Goal: Task Accomplishment & Management: Manage account settings

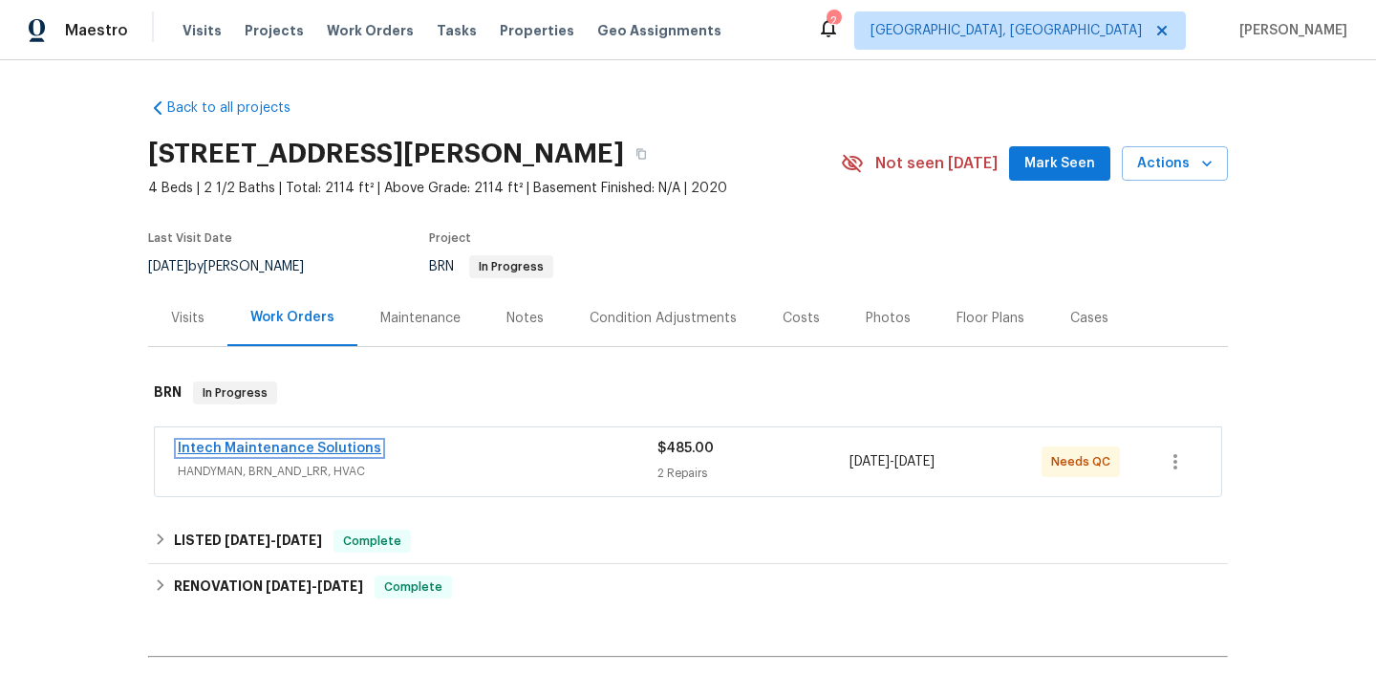
click at [278, 449] on link "Intech Maintenance Solutions" at bounding box center [280, 447] width 204 height 13
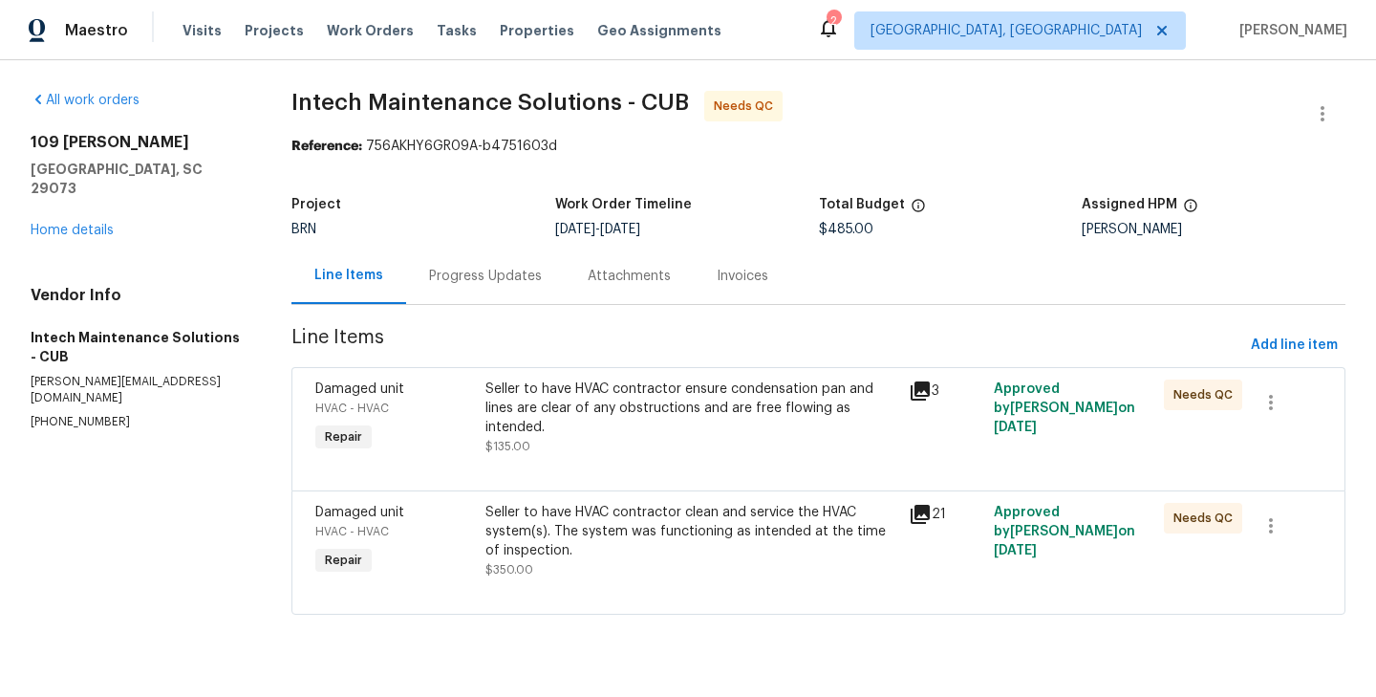
click at [484, 285] on div "Progress Updates" at bounding box center [485, 276] width 113 height 19
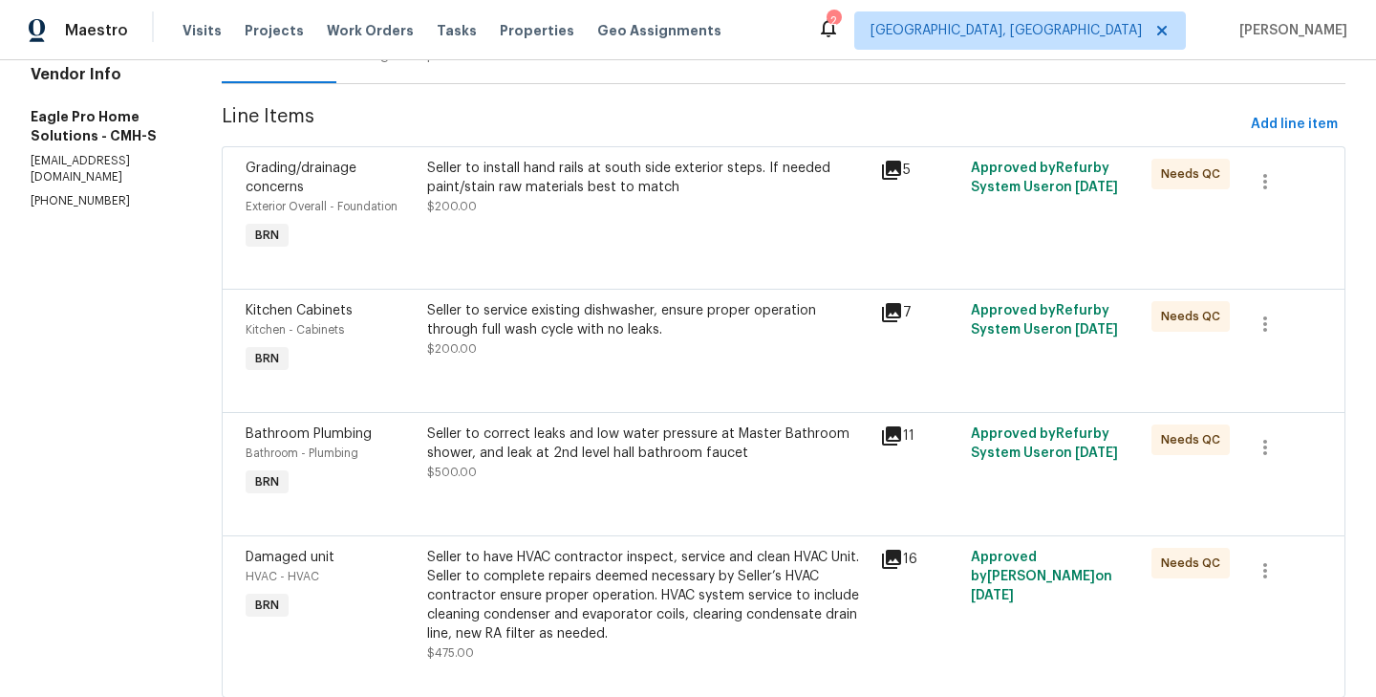
scroll to position [277, 0]
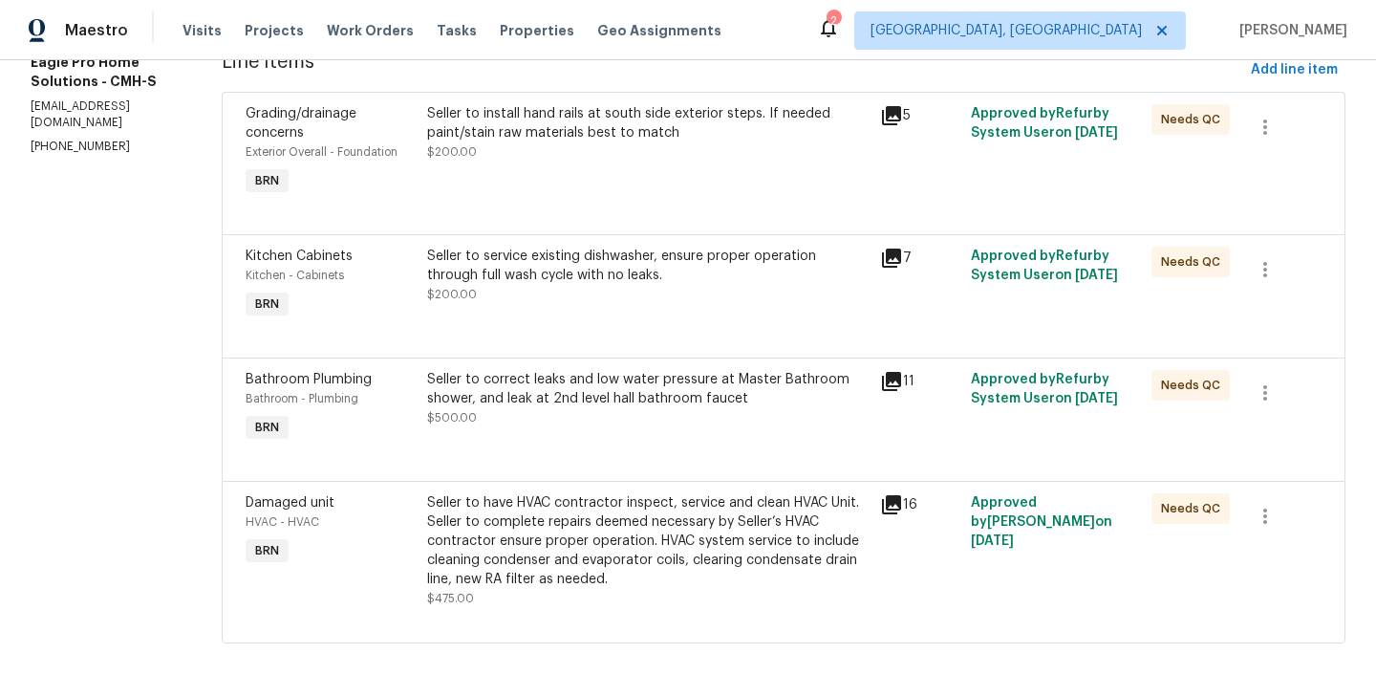
click at [421, 546] on div "Damaged unit HVAC - HVAC BRN" at bounding box center [331, 550] width 182 height 126
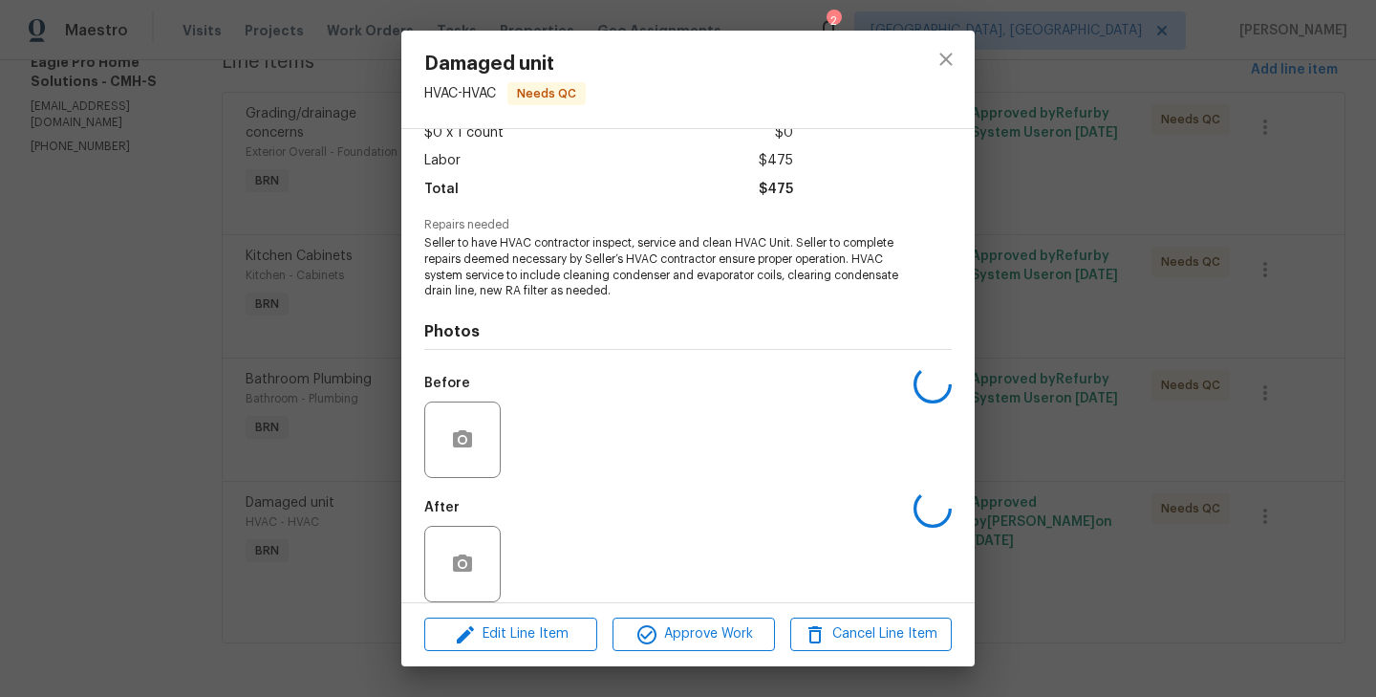
scroll to position [136, 0]
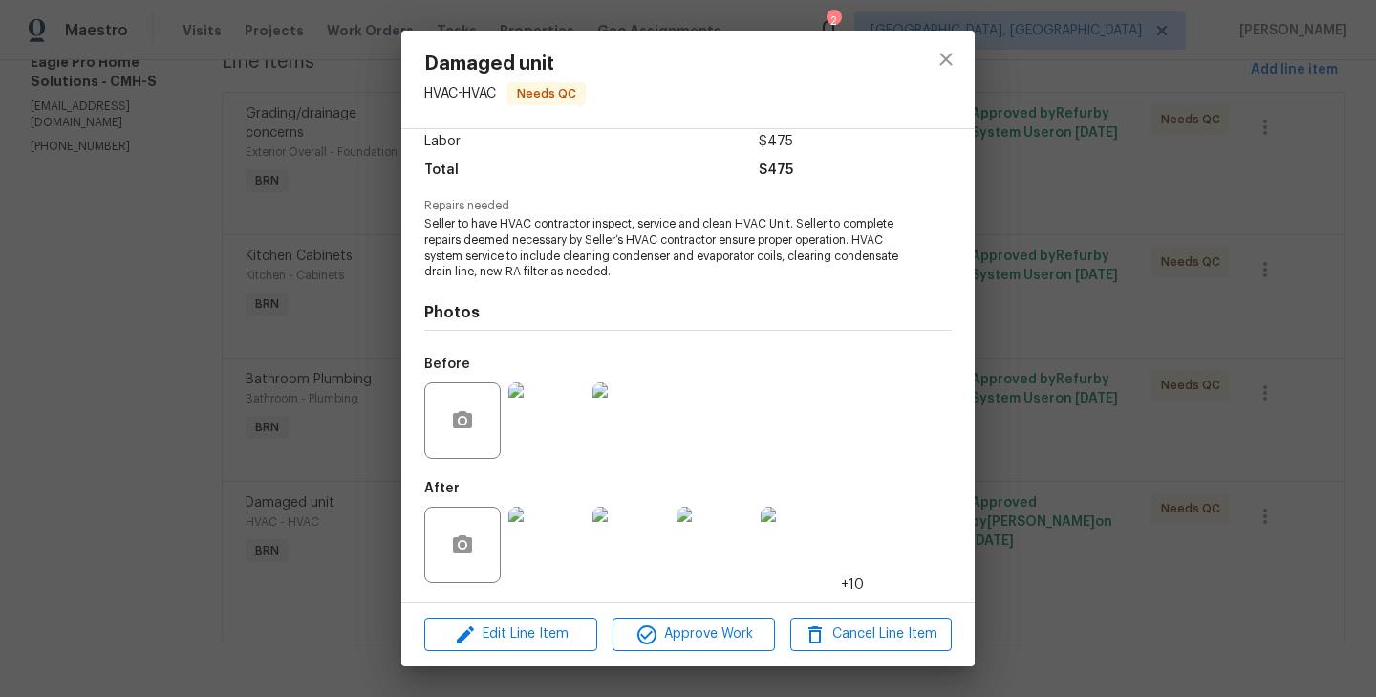
click at [554, 538] on img at bounding box center [546, 544] width 76 height 76
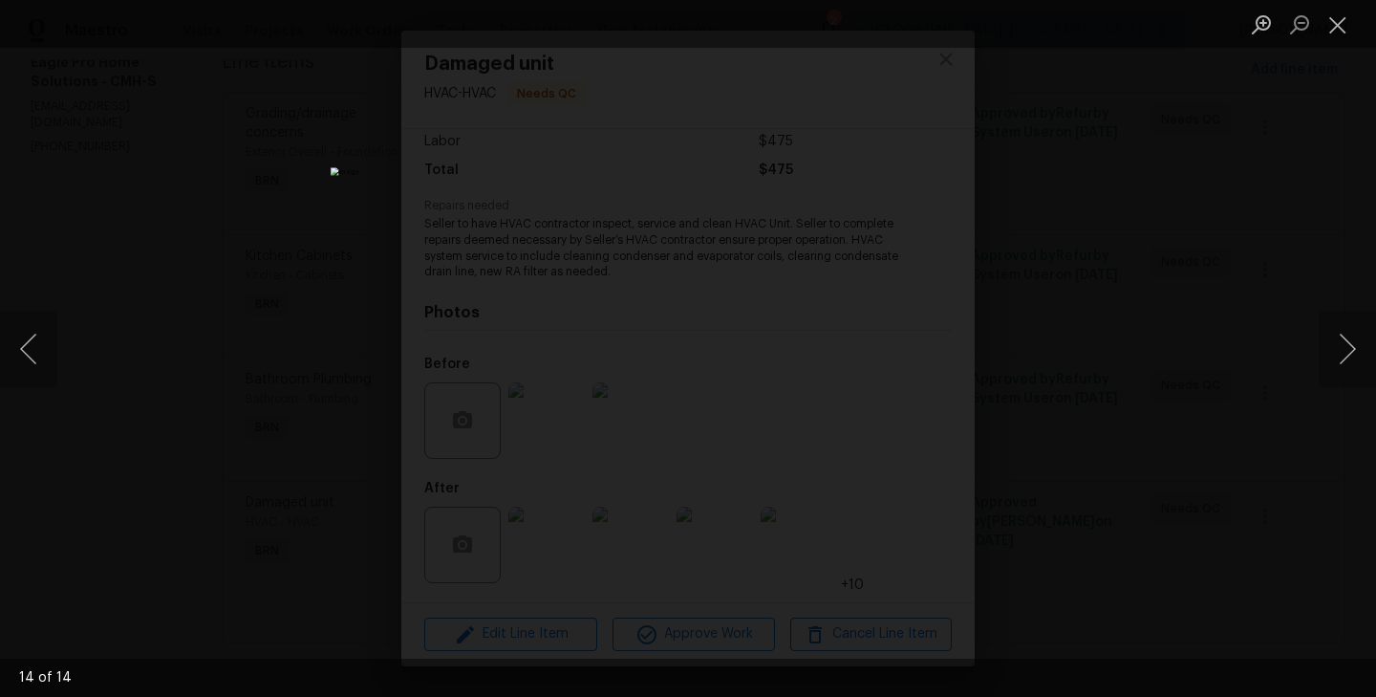
click at [287, 357] on div "Lightbox" at bounding box center [688, 348] width 1376 height 697
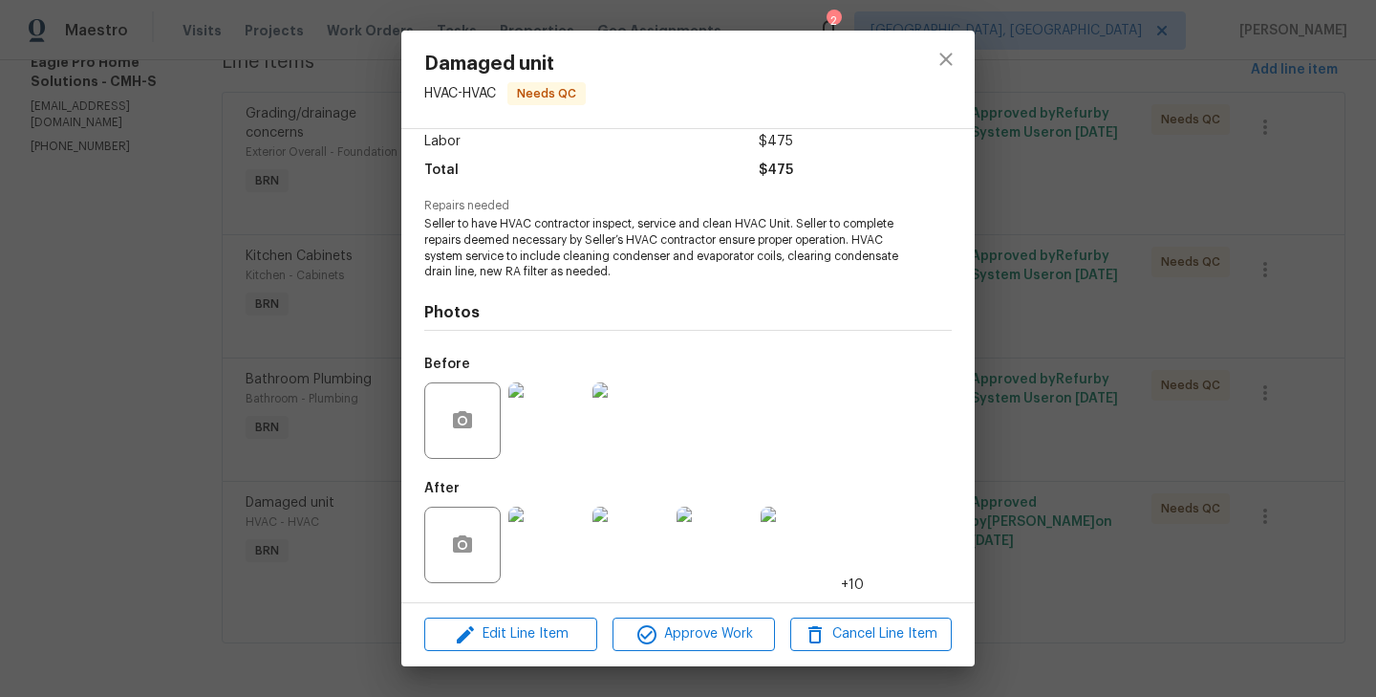
click at [535, 422] on img at bounding box center [546, 420] width 76 height 76
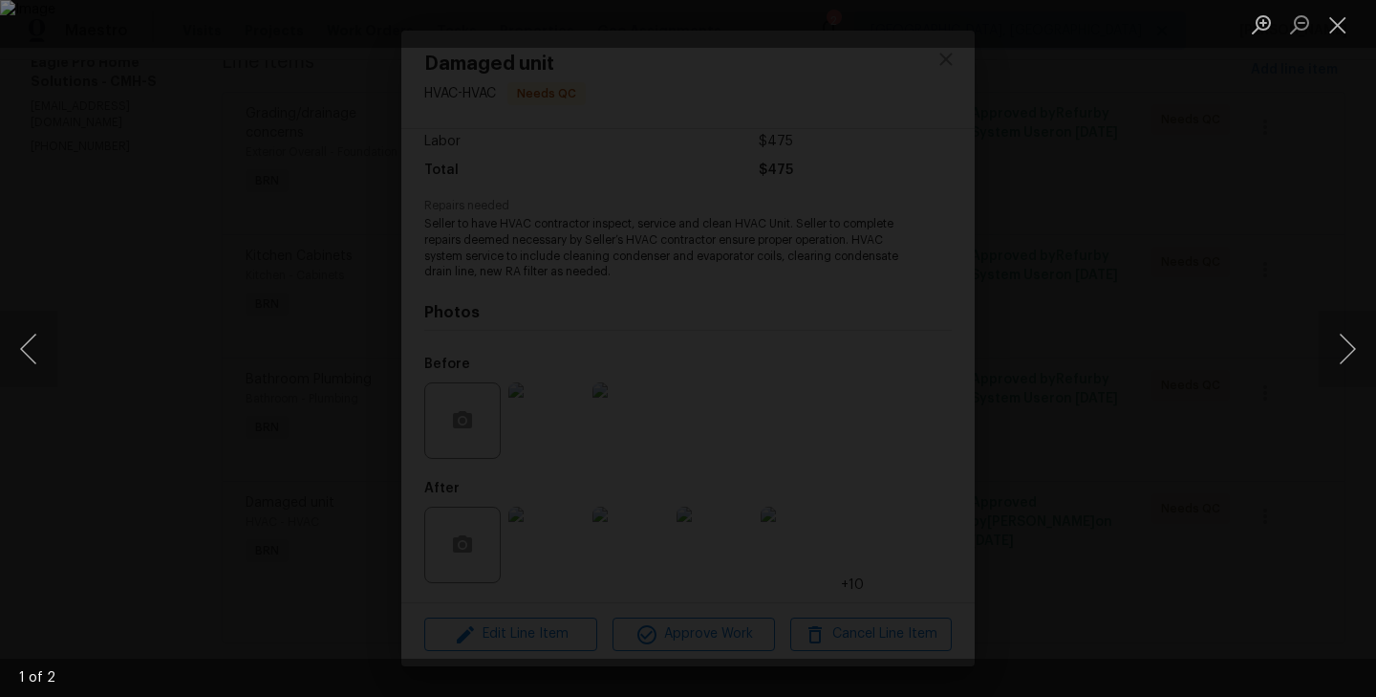
click at [127, 295] on div "Lightbox" at bounding box center [688, 348] width 1376 height 697
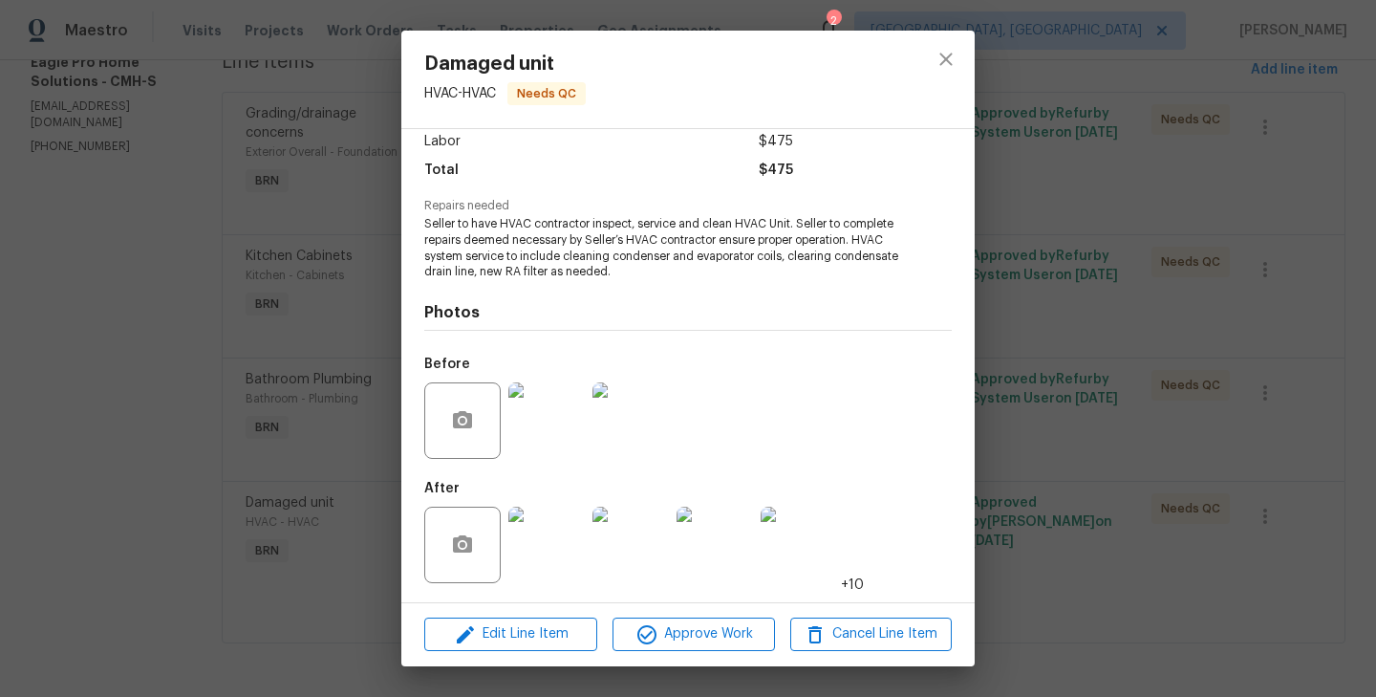
click at [799, 535] on img at bounding box center [799, 544] width 76 height 76
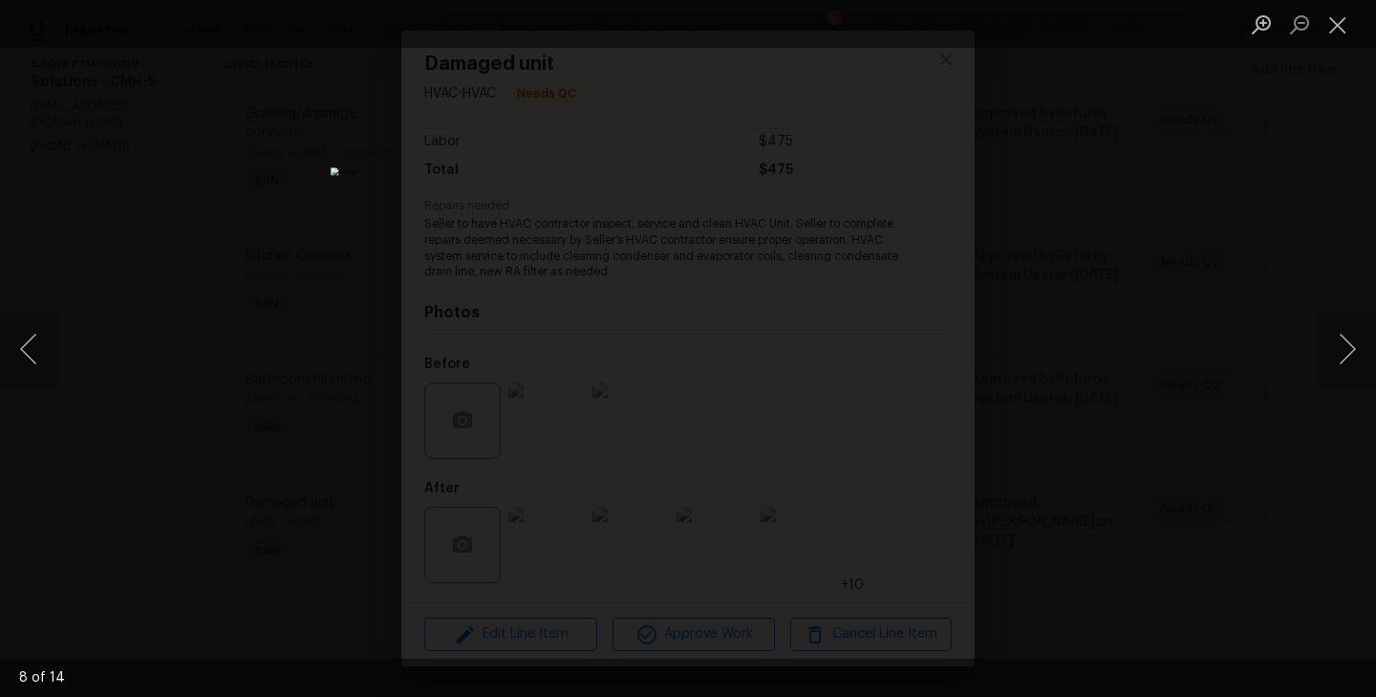
click at [370, 312] on div "Lightbox" at bounding box center [688, 348] width 1376 height 697
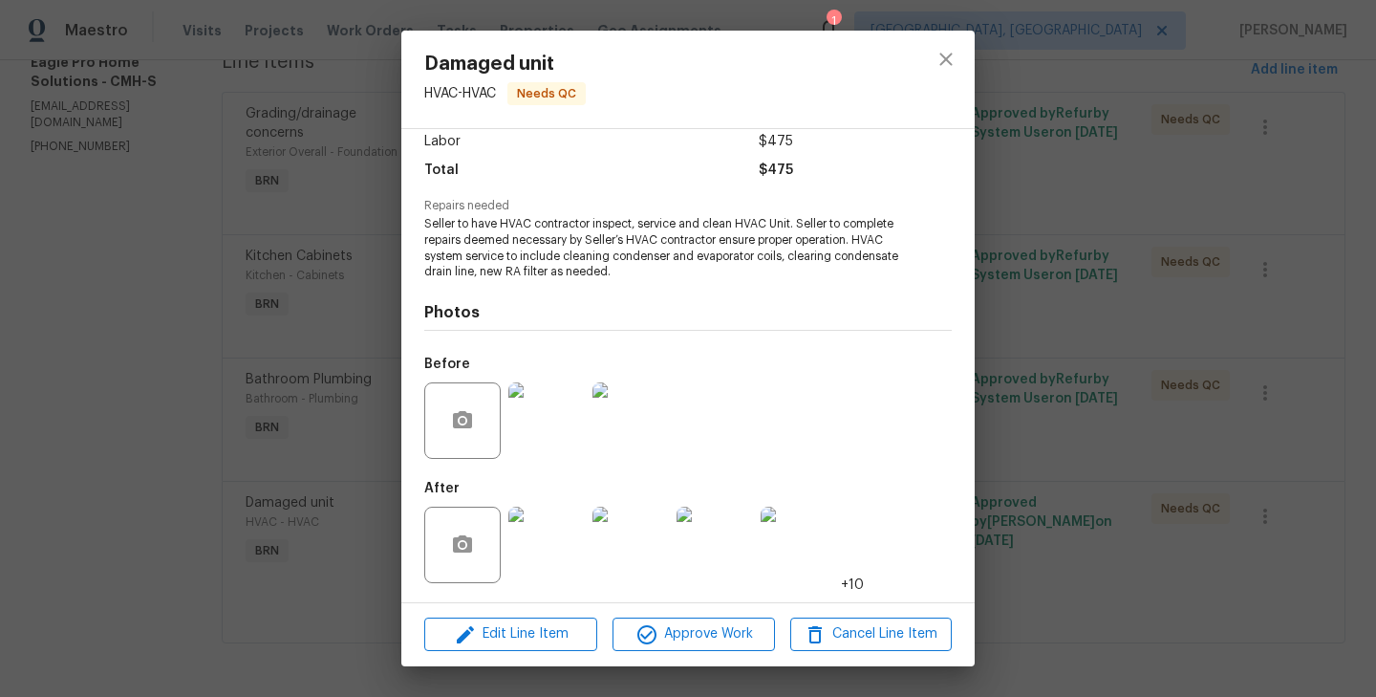
click at [244, 372] on div "Damaged unit HVAC - HVAC Needs QC Vendor Eagle Pro Home Solutions Account Categ…" at bounding box center [688, 348] width 1376 height 697
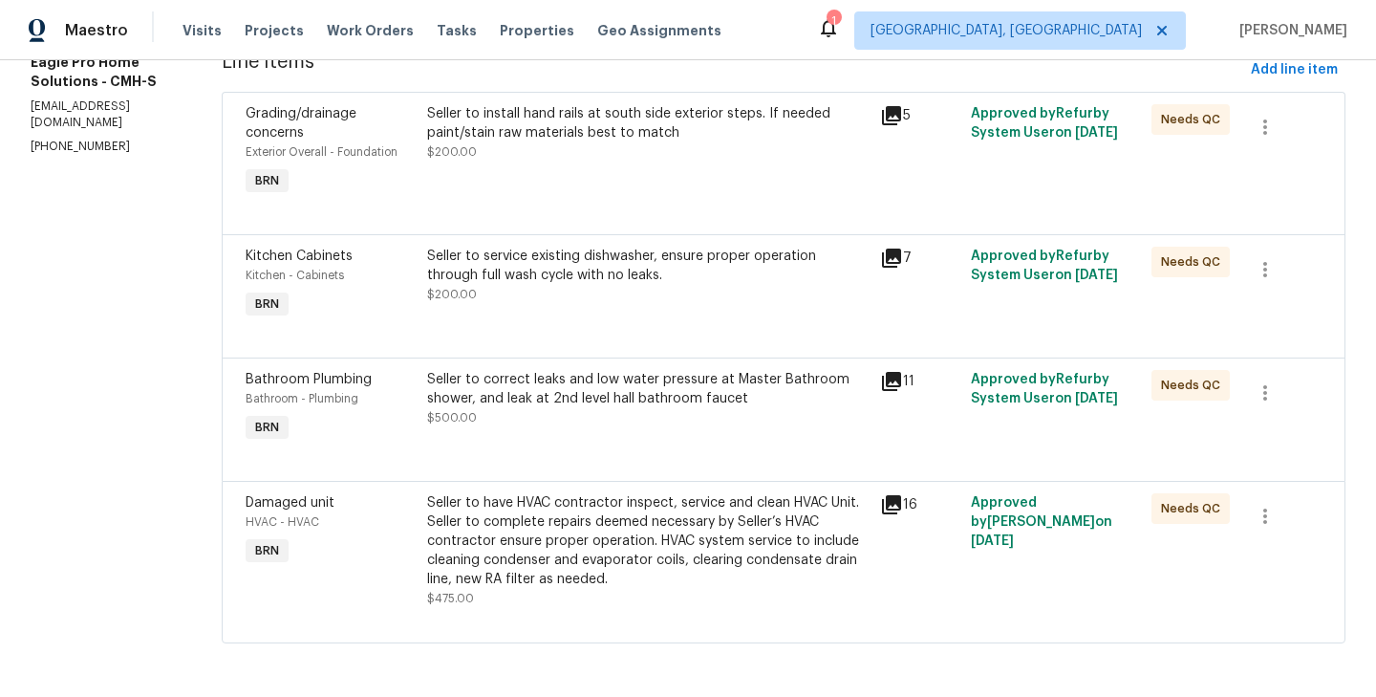
click at [421, 407] on div "Bathroom Plumbing Bathroom - Plumbing BRN" at bounding box center [331, 408] width 182 height 88
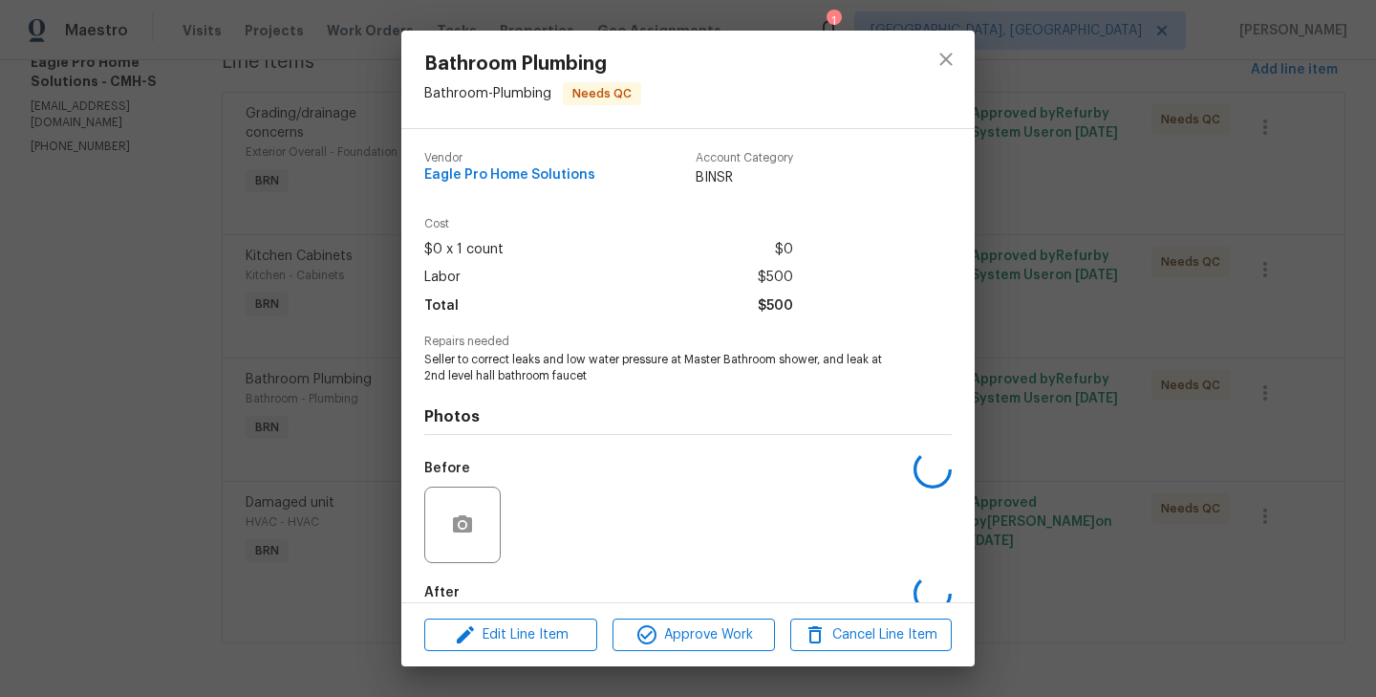
scroll to position [104, 0]
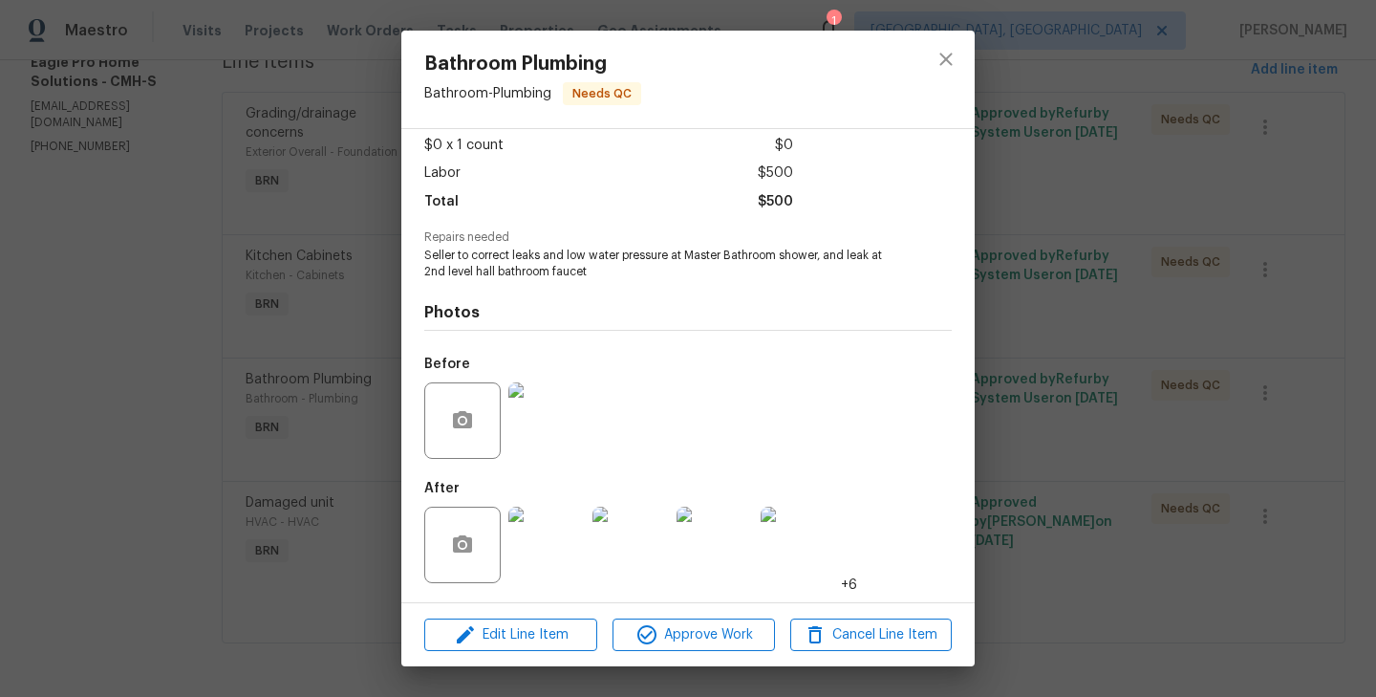
click at [548, 399] on img at bounding box center [546, 420] width 76 height 76
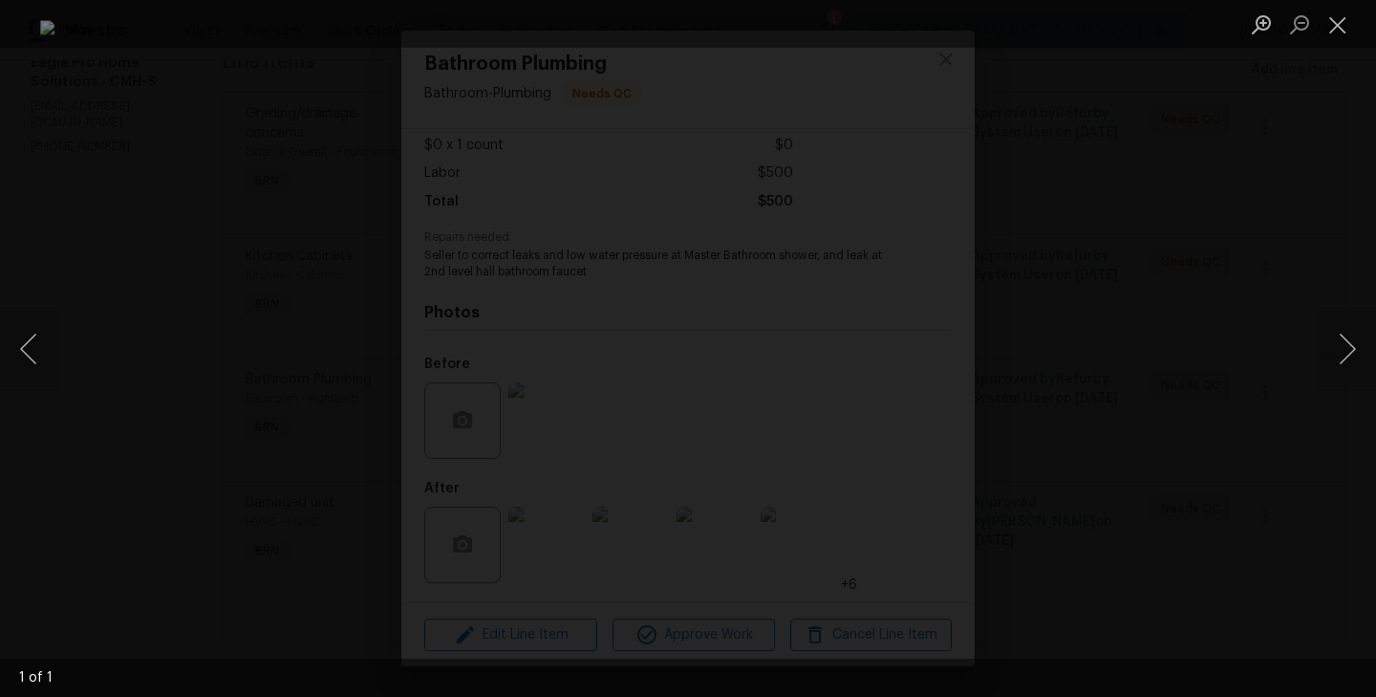
click at [112, 233] on div "Lightbox" at bounding box center [688, 348] width 1376 height 697
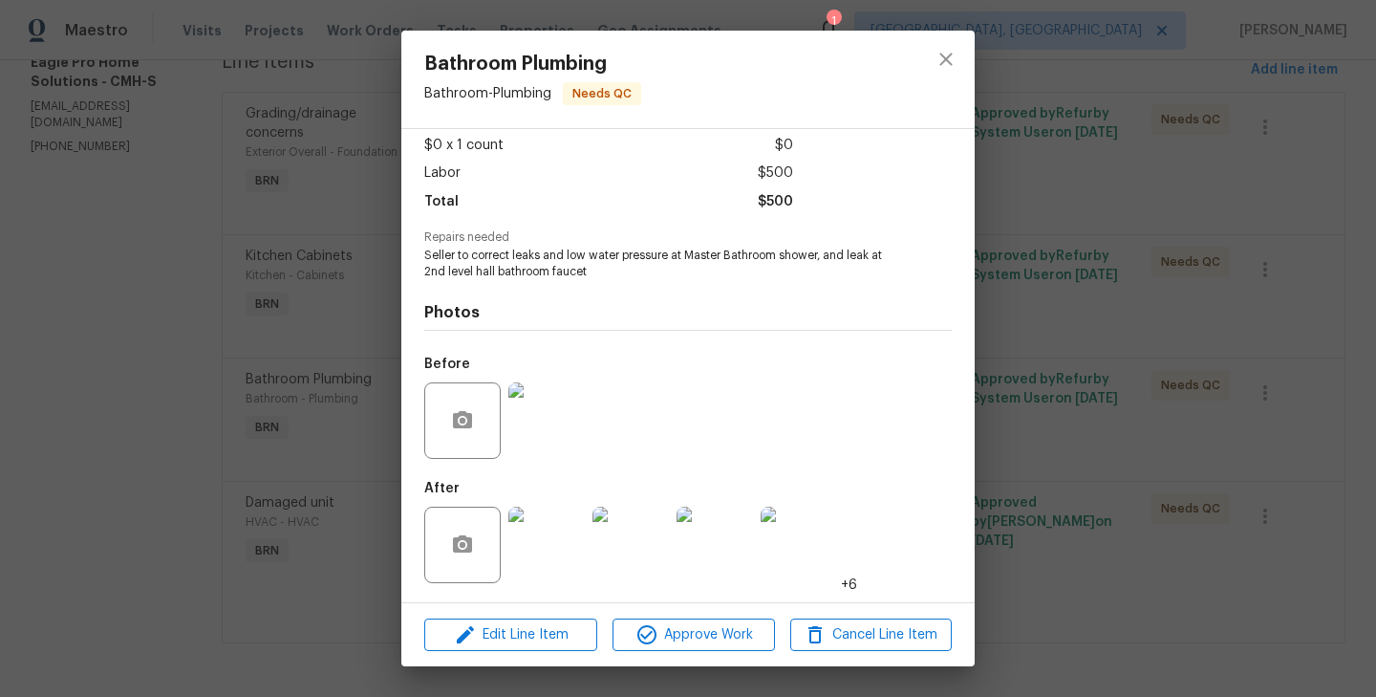
click at [220, 363] on div "Bathroom Plumbing Bathroom - Plumbing Needs QC Vendor Eagle Pro Home Solutions …" at bounding box center [688, 348] width 1376 height 697
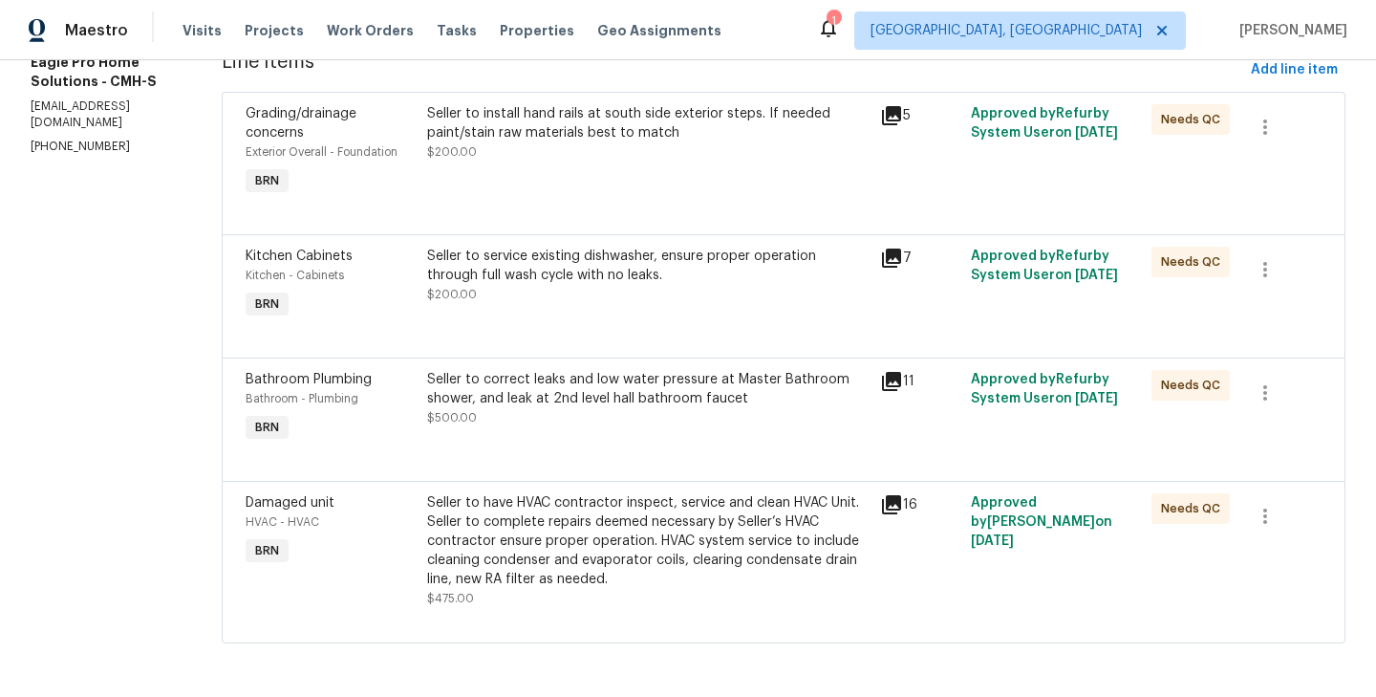
click at [227, 333] on div "All work orders 1959 Little Water Dr Columbus, OH 43223 Home details Vendor Inf…" at bounding box center [688, 241] width 1376 height 912
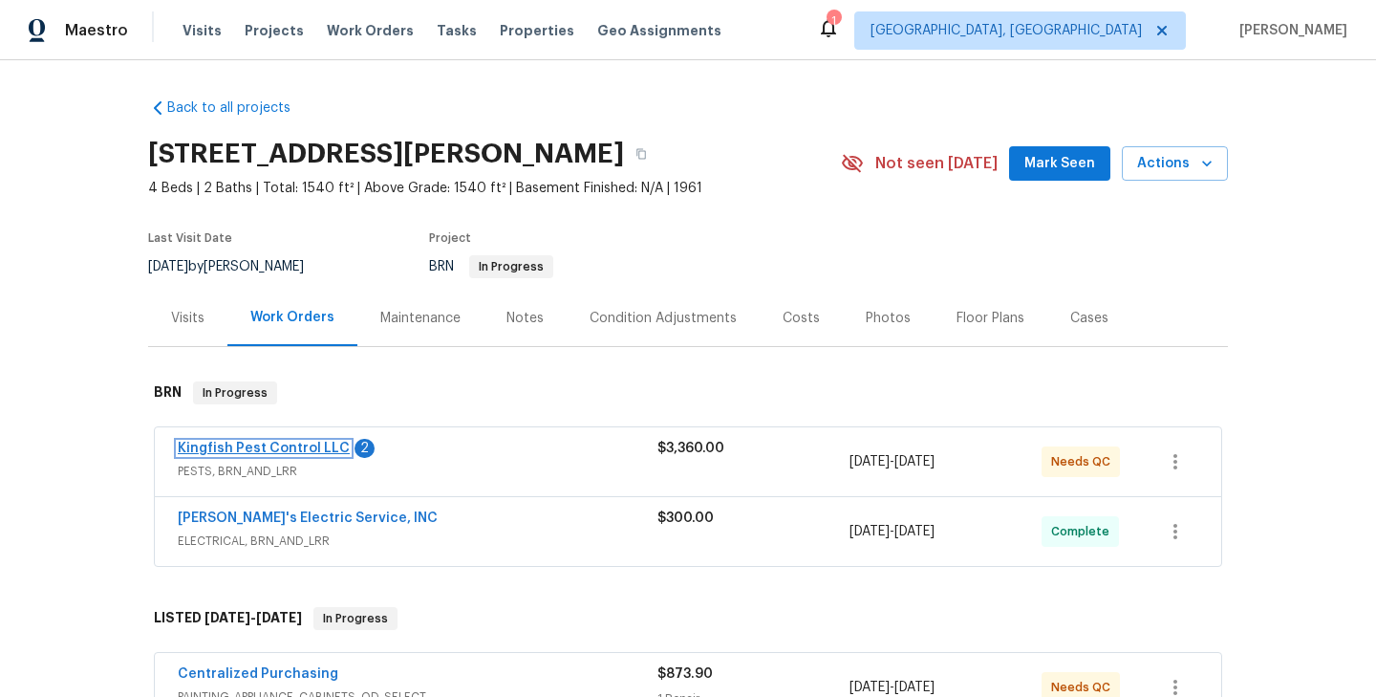
click at [282, 451] on link "Kingfish Pest Control LLC" at bounding box center [264, 447] width 172 height 13
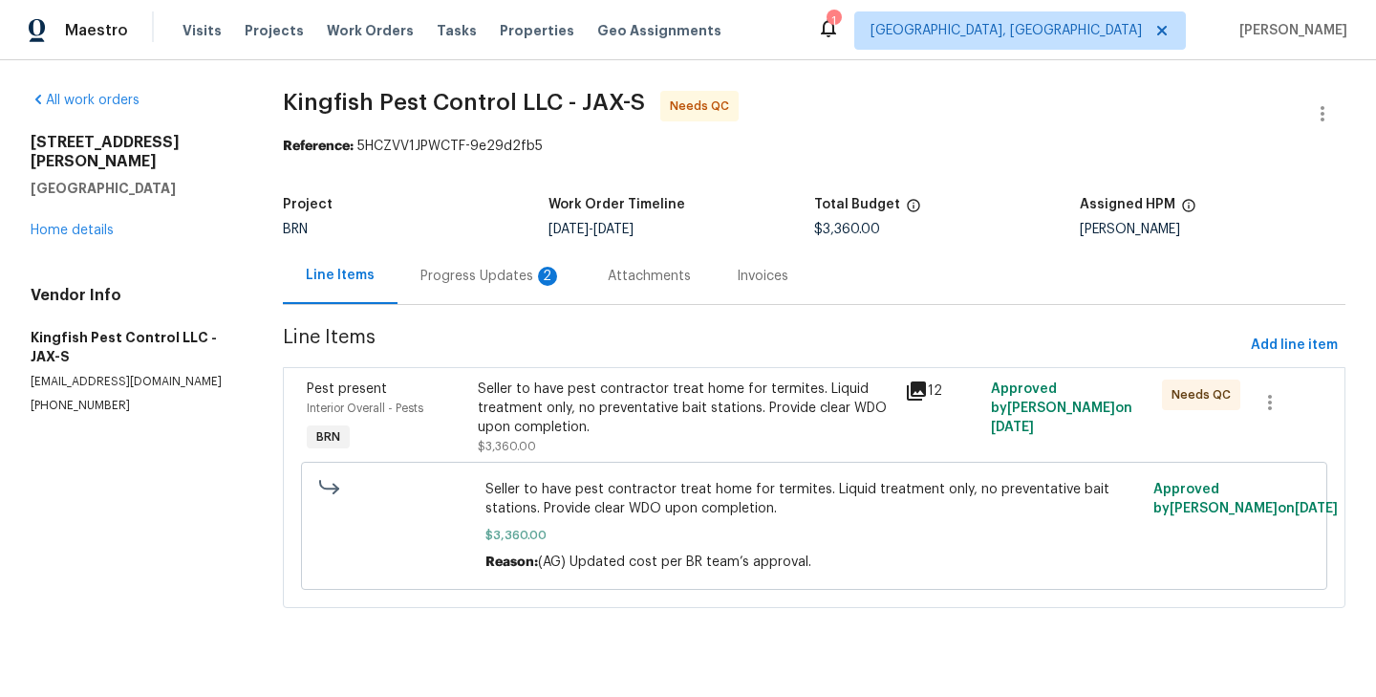
click at [541, 282] on div "2" at bounding box center [547, 276] width 19 height 19
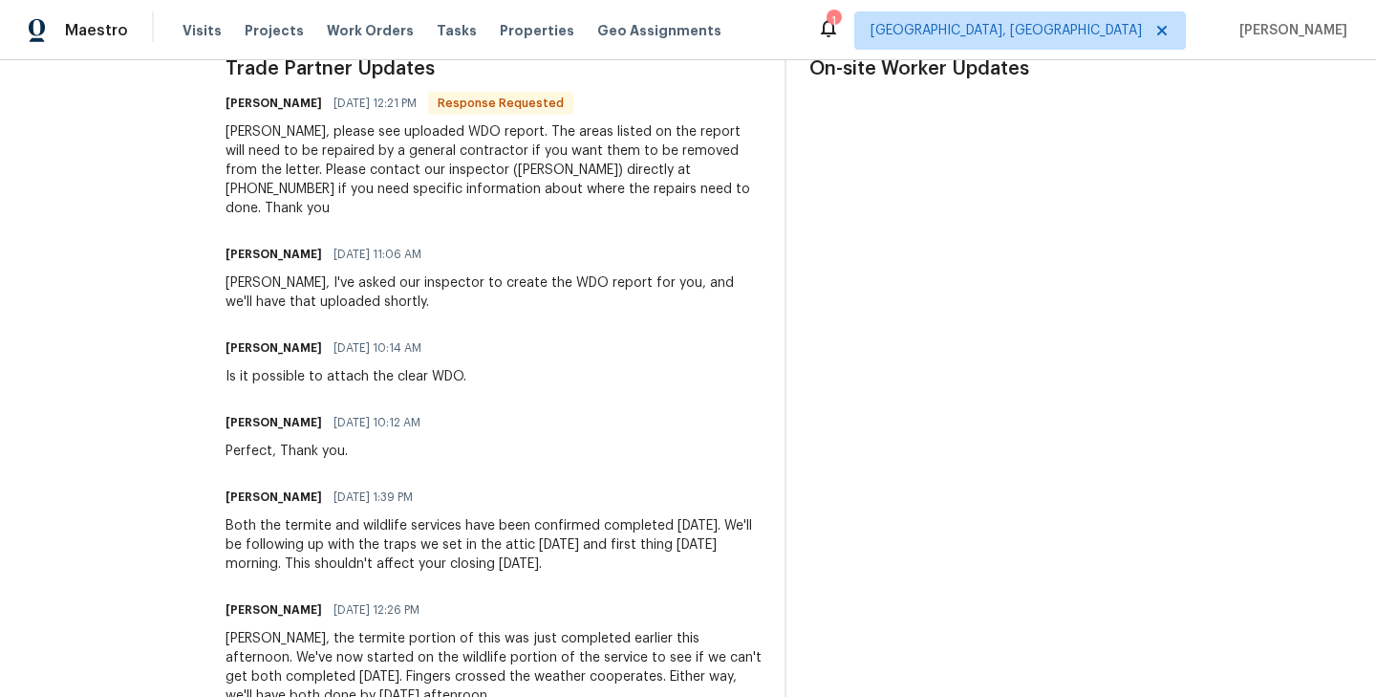
scroll to position [599, 0]
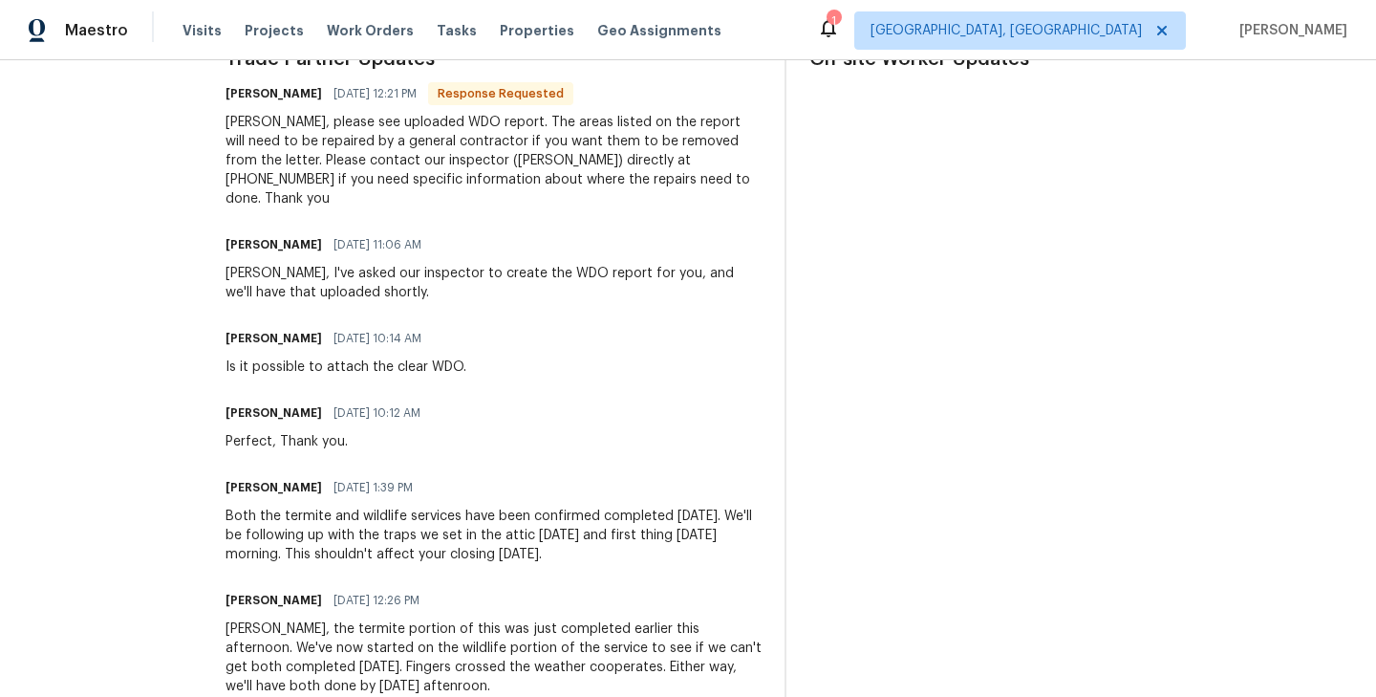
click at [222, 498] on div "All work orders 9408 Little John Rd Jacksonville, FL 32208 Home details Vendor …" at bounding box center [688, 631] width 1376 height 2341
drag, startPoint x: 222, startPoint y: 498, endPoint x: 443, endPoint y: 498, distance: 221.7
click at [443, 498] on div "All work orders 9408 Little John Rd Jacksonville, FL 32208 Home details Vendor …" at bounding box center [688, 631] width 1376 height 2341
copy div "Both the termite and wildlife services"
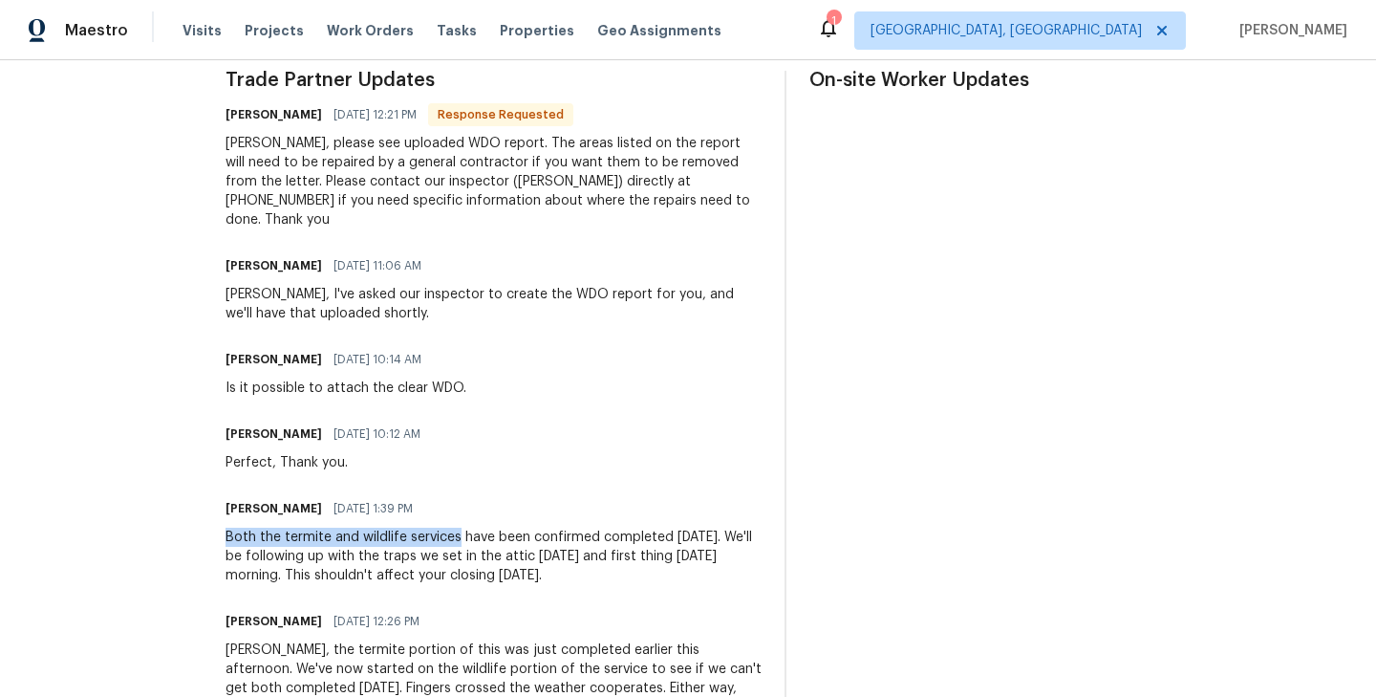
scroll to position [576, 0]
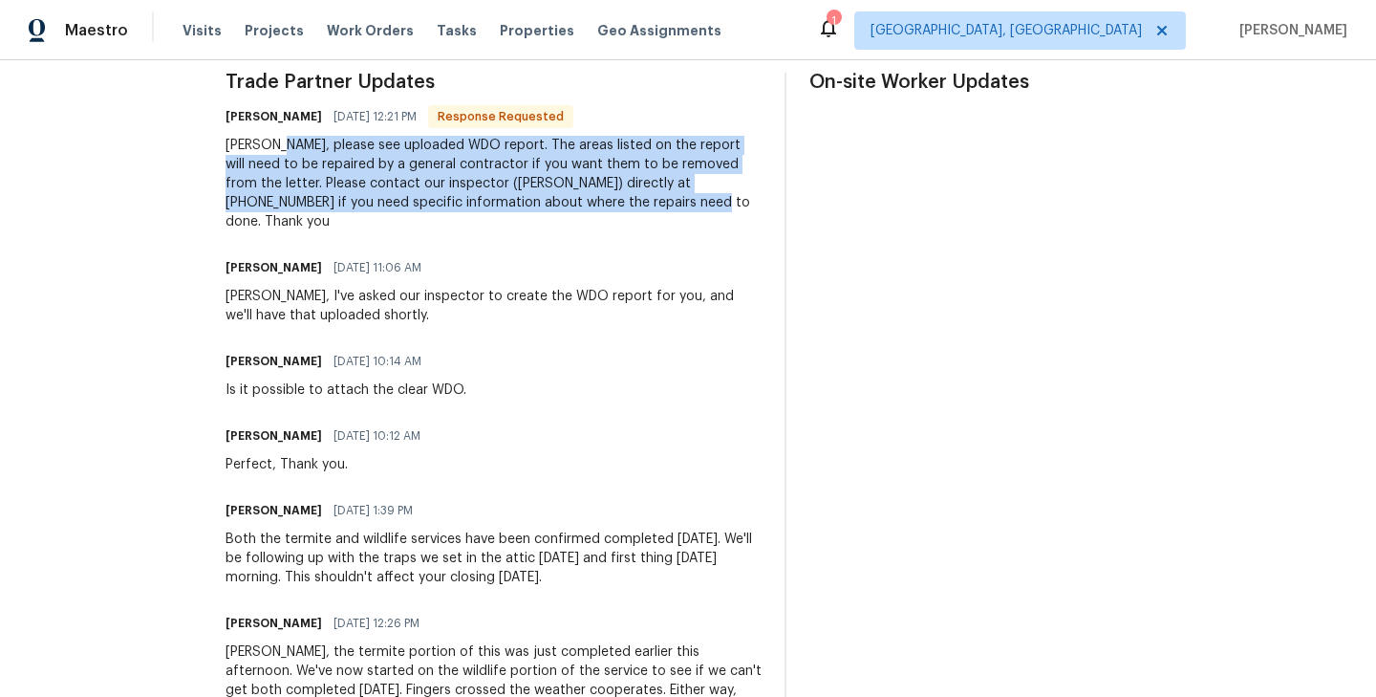
drag, startPoint x: 282, startPoint y: 146, endPoint x: 591, endPoint y: 204, distance: 314.9
click at [591, 204] on div "Roushan, please see uploaded WDO report. The areas listed on the report will ne…" at bounding box center [494, 184] width 536 height 96
copy div "please see uploaded WDO report. The areas listed on the report will need to be …"
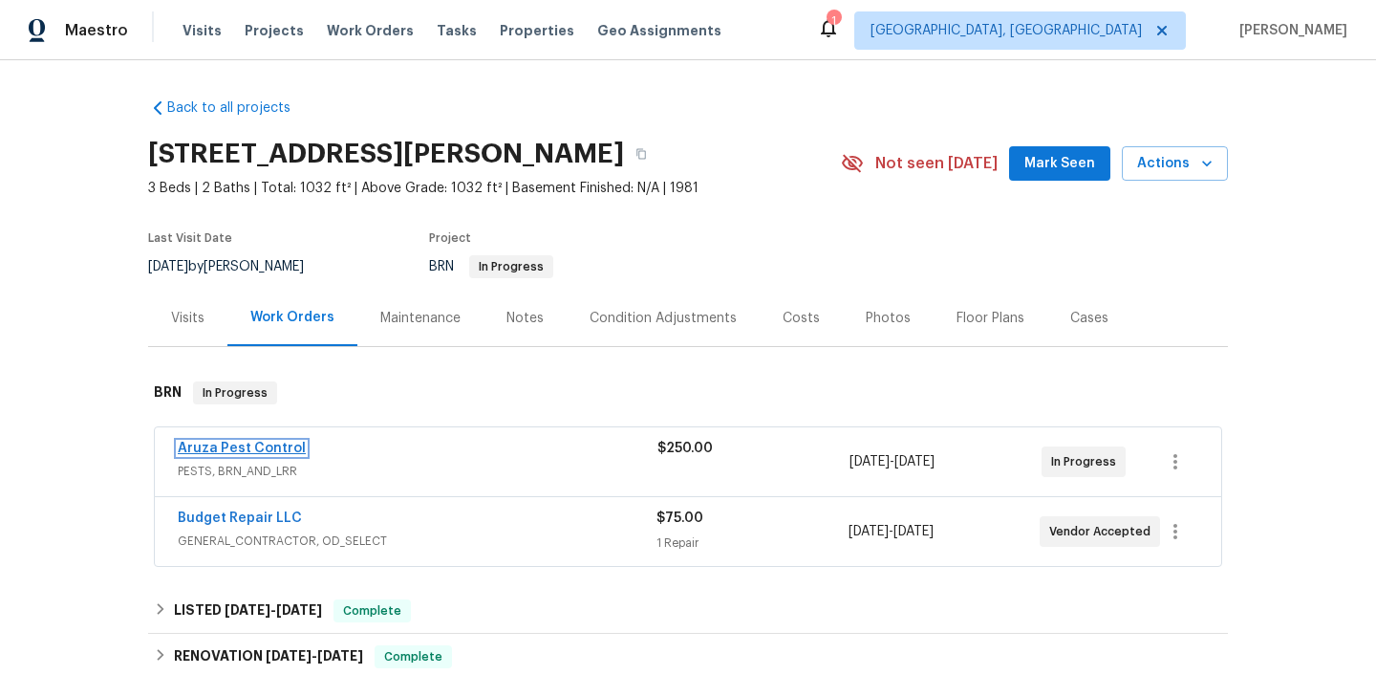
click at [260, 449] on link "Aruza Pest Control" at bounding box center [242, 447] width 128 height 13
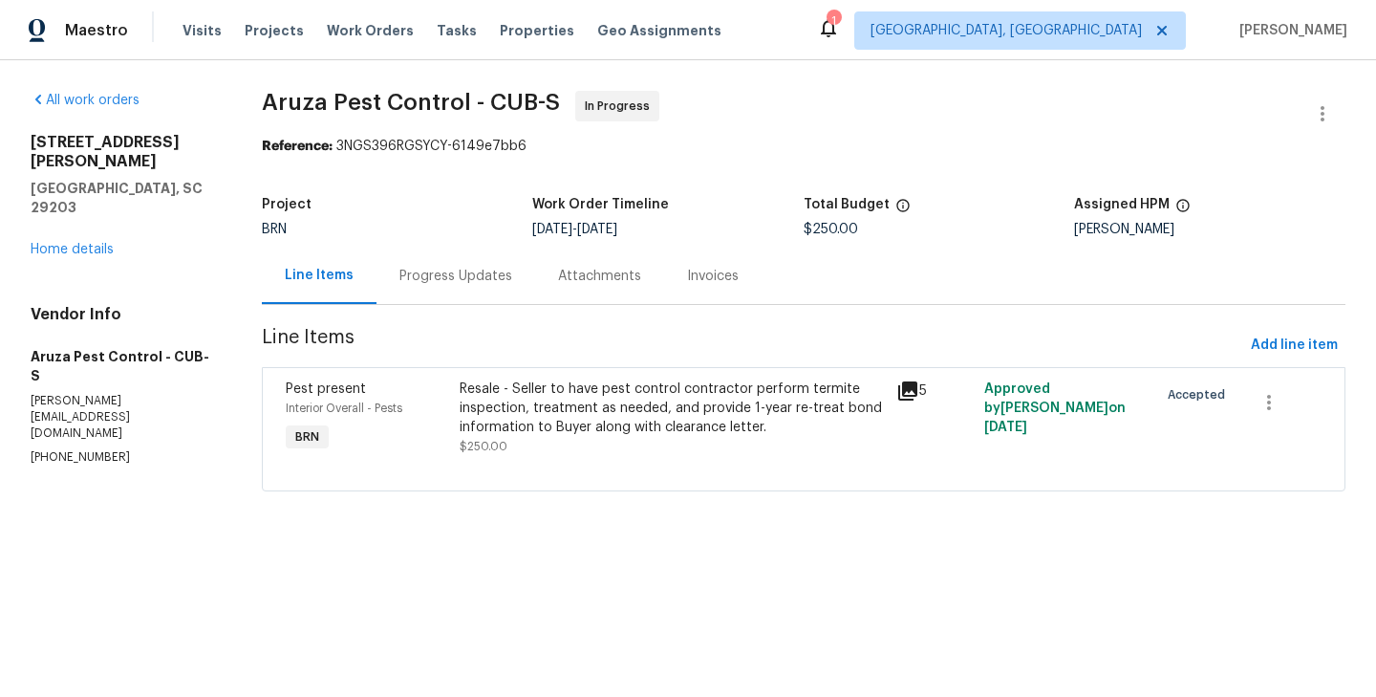
click at [447, 280] on div "Progress Updates" at bounding box center [455, 276] width 113 height 19
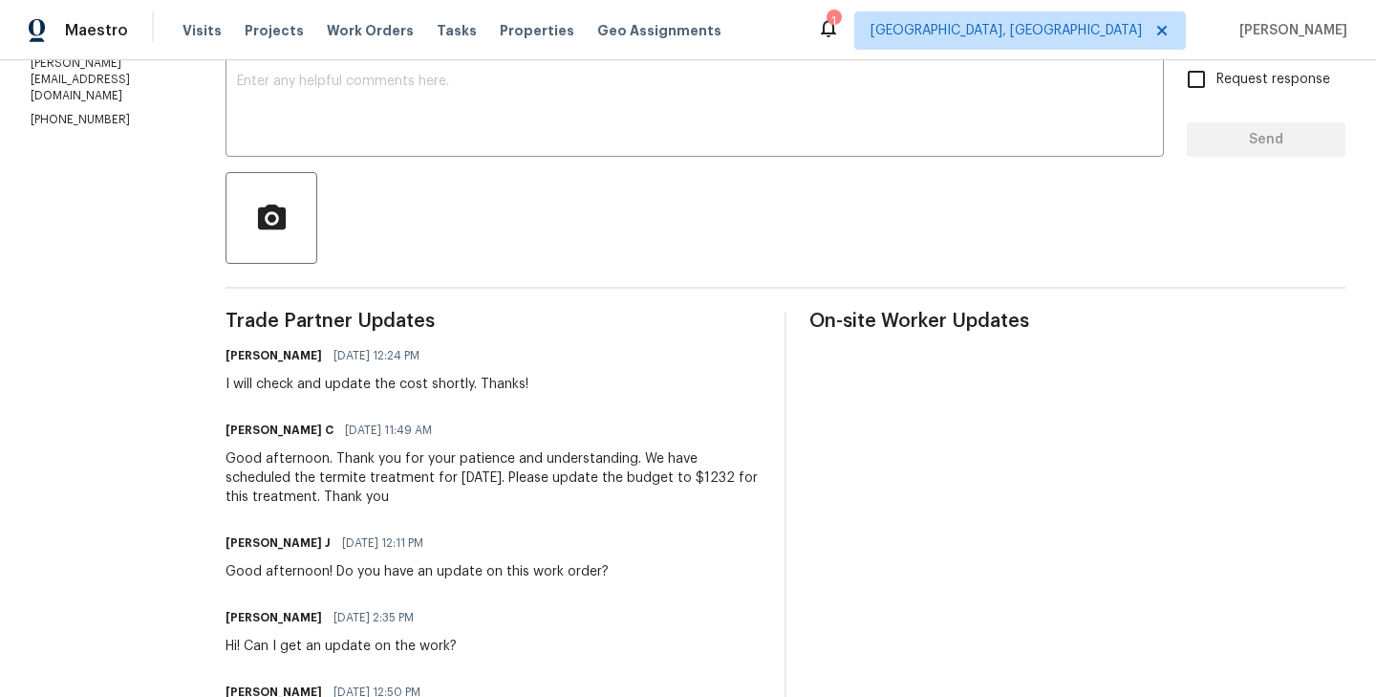
scroll to position [339, 0]
click at [662, 478] on div "Good afternoon. Thank you for your patience and understanding. We have schedule…" at bounding box center [494, 475] width 536 height 57
copy div "1232"
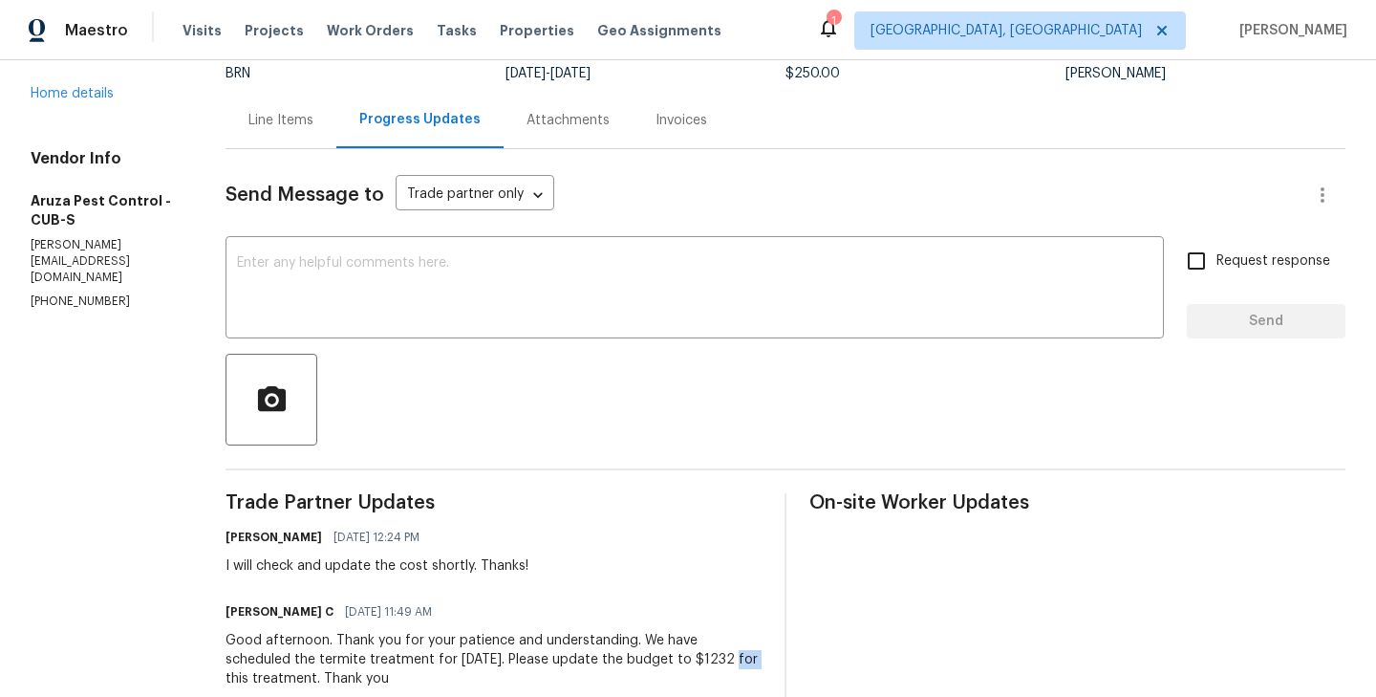
scroll to position [73, 0]
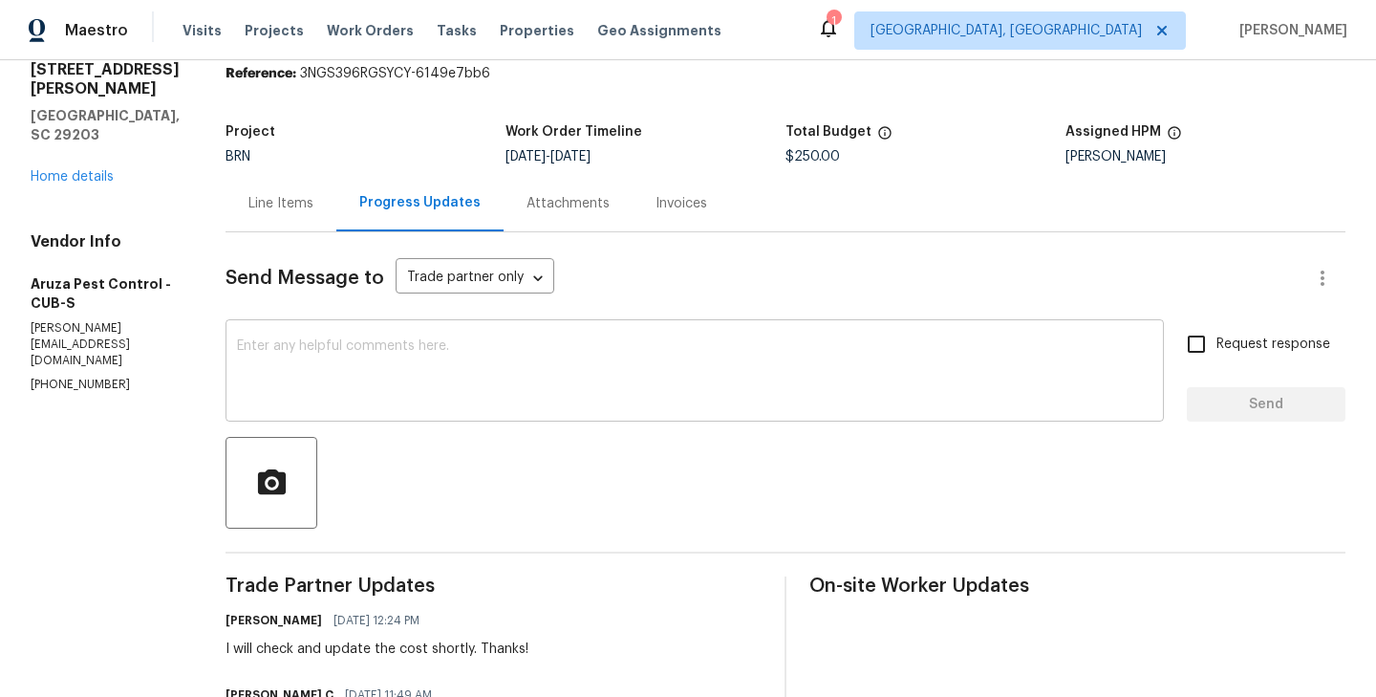
click at [357, 398] on textarea at bounding box center [694, 372] width 915 height 67
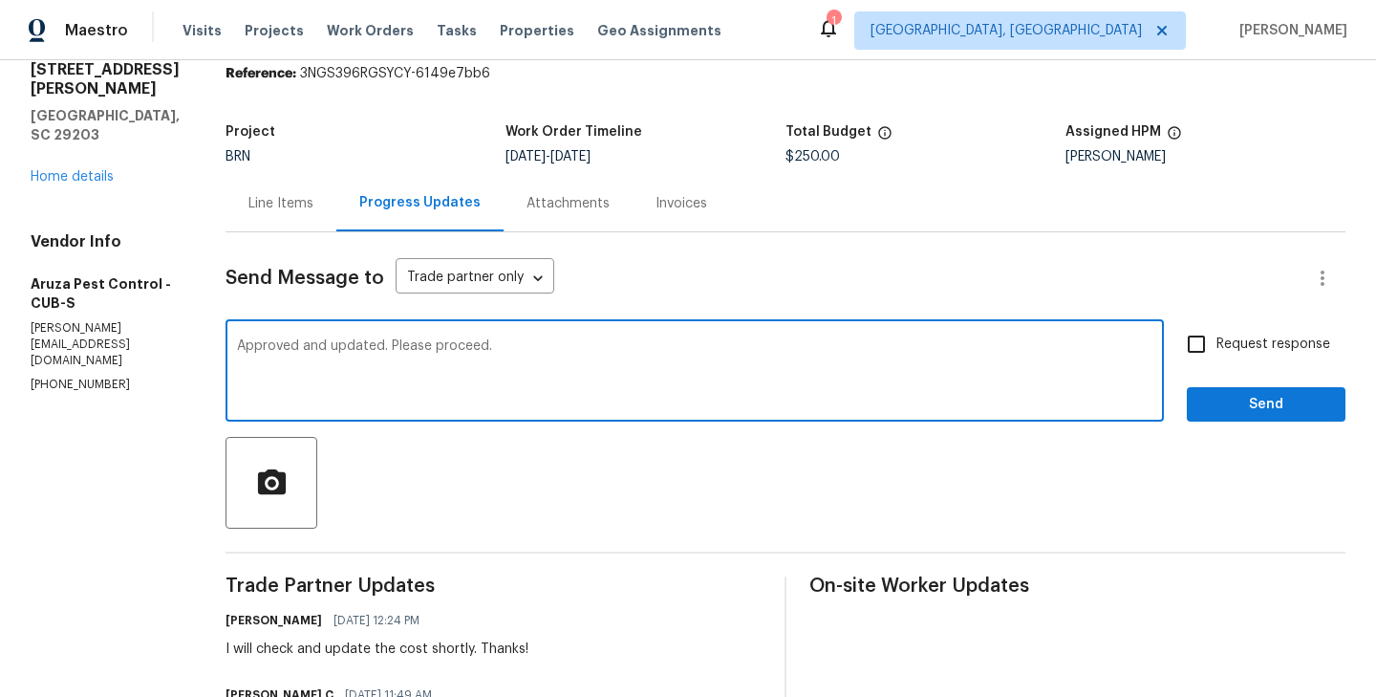
type textarea "Approved and updated. Please proceed."
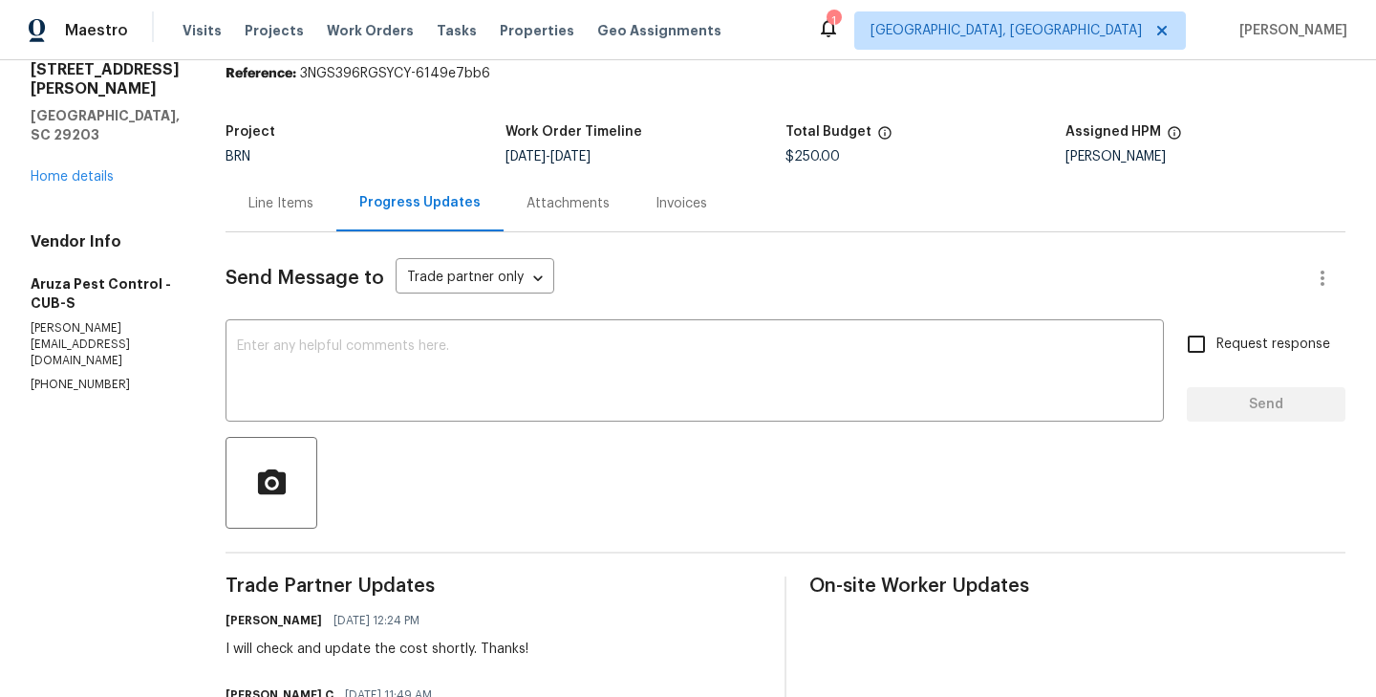
click at [295, 205] on div "Line Items" at bounding box center [280, 203] width 65 height 19
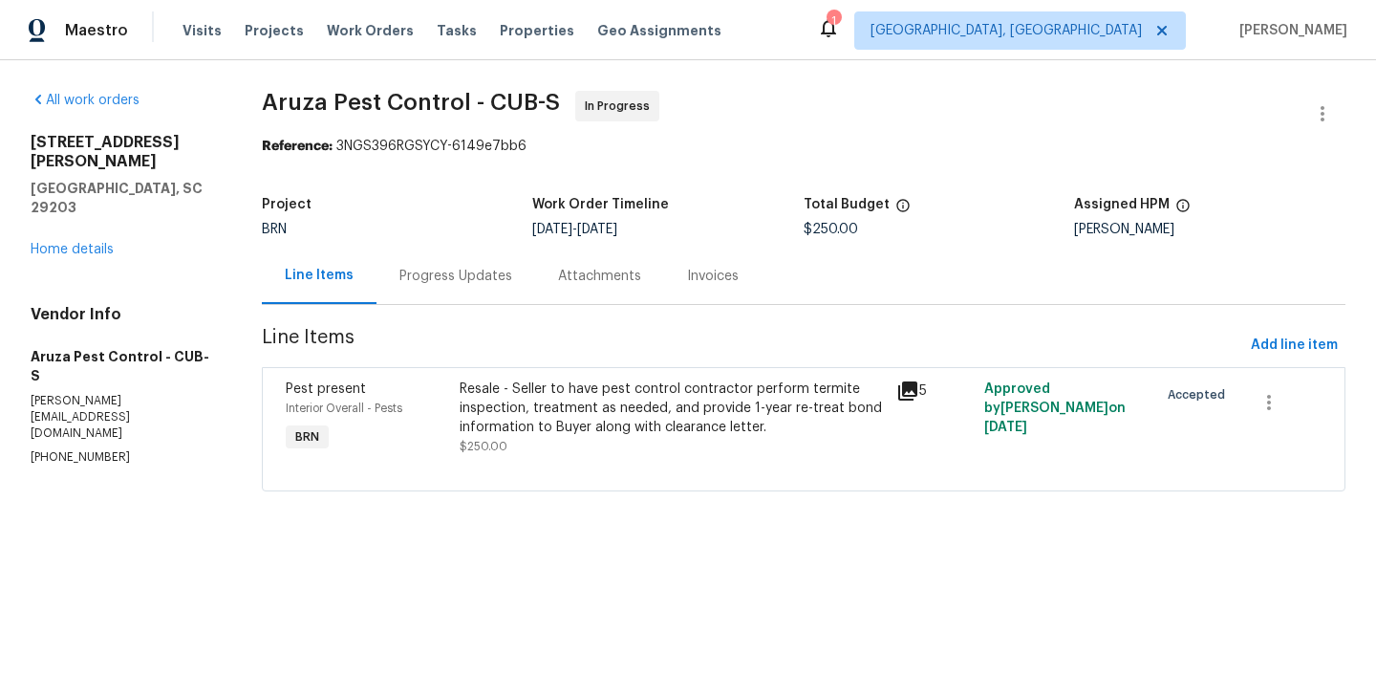
click at [458, 284] on div "Progress Updates" at bounding box center [455, 276] width 113 height 19
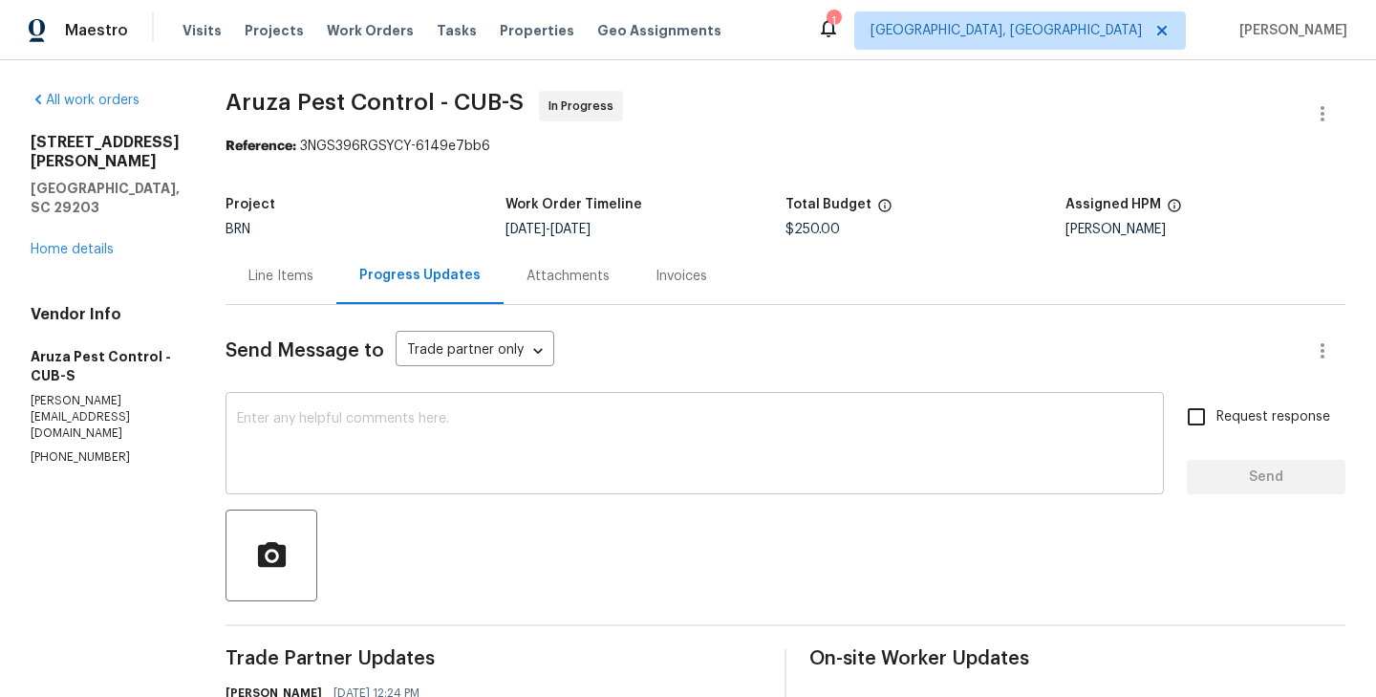
click at [462, 419] on textarea at bounding box center [694, 445] width 915 height 67
paste textarea "Approved and updated. Please proceed."
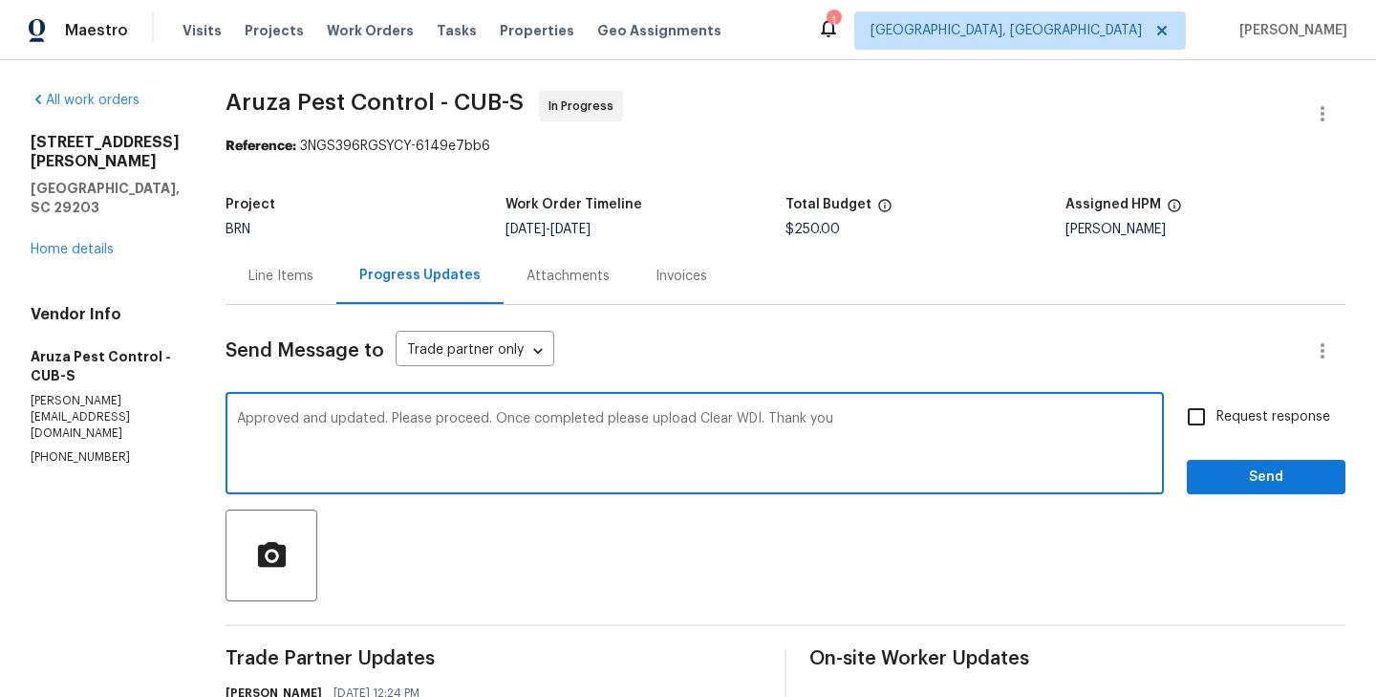
type textarea "Approved and updated. Please proceed. Once completed please upload Clear WDI. T…"
click at [1208, 419] on input "Request response" at bounding box center [1196, 417] width 40 height 40
checkbox input "true"
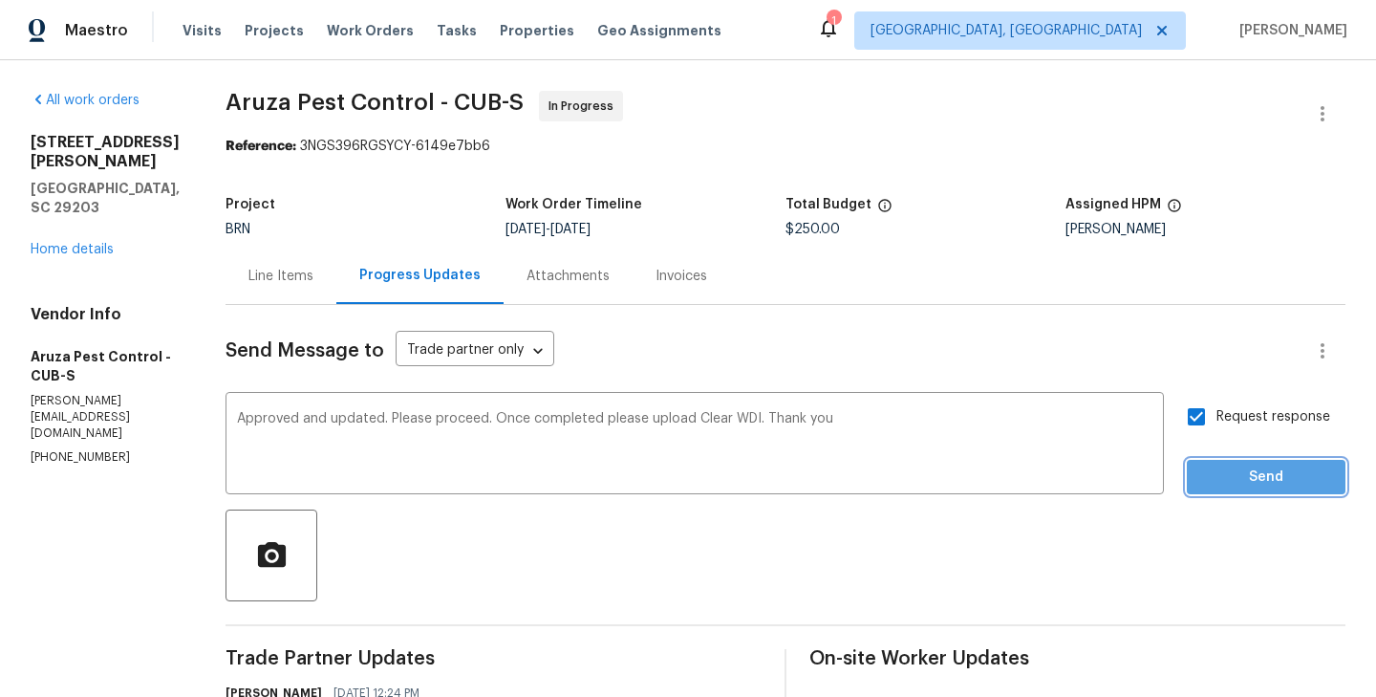
click at [1267, 465] on span "Send" at bounding box center [1266, 477] width 128 height 24
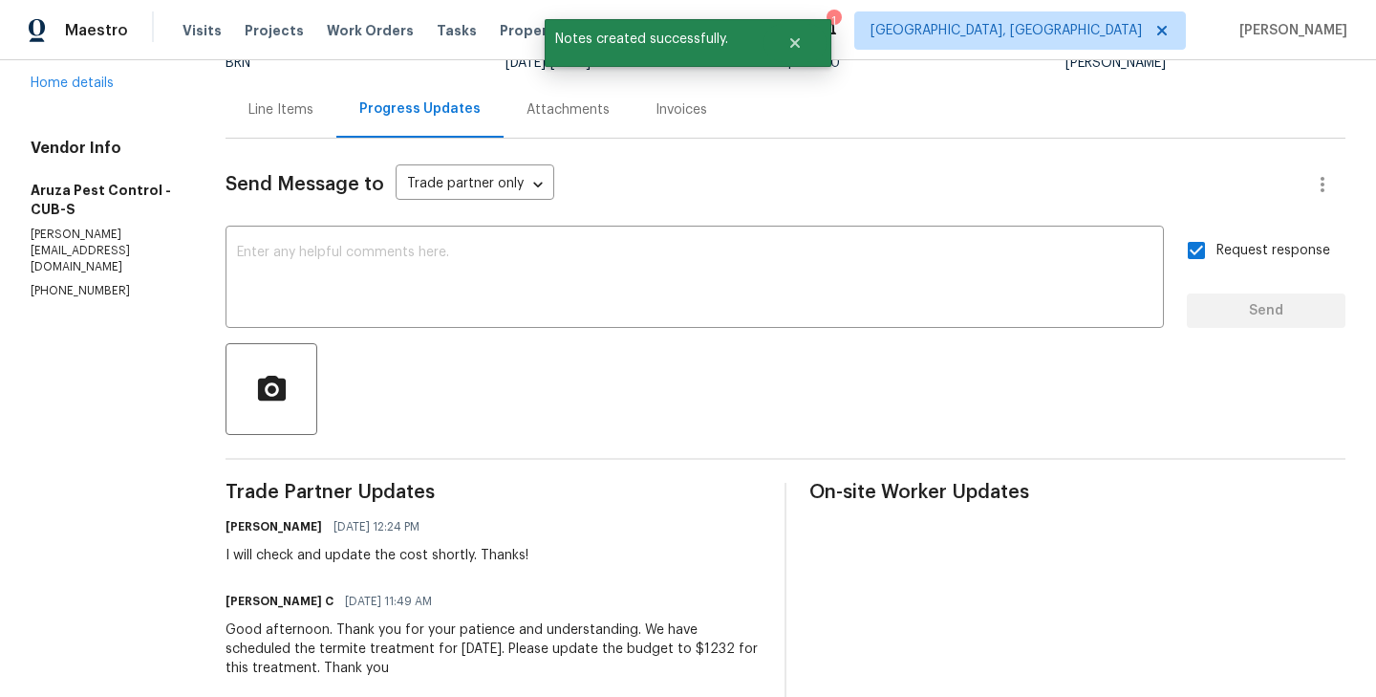
scroll to position [391, 0]
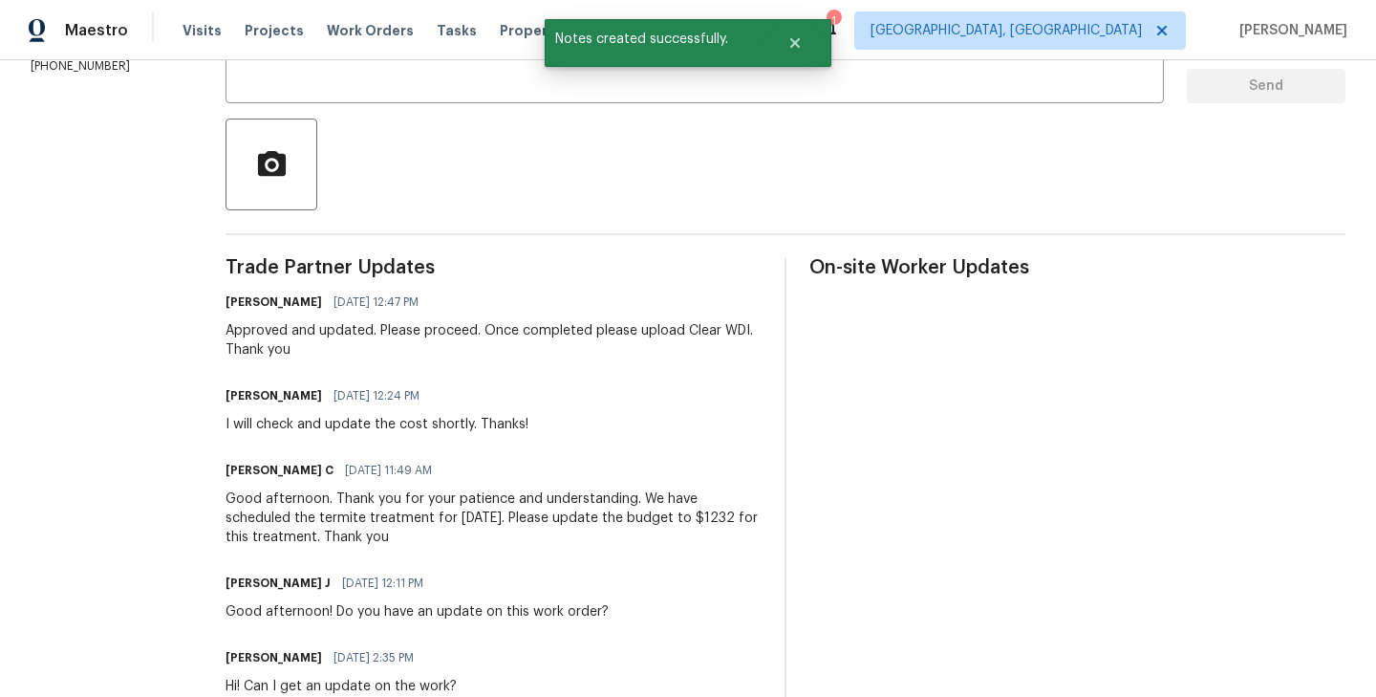
click at [666, 519] on div "Good afternoon. Thank you for your patience and understanding. We have schedule…" at bounding box center [494, 517] width 536 height 57
copy div "1232"
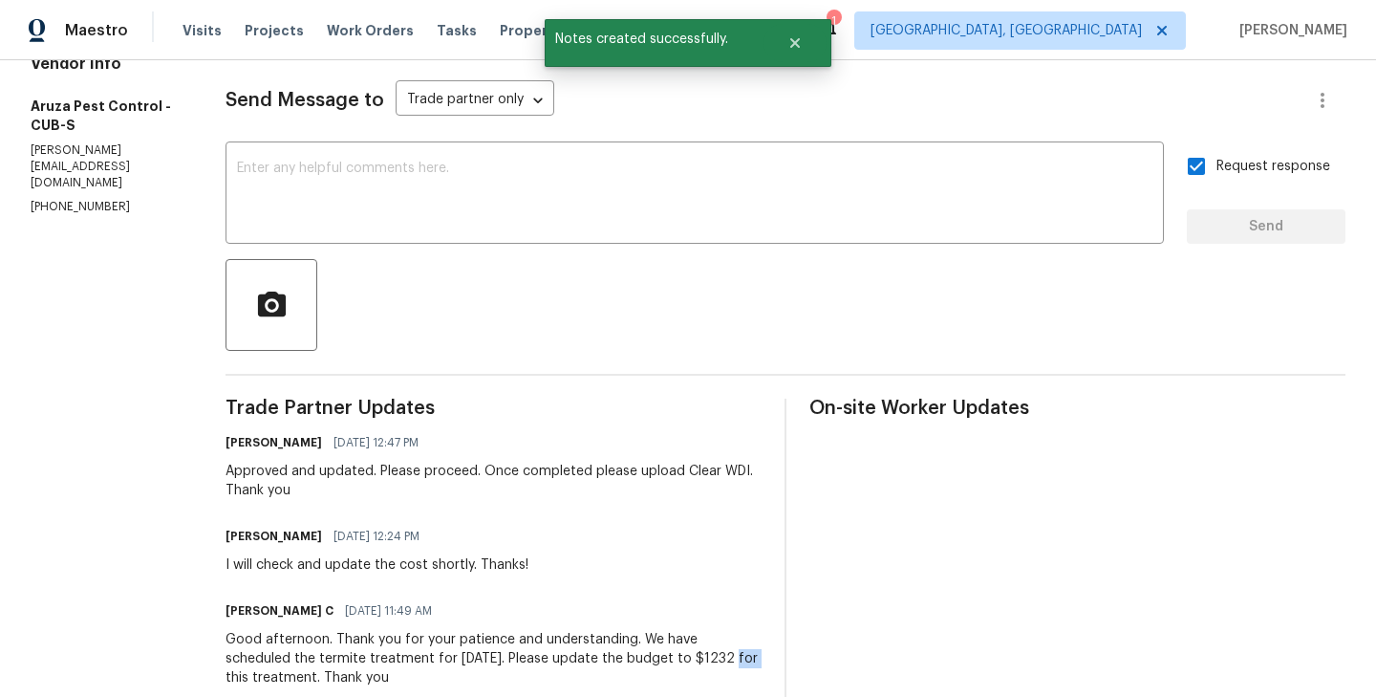
scroll to position [88, 0]
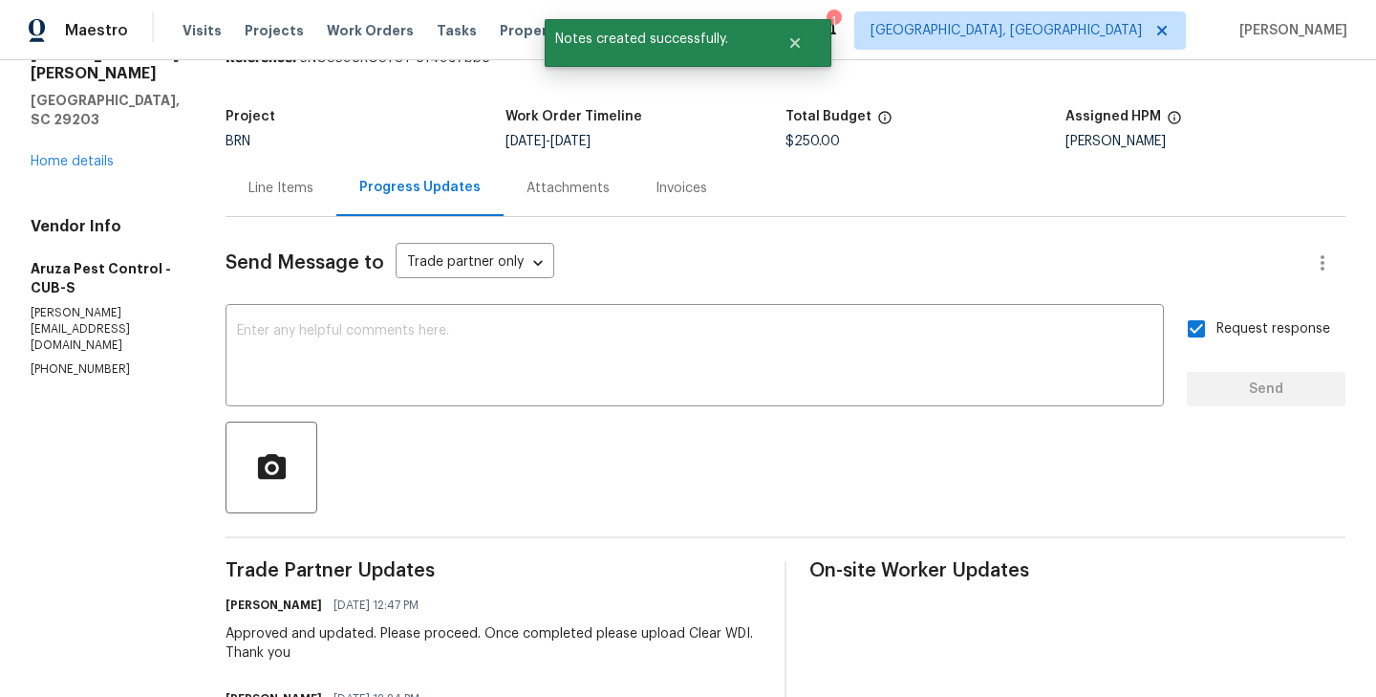
click at [285, 185] on div "Line Items" at bounding box center [280, 188] width 65 height 19
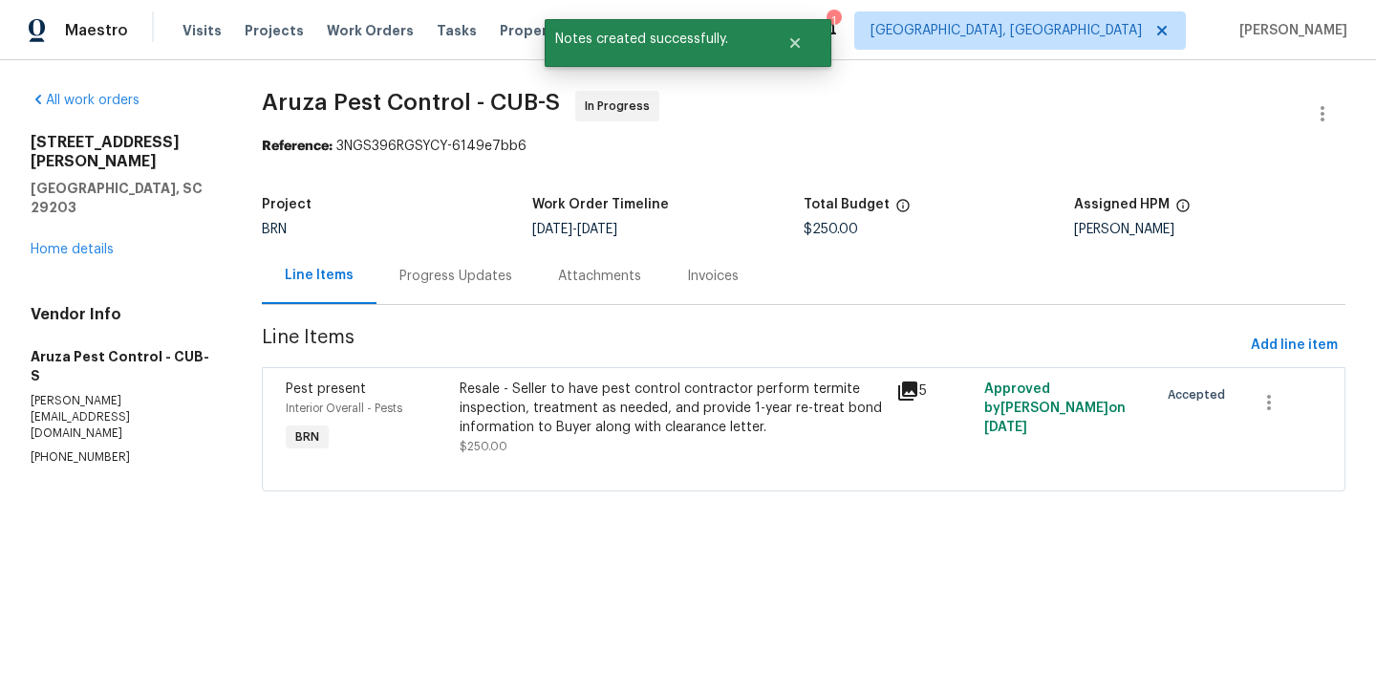
click at [478, 419] on div "Resale - Seller to have pest control contractor perform termite inspection, tre…" at bounding box center [672, 407] width 425 height 57
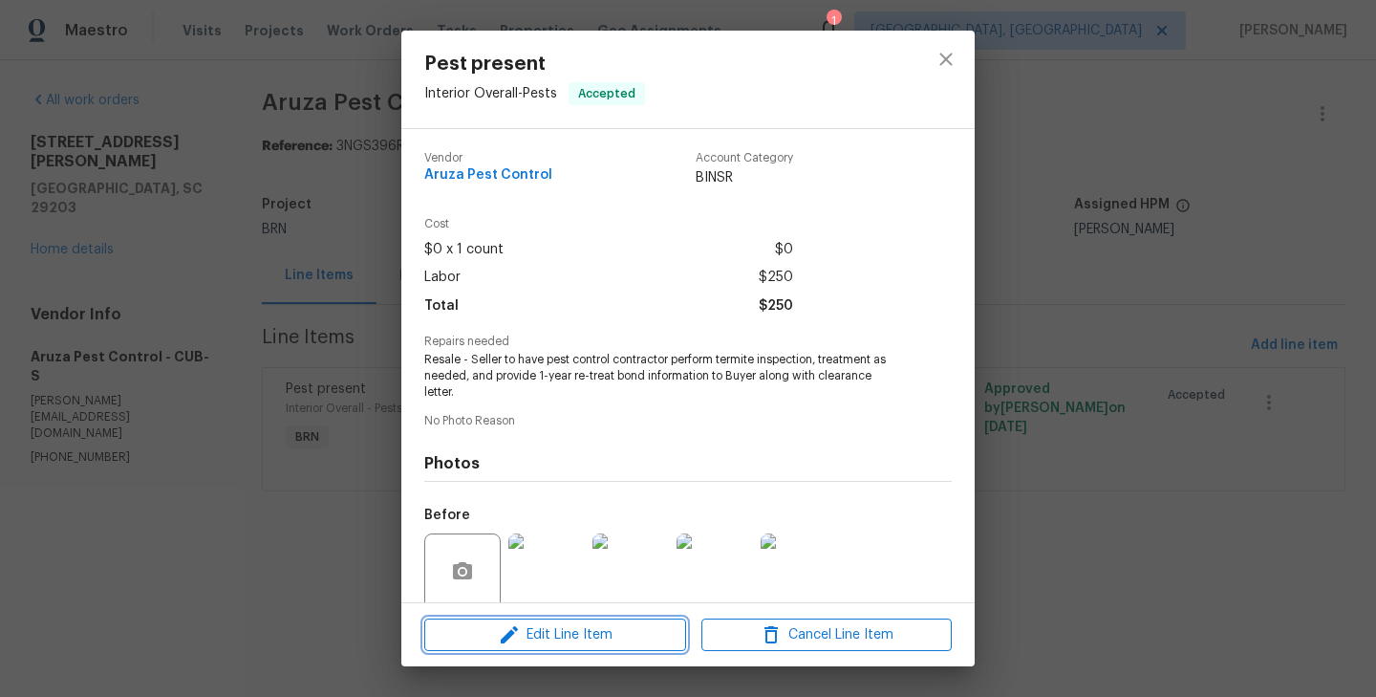
click at [582, 642] on span "Edit Line Item" at bounding box center [555, 635] width 250 height 24
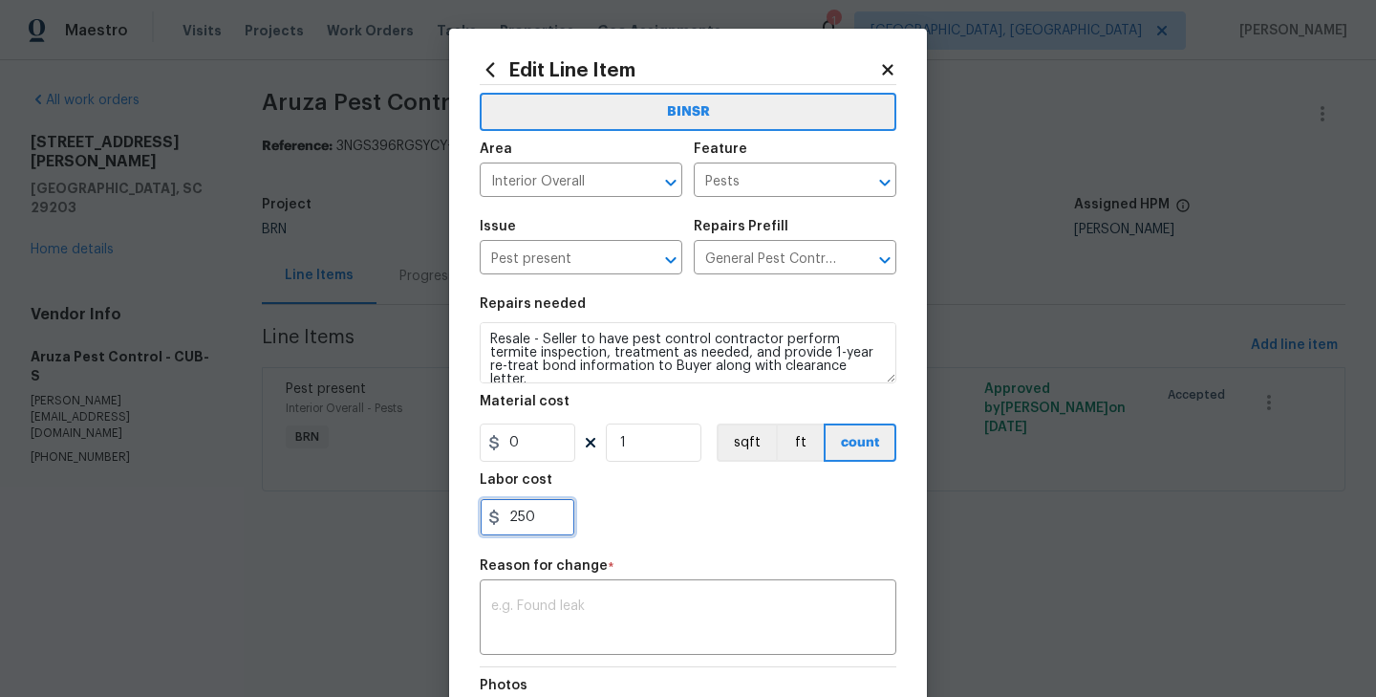
click at [525, 507] on input "250" at bounding box center [528, 517] width 96 height 38
paste input "1232"
type input "1232"
click at [573, 618] on textarea at bounding box center [688, 619] width 394 height 40
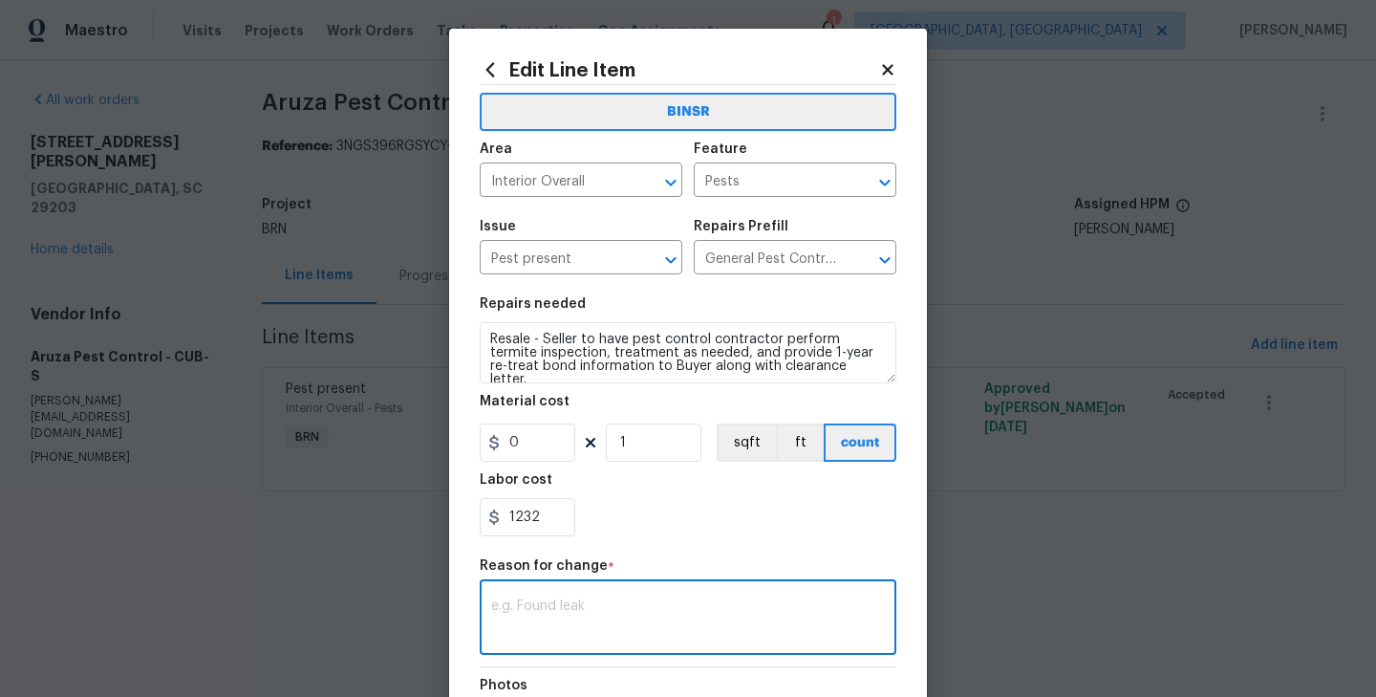
paste textarea "(RK) Updated cost per BR team’s approval."
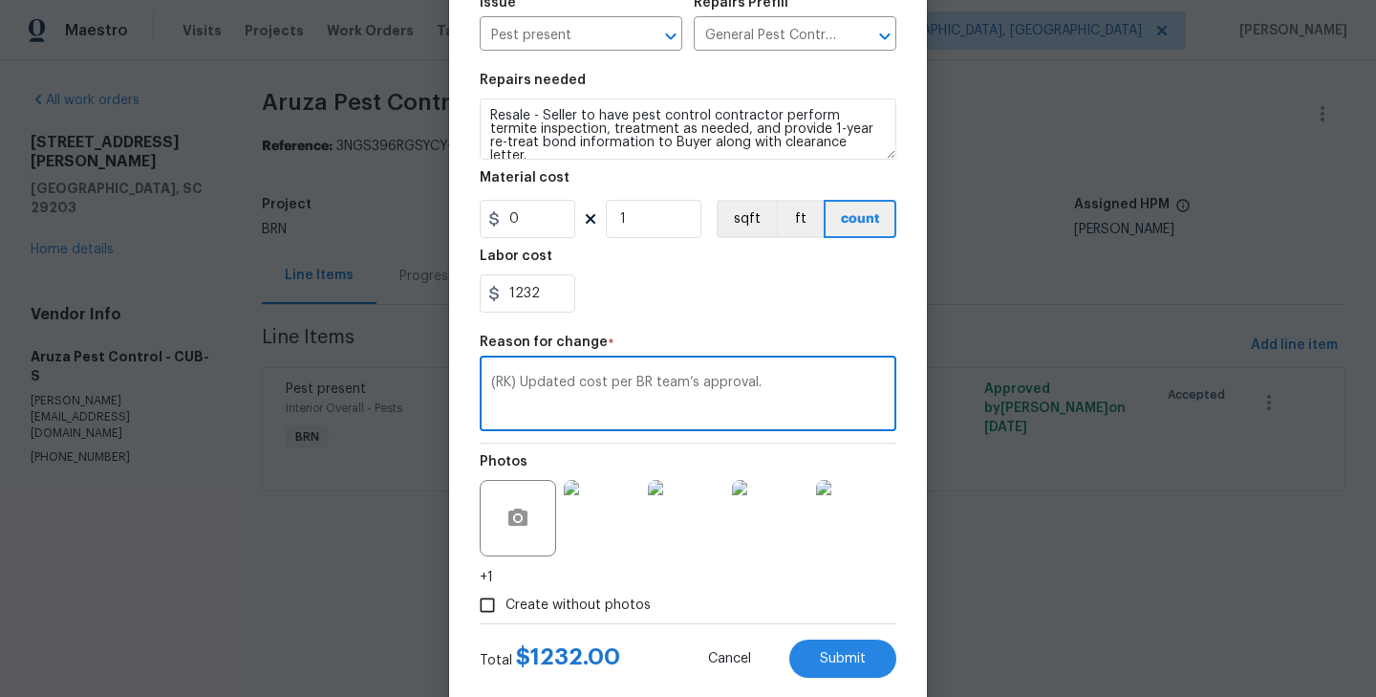
scroll to position [265, 0]
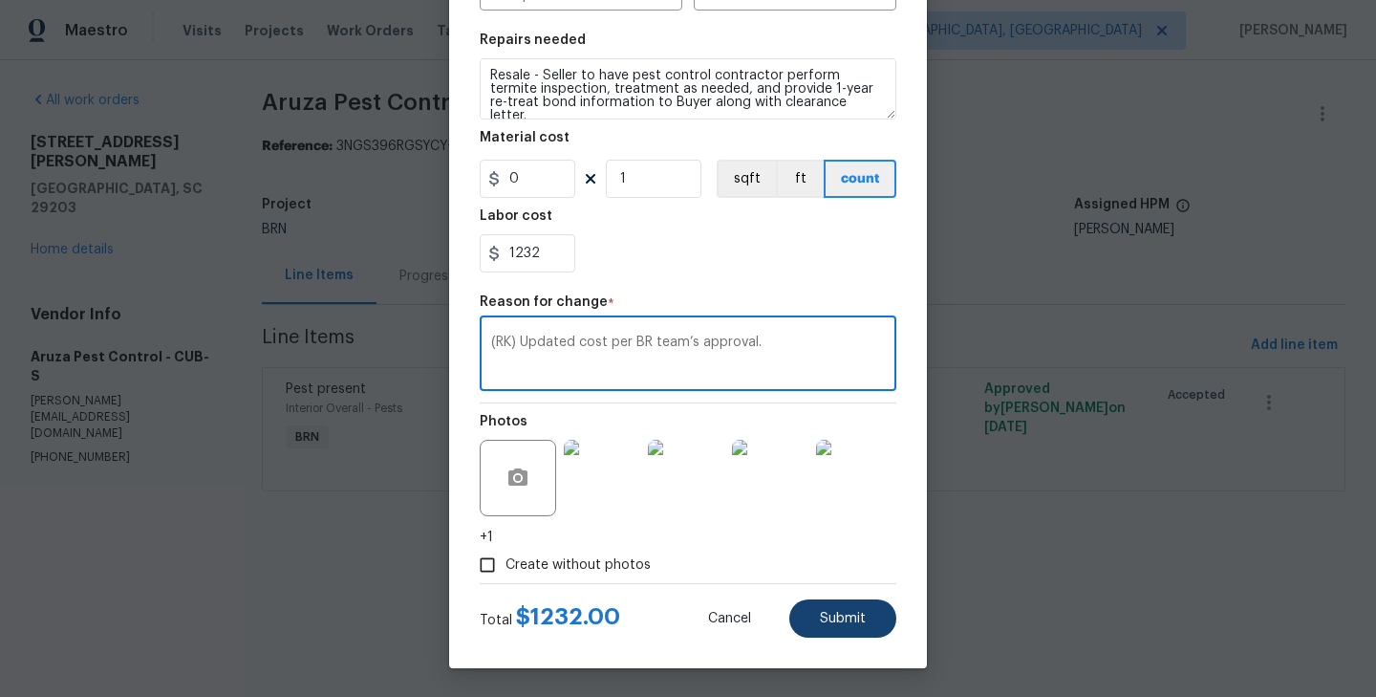
type textarea "(RK) Updated cost per BR team’s approval."
click at [864, 632] on button "Submit" at bounding box center [842, 618] width 107 height 38
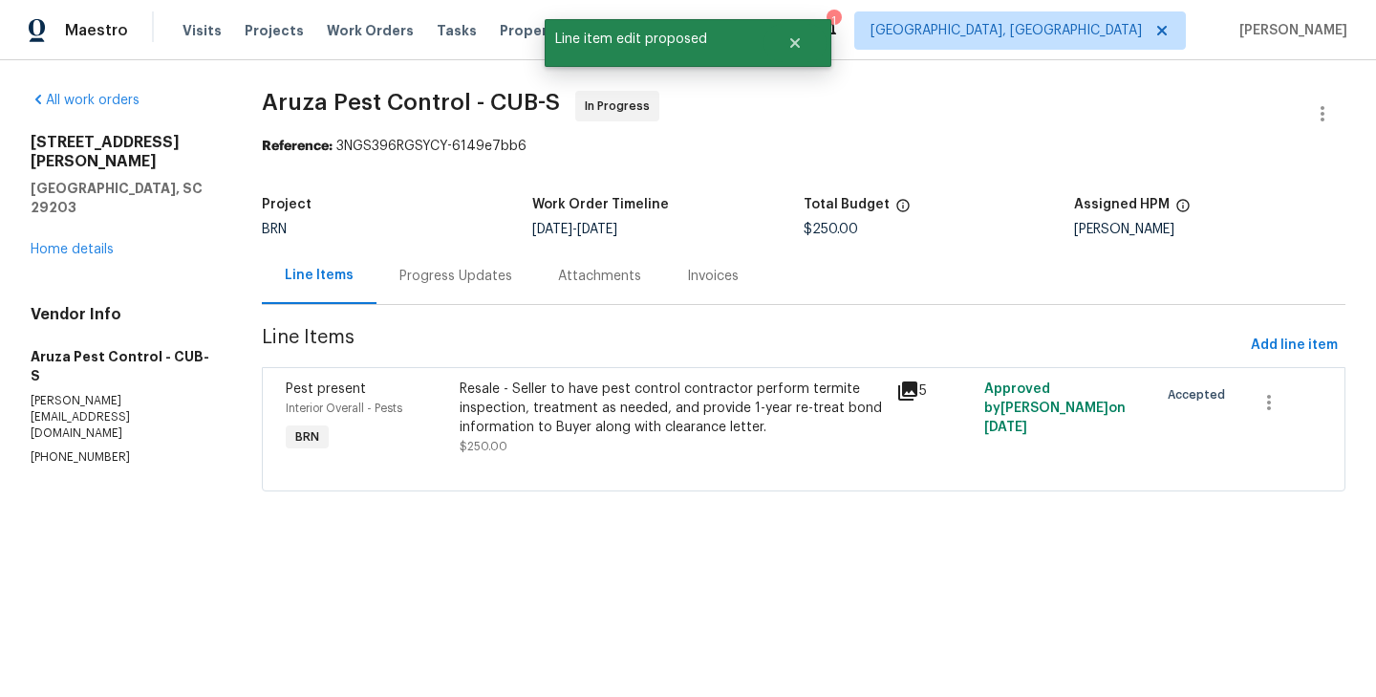
scroll to position [0, 0]
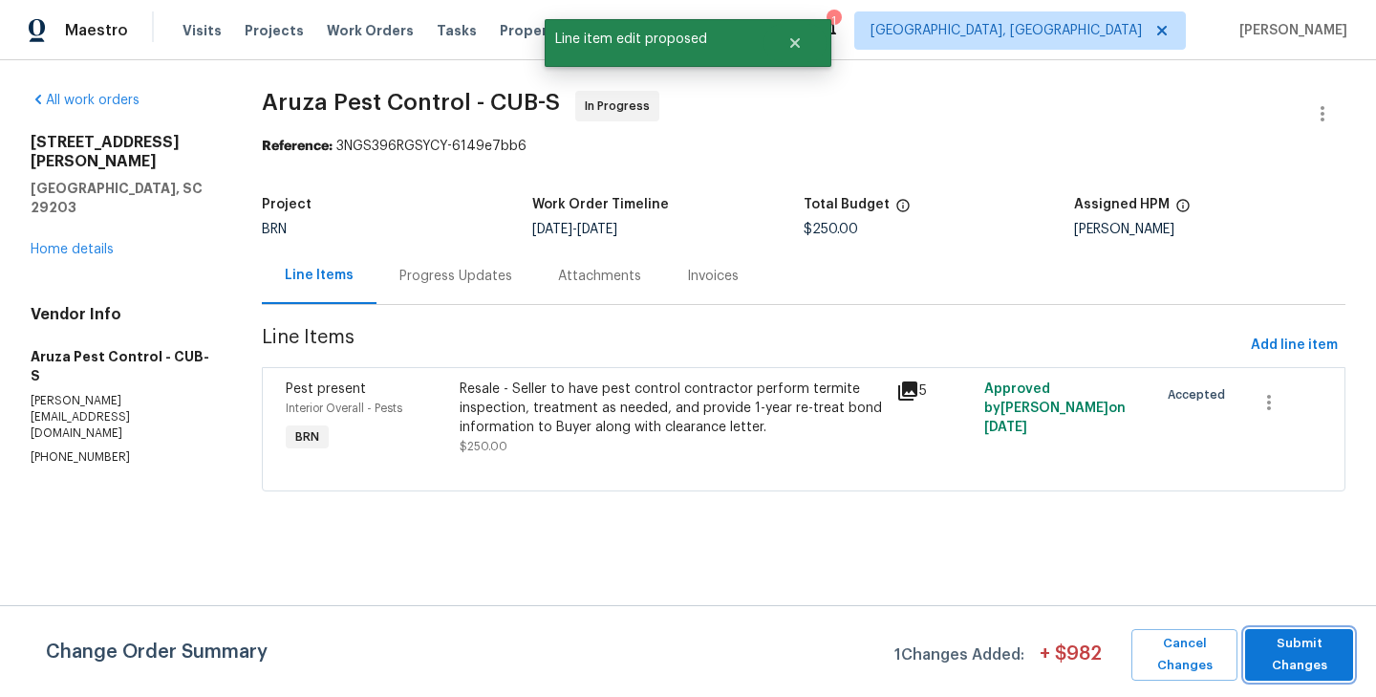
click at [1344, 672] on button "Submit Changes" at bounding box center [1299, 655] width 108 height 52
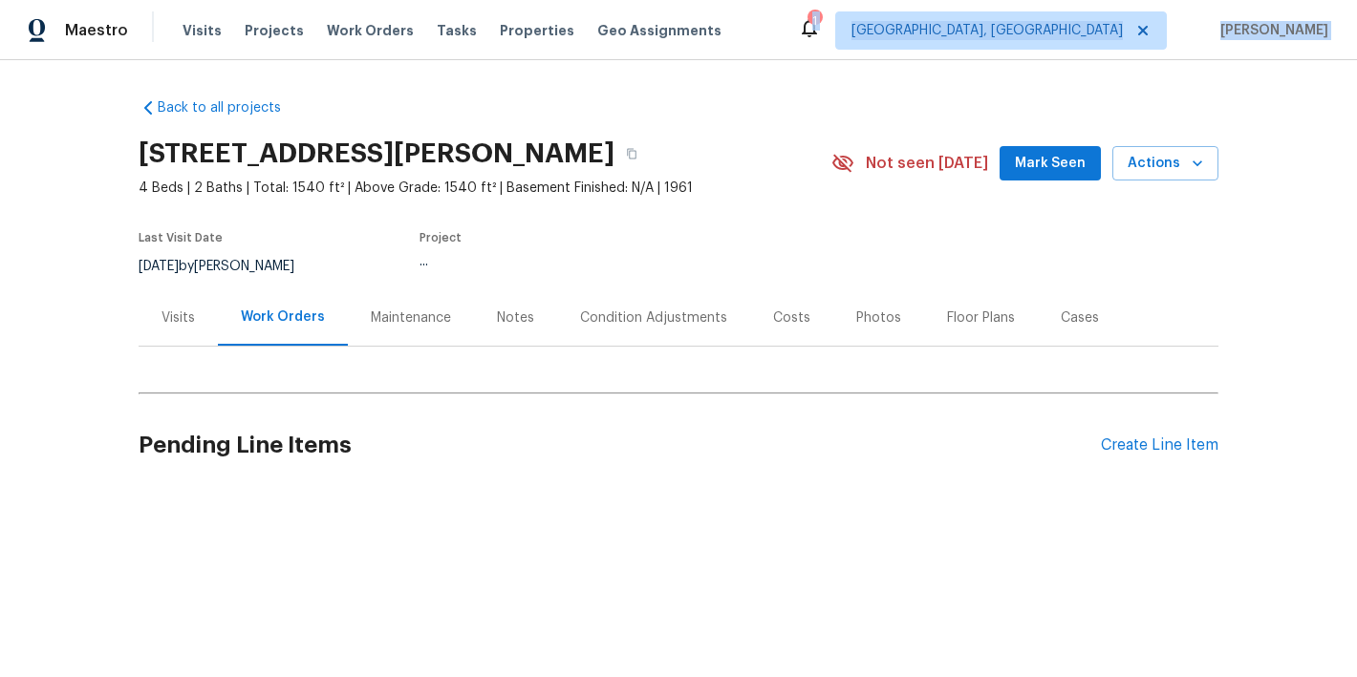
drag, startPoint x: 856, startPoint y: 55, endPoint x: 836, endPoint y: 33, distance: 29.8
click at [845, 50] on div "Maestro Visits Projects Work Orders Tasks Properties Geo Assignments 1 Albuquer…" at bounding box center [678, 30] width 1357 height 60
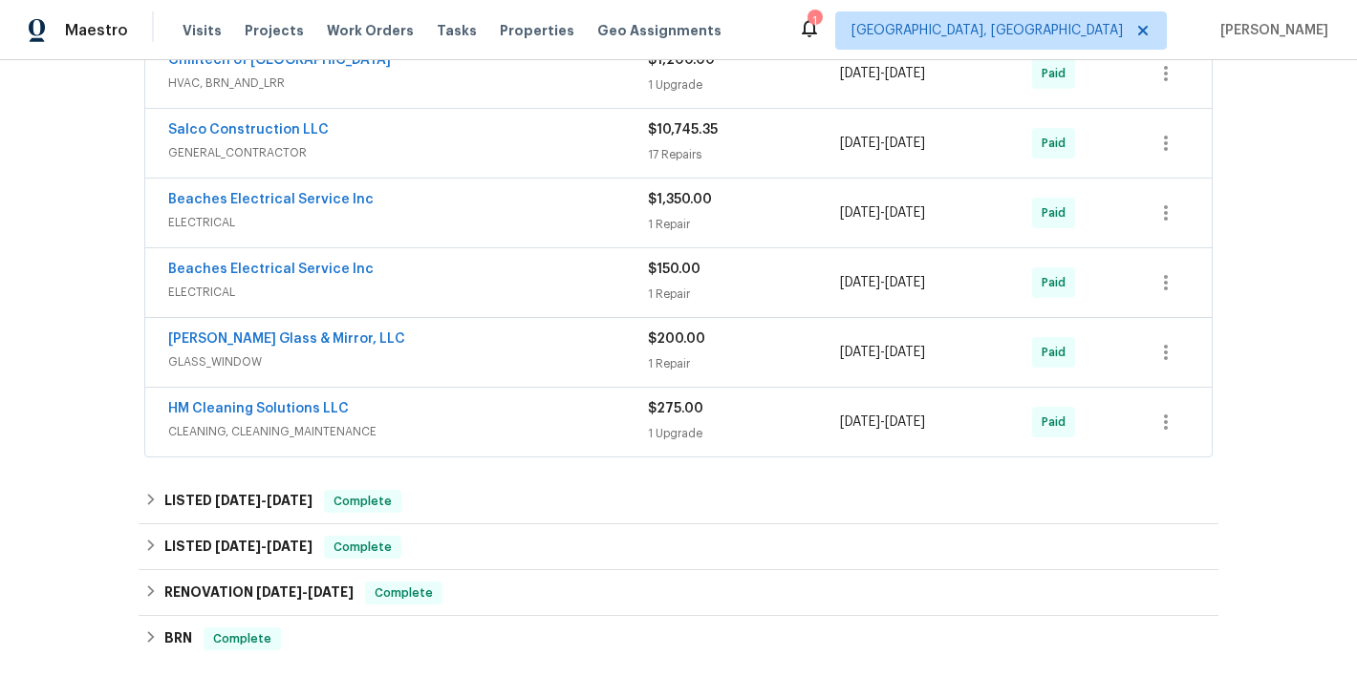
scroll to position [1778, 0]
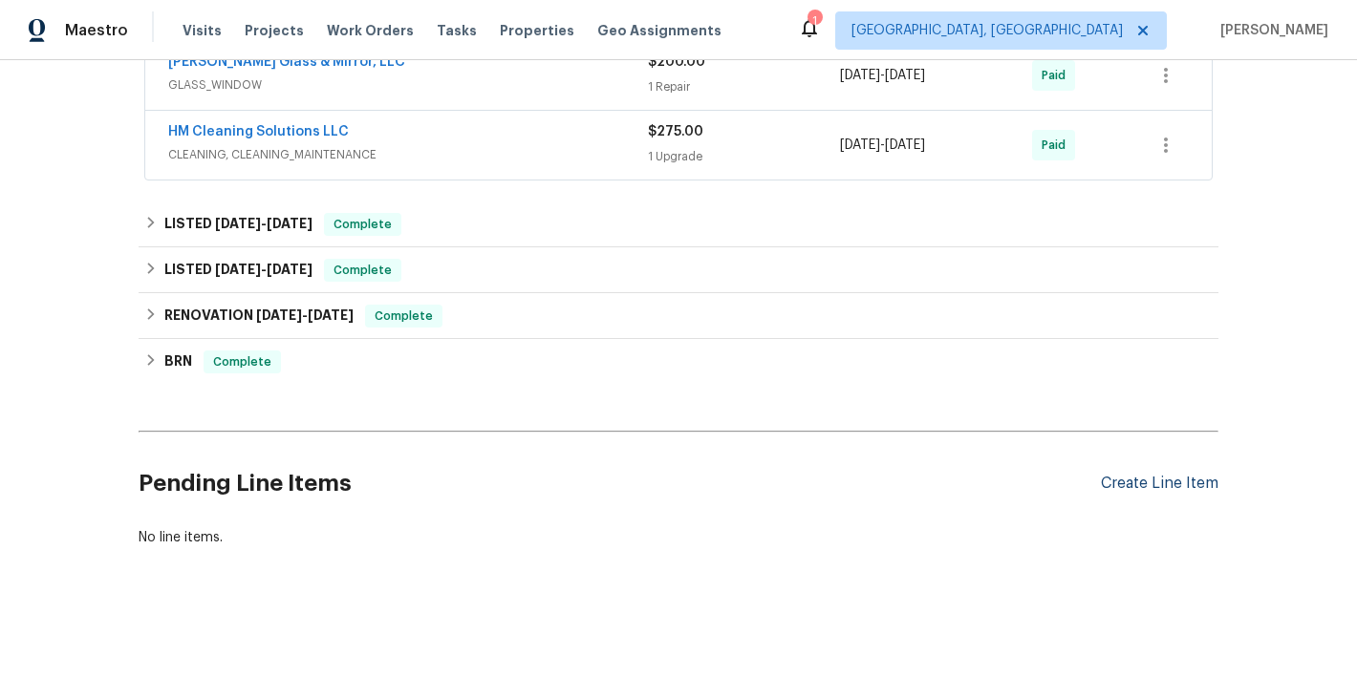
click at [1142, 484] on div "Create Line Item" at bounding box center [1160, 484] width 118 height 18
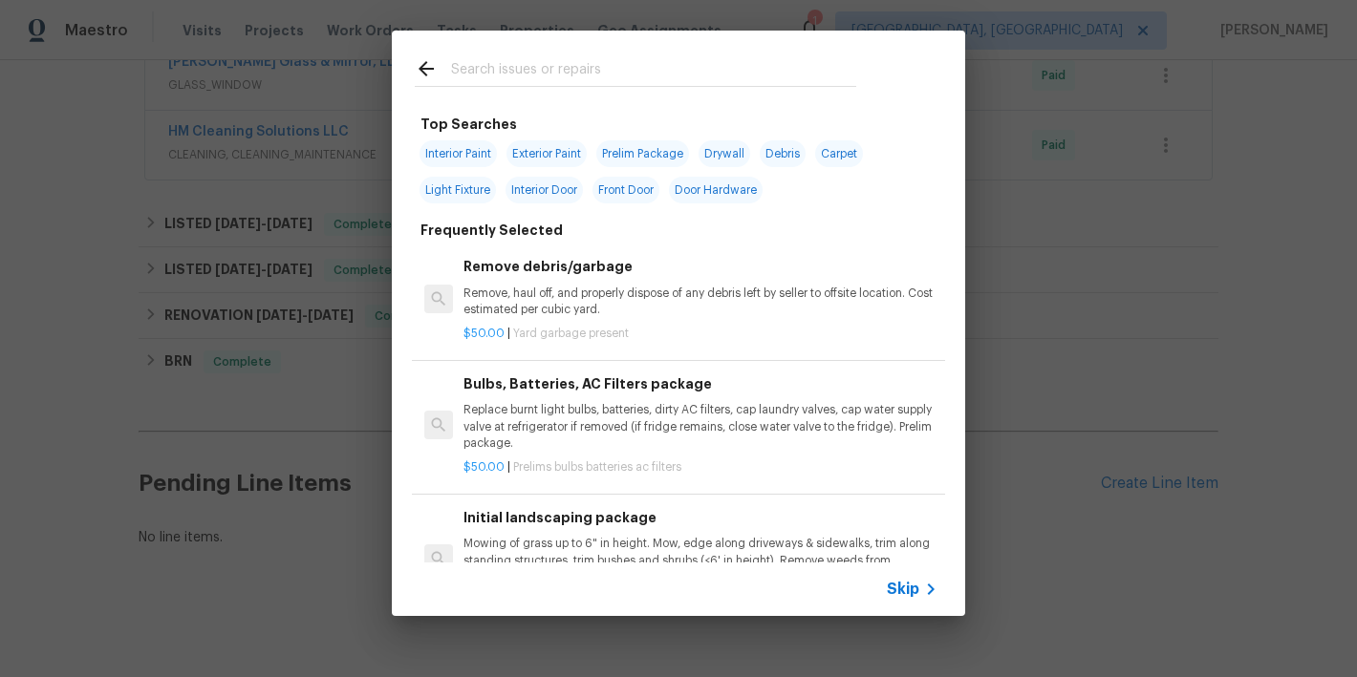
click at [893, 591] on span "Skip" at bounding box center [903, 589] width 32 height 19
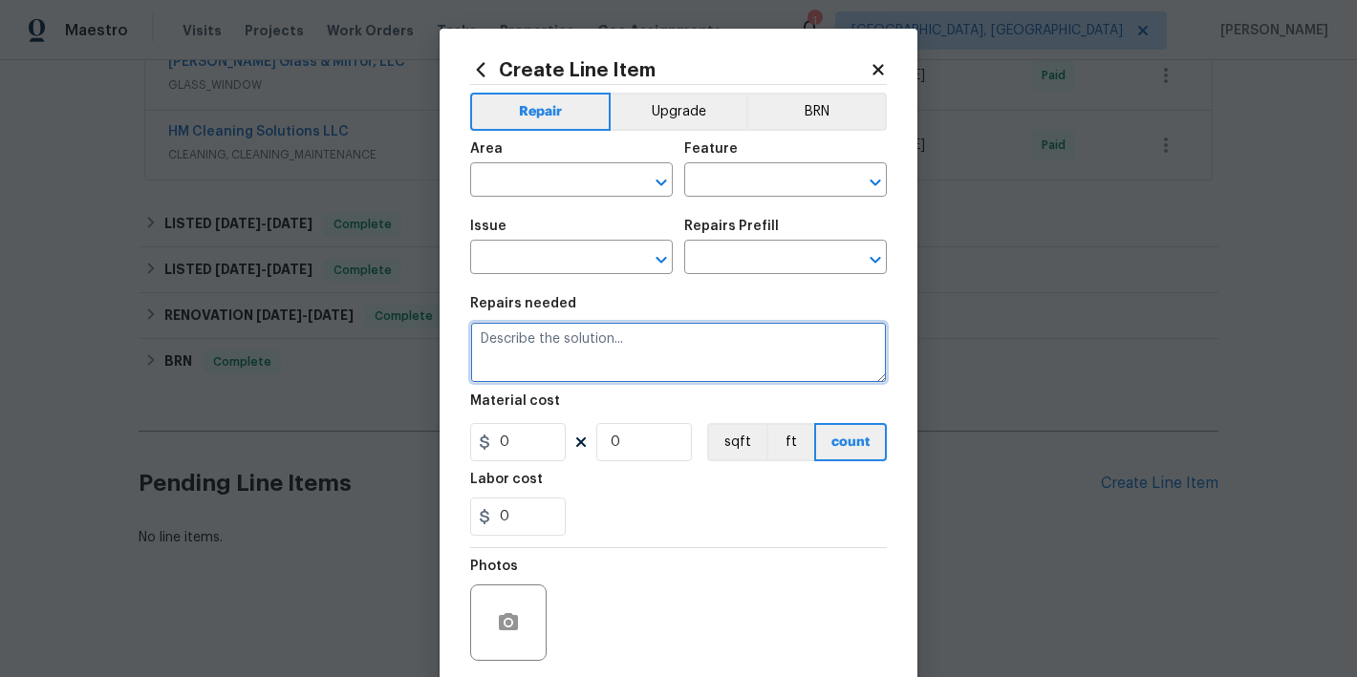
click at [593, 337] on textarea at bounding box center [678, 352] width 417 height 61
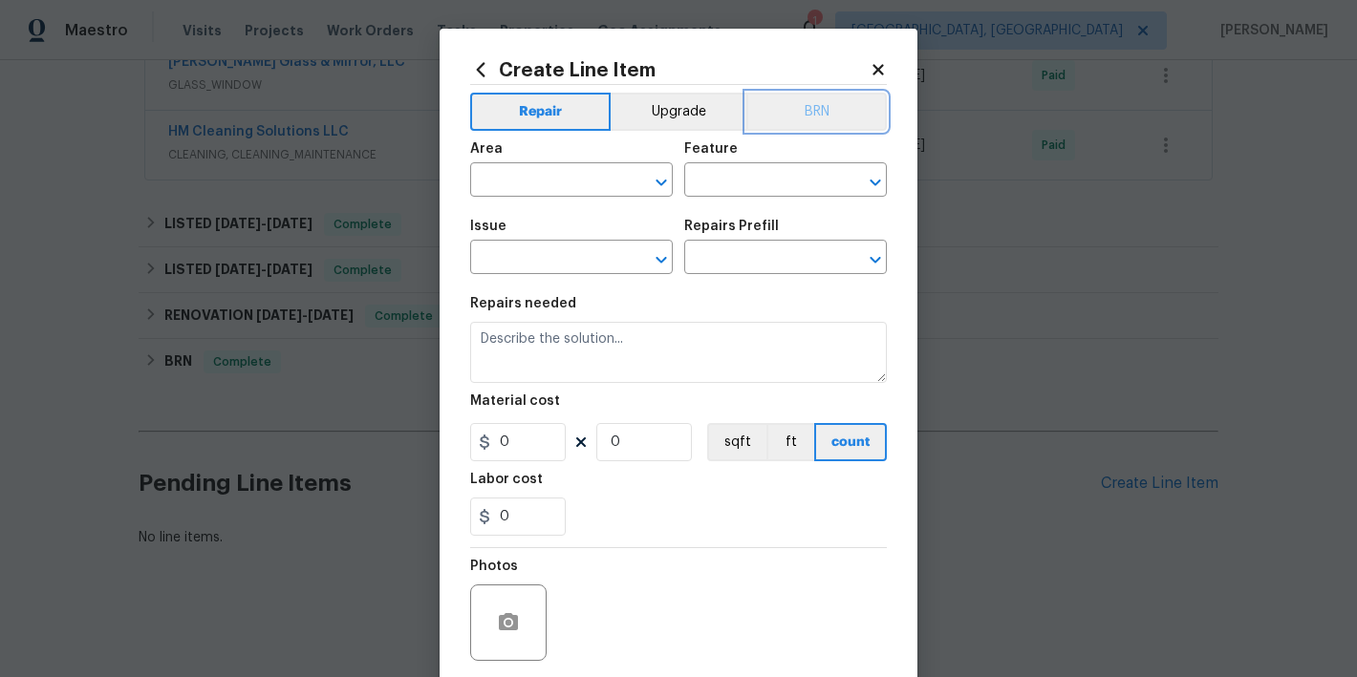
click at [800, 97] on button "BRN" at bounding box center [816, 112] width 140 height 38
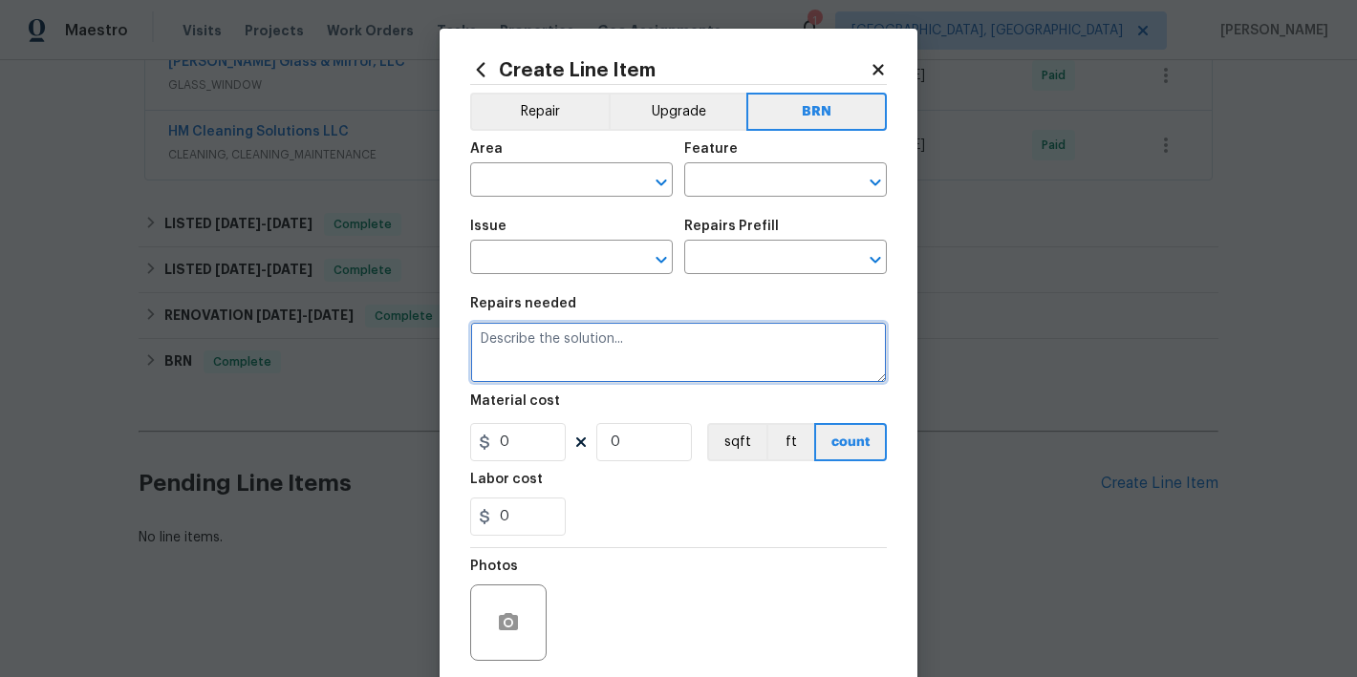
click at [593, 350] on textarea at bounding box center [678, 352] width 417 height 61
paste textarea "to inspect and repair as necessary the termite damage and wood rot referred to …"
click at [484, 337] on textarea "to inspect and repair as necessary the termite damage and wood rot referred to …" at bounding box center [678, 352] width 417 height 61
type textarea "To inspect and repair as necessary the termite damage and wood rot referred to …"
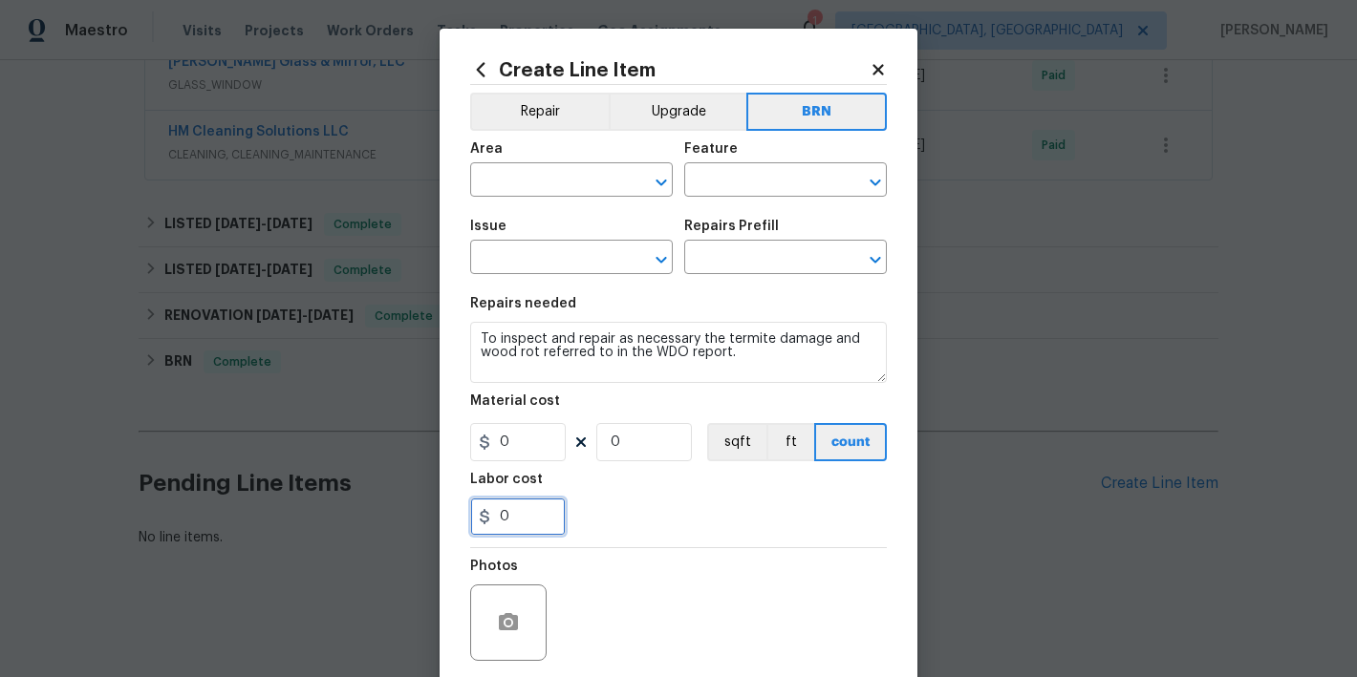
click at [525, 524] on input "0" at bounding box center [518, 517] width 96 height 38
type input "1"
click at [666, 507] on div "1" at bounding box center [678, 517] width 417 height 38
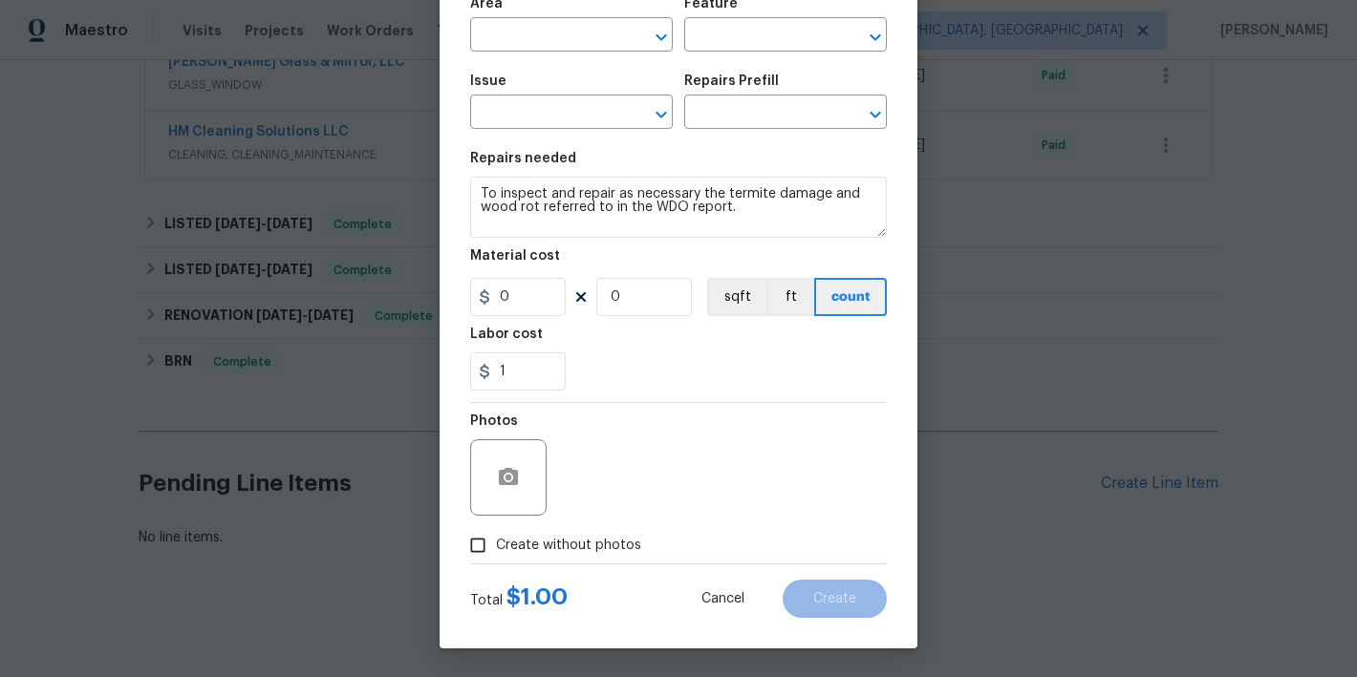
click at [550, 545] on span "Create without photos" at bounding box center [568, 546] width 145 height 20
click at [496, 545] on input "Create without photos" at bounding box center [478, 545] width 36 height 36
checkbox input "true"
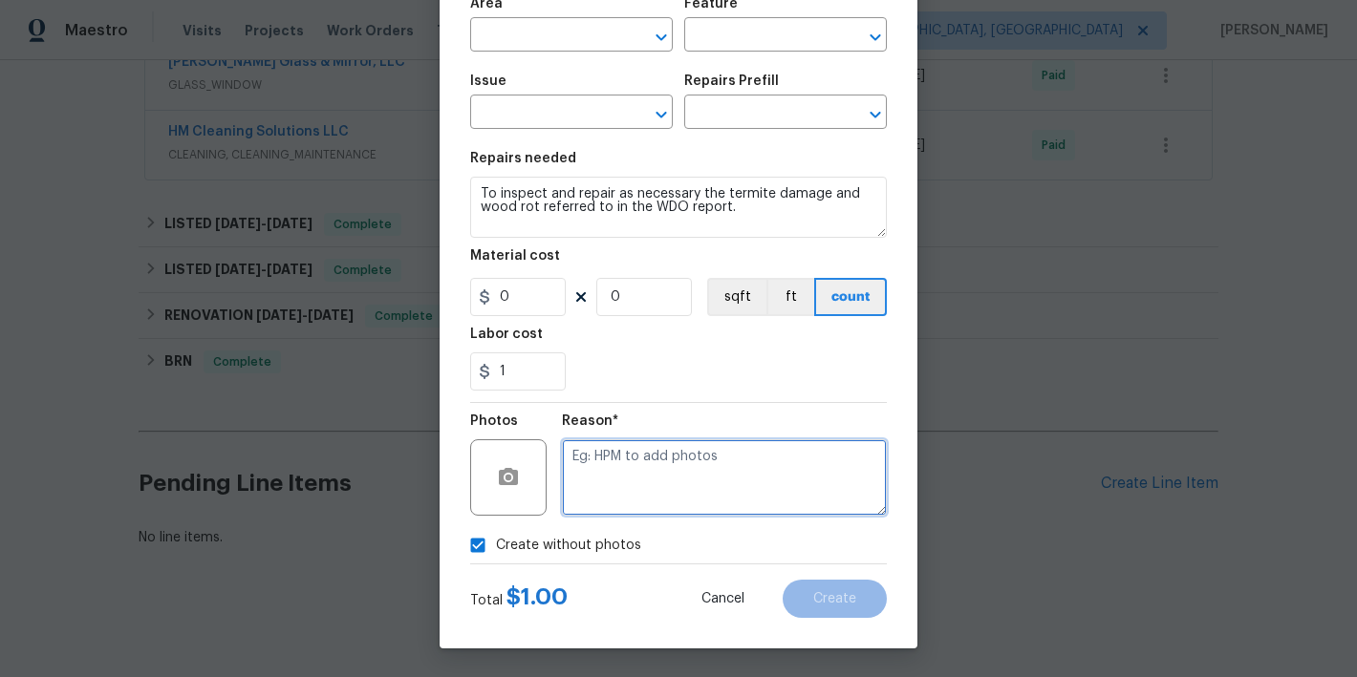
click at [652, 477] on textarea at bounding box center [724, 478] width 325 height 76
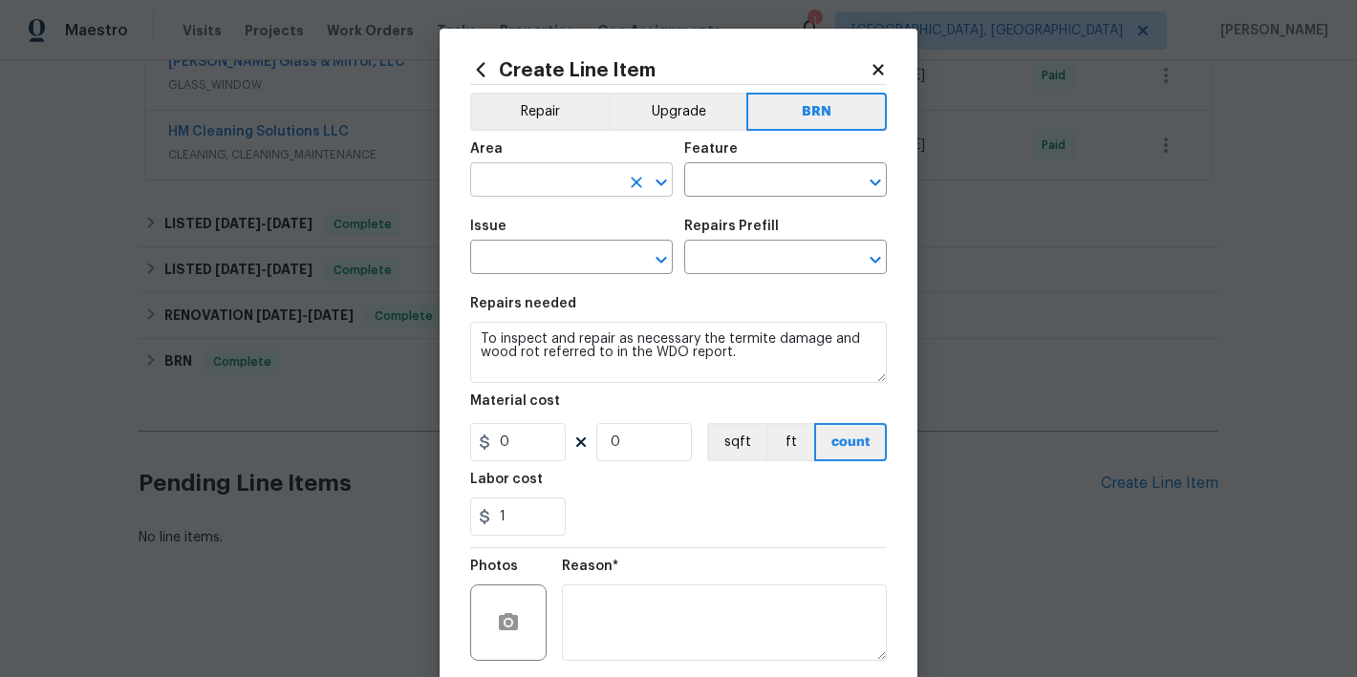
click at [587, 171] on input "text" at bounding box center [544, 182] width 149 height 30
type input "Interior Overall"
click at [712, 179] on input "text" at bounding box center [758, 182] width 149 height 30
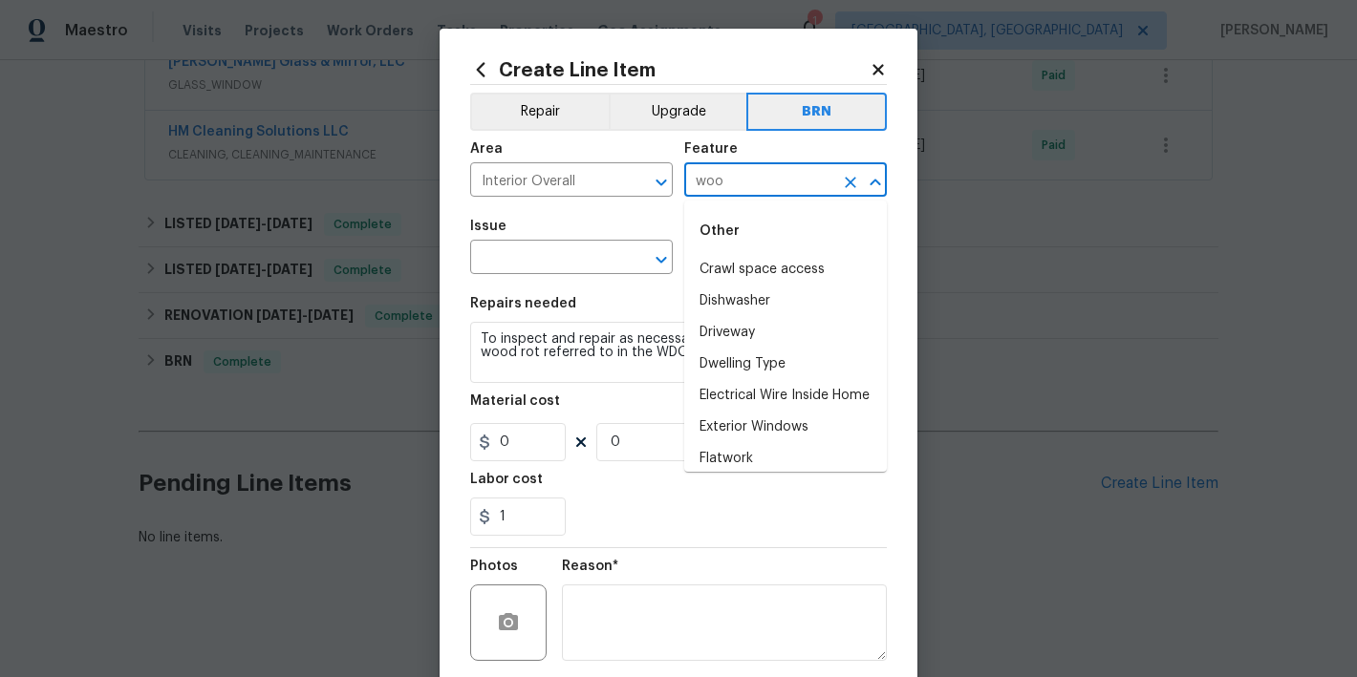
type input "wood"
click at [726, 287] on li "Interior" at bounding box center [785, 302] width 203 height 32
type input "Interior"
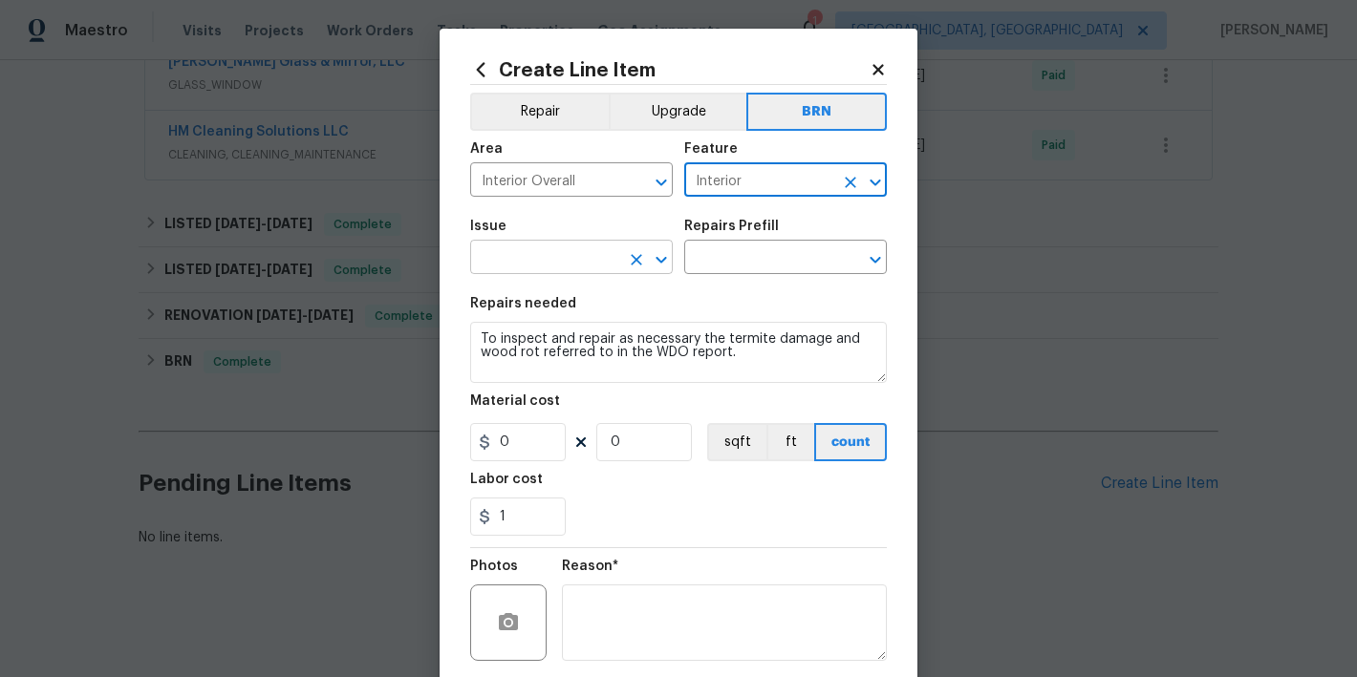
click at [595, 253] on input "text" at bounding box center [544, 260] width 149 height 30
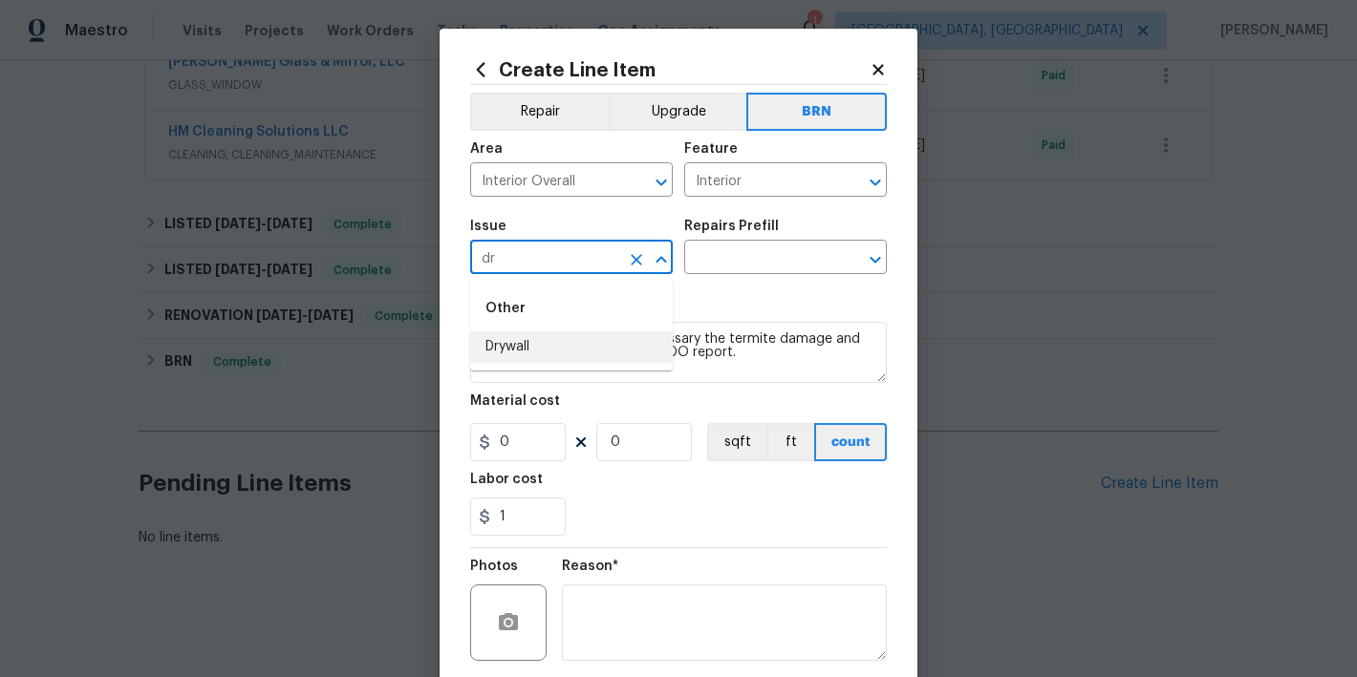
click at [606, 336] on li "Drywall" at bounding box center [571, 348] width 203 height 32
type input "Drywall"
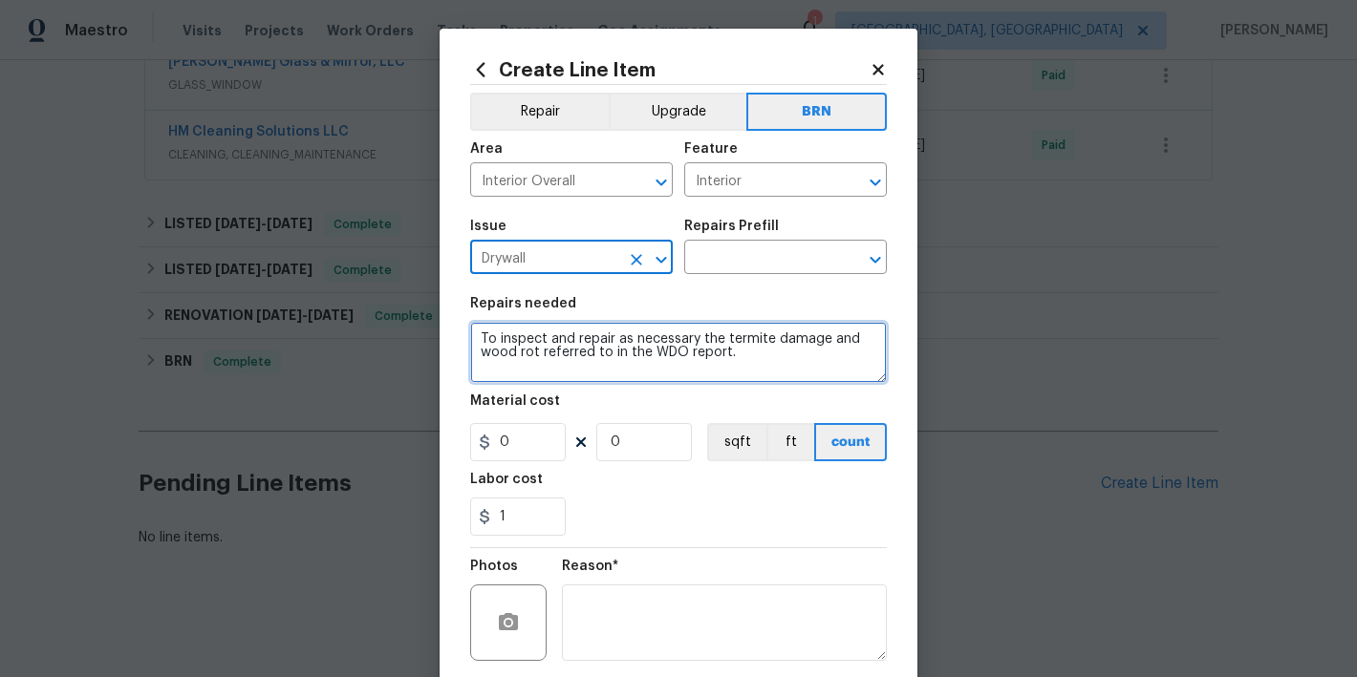
click at [638, 351] on textarea "To inspect and repair as necessary the termite damage and wood rot referred to …" at bounding box center [678, 352] width 417 height 61
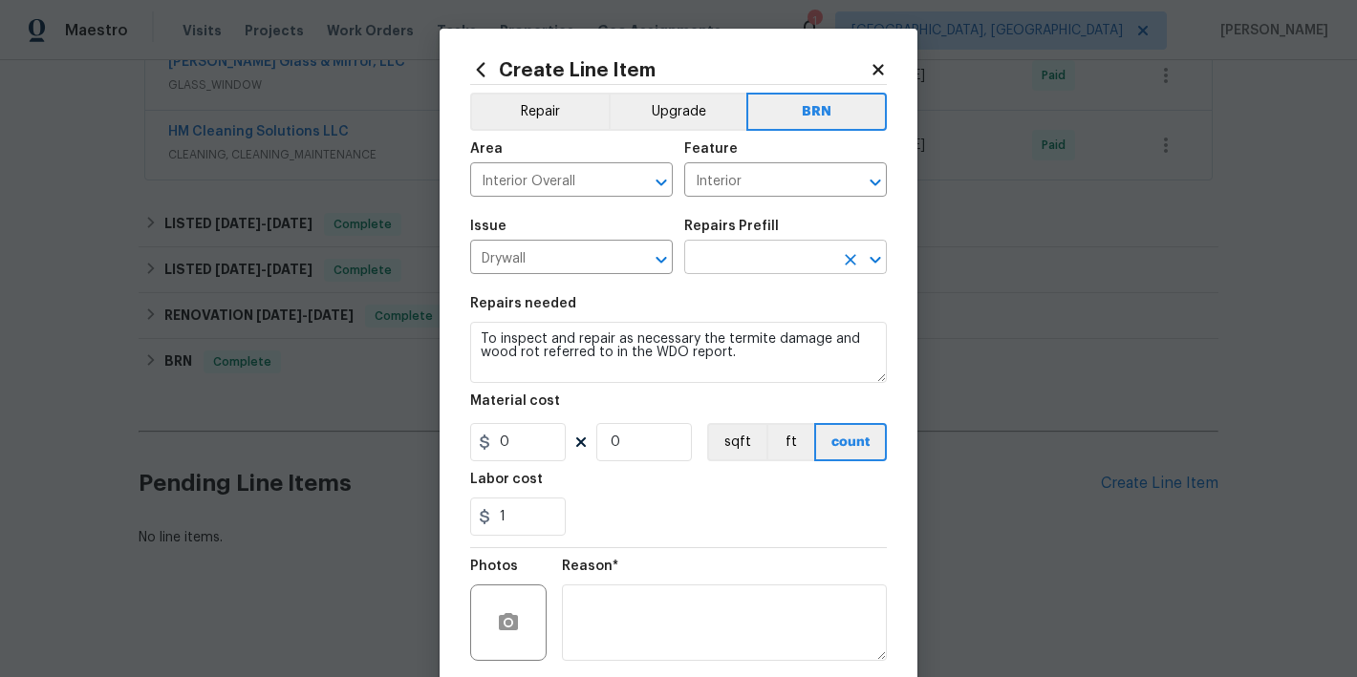
click at [724, 266] on input "text" at bounding box center [758, 260] width 149 height 30
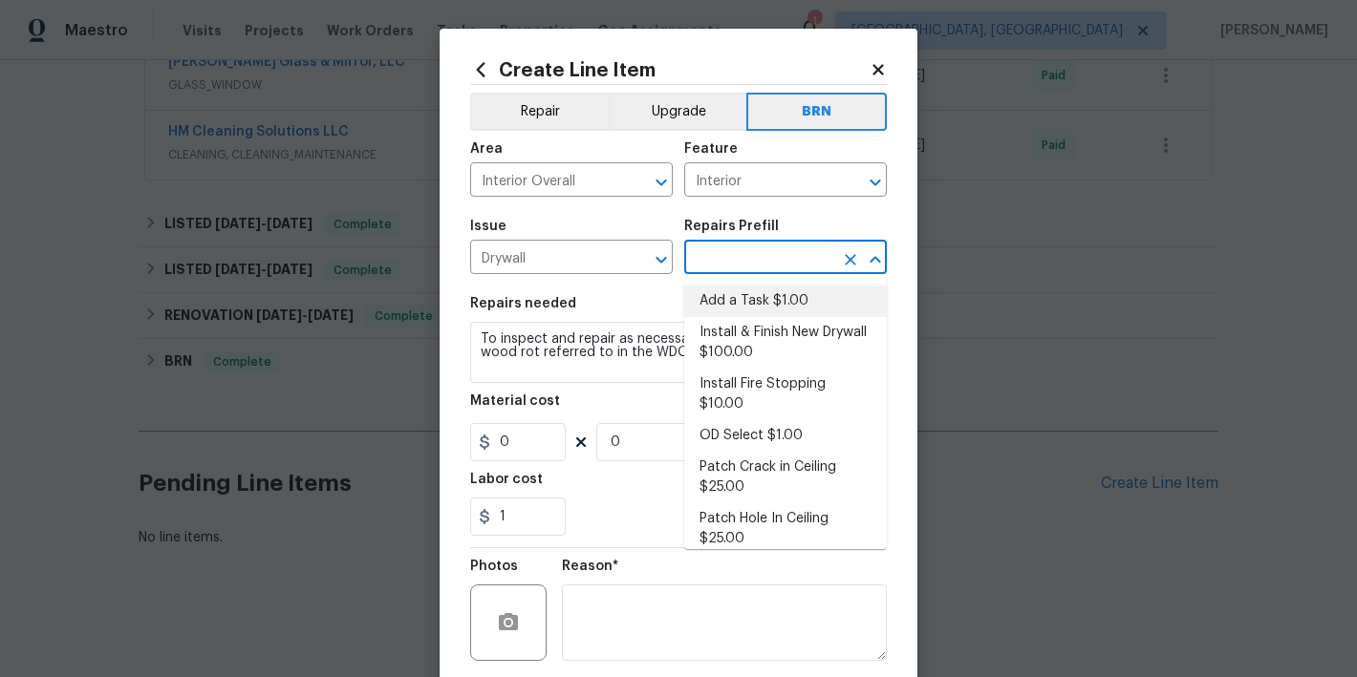
click at [761, 295] on li "Add a Task $1.00" at bounding box center [785, 302] width 203 height 32
type input "Walls and Ceiling"
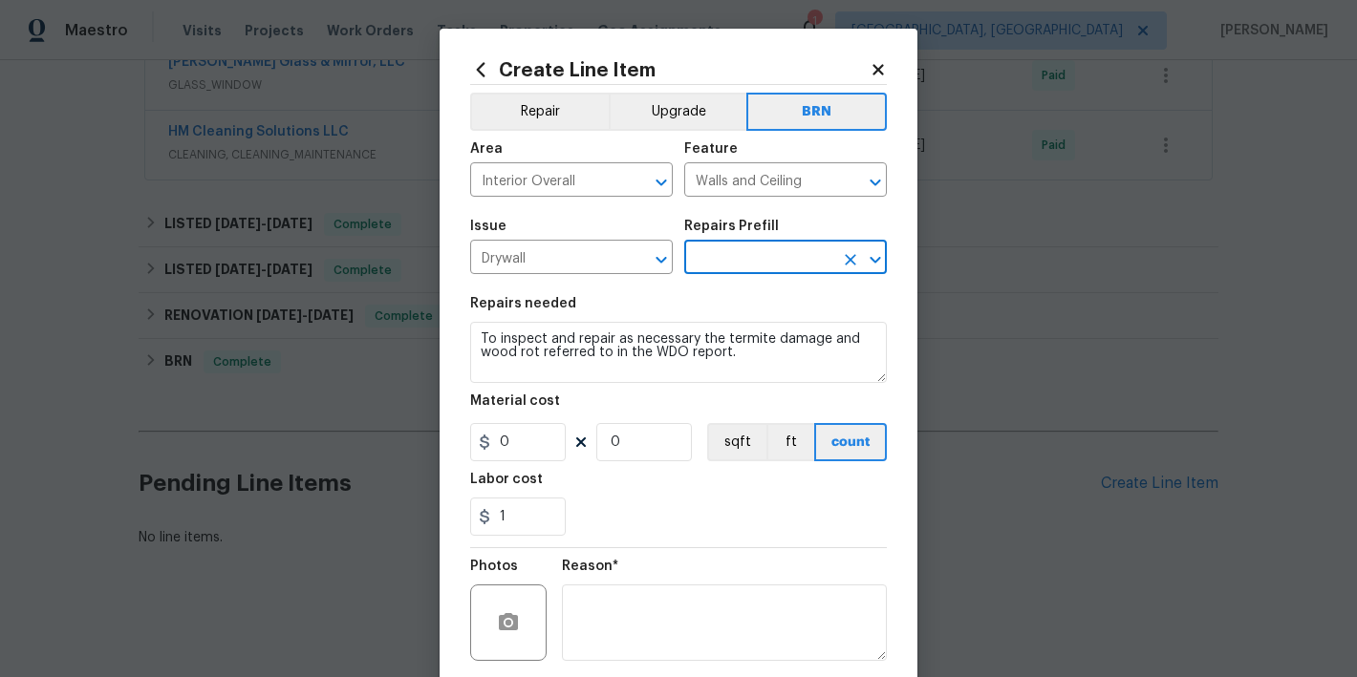
type input "Add a Task $1.00"
type textarea "HPM to detail"
type input "1"
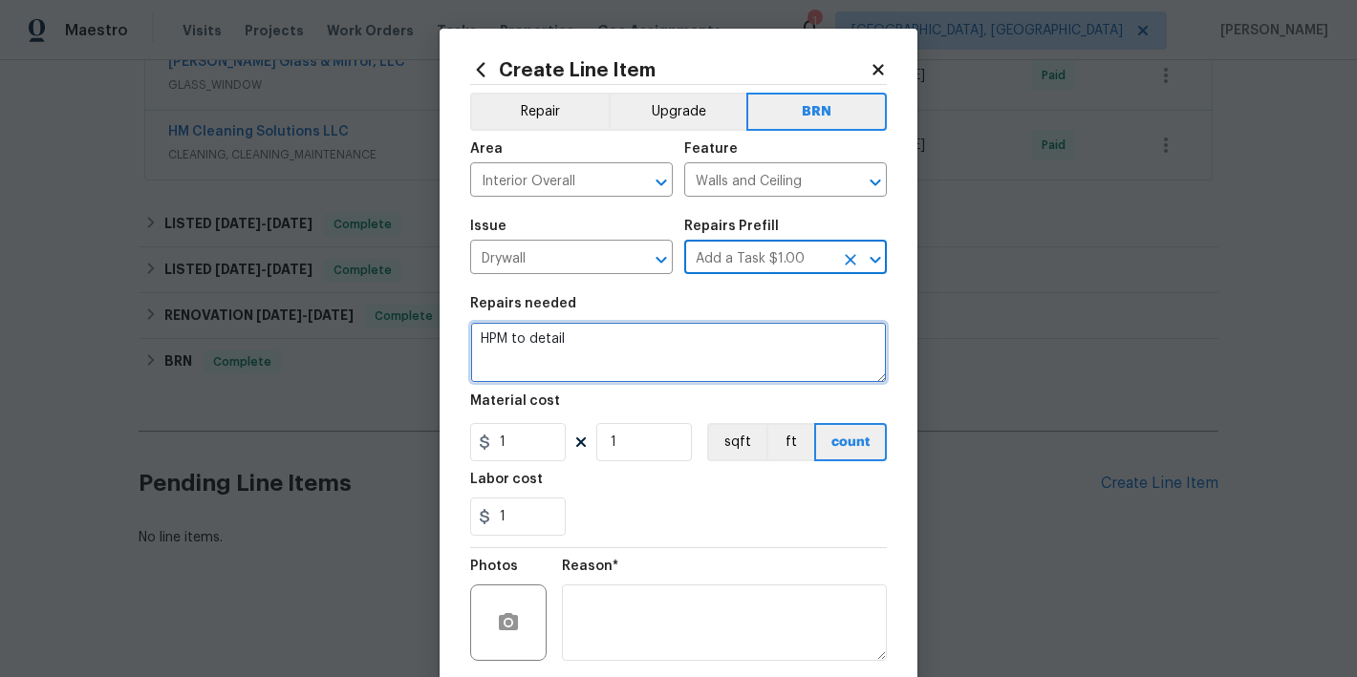
click at [656, 360] on textarea "HPM to detail" at bounding box center [678, 352] width 417 height 61
paste textarea "To inspect and repair as necessary the termite damage and wood rot referred to …"
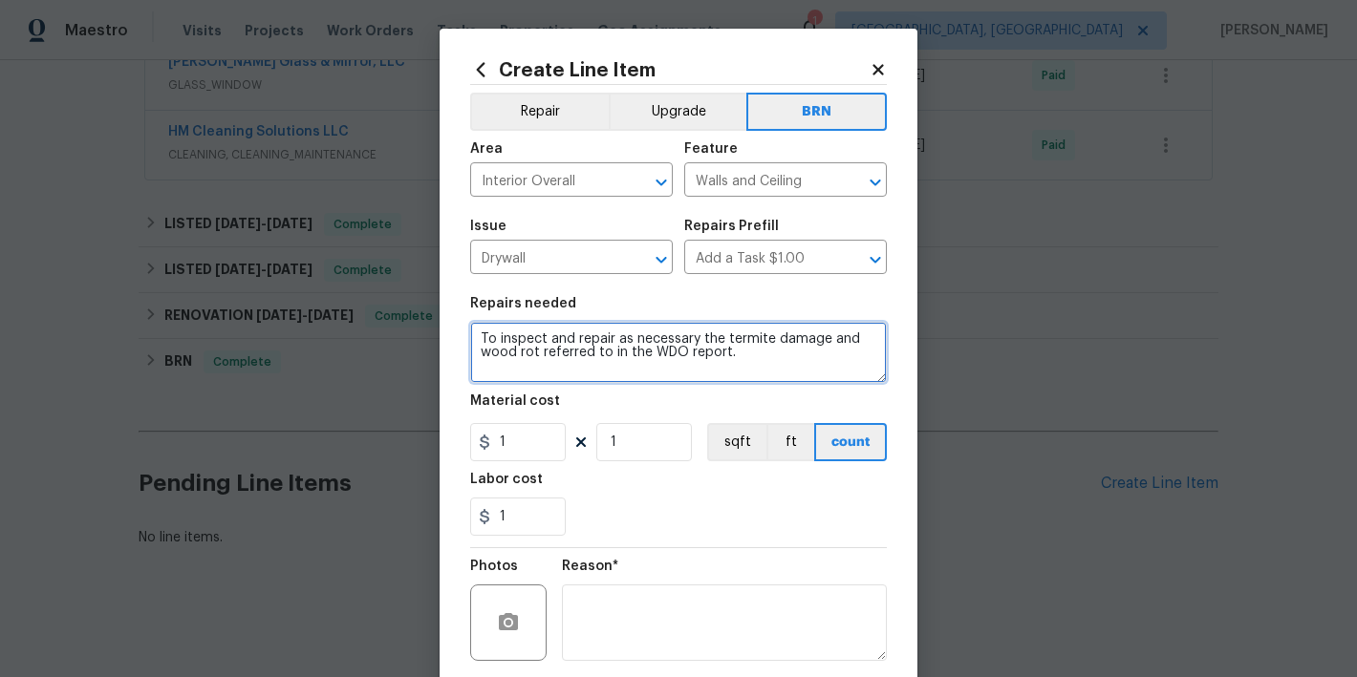
type textarea "To inspect and repair as necessary the termite damage and wood rot referred to …"
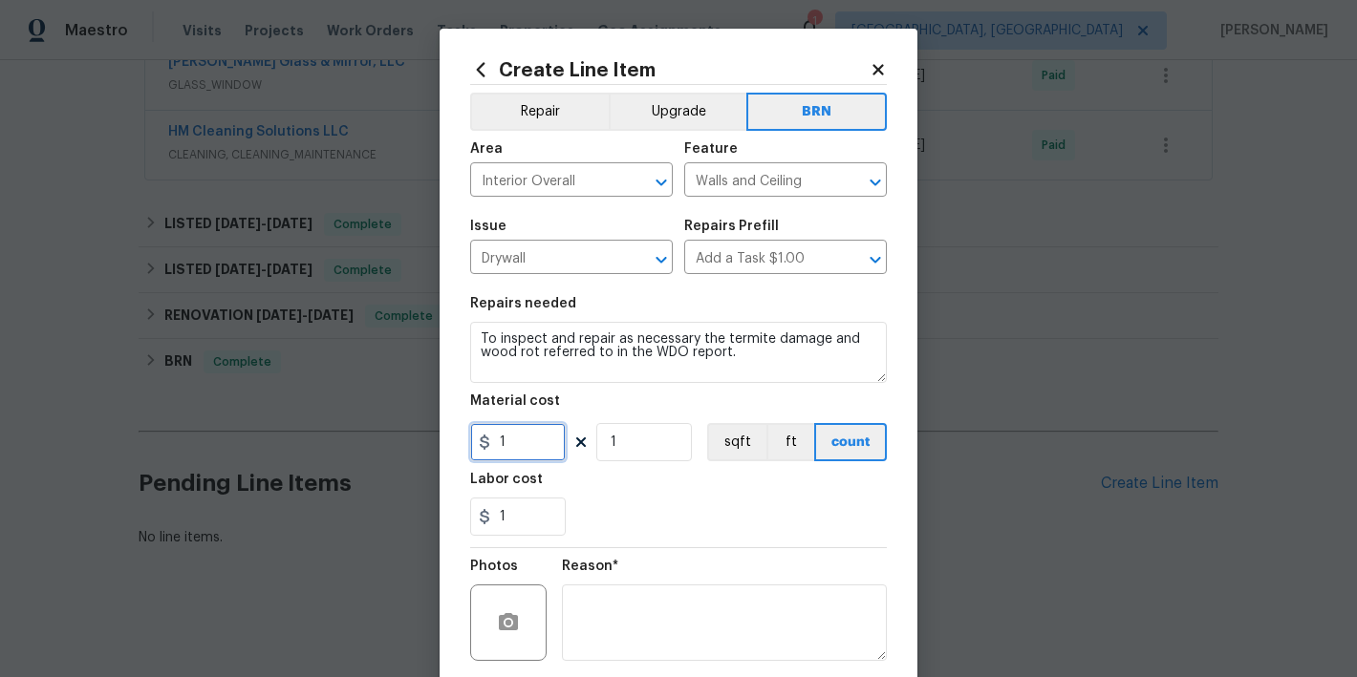
click at [536, 441] on input "1" at bounding box center [518, 442] width 96 height 38
type input "0"
click at [634, 550] on div "Reason*" at bounding box center [724, 610] width 325 height 124
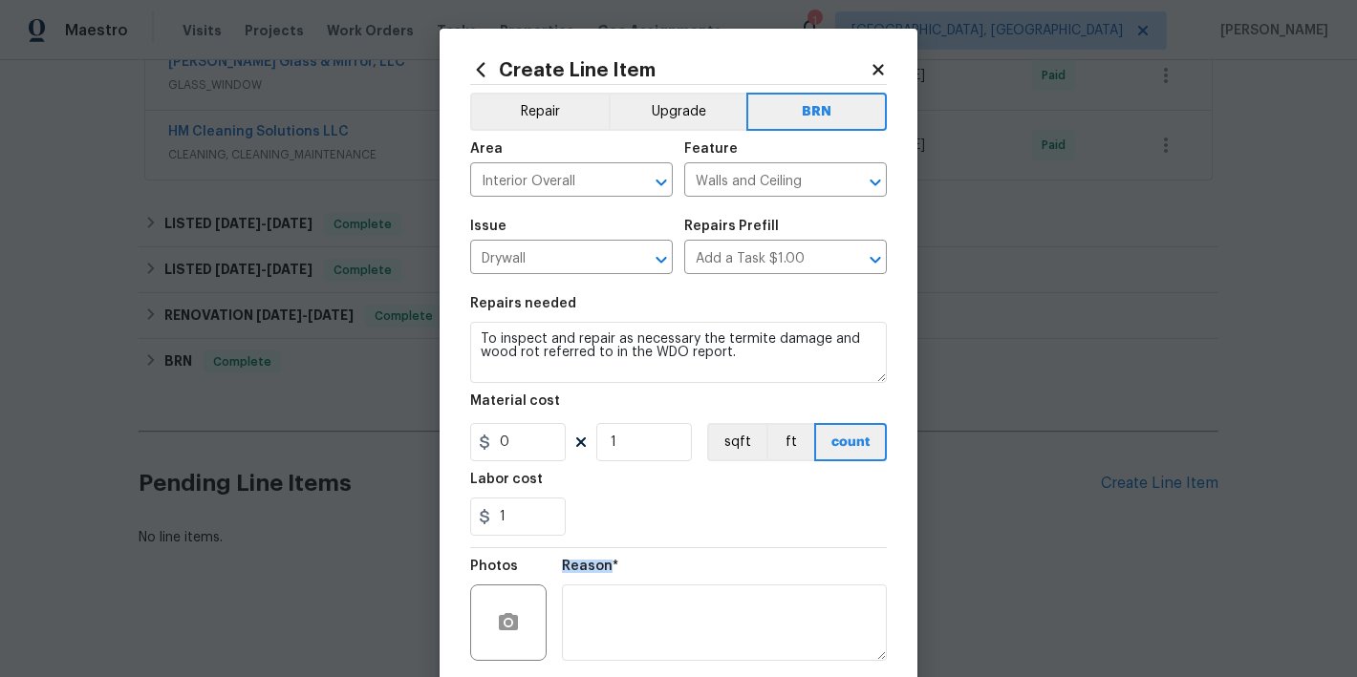
scroll to position [145, 0]
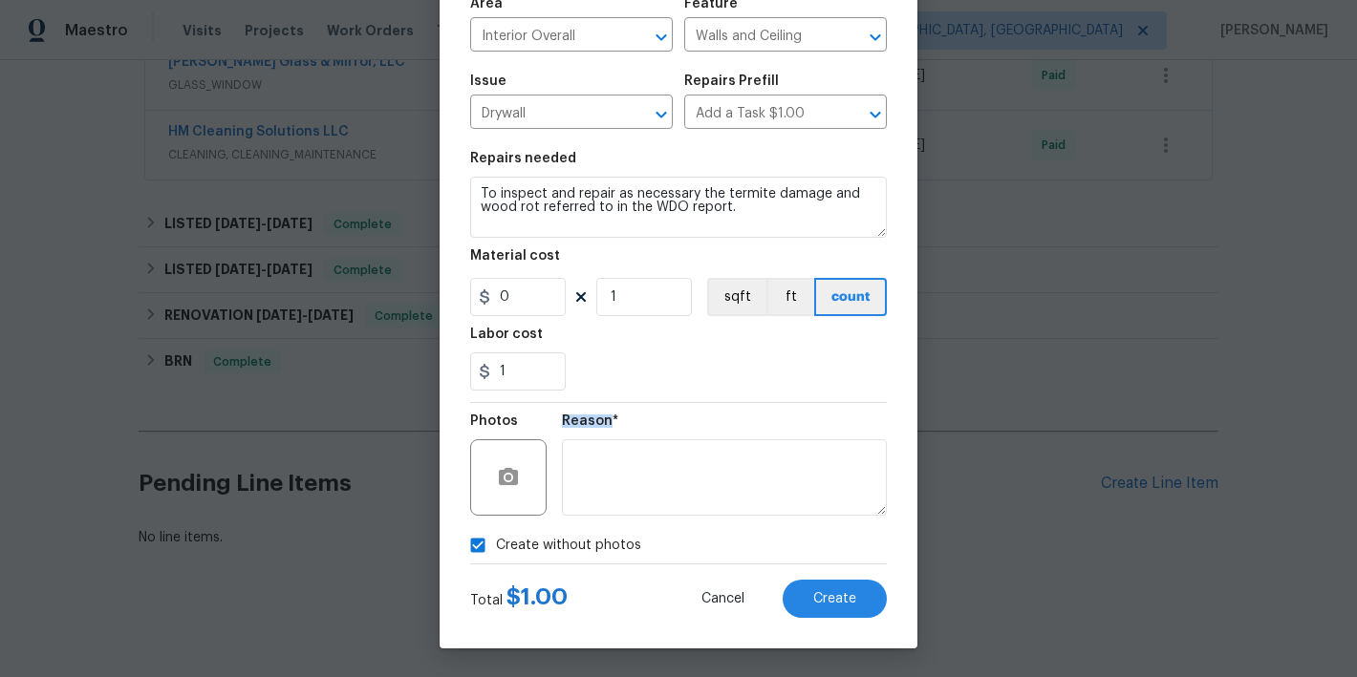
click at [611, 430] on div "Reason*" at bounding box center [724, 427] width 325 height 25
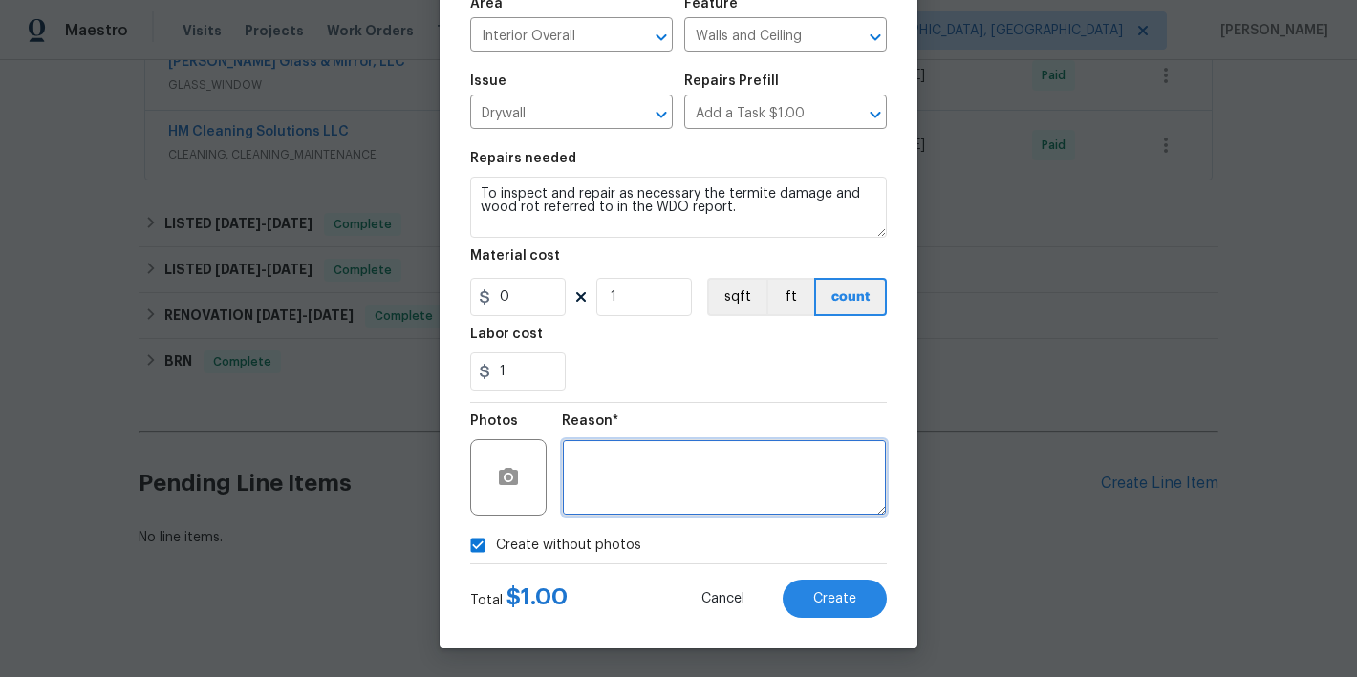
click at [623, 462] on textarea at bounding box center [724, 478] width 325 height 76
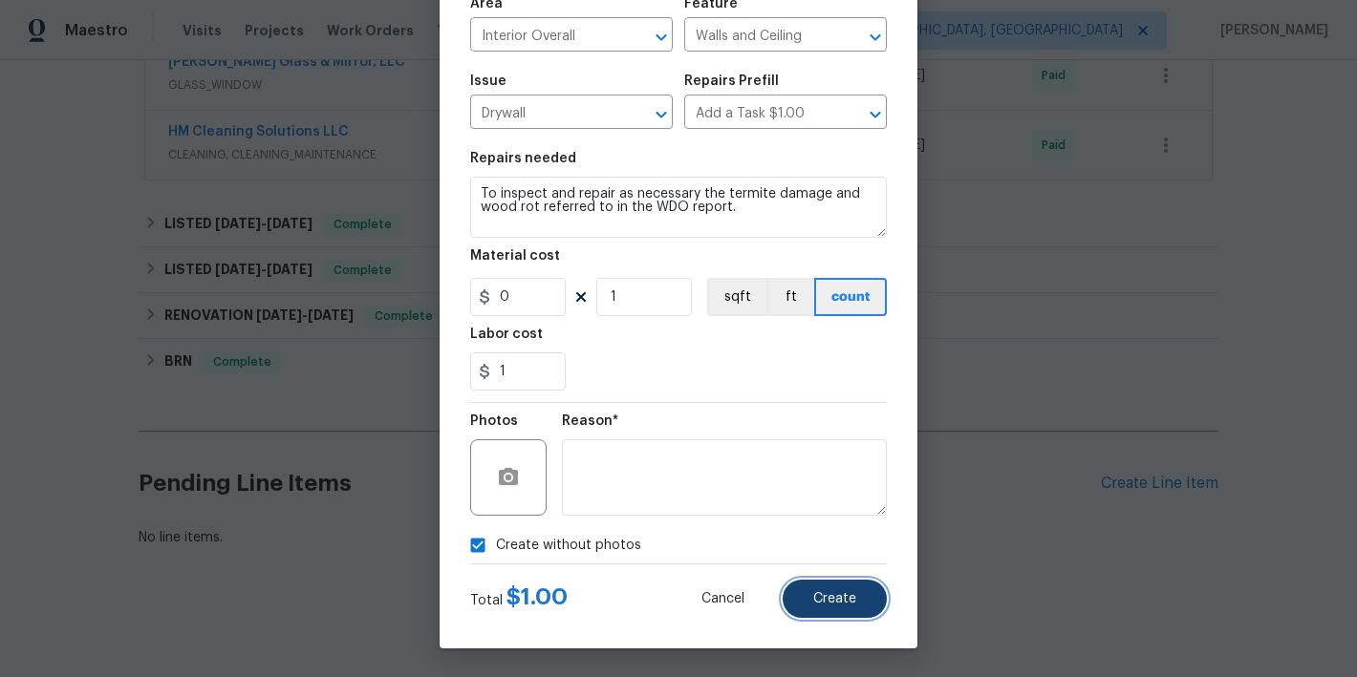
click at [849, 581] on button "Create" at bounding box center [835, 599] width 104 height 38
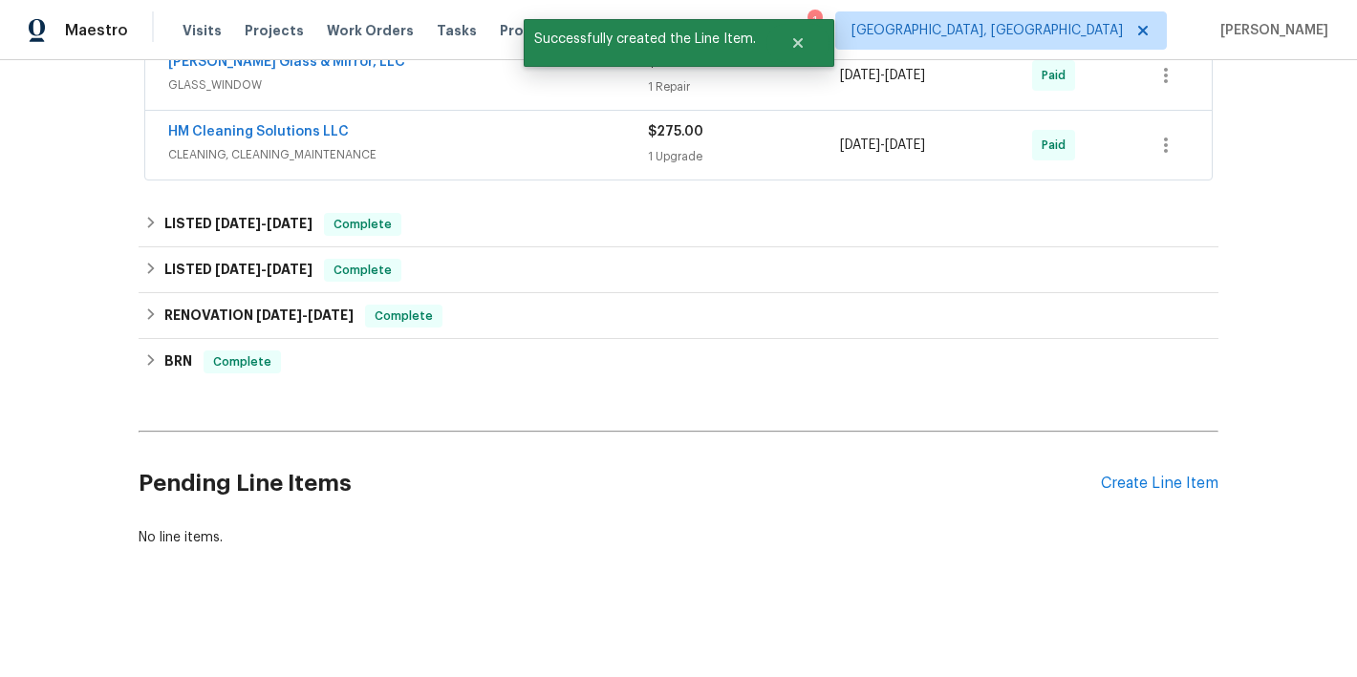
click at [853, 590] on div "Back to all projects 9408 Little John Rd, Jacksonville, FL 32208 4 Beds | 2 Bat…" at bounding box center [678, 368] width 1357 height 617
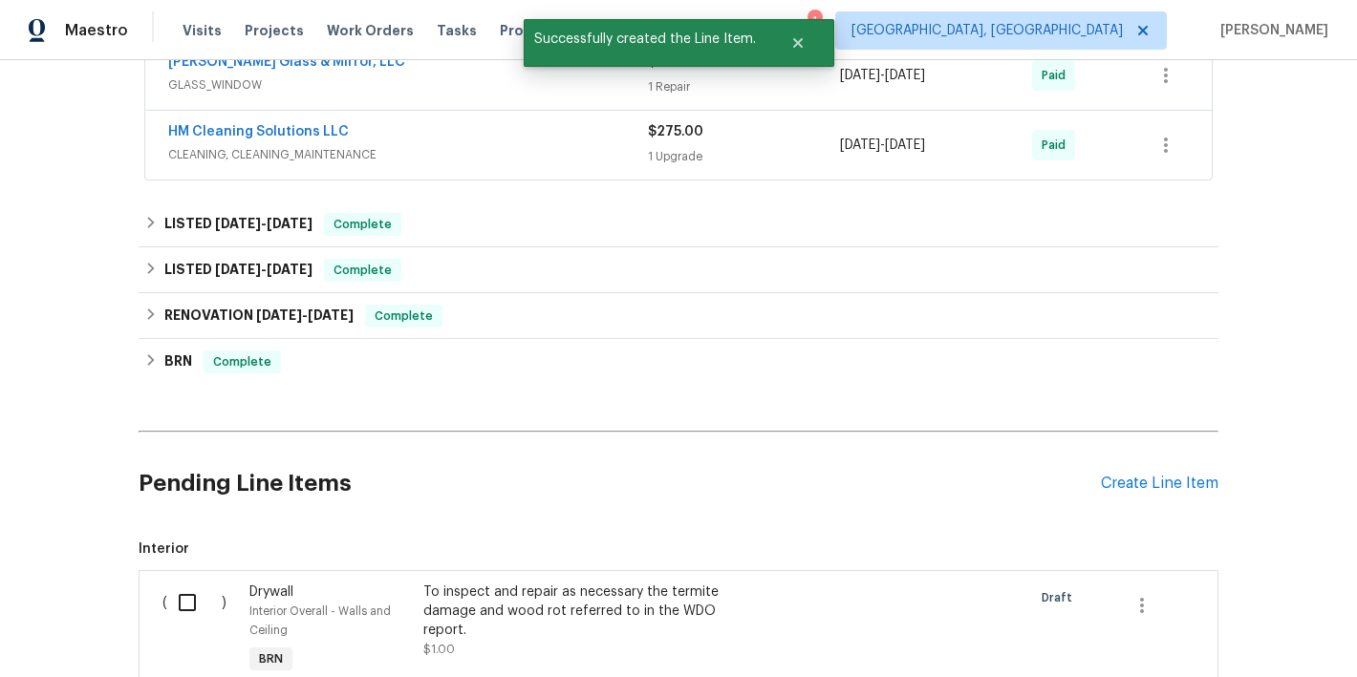
scroll to position [2015, 0]
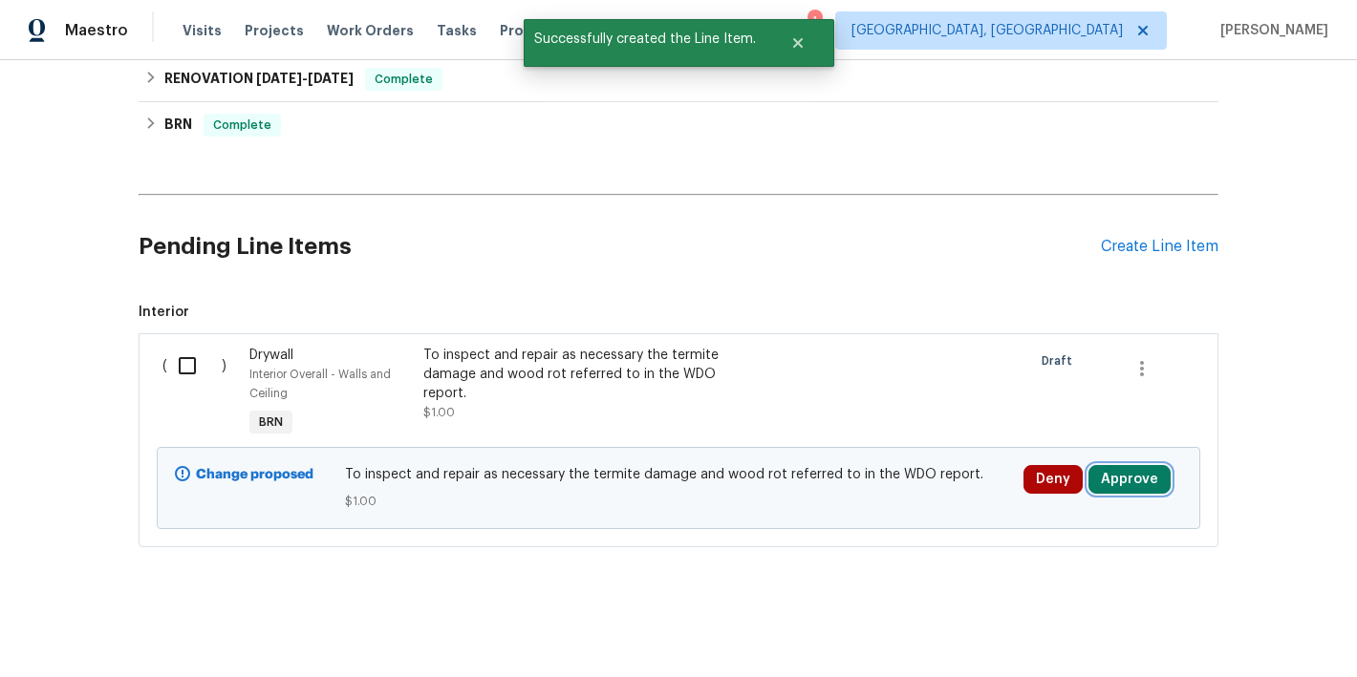
click at [1126, 479] on button "Approve" at bounding box center [1129, 479] width 82 height 29
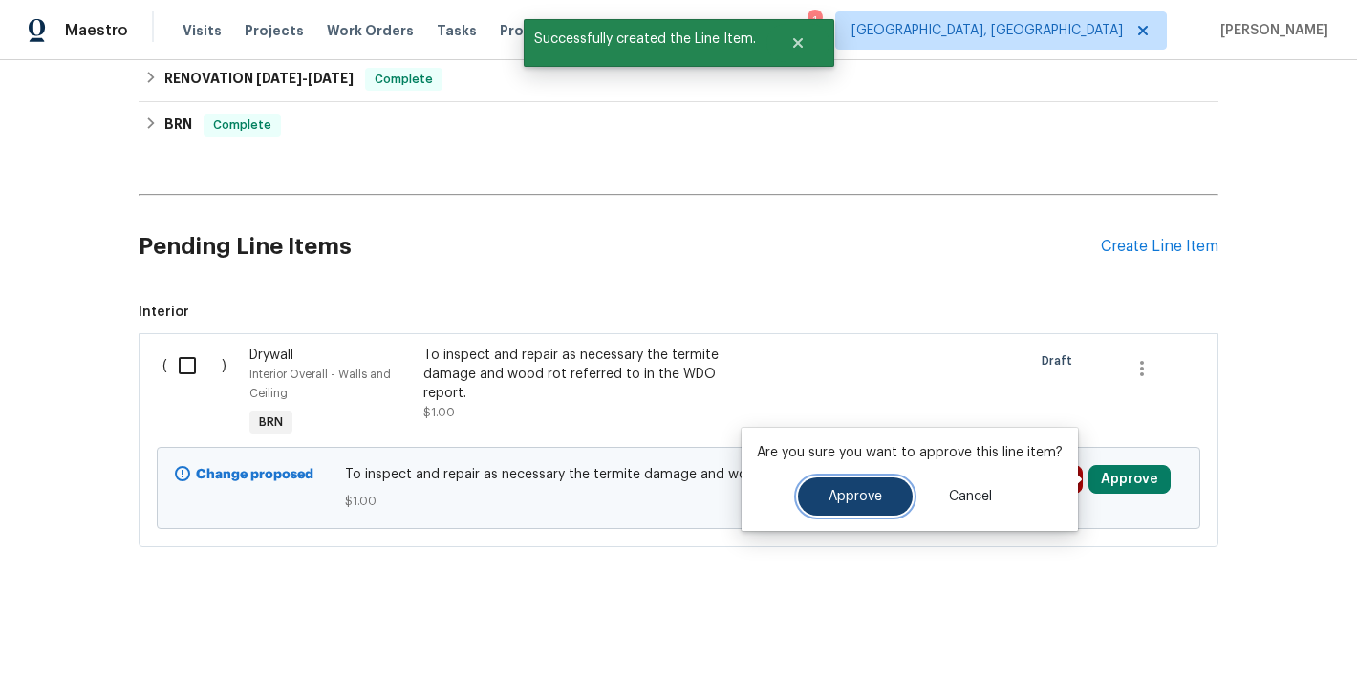
click at [850, 487] on button "Approve" at bounding box center [855, 497] width 115 height 38
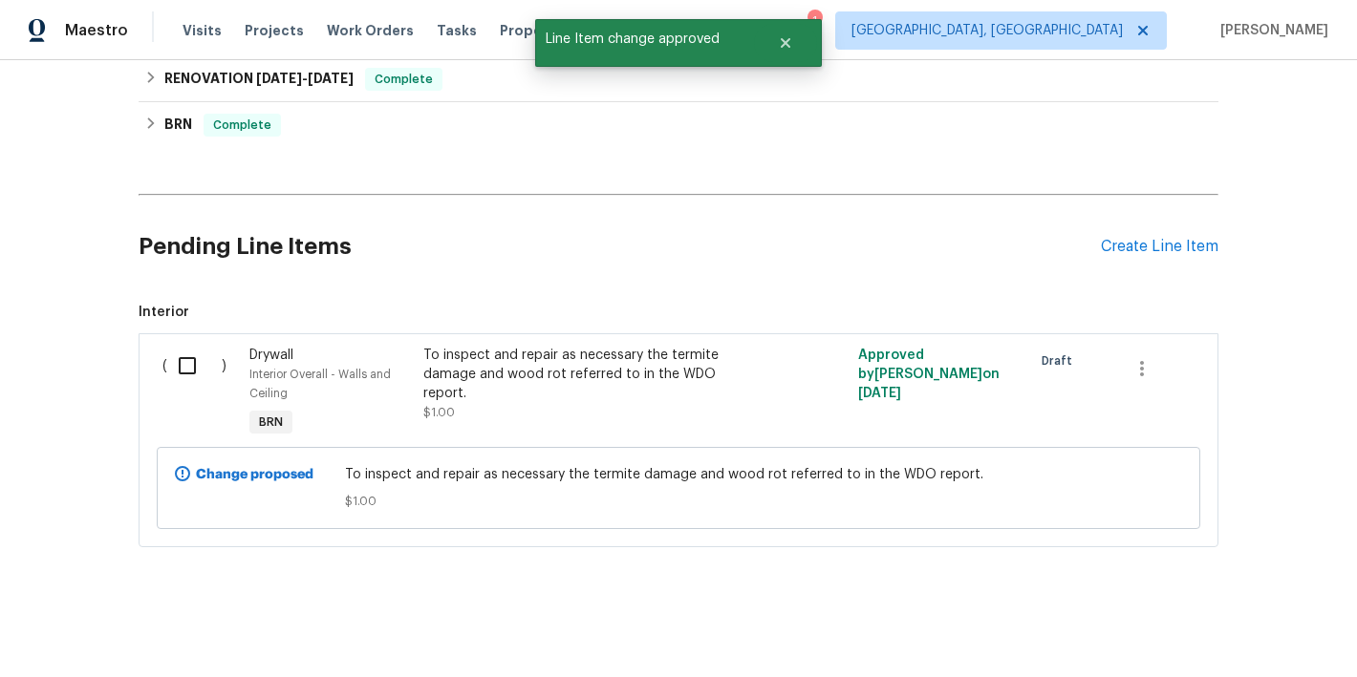
click at [185, 369] on input "checkbox" at bounding box center [194, 366] width 54 height 40
checkbox input "true"
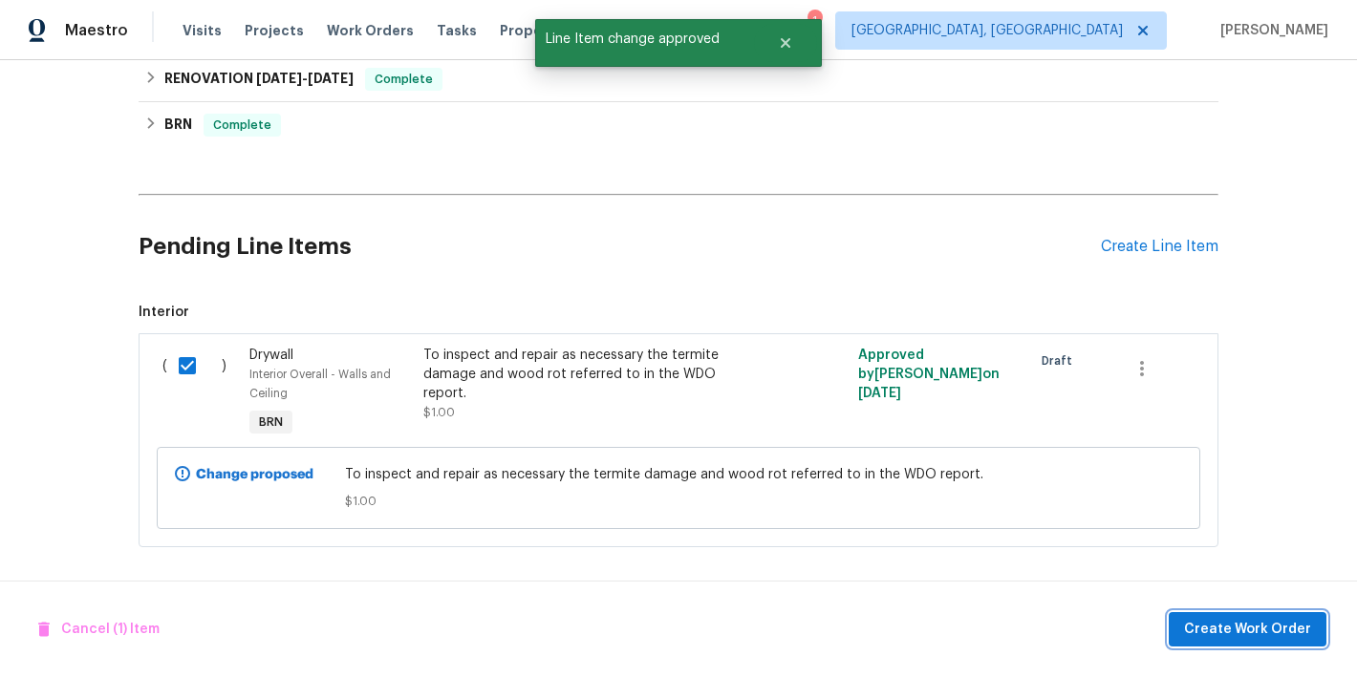
click at [1252, 639] on span "Create Work Order" at bounding box center [1247, 630] width 127 height 24
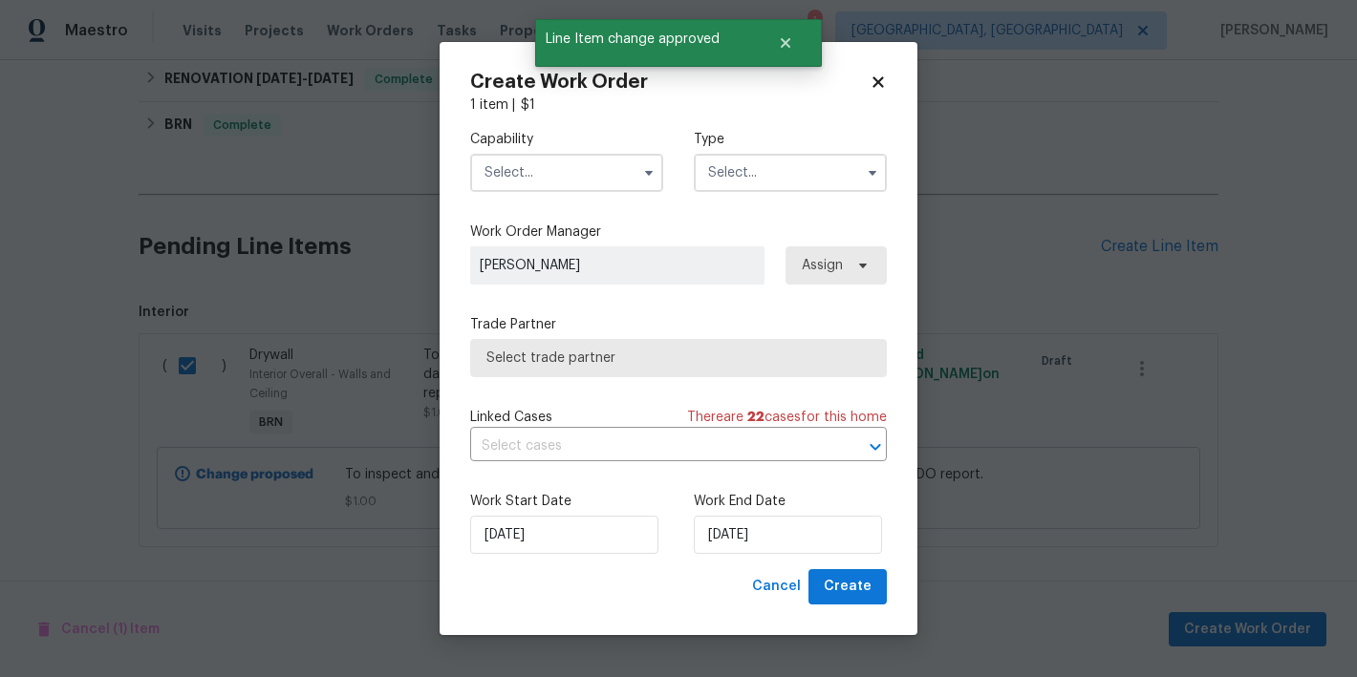
click at [822, 175] on input "text" at bounding box center [790, 173] width 193 height 38
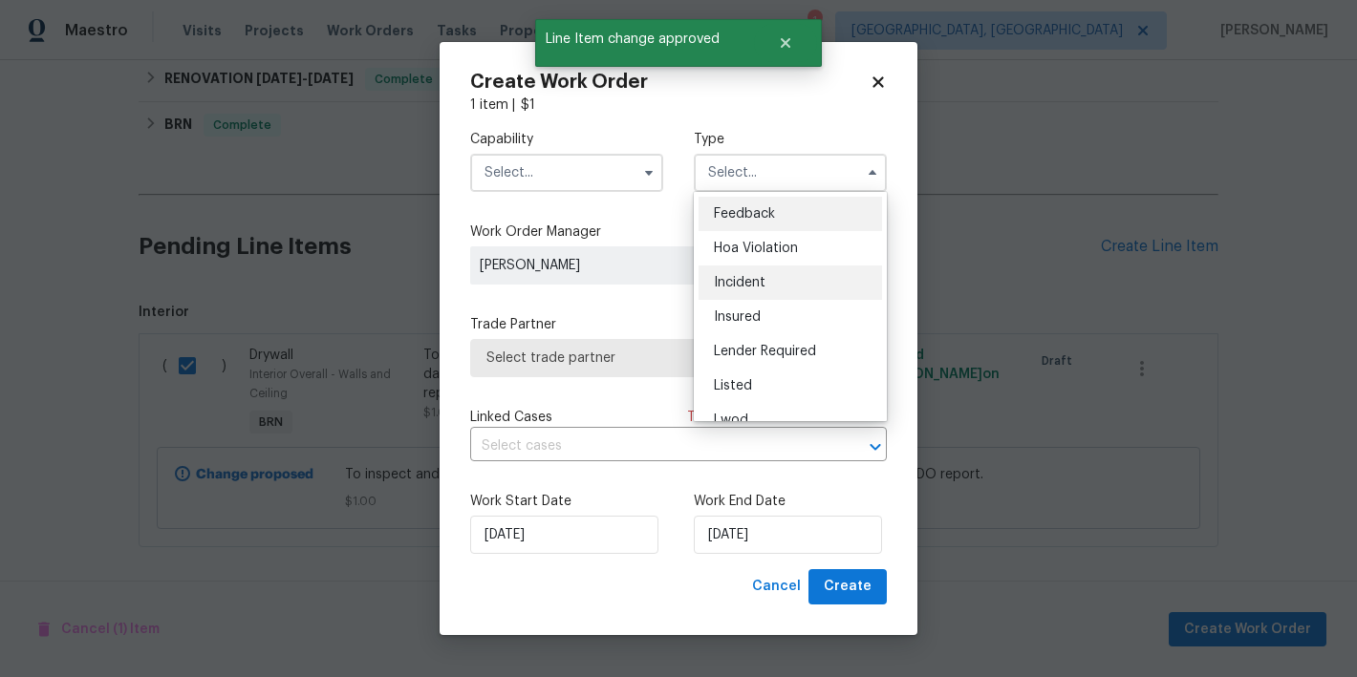
scroll to position [227, 0]
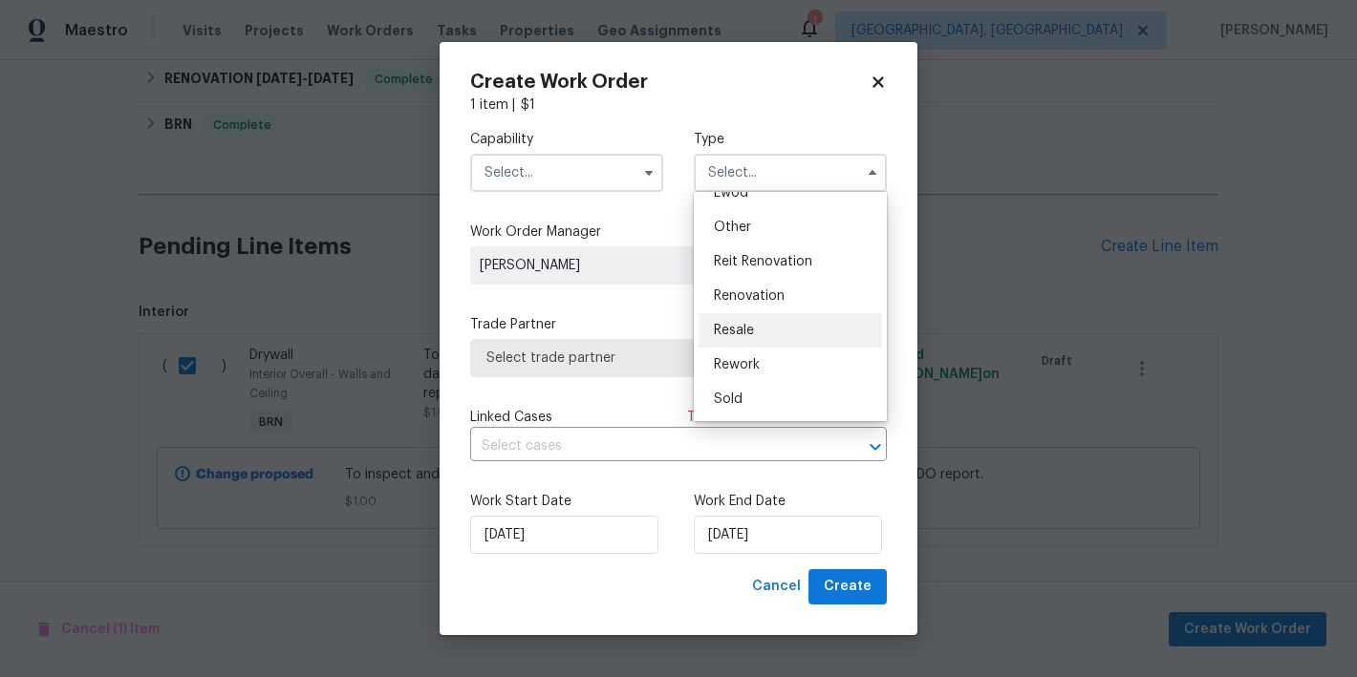
click at [801, 331] on div "Resale" at bounding box center [789, 330] width 183 height 34
type input "Resale"
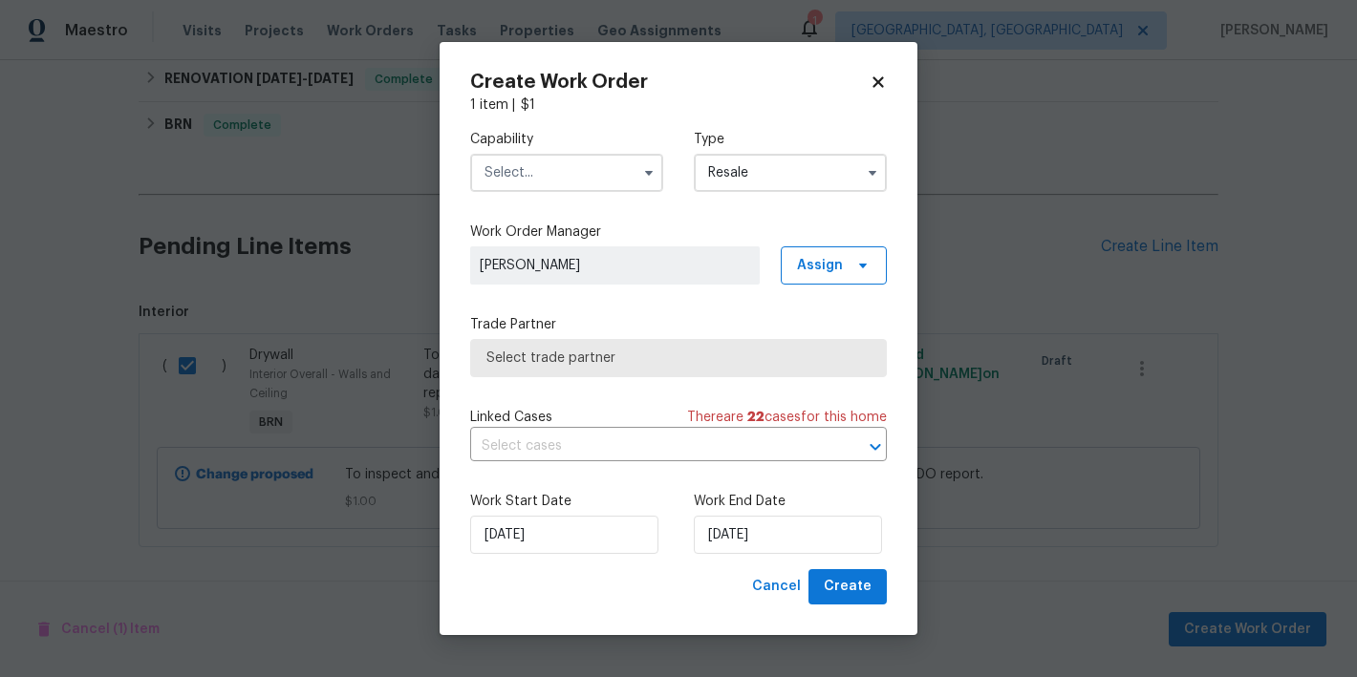
click at [624, 181] on input "text" at bounding box center [566, 173] width 193 height 38
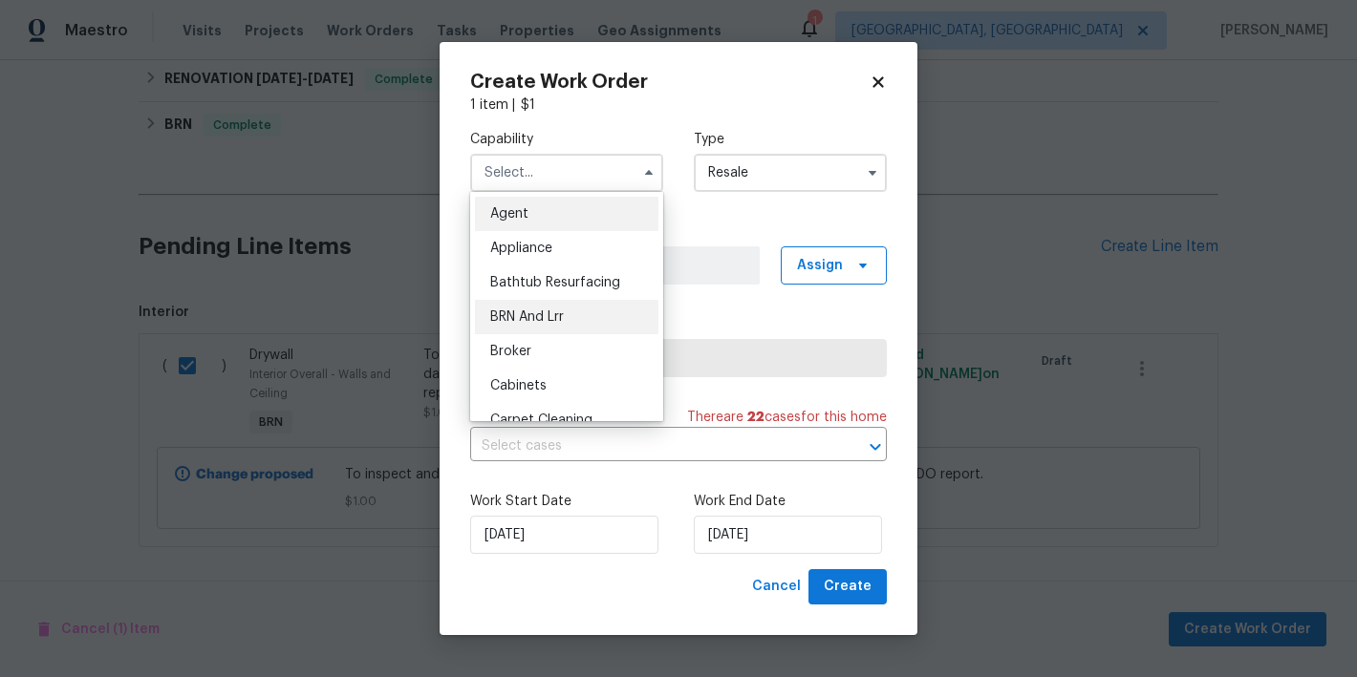
click at [583, 317] on div "BRN And Lrr" at bounding box center [566, 317] width 183 height 34
type input "BRN And Lrr"
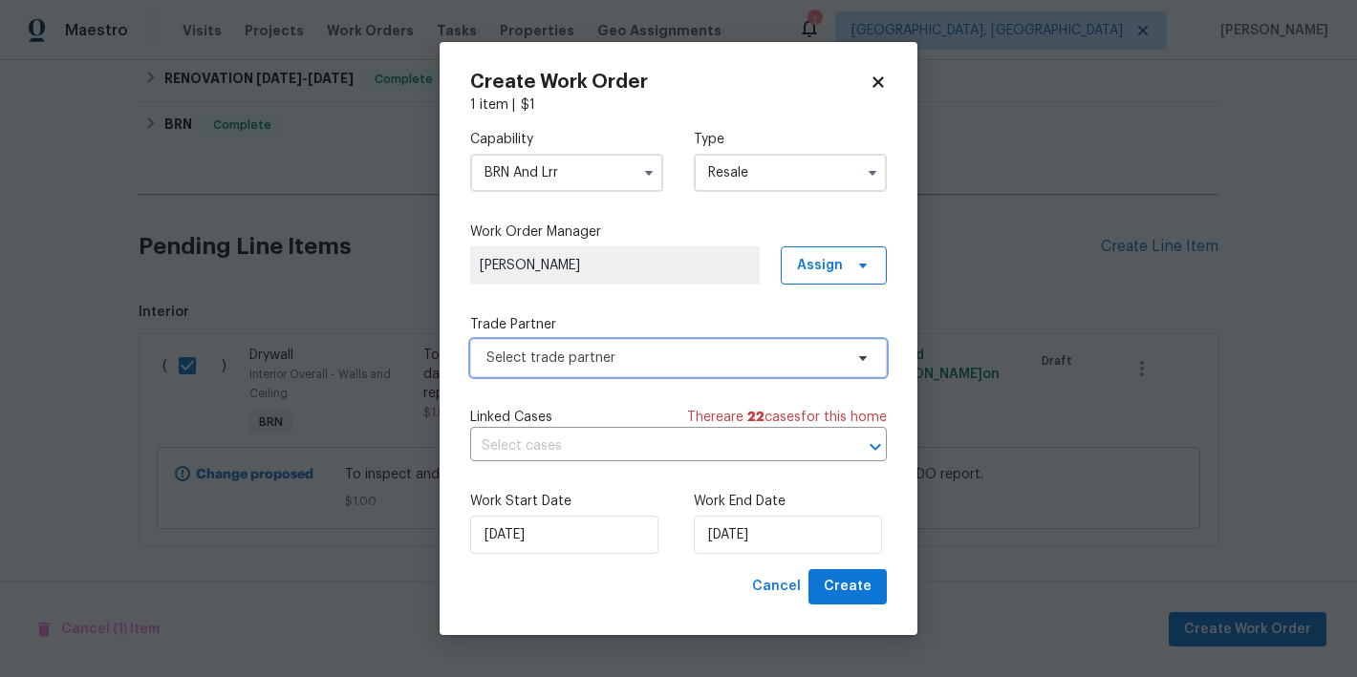
click at [663, 351] on span "Select trade partner" at bounding box center [664, 358] width 356 height 19
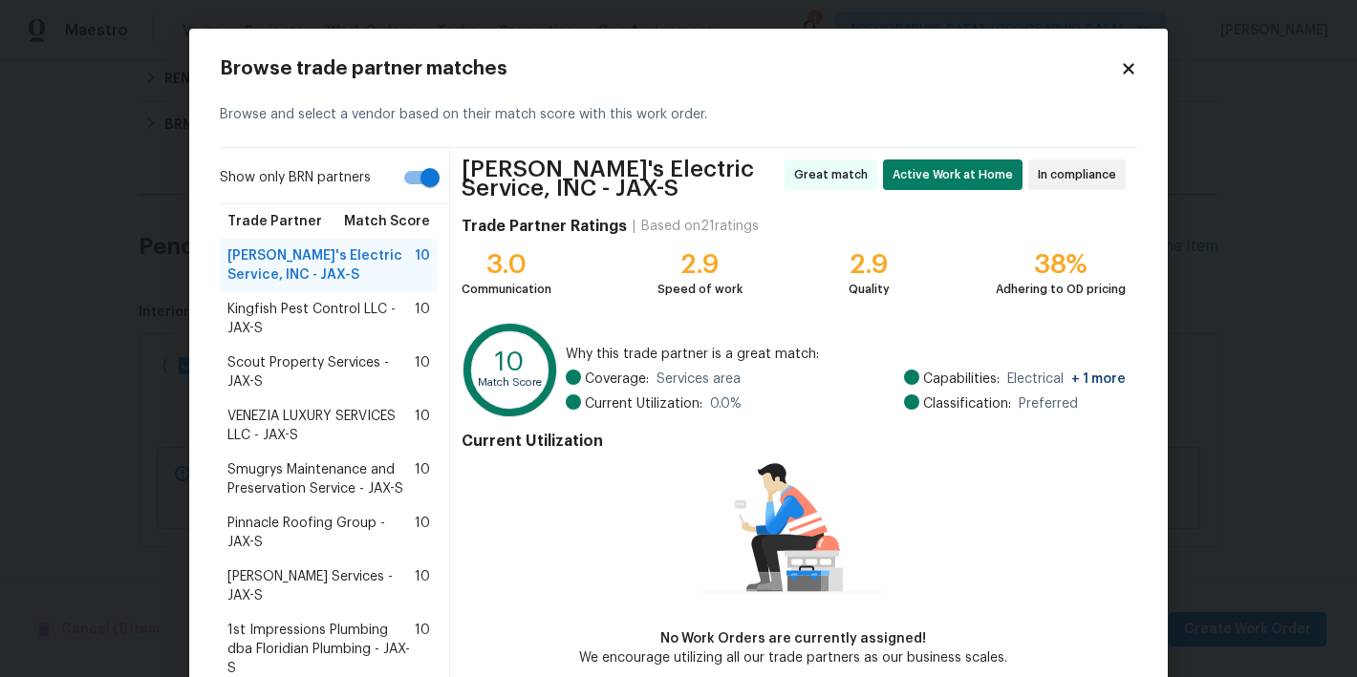
click at [295, 361] on span "Scout Property Services - JAX-S" at bounding box center [320, 373] width 187 height 38
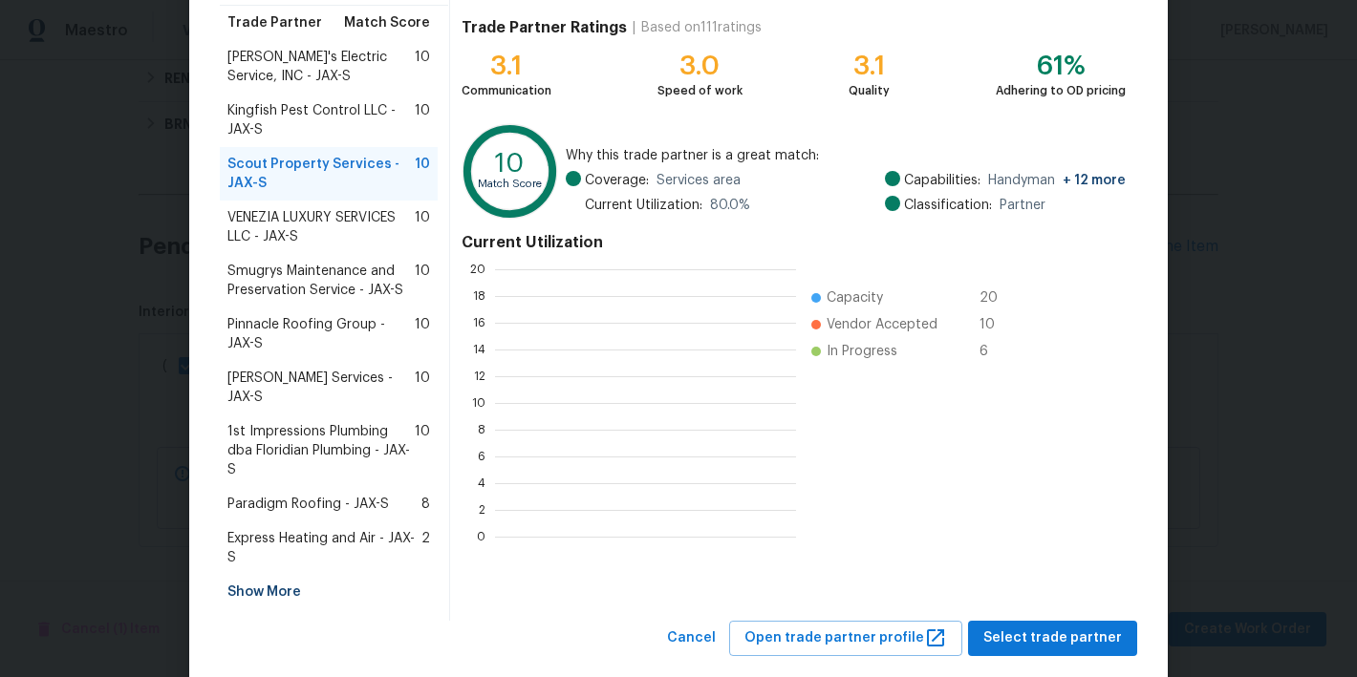
scroll to position [268, 301]
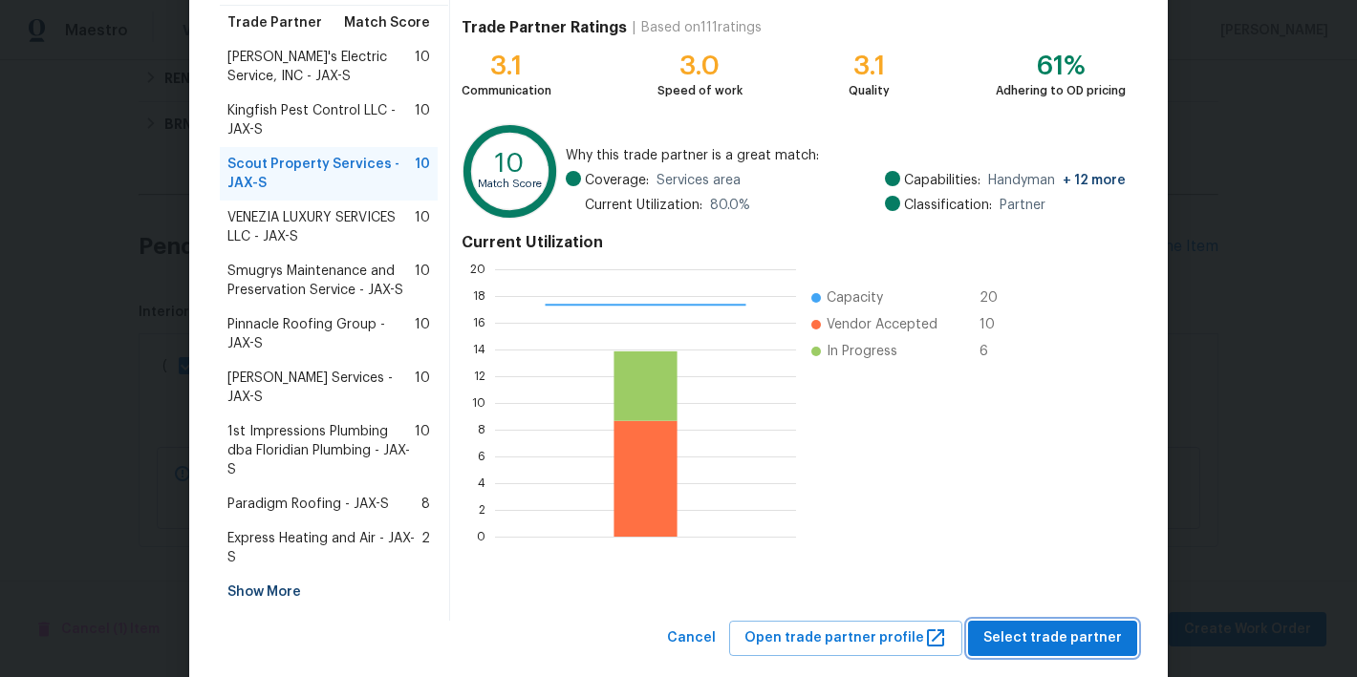
click at [1054, 627] on span "Select trade partner" at bounding box center [1052, 639] width 139 height 24
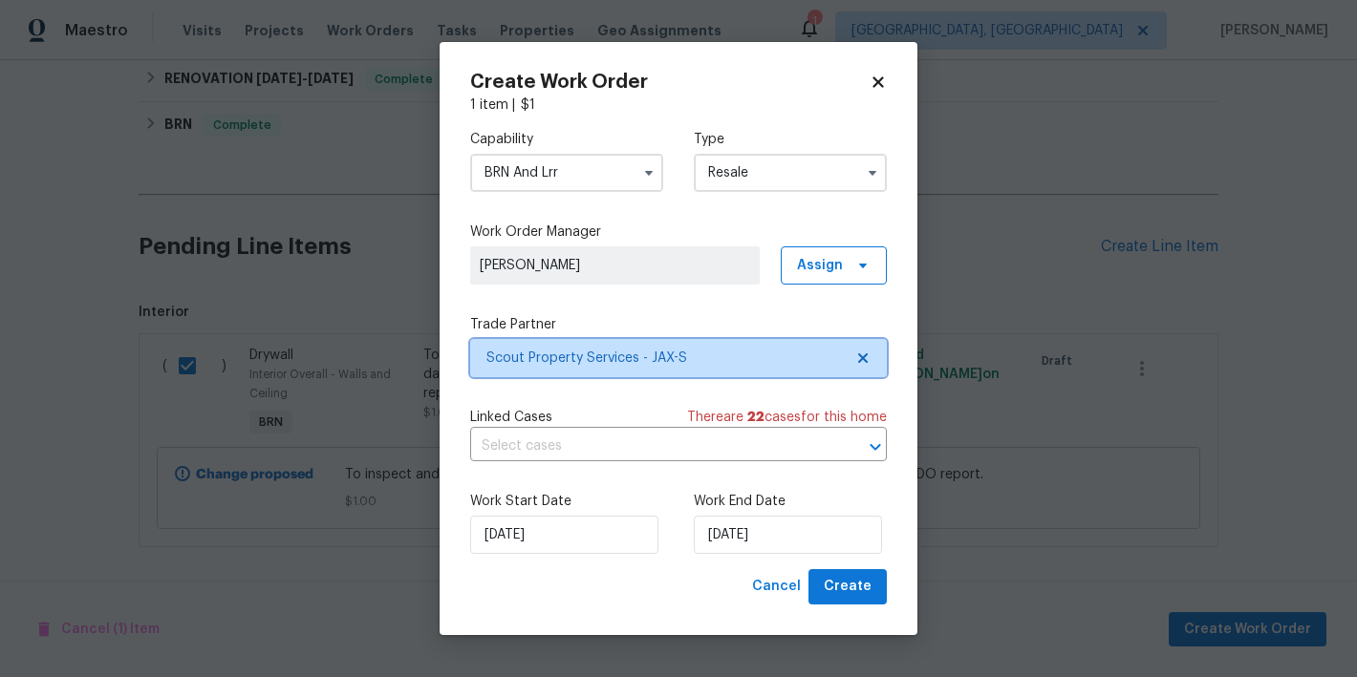
scroll to position [0, 0]
click at [655, 444] on input "text" at bounding box center [651, 447] width 363 height 30
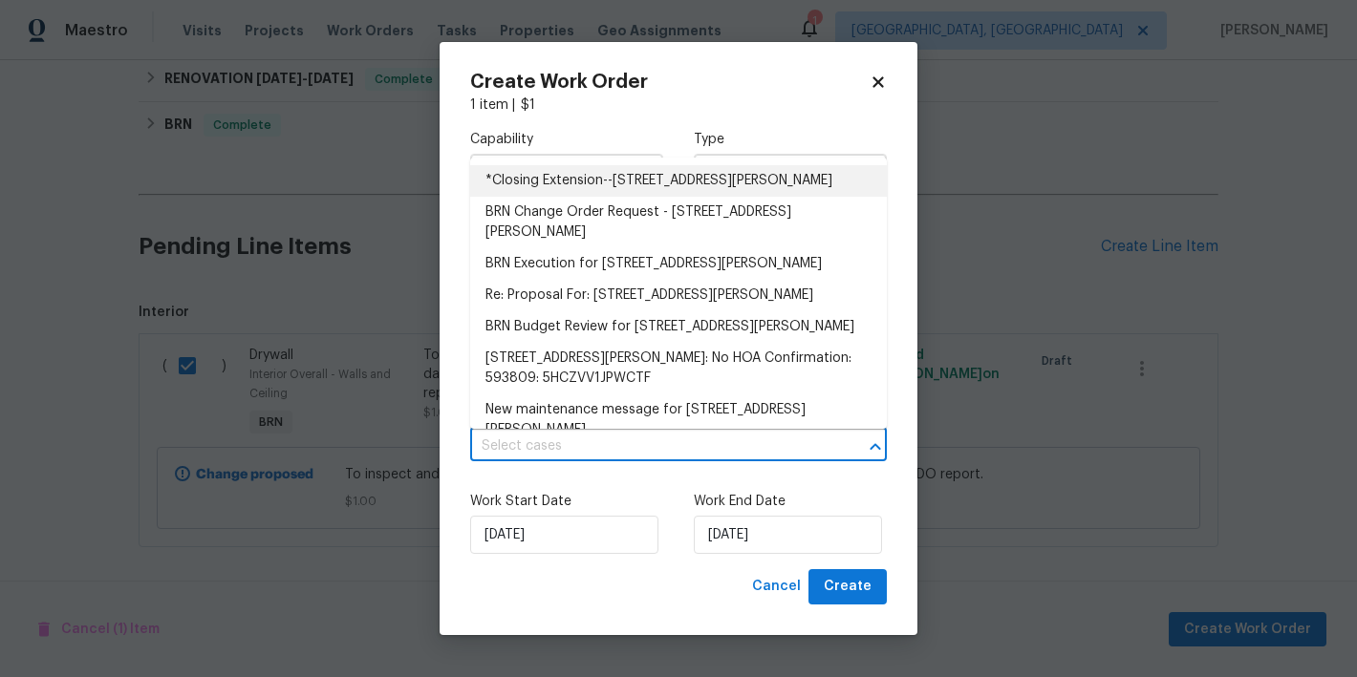
click at [591, 197] on li "*Closing Extension--9408 Little John Rd, Jacksonville, FL 32208" at bounding box center [678, 181] width 417 height 32
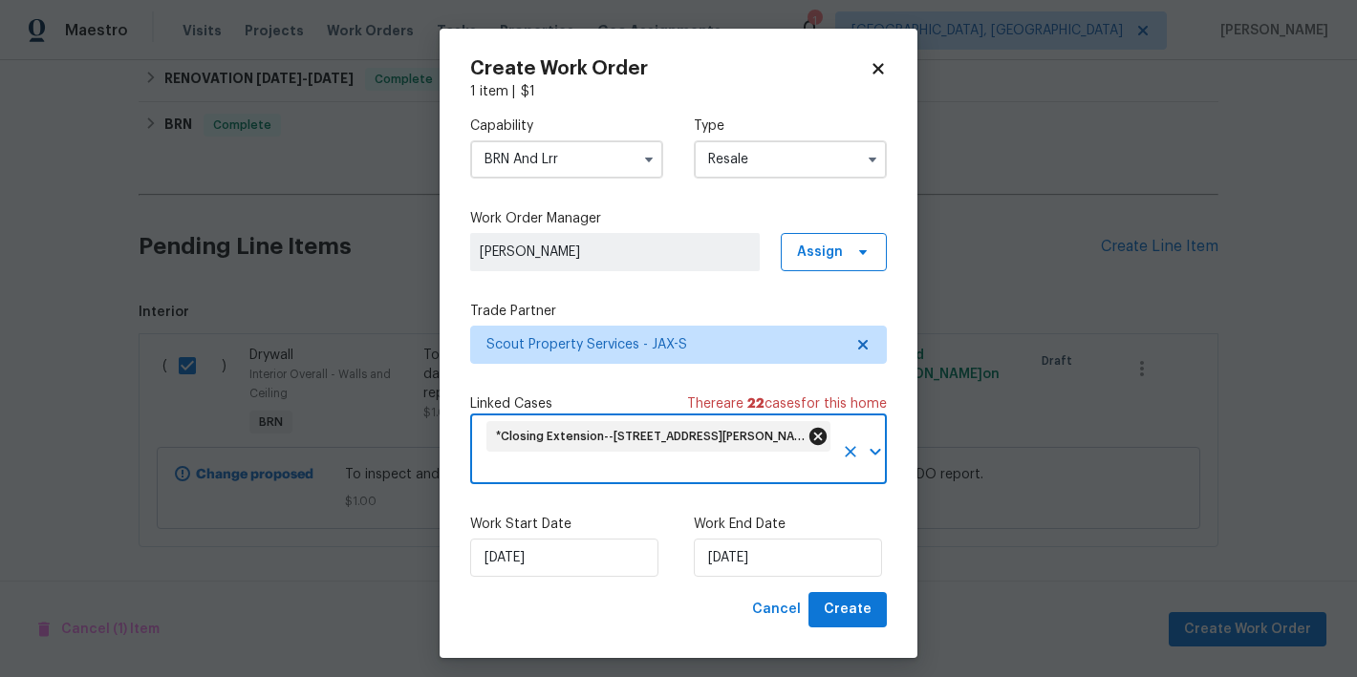
click at [817, 441] on icon at bounding box center [817, 436] width 17 height 17
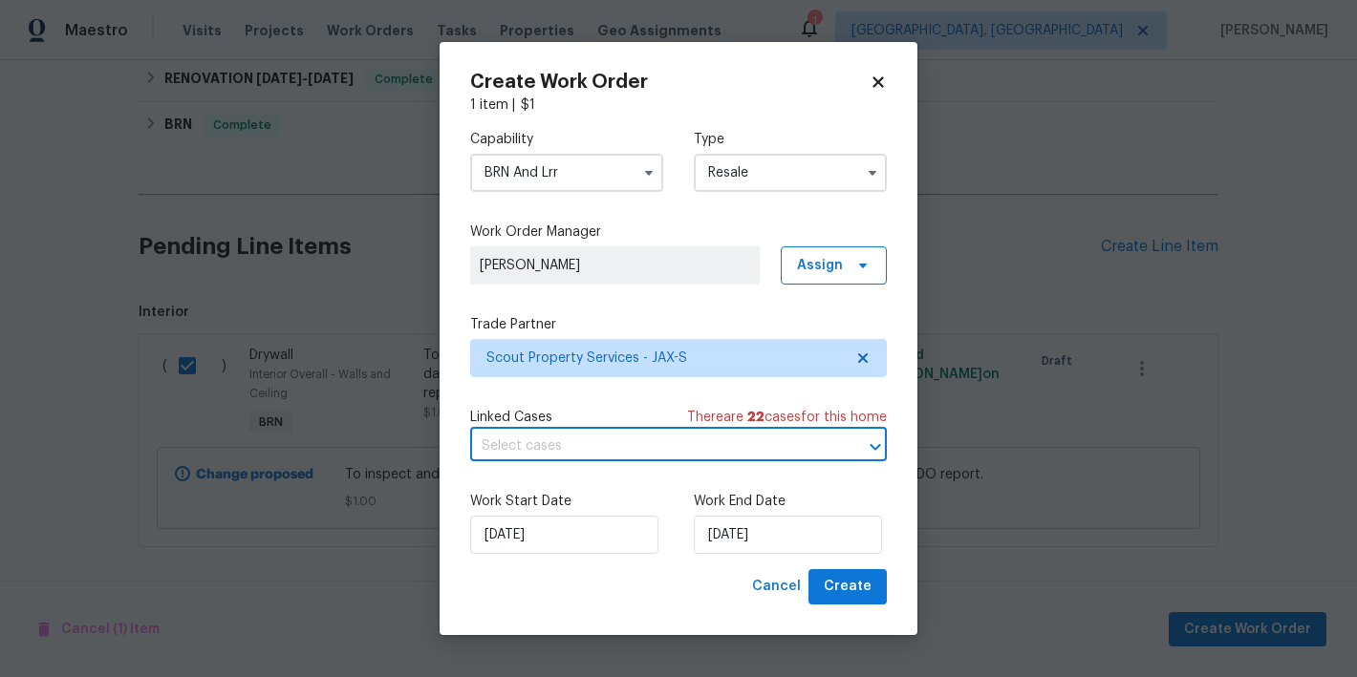
click at [661, 442] on input "text" at bounding box center [651, 447] width 363 height 30
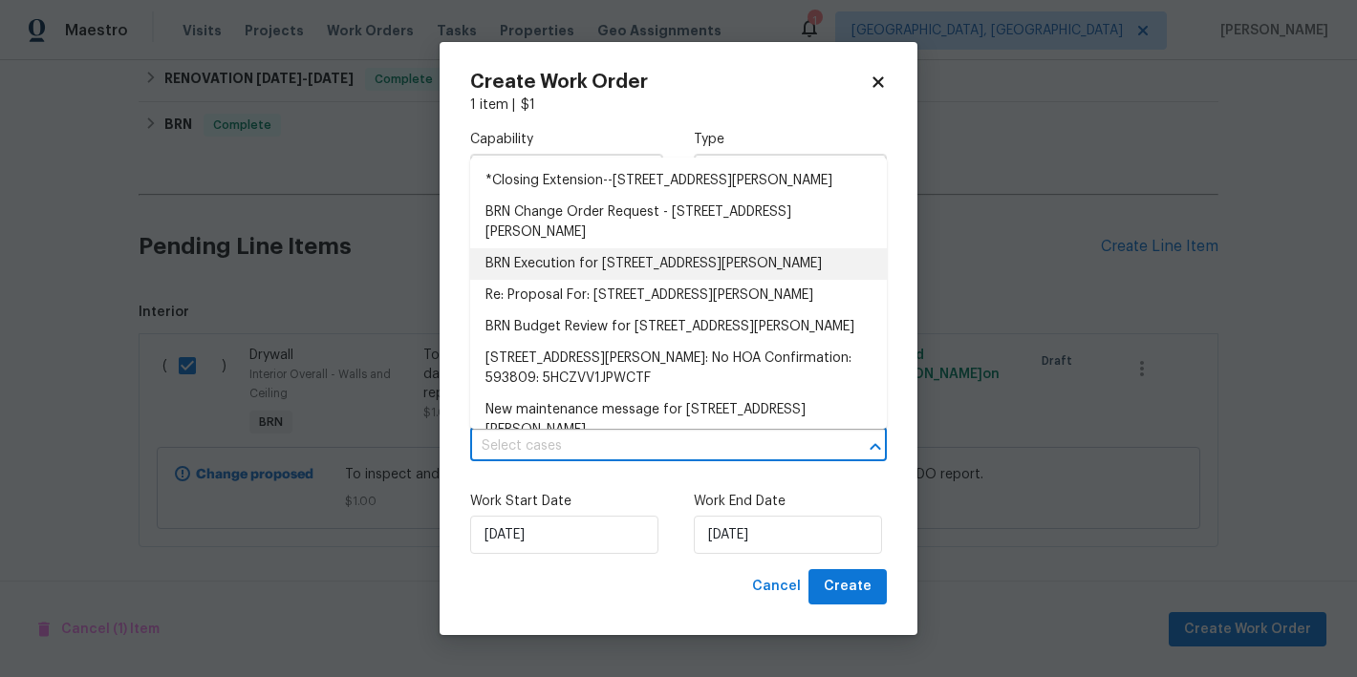
click at [607, 274] on li "BRN Execution for 9408 Little John Rd, Jacksonville, FL 32208" at bounding box center [678, 264] width 417 height 32
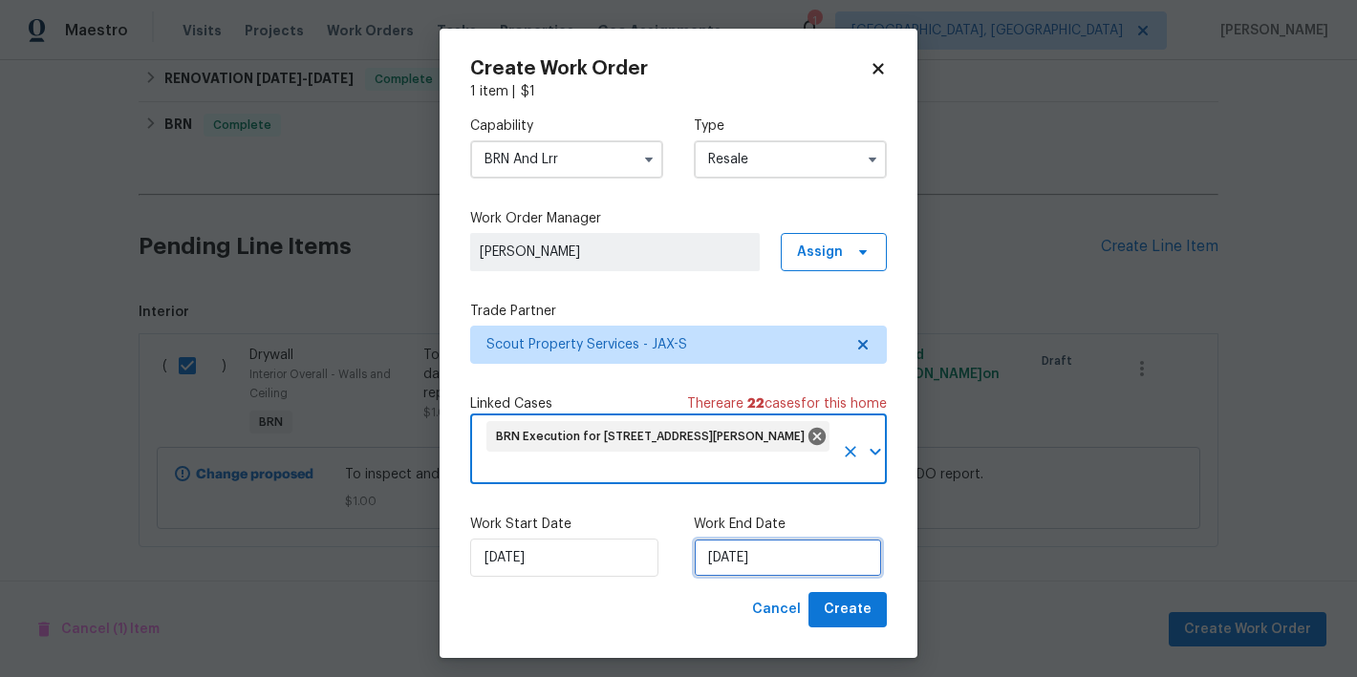
click at [726, 565] on input "9/9/2025" at bounding box center [788, 558] width 188 height 38
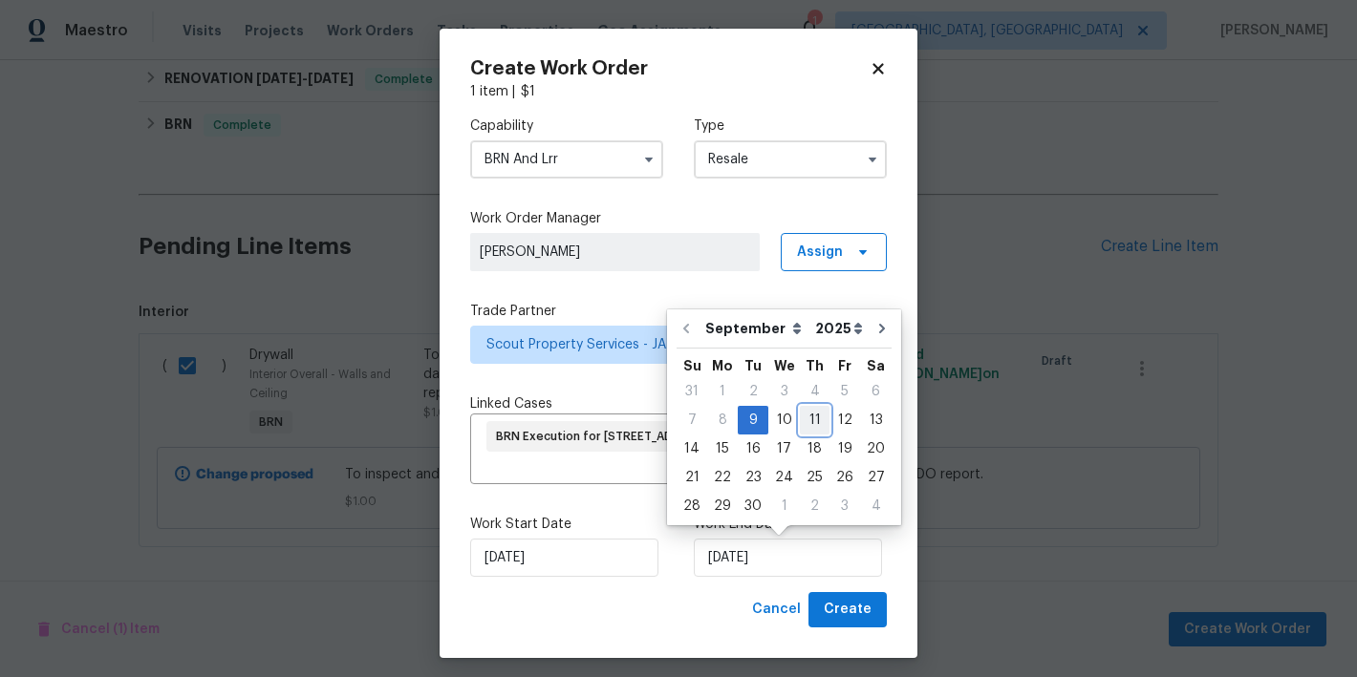
click at [811, 419] on div "11" at bounding box center [815, 420] width 30 height 27
type input "9/11/2025"
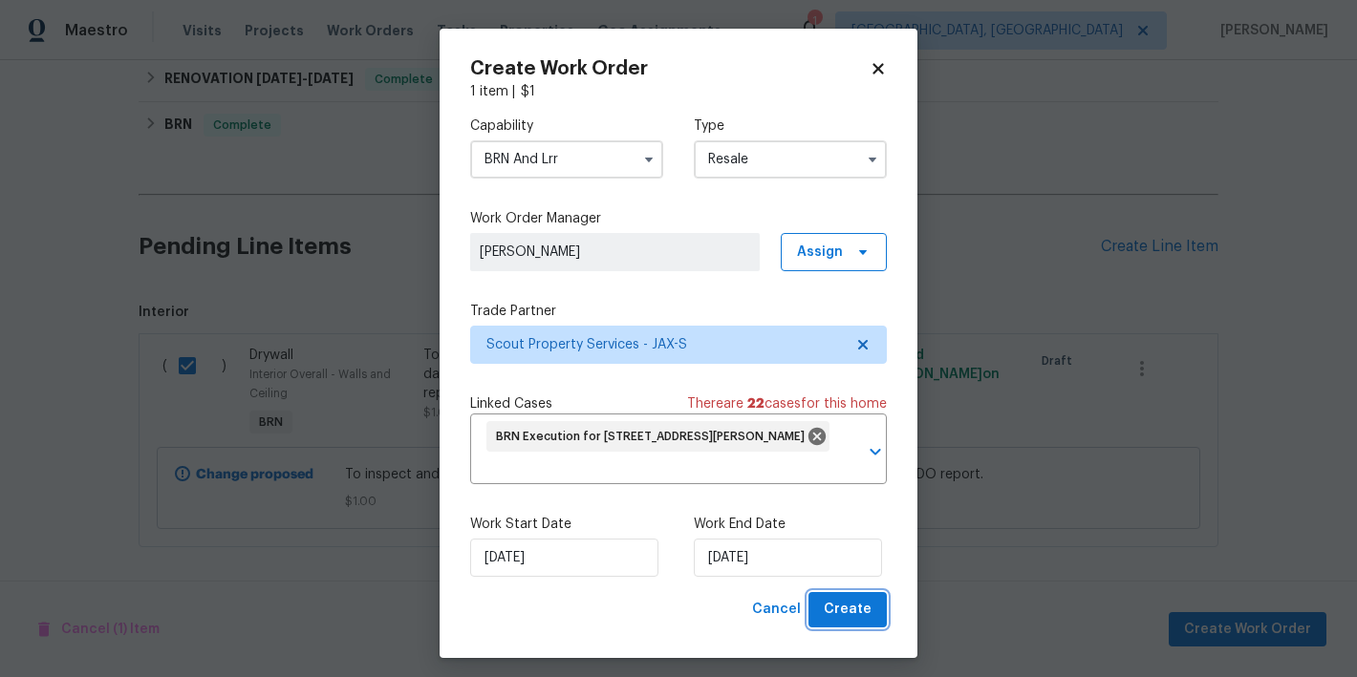
click at [849, 610] on span "Create" at bounding box center [848, 610] width 48 height 24
checkbox input "false"
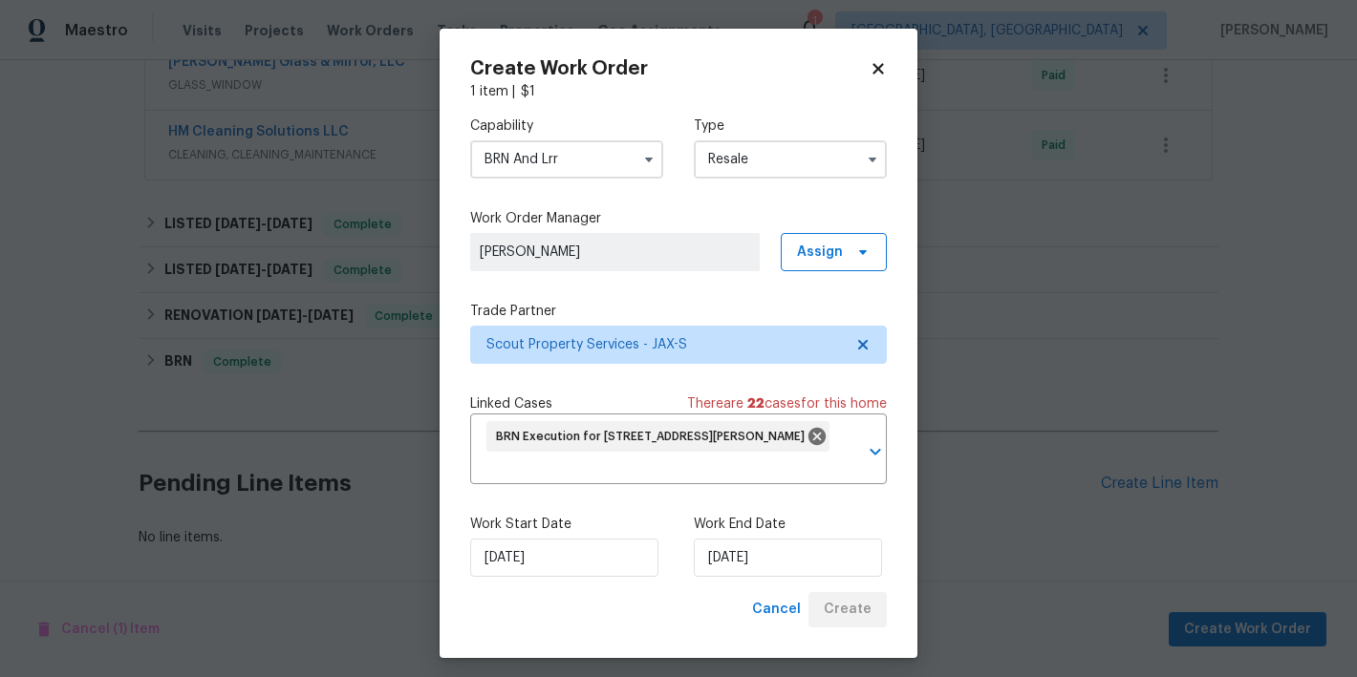
scroll to position [1882, 0]
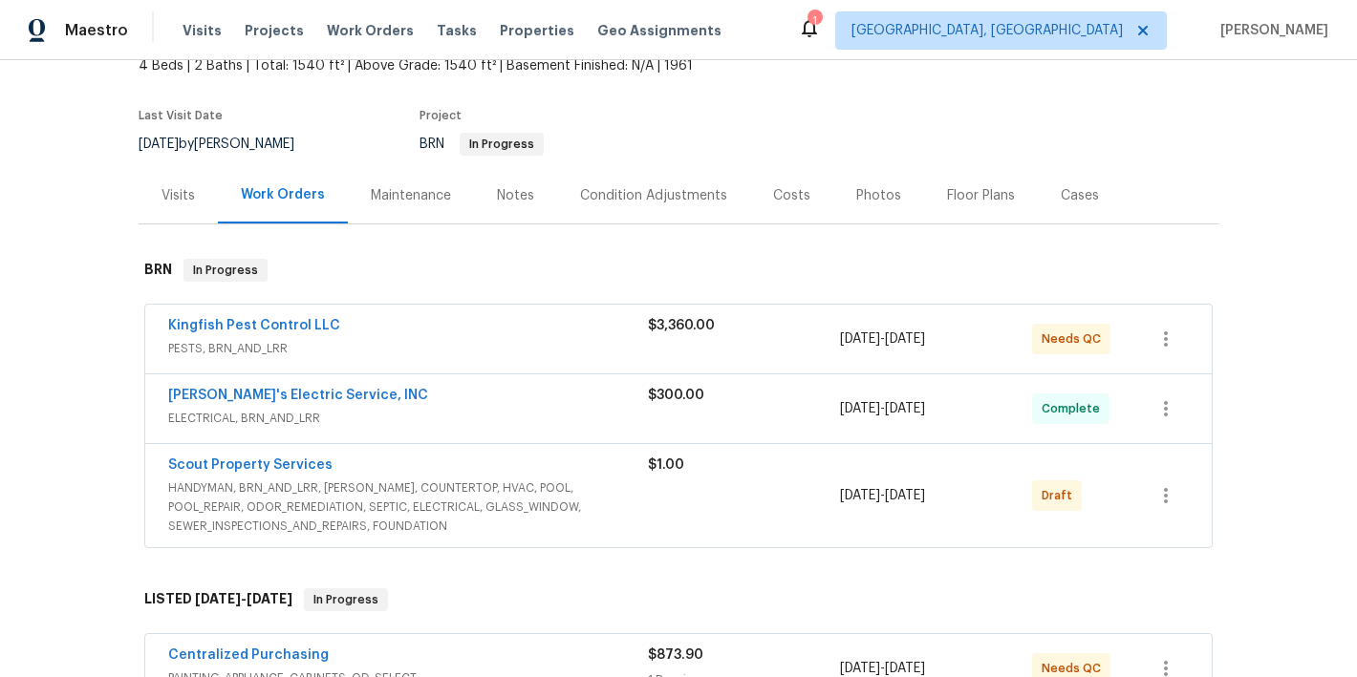
scroll to position [138, 0]
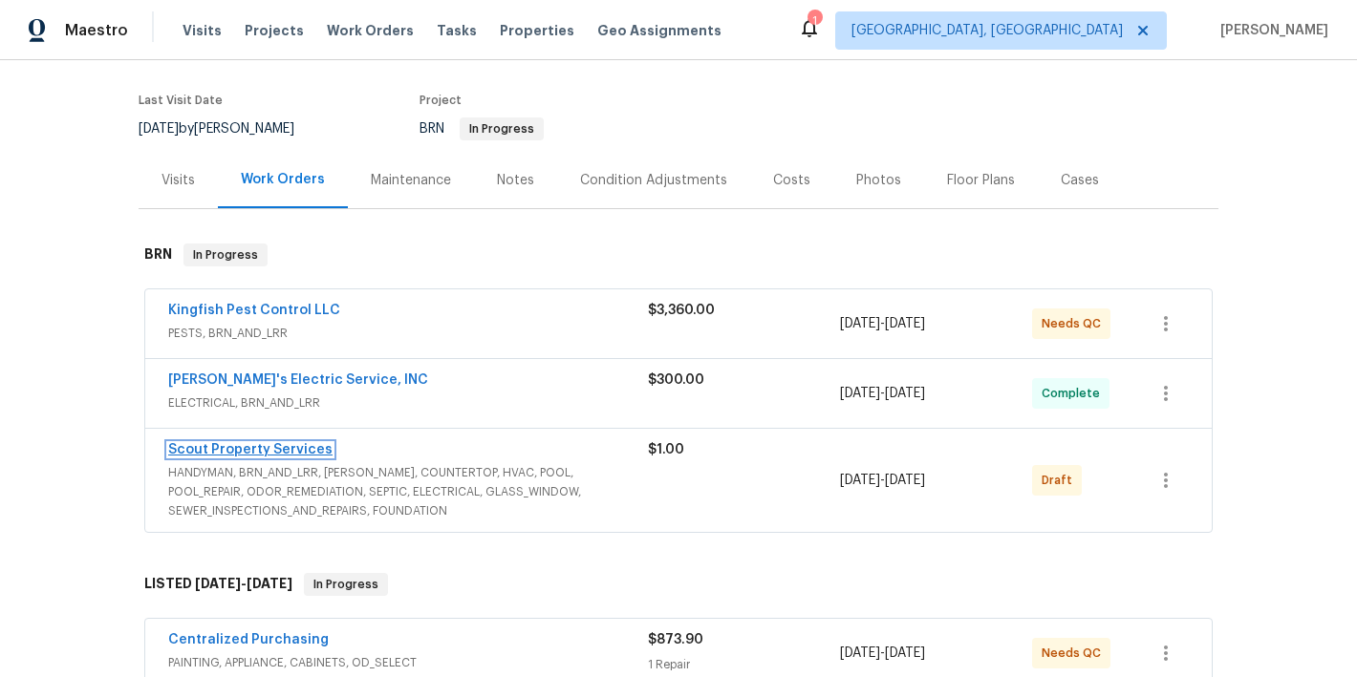
click at [285, 449] on link "Scout Property Services" at bounding box center [250, 449] width 164 height 13
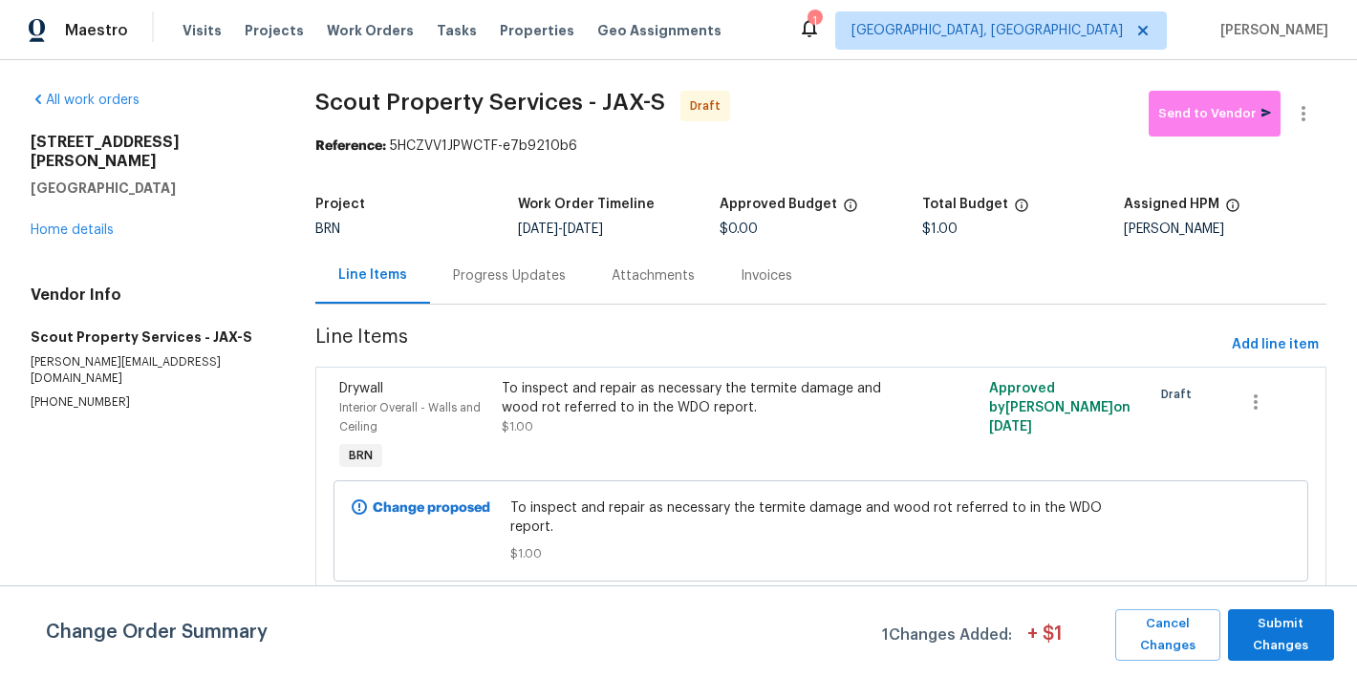
click at [501, 427] on div "To inspect and repair as necessary the termite damage and wood rot referred to …" at bounding box center [699, 427] width 406 height 107
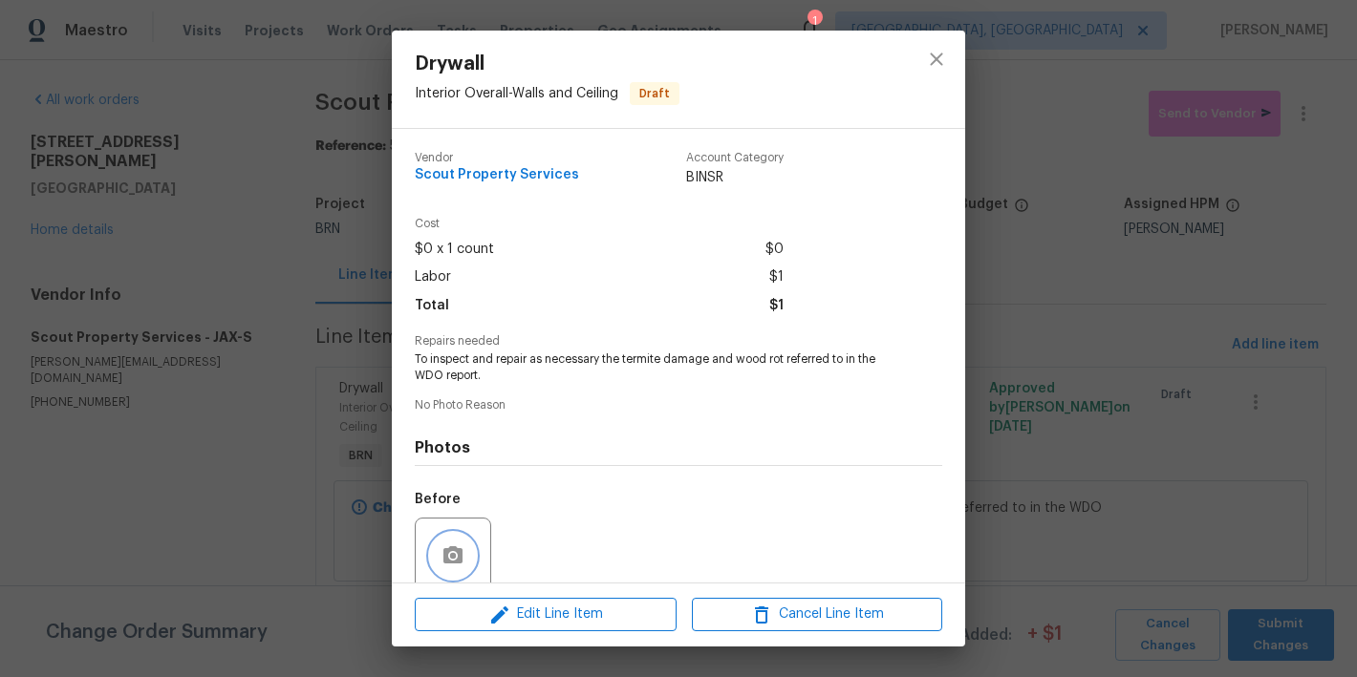
click at [447, 558] on icon "button" at bounding box center [452, 555] width 19 height 17
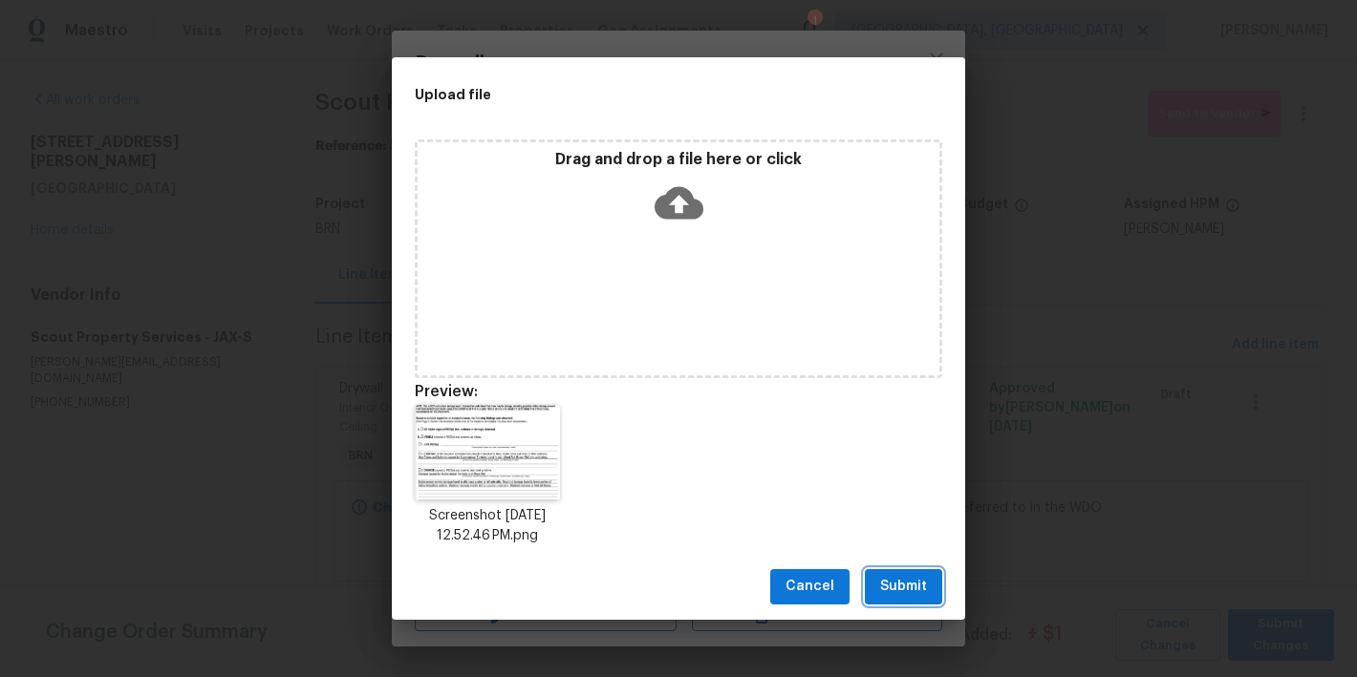
click at [910, 592] on span "Submit" at bounding box center [903, 587] width 47 height 24
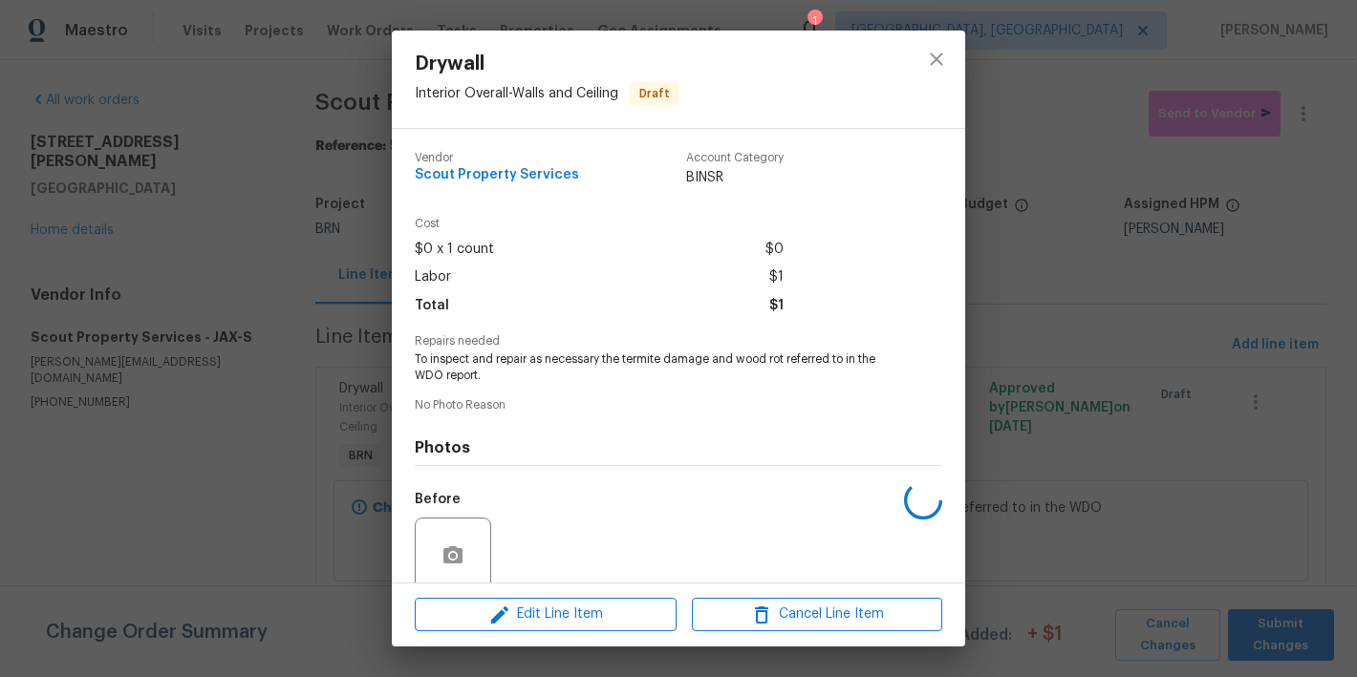
click at [285, 524] on div "Drywall Interior Overall - Walls and Ceiling Draft Vendor Scout Property Servic…" at bounding box center [678, 338] width 1357 height 677
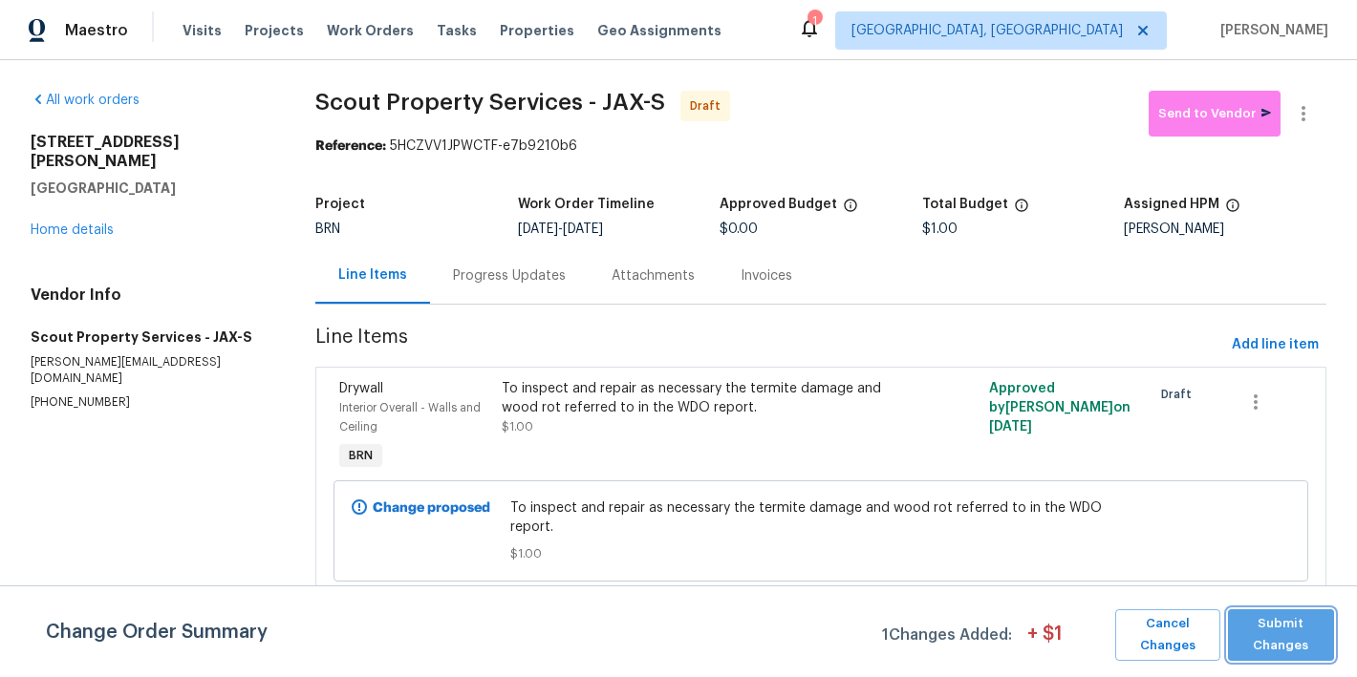
click at [1289, 645] on span "Submit Changes" at bounding box center [1280, 635] width 87 height 44
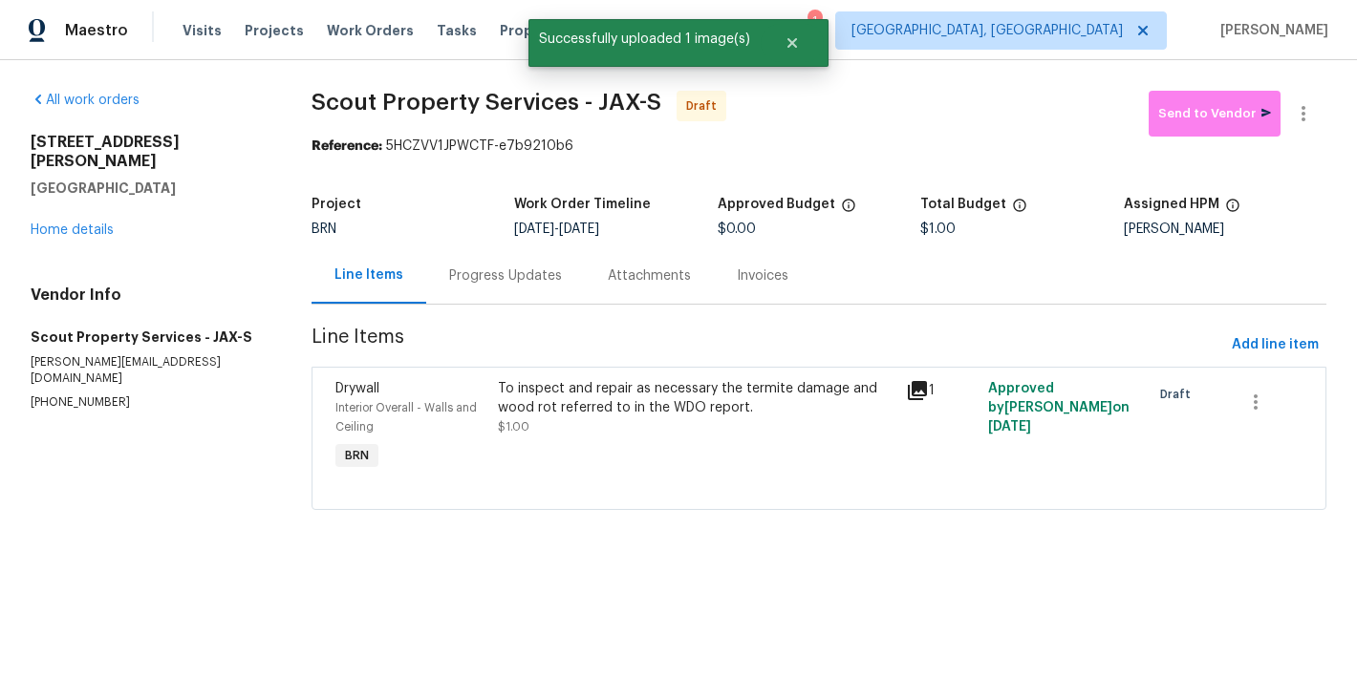
click at [490, 290] on div "Progress Updates" at bounding box center [505, 275] width 159 height 56
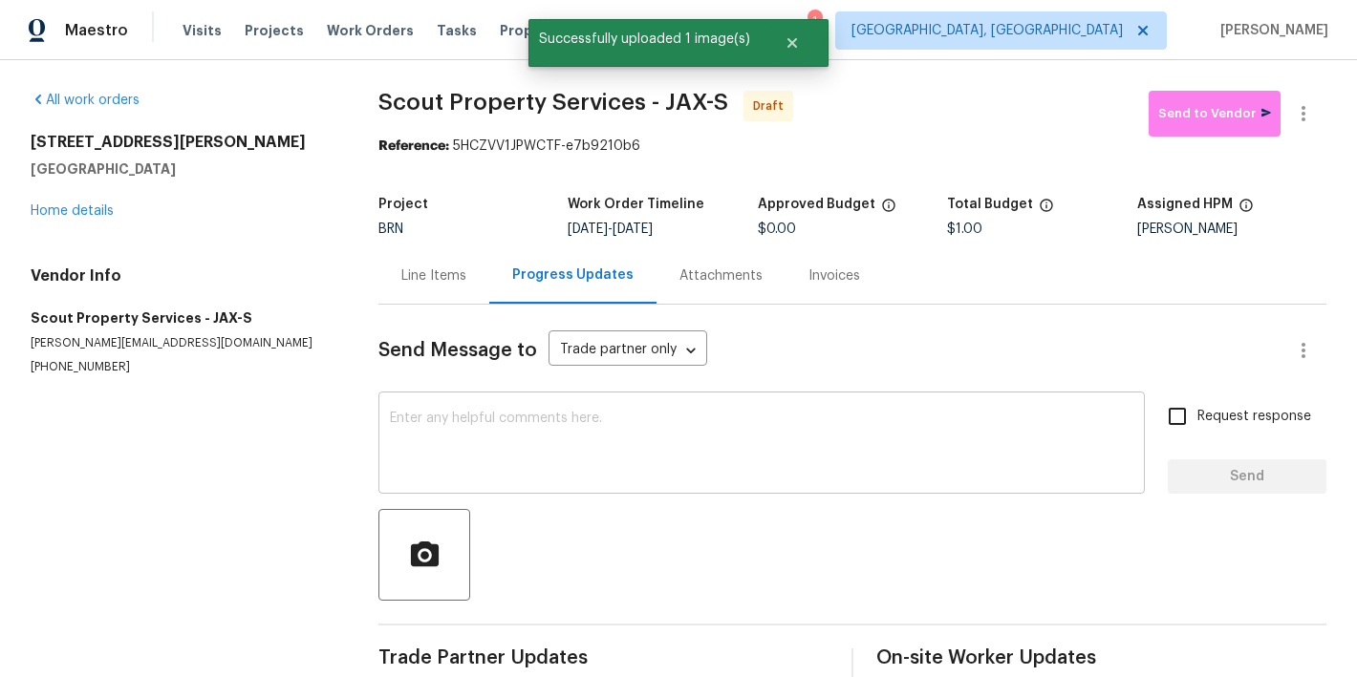
scroll to position [33, 0]
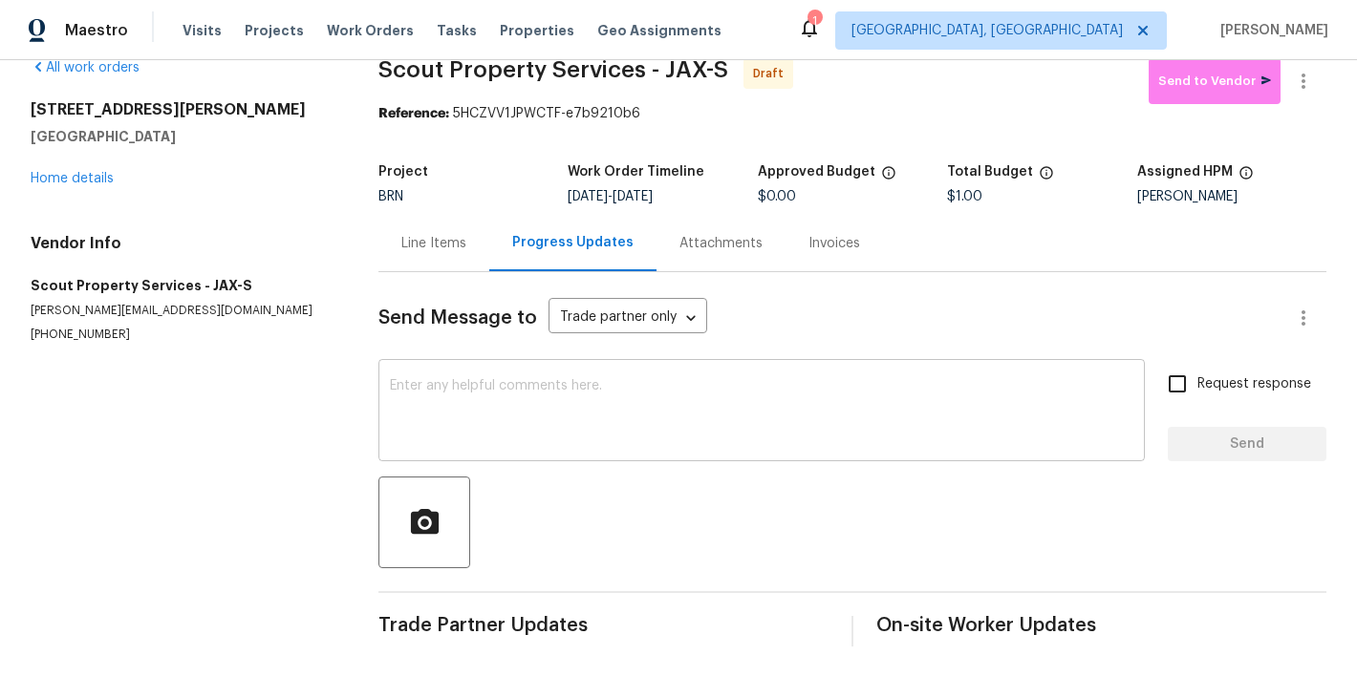
click at [461, 397] on textarea at bounding box center [761, 412] width 743 height 67
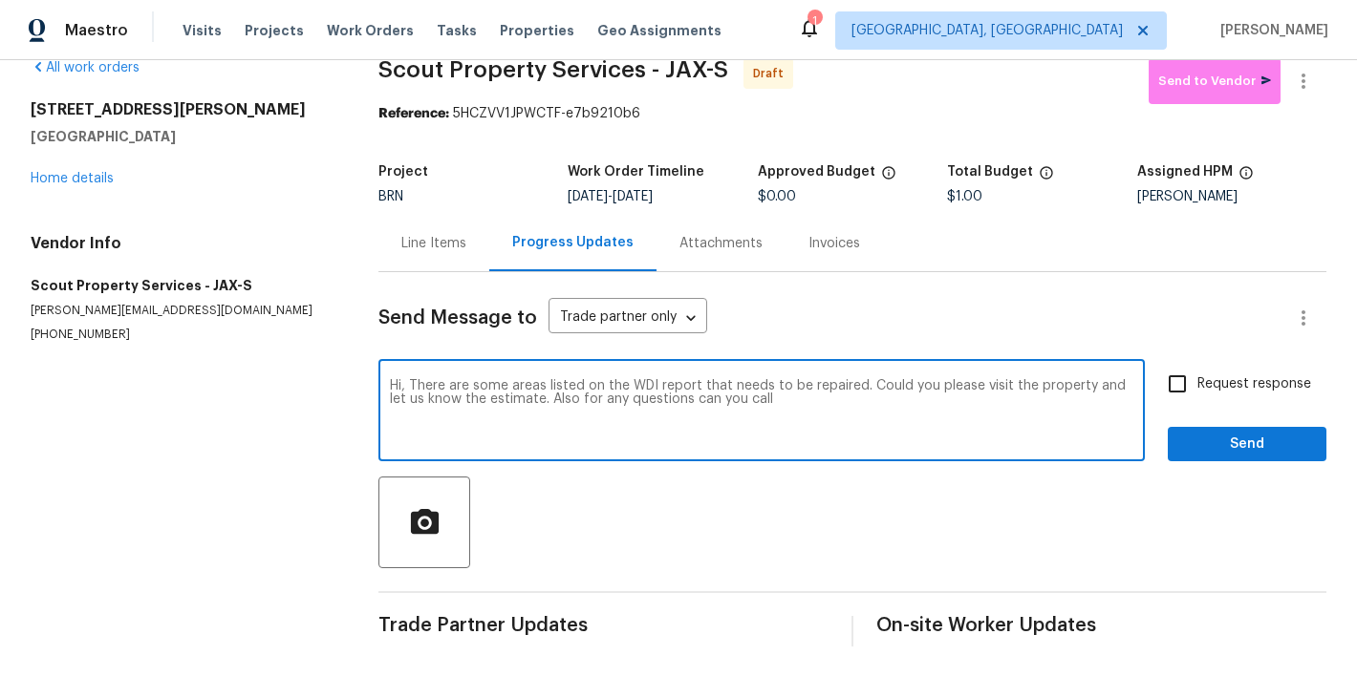
paste textarea "inspector (Eric Becerra) directly at 904-521-0400"
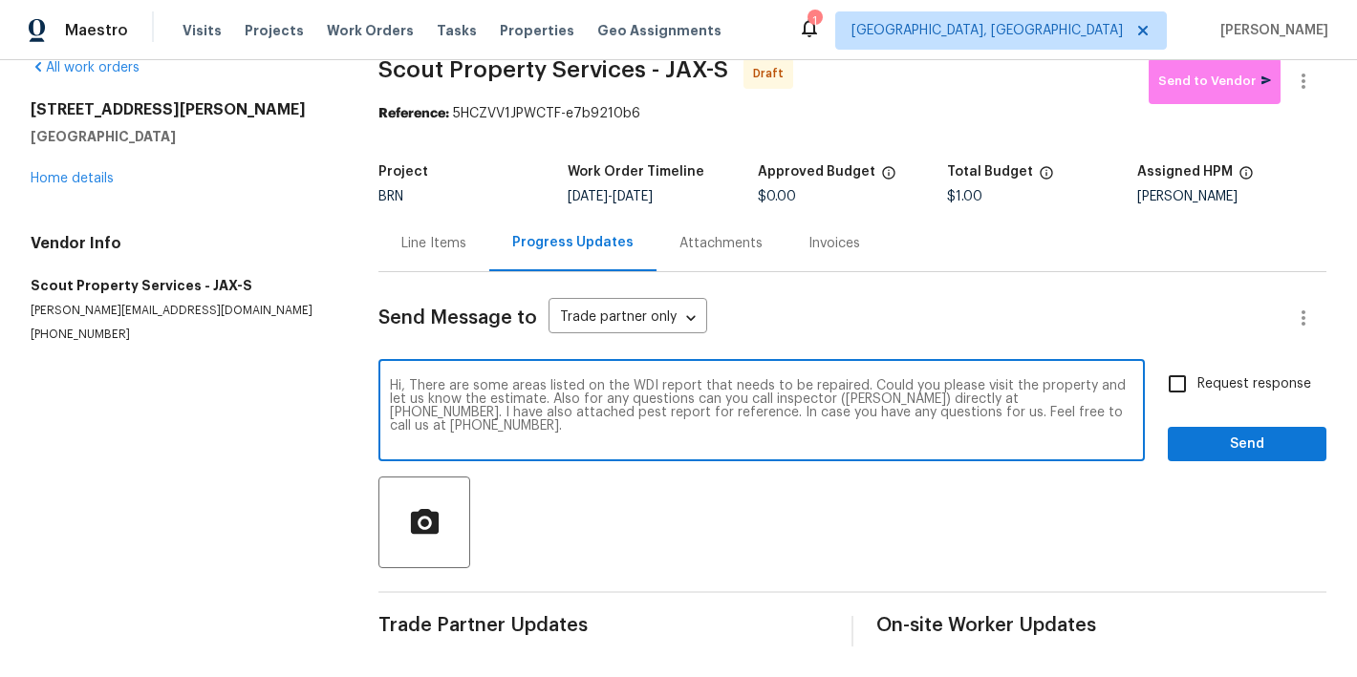
type textarea "Hi, There are some areas listed on the WDI report that needs to be repaired. Co…"
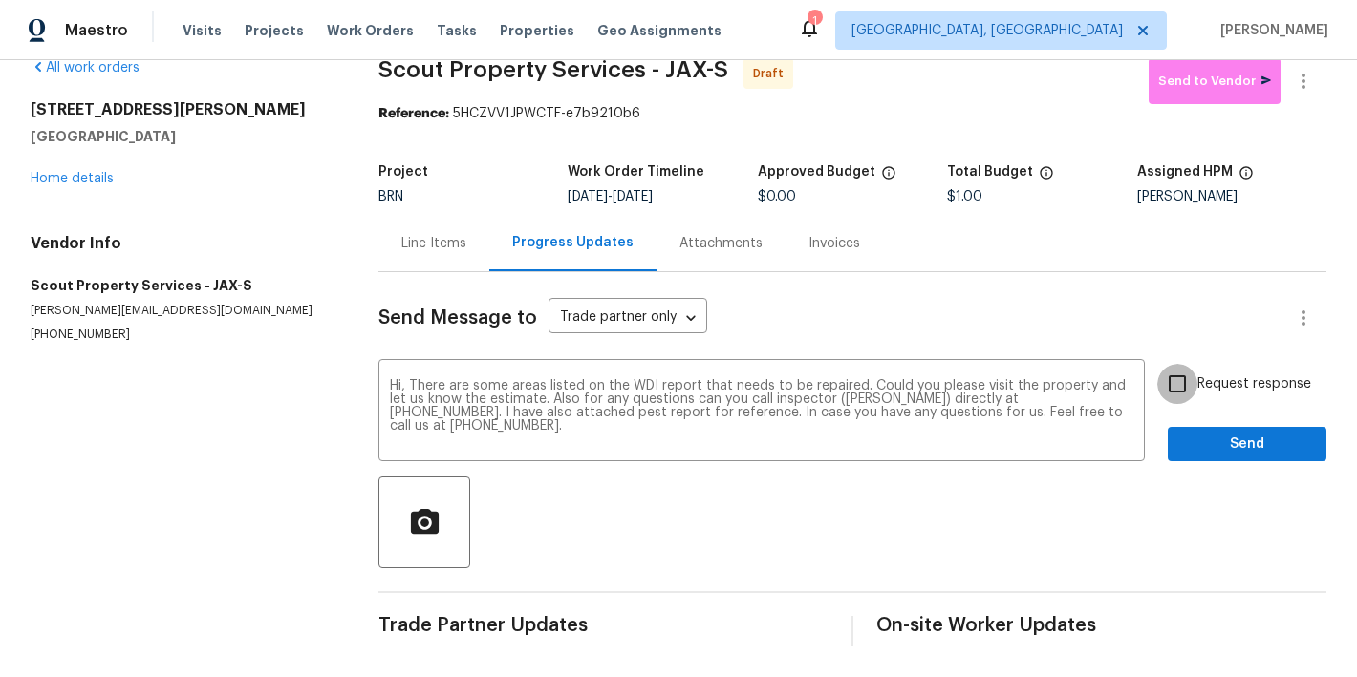
click at [1178, 390] on input "Request response" at bounding box center [1177, 384] width 40 height 40
checkbox input "true"
click at [1248, 441] on span "Send" at bounding box center [1247, 445] width 128 height 24
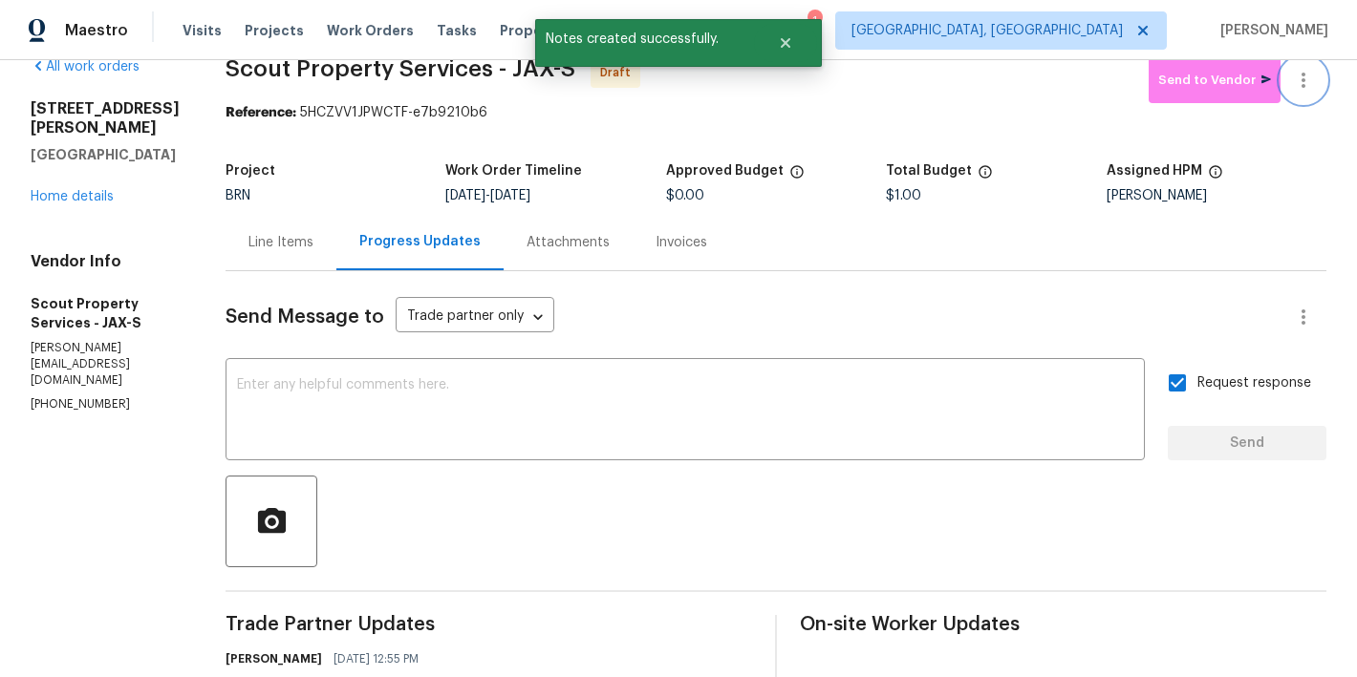
click at [1309, 80] on icon "button" at bounding box center [1303, 80] width 23 height 23
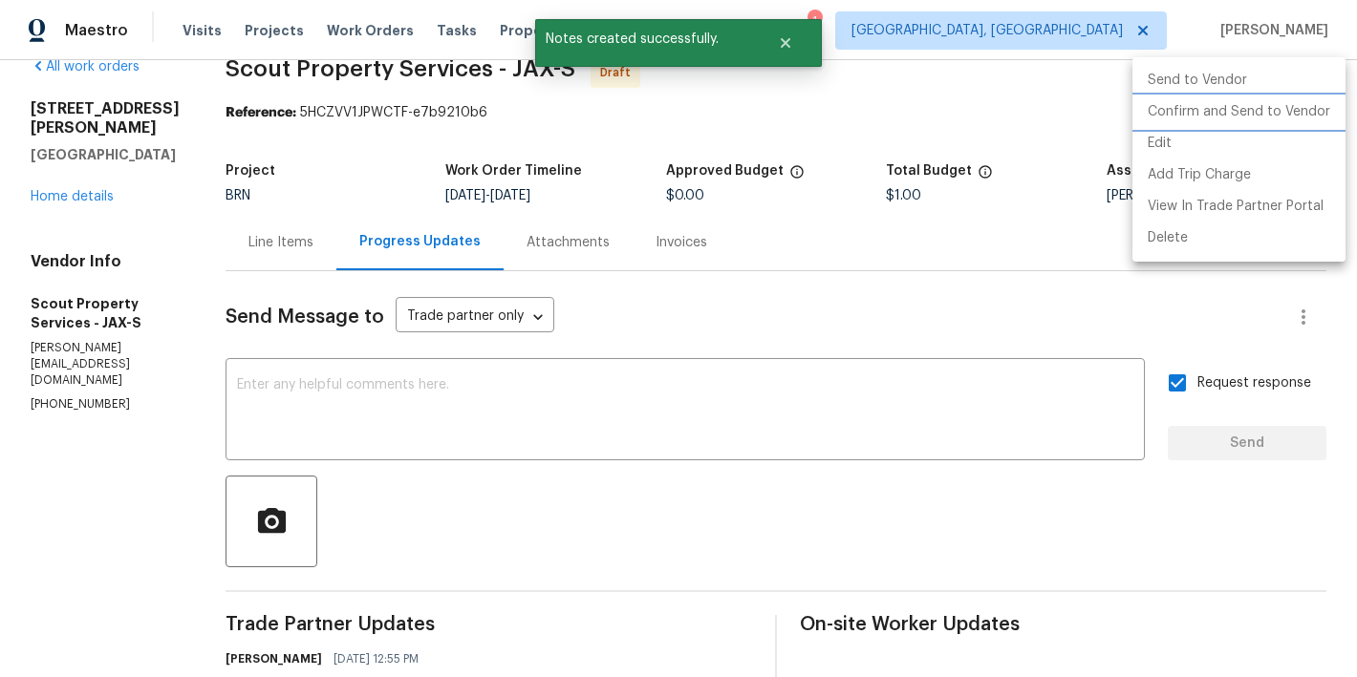
click at [1255, 110] on li "Confirm and Send to Vendor" at bounding box center [1238, 113] width 213 height 32
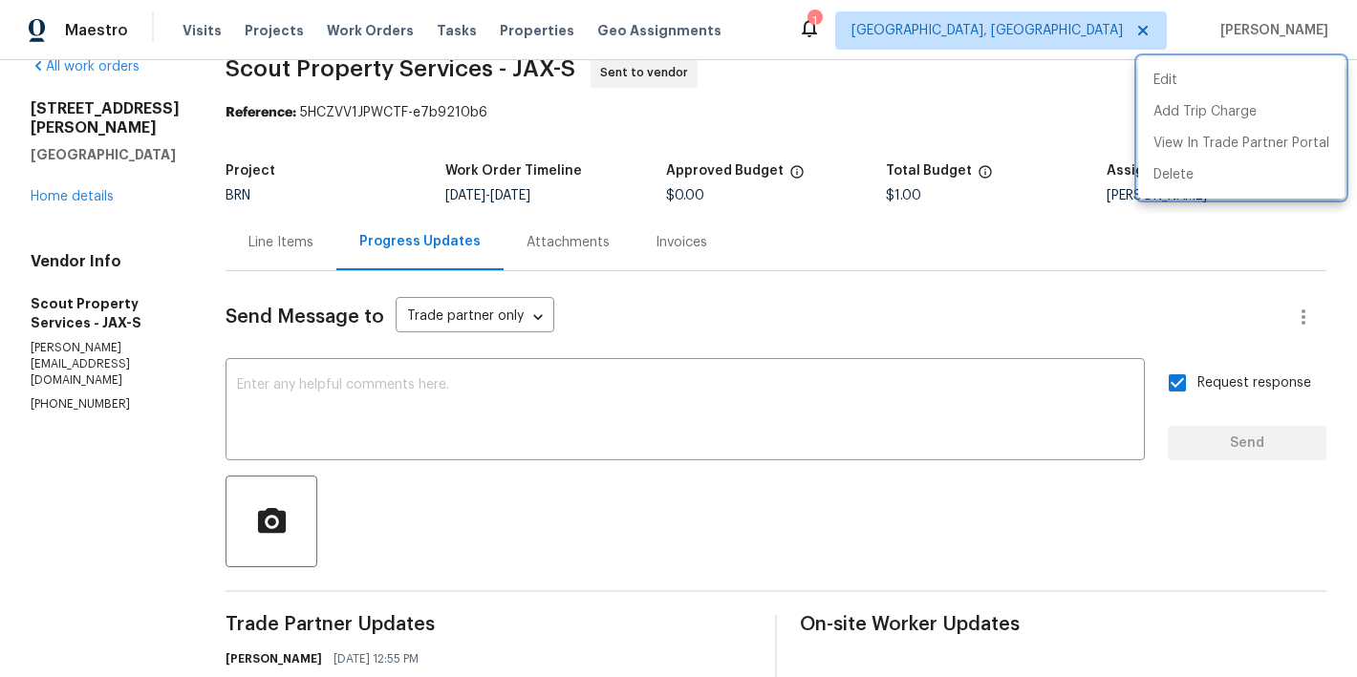
click at [784, 109] on div at bounding box center [678, 338] width 1357 height 677
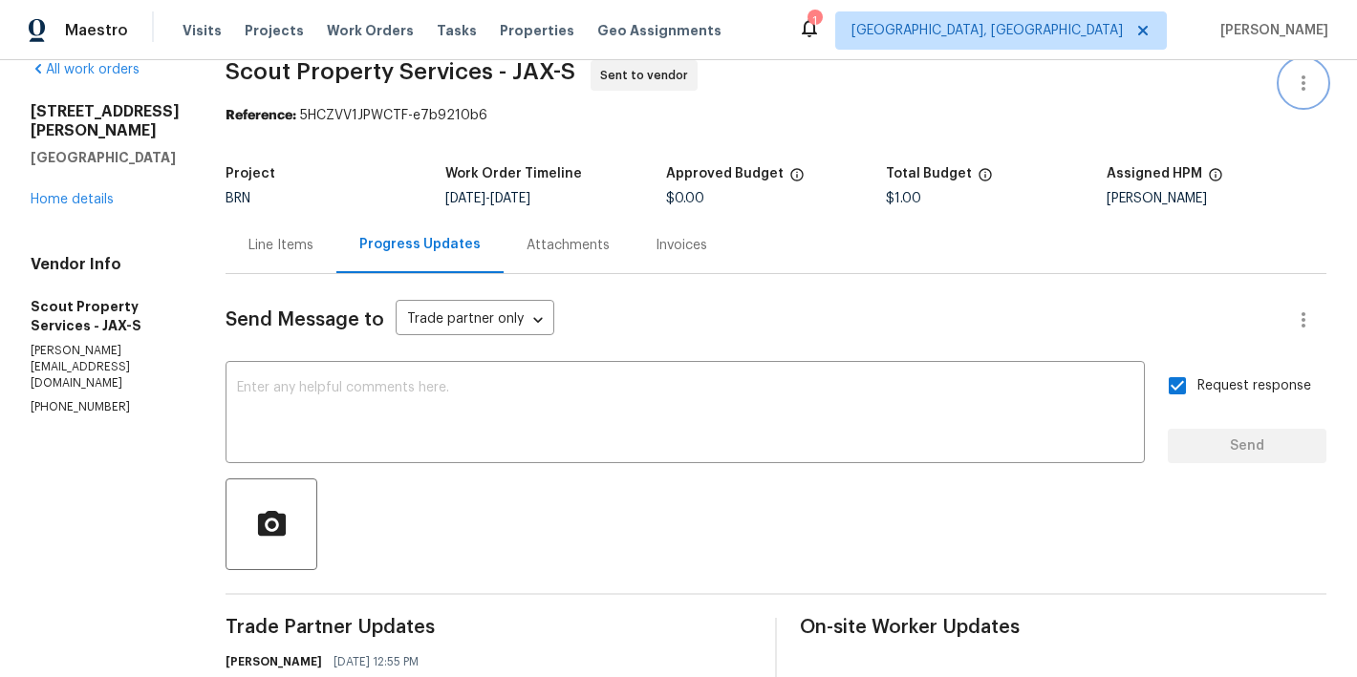
scroll to position [0, 0]
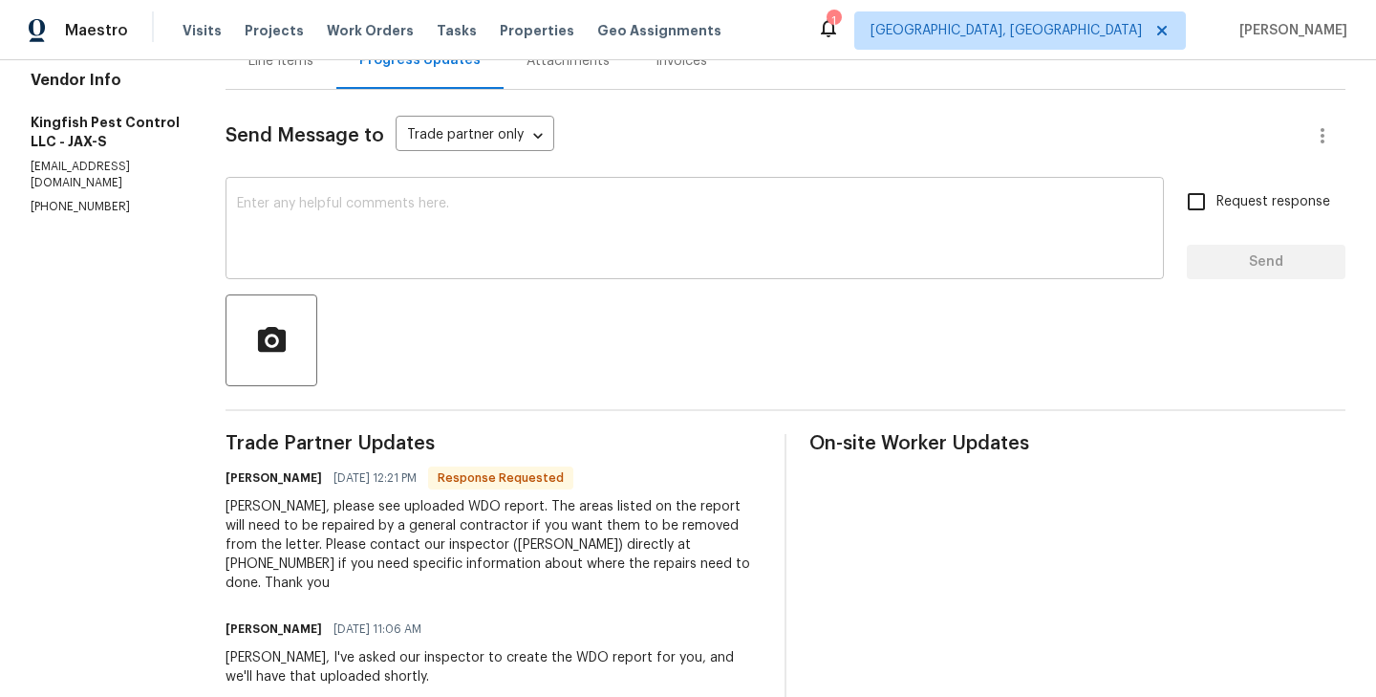
scroll to position [234, 0]
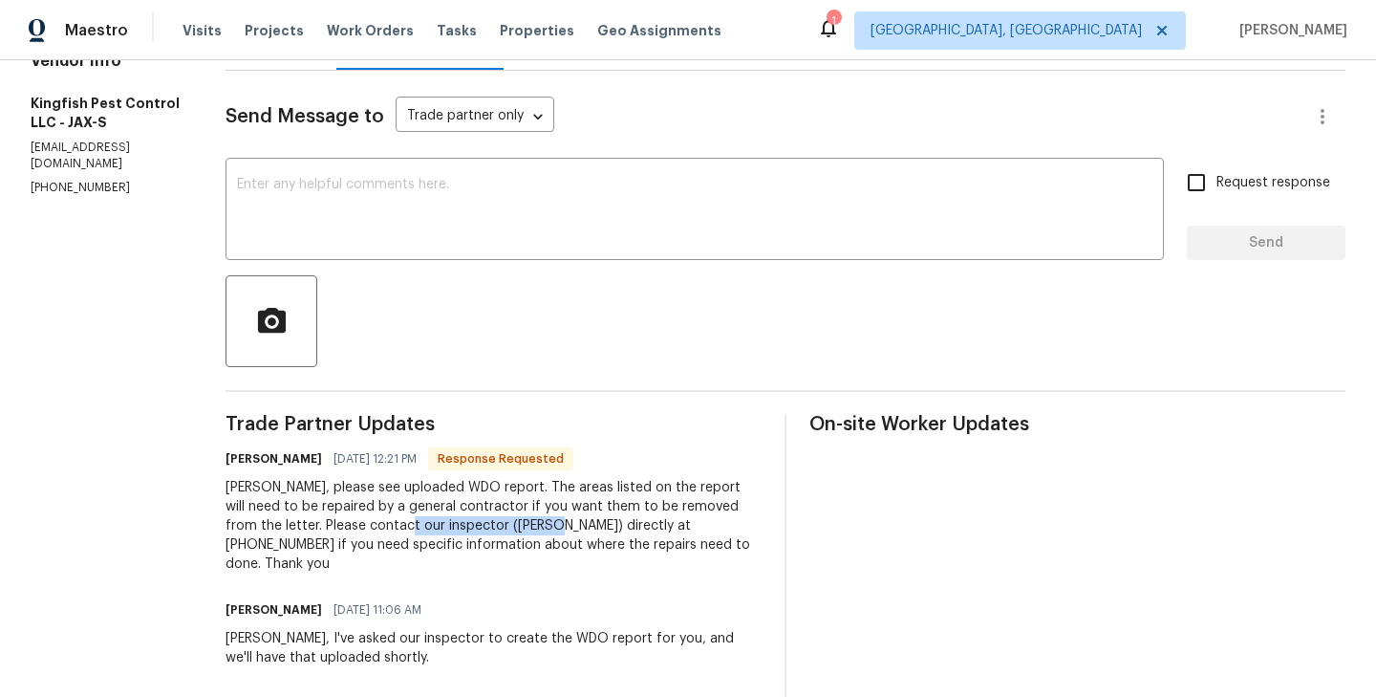
drag, startPoint x: 342, startPoint y: 525, endPoint x: 487, endPoint y: 524, distance: 145.2
click at [487, 524] on div "Roushan, please see uploaded WDO report. The areas listed on the report will ne…" at bounding box center [494, 526] width 536 height 96
click at [356, 523] on div "Roushan, please see uploaded WDO report. The areas listed on the report will ne…" at bounding box center [494, 526] width 536 height 96
drag, startPoint x: 343, startPoint y: 525, endPoint x: 649, endPoint y: 524, distance: 305.8
click at [649, 524] on div "Roushan, please see uploaded WDO report. The areas listed on the report will ne…" at bounding box center [494, 526] width 536 height 96
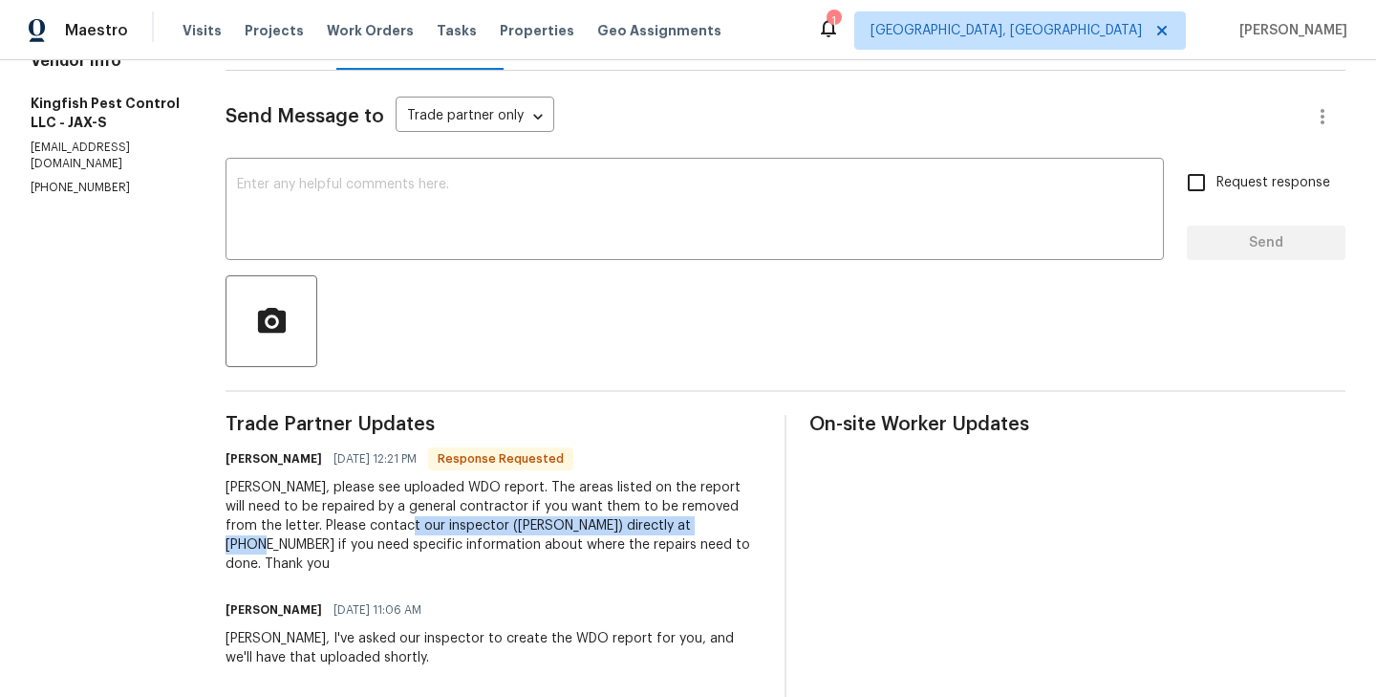
copy div "inspector ([PERSON_NAME]) directly at [PHONE_NUMBER]"
click at [233, 455] on h6 "Brian Wescott" at bounding box center [274, 458] width 97 height 19
click at [235, 458] on h6 "Brian Wescott" at bounding box center [274, 458] width 97 height 19
copy h6 "Brian"
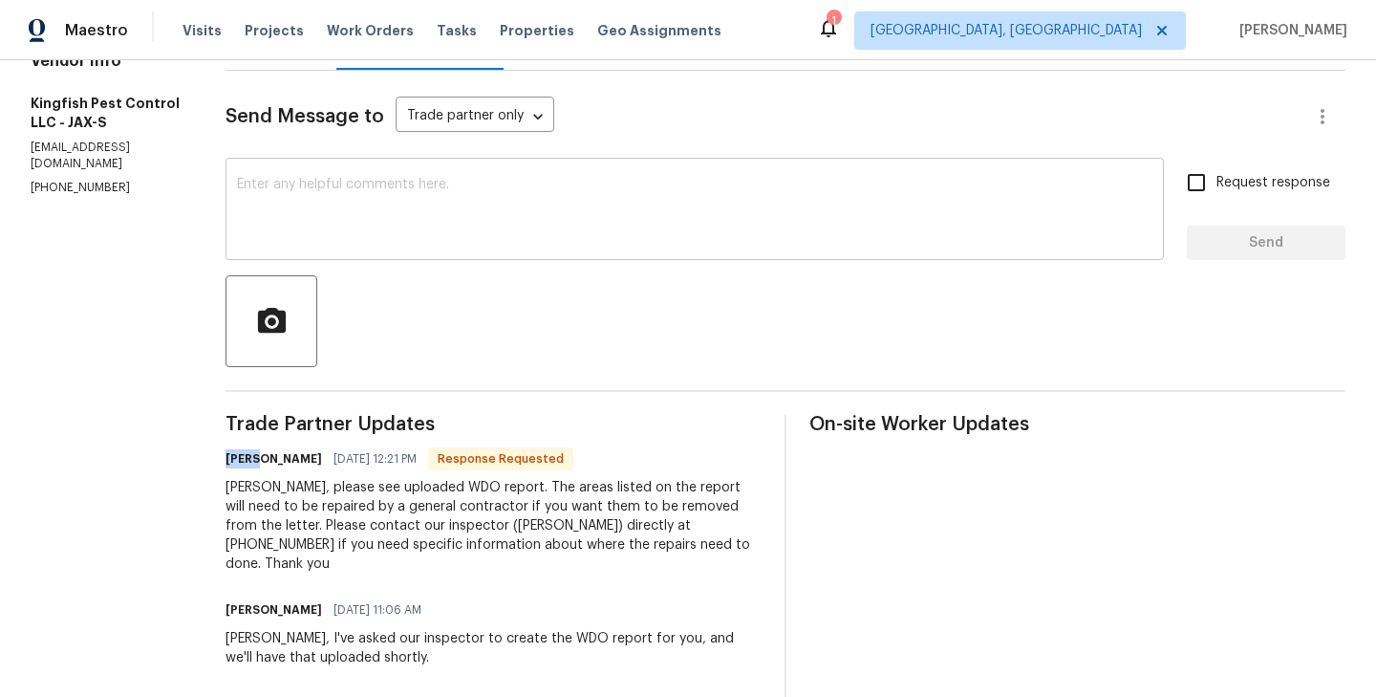
click at [300, 232] on textarea at bounding box center [694, 211] width 915 height 67
paste textarea "Brian"
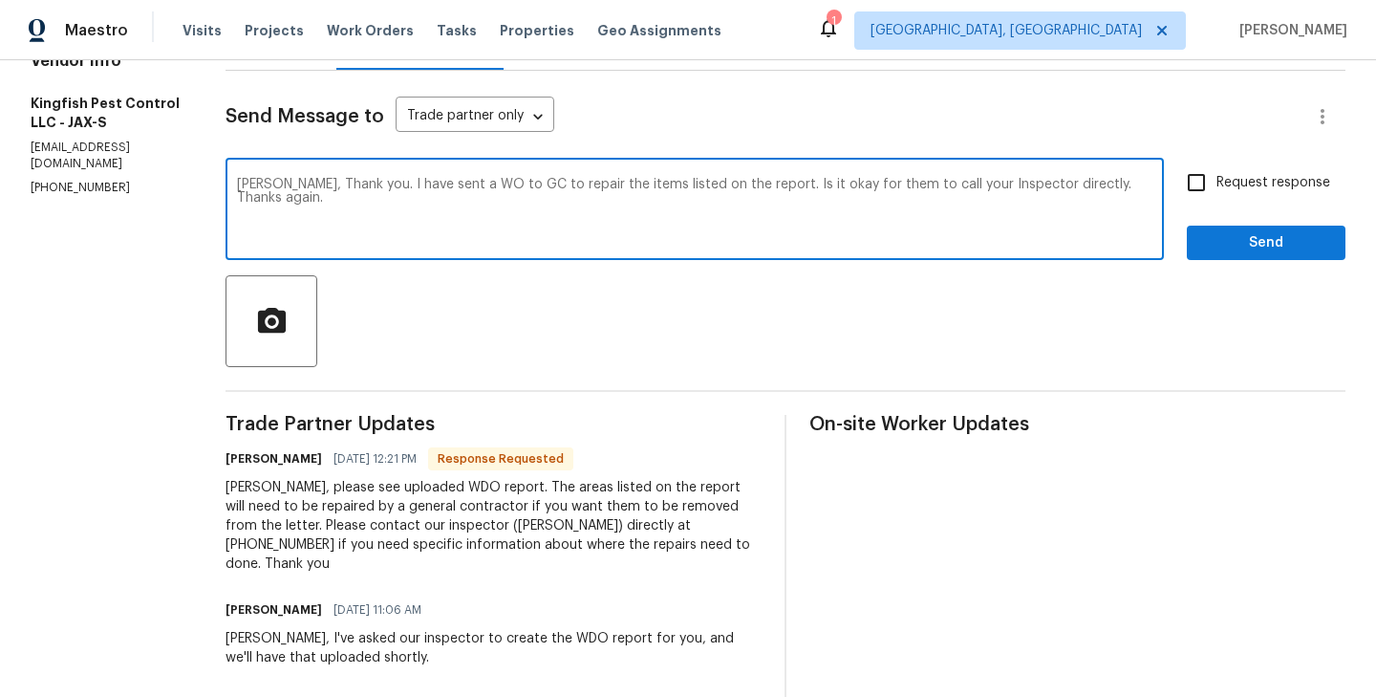
type textarea "Brian, Thank you. I have sent a WO to GC to repair the items listed on the repo…"
click at [1186, 184] on input "Request response" at bounding box center [1196, 182] width 40 height 40
checkbox input "true"
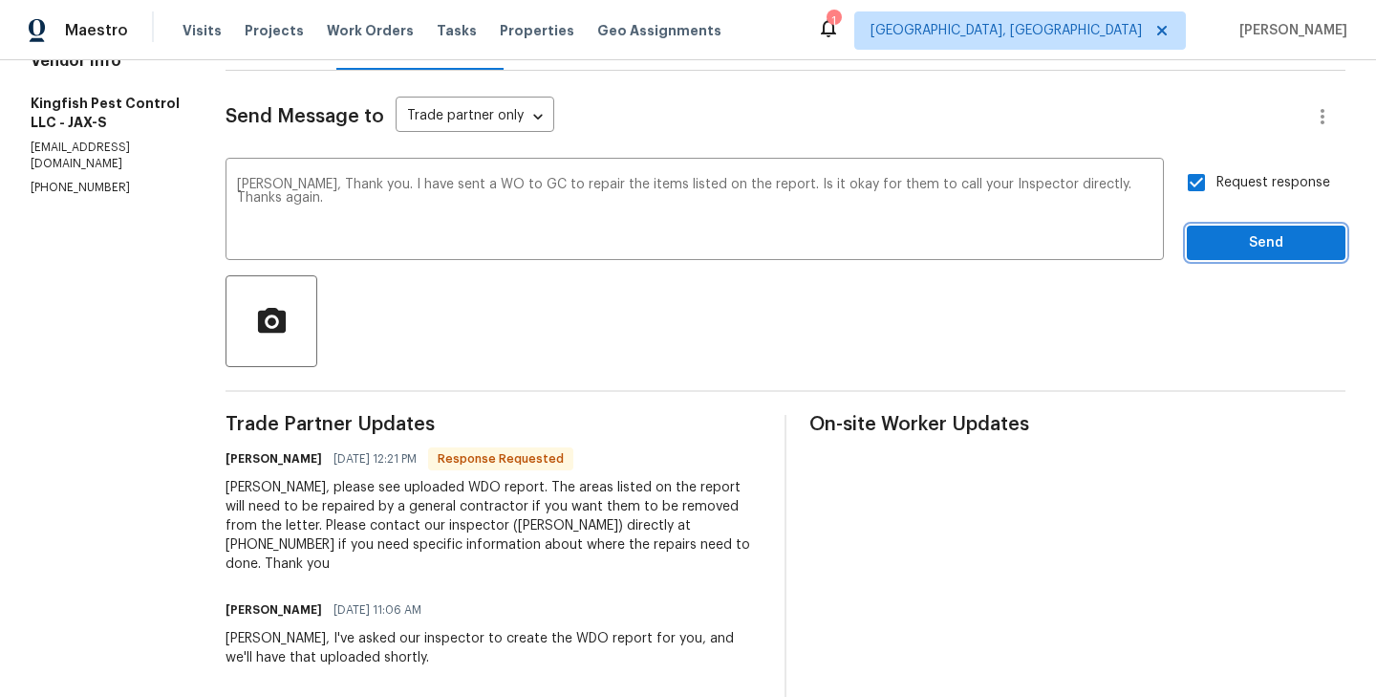
click at [1251, 230] on button "Send" at bounding box center [1266, 243] width 159 height 35
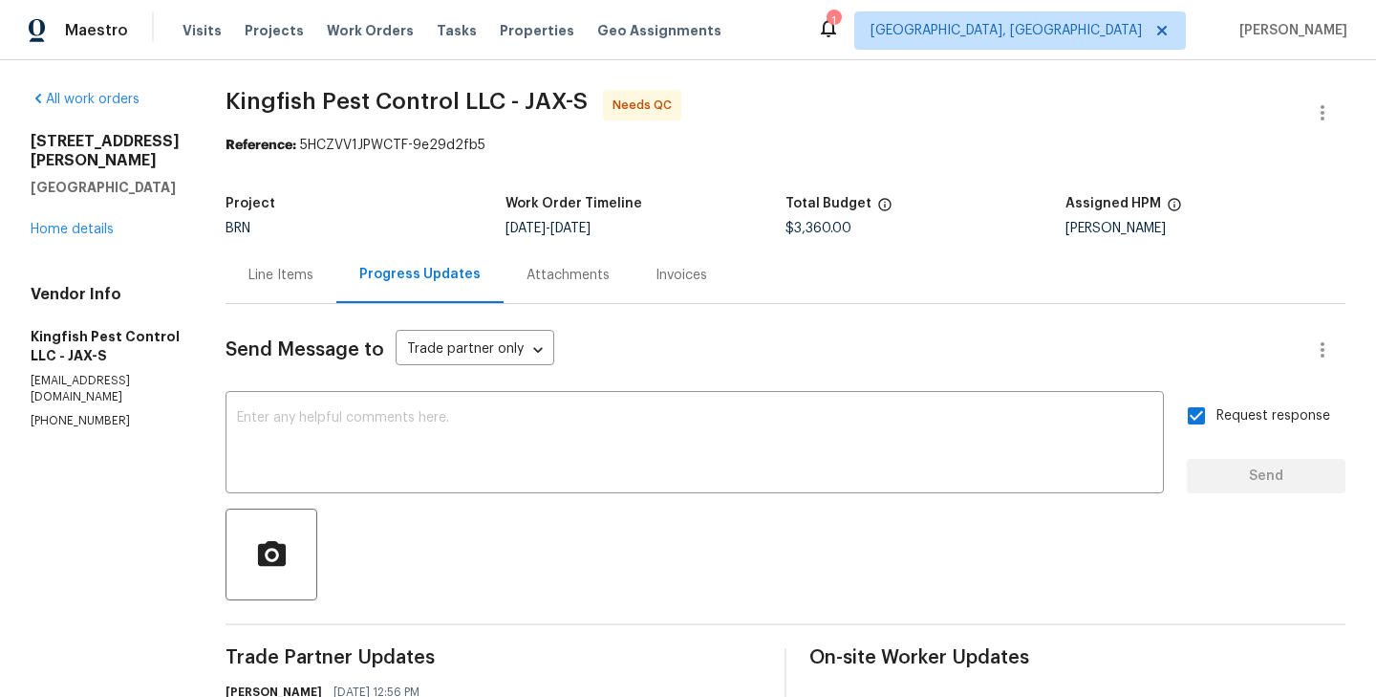
scroll to position [0, 0]
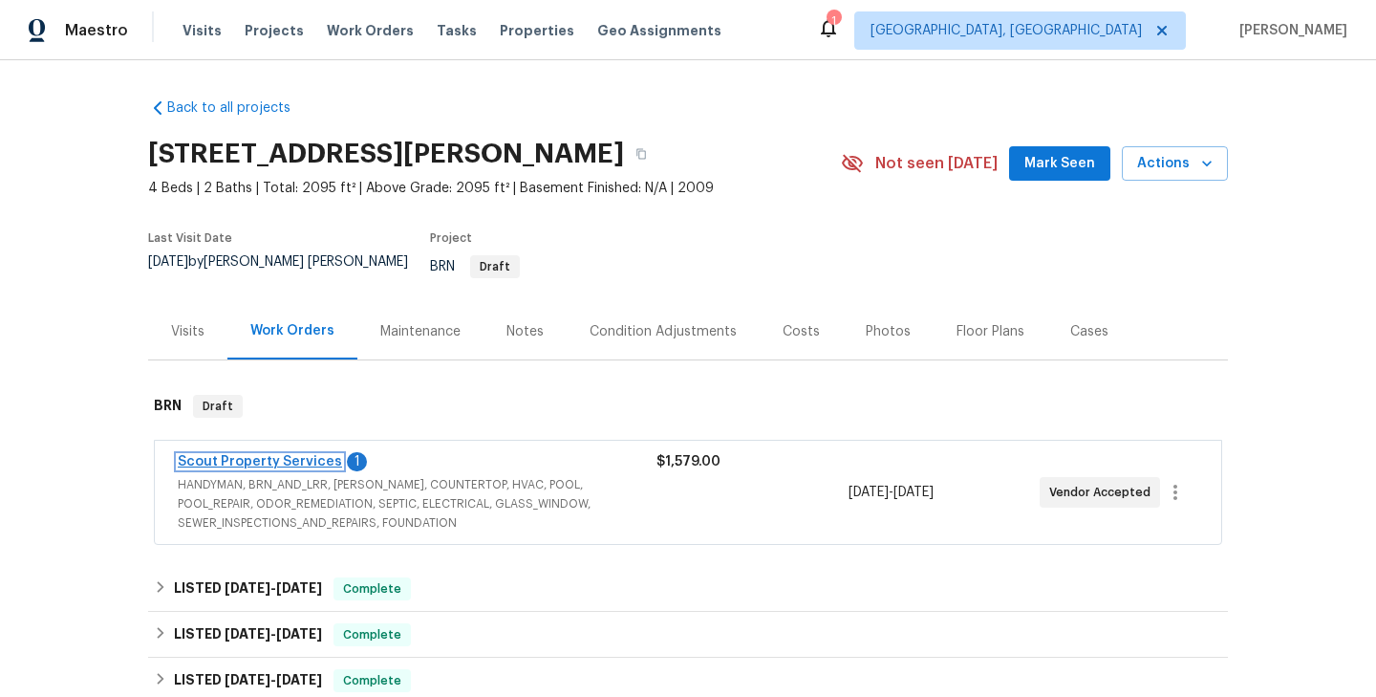
click at [298, 455] on link "Scout Property Services" at bounding box center [260, 461] width 164 height 13
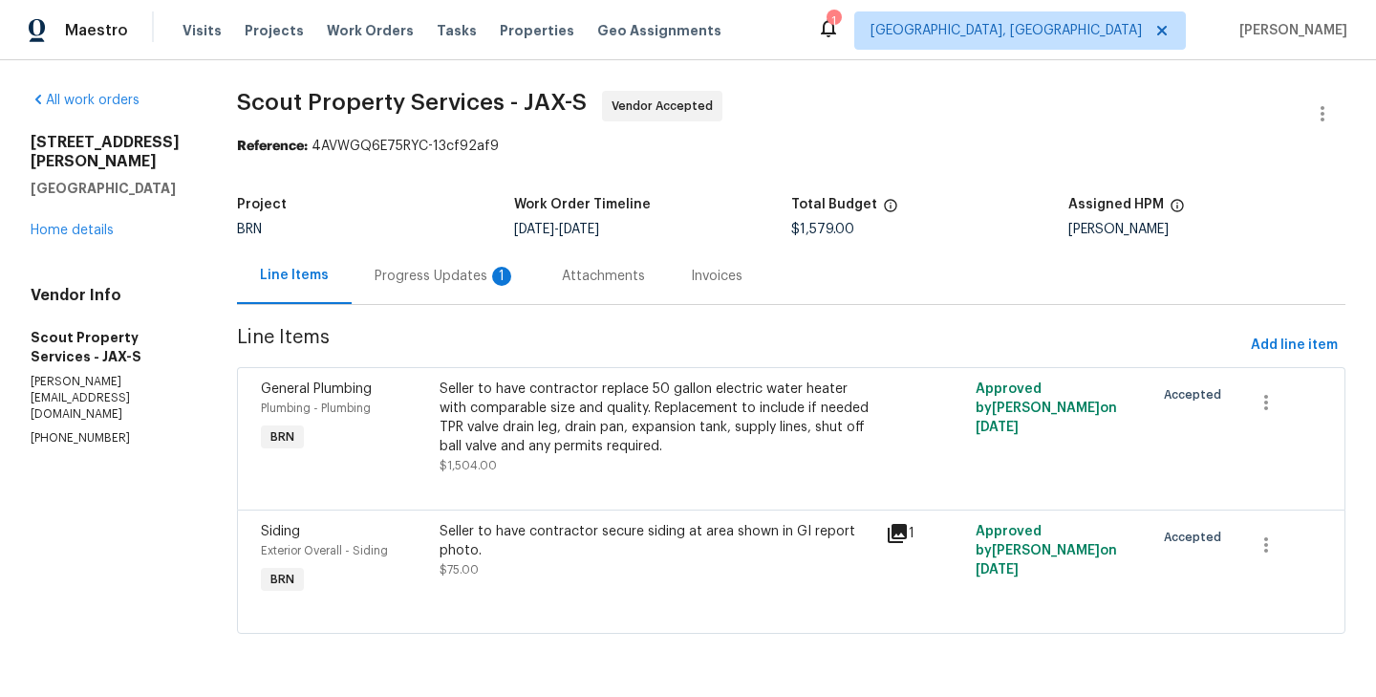
click at [489, 290] on div "Progress Updates 1" at bounding box center [445, 275] width 187 height 56
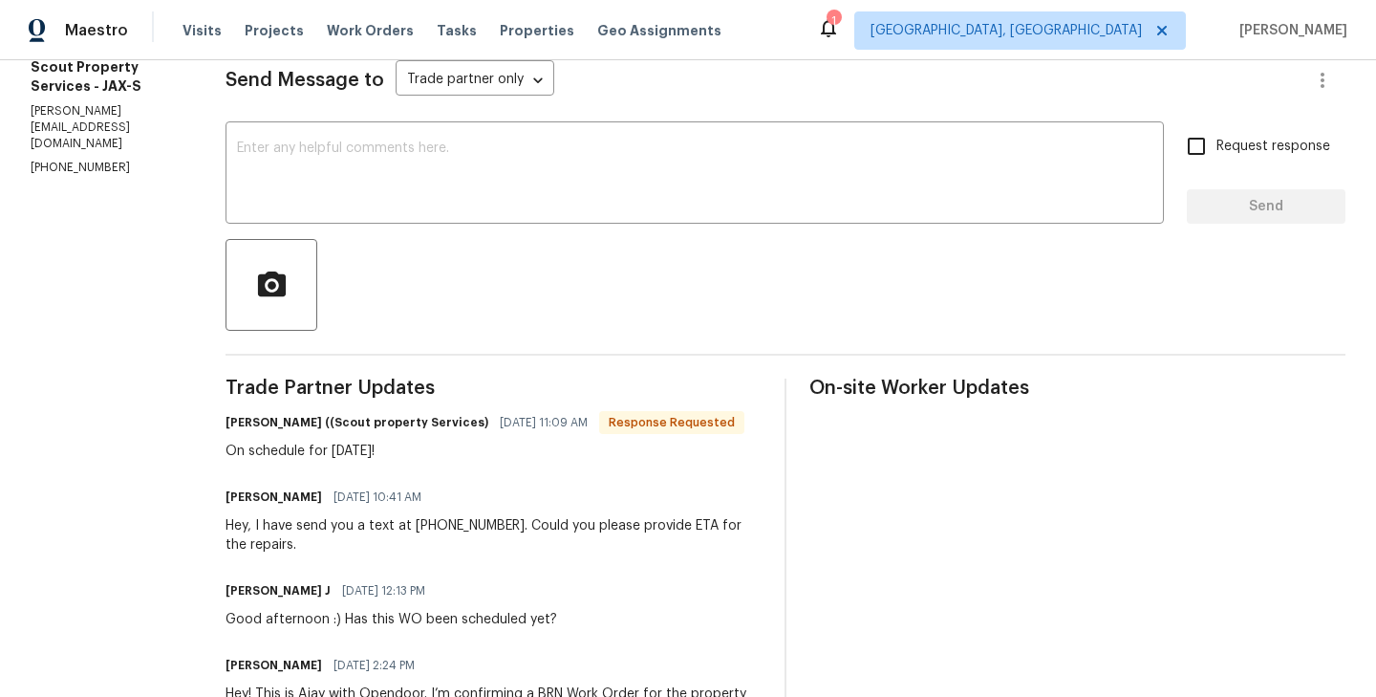
scroll to position [269, 0]
click at [323, 159] on textarea at bounding box center [694, 175] width 915 height 67
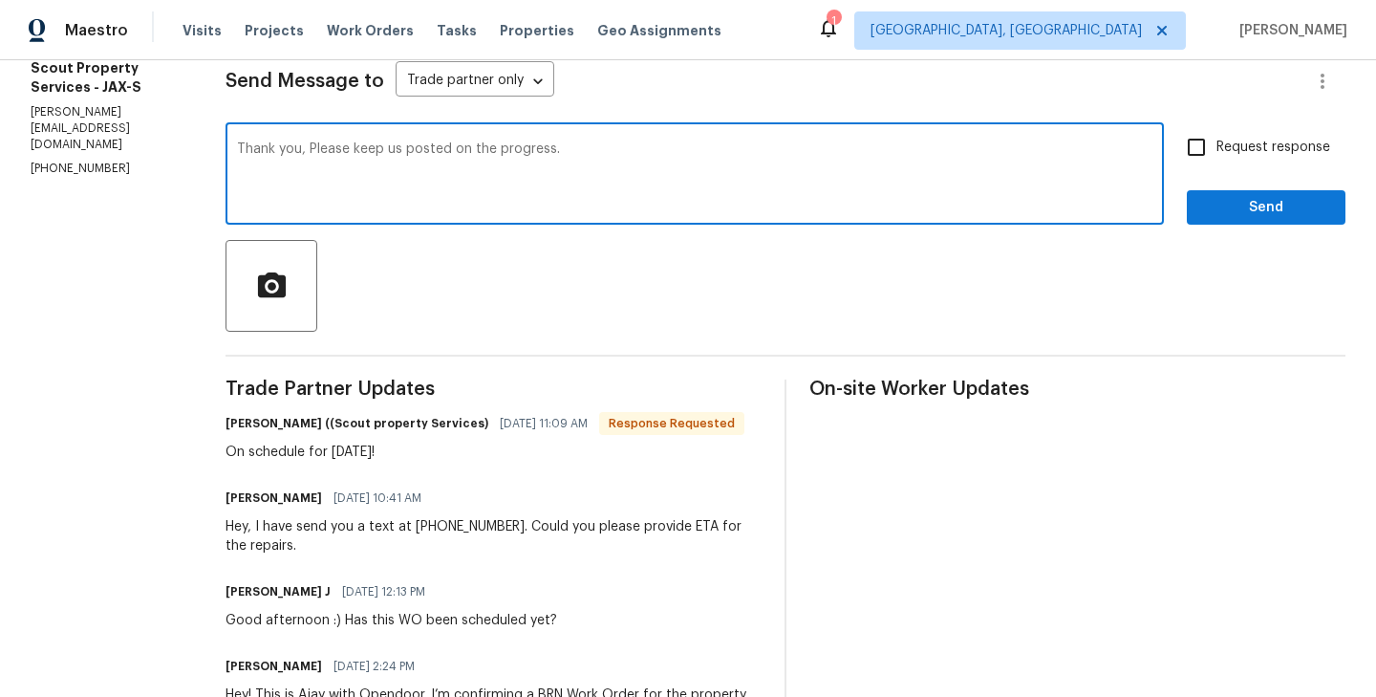
type textarea "Thank you, Please keep us posted on the progress."
click at [1202, 153] on input "Request response" at bounding box center [1196, 147] width 40 height 40
checkbox input "true"
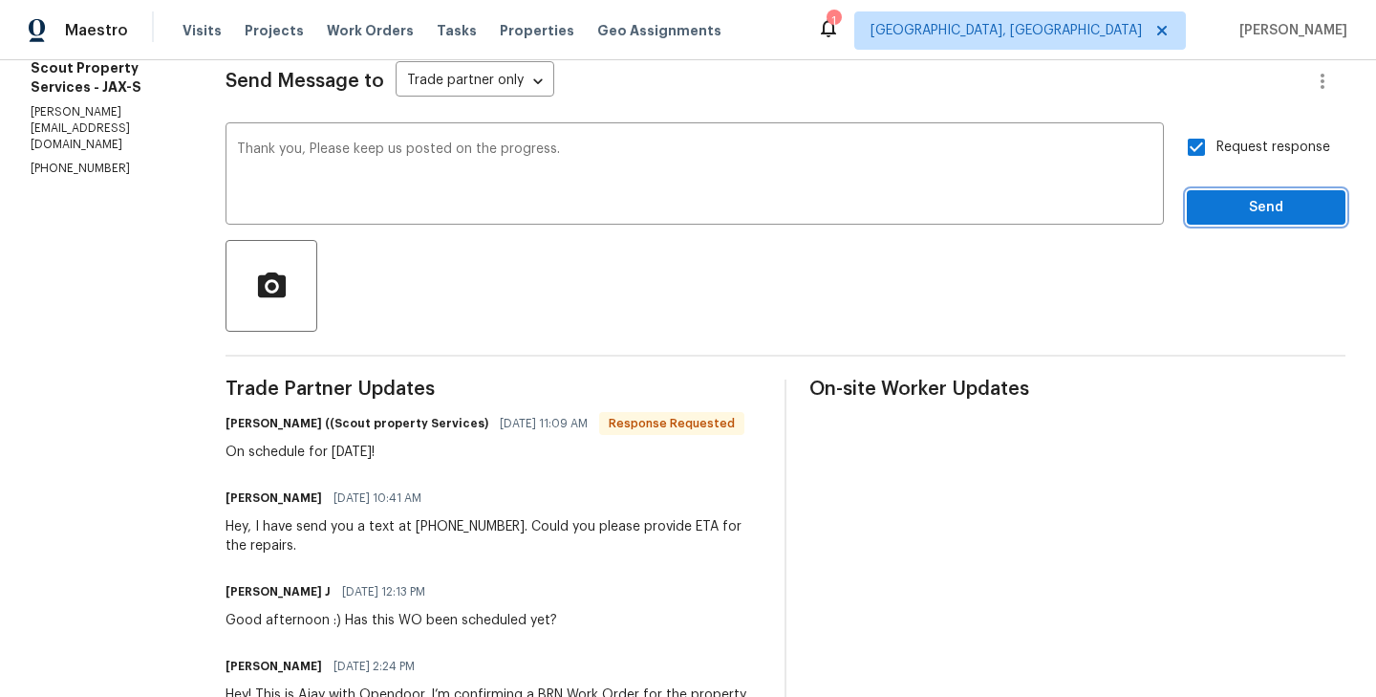
click at [1272, 204] on span "Send" at bounding box center [1266, 208] width 128 height 24
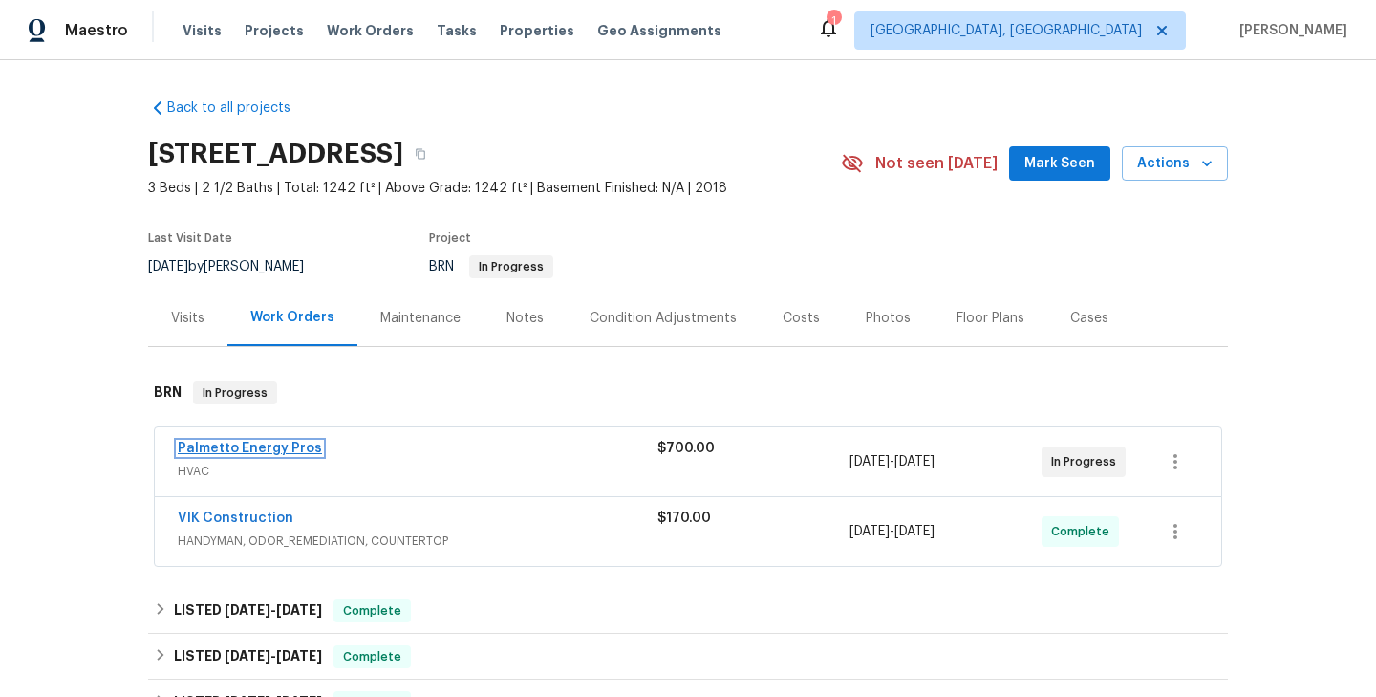
click at [273, 450] on link "Palmetto Energy Pros" at bounding box center [250, 447] width 144 height 13
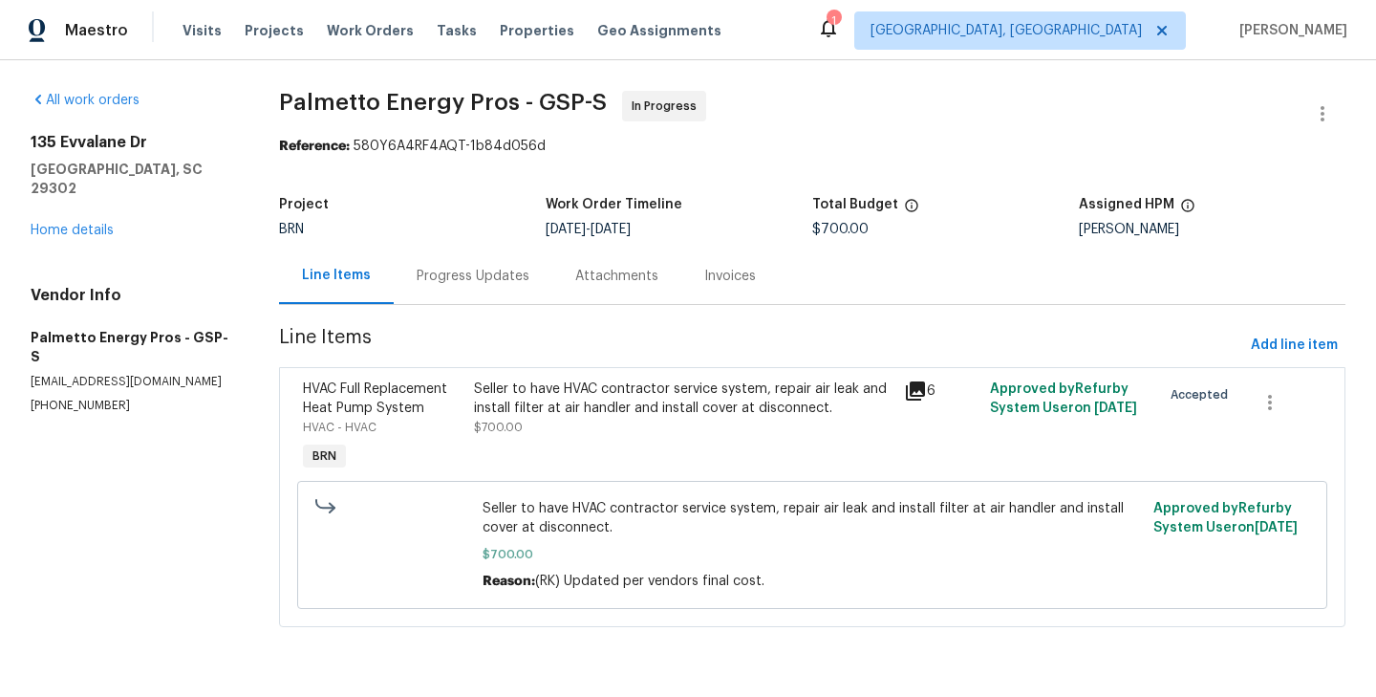
click at [484, 269] on div "Progress Updates" at bounding box center [473, 276] width 113 height 19
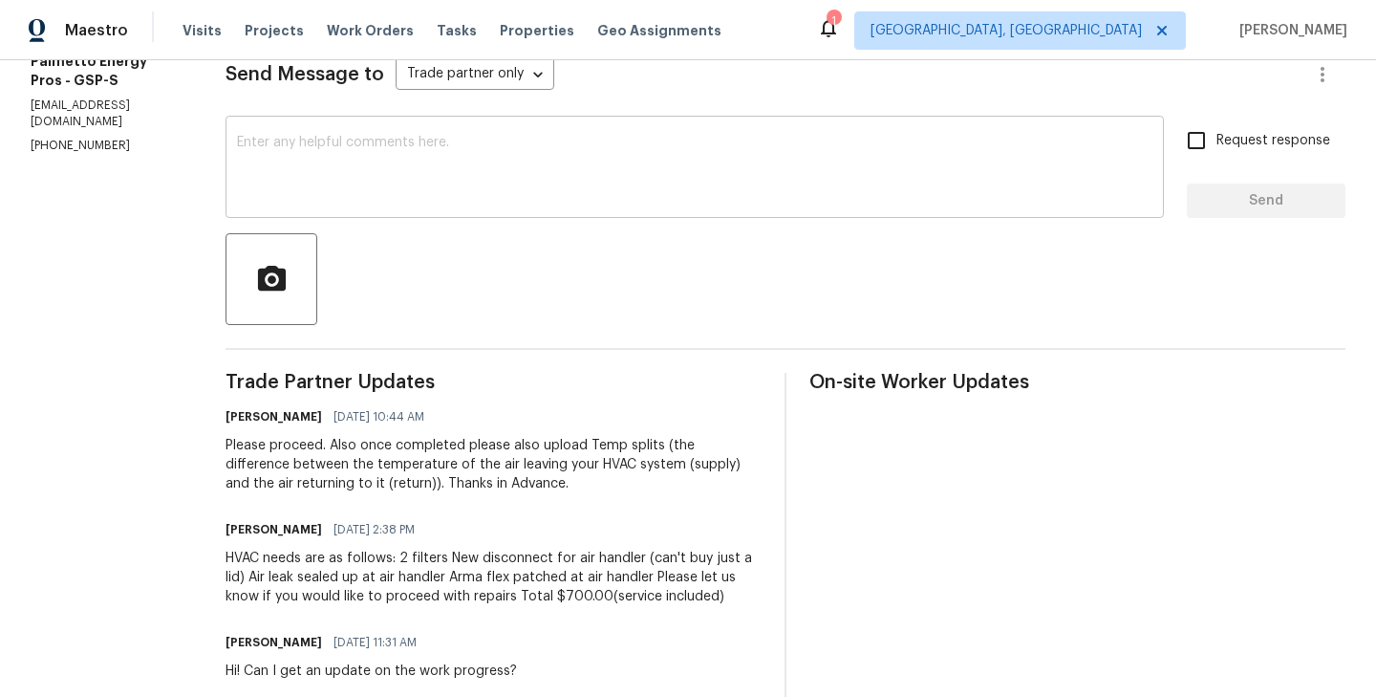
scroll to position [277, 0]
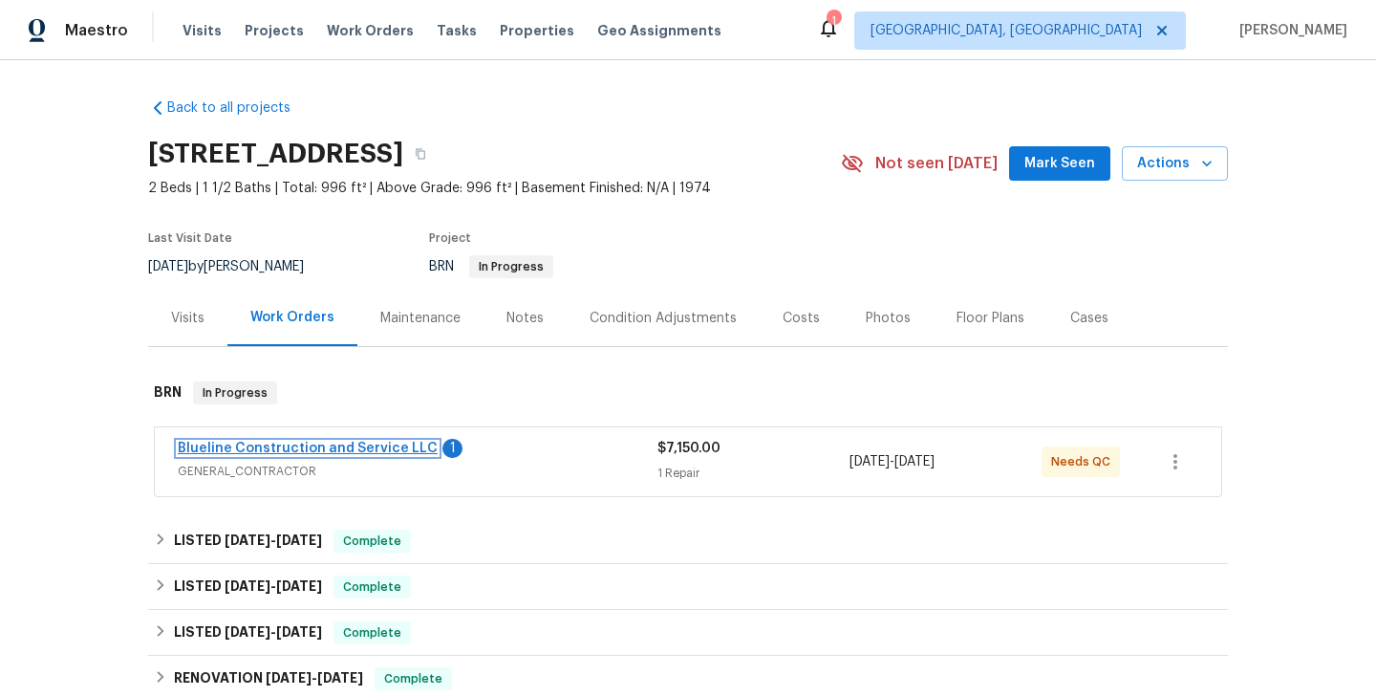
click at [328, 452] on link "Blueline Construction and Service LLC" at bounding box center [308, 447] width 260 height 13
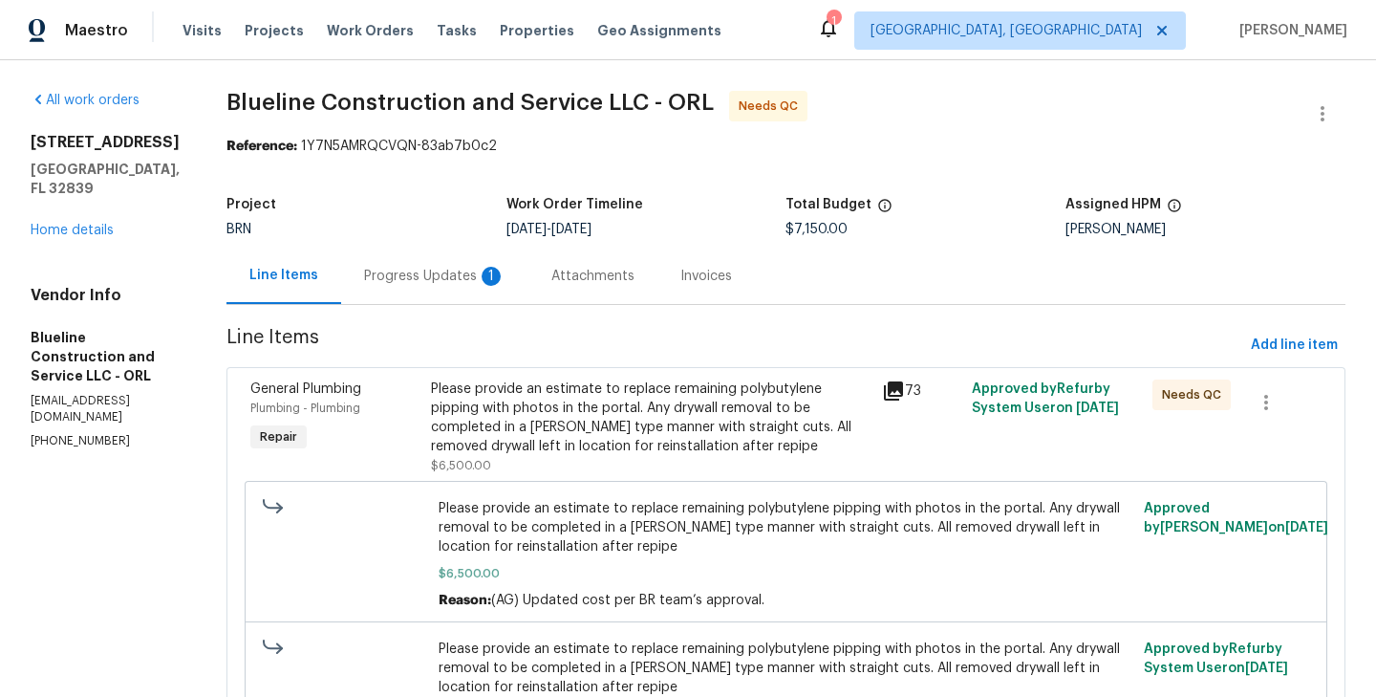
click at [442, 269] on div "Progress Updates 1" at bounding box center [434, 276] width 141 height 19
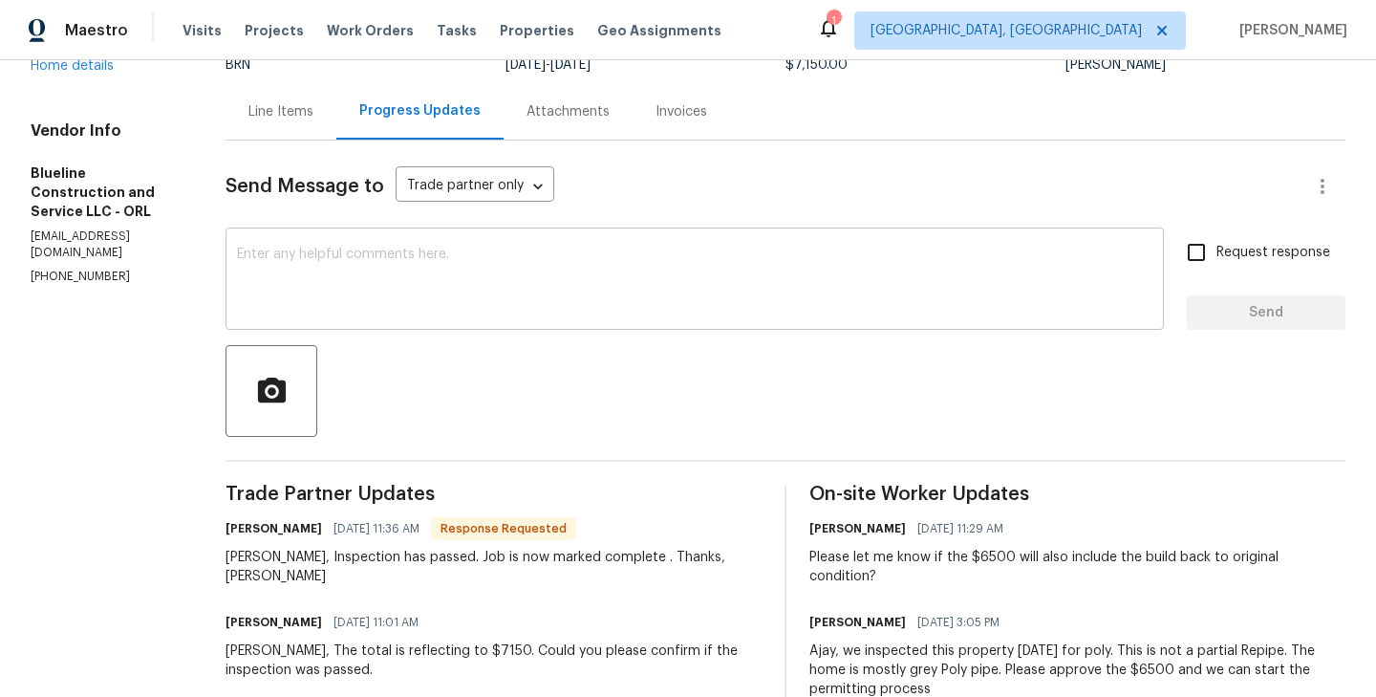
scroll to position [150, 0]
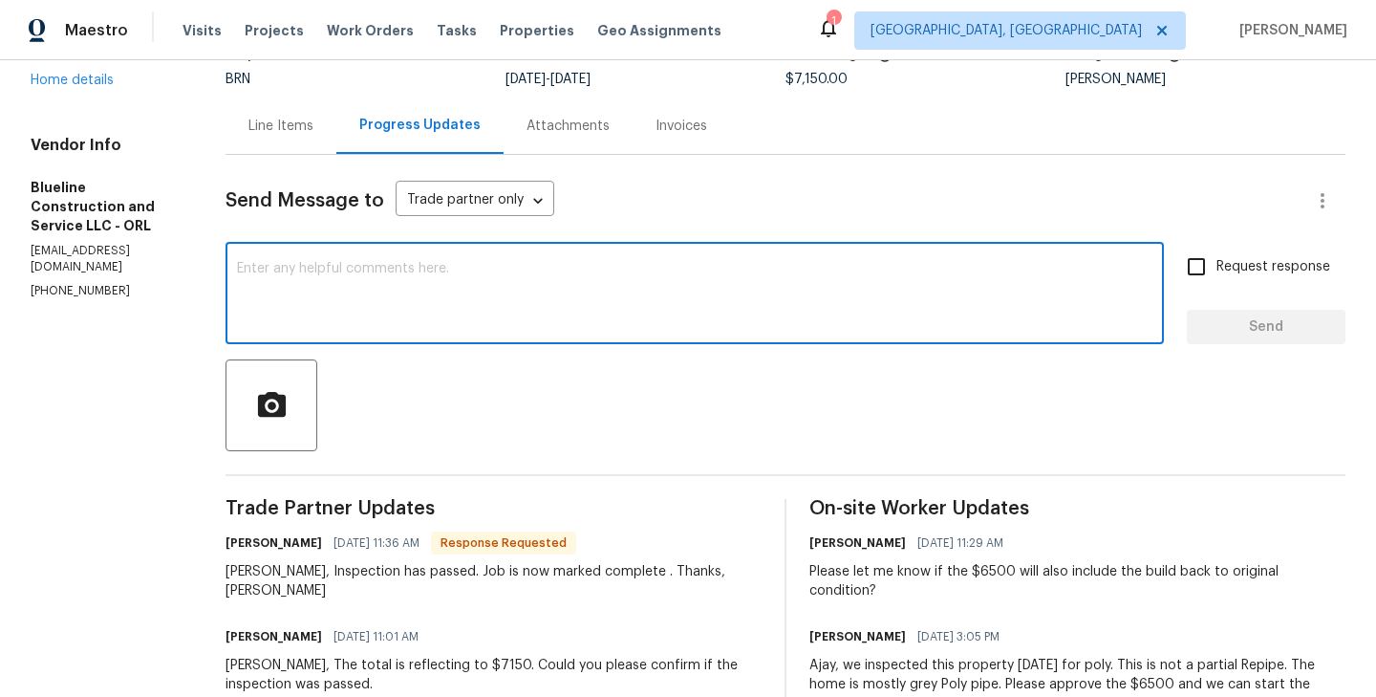
click at [342, 281] on textarea at bounding box center [694, 295] width 915 height 67
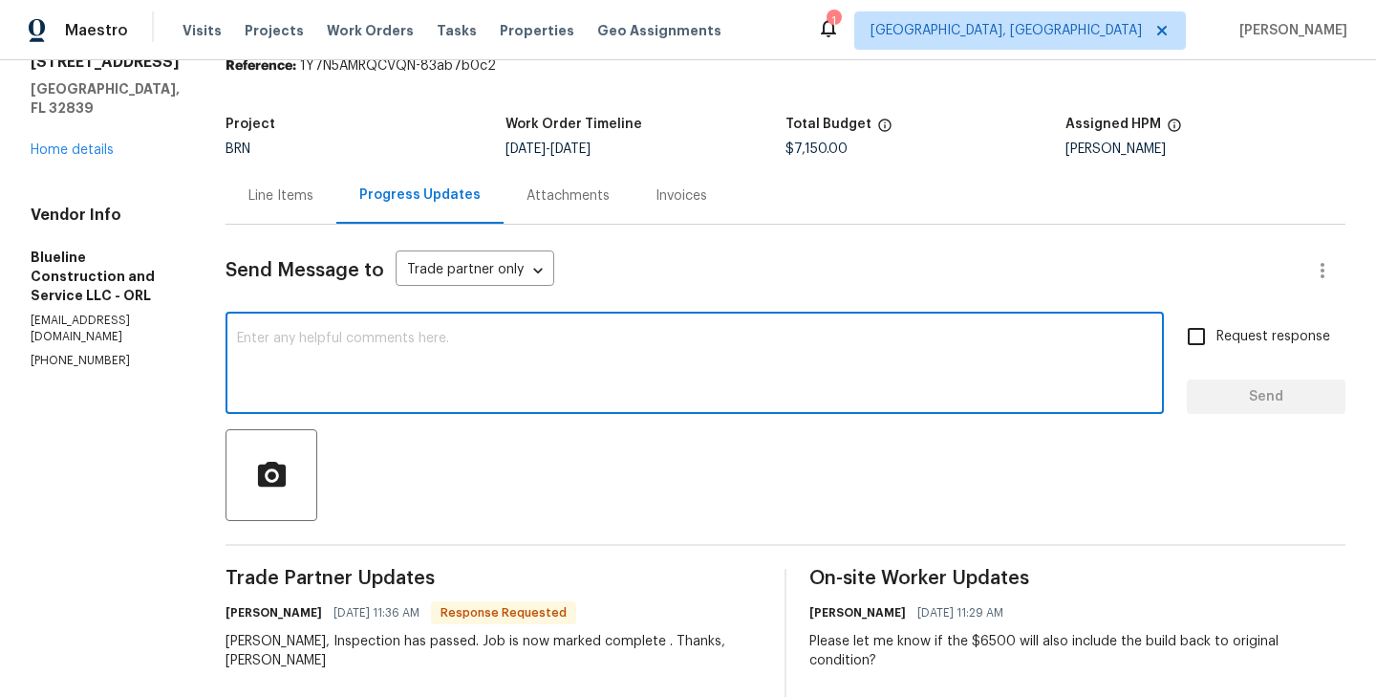
click at [299, 219] on div "Line Items" at bounding box center [281, 195] width 111 height 56
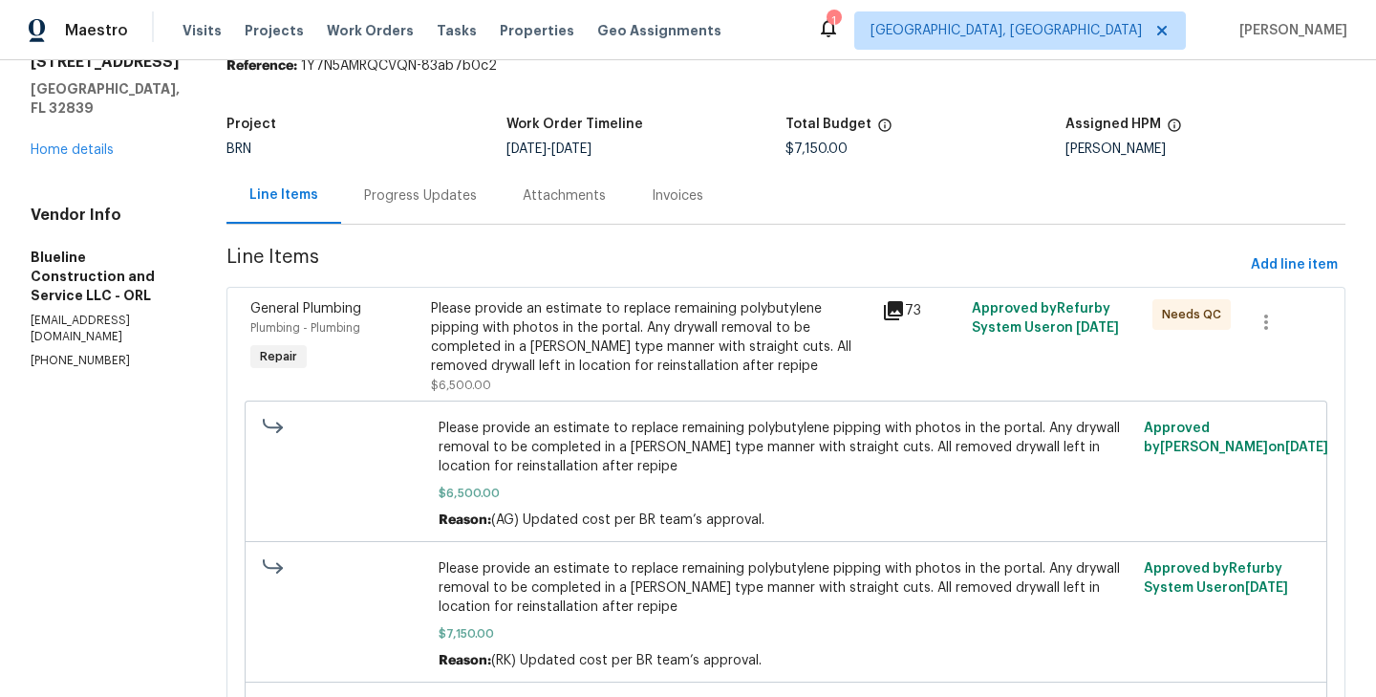
click at [425, 346] on div "General Plumbing Plumbing - Plumbing Repair" at bounding box center [335, 346] width 181 height 107
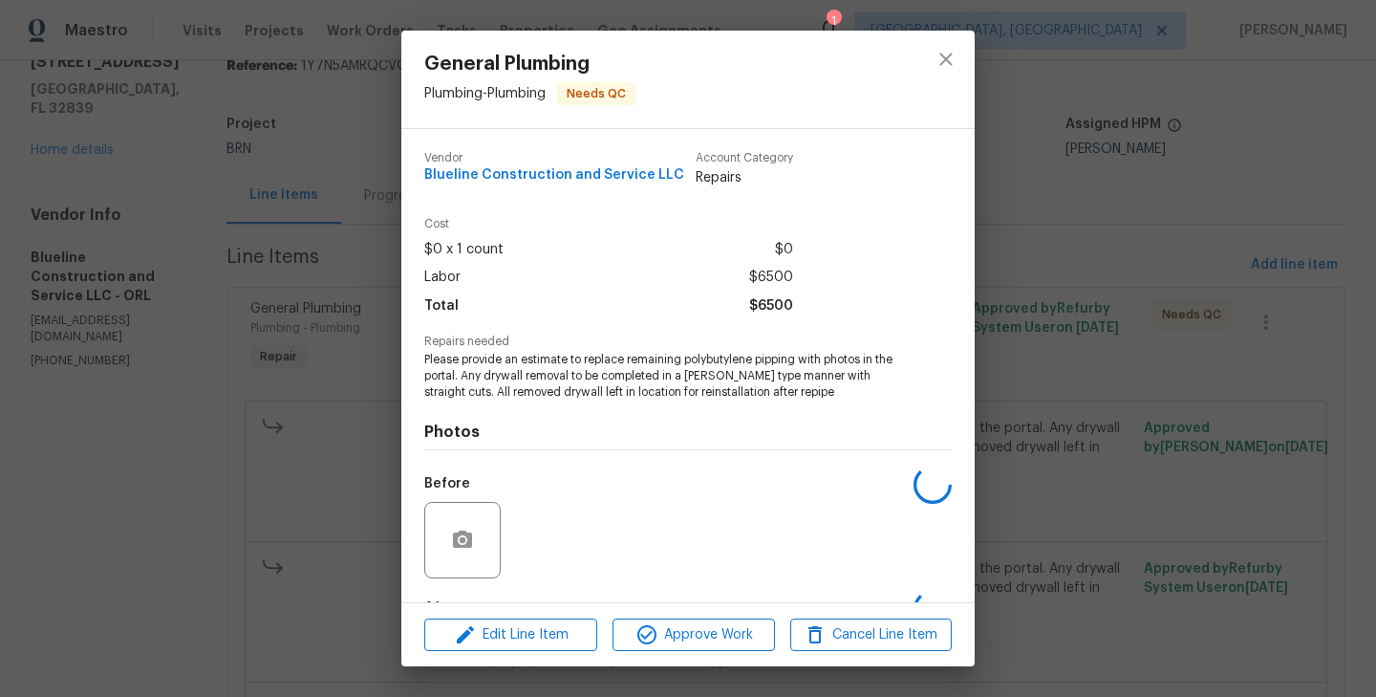
scroll to position [119, 0]
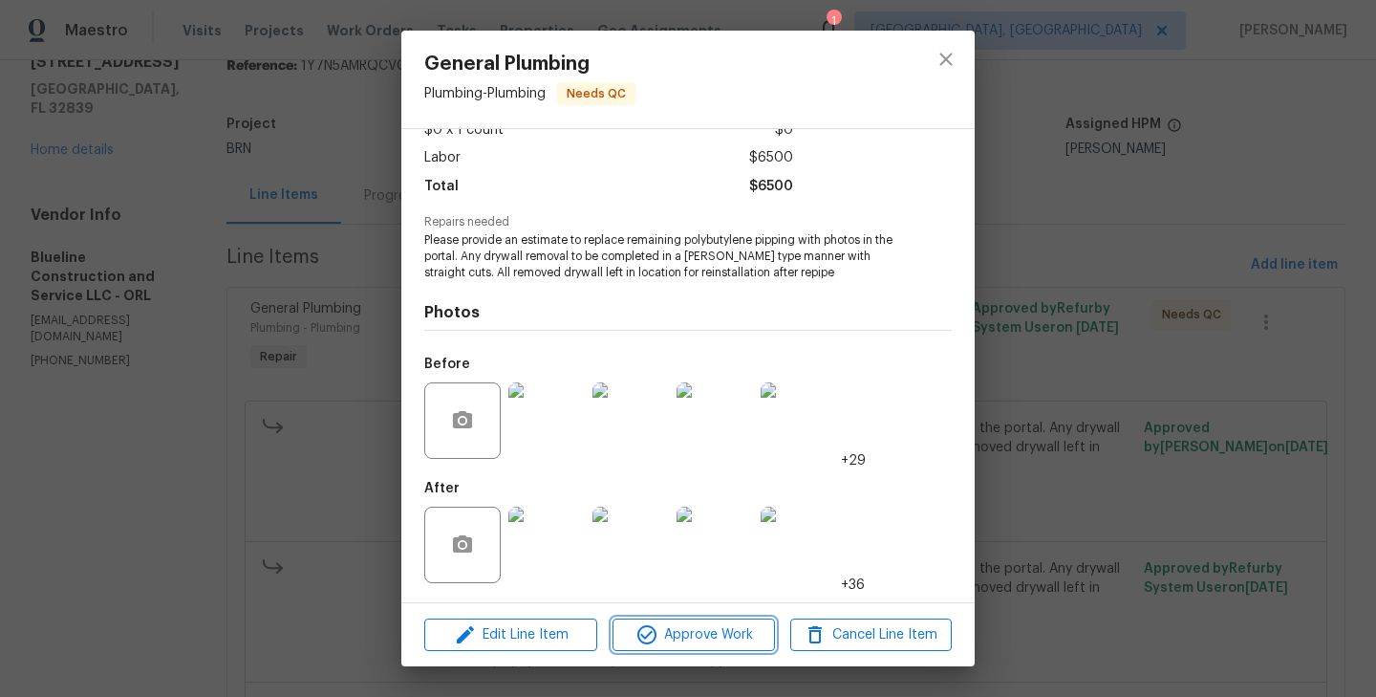
click at [703, 634] on span "Approve Work" at bounding box center [693, 635] width 150 height 24
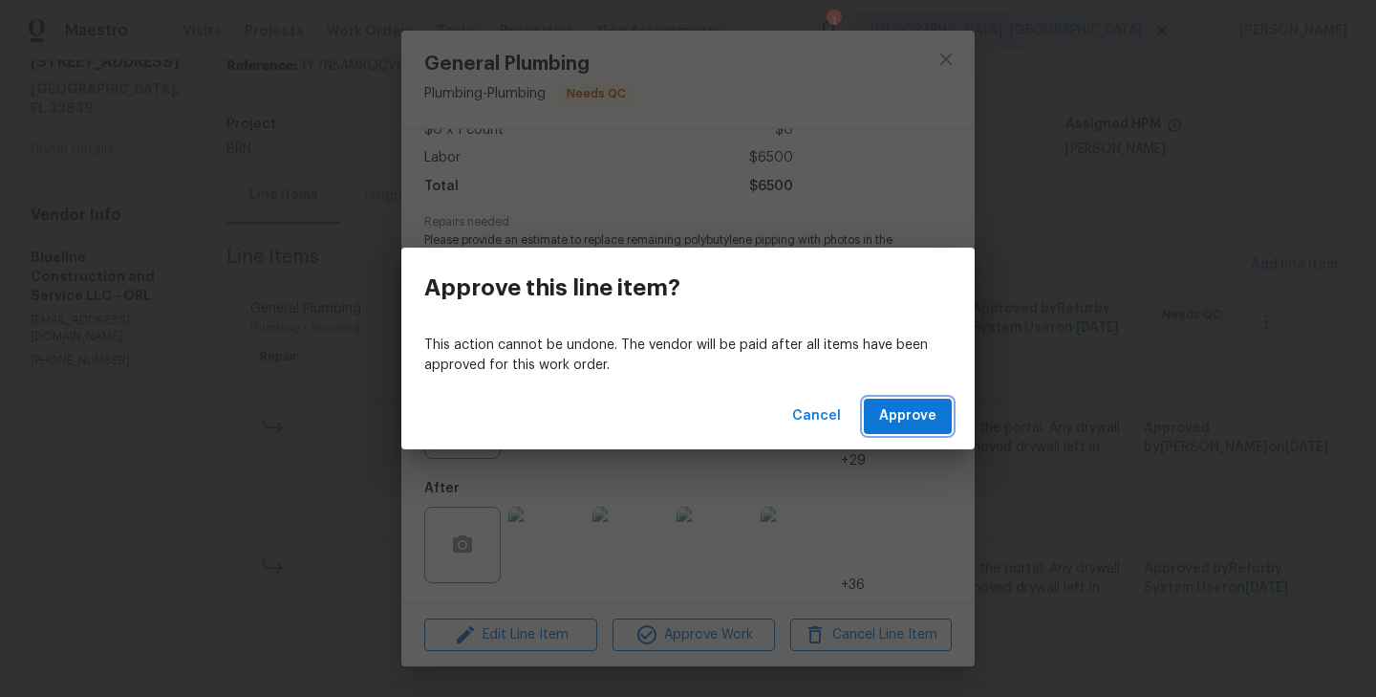
click at [904, 424] on span "Approve" at bounding box center [907, 416] width 57 height 24
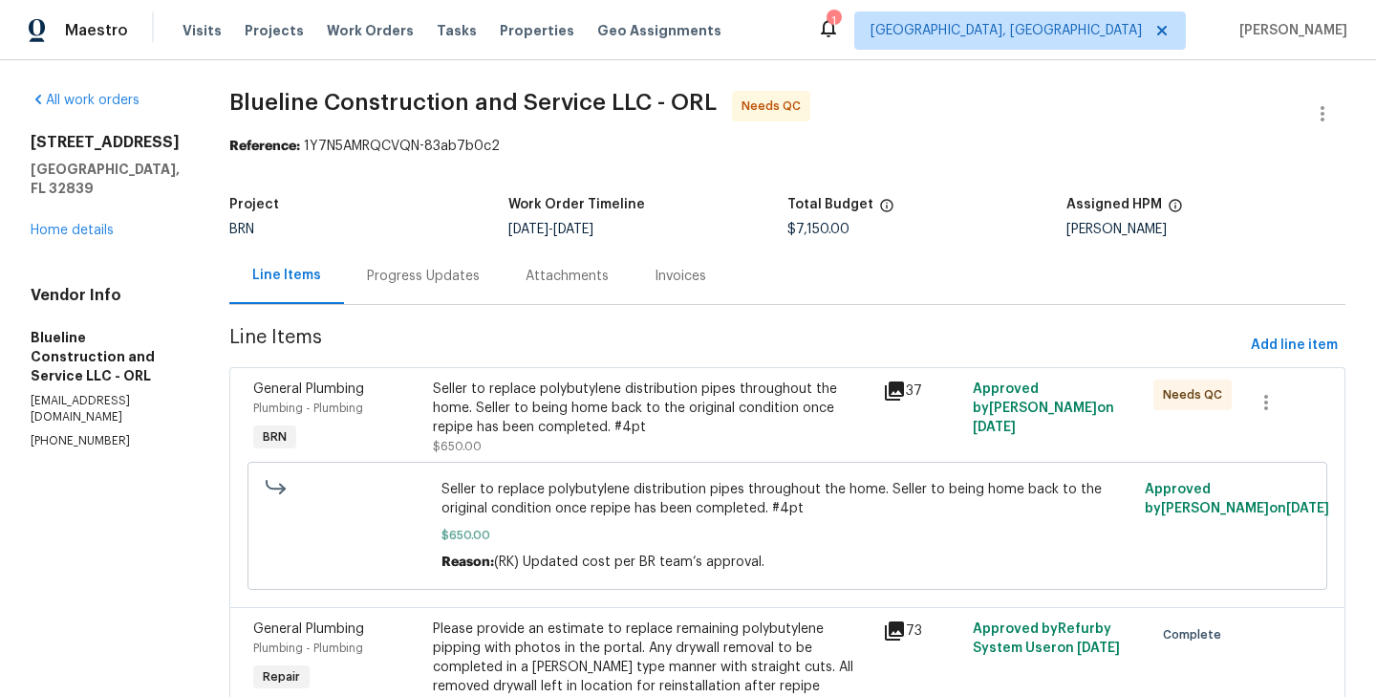
click at [489, 406] on div "Seller to replace polybutylene distribution pipes throughout the home. Seller t…" at bounding box center [652, 407] width 439 height 57
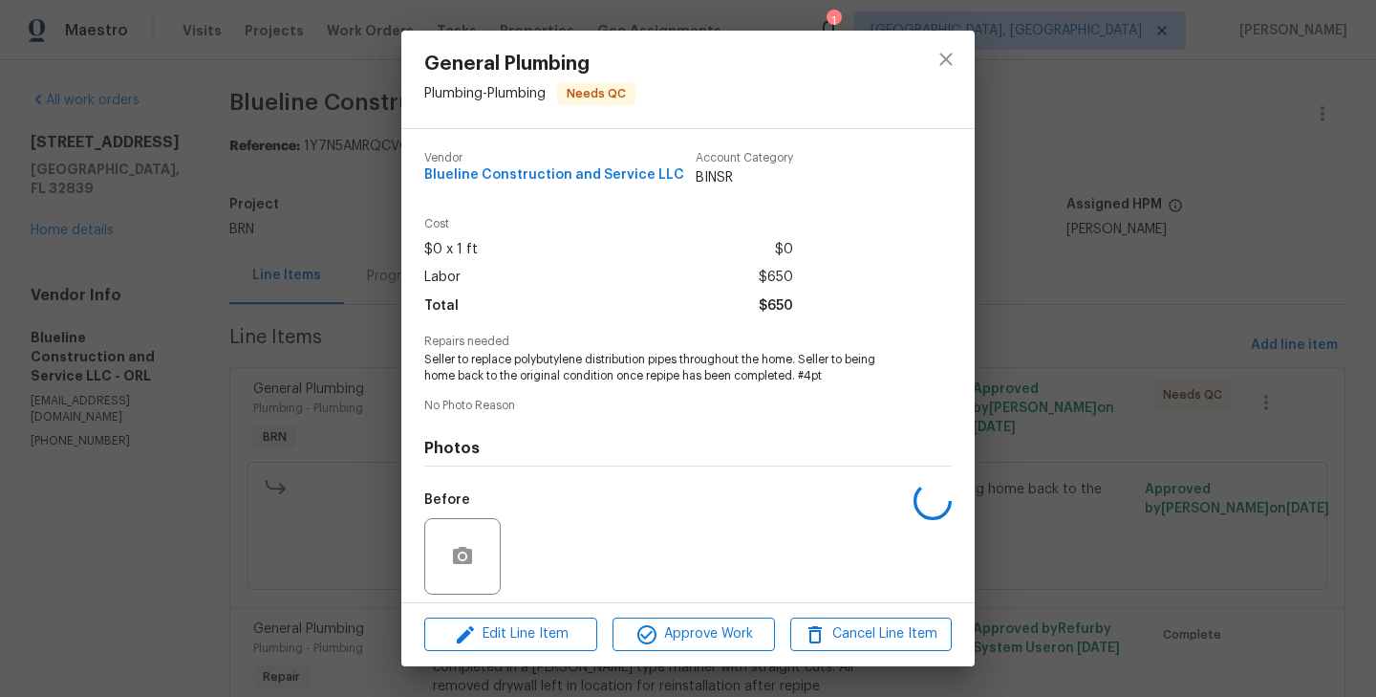
scroll to position [136, 0]
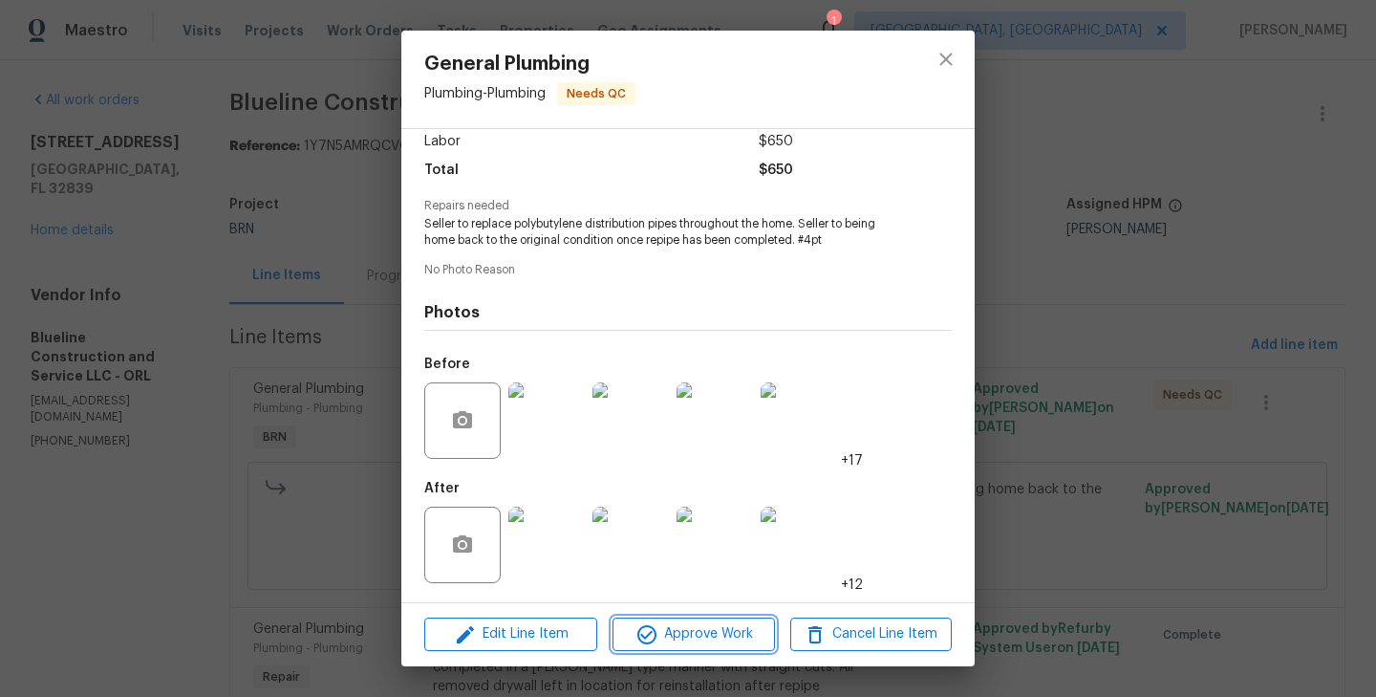
click at [695, 626] on span "Approve Work" at bounding box center [693, 634] width 150 height 24
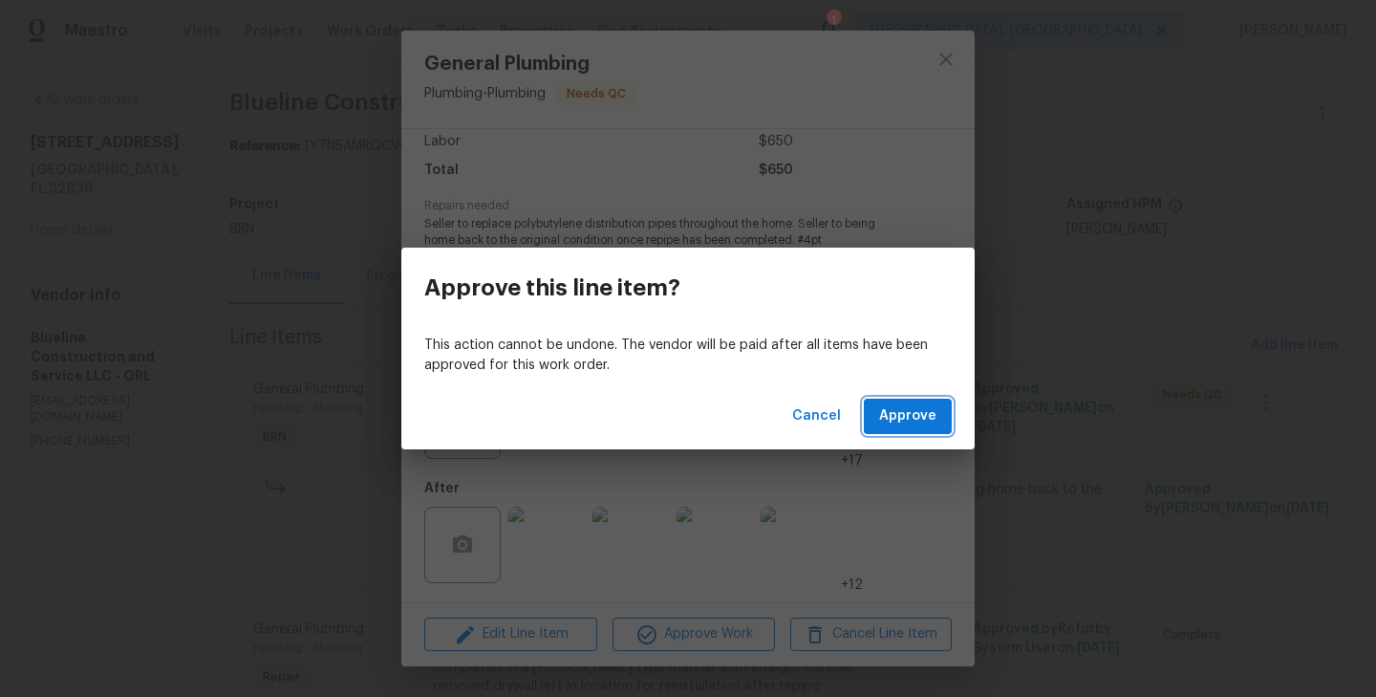
click at [937, 401] on button "Approve" at bounding box center [908, 415] width 88 height 35
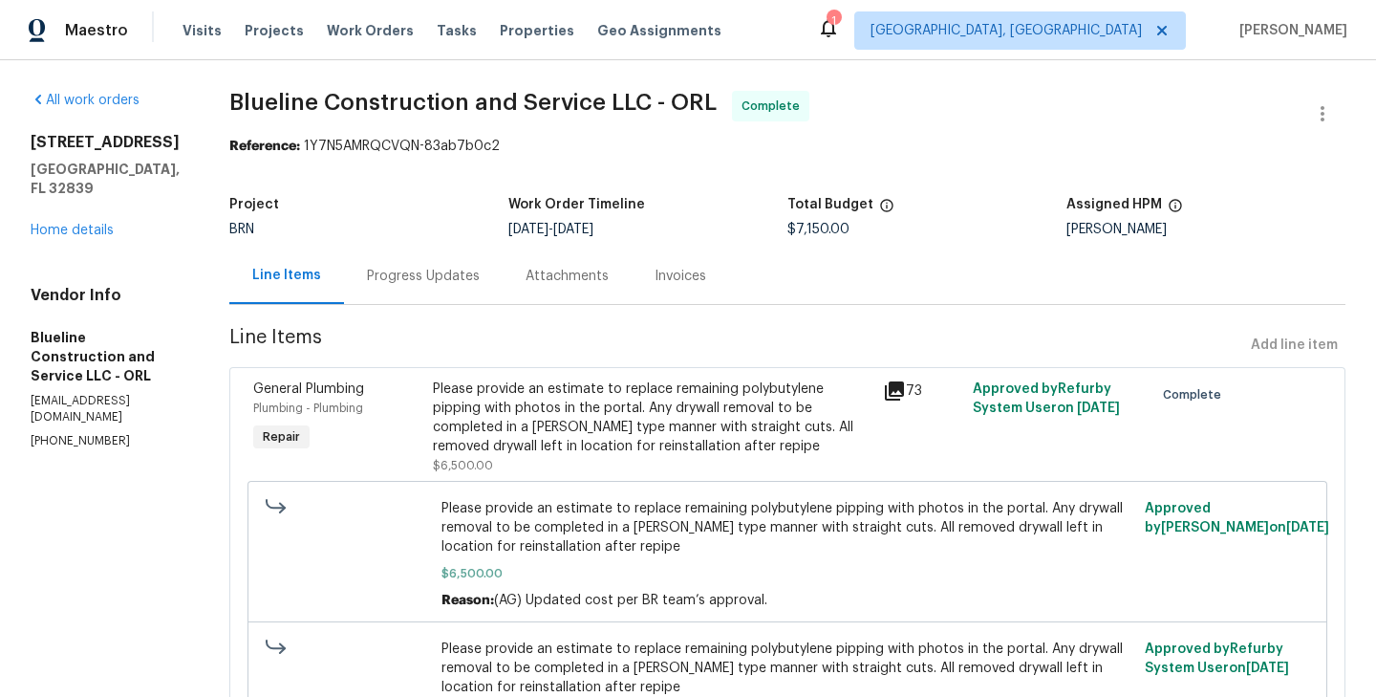
click at [421, 260] on div "Progress Updates" at bounding box center [423, 275] width 159 height 56
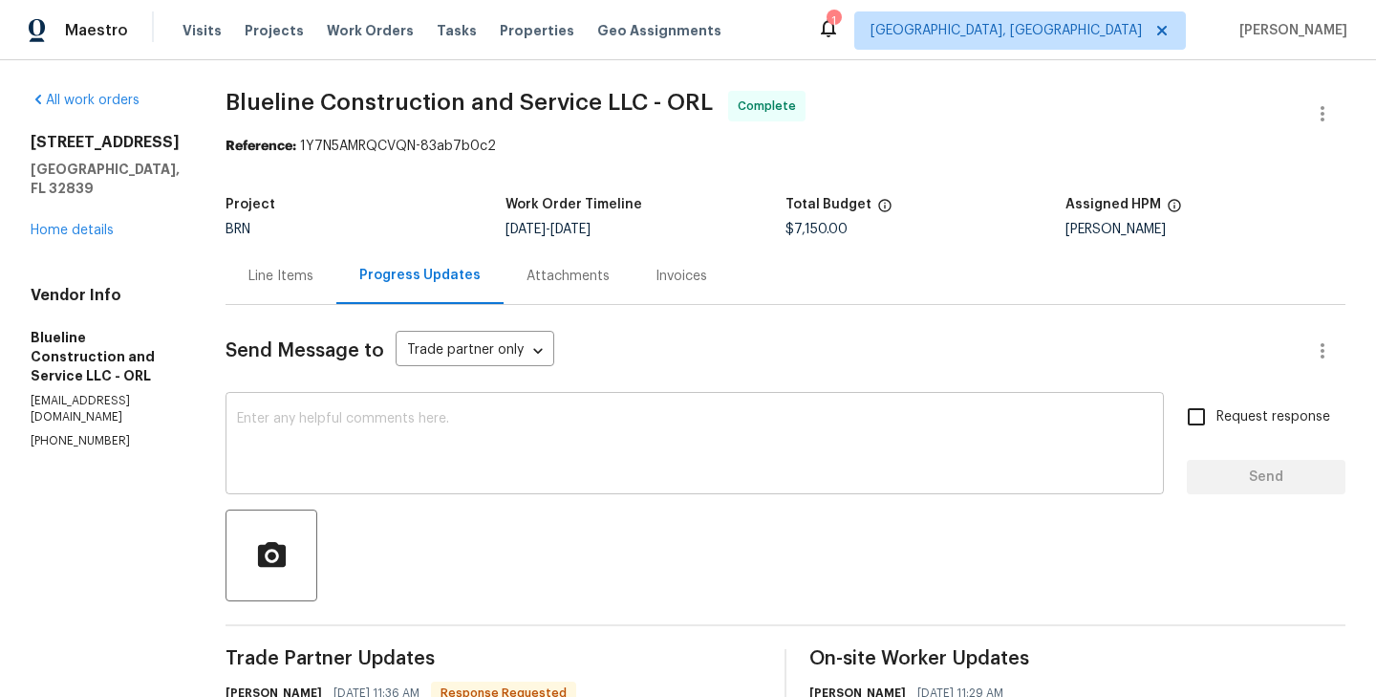
click at [487, 413] on textarea at bounding box center [694, 445] width 915 height 67
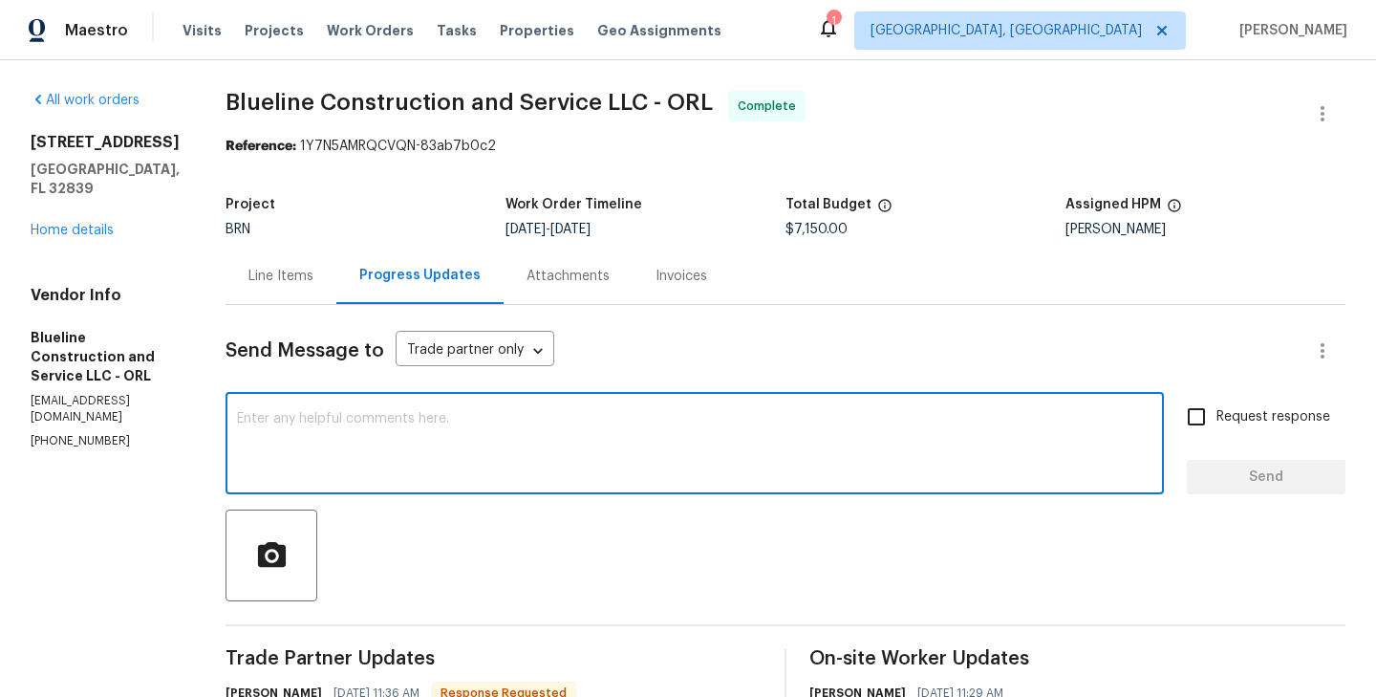
paste textarea "WO is approved. Please upload the invoice under the invoice section. Thanks!"
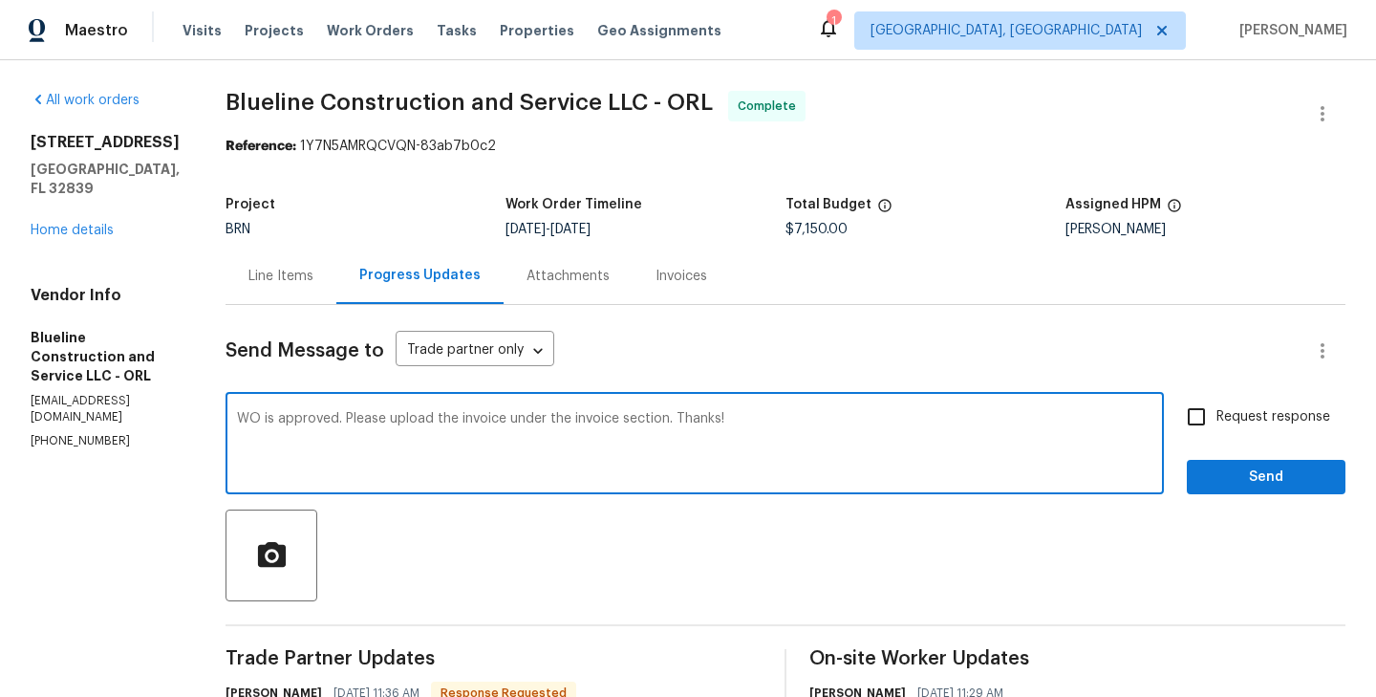
type textarea "WO is approved. Please upload the invoice under the invoice section. Thanks!"
click at [1211, 419] on input "Request response" at bounding box center [1196, 417] width 40 height 40
checkbox input "true"
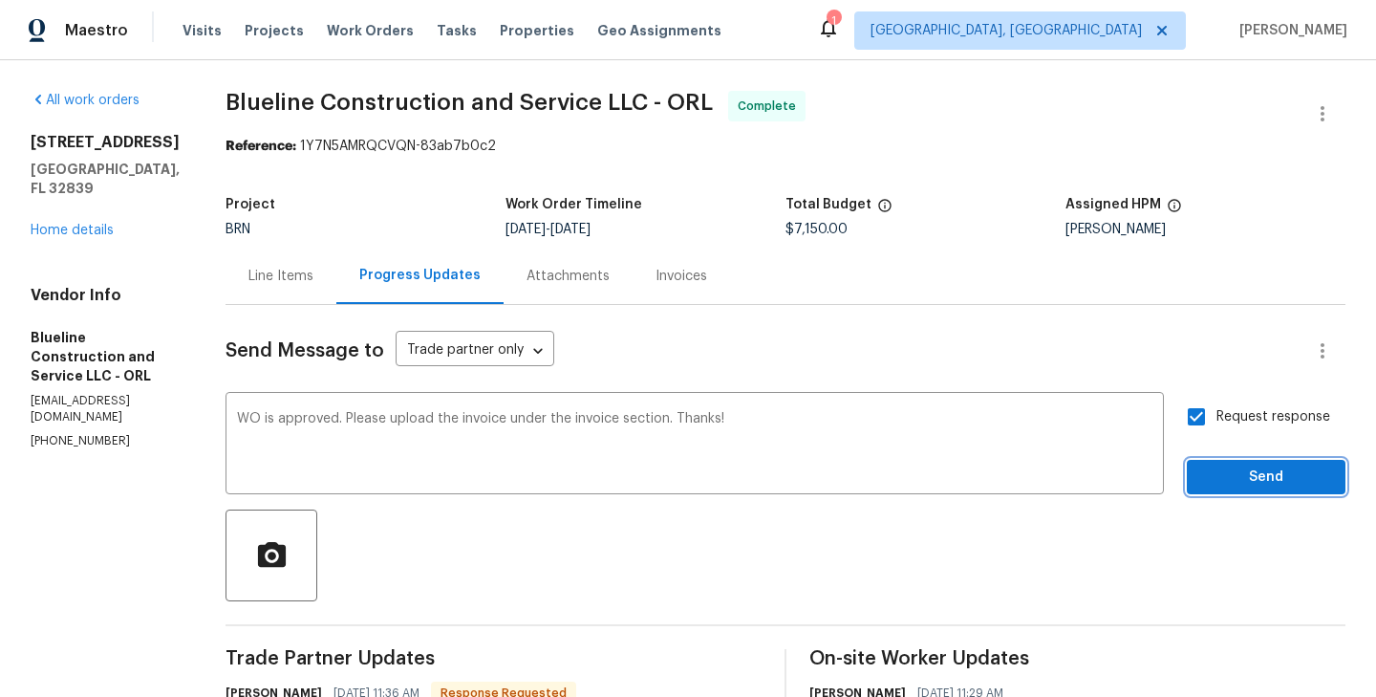
click at [1281, 479] on span "Send" at bounding box center [1266, 477] width 128 height 24
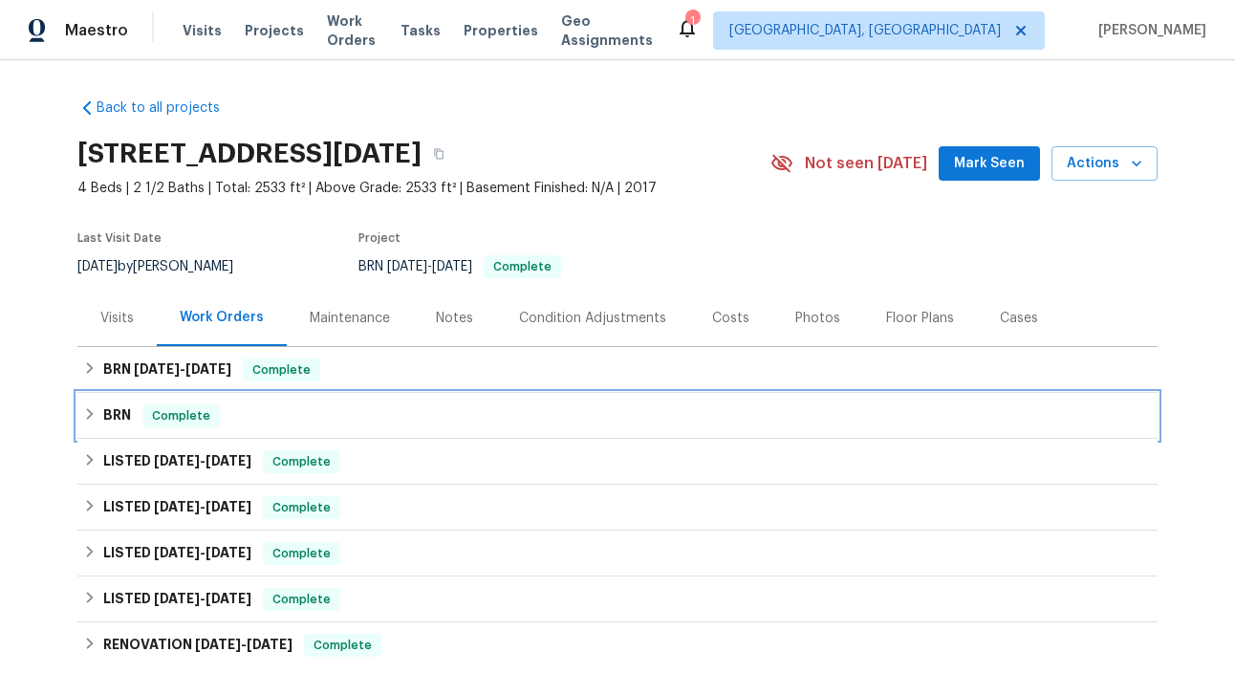
click at [231, 413] on div "BRN Complete" at bounding box center [617, 415] width 1068 height 23
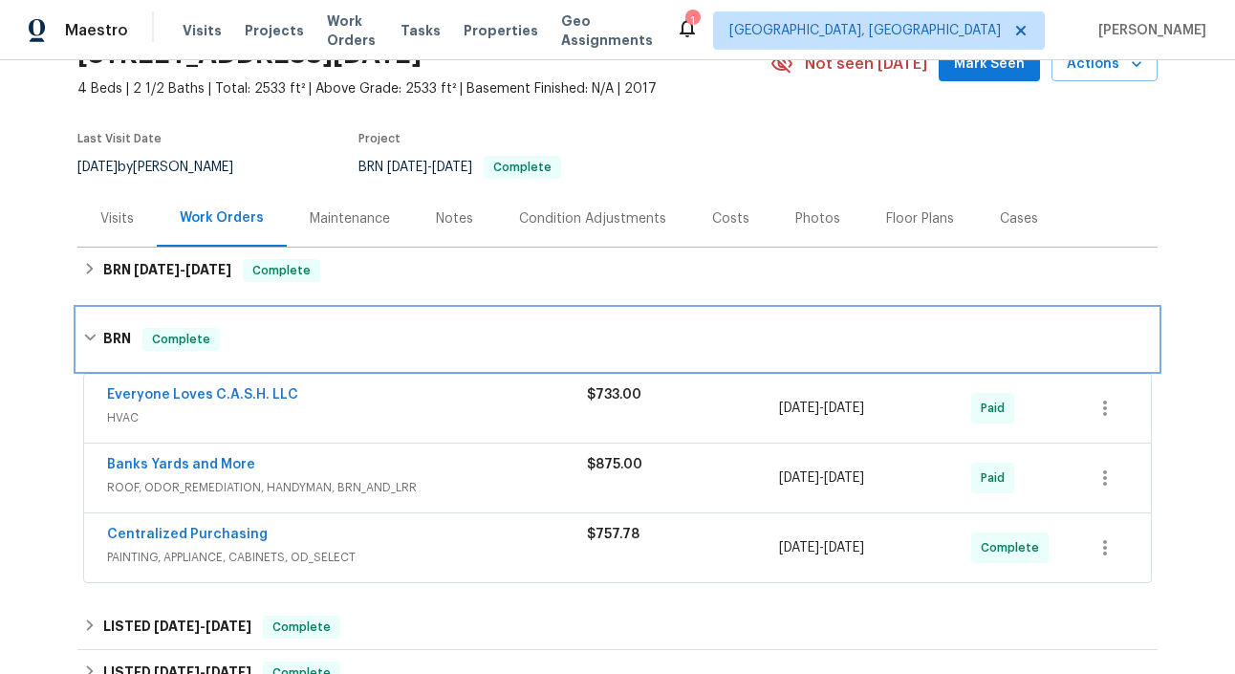
scroll to position [100, 0]
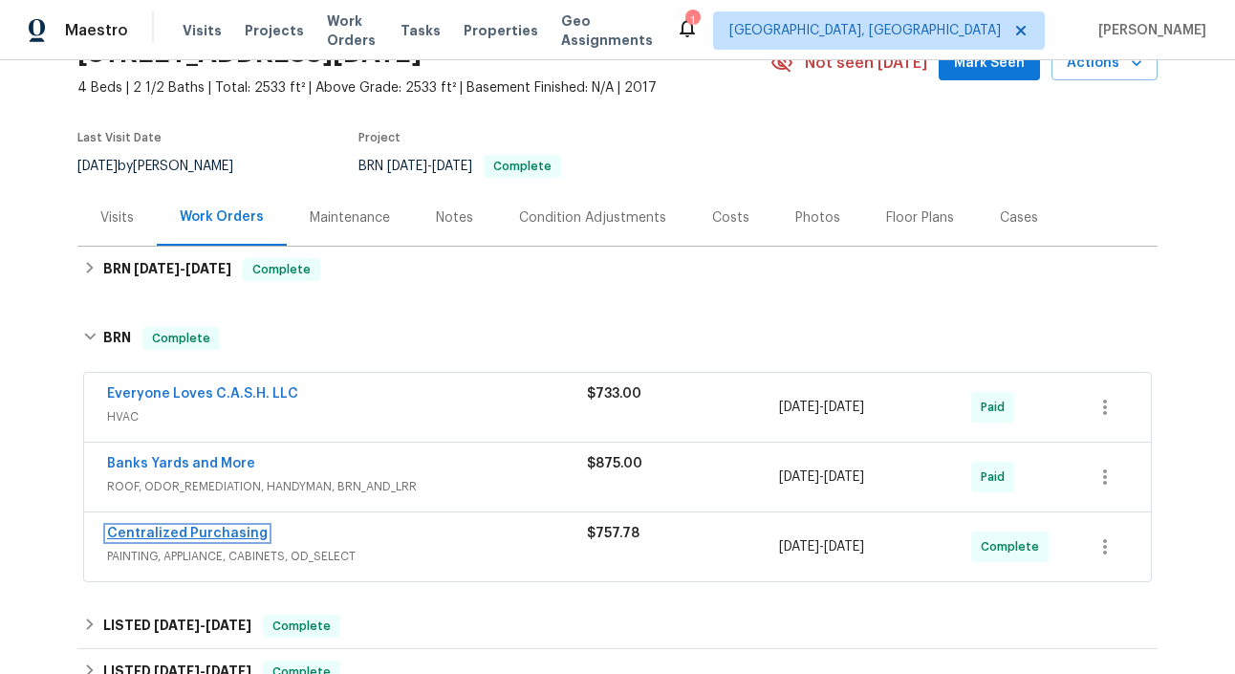
click at [225, 535] on link "Centralized Purchasing" at bounding box center [187, 532] width 161 height 13
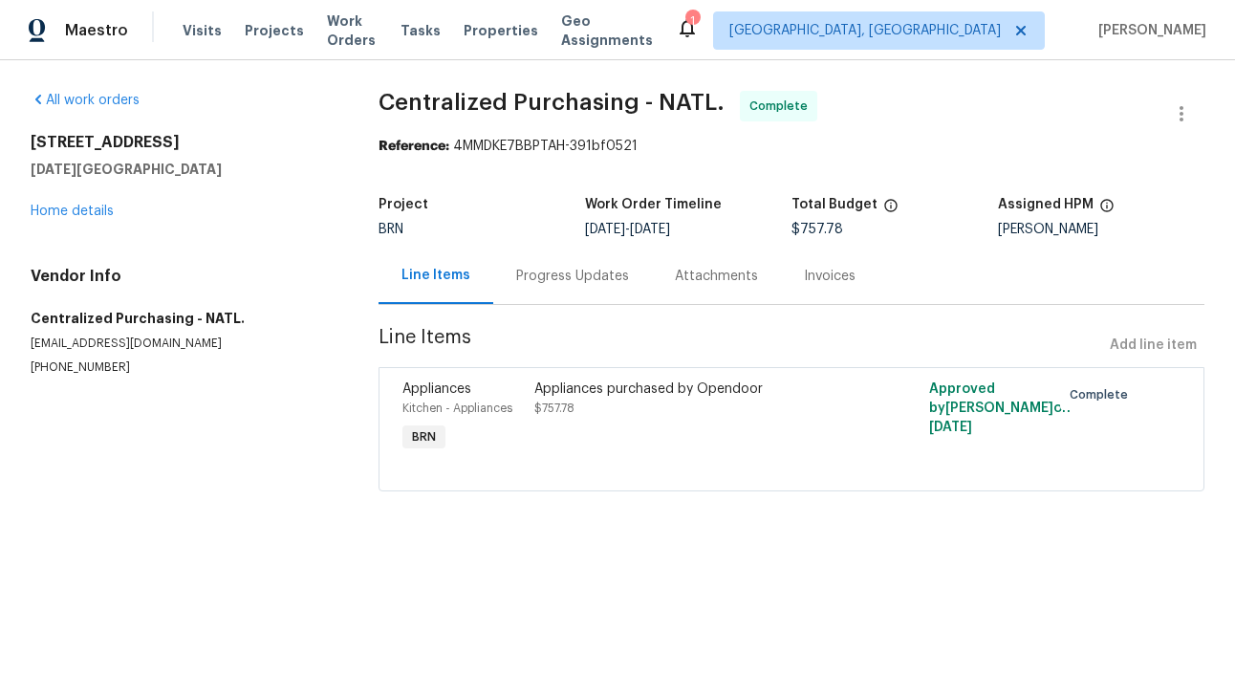
click at [535, 296] on div "Progress Updates" at bounding box center [572, 275] width 159 height 56
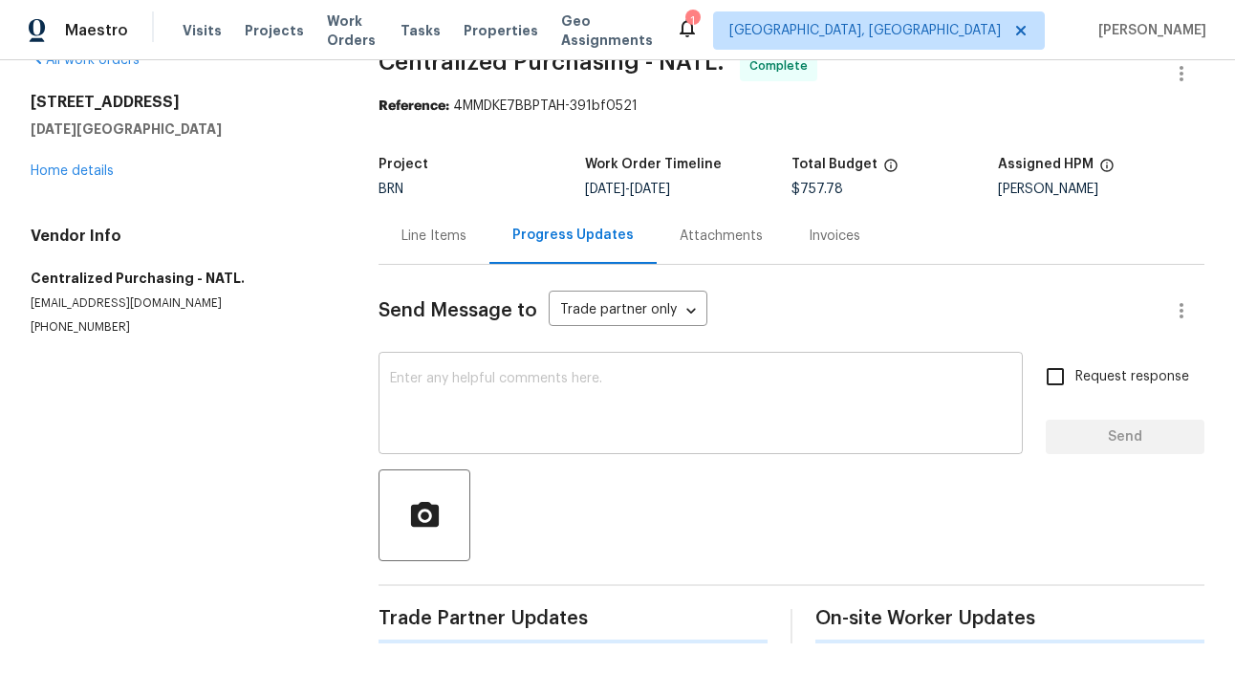
scroll to position [37, 0]
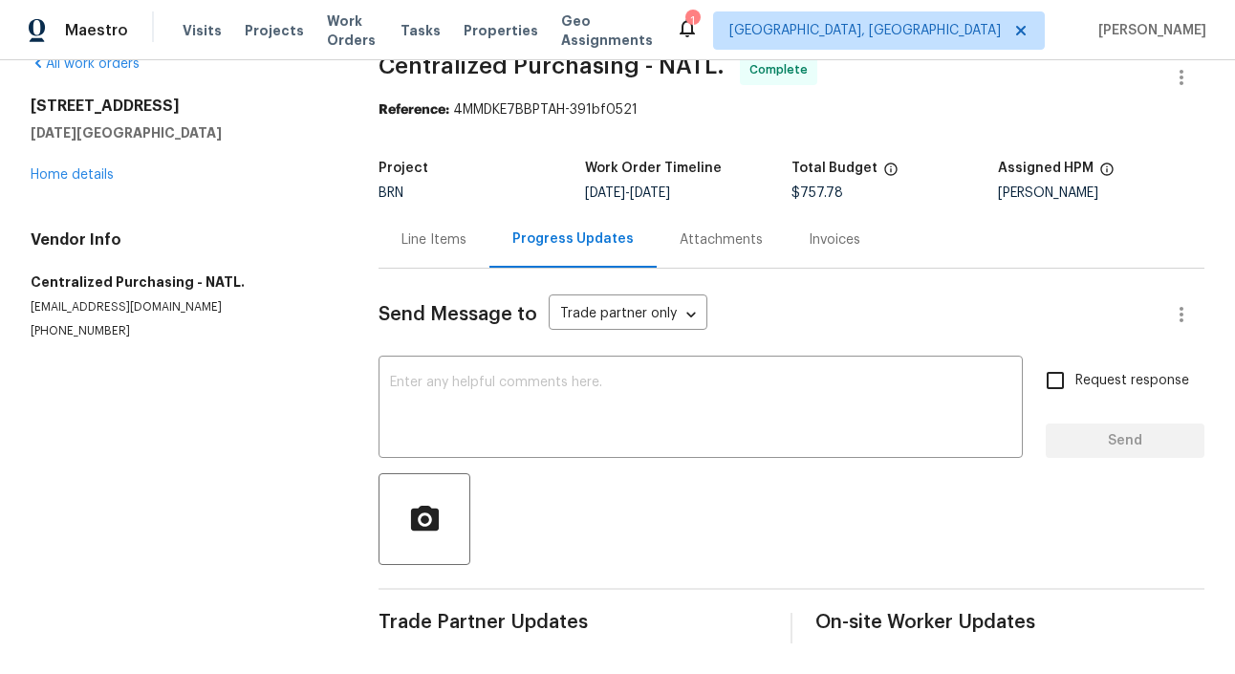
click at [412, 223] on div "Line Items" at bounding box center [433, 239] width 111 height 56
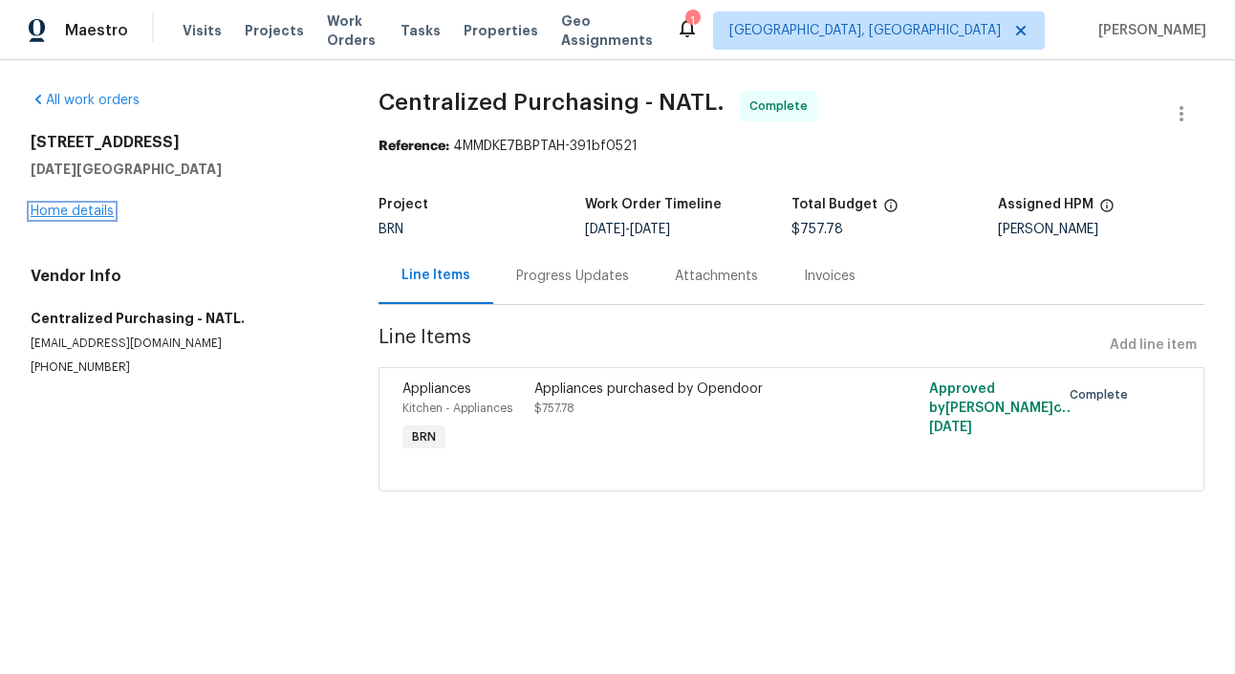
click at [83, 216] on link "Home details" at bounding box center [72, 210] width 83 height 13
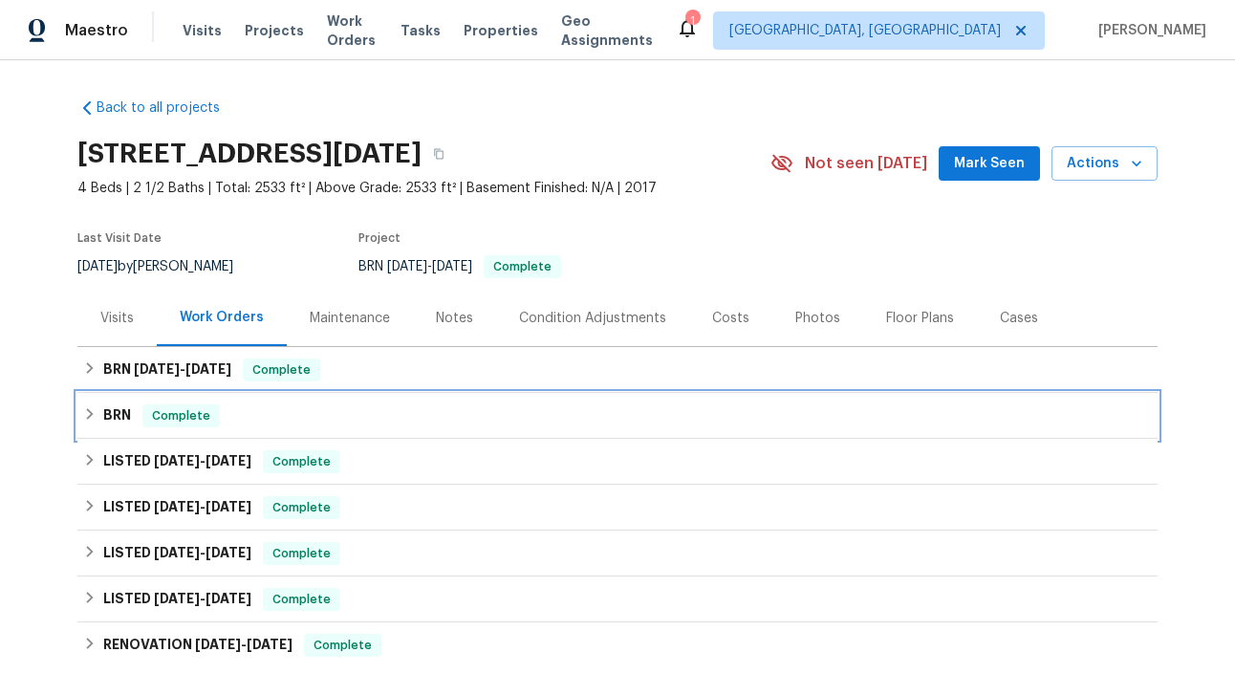
click at [248, 415] on div "BRN Complete" at bounding box center [617, 415] width 1068 height 23
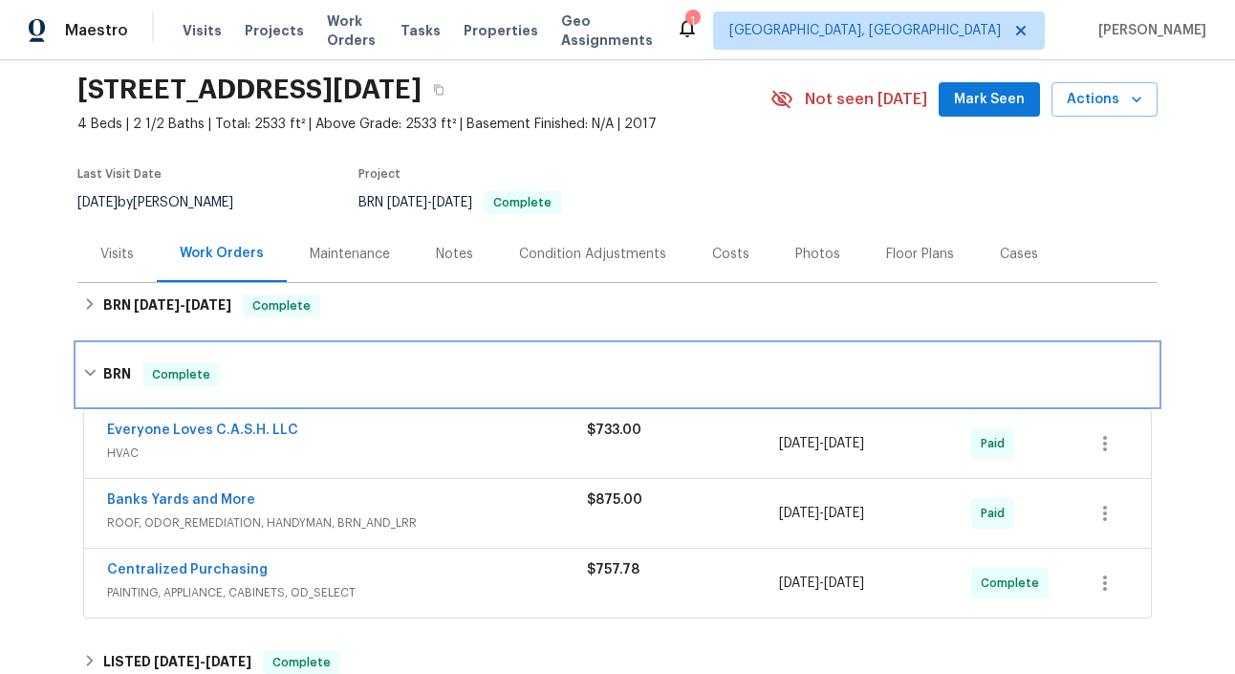
scroll to position [77, 0]
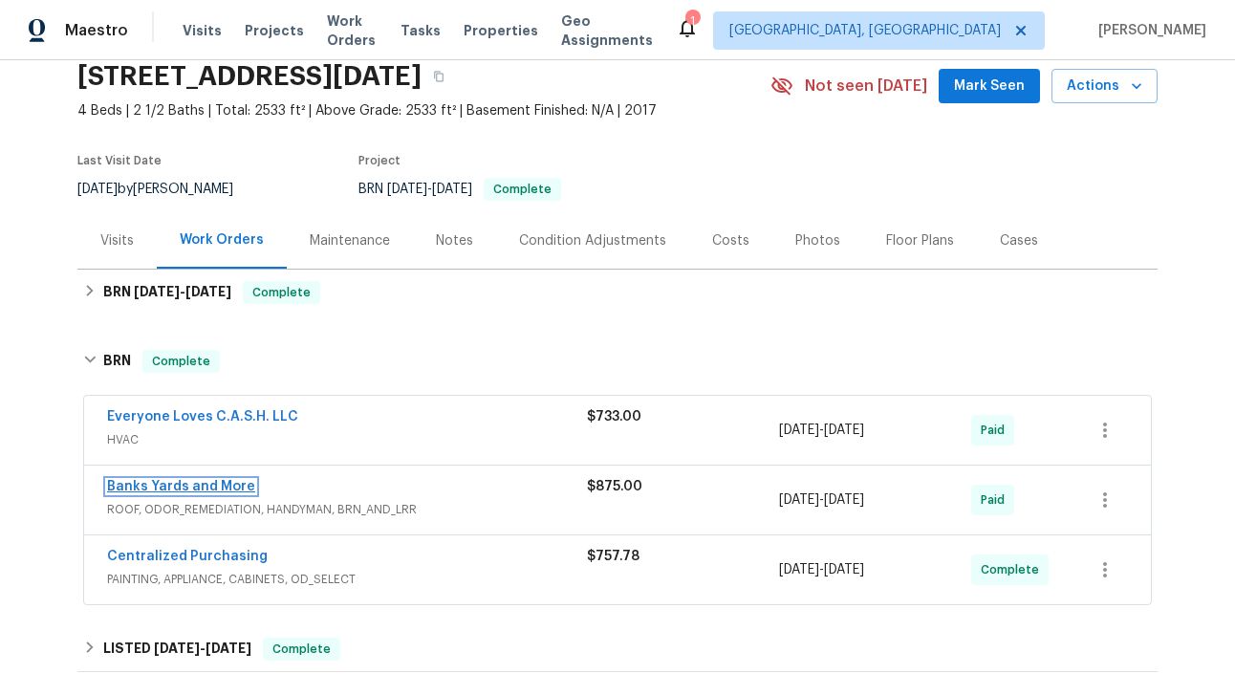
click at [213, 484] on link "Banks Yards and More" at bounding box center [181, 486] width 148 height 13
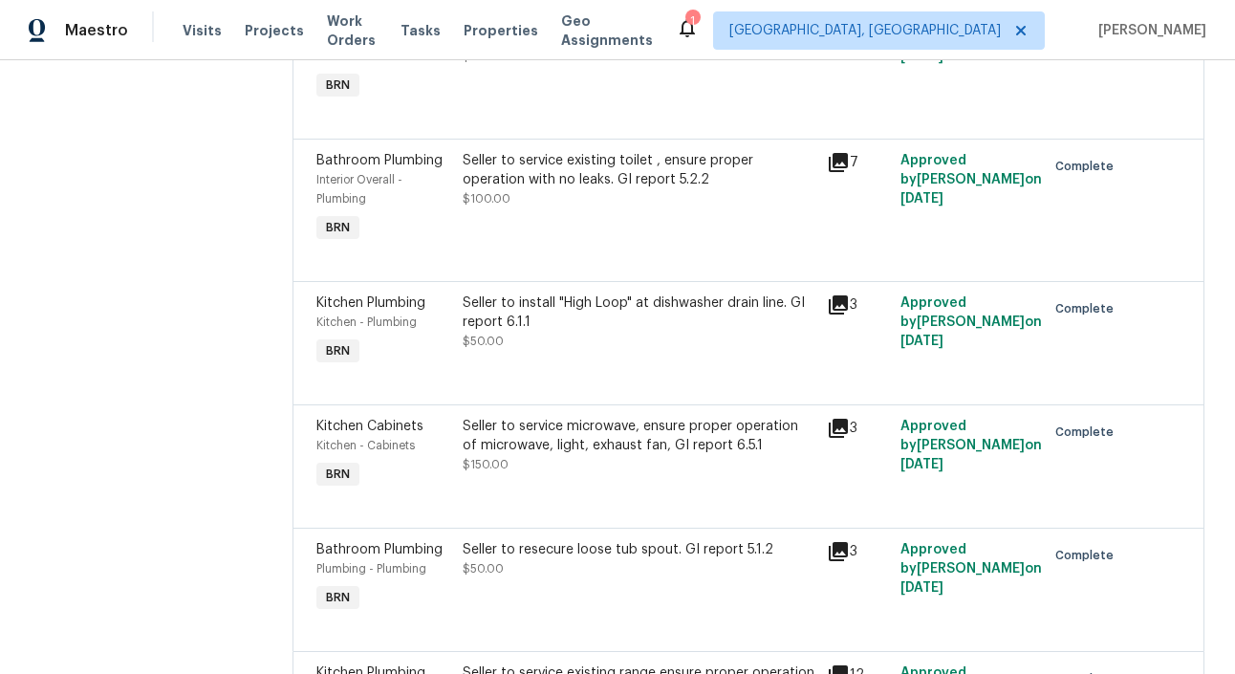
scroll to position [372, 0]
click at [433, 449] on div "Kitchen - Cabinets" at bounding box center [383, 444] width 135 height 19
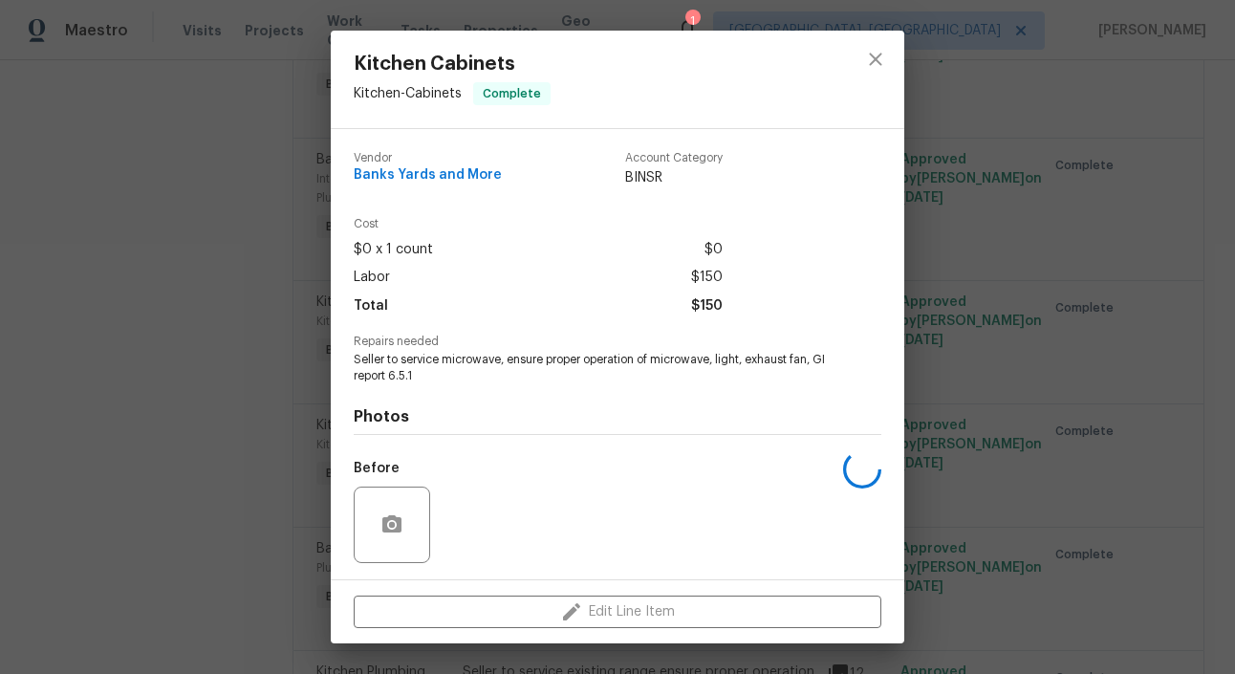
scroll to position [127, 0]
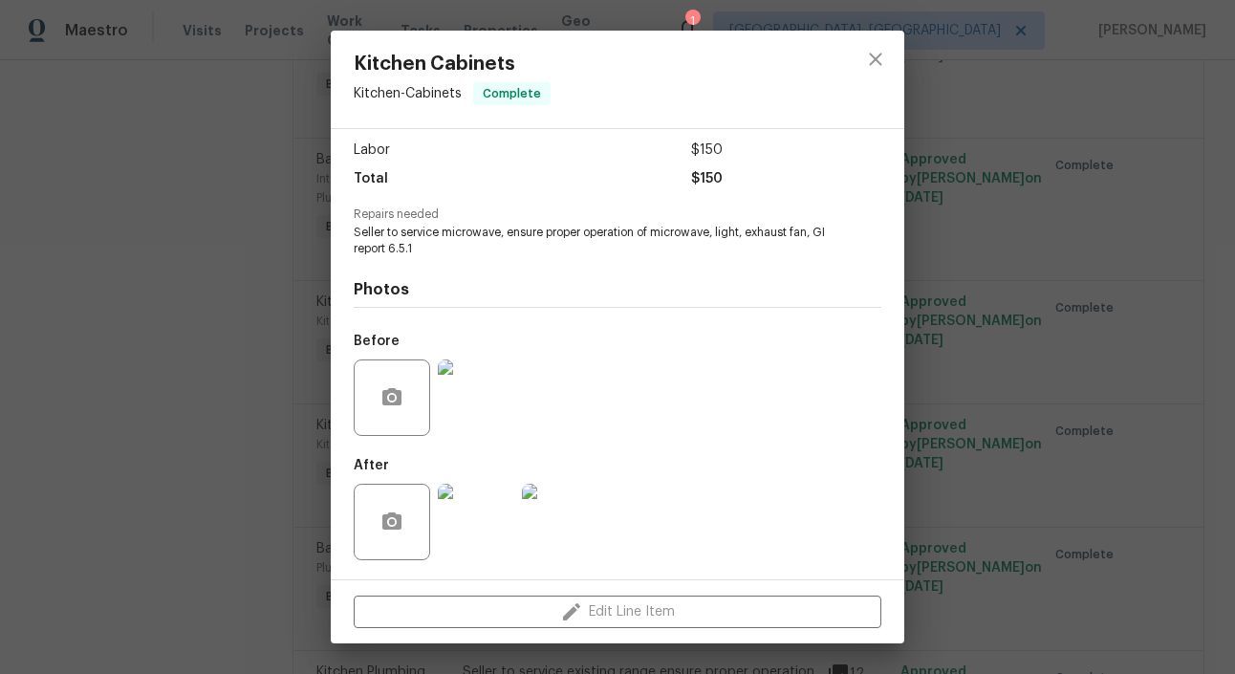
click at [484, 407] on img at bounding box center [476, 397] width 76 height 76
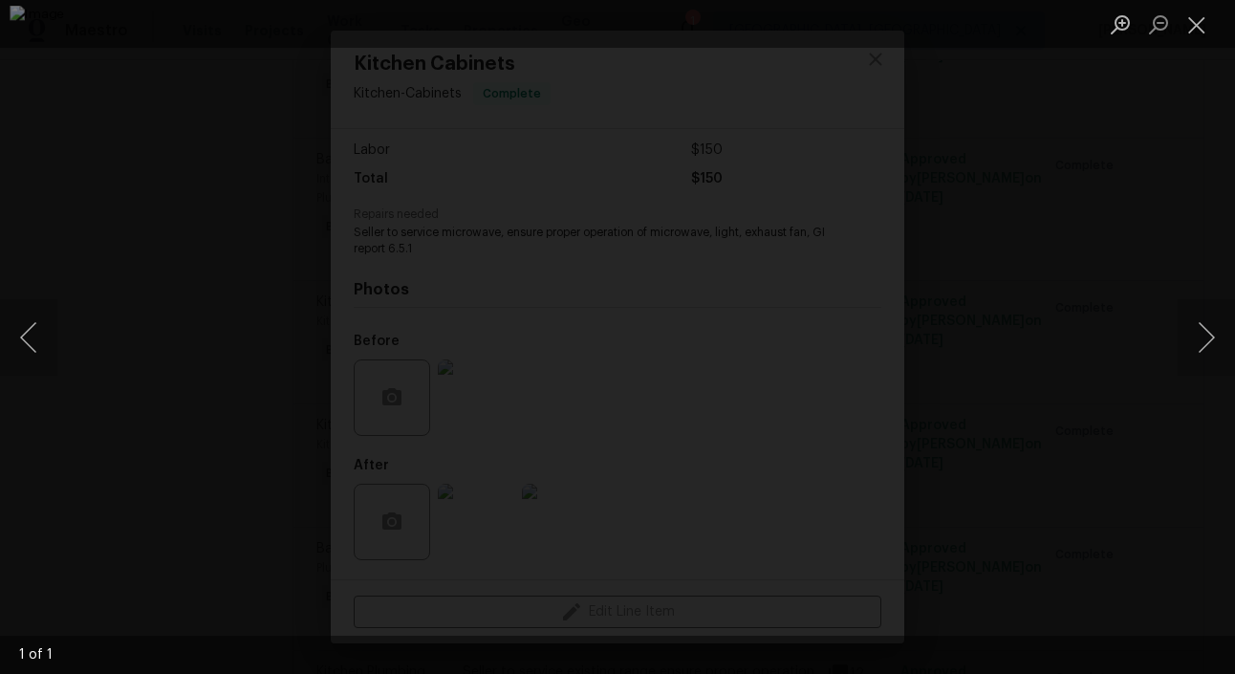
click at [100, 298] on div "Lightbox" at bounding box center [617, 337] width 1235 height 674
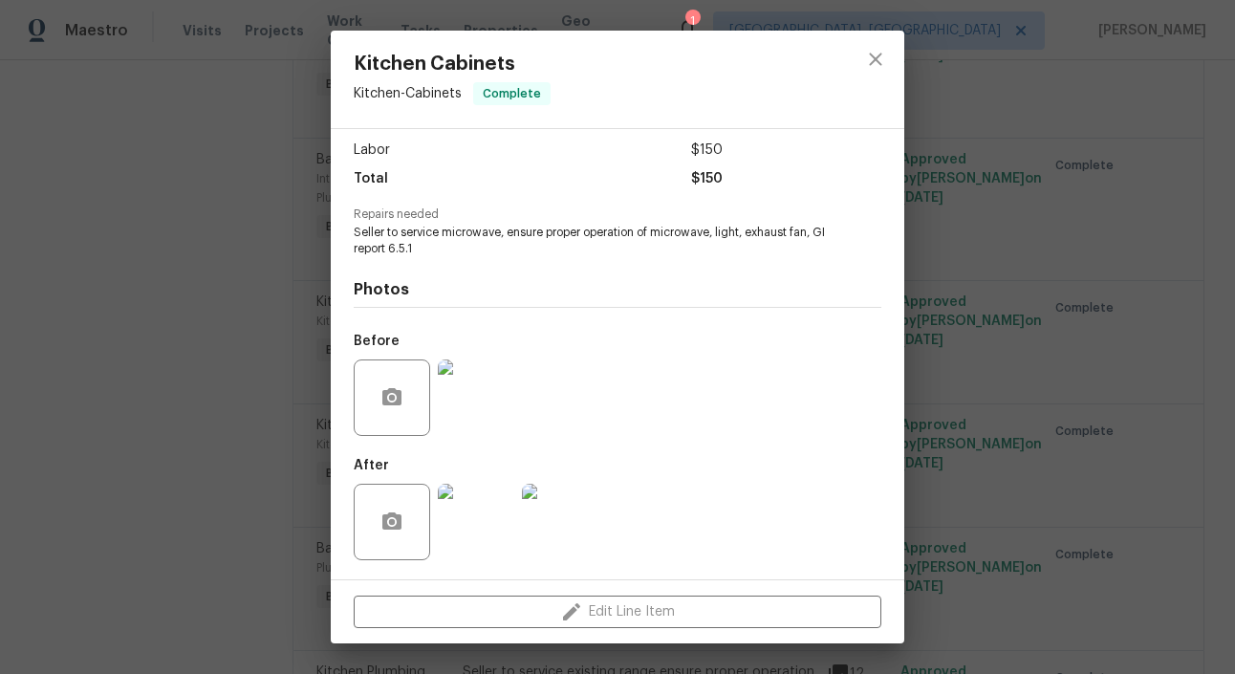
click at [462, 523] on img at bounding box center [476, 521] width 76 height 76
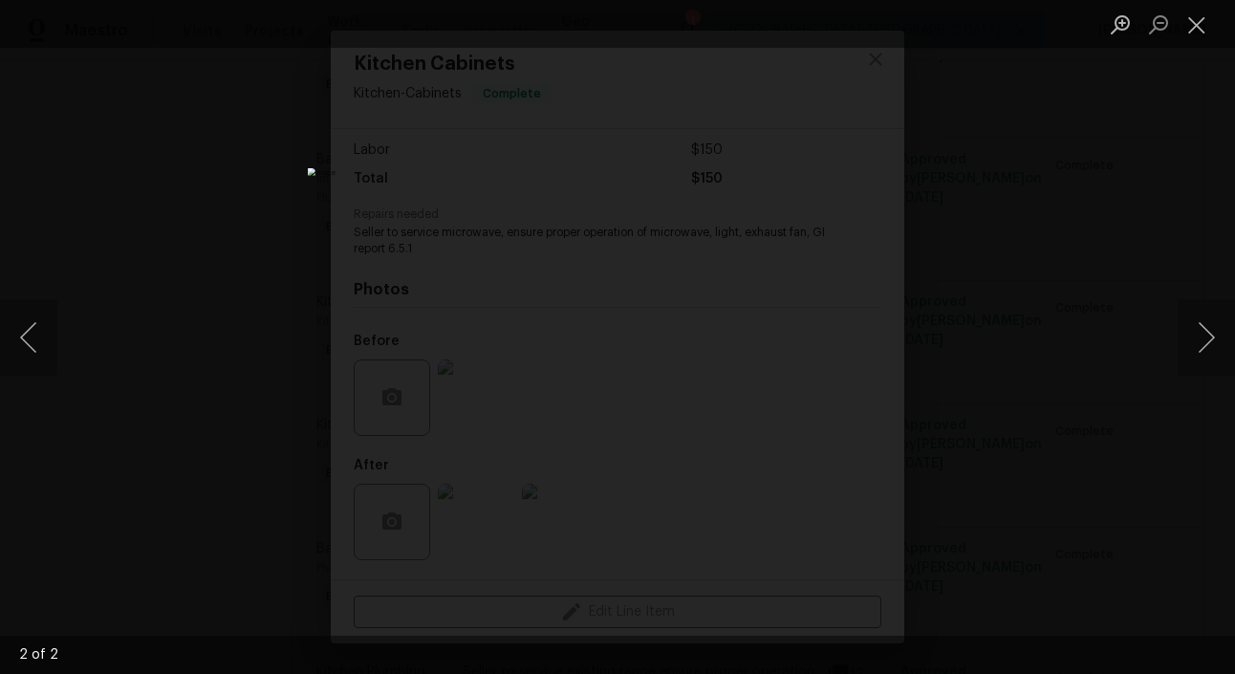
click at [282, 396] on div "Lightbox" at bounding box center [617, 337] width 1235 height 674
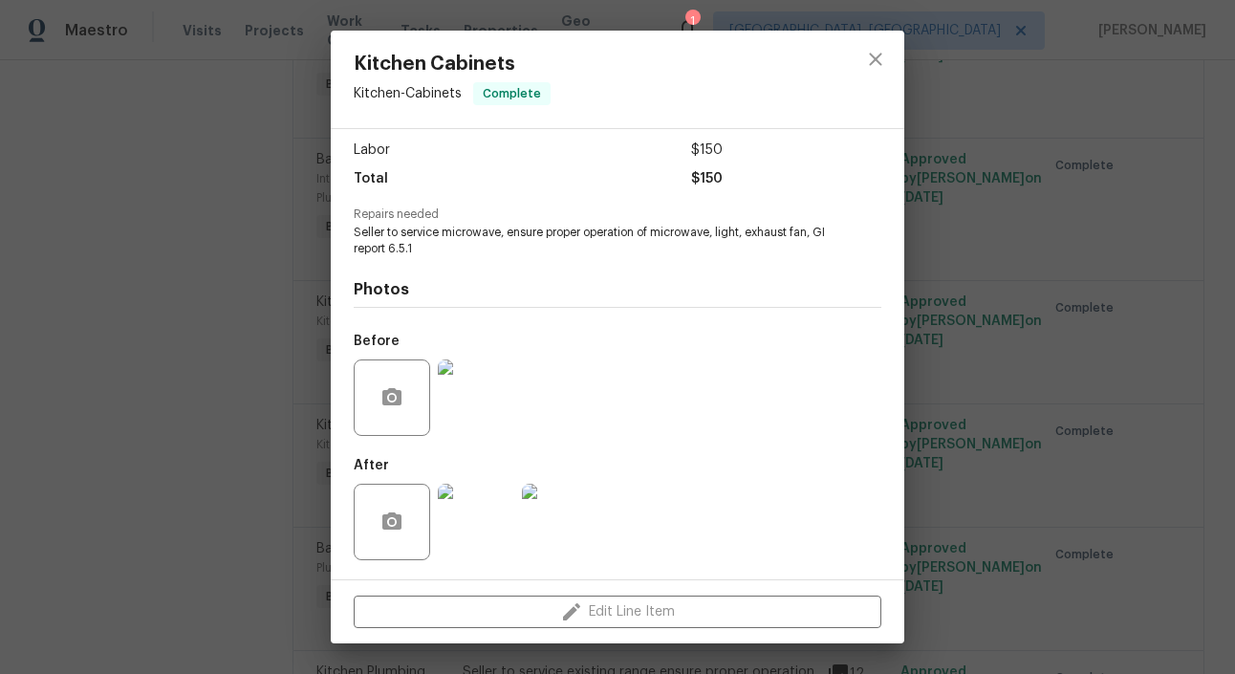
click at [207, 351] on div "Kitchen Cabinets Kitchen - Cabinets Complete Vendor Banks Yards and More Accoun…" at bounding box center [617, 337] width 1235 height 674
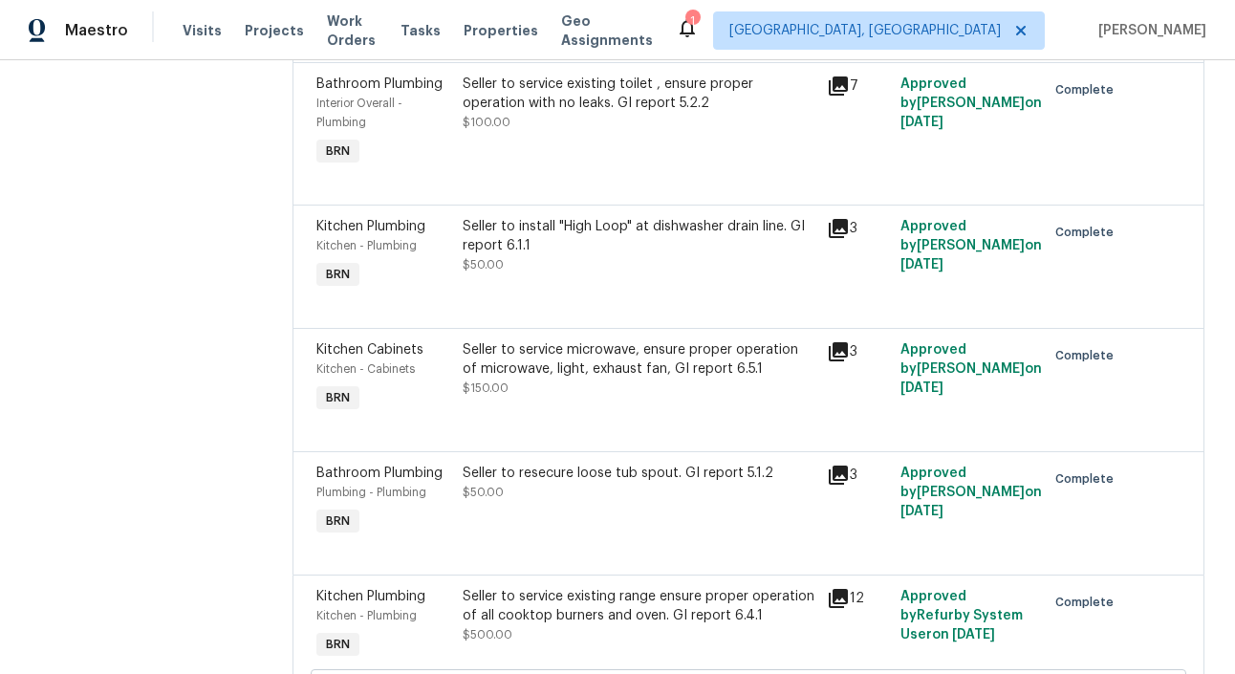
scroll to position [441, 0]
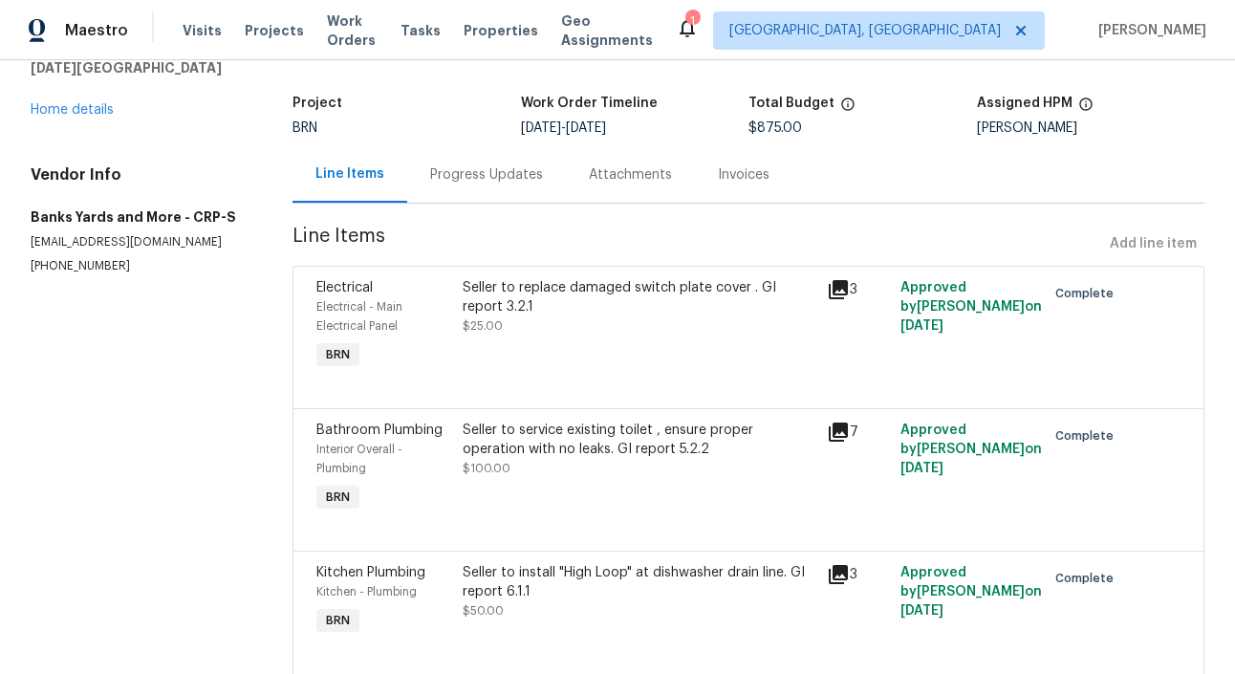
click at [419, 159] on div "Progress Updates" at bounding box center [486, 174] width 159 height 56
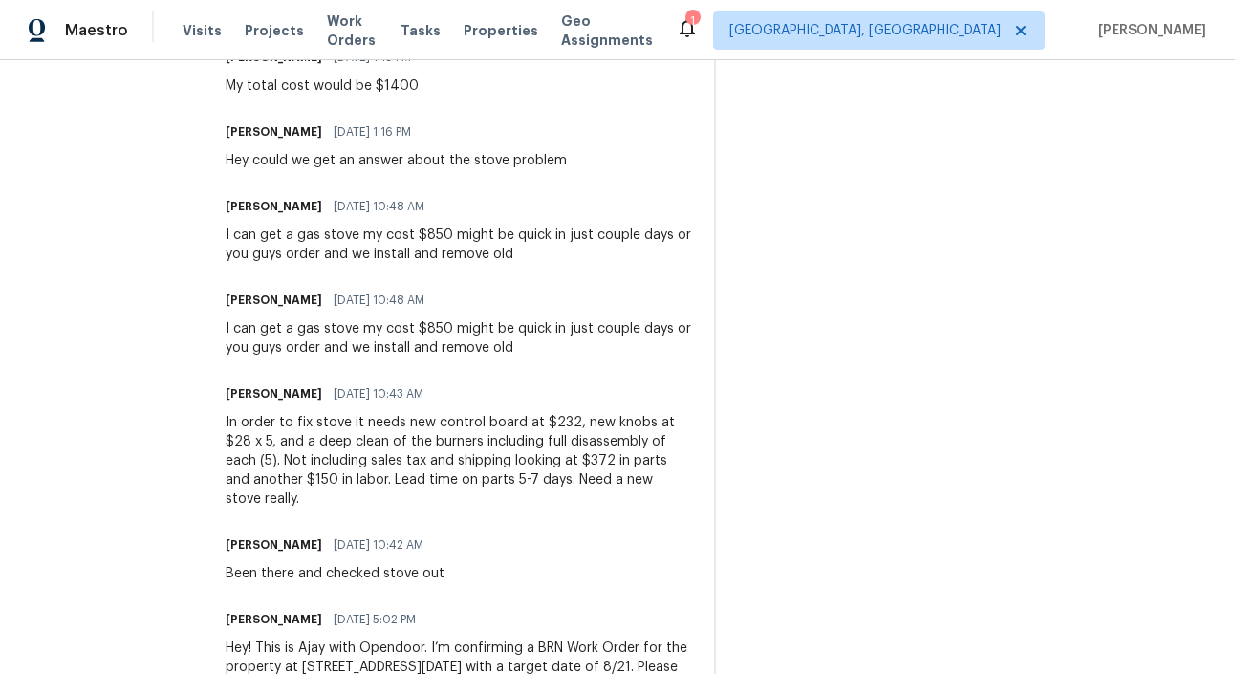
scroll to position [1381, 0]
click at [421, 330] on div "I can get a gas stove my cost $850 might be quick in just couple days or you gu…" at bounding box center [458, 340] width 465 height 38
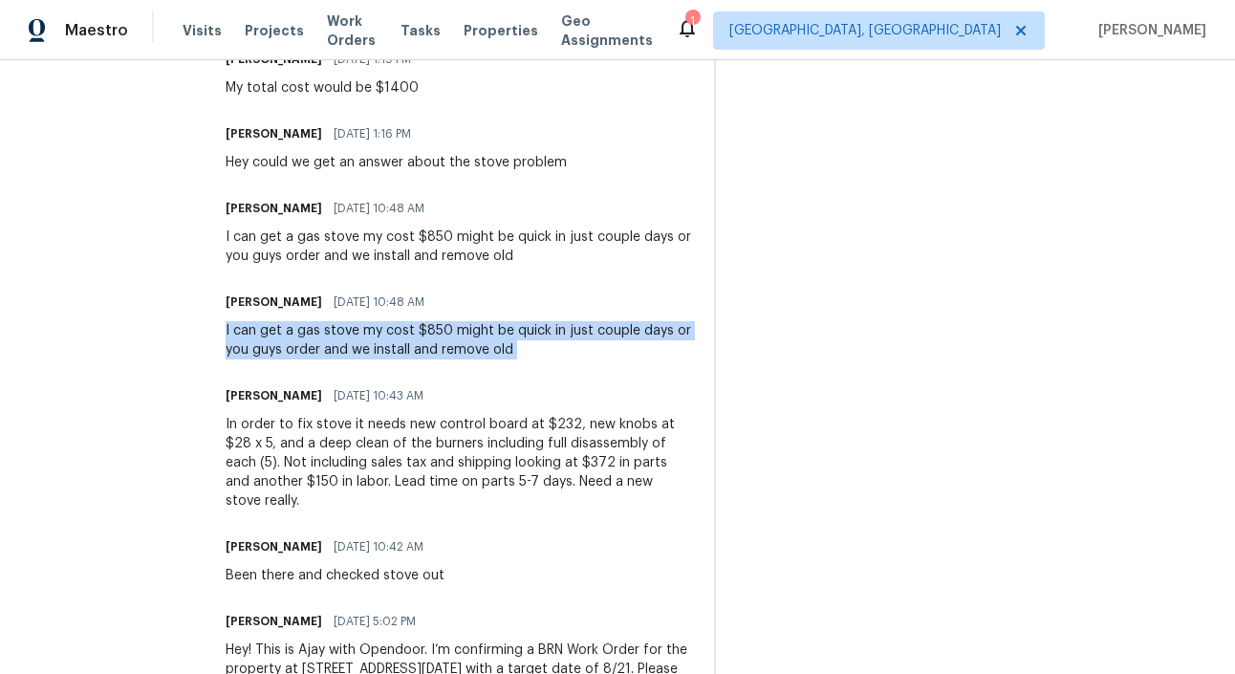
click at [421, 330] on div "I can get a gas stove my cost $850 might be quick in just couple days or you gu…" at bounding box center [458, 340] width 465 height 38
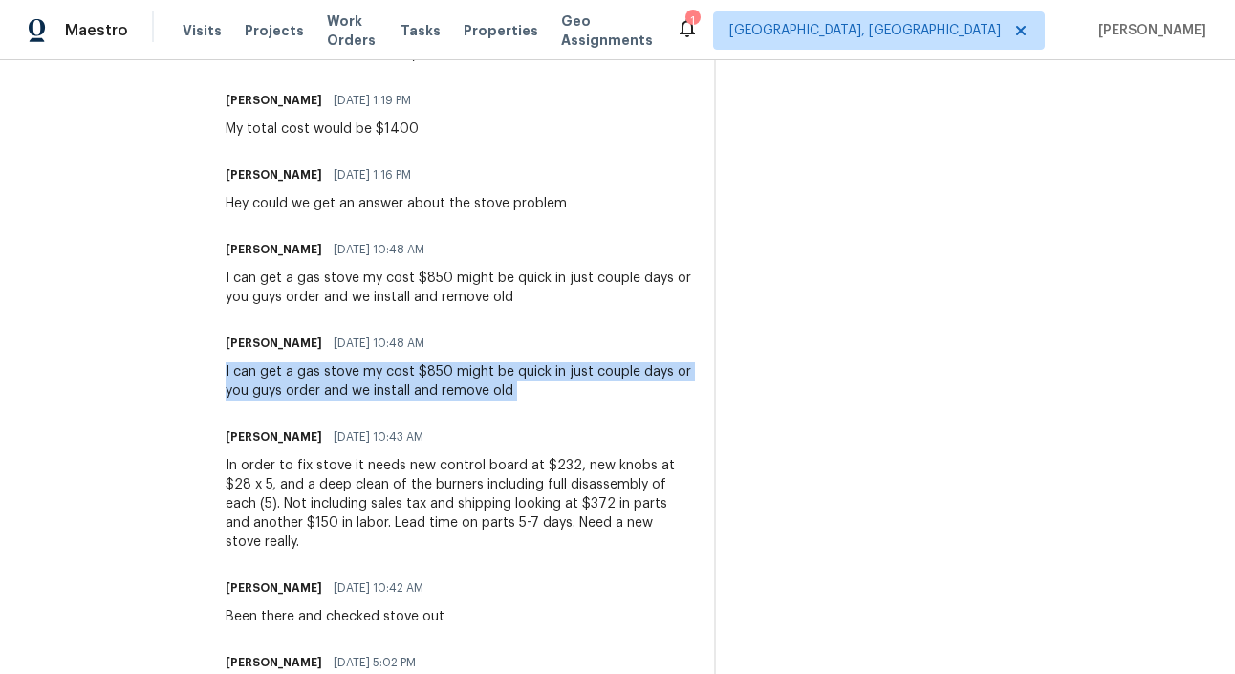
scroll to position [1330, 0]
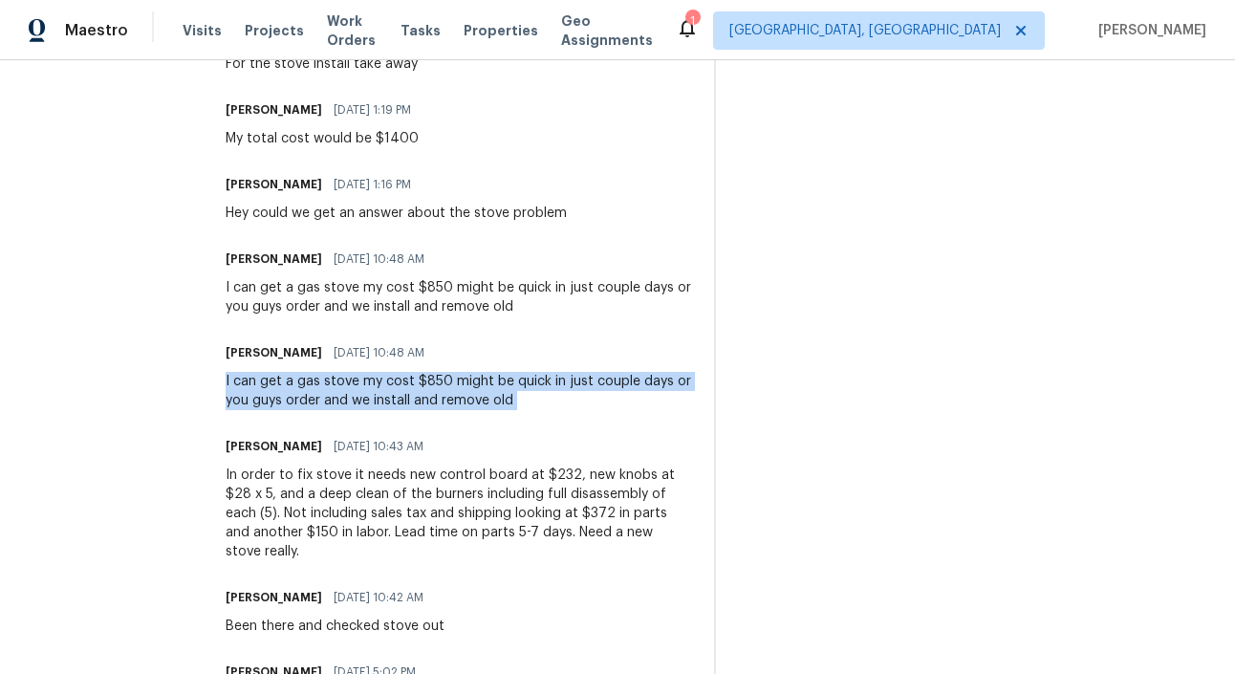
click at [397, 290] on div "I can get a gas stove my cost $850 might be quick in just couple days or you gu…" at bounding box center [458, 297] width 465 height 38
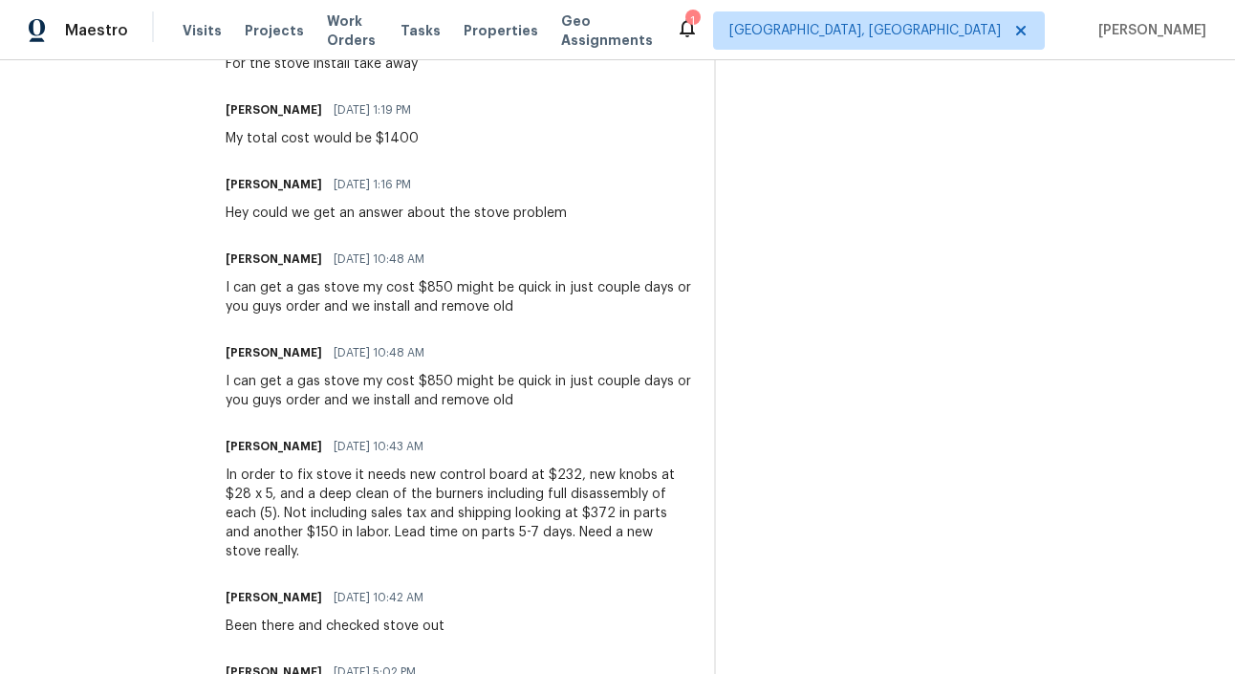
click at [397, 290] on div "I can get a gas stove my cost $850 might be quick in just couple days or you gu…" at bounding box center [458, 297] width 465 height 38
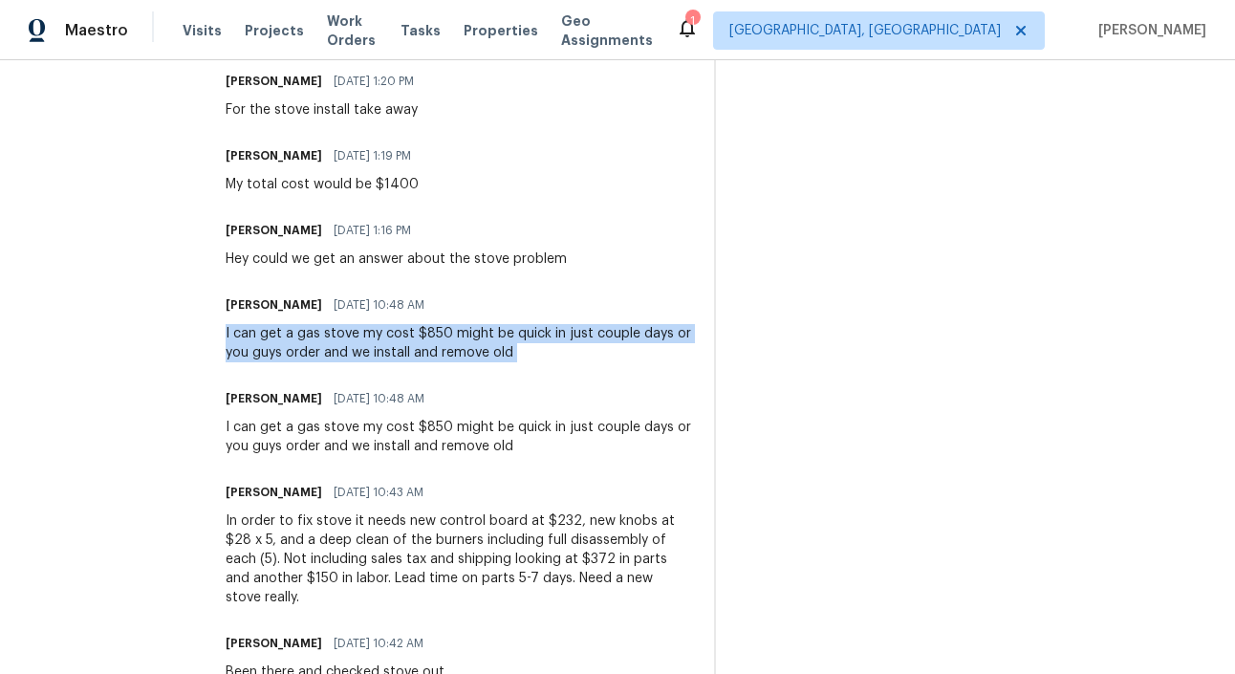
scroll to position [1282, 0]
click at [341, 267] on div "Hey could we get an answer about the stove problem" at bounding box center [396, 260] width 341 height 19
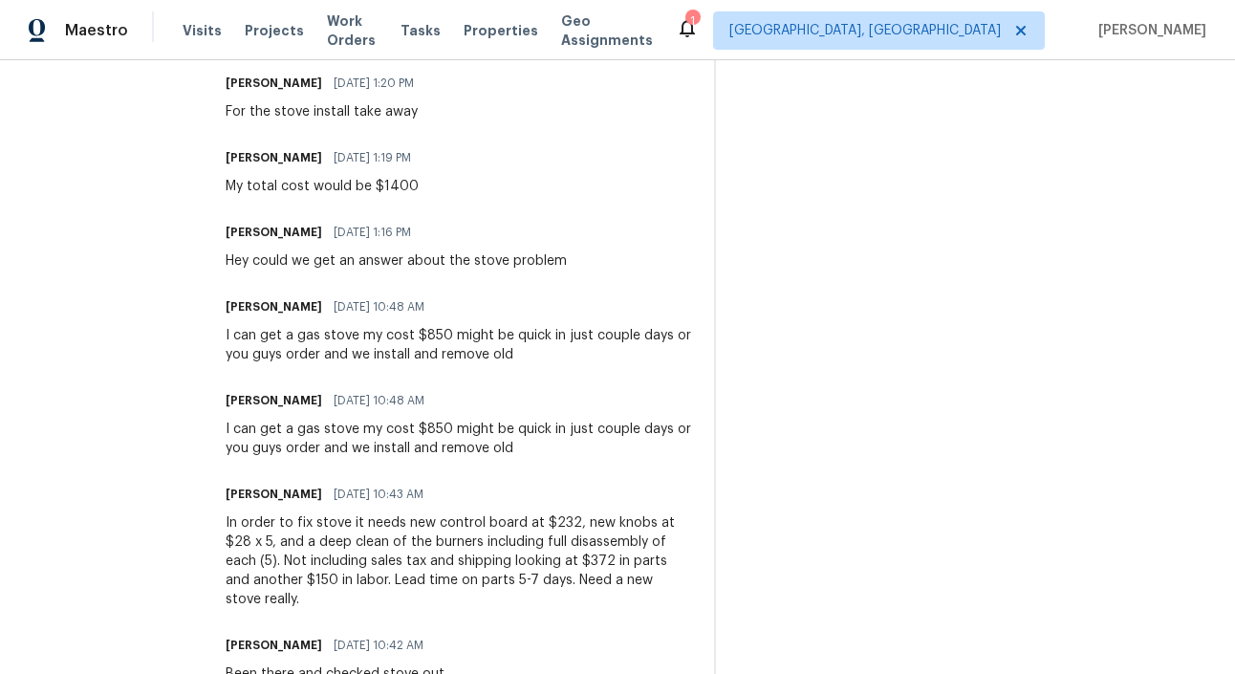
click at [341, 267] on div "Hey could we get an answer about the stove problem" at bounding box center [396, 260] width 341 height 19
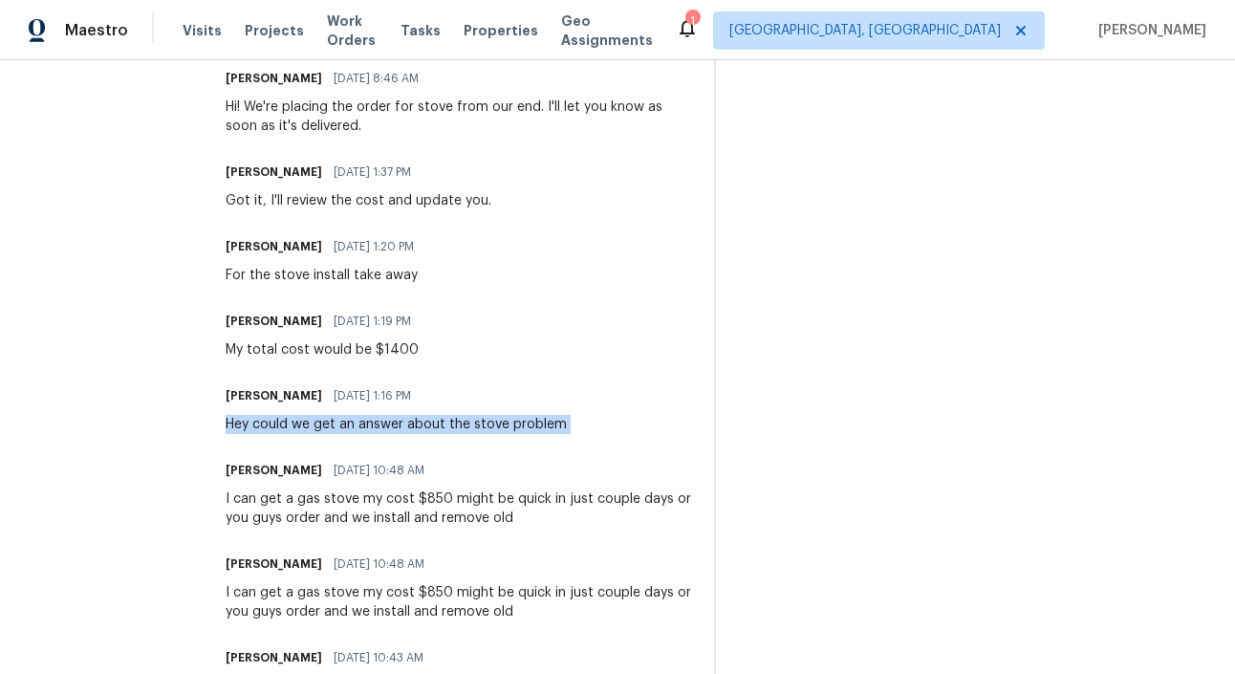
scroll to position [1105, 0]
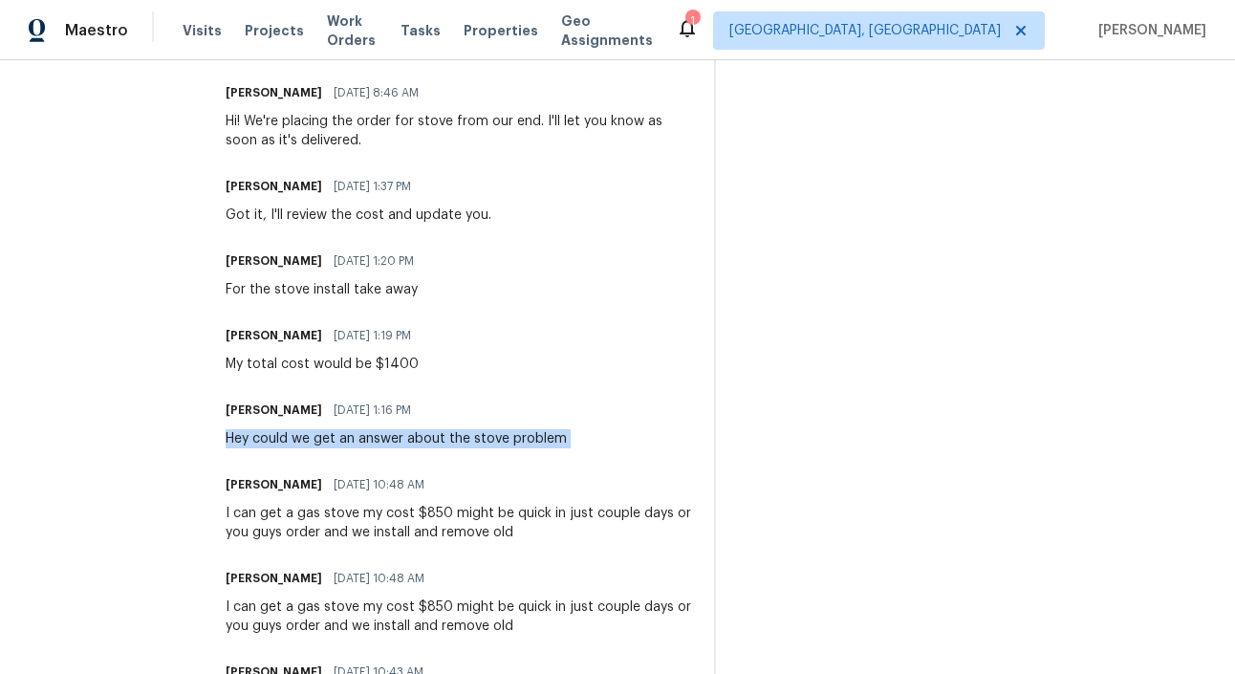
click at [338, 217] on div "Got it, I'll review the cost and update you." at bounding box center [359, 214] width 266 height 19
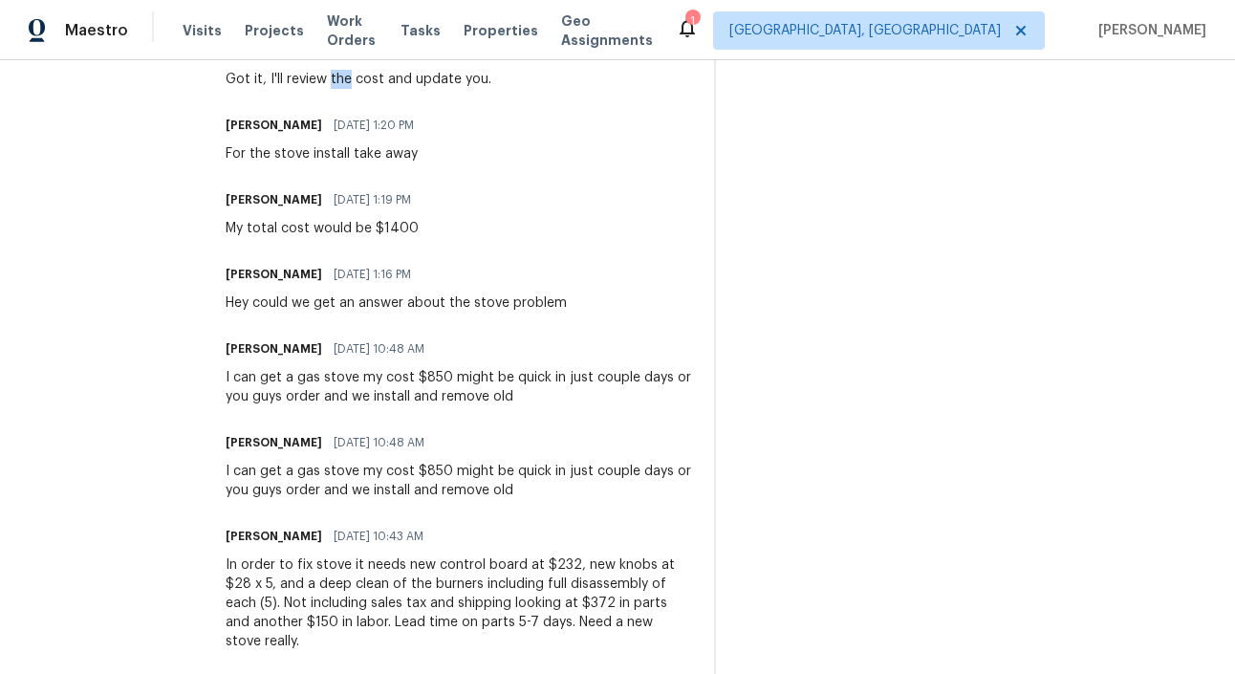
scroll to position [1255, 0]
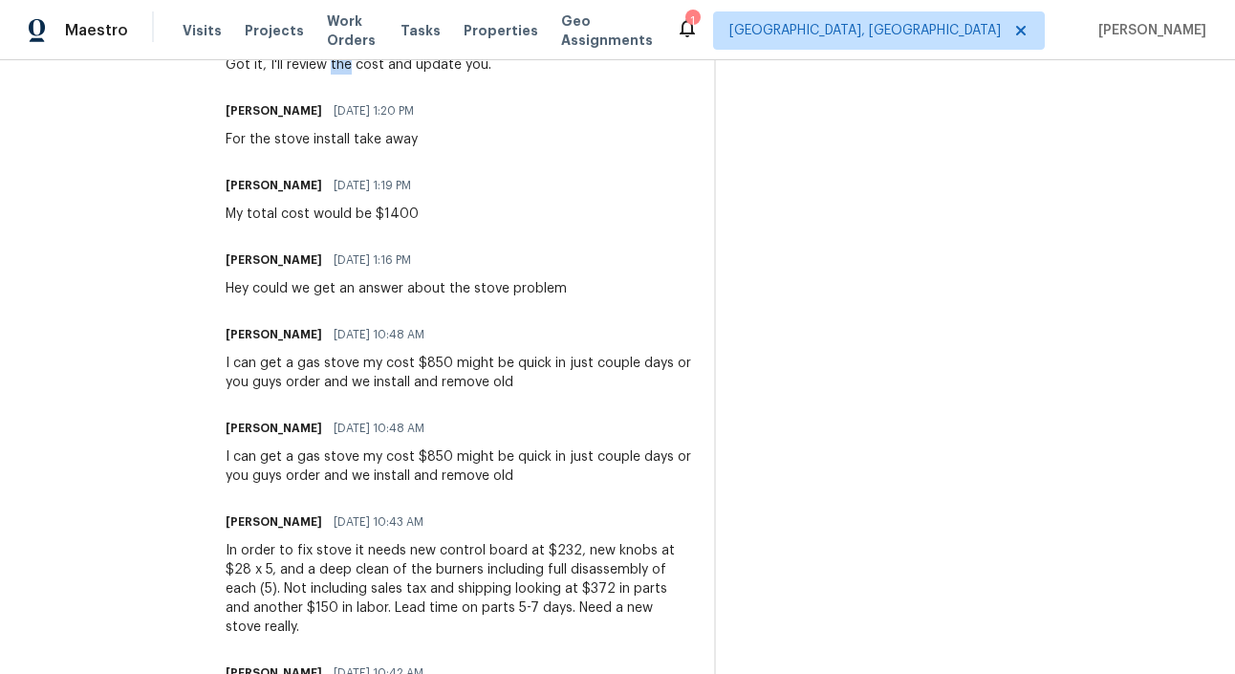
click at [378, 202] on div "Tamara Banks 08/19/2025 1:19 PM My total cost would be $1400" at bounding box center [324, 198] width 197 height 52
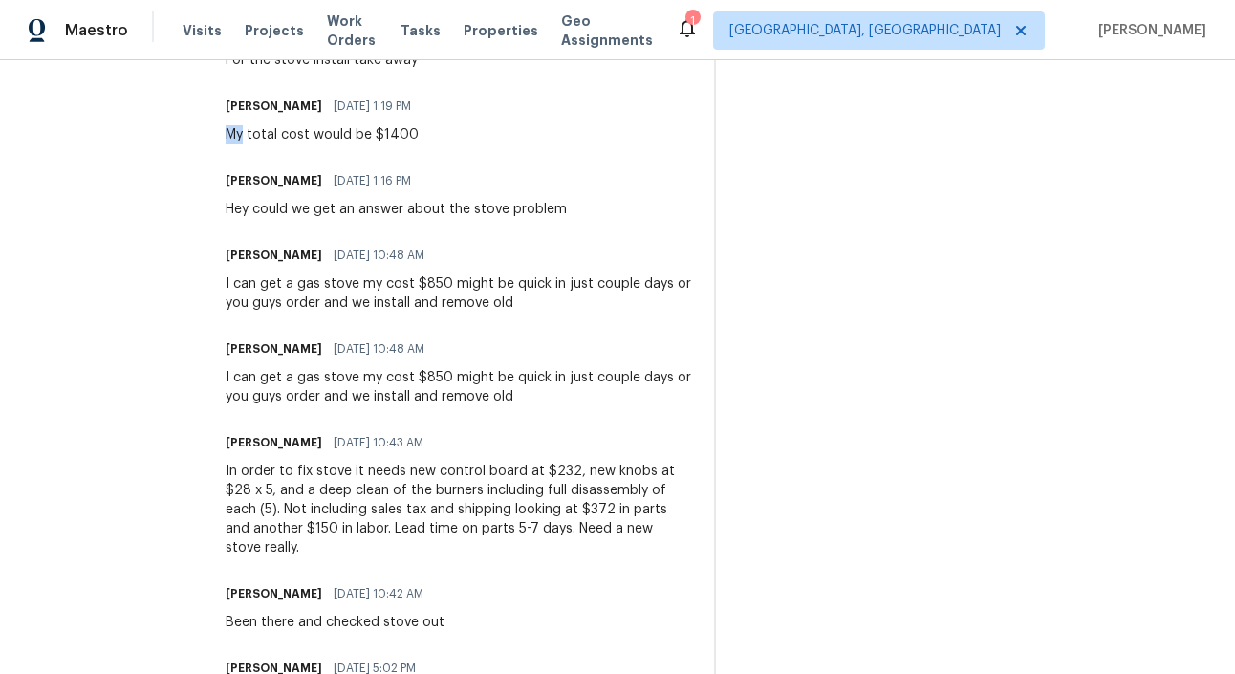
scroll to position [1339, 0]
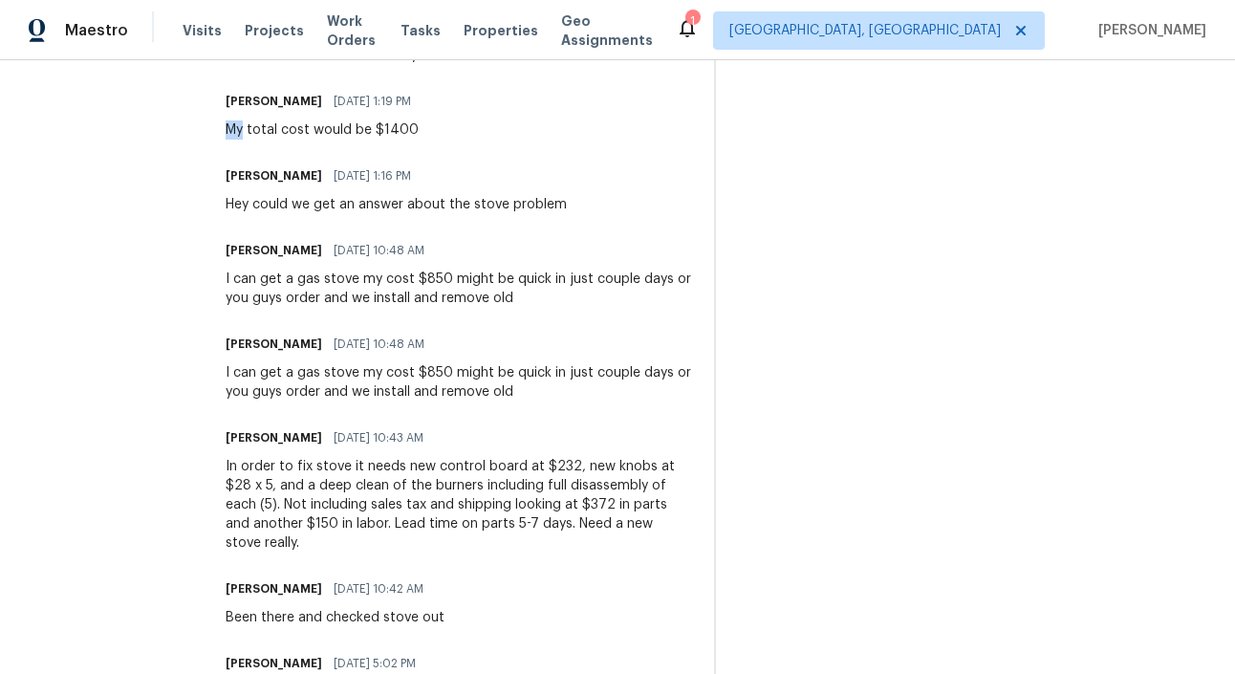
click at [382, 289] on div "I can get a gas stove my cost $850 might be quick in just couple days or you gu…" at bounding box center [458, 288] width 465 height 38
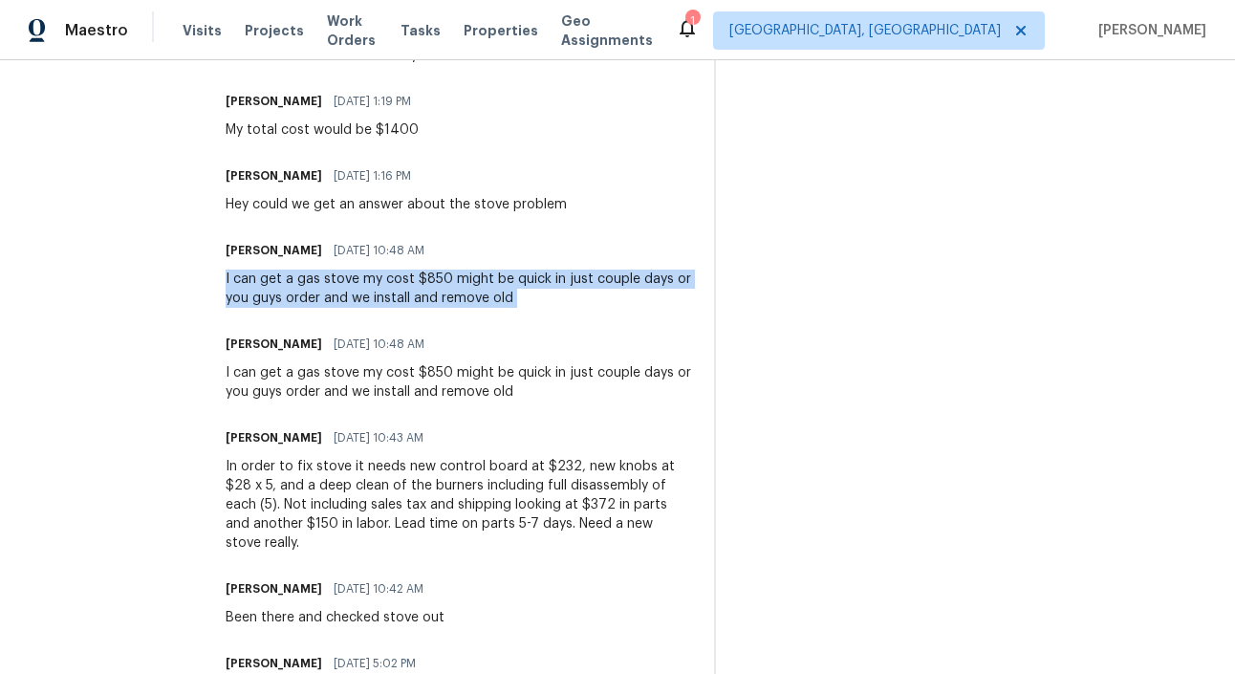
click at [382, 289] on div "I can get a gas stove my cost $850 might be quick in just couple days or you gu…" at bounding box center [458, 288] width 465 height 38
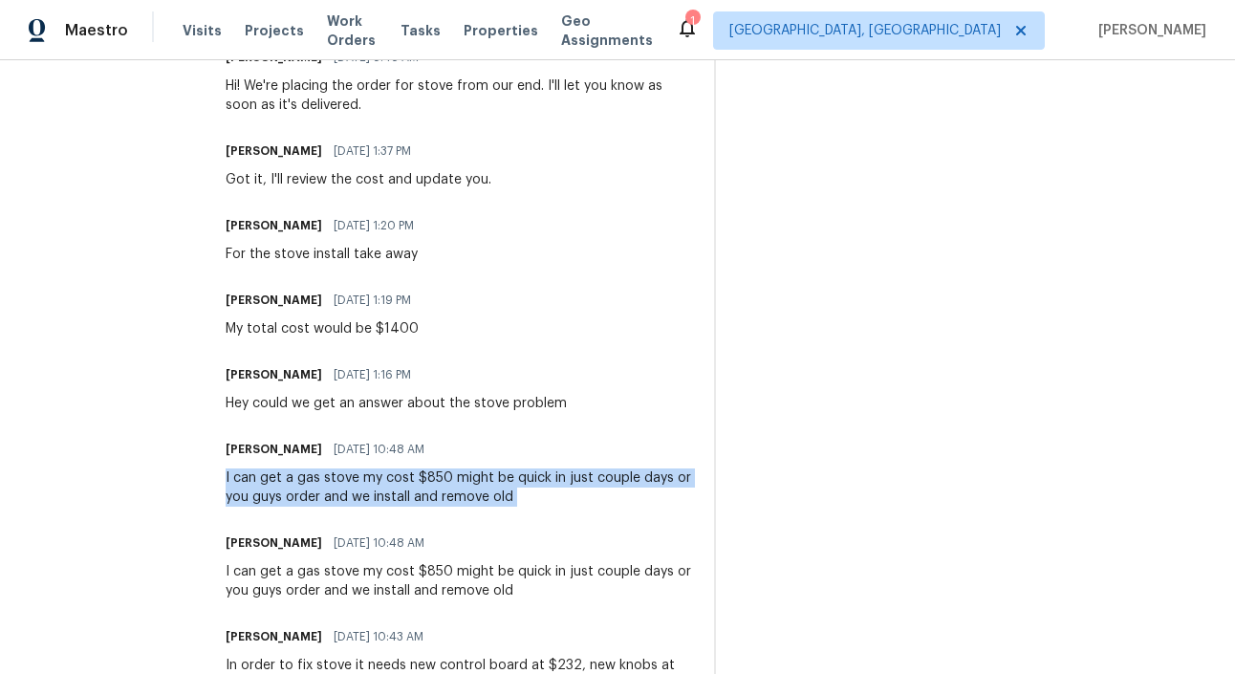
scroll to position [1132, 0]
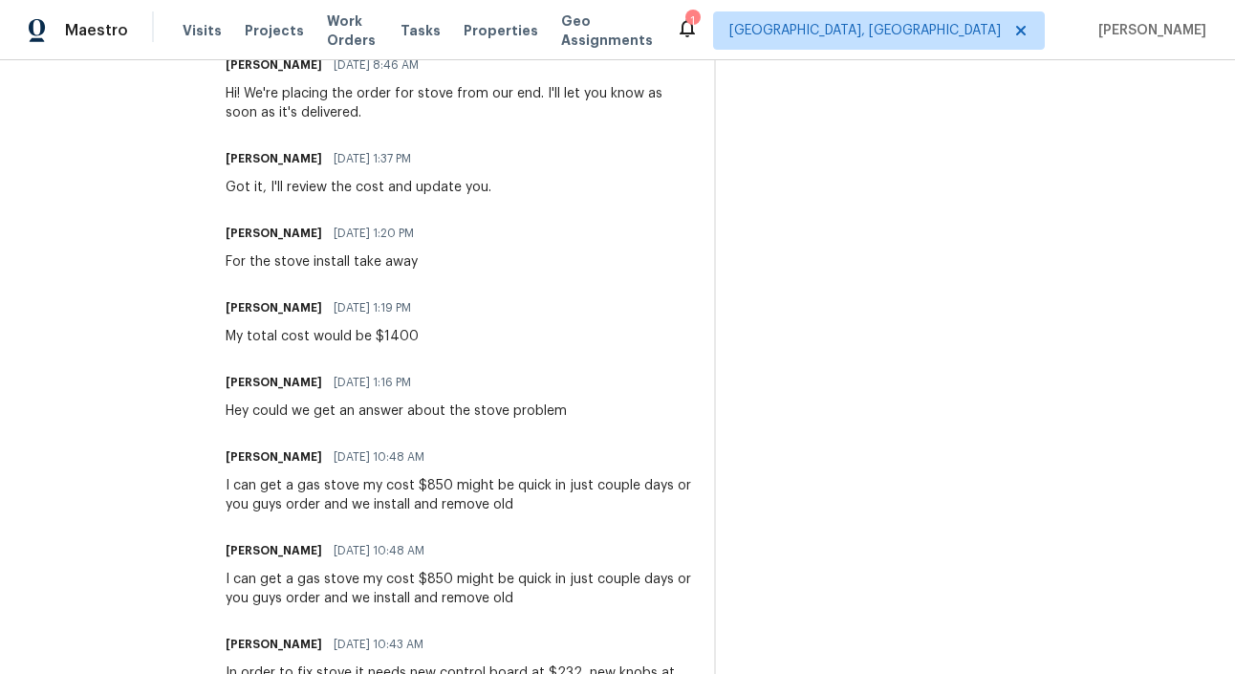
click at [396, 335] on div "My total cost would be $1400" at bounding box center [324, 336] width 197 height 19
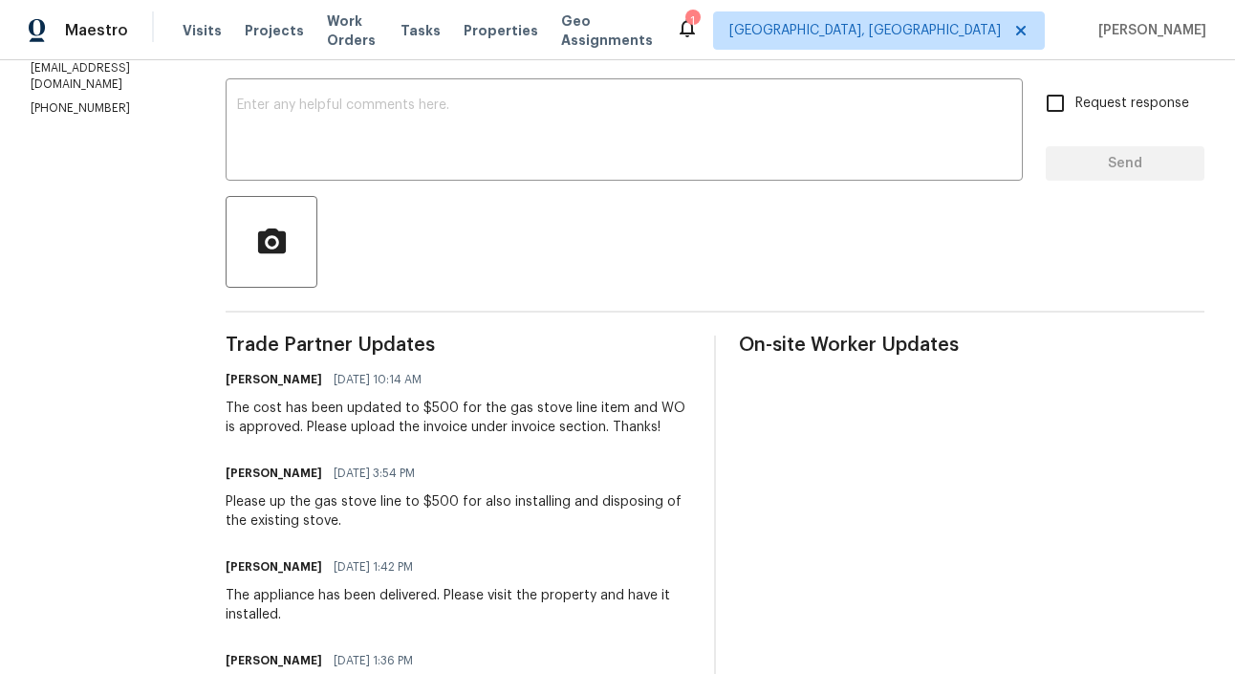
scroll to position [0, 0]
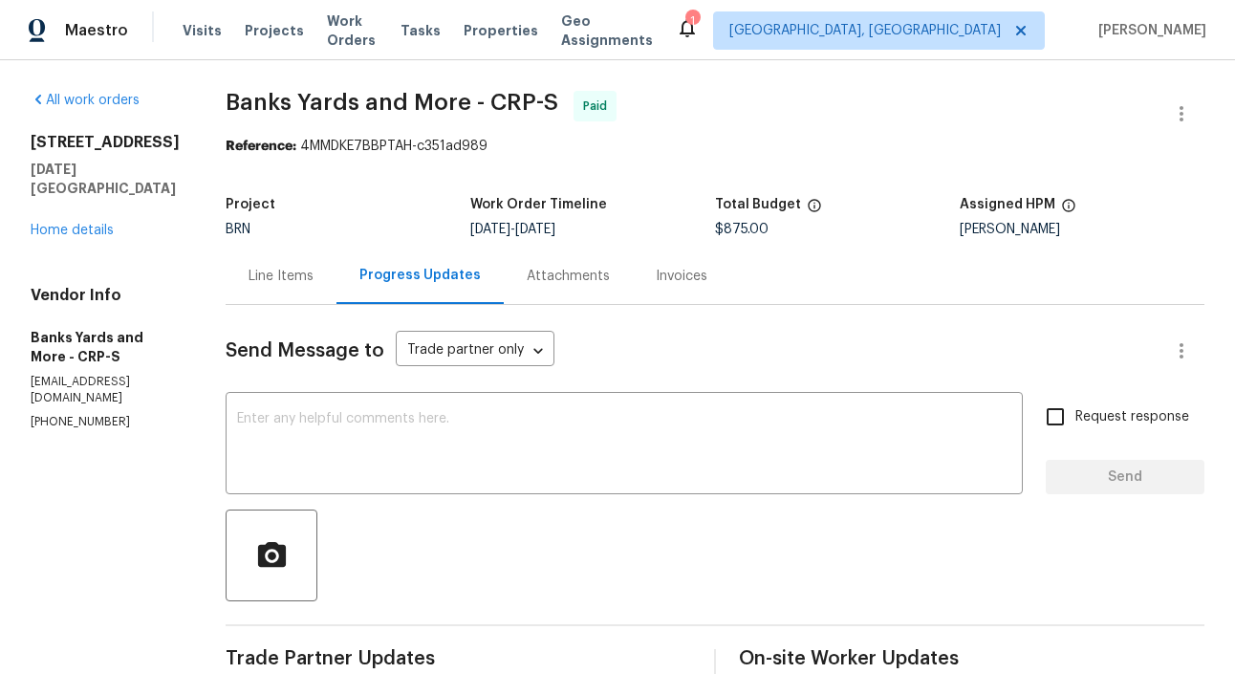
click at [267, 288] on div "Line Items" at bounding box center [281, 275] width 111 height 56
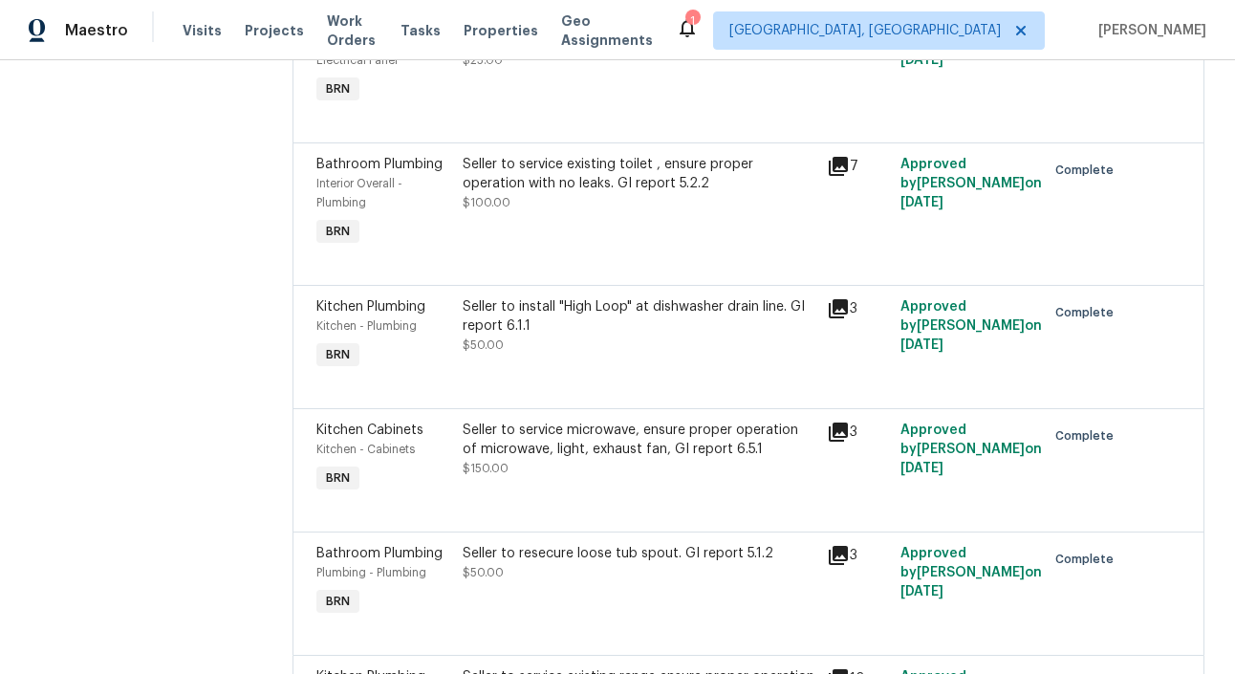
scroll to position [369, 0]
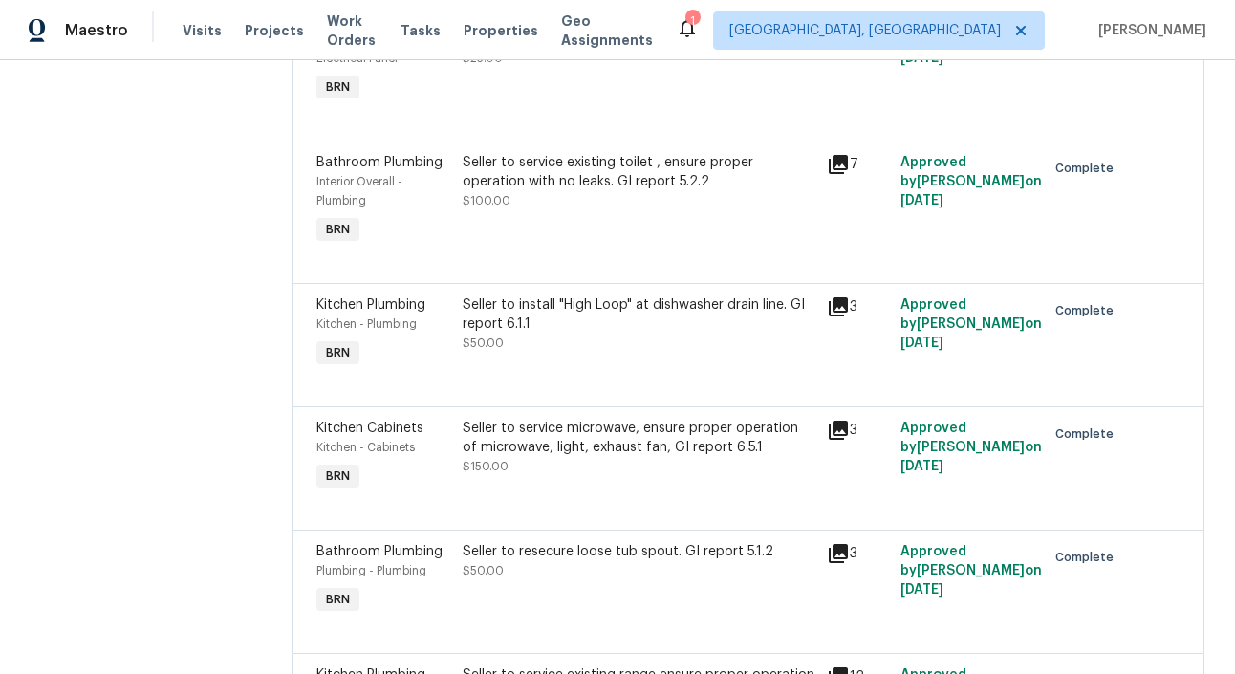
click at [452, 440] on div "Kitchen Cabinets Kitchen - Cabinets BRN" at bounding box center [384, 457] width 146 height 88
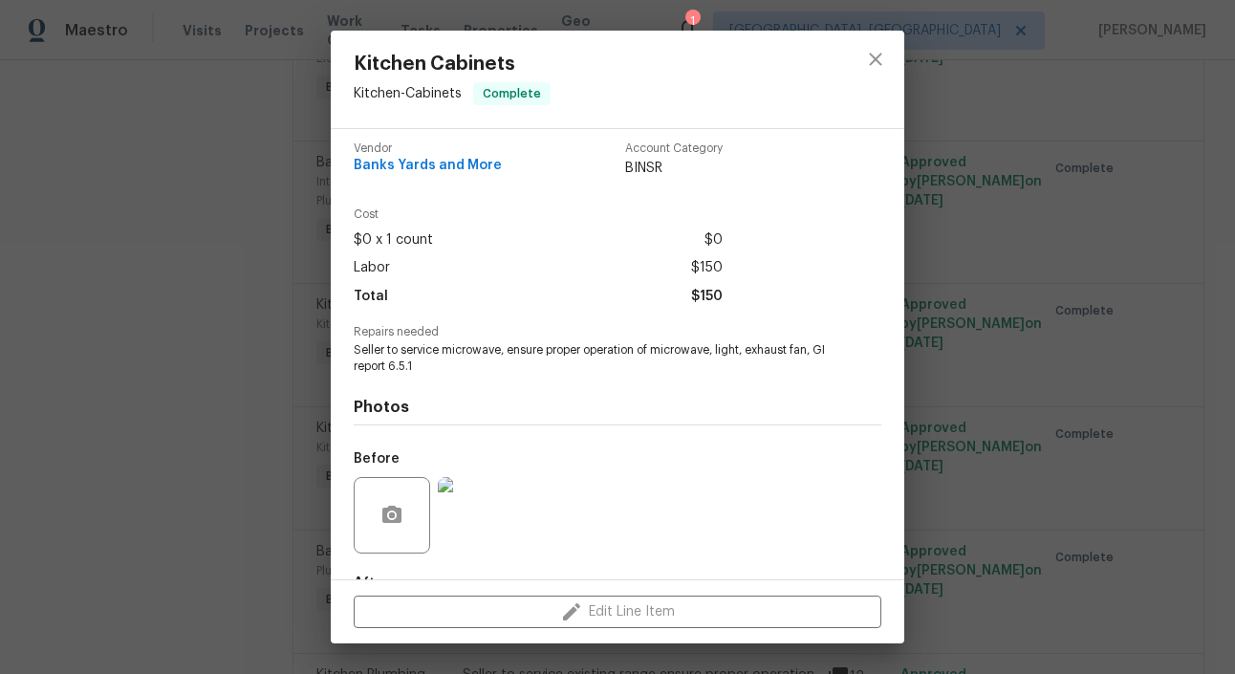
scroll to position [11, 0]
click at [476, 343] on span "Seller to service microwave, ensure proper operation of microwave, light, exhau…" at bounding box center [591, 356] width 475 height 32
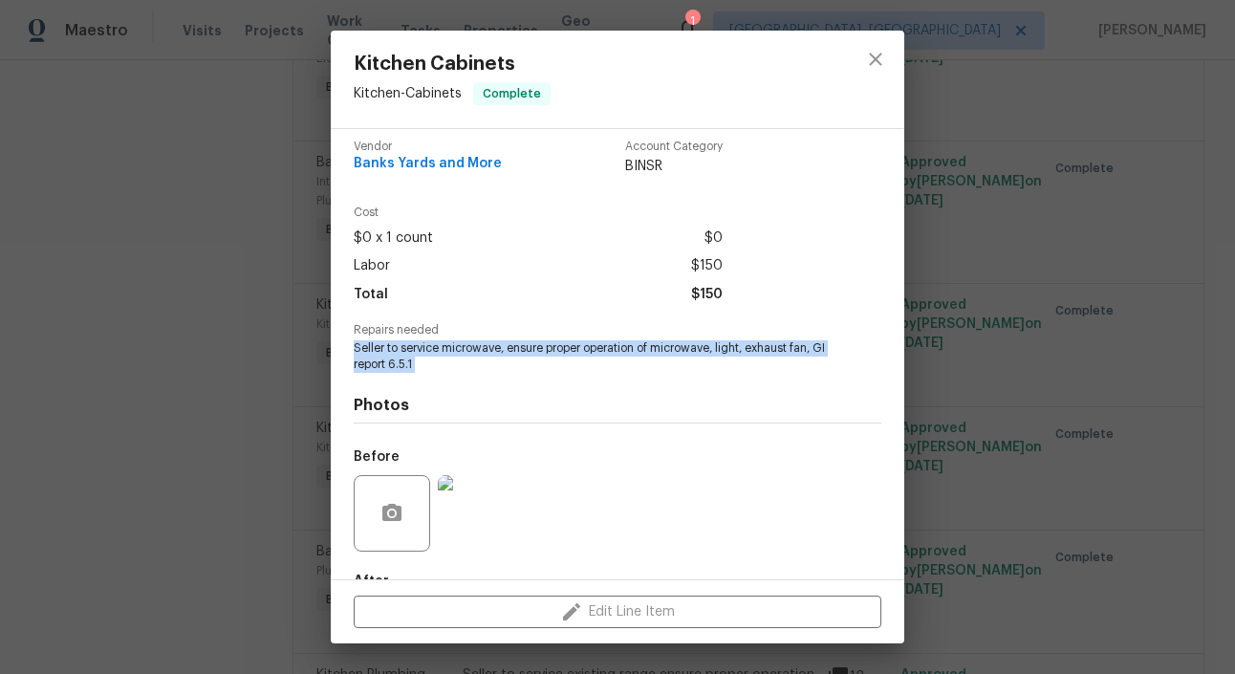
copy span "Seller to service microwave, ensure proper operation of microwave, light, exhau…"
click at [116, 353] on div "Kitchen Cabinets Kitchen - Cabinets Complete Vendor Banks Yards and More Accoun…" at bounding box center [617, 337] width 1235 height 674
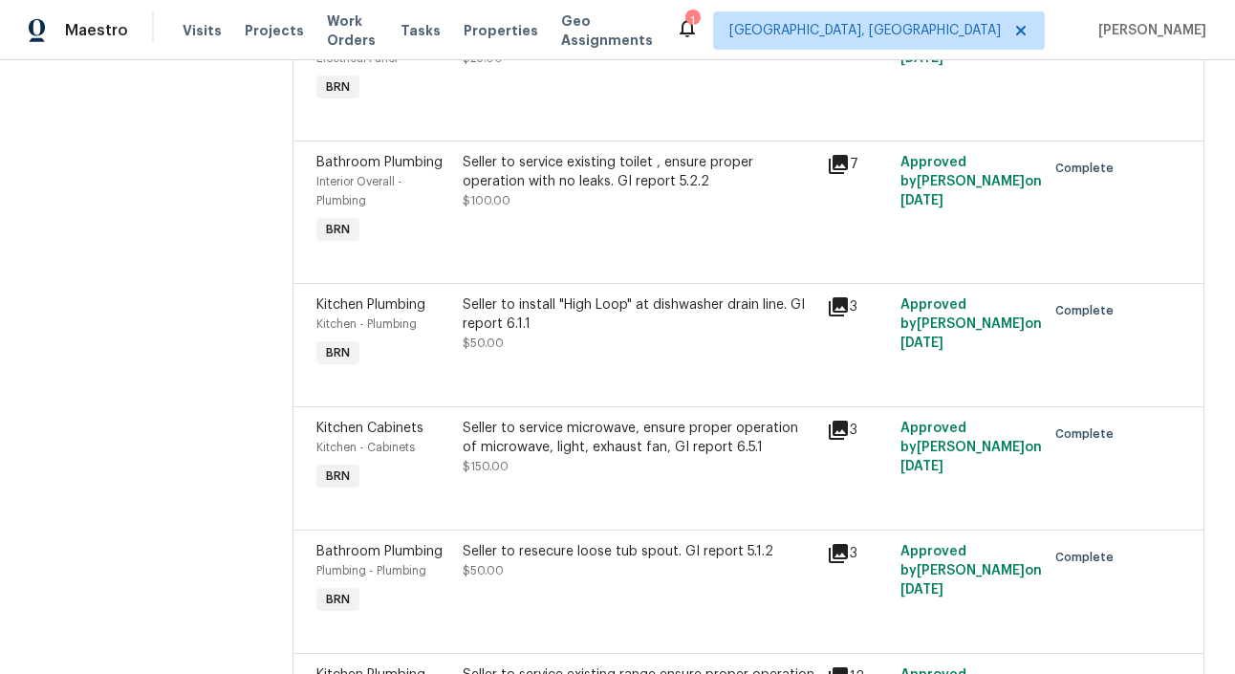
scroll to position [0, 0]
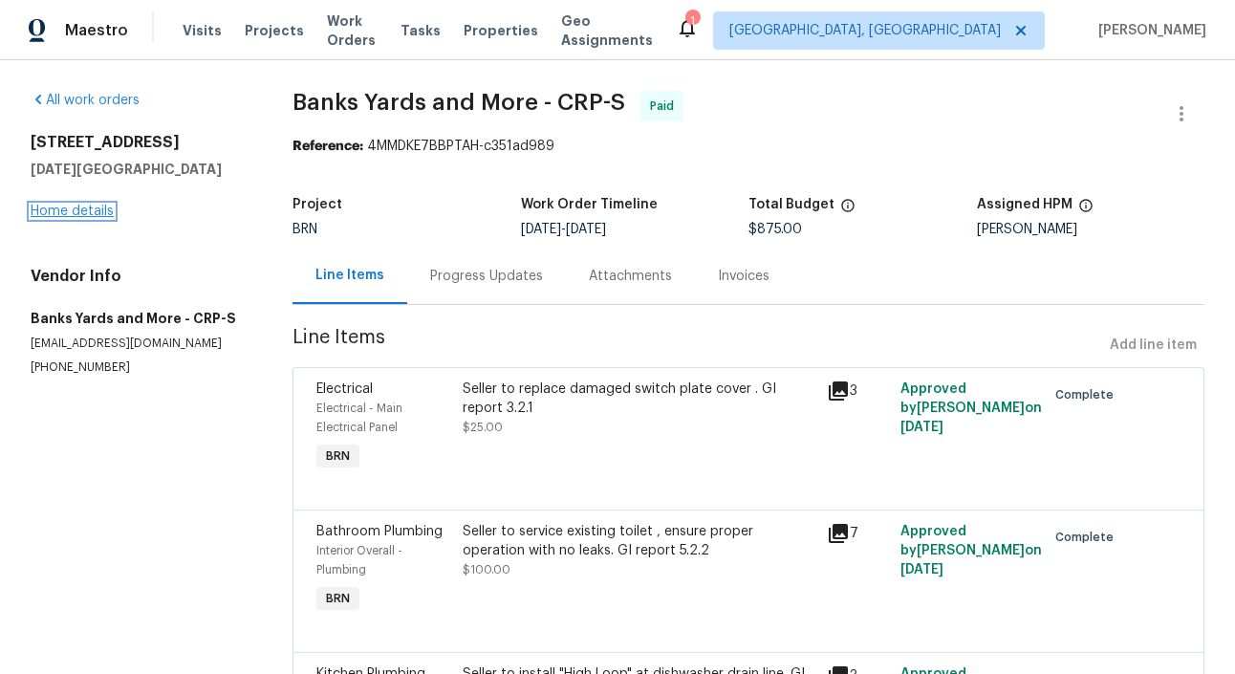
click at [83, 211] on link "Home details" at bounding box center [72, 210] width 83 height 13
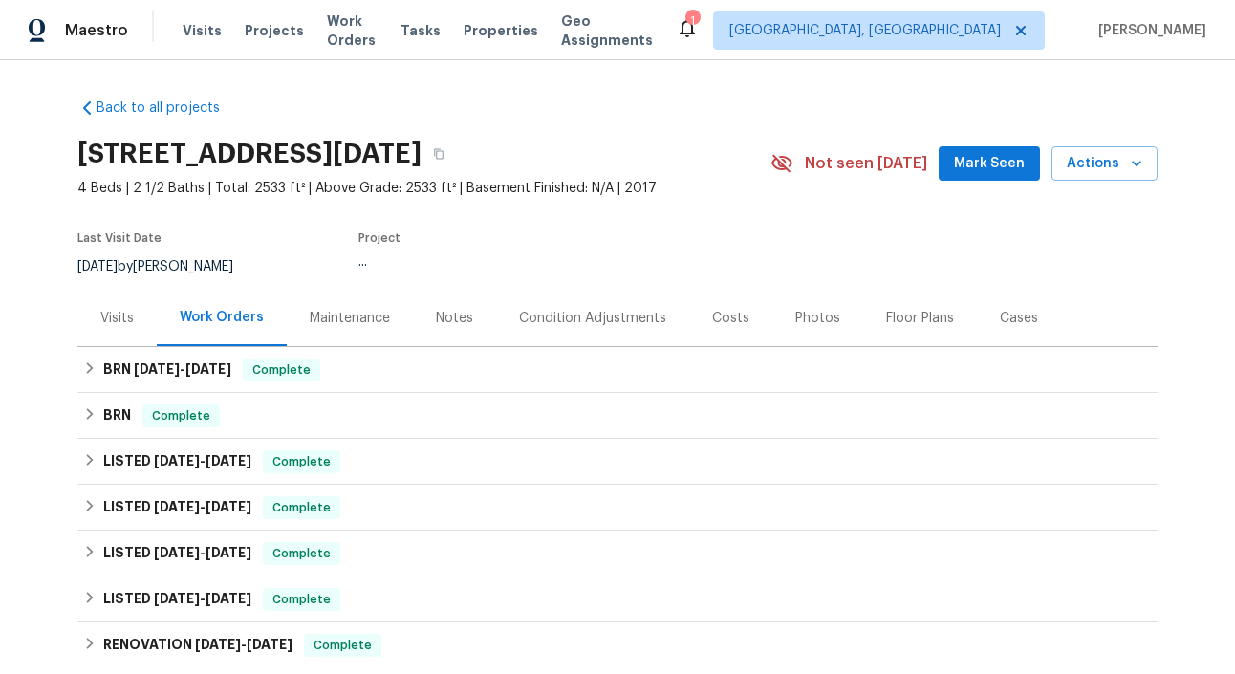
scroll to position [287, 0]
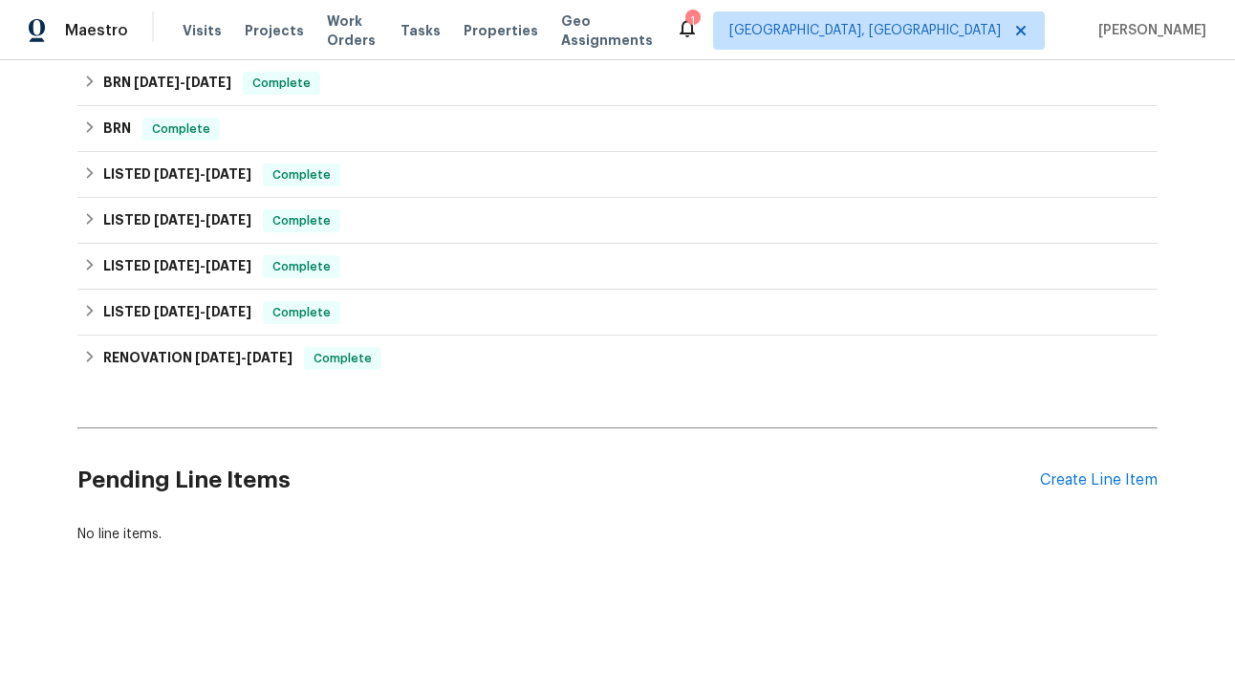
click at [1094, 456] on div "Pending Line Items Create Line Item" at bounding box center [617, 480] width 1080 height 89
click at [1094, 475] on div "Create Line Item" at bounding box center [1099, 480] width 118 height 18
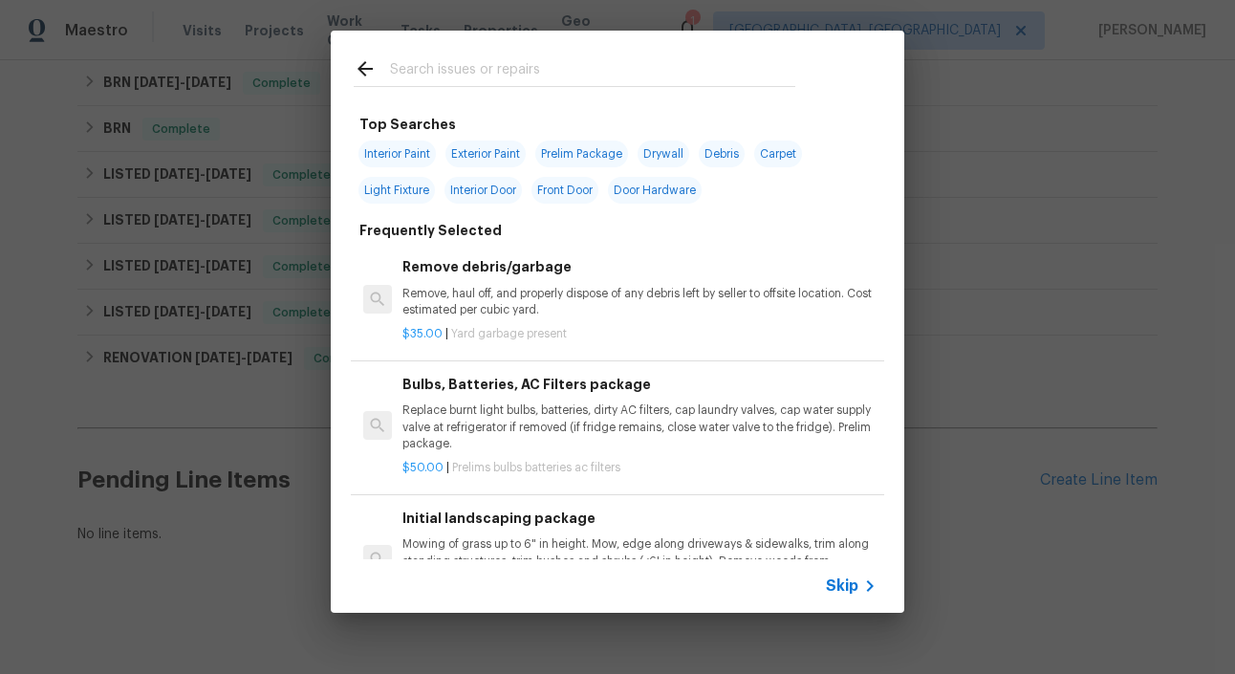
click at [847, 586] on span "Skip" at bounding box center [842, 585] width 32 height 19
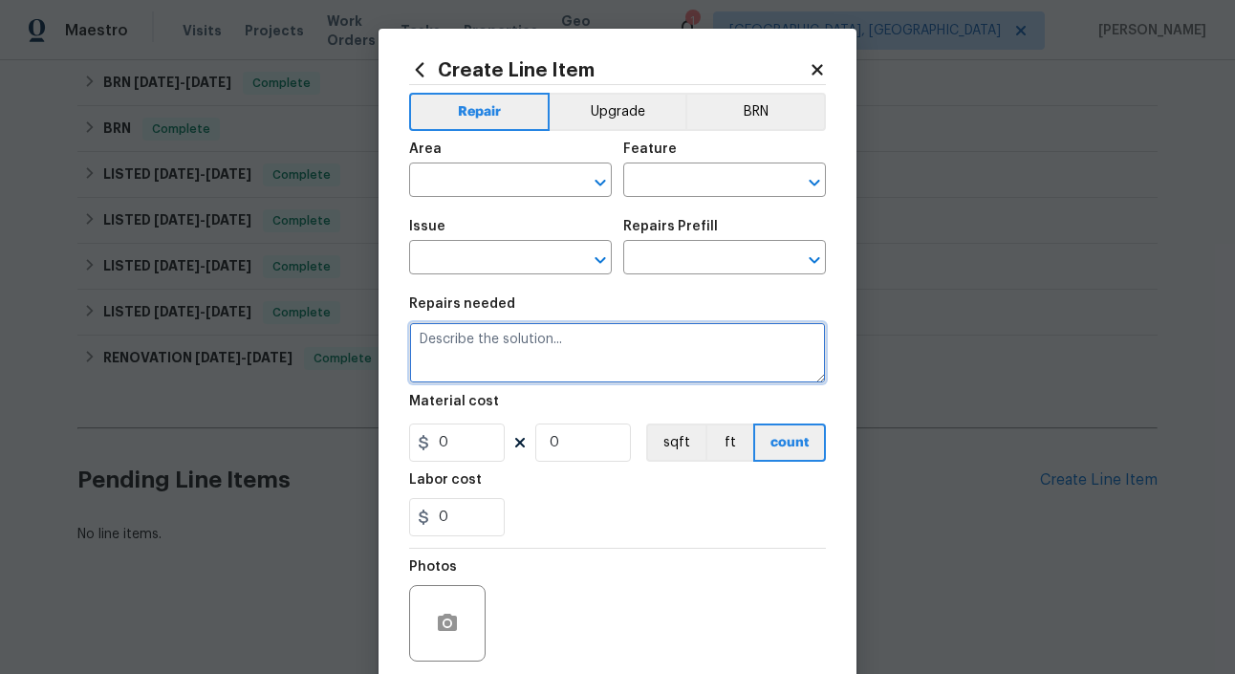
click at [536, 352] on textarea at bounding box center [617, 352] width 417 height 61
paste textarea "Seller to service microwave, ensure proper operation of microwave, light, exhau…"
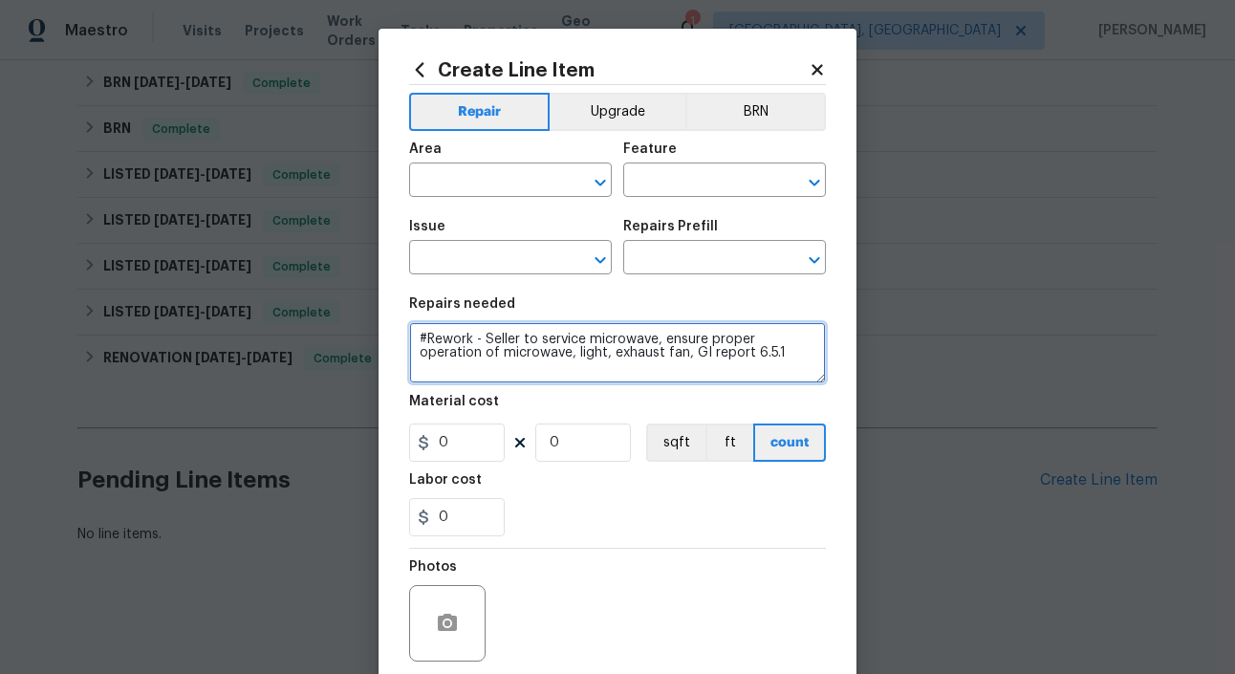
type textarea "#Rework - Seller to service microwave, ensure proper operation of microwave, li…"
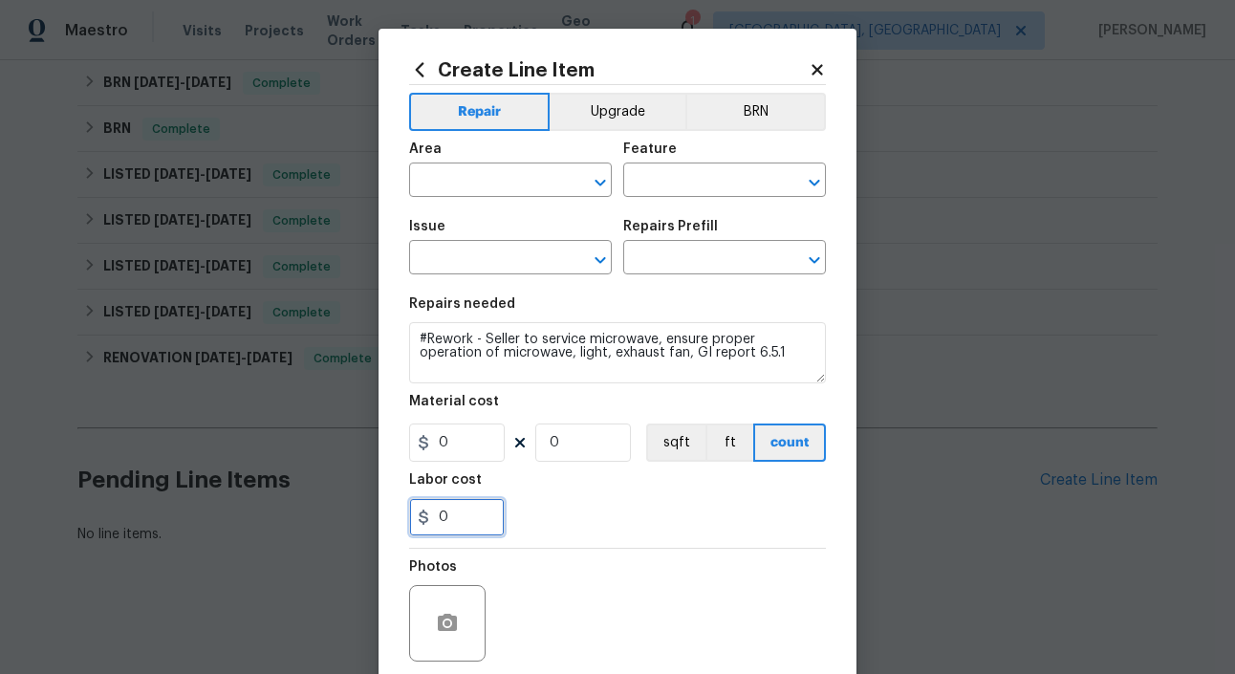
click at [459, 523] on input "0" at bounding box center [457, 517] width 96 height 38
type input "1"
click at [549, 554] on div "Photos" at bounding box center [617, 610] width 417 height 124
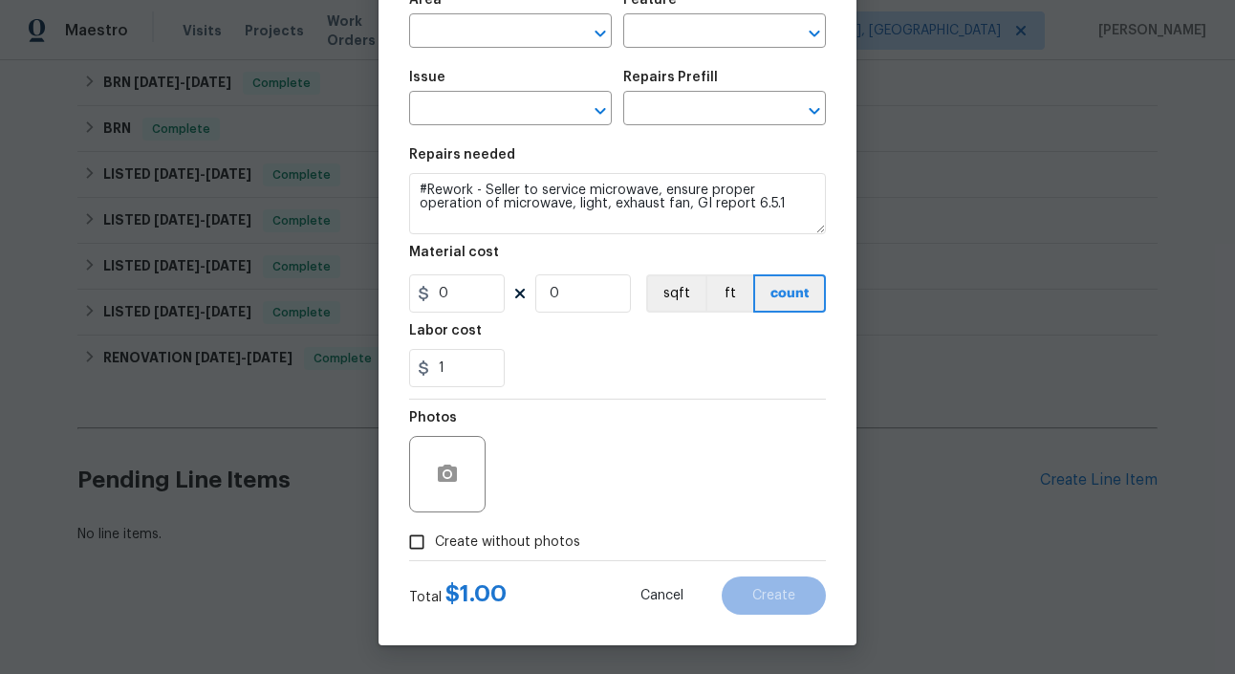
click at [524, 543] on span "Create without photos" at bounding box center [507, 542] width 145 height 20
click at [435, 543] on input "Create without photos" at bounding box center [416, 542] width 36 height 36
checkbox input "true"
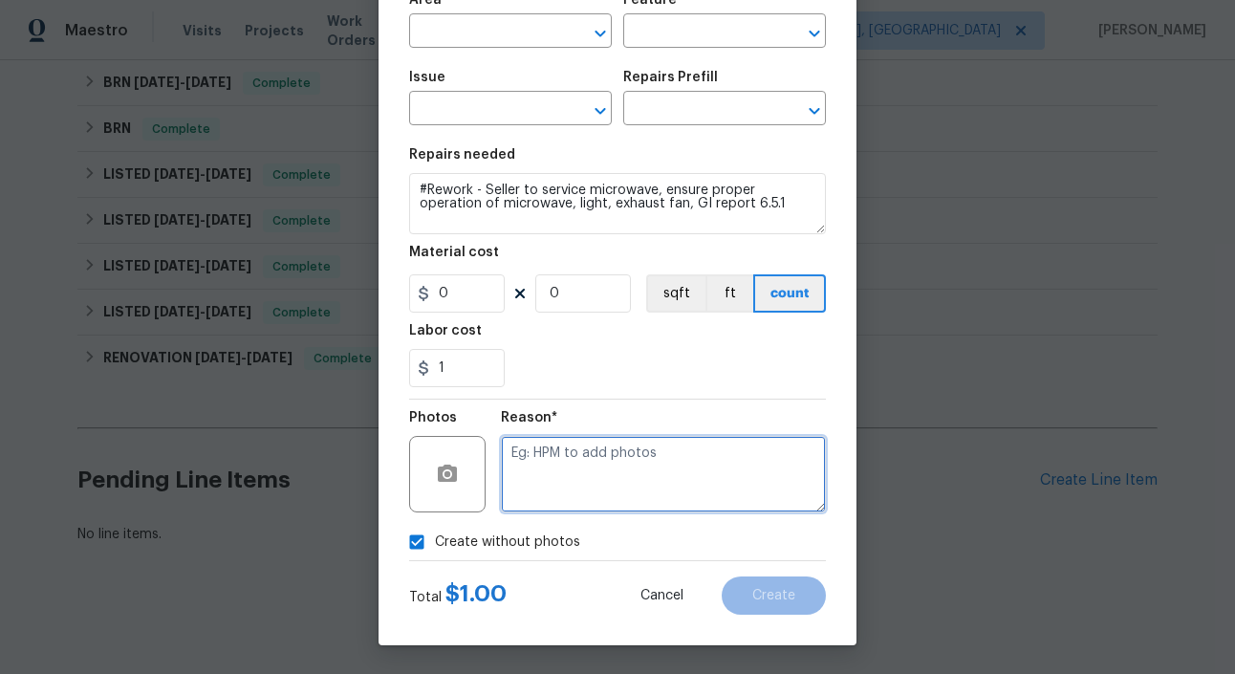
click at [637, 485] on textarea at bounding box center [663, 474] width 325 height 76
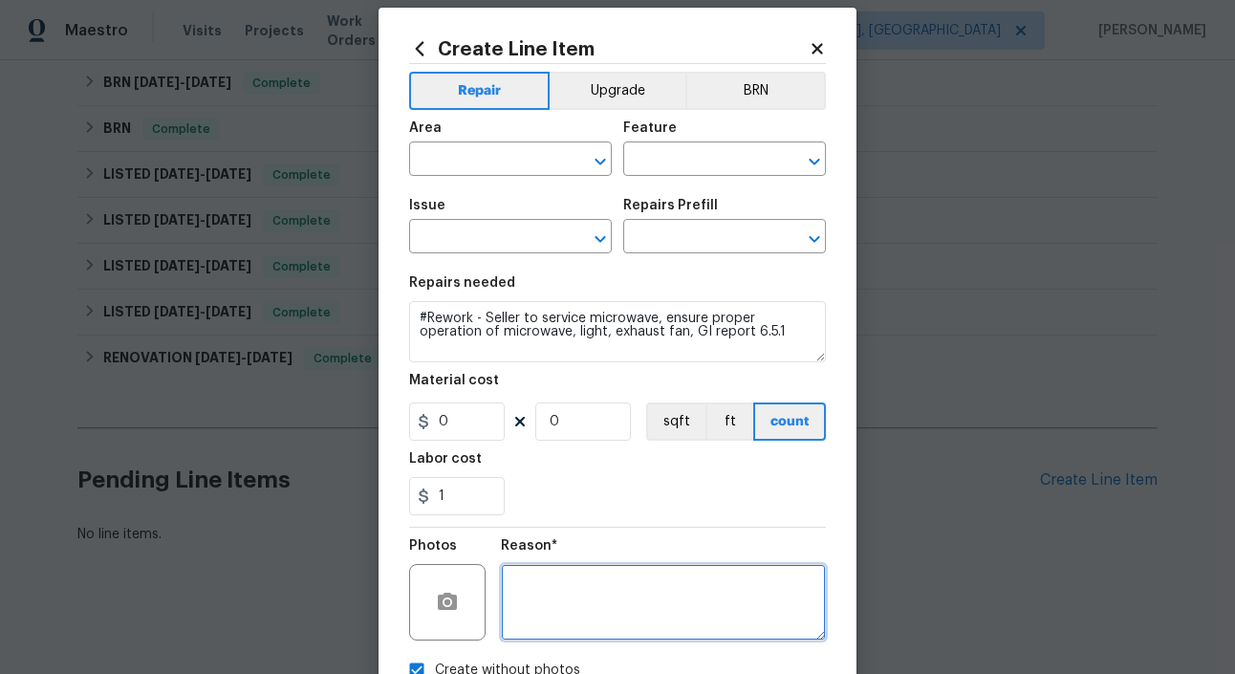
scroll to position [0, 0]
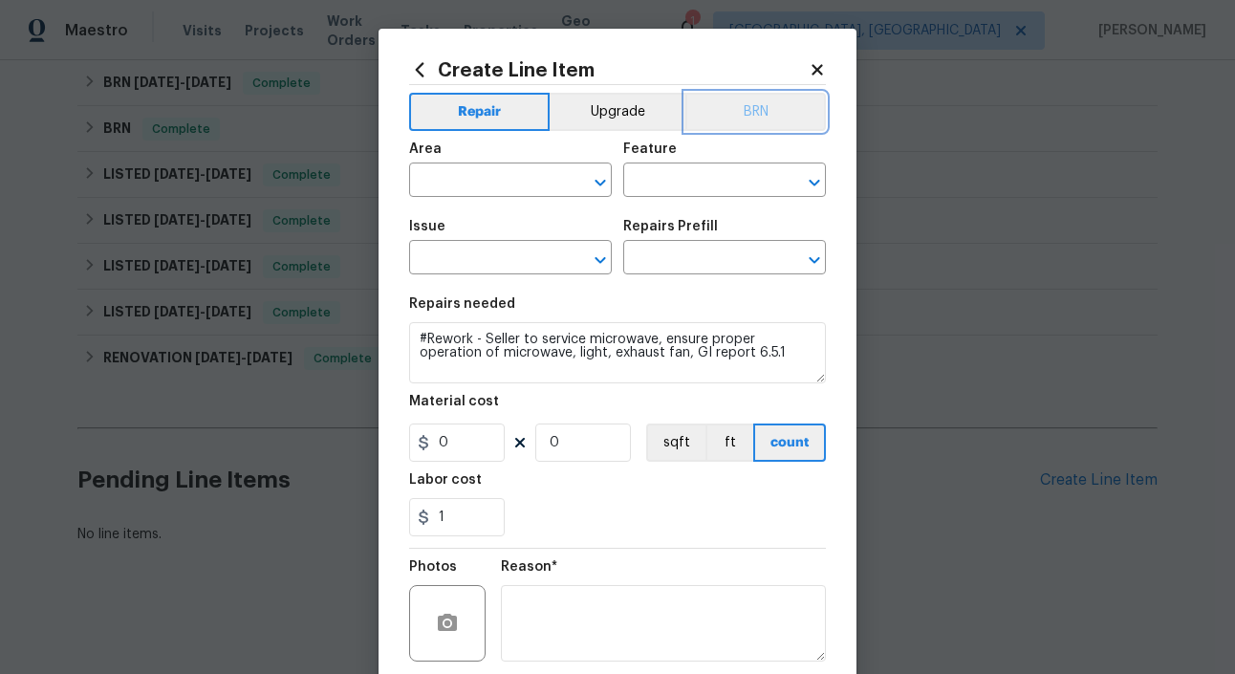
click at [754, 109] on button "BRN" at bounding box center [755, 112] width 140 height 38
click at [538, 170] on input "text" at bounding box center [483, 182] width 149 height 30
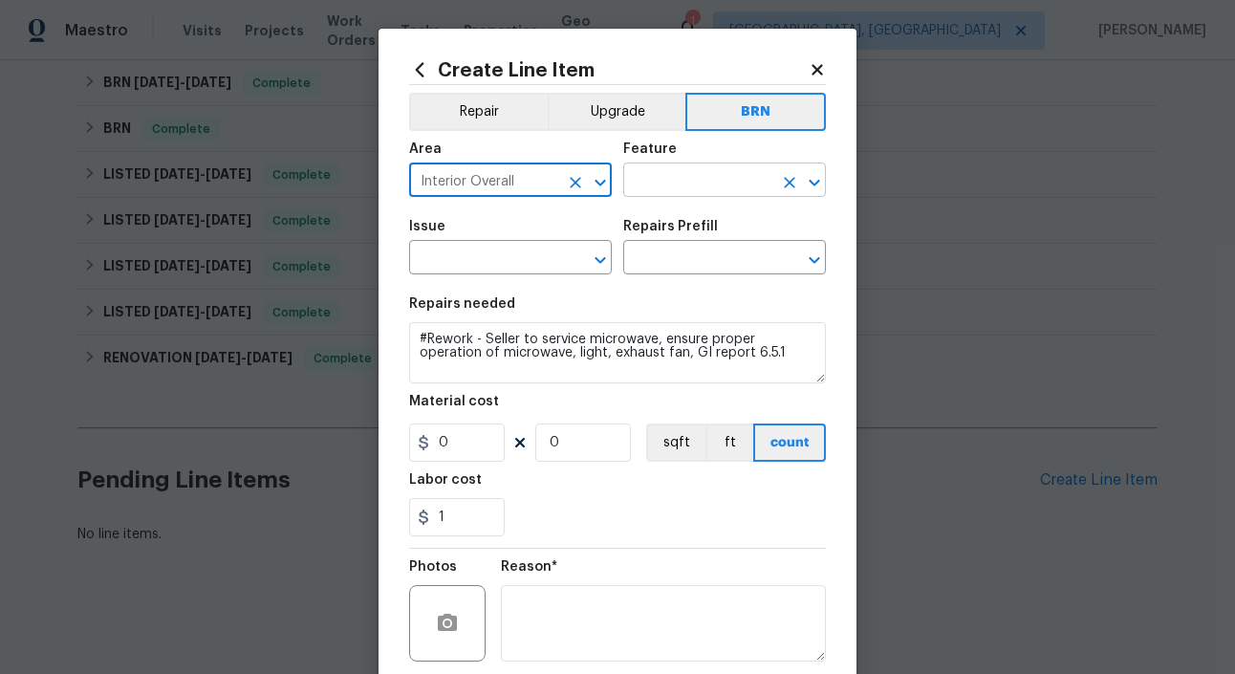
type input "Interior Overall"
click at [663, 191] on input "text" at bounding box center [697, 182] width 149 height 30
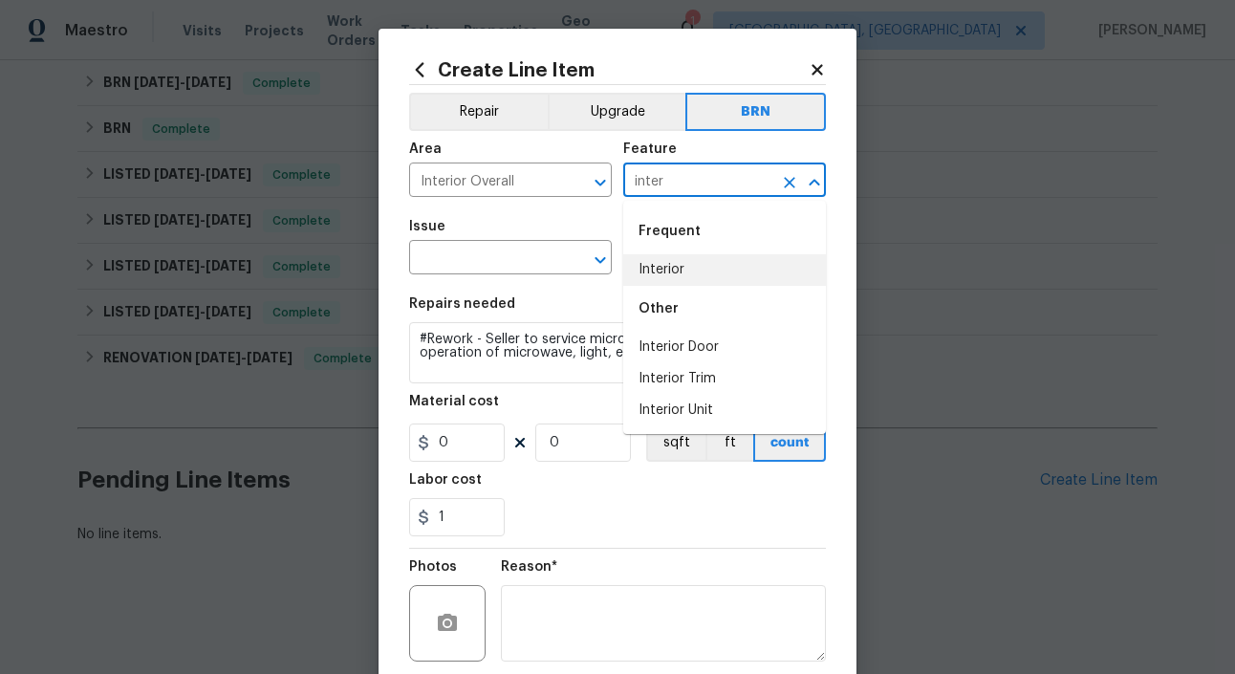
click at [664, 259] on li "Interior" at bounding box center [724, 270] width 203 height 32
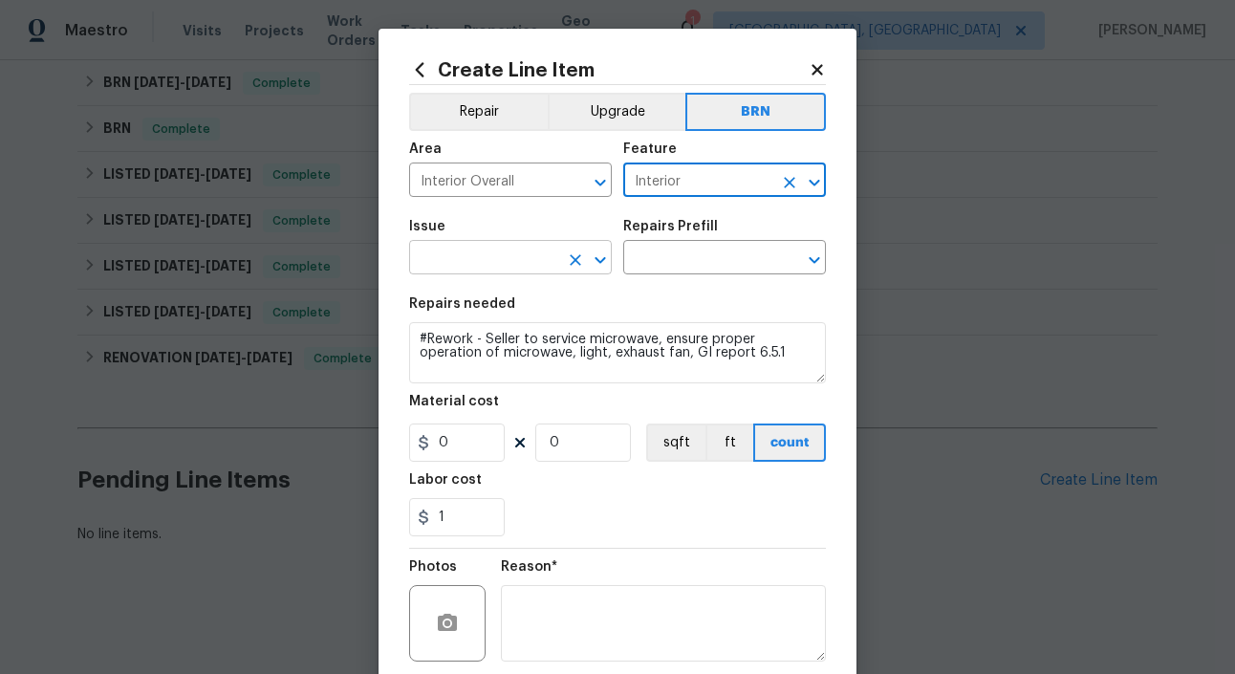
type input "Interior"
click at [491, 249] on input "text" at bounding box center [483, 260] width 149 height 30
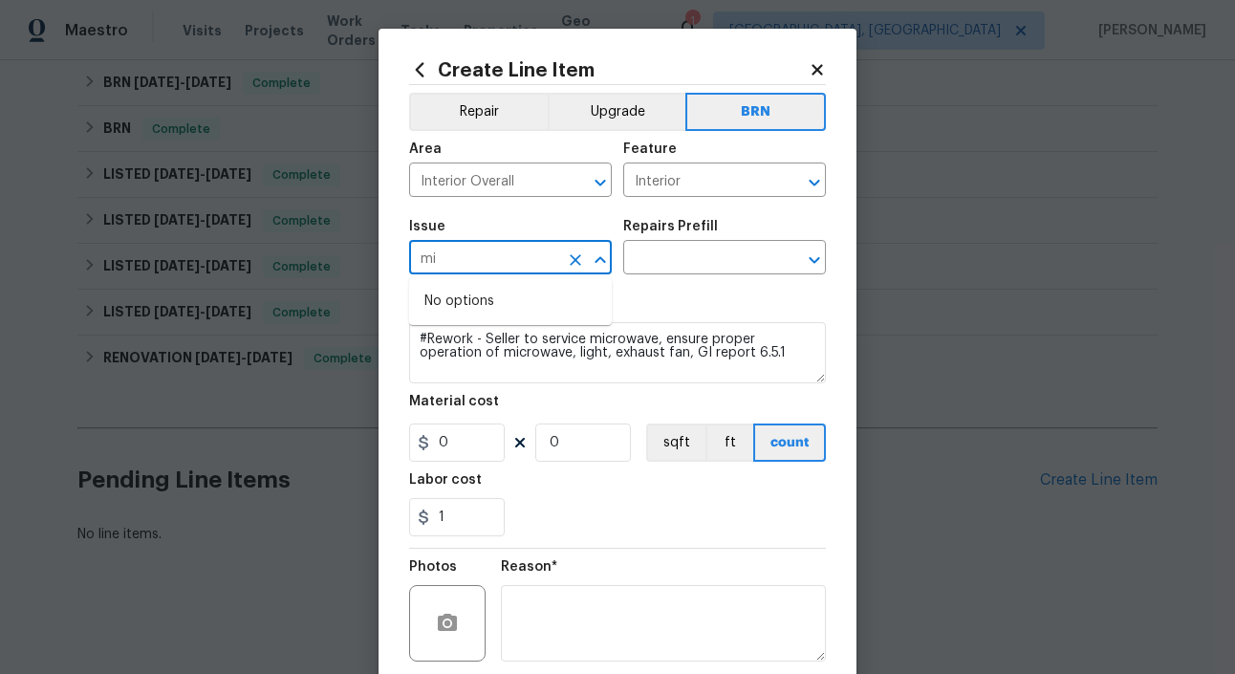
type input "m"
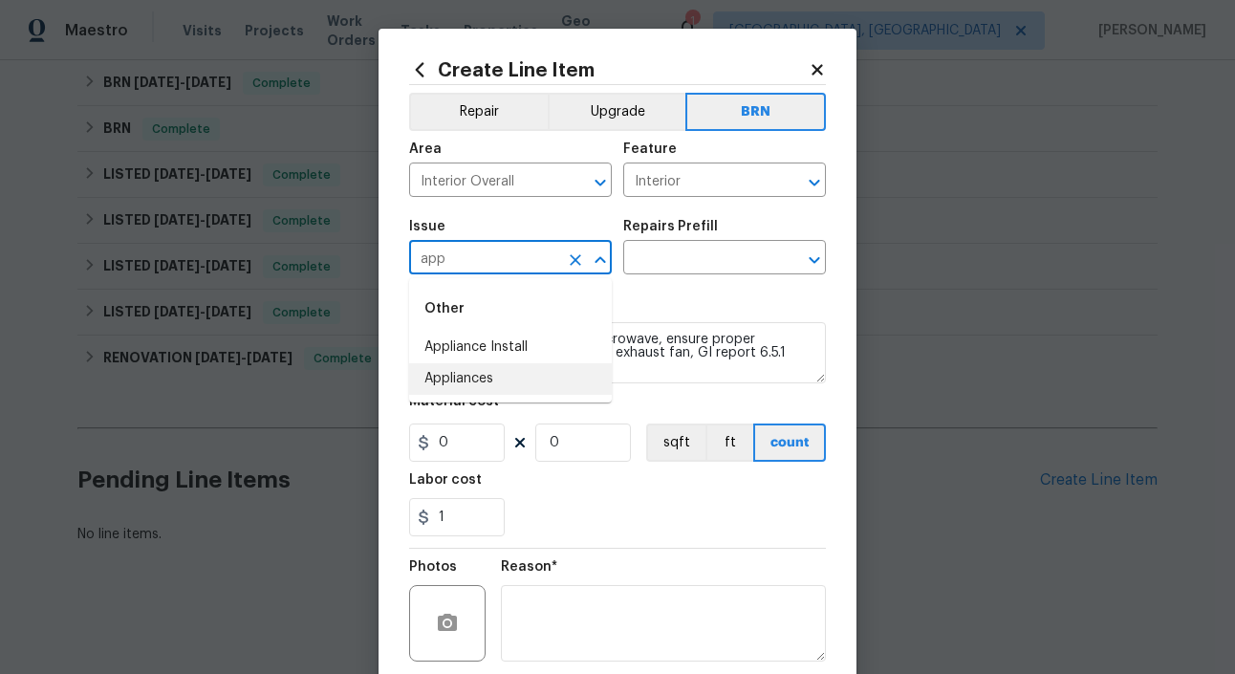
click at [509, 365] on li "Appliances" at bounding box center [510, 379] width 203 height 32
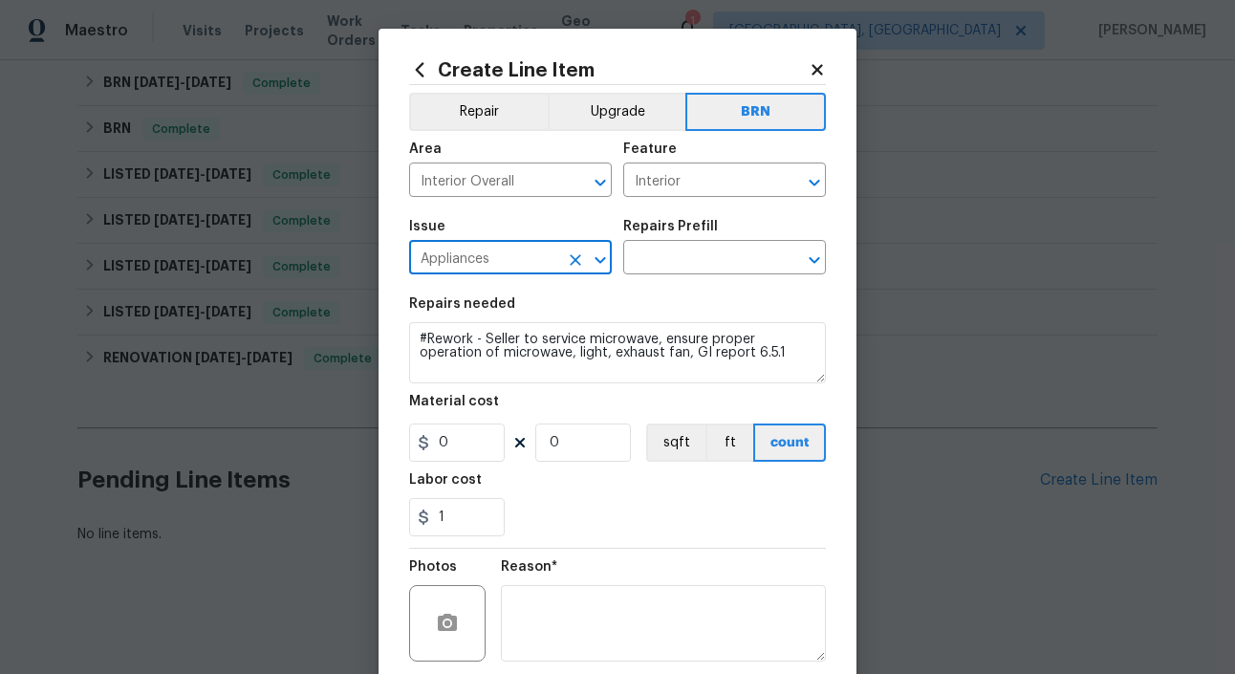
type input "Appliances"
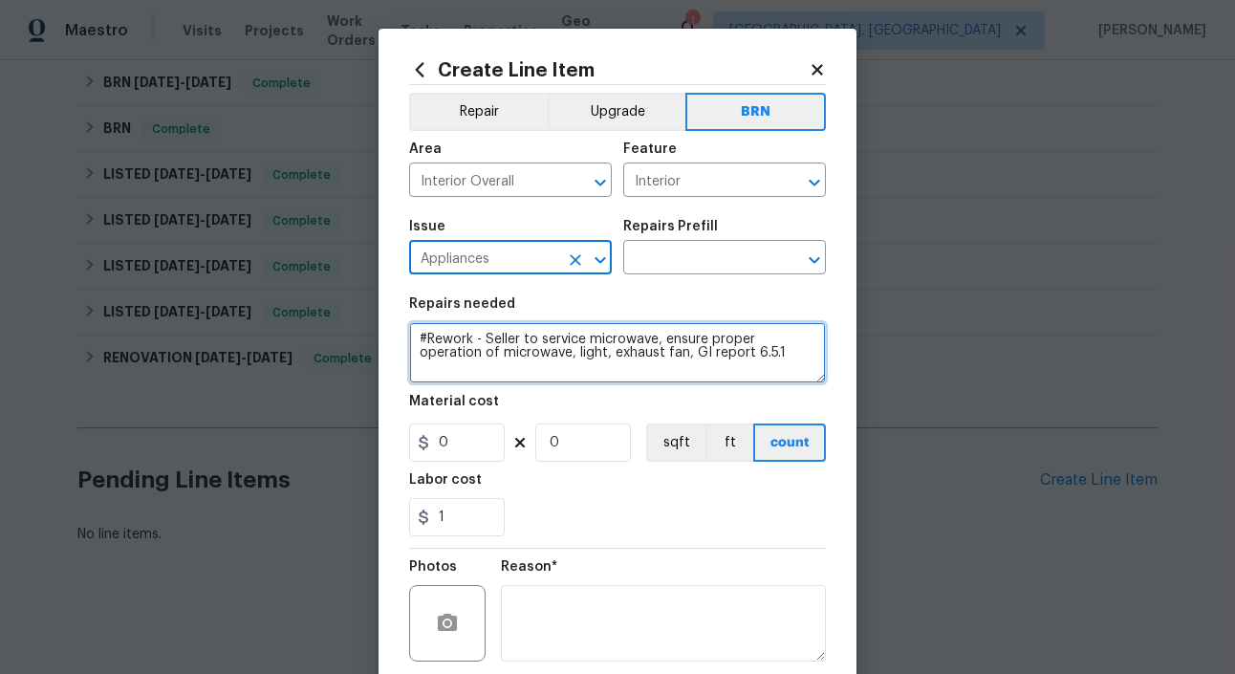
click at [565, 354] on textarea "#Rework - Seller to service microwave, ensure proper operation of microwave, li…" at bounding box center [617, 352] width 417 height 61
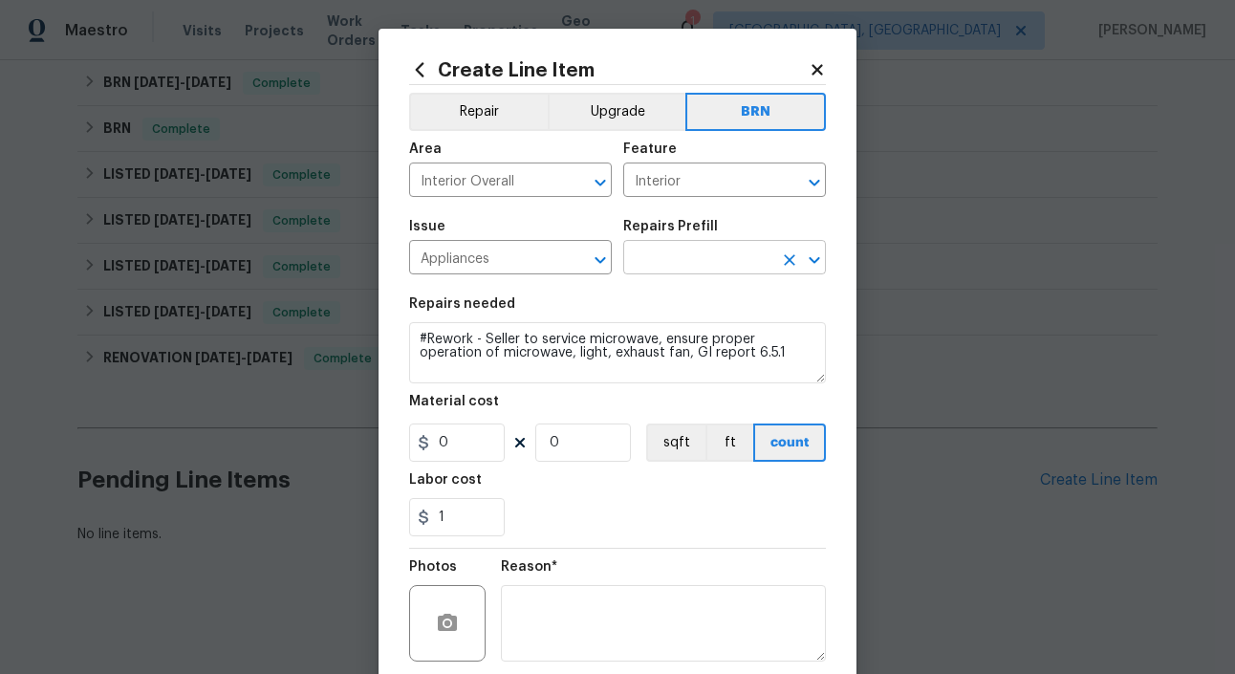
click at [656, 259] on input "text" at bounding box center [697, 260] width 149 height 30
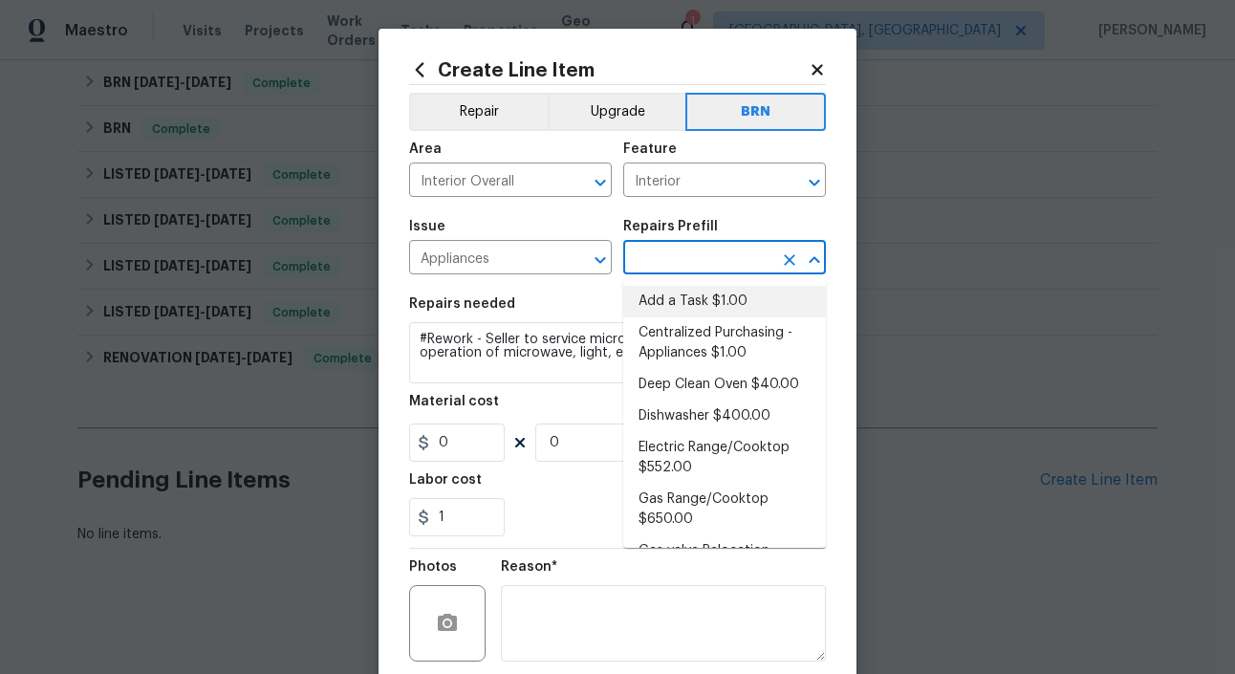
click at [702, 294] on li "Add a Task $1.00" at bounding box center [724, 302] width 203 height 32
type input "Appliances"
type input "Add a Task $1.00"
type textarea "HPM to detail"
type input "1"
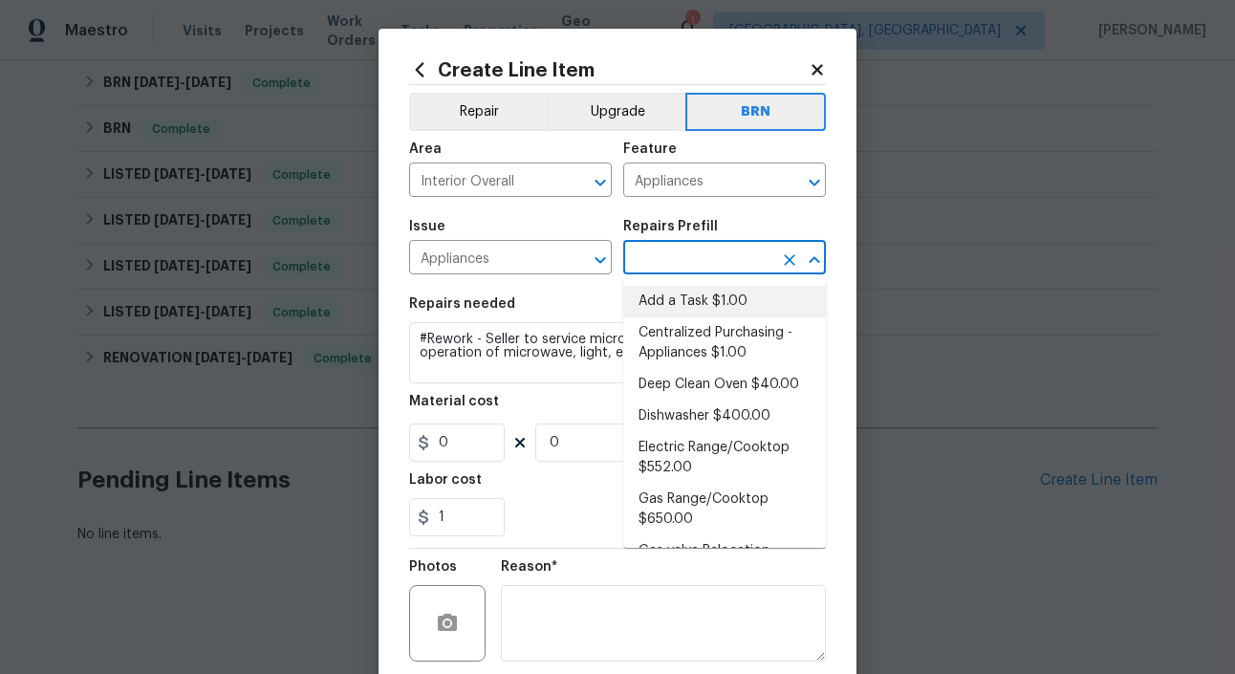
type input "1"
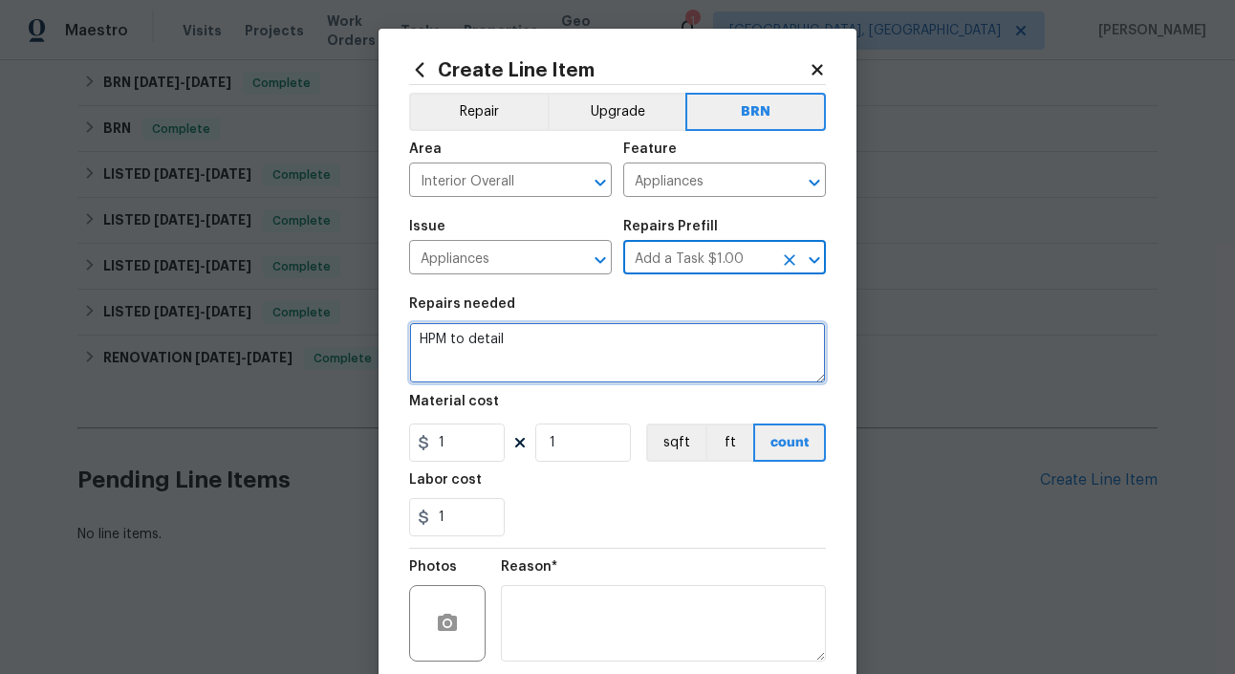
click at [608, 334] on textarea "HPM to detail" at bounding box center [617, 352] width 417 height 61
paste textarea "#Rework - Seller to service microwave, ensure proper operation of microwave, li…"
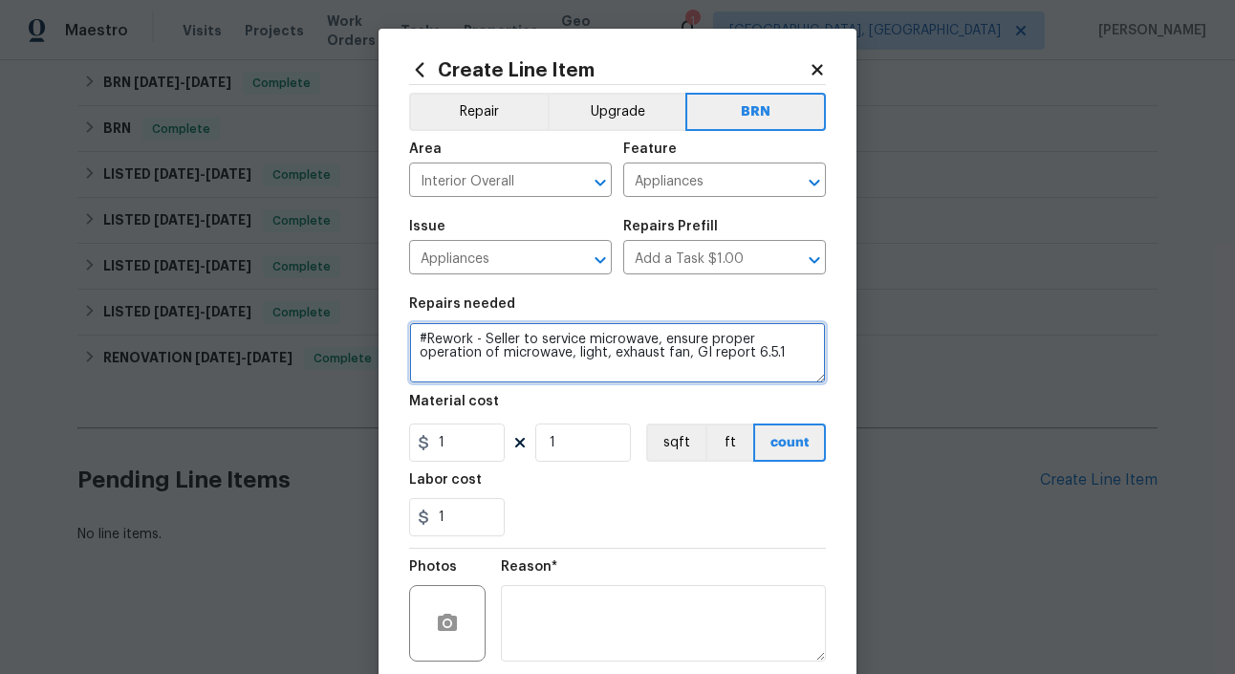
type textarea "#Rework - Seller to service microwave, ensure proper operation of microwave, li…"
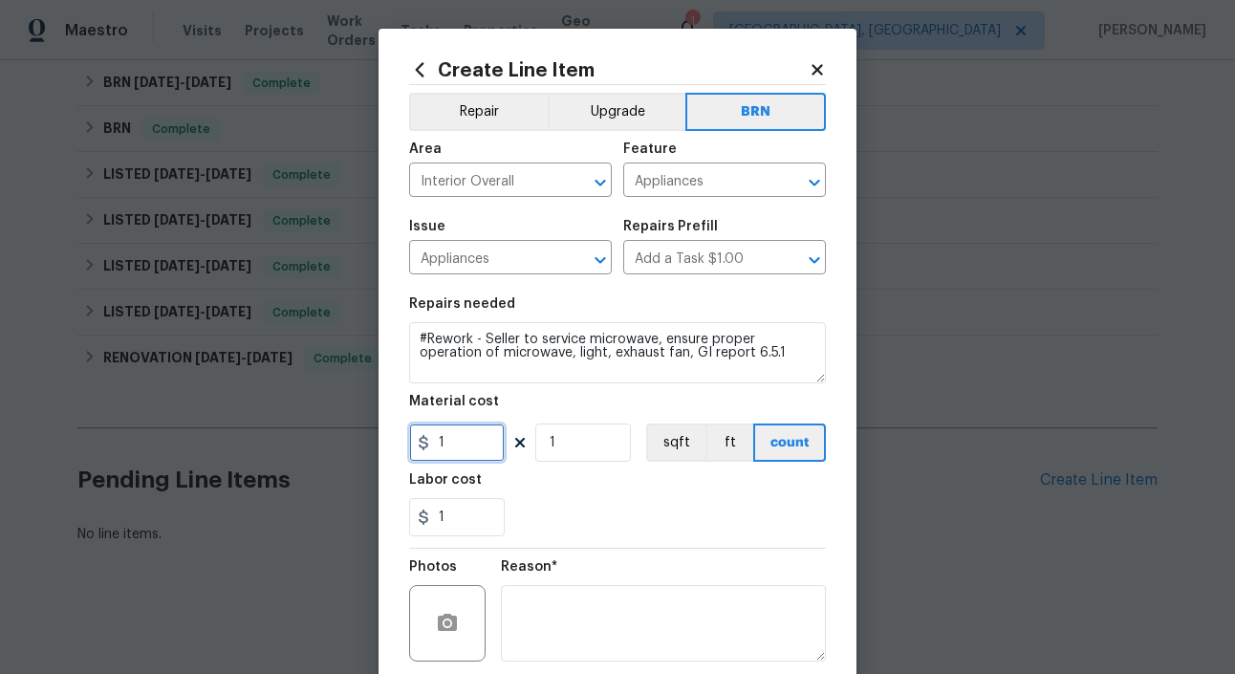
click at [464, 438] on input "1" at bounding box center [457, 442] width 96 height 38
type input "0"
click at [616, 481] on div "Labor cost" at bounding box center [617, 485] width 417 height 25
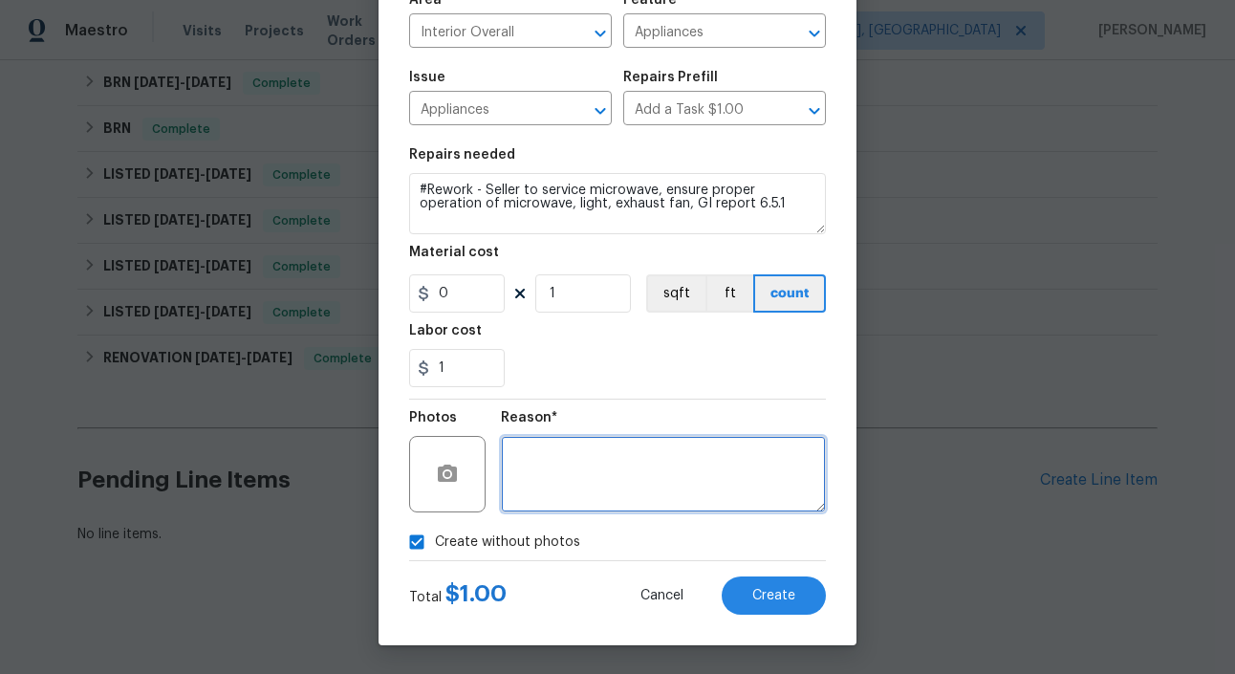
click at [579, 479] on textarea at bounding box center [663, 474] width 325 height 76
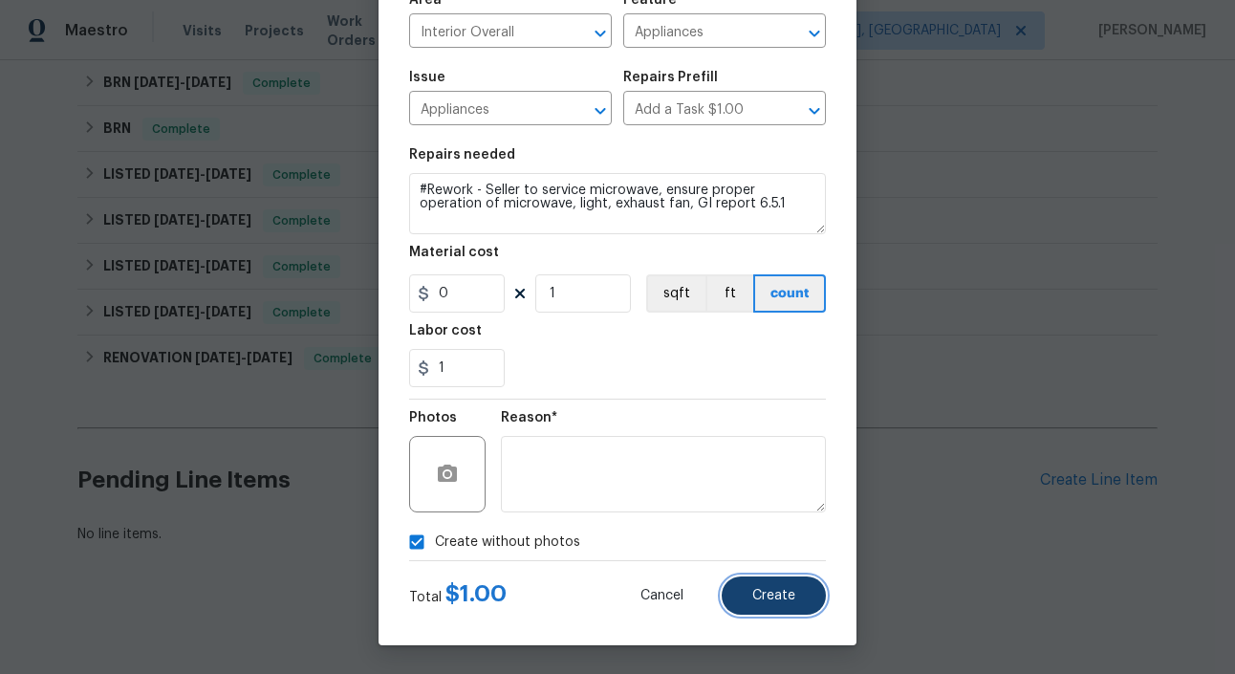
click at [763, 601] on span "Create" at bounding box center [773, 596] width 43 height 14
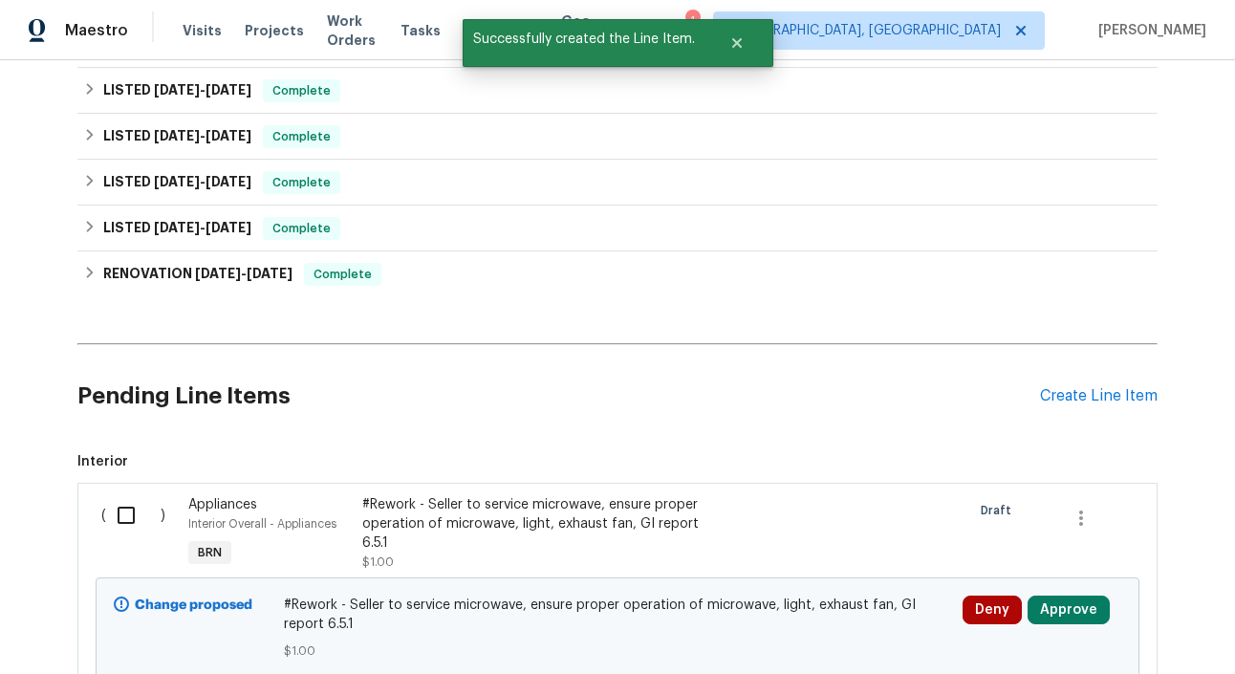
scroll to position [481, 0]
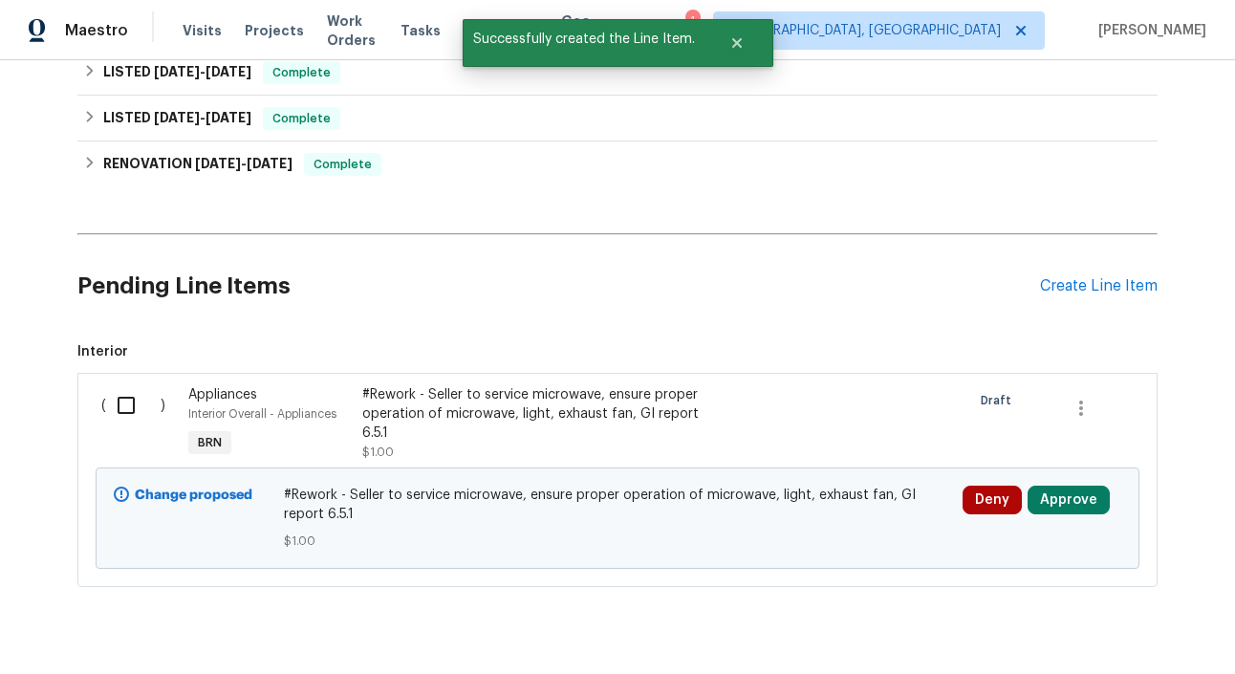
click at [131, 404] on input "checkbox" at bounding box center [133, 405] width 54 height 40
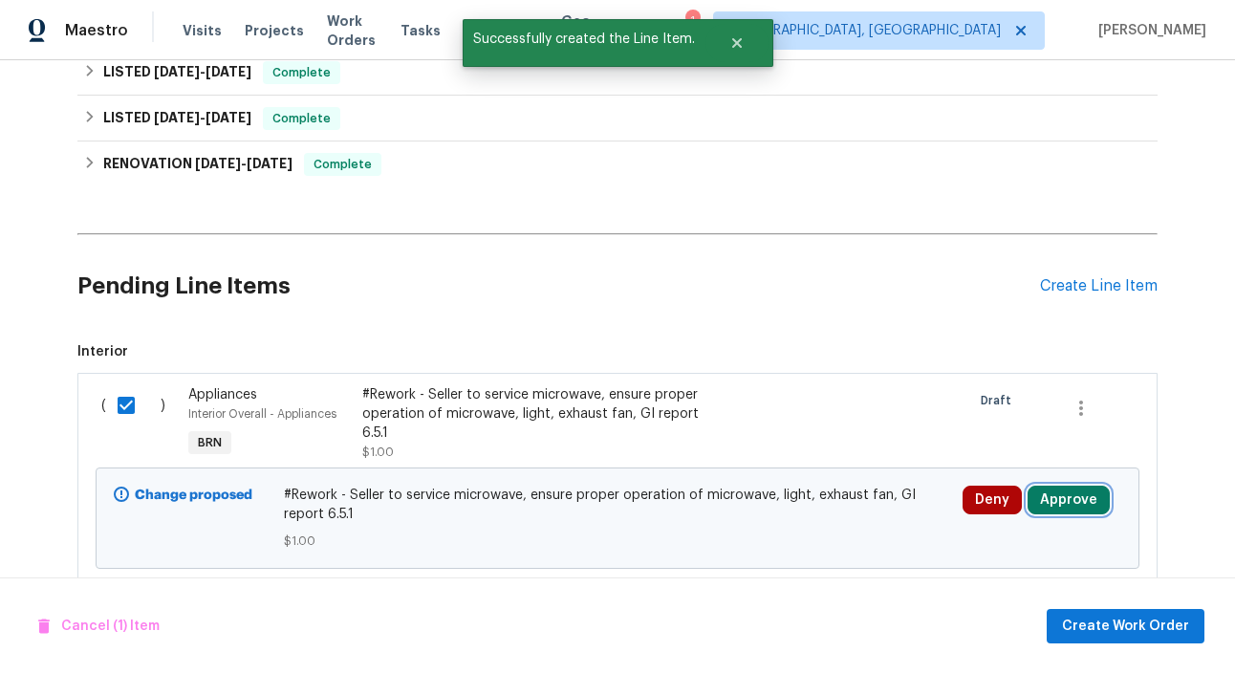
click at [1068, 499] on button "Approve" at bounding box center [1068, 499] width 82 height 29
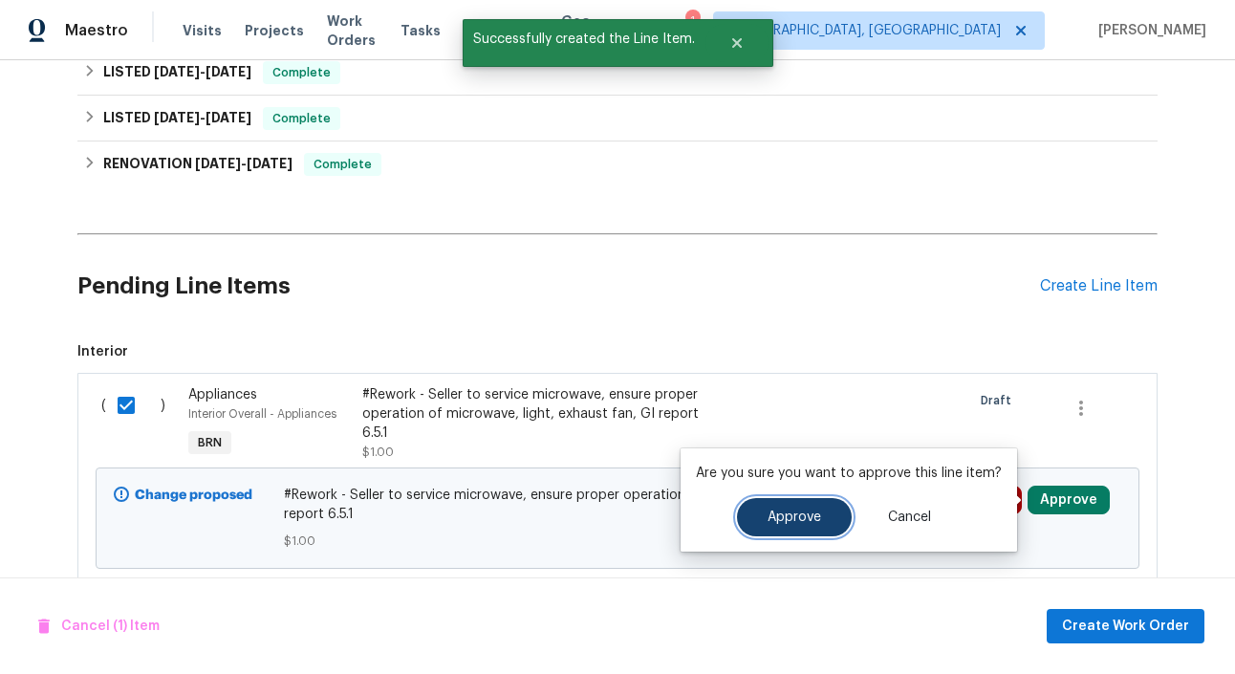
click at [802, 519] on span "Approve" at bounding box center [794, 517] width 54 height 14
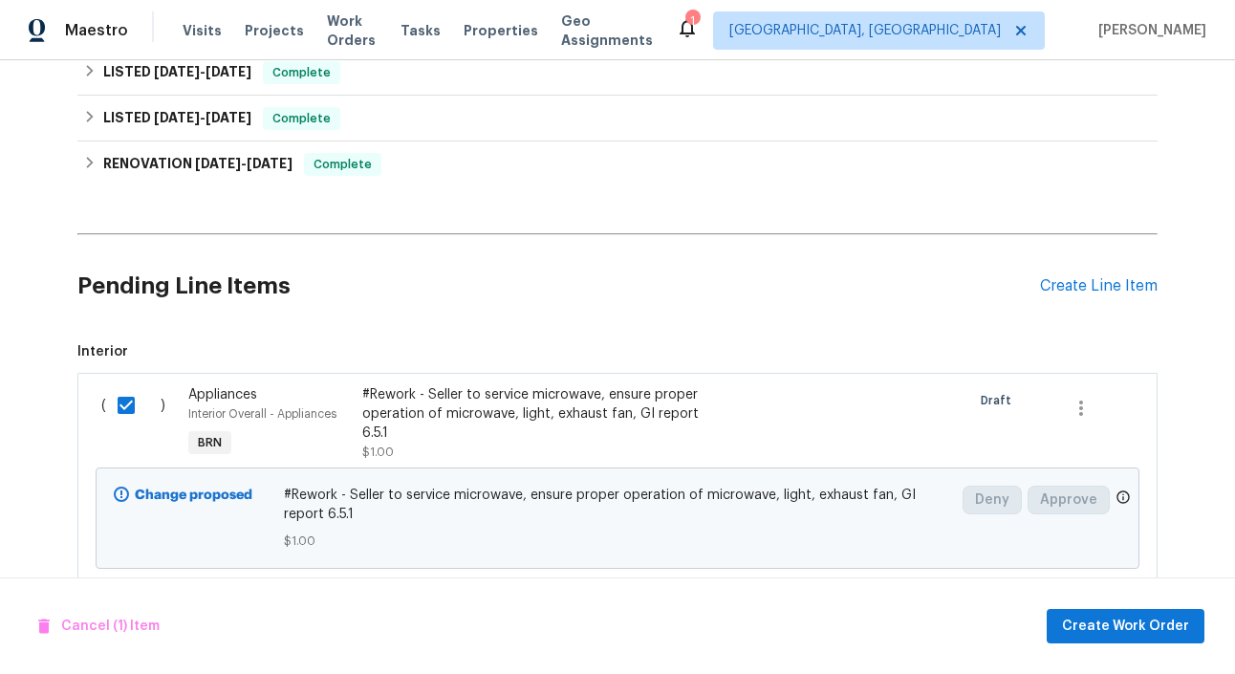
checkbox input "false"
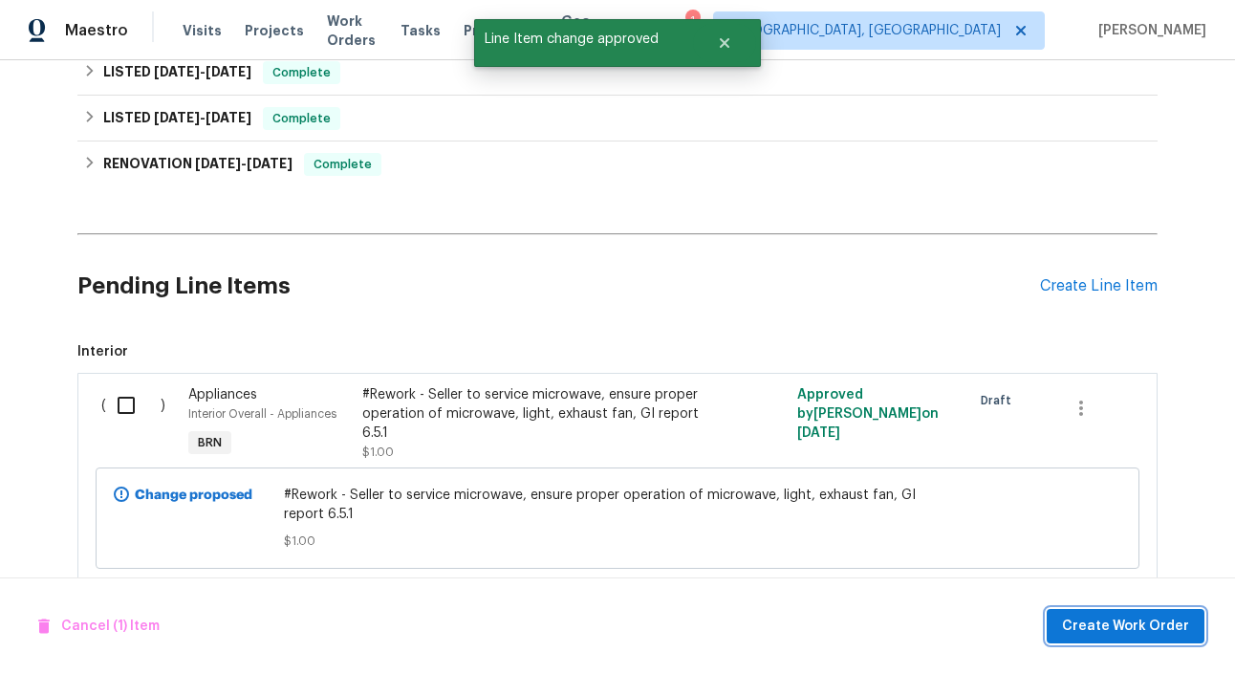
click at [1158, 611] on button "Create Work Order" at bounding box center [1125, 626] width 158 height 35
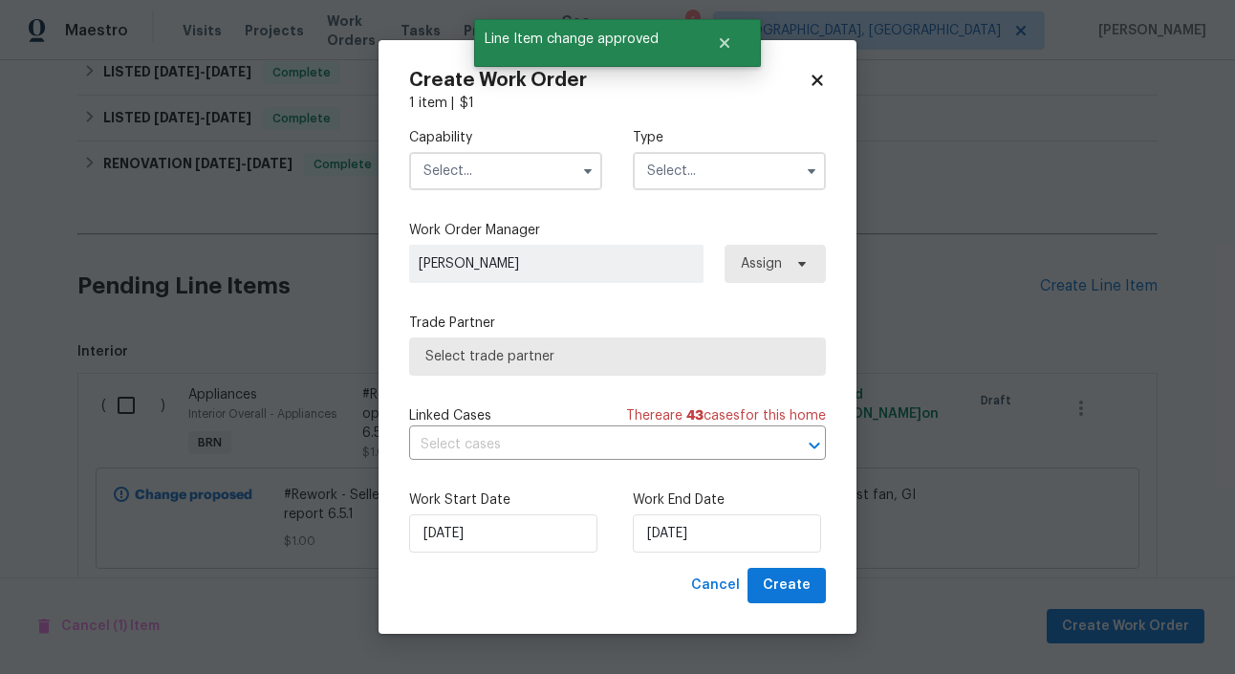
click at [756, 170] on input "text" at bounding box center [729, 171] width 193 height 38
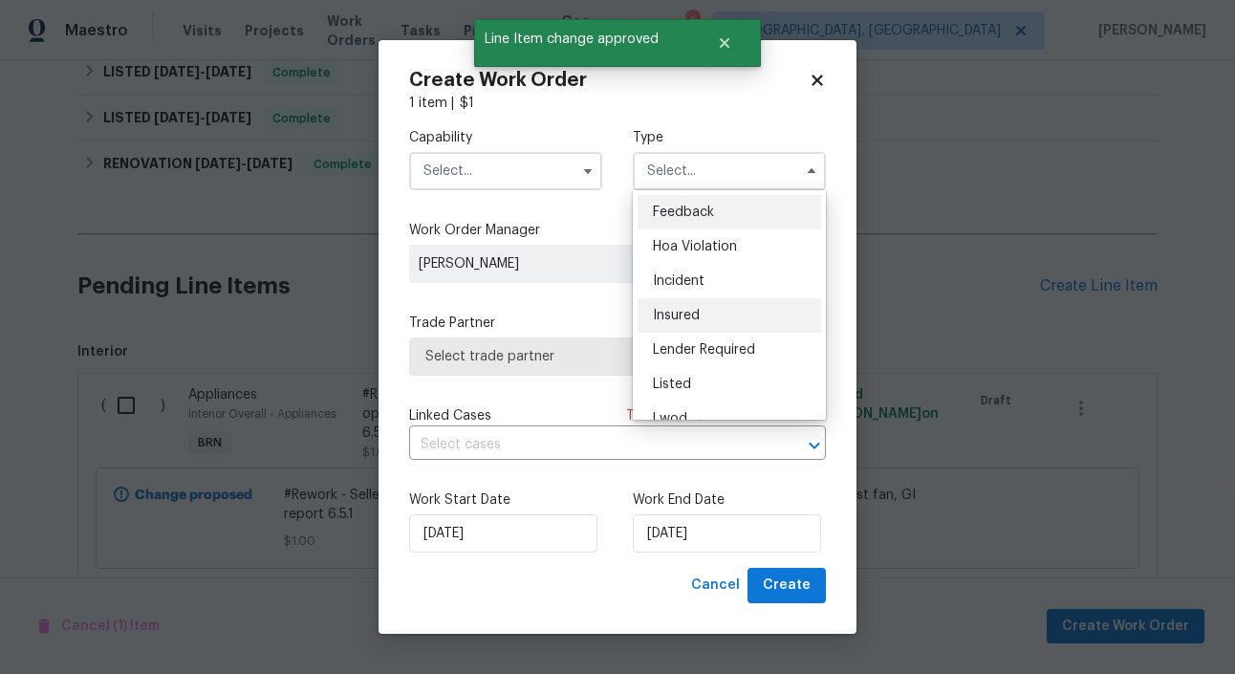
scroll to position [227, 0]
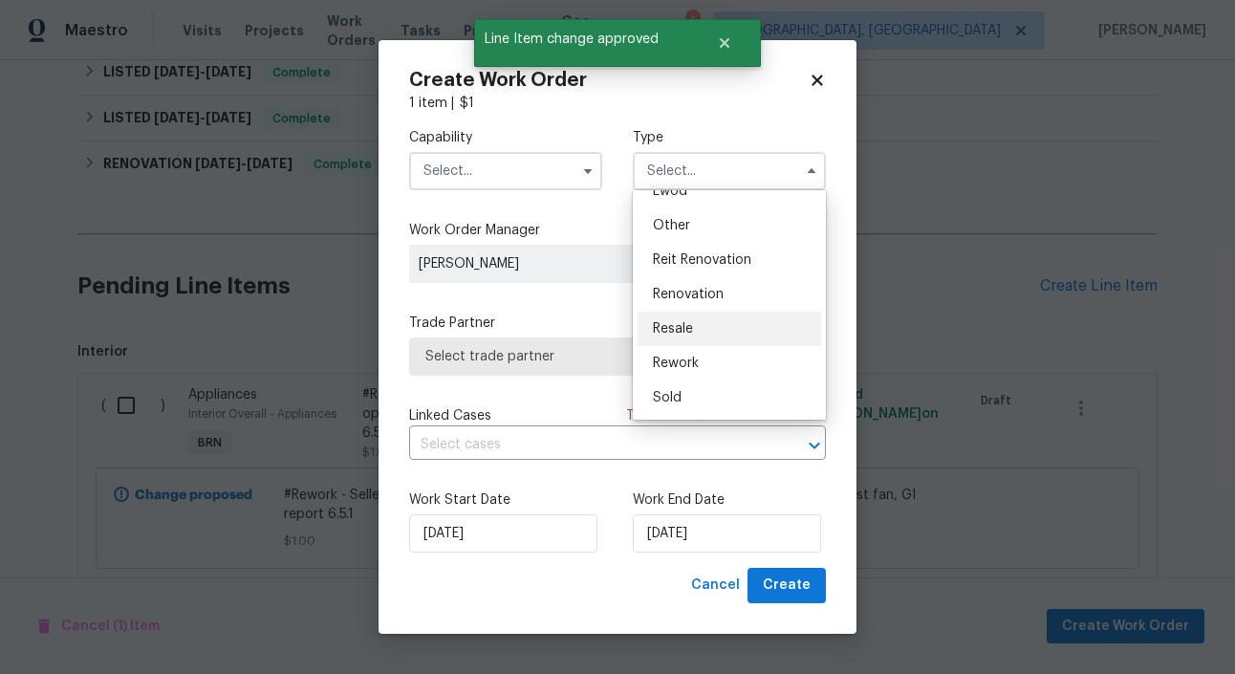
click at [698, 323] on div "Resale" at bounding box center [728, 329] width 183 height 34
type input "Resale"
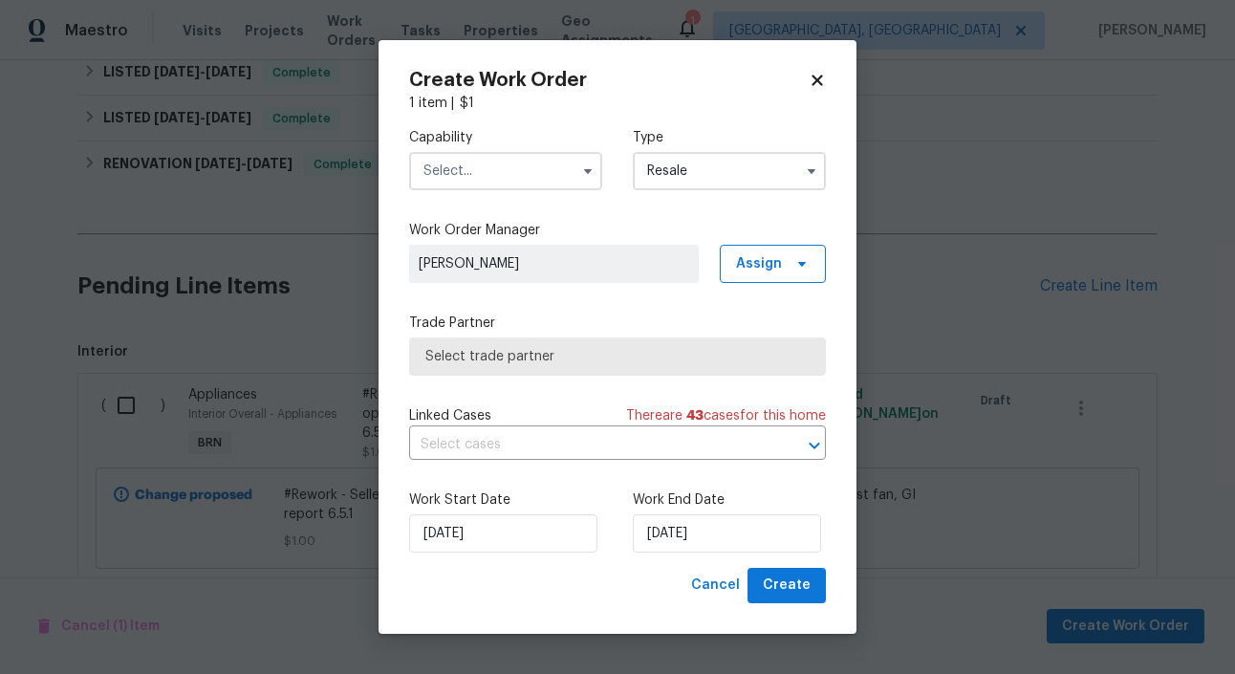
click at [540, 164] on input "text" at bounding box center [505, 171] width 193 height 38
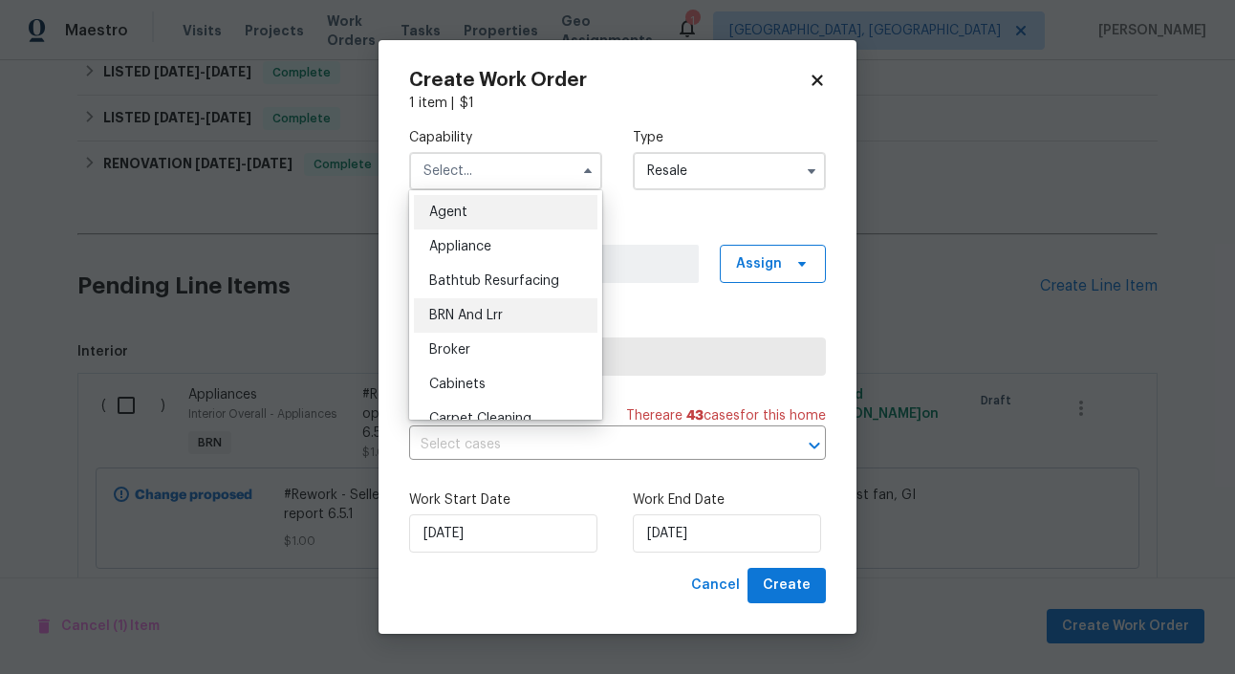
click at [520, 320] on div "BRN And Lrr" at bounding box center [505, 315] width 183 height 34
type input "BRN And Lrr"
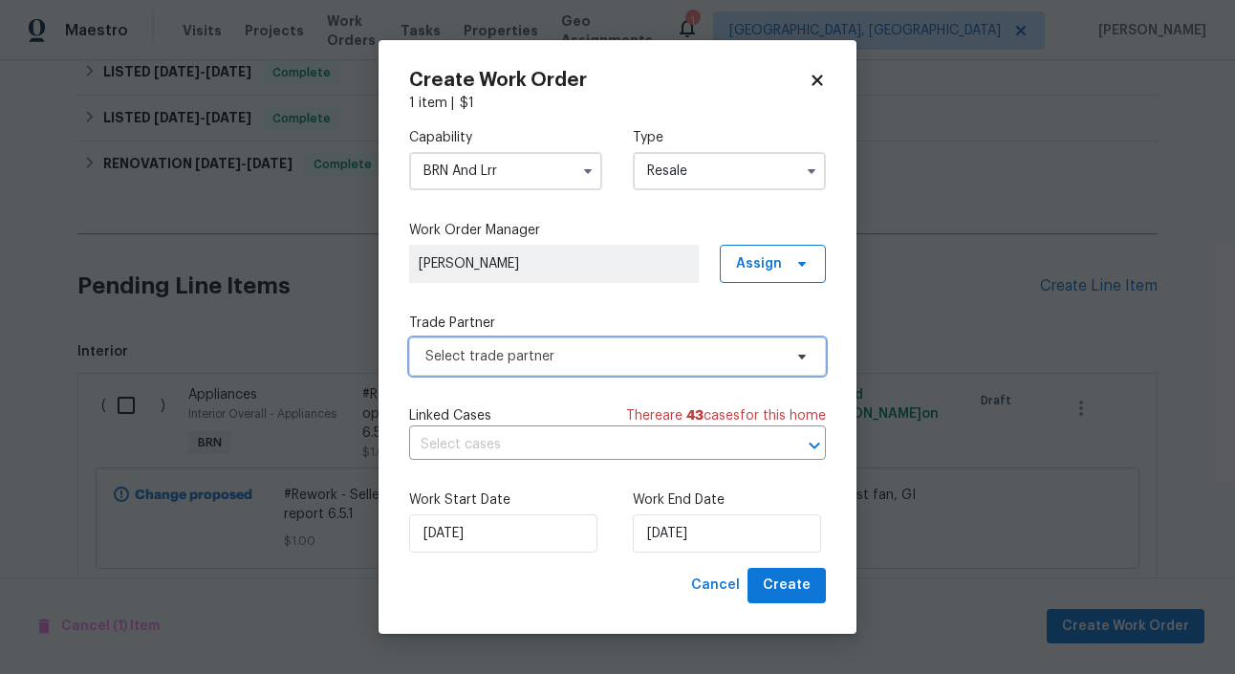
click at [596, 363] on span "Select trade partner" at bounding box center [603, 356] width 356 height 19
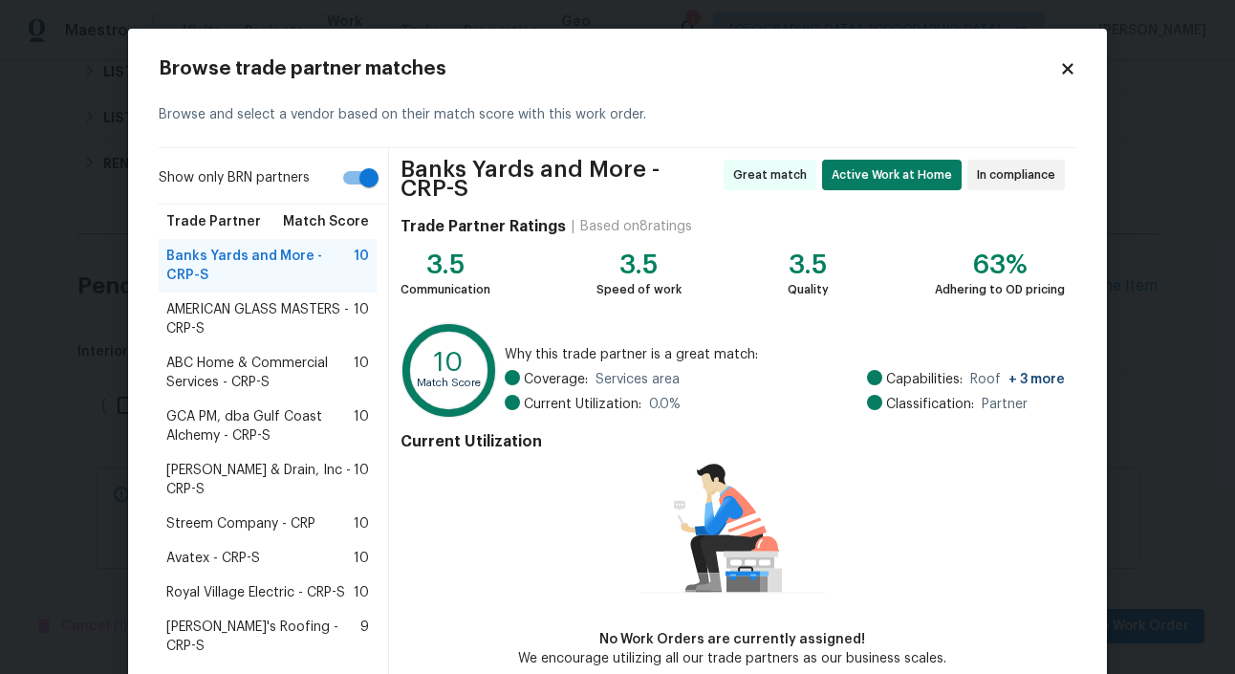
scroll to position [93, 0]
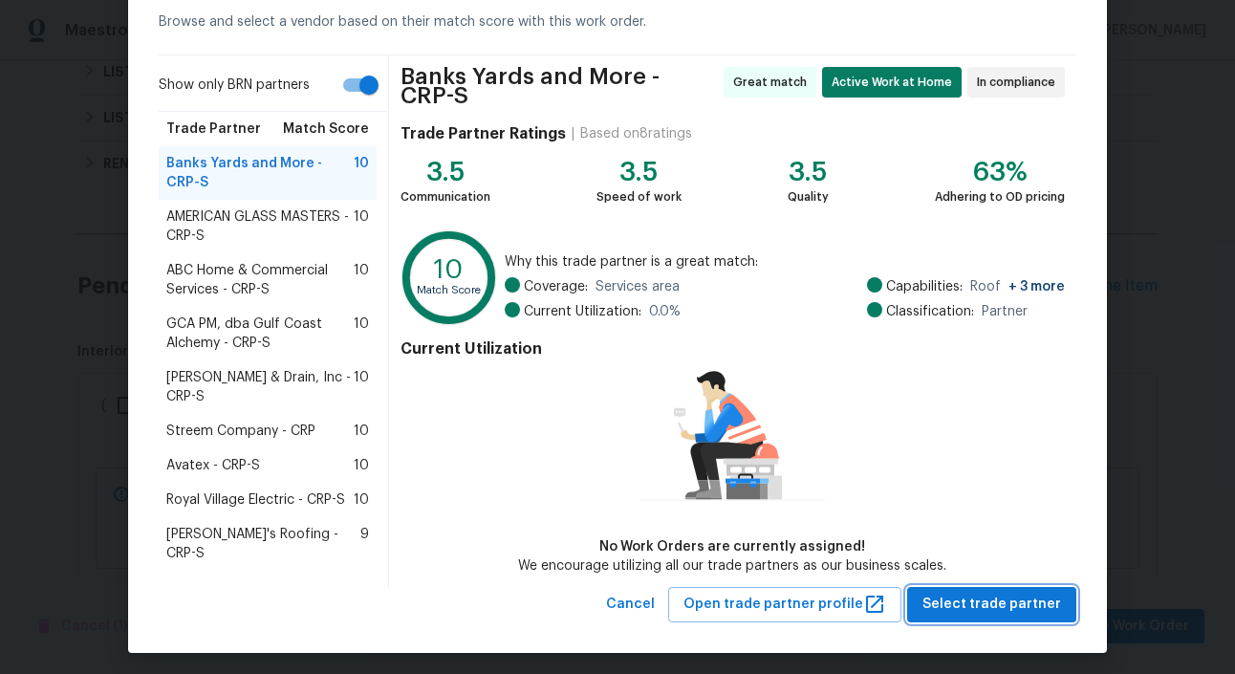
click at [1019, 587] on button "Select trade partner" at bounding box center [991, 604] width 169 height 35
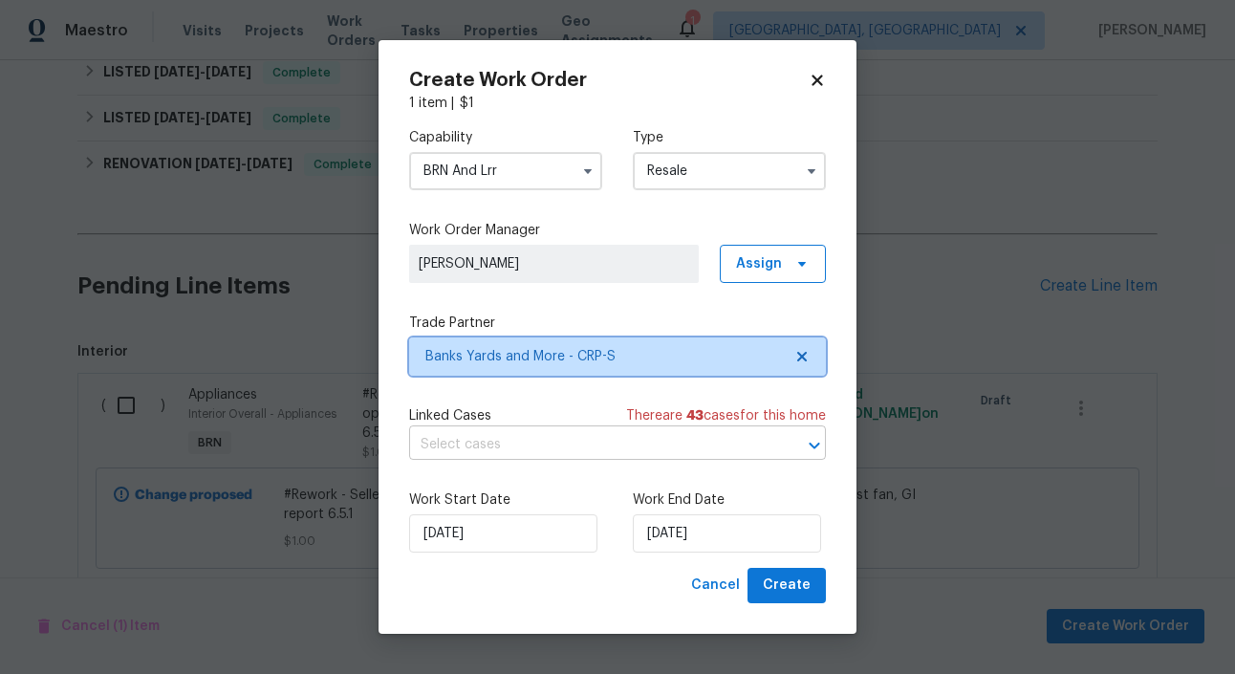
scroll to position [0, 0]
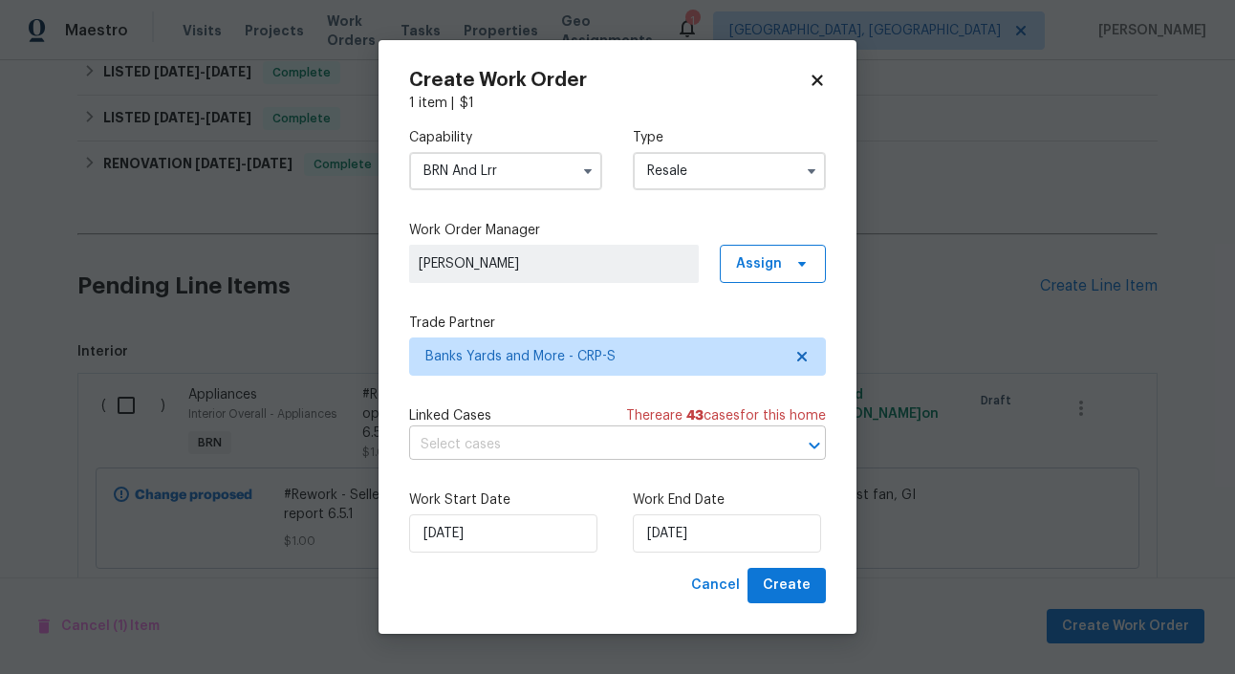
click at [623, 448] on input "text" at bounding box center [590, 445] width 363 height 30
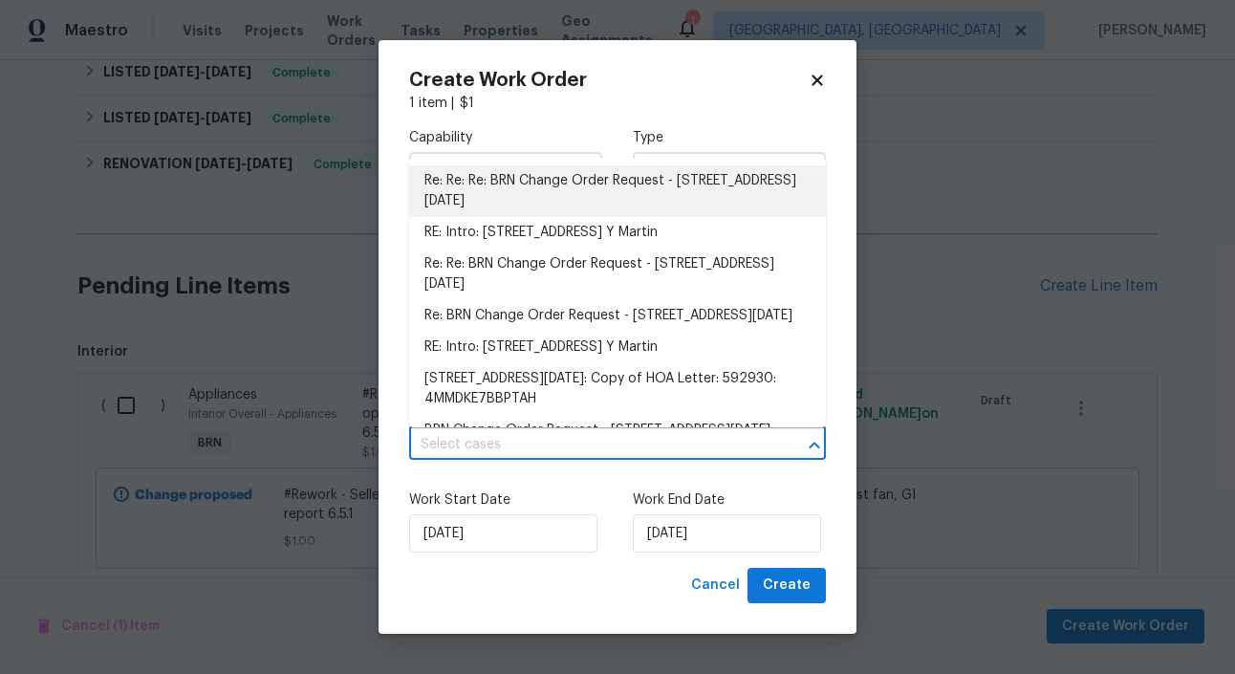
click at [587, 182] on li "Re: Re: Re: BRN Change Order Request - 2105 Aquila St, Corpus Christi, TX 78414" at bounding box center [617, 191] width 417 height 52
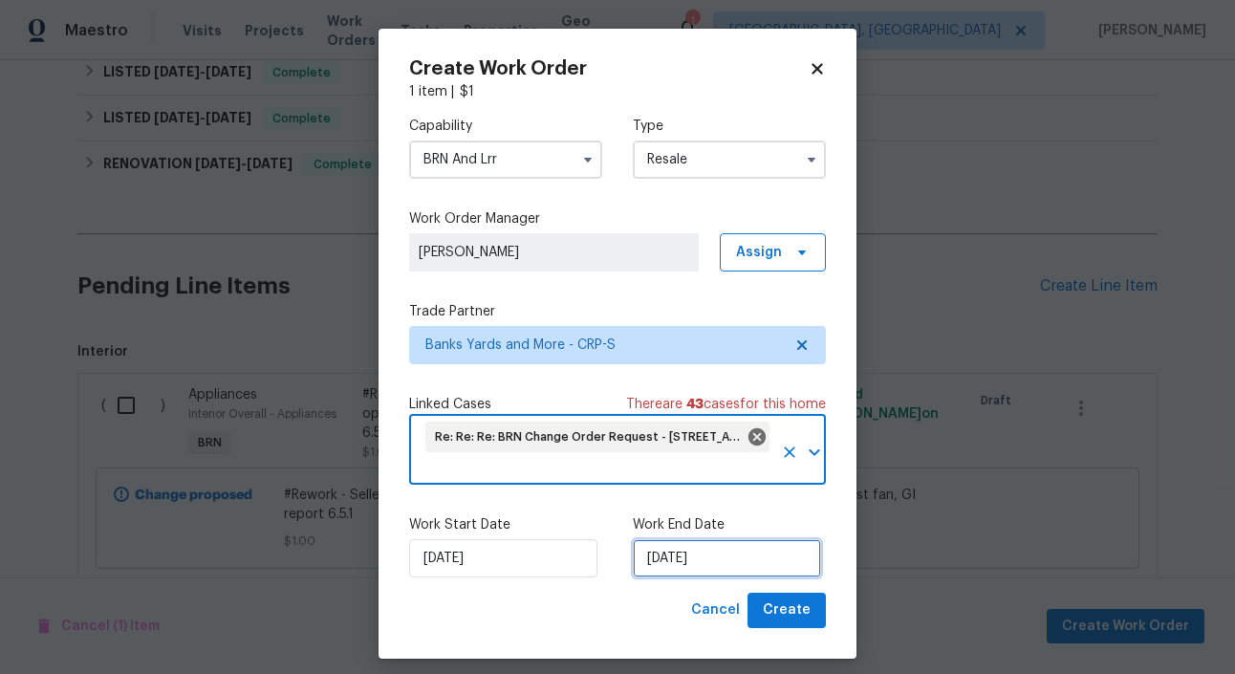
click at [696, 564] on input "9/9/2025" at bounding box center [727, 558] width 188 height 38
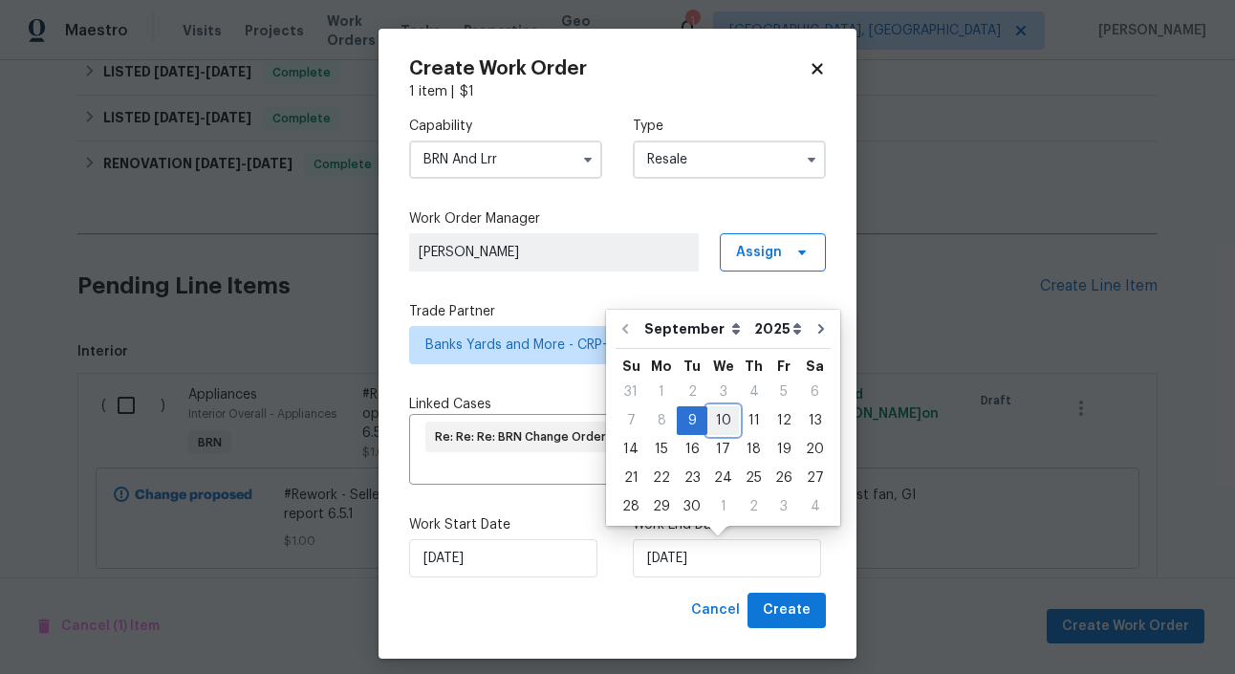
click at [723, 416] on div "10" at bounding box center [723, 420] width 32 height 27
type input "9/10/2025"
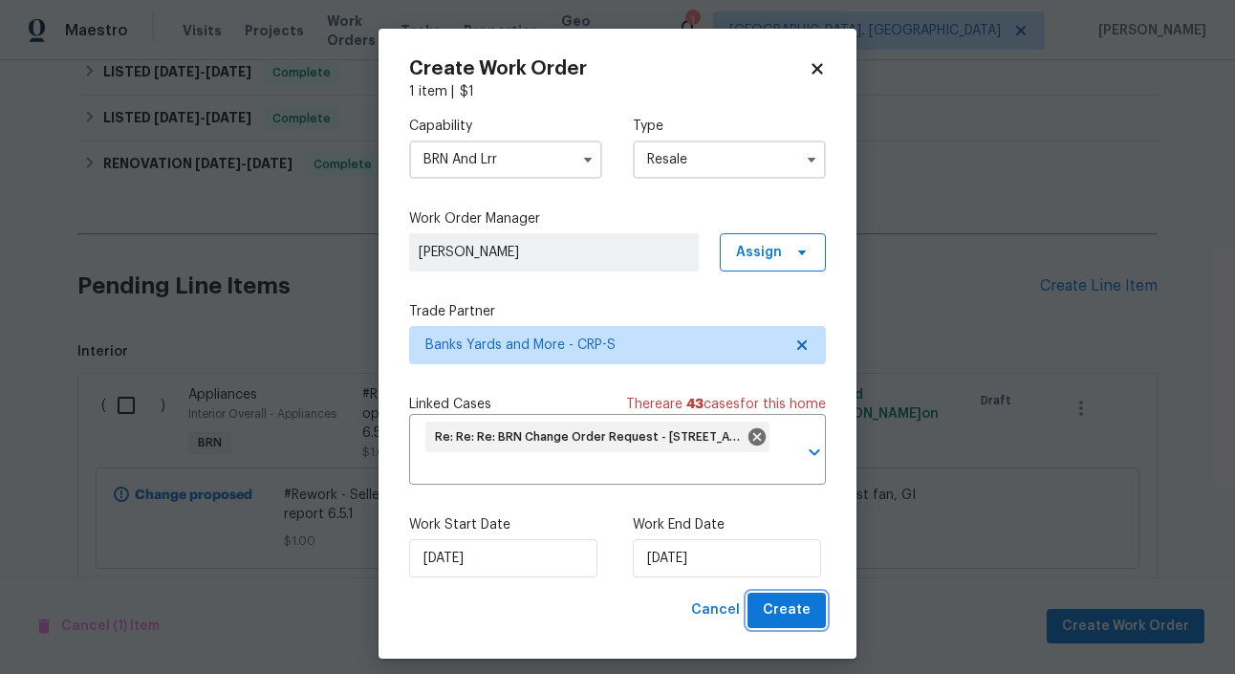
click at [785, 608] on span "Create" at bounding box center [787, 610] width 48 height 24
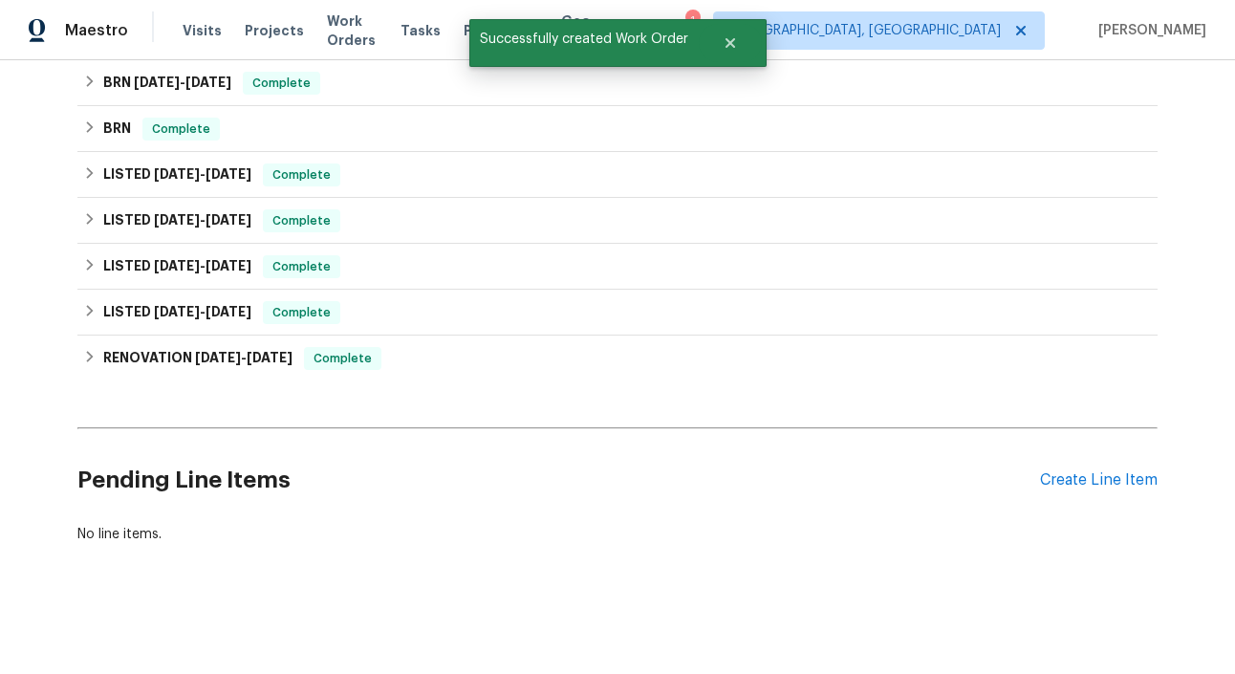
scroll to position [333, 0]
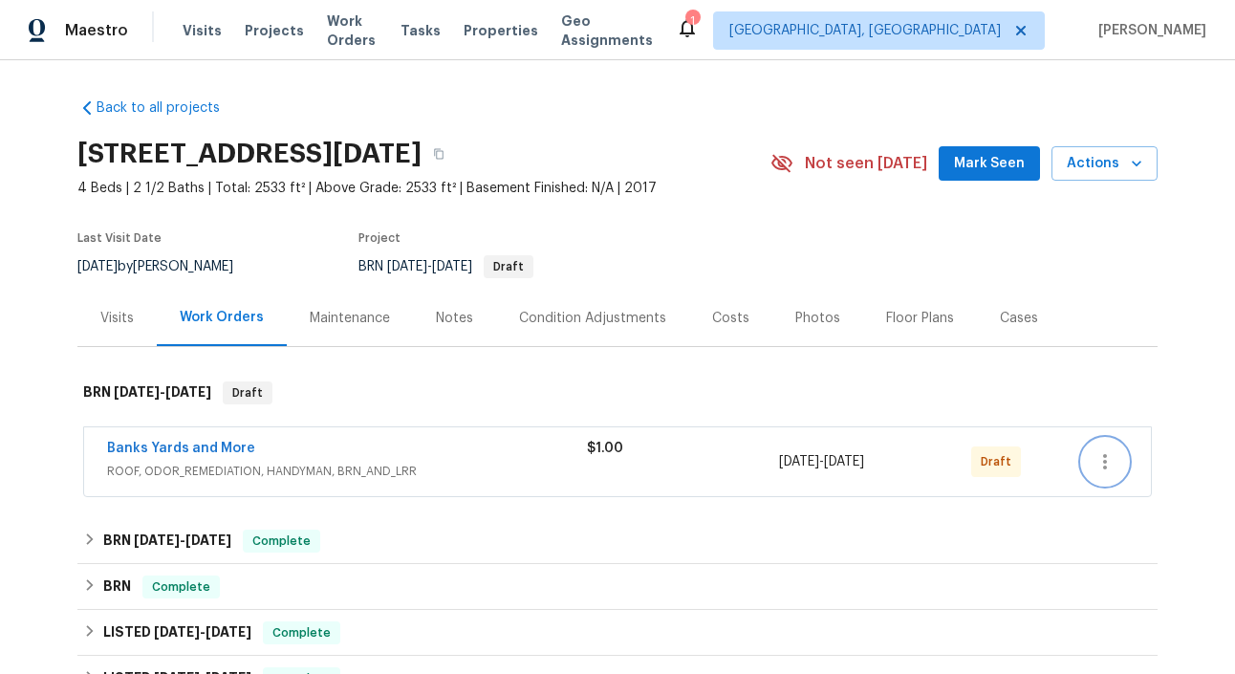
click at [1122, 459] on button "button" at bounding box center [1105, 462] width 46 height 46
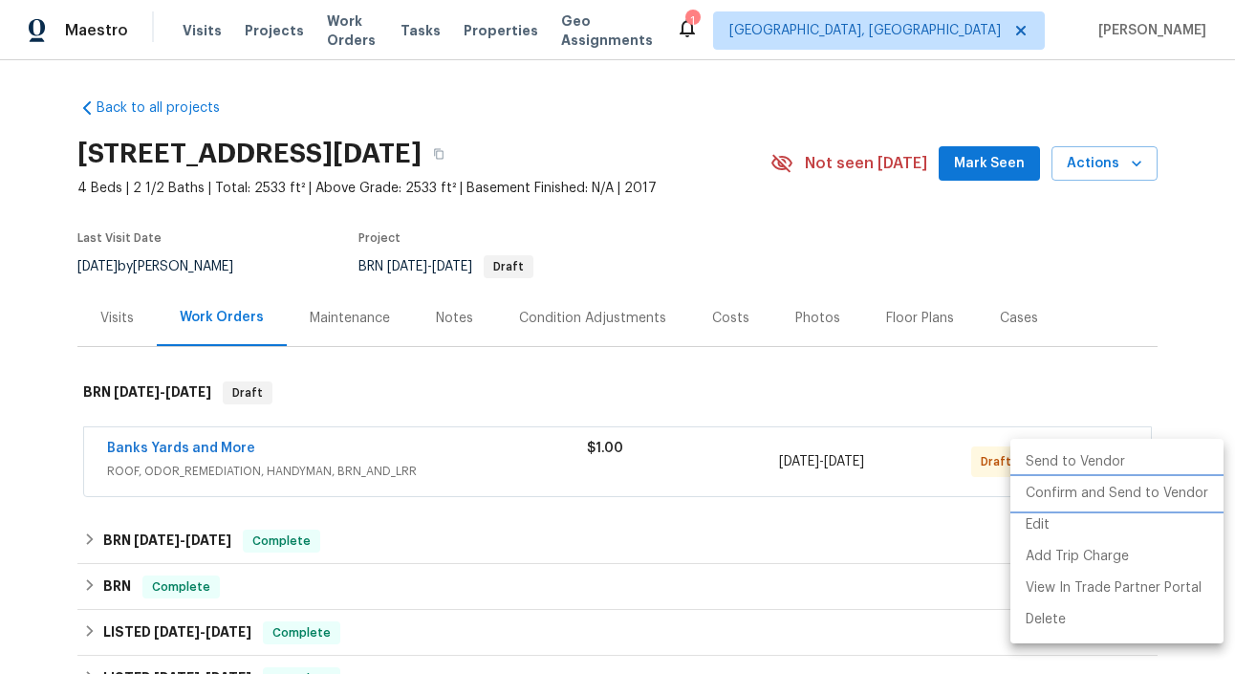
click at [1174, 490] on li "Confirm and Send to Vendor" at bounding box center [1116, 494] width 213 height 32
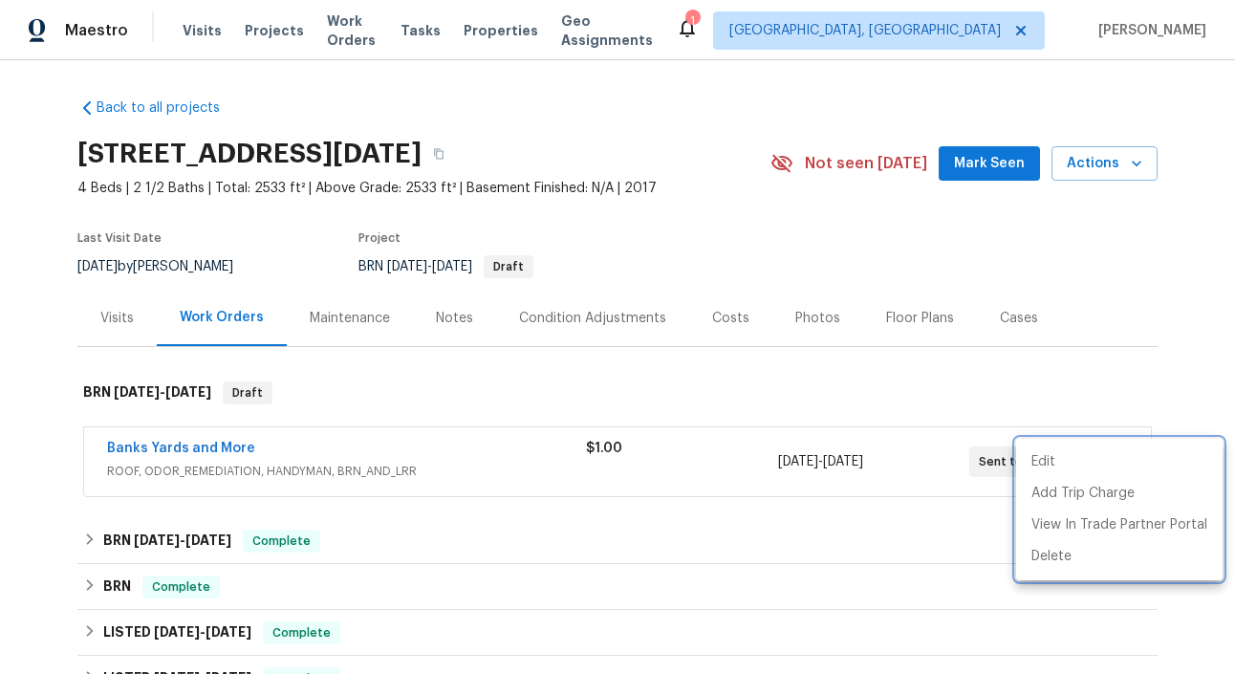
click at [169, 452] on div at bounding box center [617, 337] width 1235 height 674
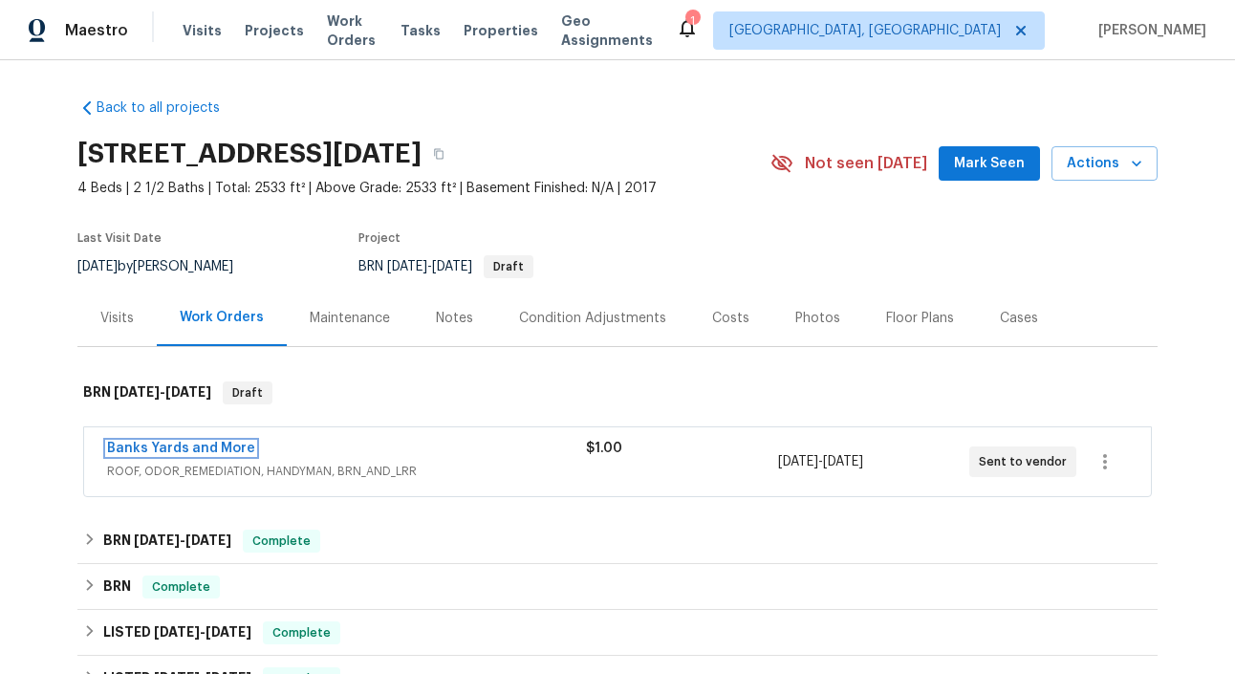
click at [200, 443] on link "Banks Yards and More" at bounding box center [181, 447] width 148 height 13
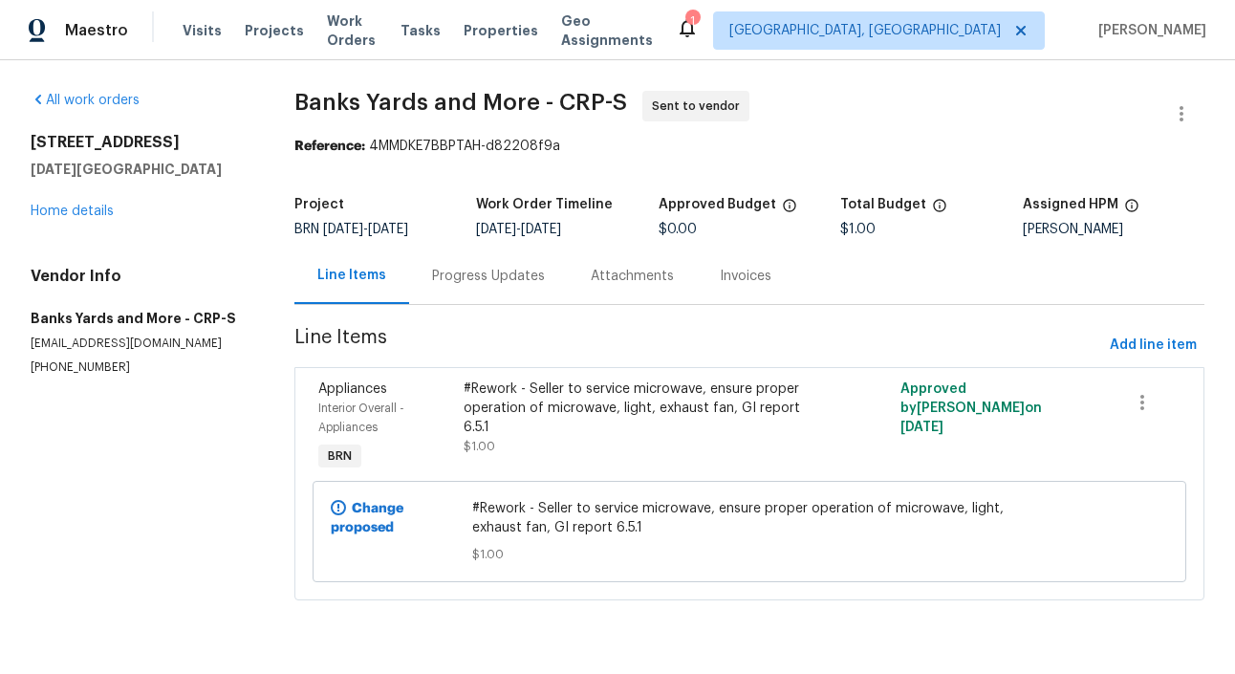
click at [471, 286] on div "Progress Updates" at bounding box center [488, 276] width 113 height 19
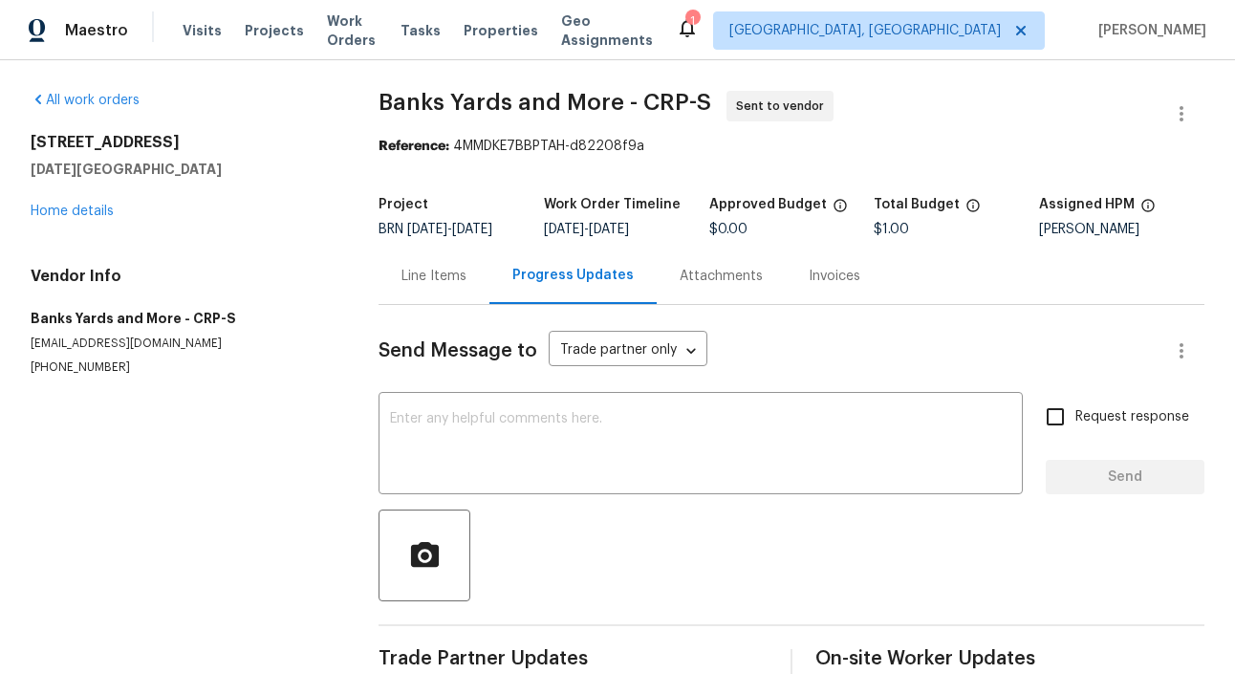
click at [476, 392] on div "Send Message to Trade partner only Trade partner only ​ x ​ Request response Se…" at bounding box center [791, 494] width 826 height 378
click at [473, 420] on textarea at bounding box center [700, 445] width 621 height 67
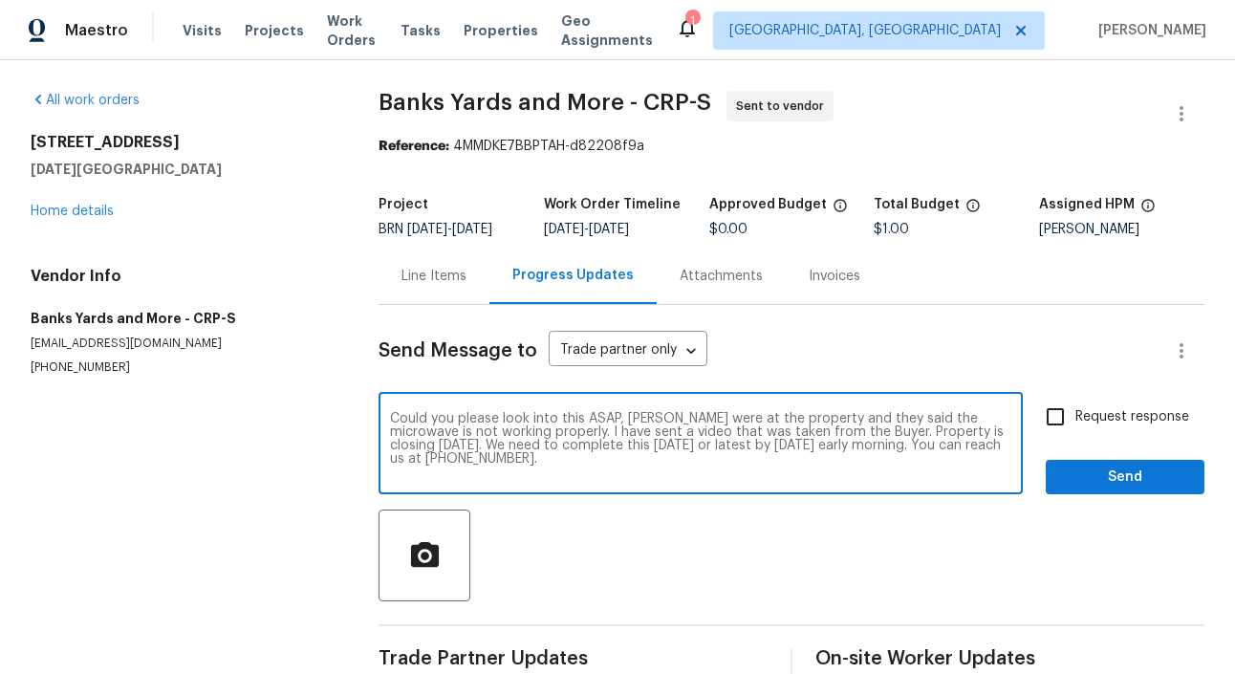
type textarea "Could you please look into this ASAP, [PERSON_NAME] were at the property and th…"
click at [1052, 425] on input "Request response" at bounding box center [1055, 417] width 40 height 40
checkbox input "true"
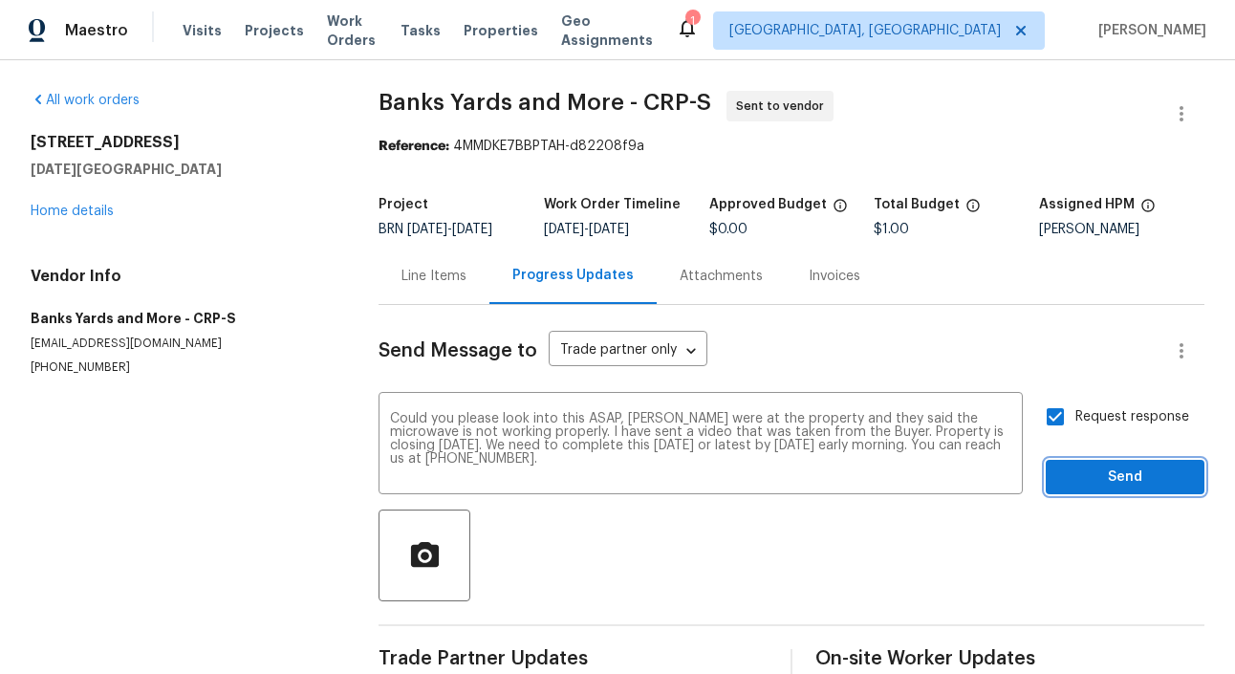
click at [1125, 469] on span "Send" at bounding box center [1125, 477] width 128 height 24
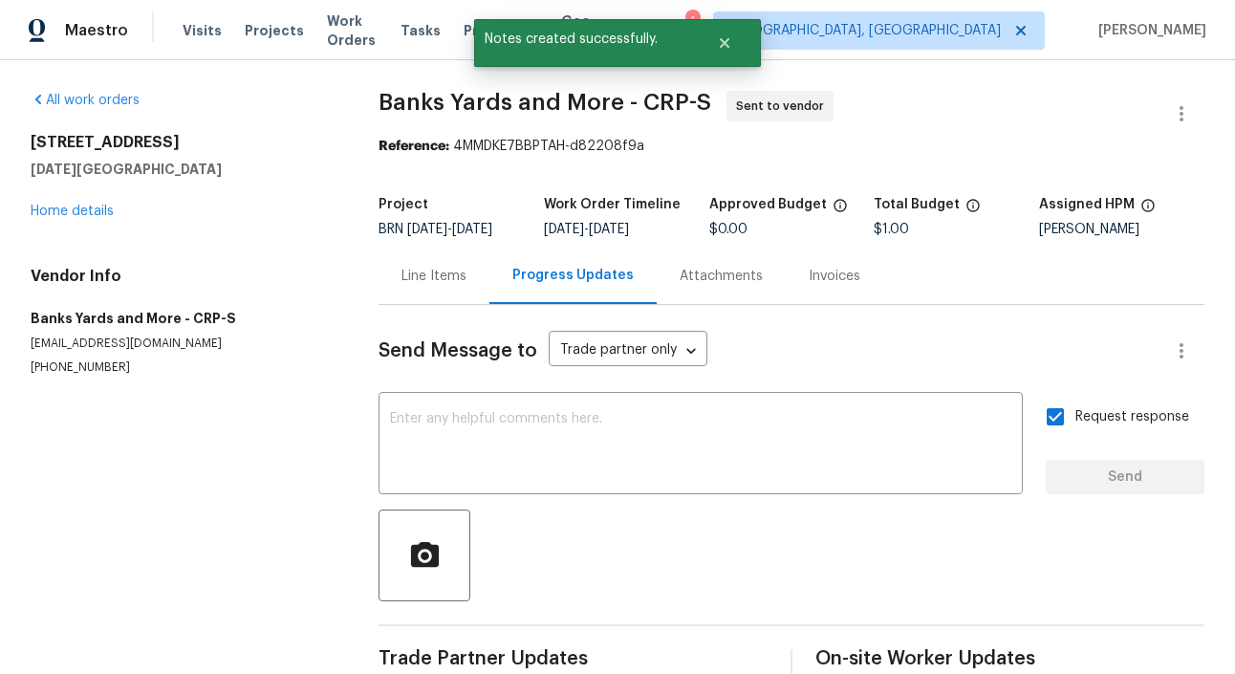
click at [118, 346] on p "[EMAIL_ADDRESS][DOMAIN_NAME]" at bounding box center [182, 343] width 302 height 16
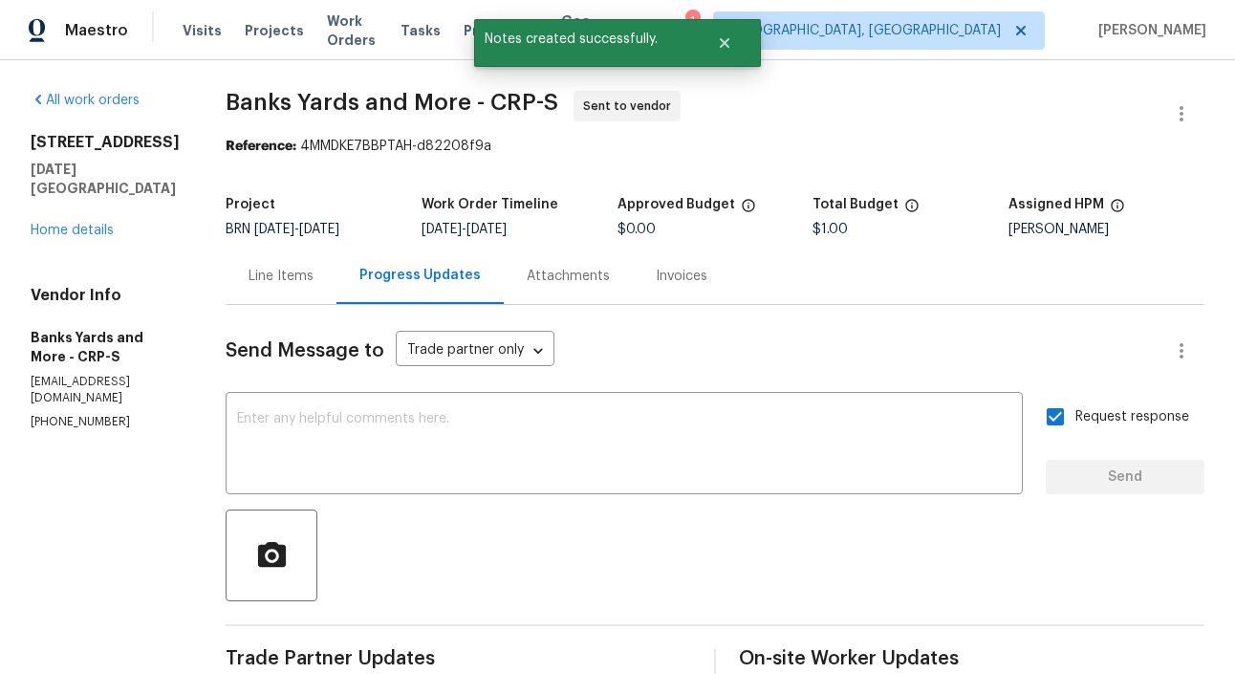
click at [118, 346] on h5 "Banks Yards and More - CRP-S" at bounding box center [105, 347] width 149 height 38
click at [118, 384] on p "[EMAIL_ADDRESS][DOMAIN_NAME]" at bounding box center [105, 390] width 149 height 32
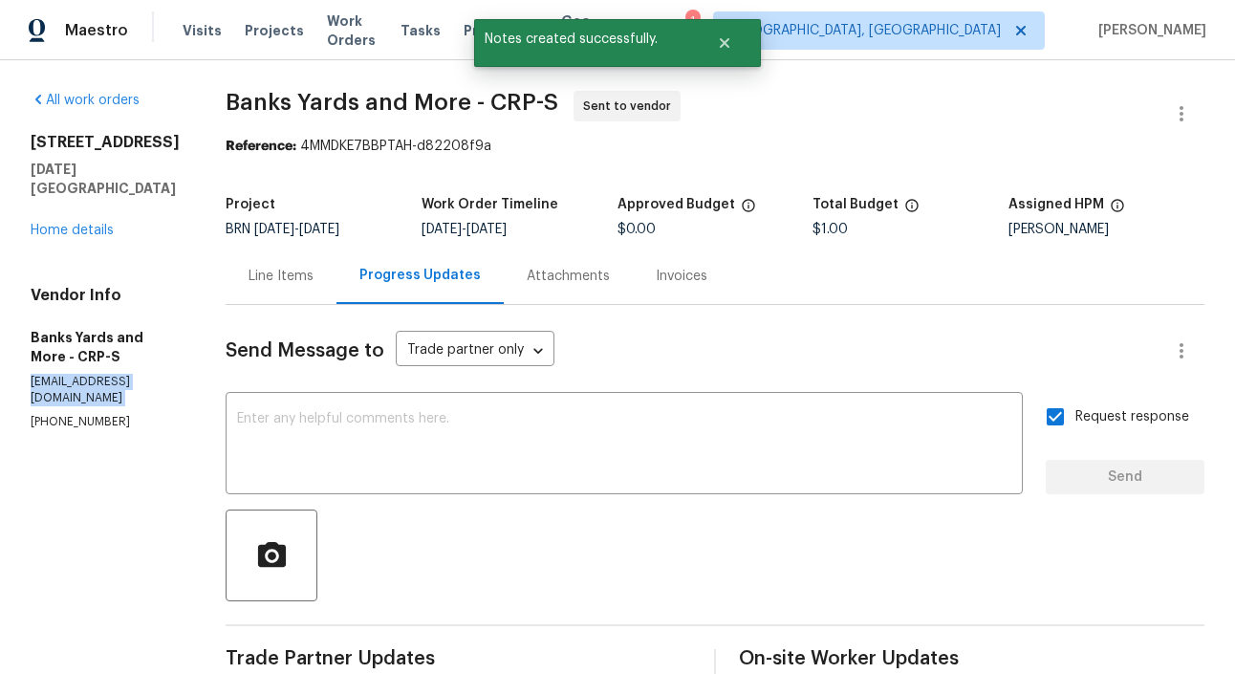
copy p "[EMAIL_ADDRESS][DOMAIN_NAME]"
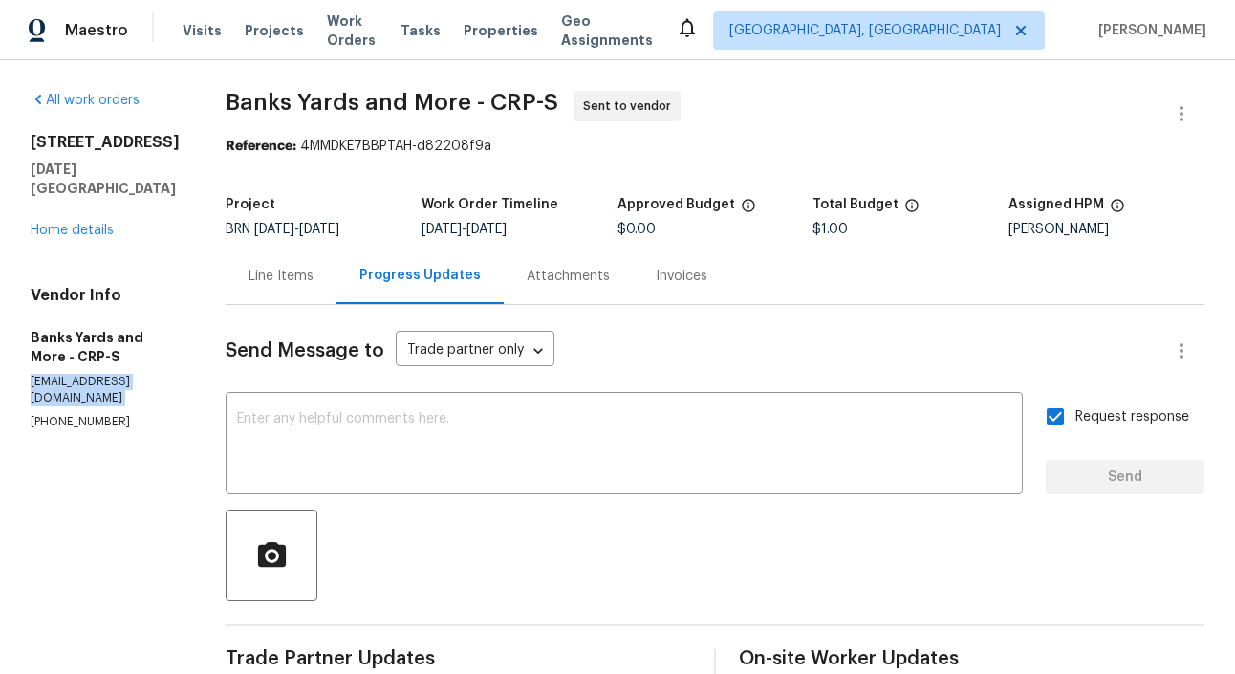
click at [277, 277] on div "Line Items" at bounding box center [280, 276] width 65 height 19
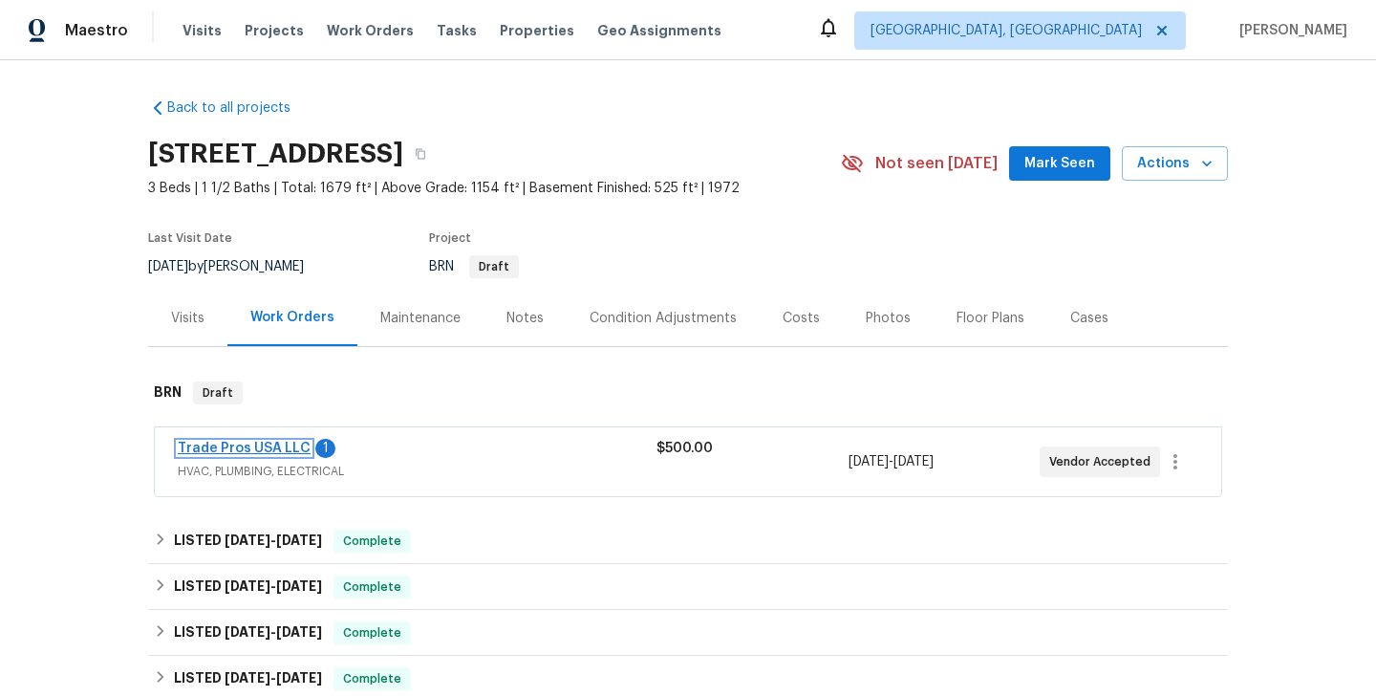
click at [273, 447] on link "Trade Pros USA LLC" at bounding box center [244, 447] width 133 height 13
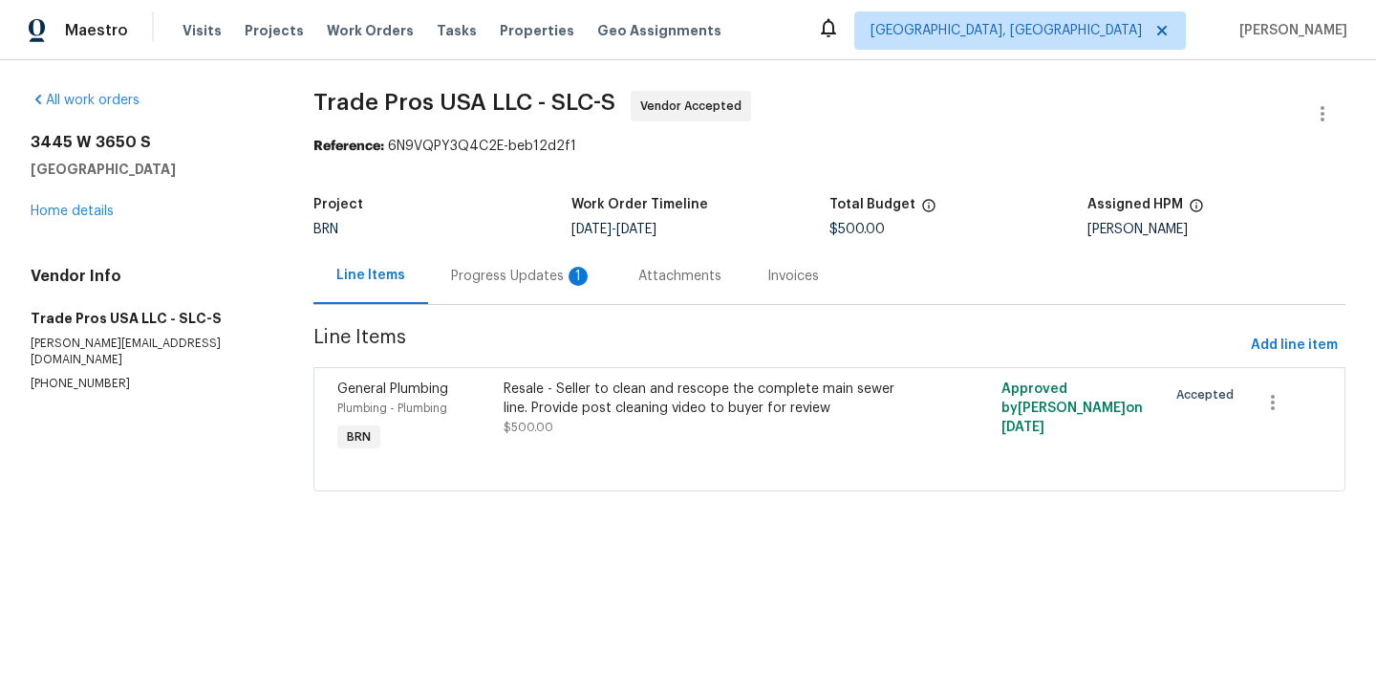
click at [535, 276] on div "Progress Updates 1" at bounding box center [521, 276] width 141 height 19
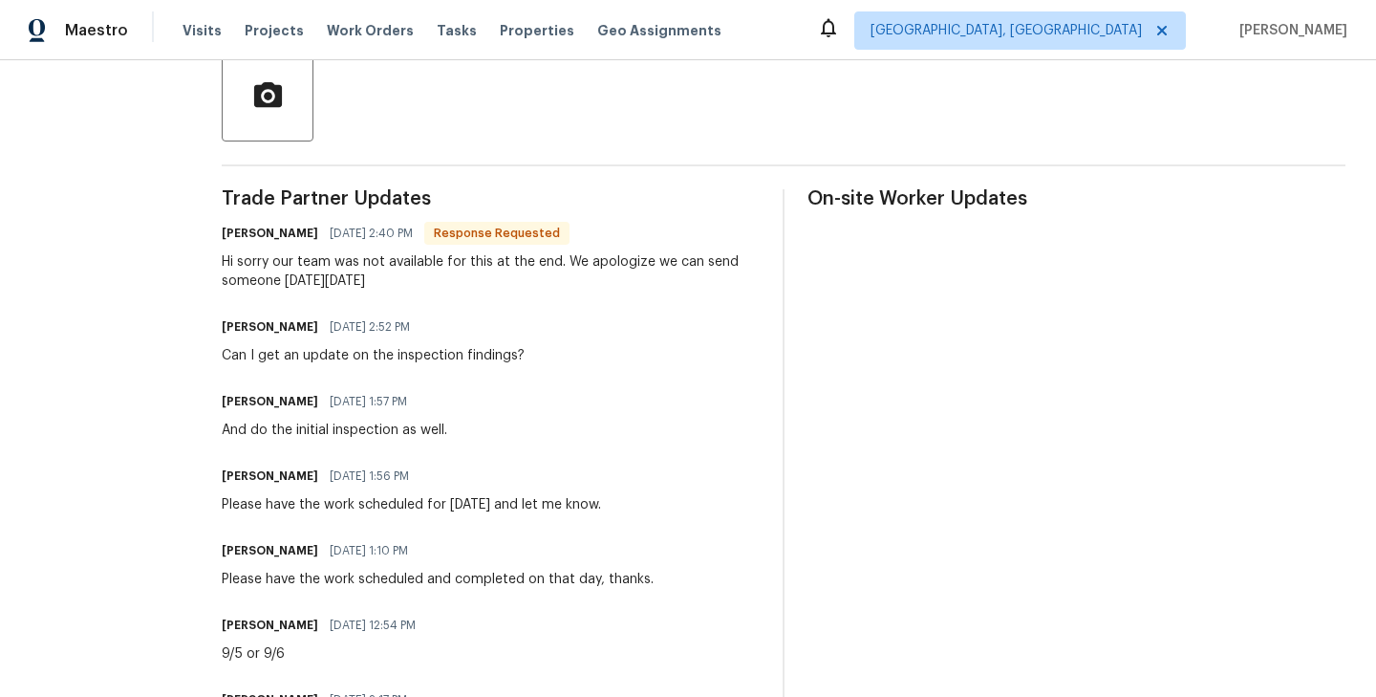
scroll to position [426, 0]
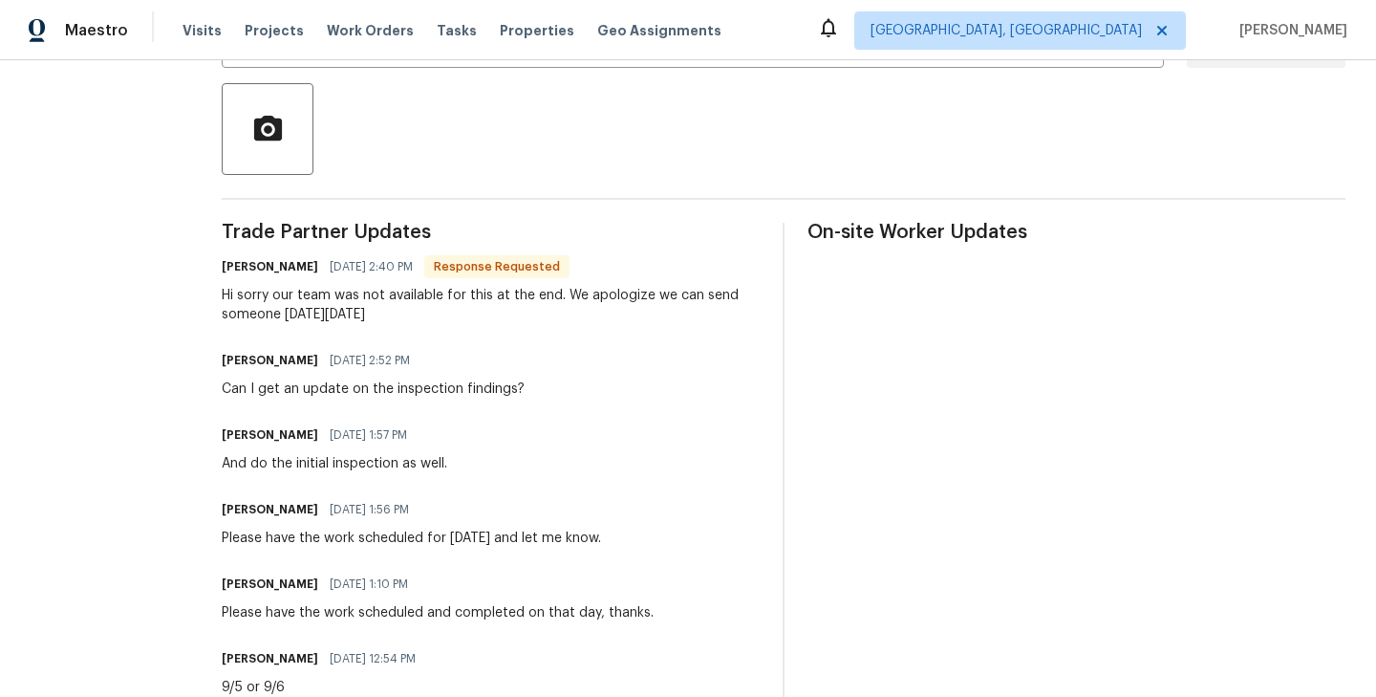
click at [229, 270] on h6 "Trevor Davidson" at bounding box center [270, 266] width 97 height 19
copy h6 "Trevor"
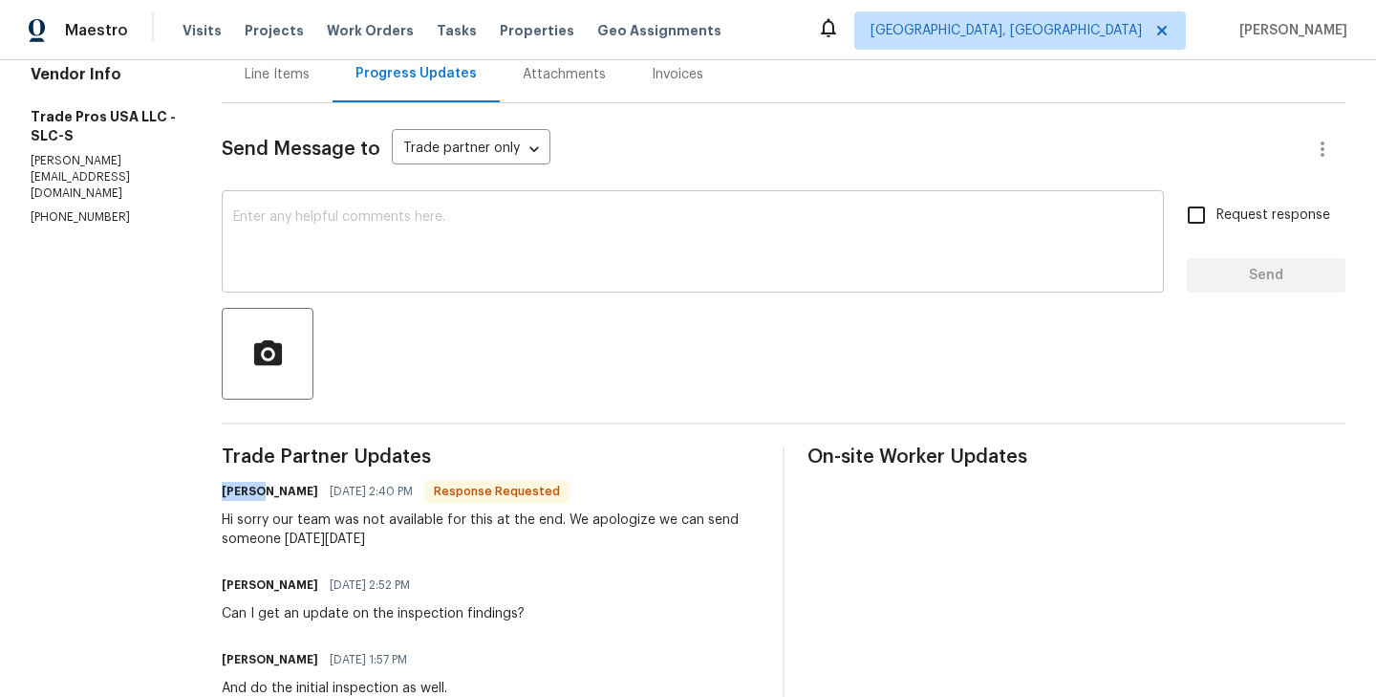
click at [289, 244] on textarea at bounding box center [692, 243] width 919 height 67
paste textarea "Trevor"
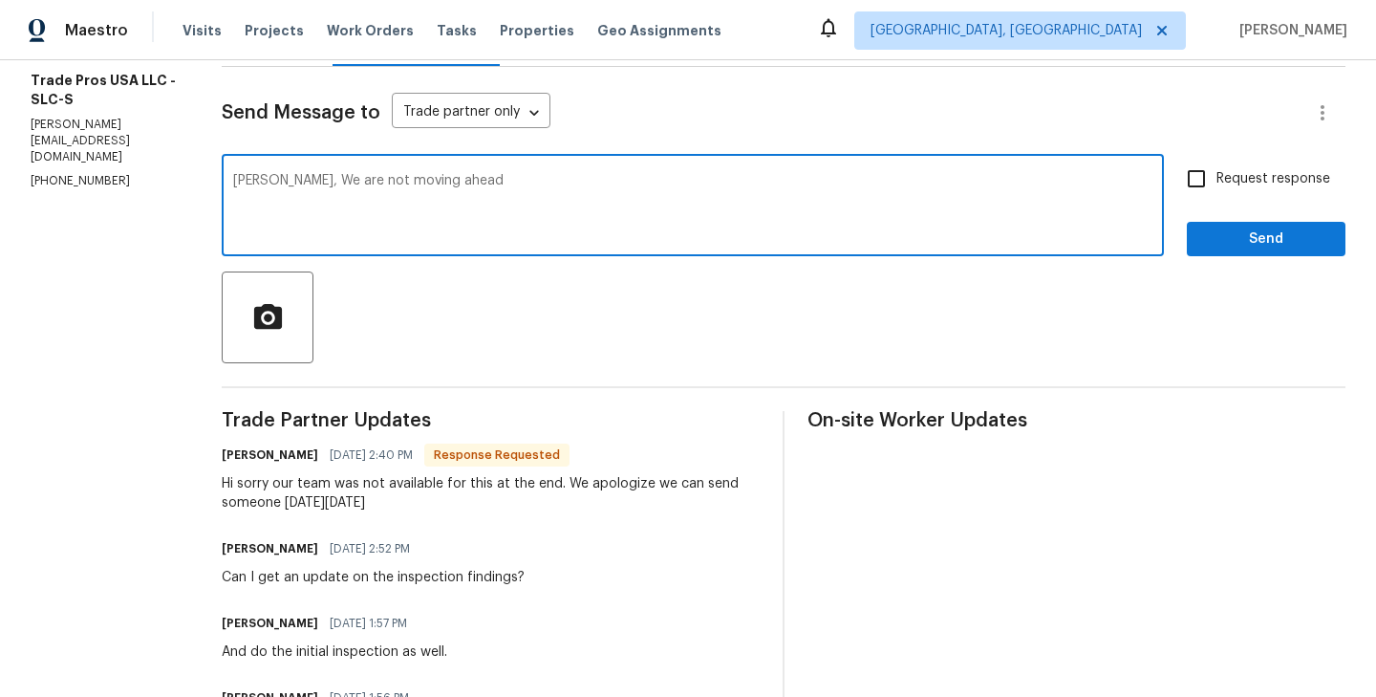
scroll to position [228, 0]
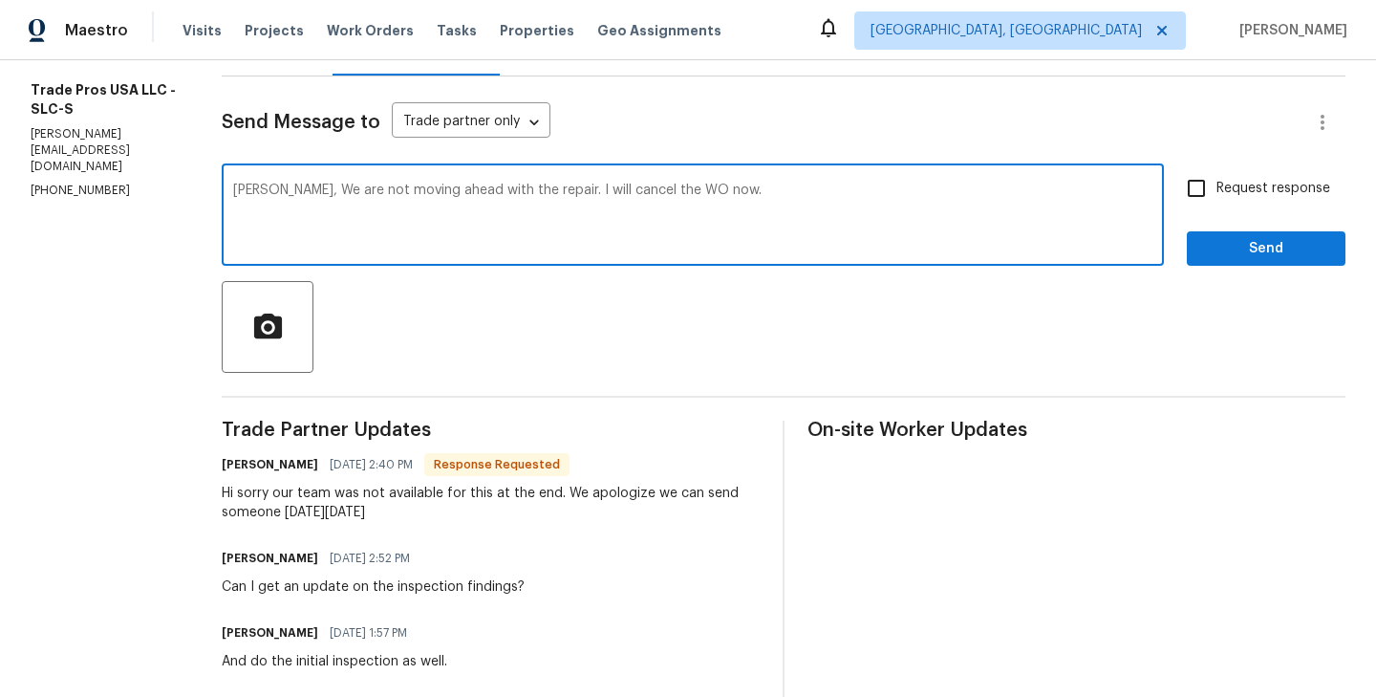
type textarea "Trevor, We are not moving ahead with the repair. I will cancel the WO now."
click at [1193, 205] on input "Request response" at bounding box center [1196, 188] width 40 height 40
checkbox input "true"
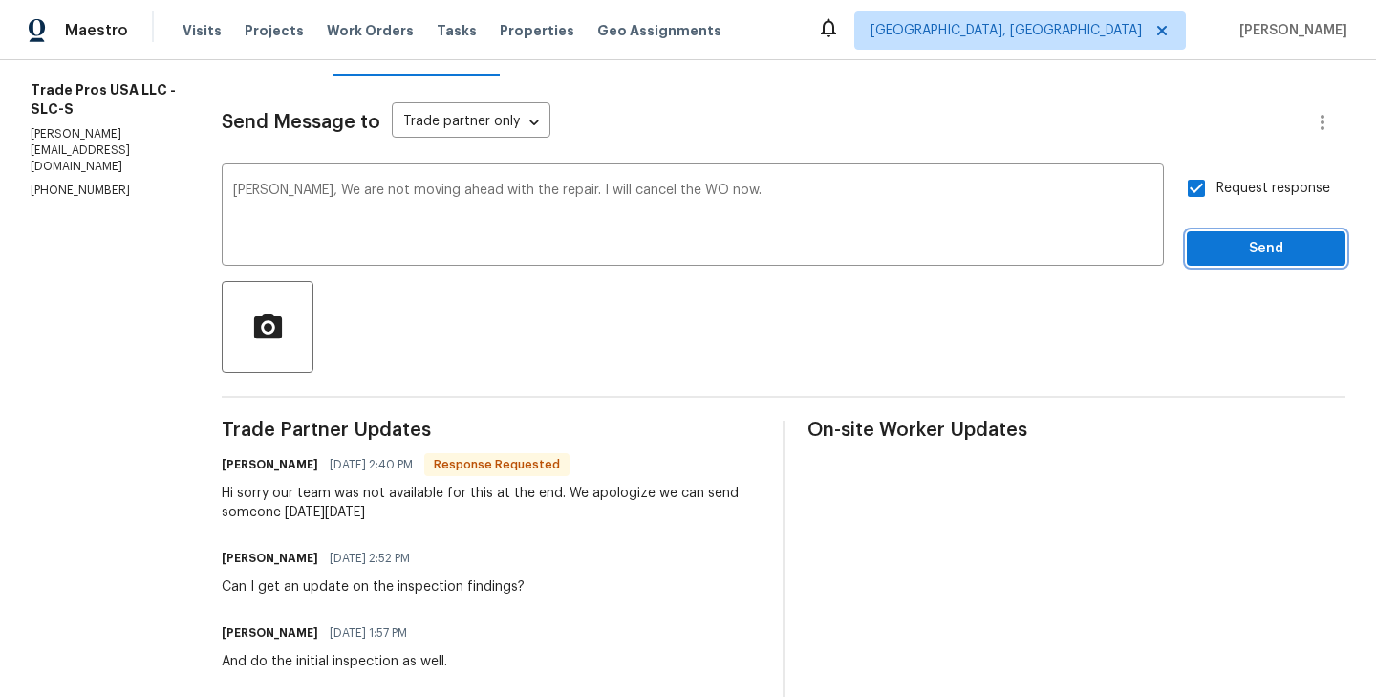
click at [1232, 235] on button "Send" at bounding box center [1266, 248] width 159 height 35
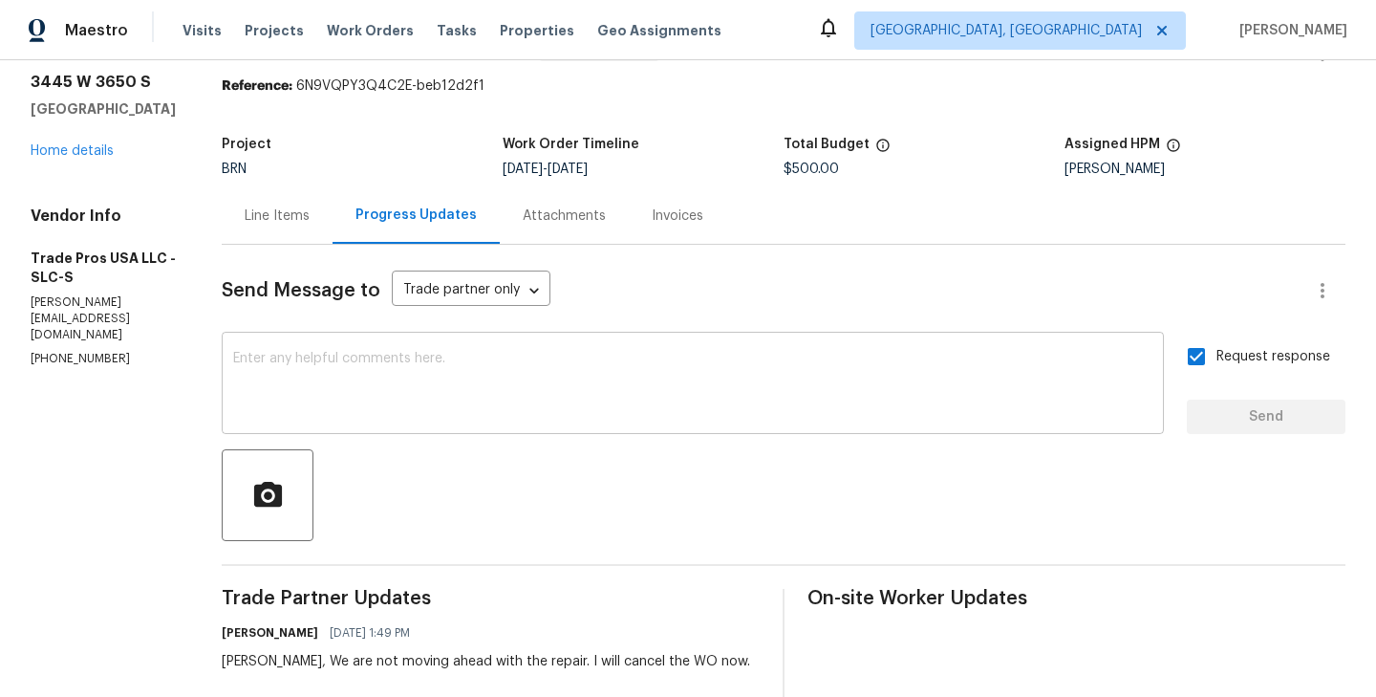
scroll to position [0, 0]
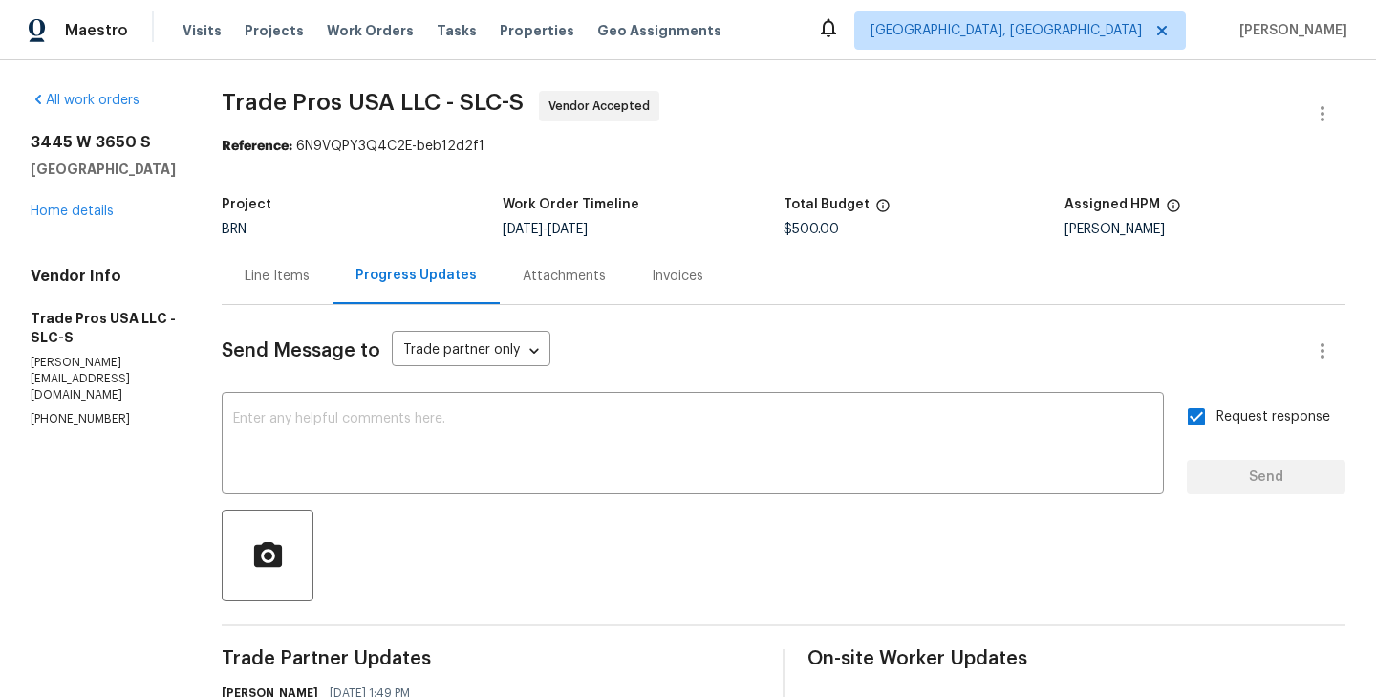
click at [70, 411] on p "(256) 910-1247" at bounding box center [103, 419] width 145 height 16
copy p "(256) 910-1247"
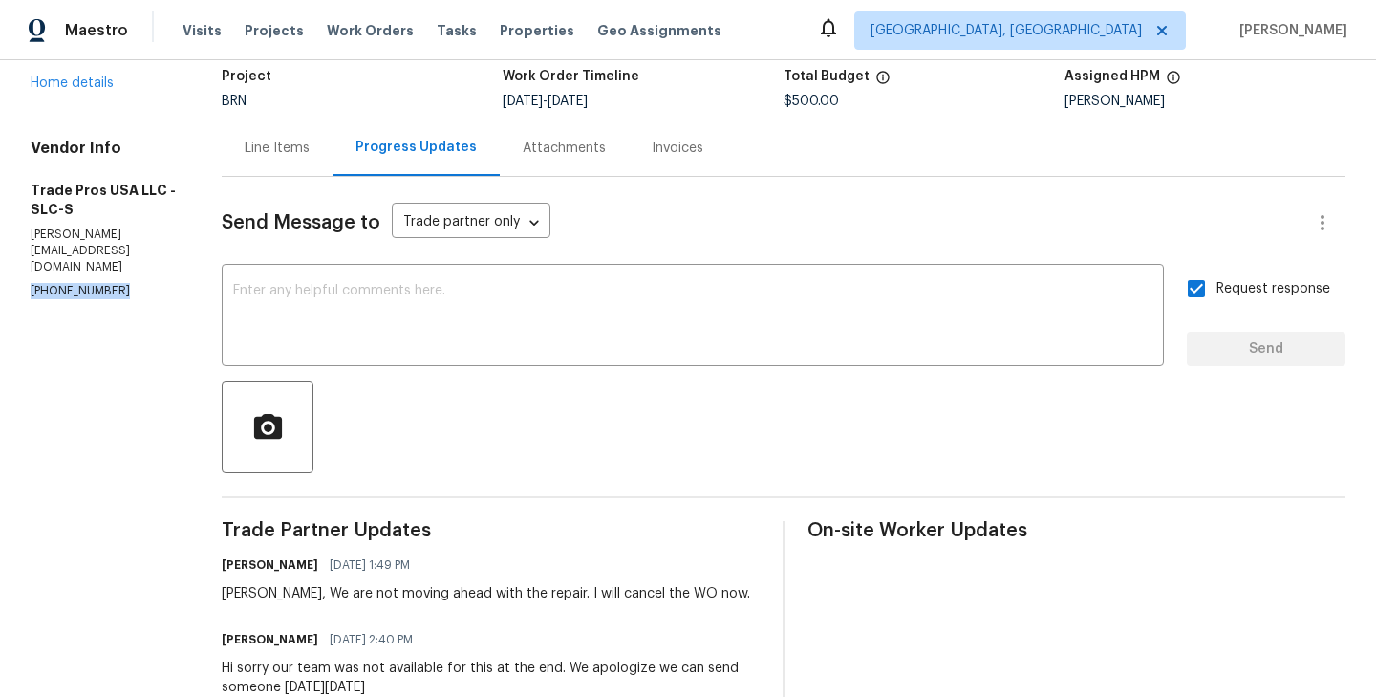
click at [235, 644] on h6 "Trevor Davidson" at bounding box center [270, 639] width 97 height 19
click at [235, 644] on h6 "[PERSON_NAME]" at bounding box center [270, 639] width 97 height 19
copy h6 "Trevor"
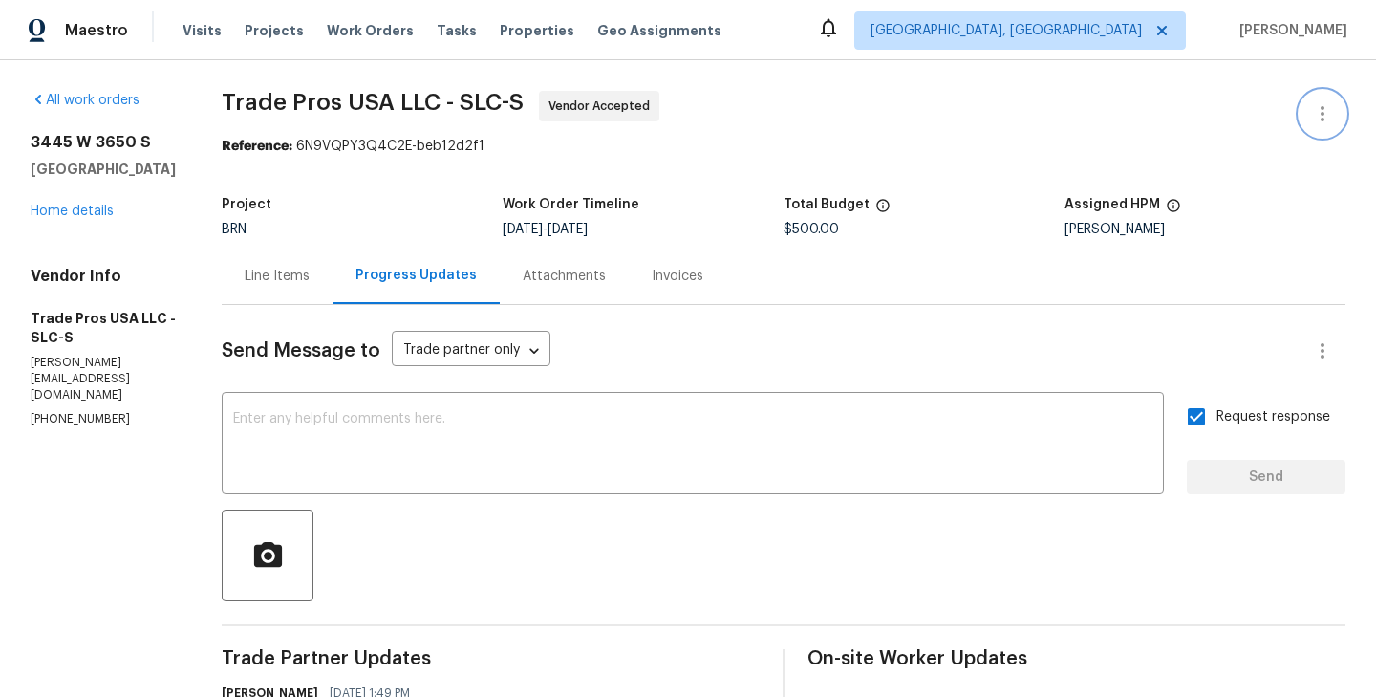
click at [1324, 119] on icon "button" at bounding box center [1322, 113] width 23 height 23
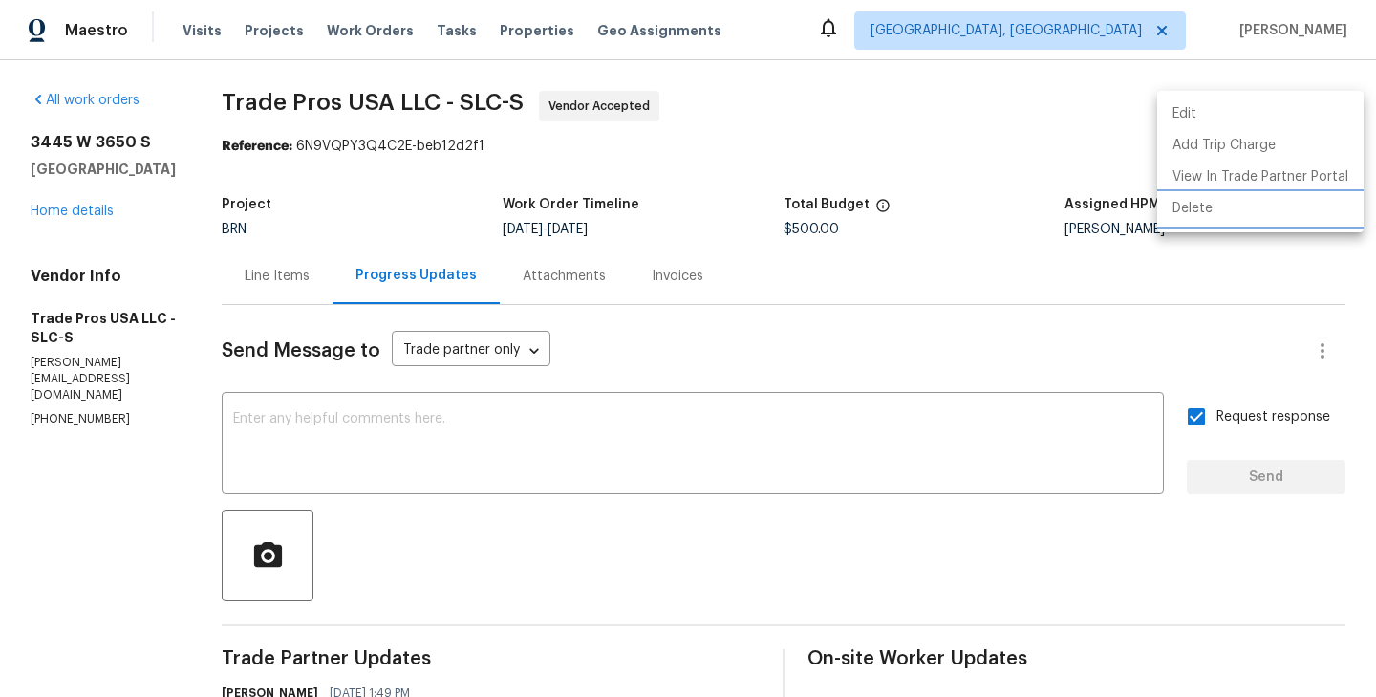
click at [1285, 195] on li "Delete" at bounding box center [1260, 209] width 206 height 32
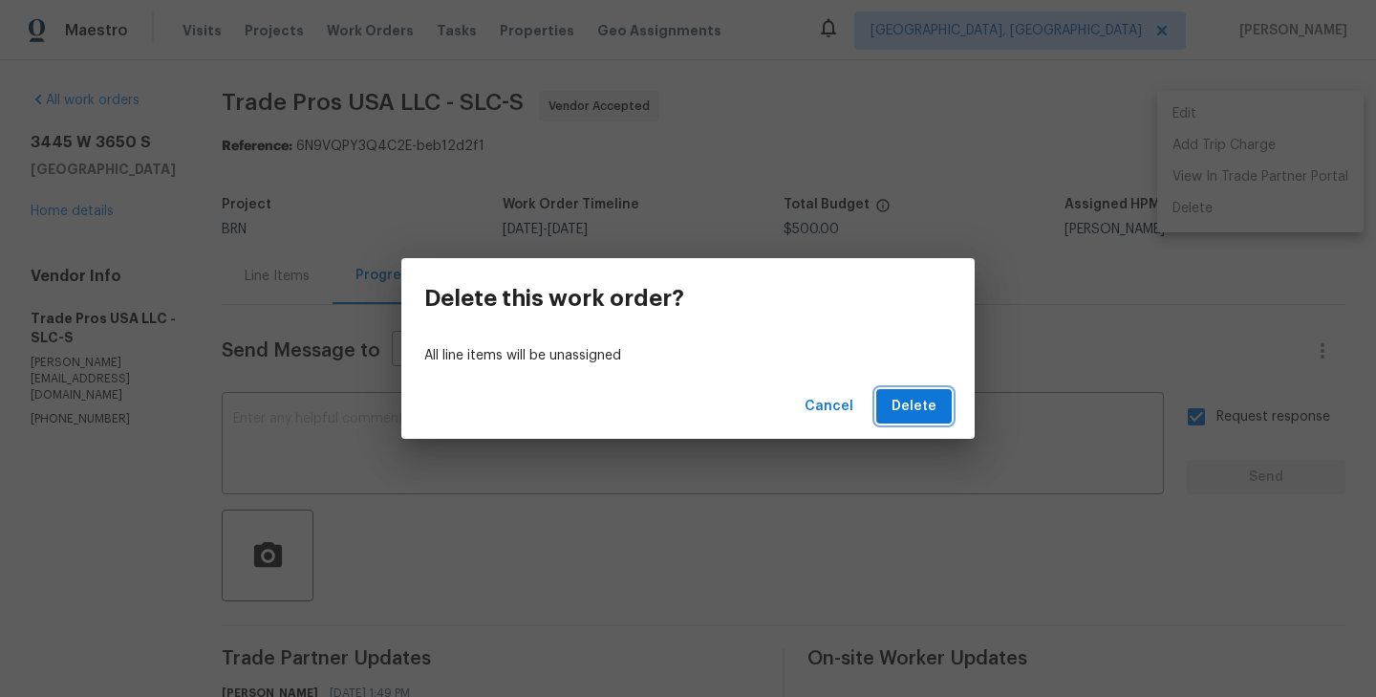
click at [931, 405] on span "Delete" at bounding box center [914, 407] width 45 height 24
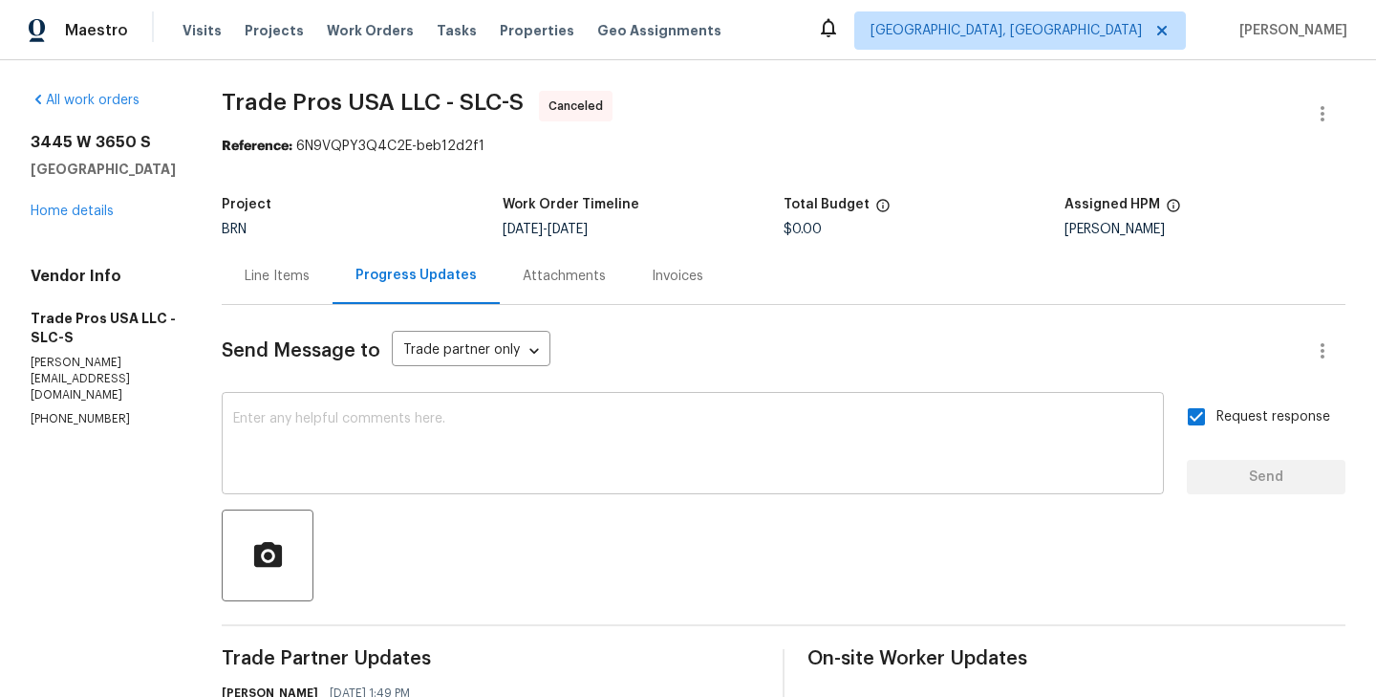
click at [307, 435] on textarea at bounding box center [692, 445] width 919 height 67
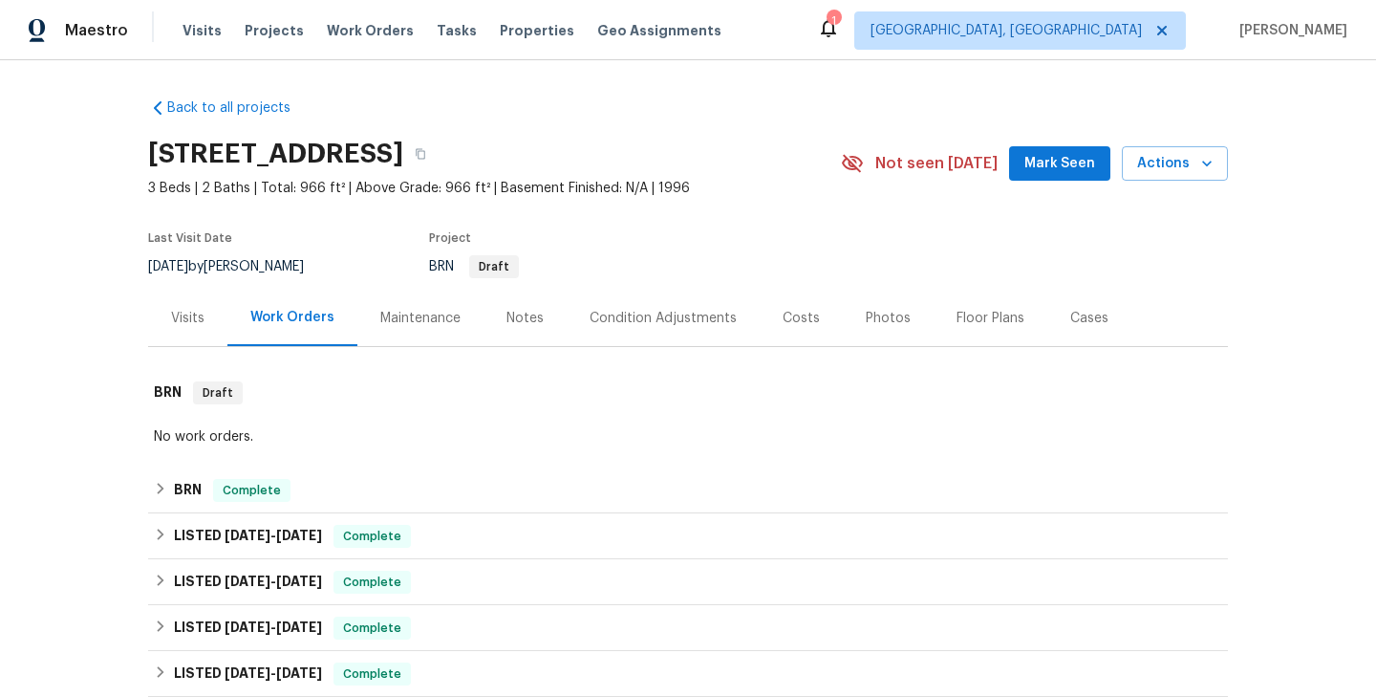
scroll to position [290, 0]
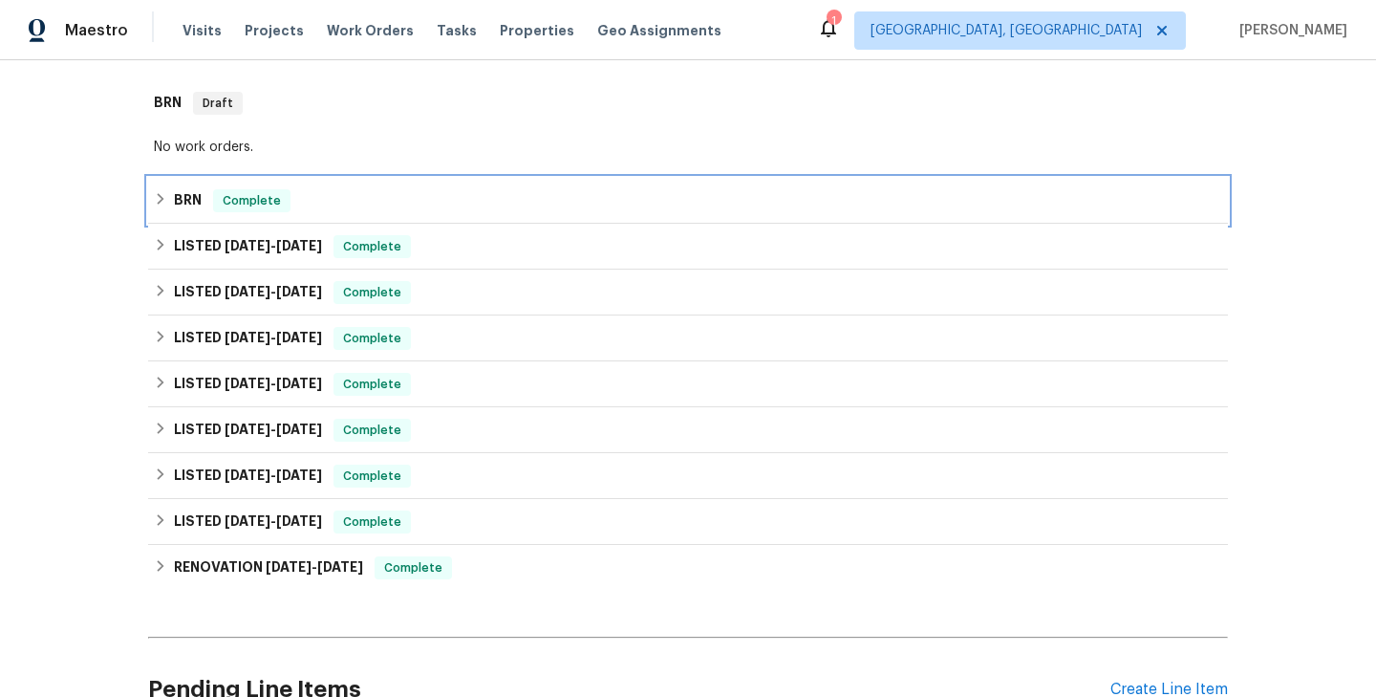
click at [379, 202] on div "BRN Complete" at bounding box center [688, 200] width 1068 height 23
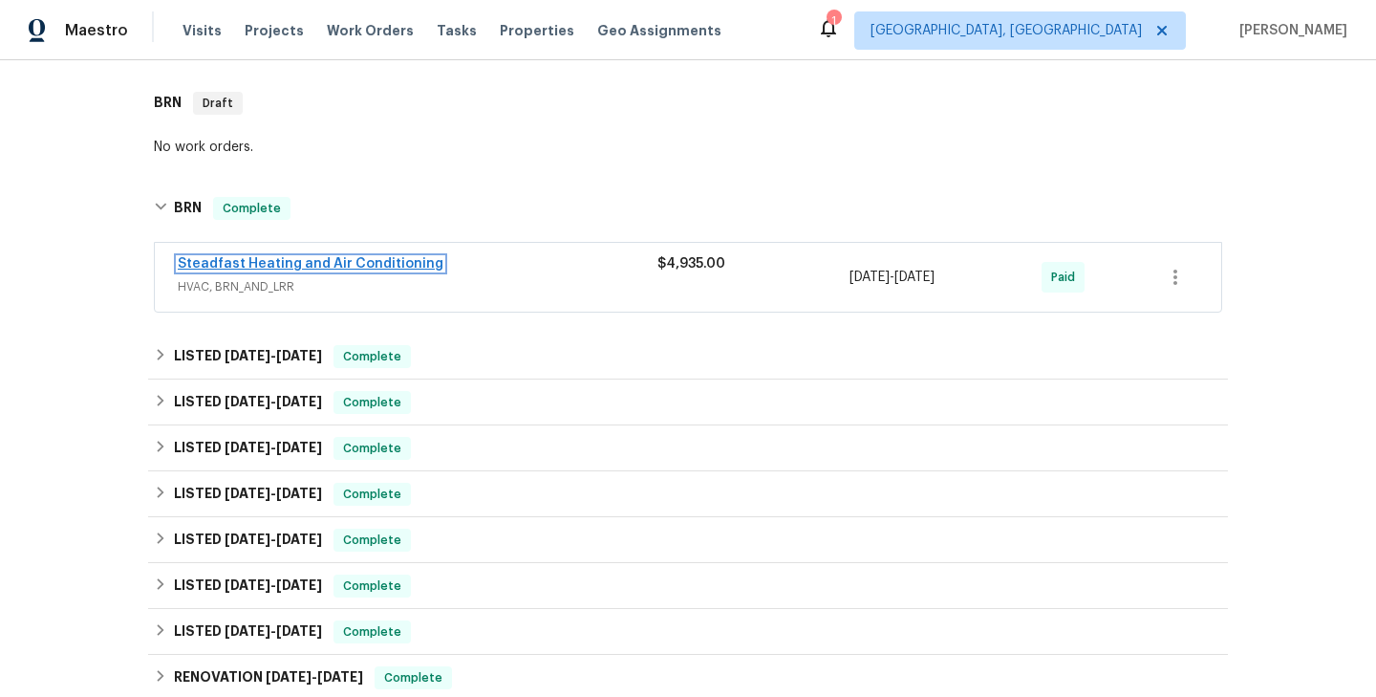
click at [360, 263] on link "Steadfast Heating and Air Conditioning" at bounding box center [311, 263] width 266 height 13
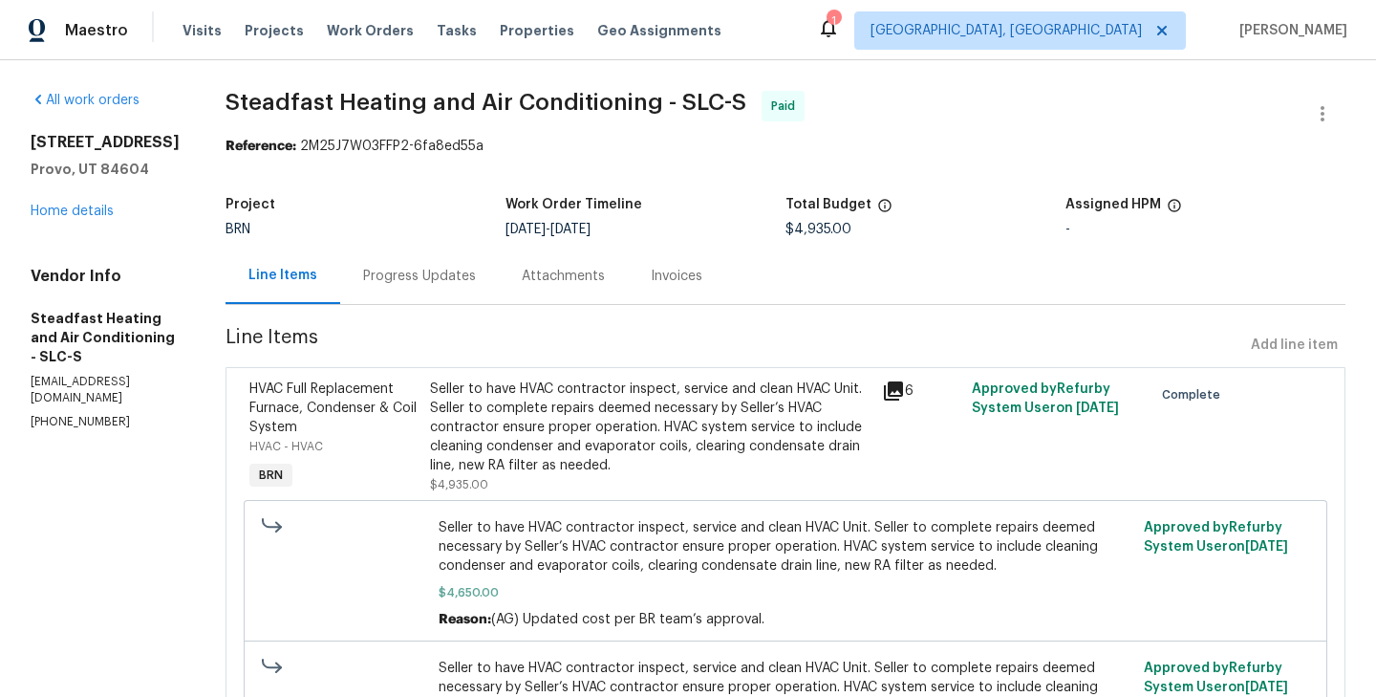
scroll to position [163, 0]
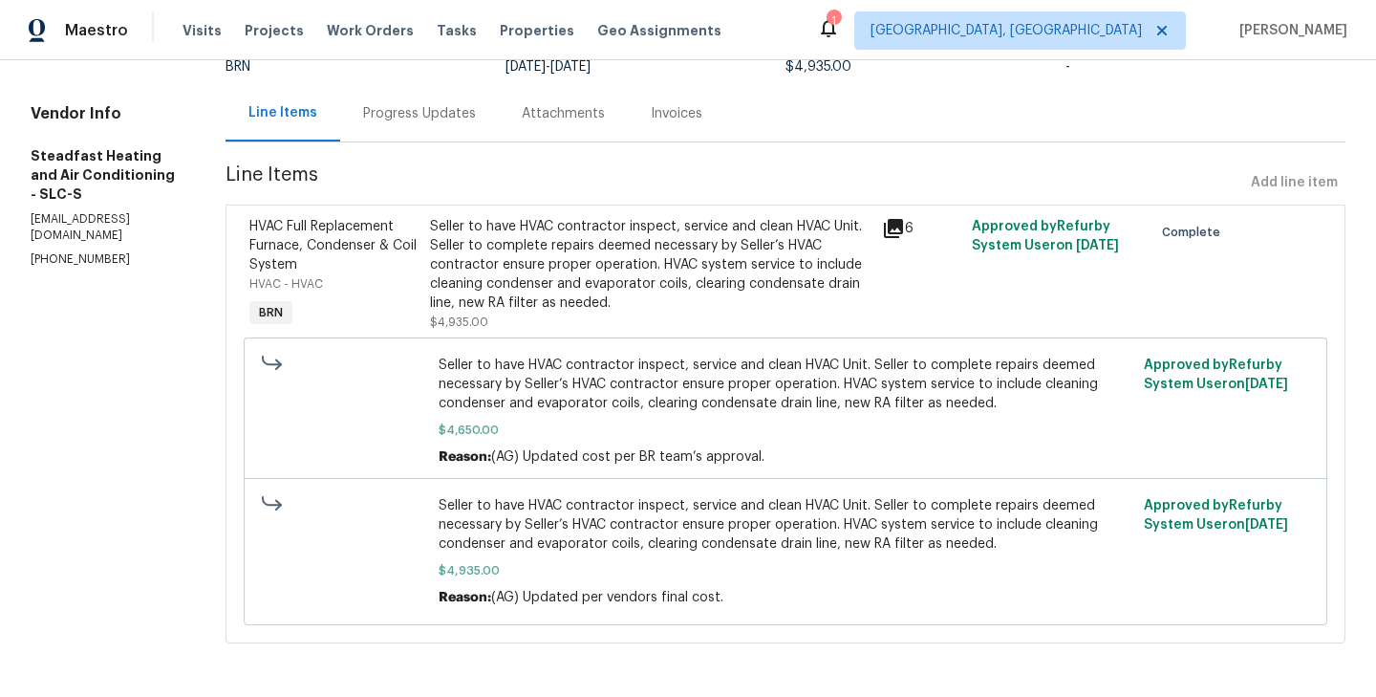
click at [444, 269] on div "Seller to have HVAC contractor inspect, service and clean HVAC Unit. Seller to …" at bounding box center [650, 265] width 440 height 96
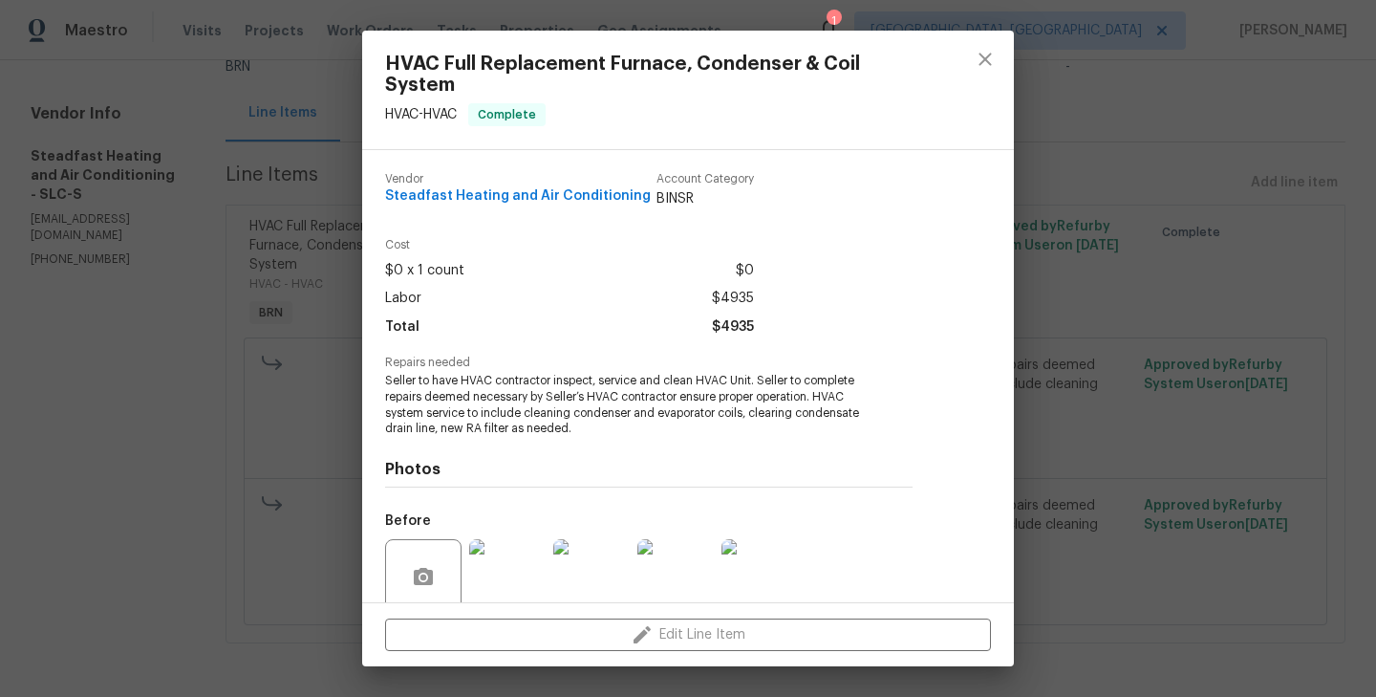
scroll to position [157, 0]
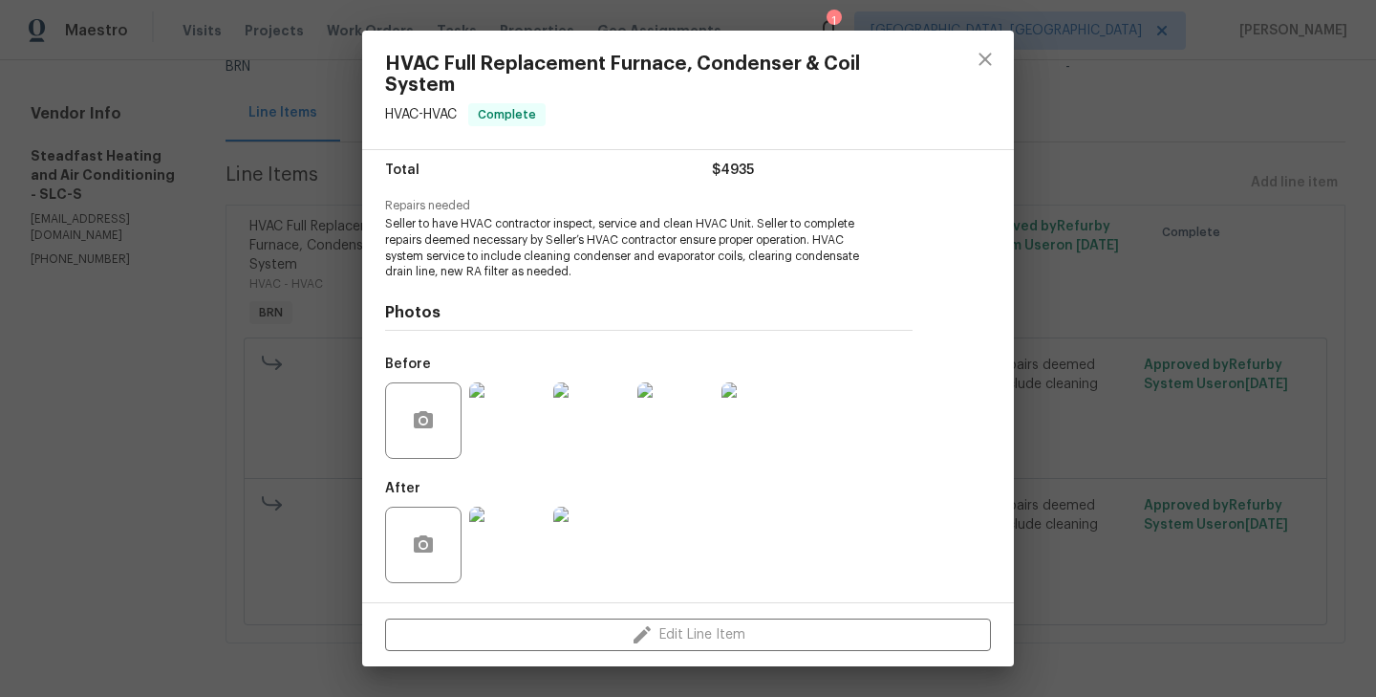
click at [503, 535] on img at bounding box center [507, 544] width 76 height 76
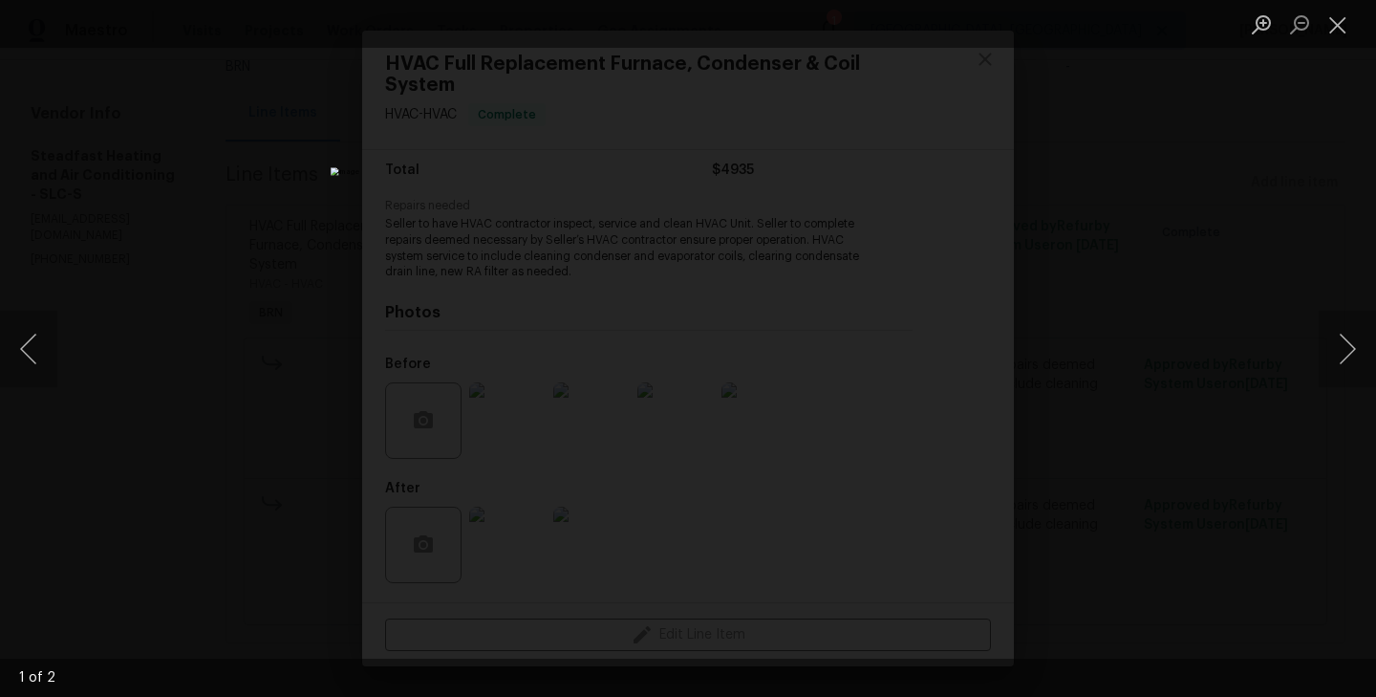
click at [244, 358] on div "Lightbox" at bounding box center [688, 348] width 1376 height 697
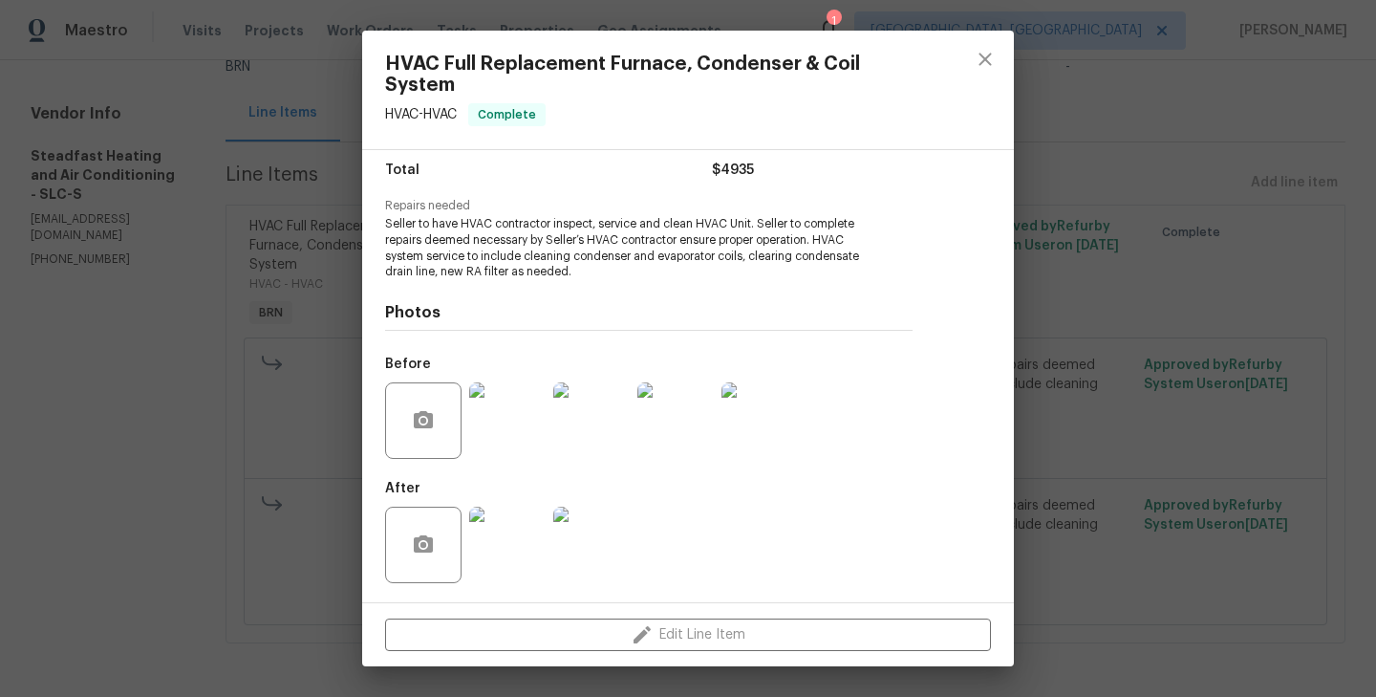
click at [496, 312] on h4 "Photos" at bounding box center [648, 312] width 527 height 19
click at [504, 552] on img at bounding box center [507, 544] width 76 height 76
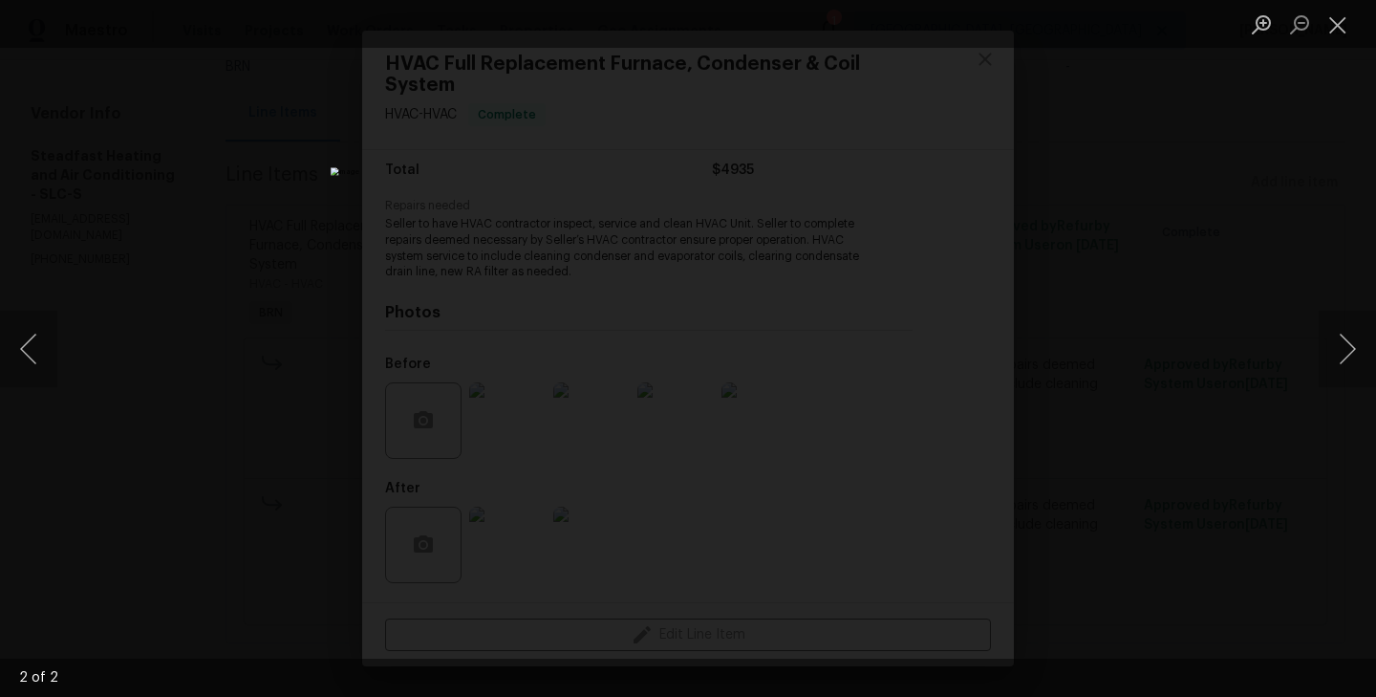
click at [195, 359] on div "Lightbox" at bounding box center [688, 348] width 1376 height 697
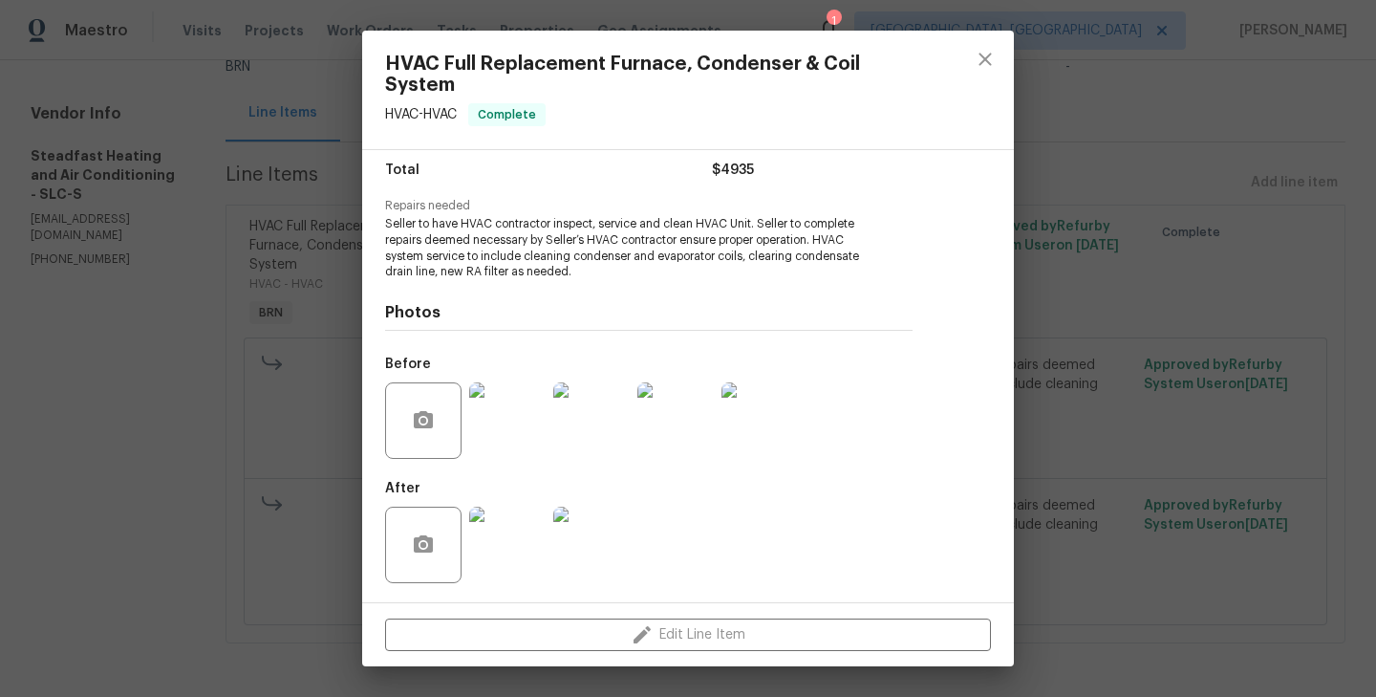
click at [260, 344] on div "HVAC Full Replacement Furnace, Condenser & Coil System HVAC - HVAC Complete Ven…" at bounding box center [688, 348] width 1376 height 697
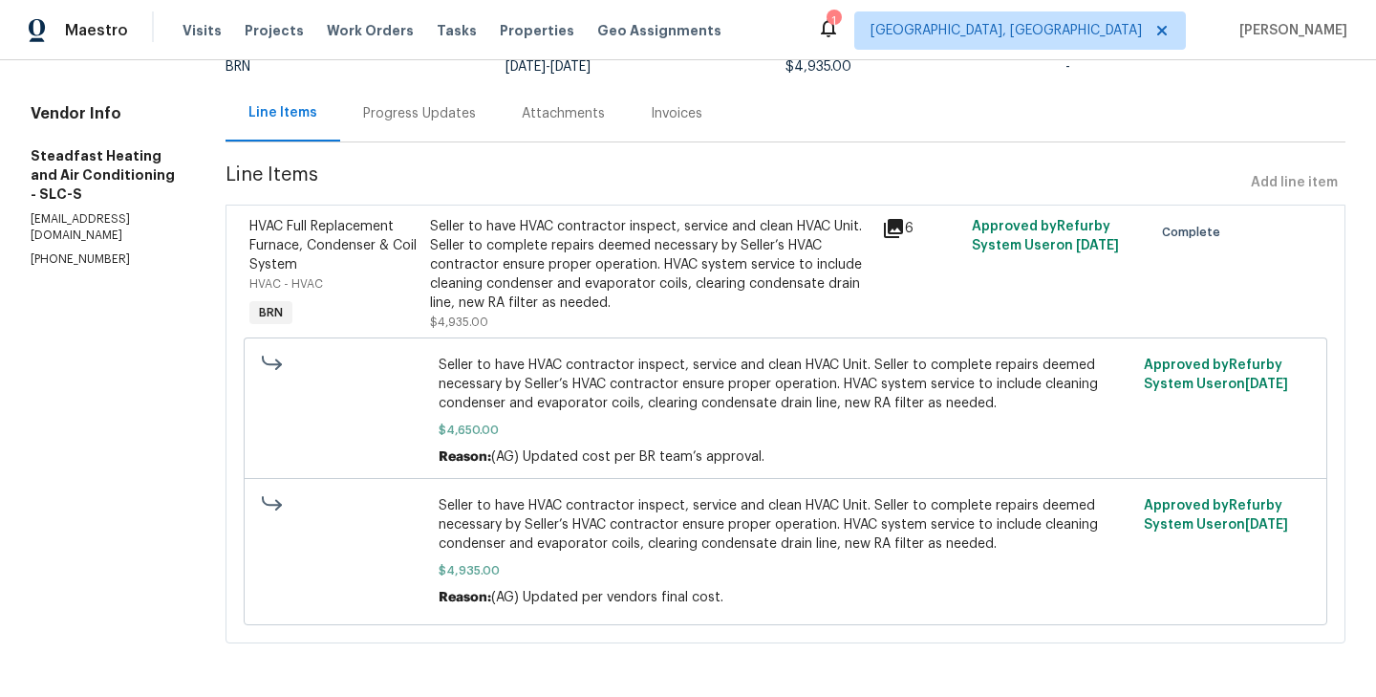
click at [440, 278] on div "Seller to have HVAC contractor inspect, service and clean HVAC Unit. Seller to …" at bounding box center [650, 265] width 440 height 96
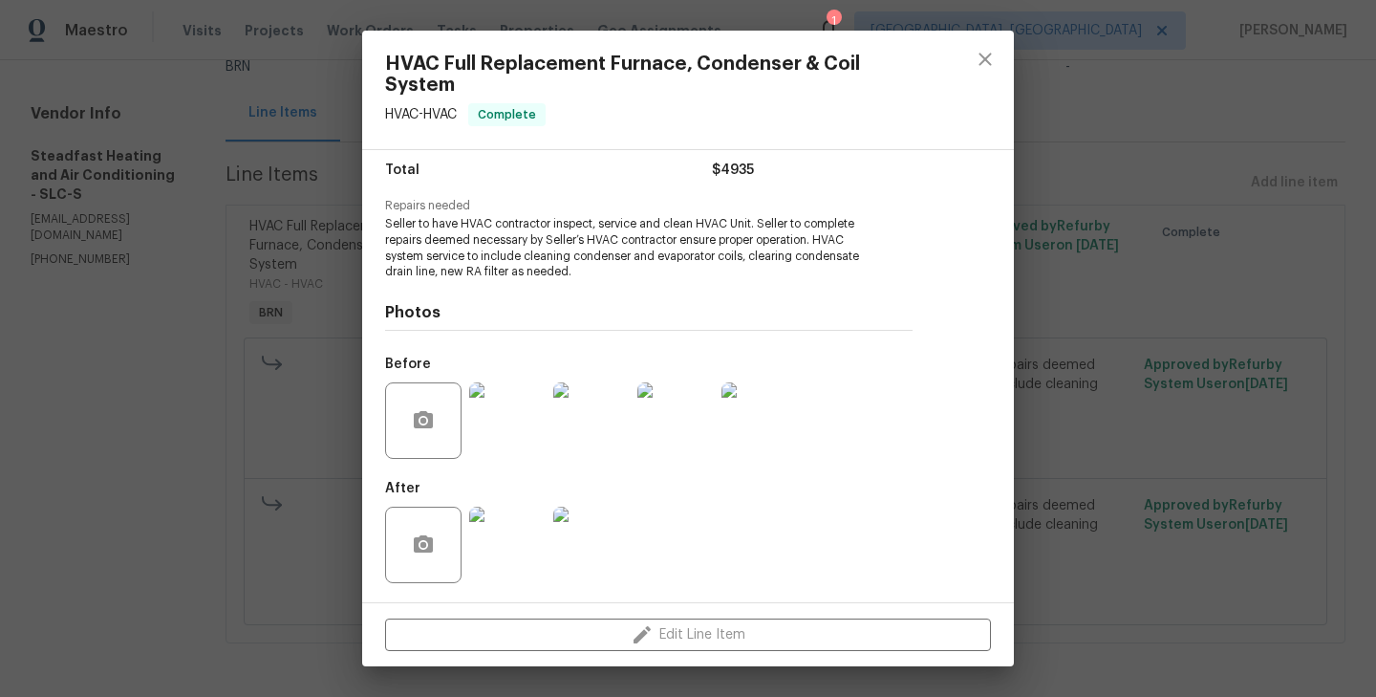
click at [298, 407] on div "HVAC Full Replacement Furnace, Condenser & Coil System HVAC - HVAC Complete Ven…" at bounding box center [688, 348] width 1376 height 697
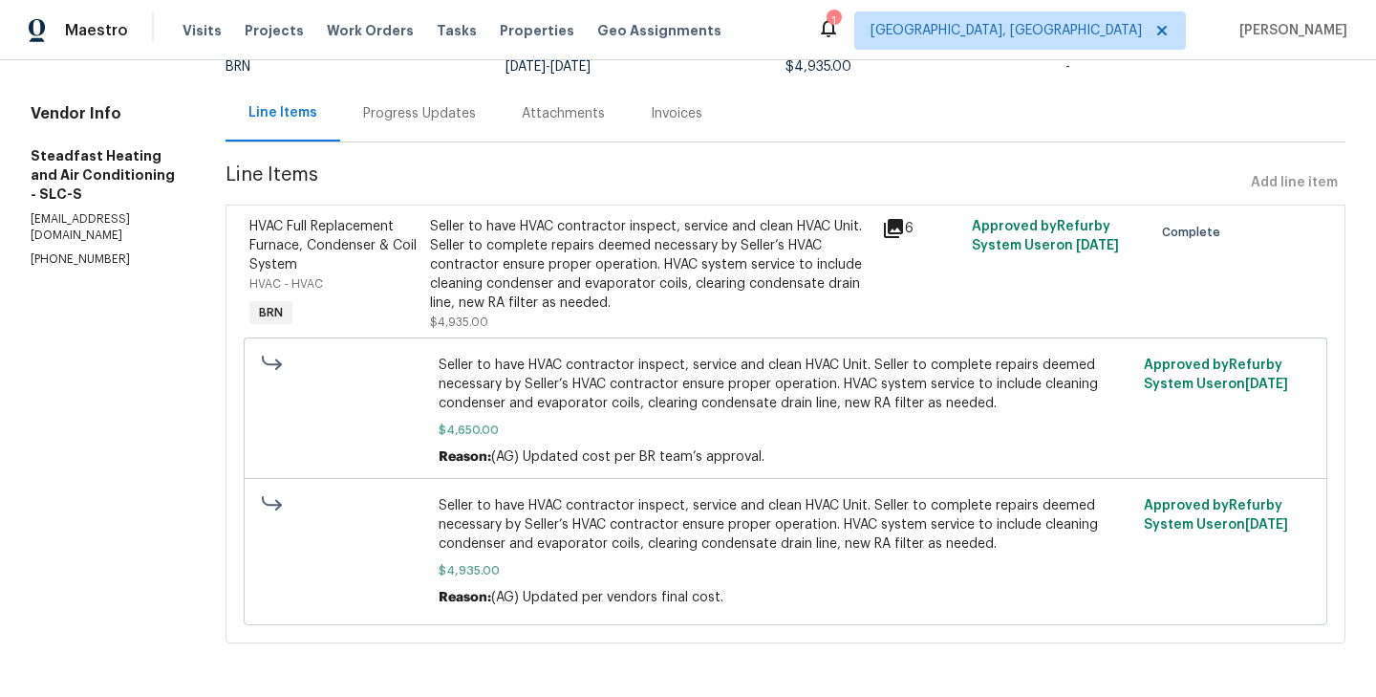
click at [399, 269] on div "HVAC Full Replacement Furnace, Condenser & Coil System" at bounding box center [333, 245] width 169 height 57
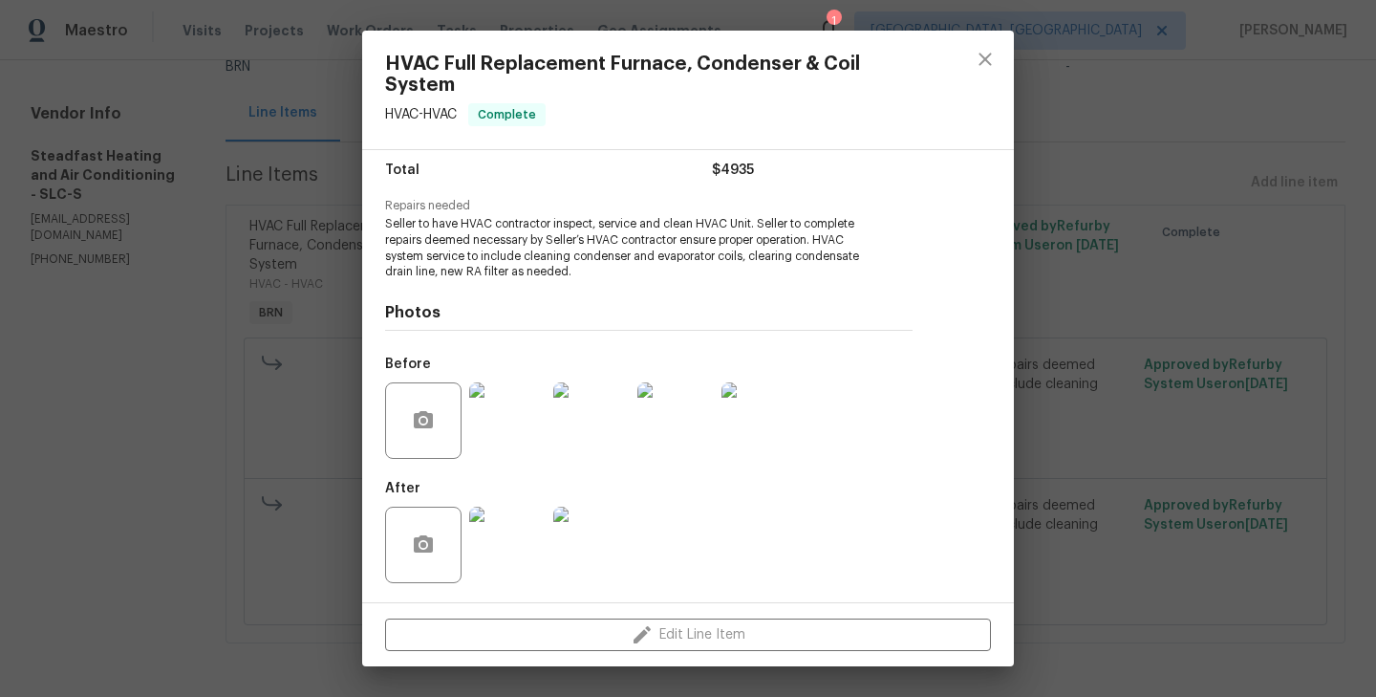
click at [239, 364] on div "HVAC Full Replacement Furnace, Condenser & Coil System HVAC - HVAC Complete Ven…" at bounding box center [688, 348] width 1376 height 697
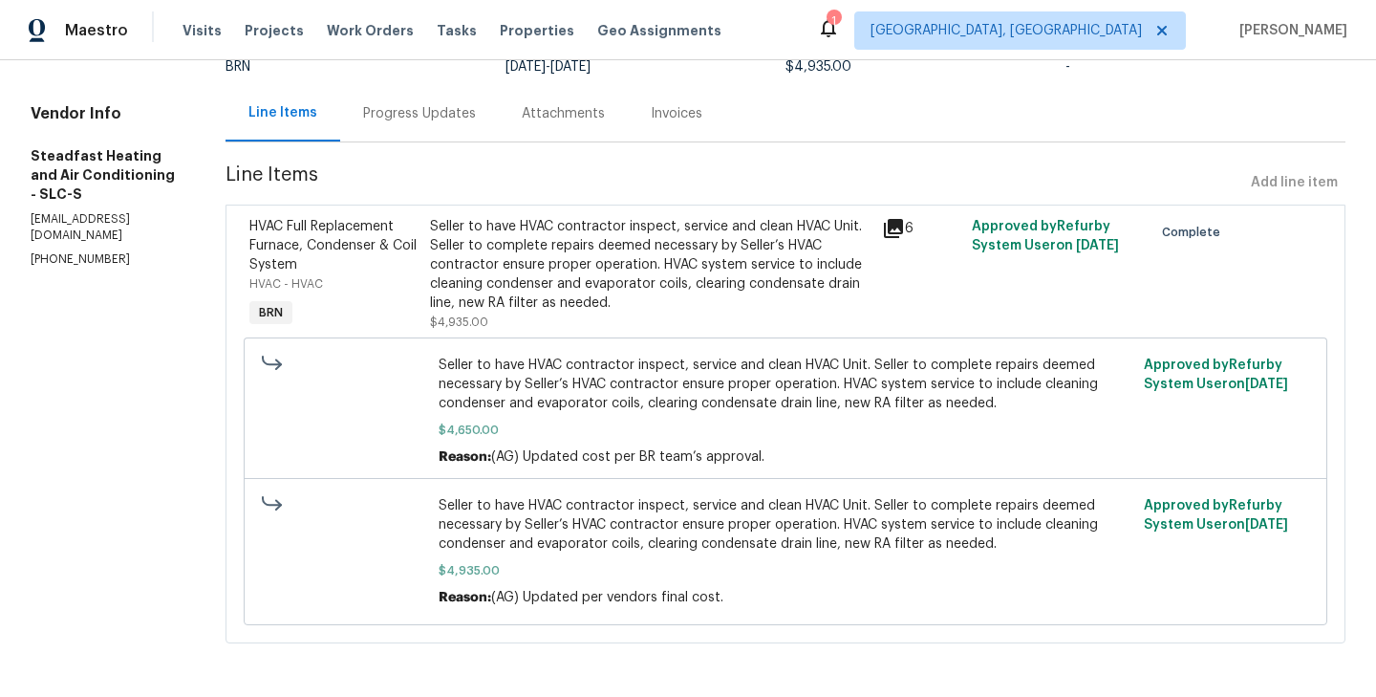
click at [424, 134] on div "Progress Updates" at bounding box center [419, 113] width 159 height 56
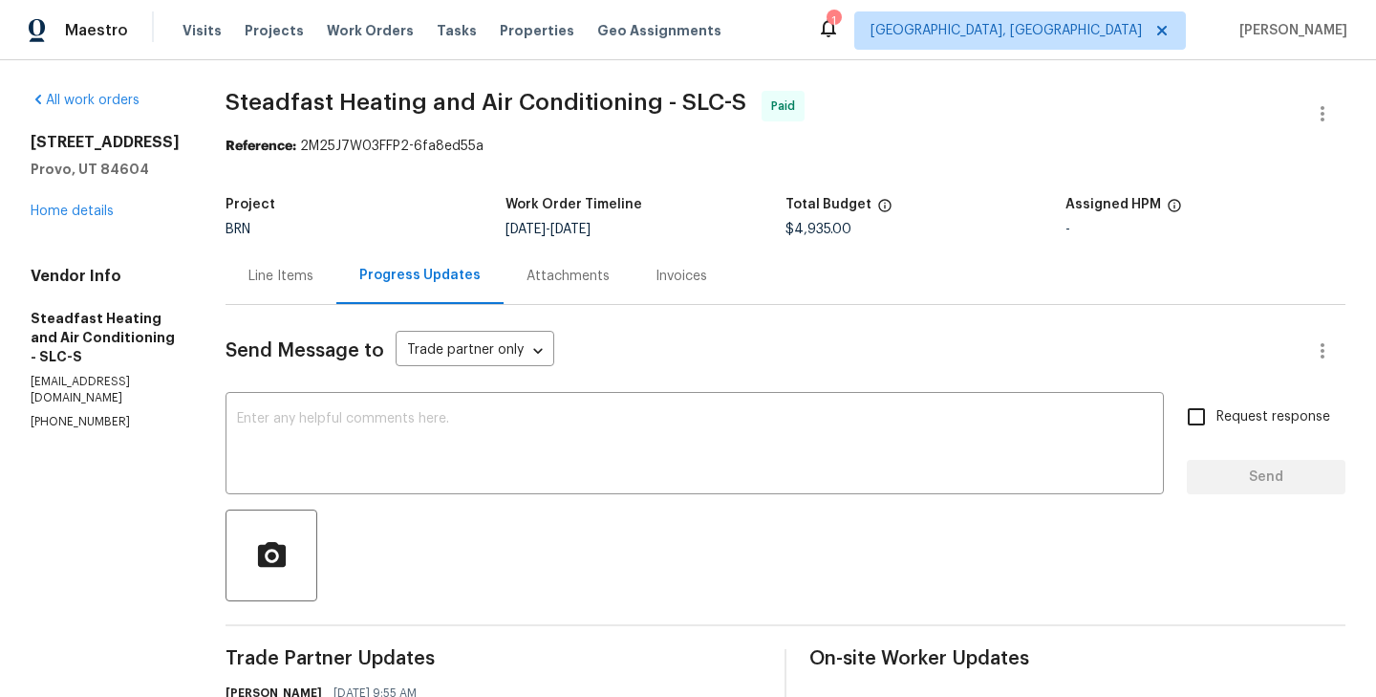
click at [281, 302] on div "Line Items" at bounding box center [281, 275] width 111 height 56
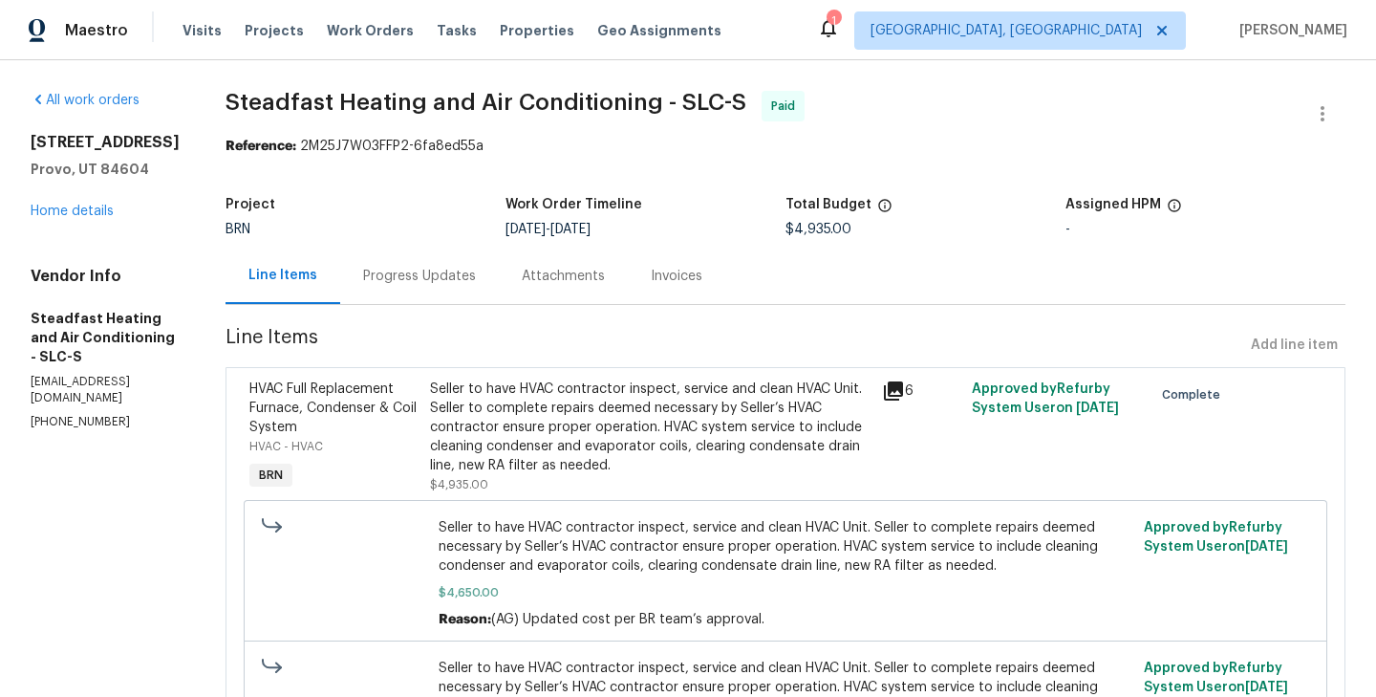
click at [409, 446] on div "HVAC - HVAC" at bounding box center [333, 446] width 169 height 19
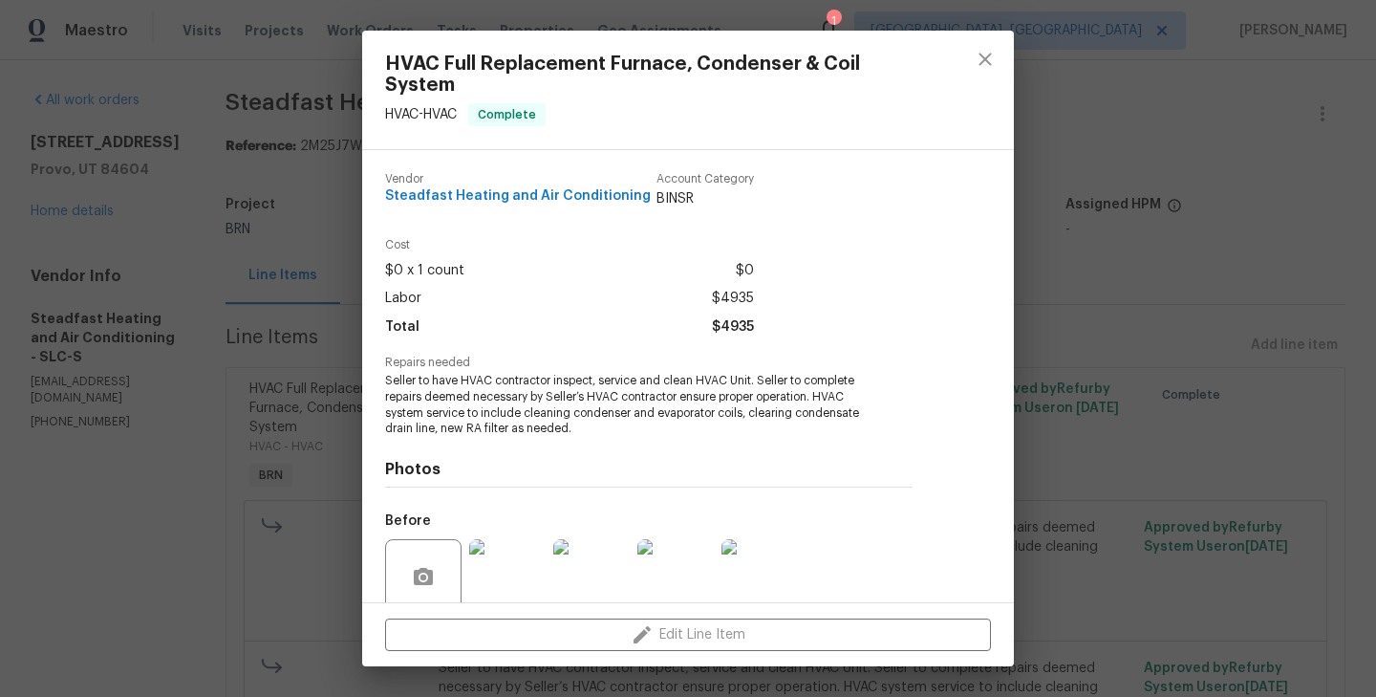
scroll to position [157, 0]
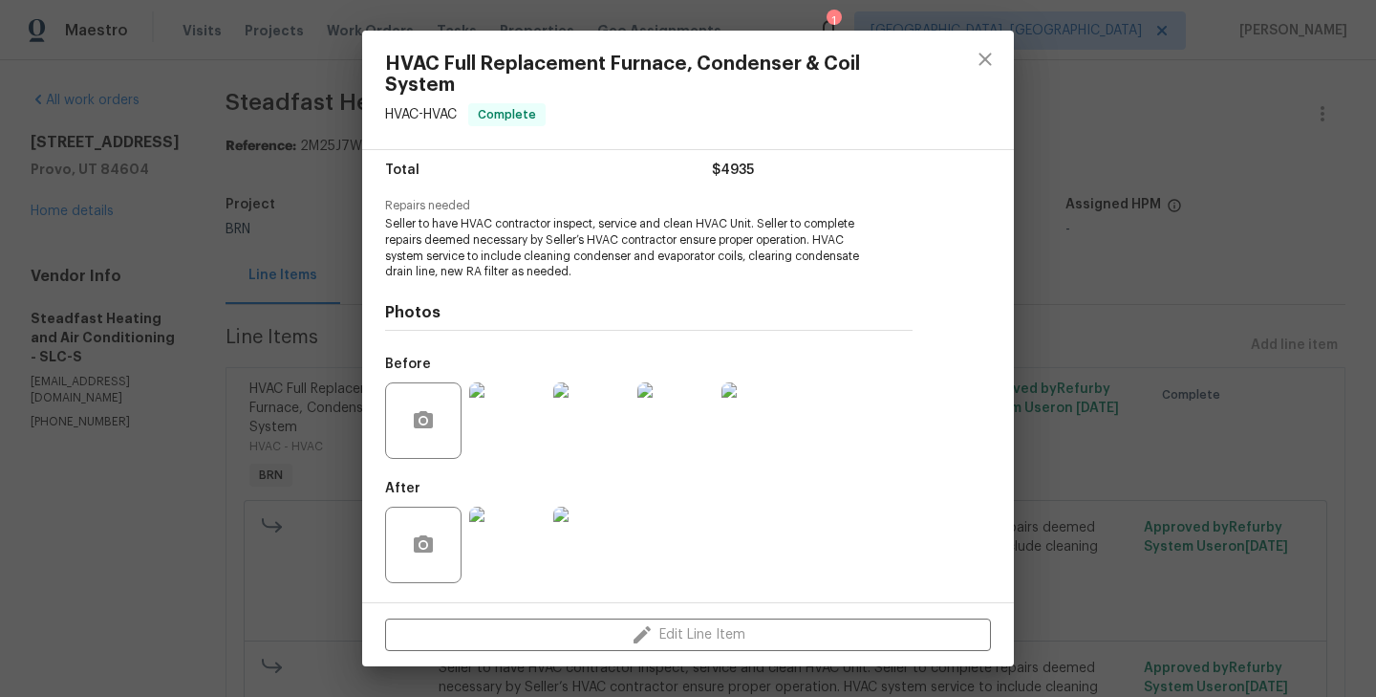
click at [510, 419] on img at bounding box center [507, 420] width 76 height 76
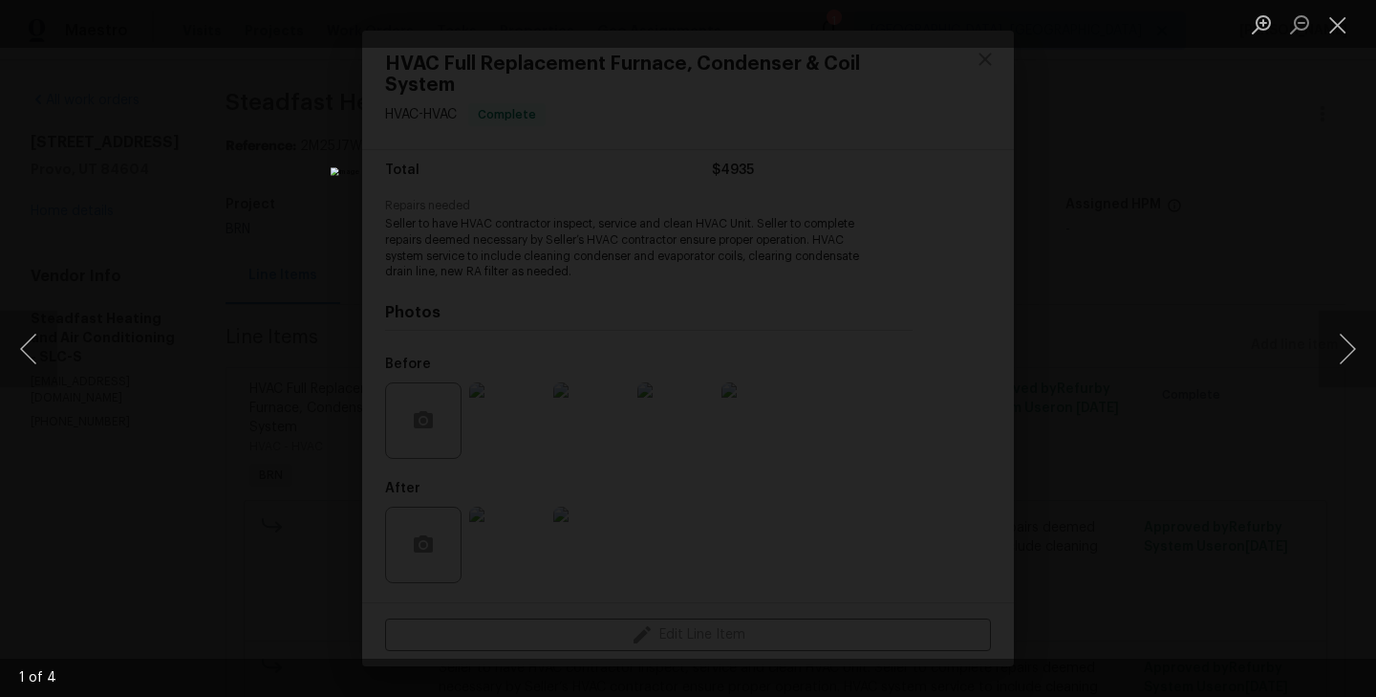
click at [123, 370] on div "Lightbox" at bounding box center [688, 348] width 1376 height 697
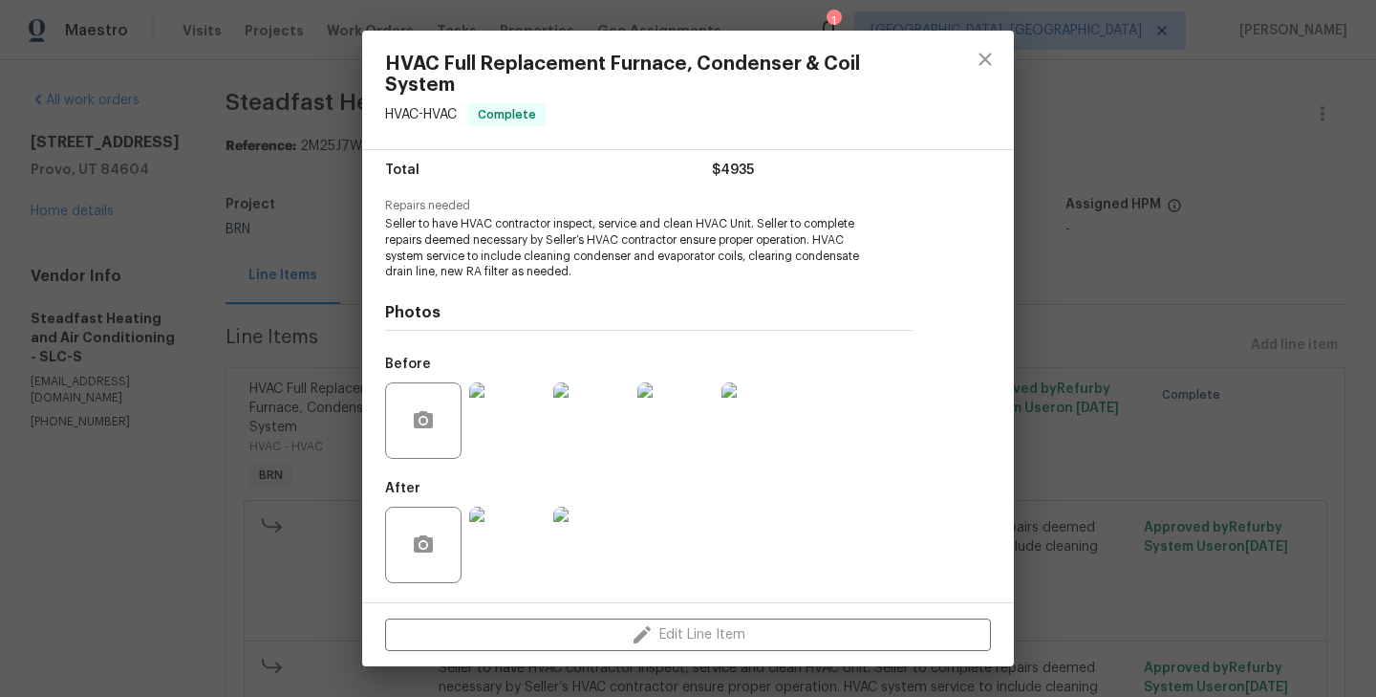
click at [504, 525] on img at bounding box center [507, 544] width 76 height 76
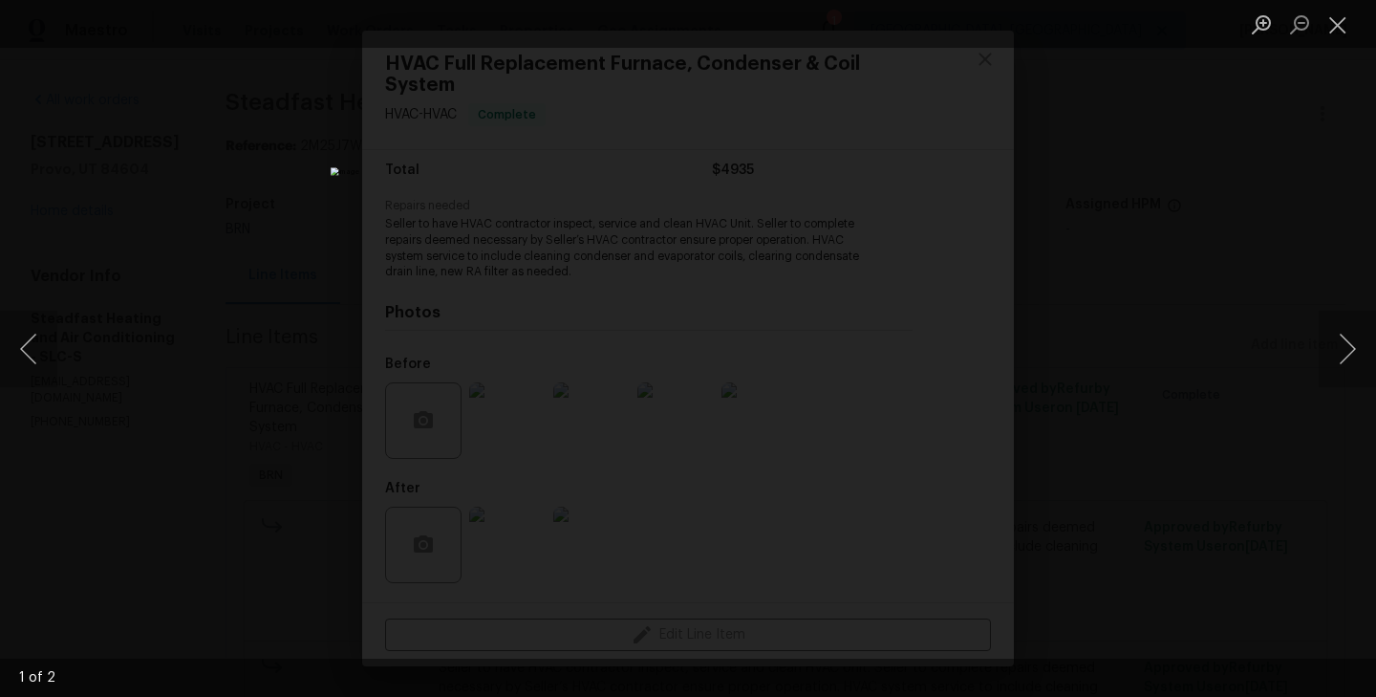
click at [197, 333] on div "Lightbox" at bounding box center [688, 348] width 1376 height 697
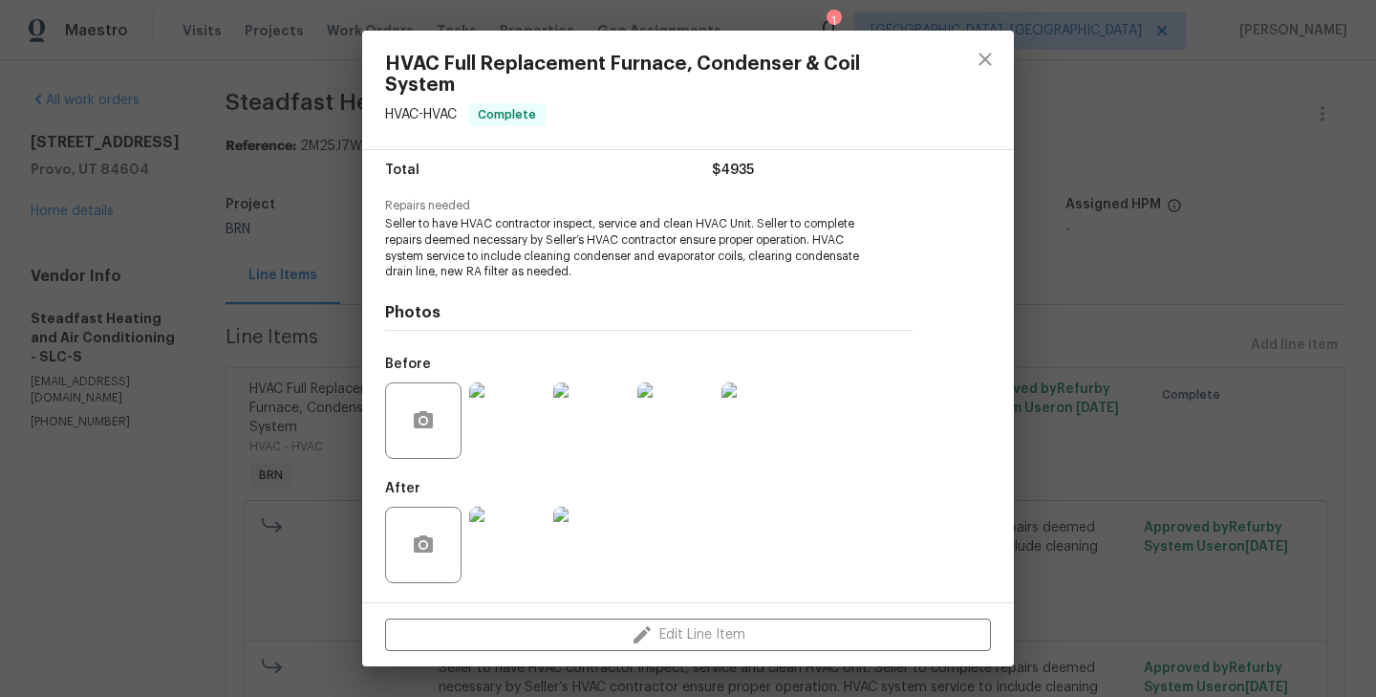
click at [263, 291] on div "HVAC Full Replacement Furnace, Condenser & Coil System HVAC - HVAC Complete Ven…" at bounding box center [688, 348] width 1376 height 697
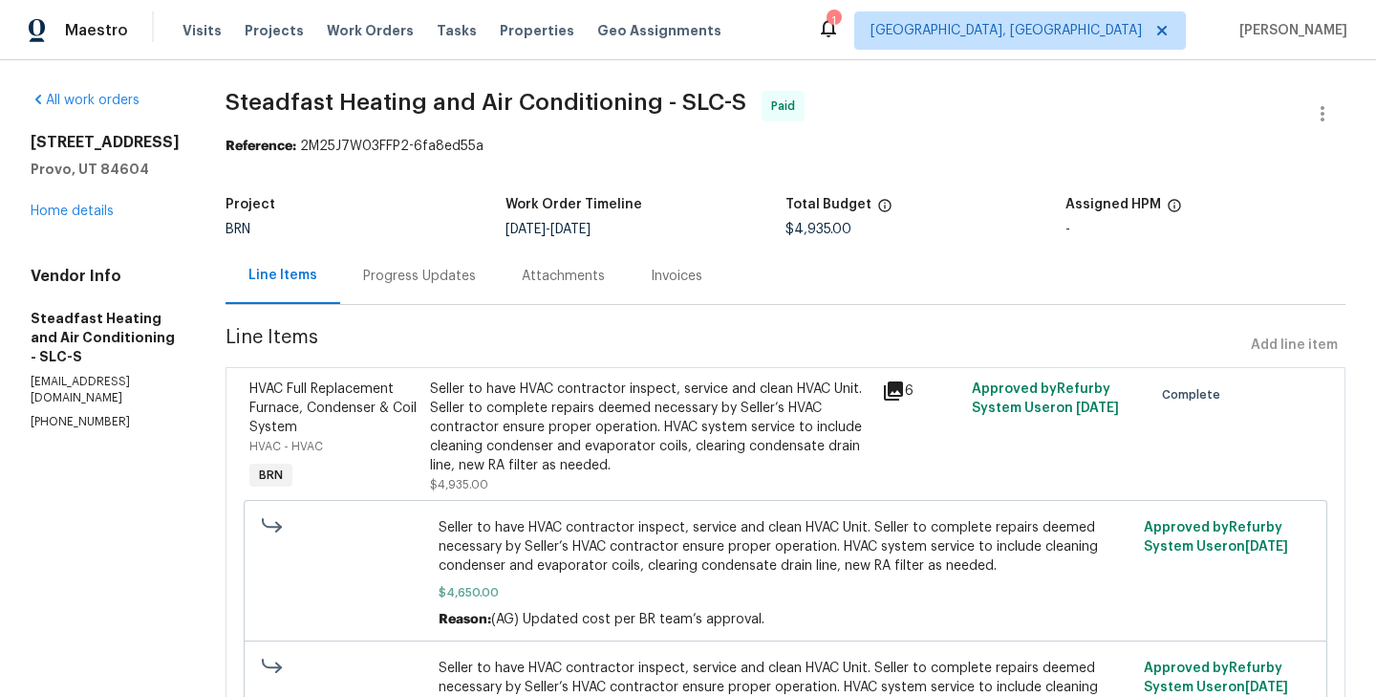
click at [389, 284] on div "Progress Updates" at bounding box center [419, 276] width 113 height 19
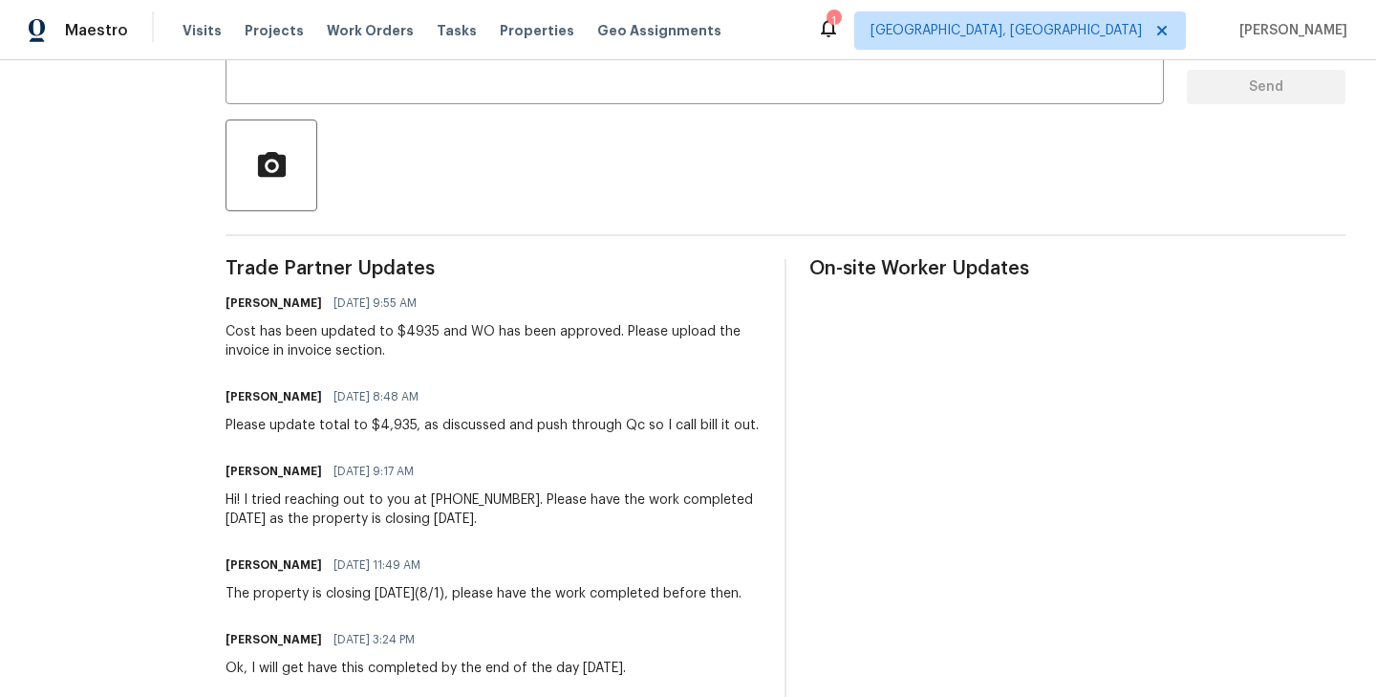
scroll to position [398, 0]
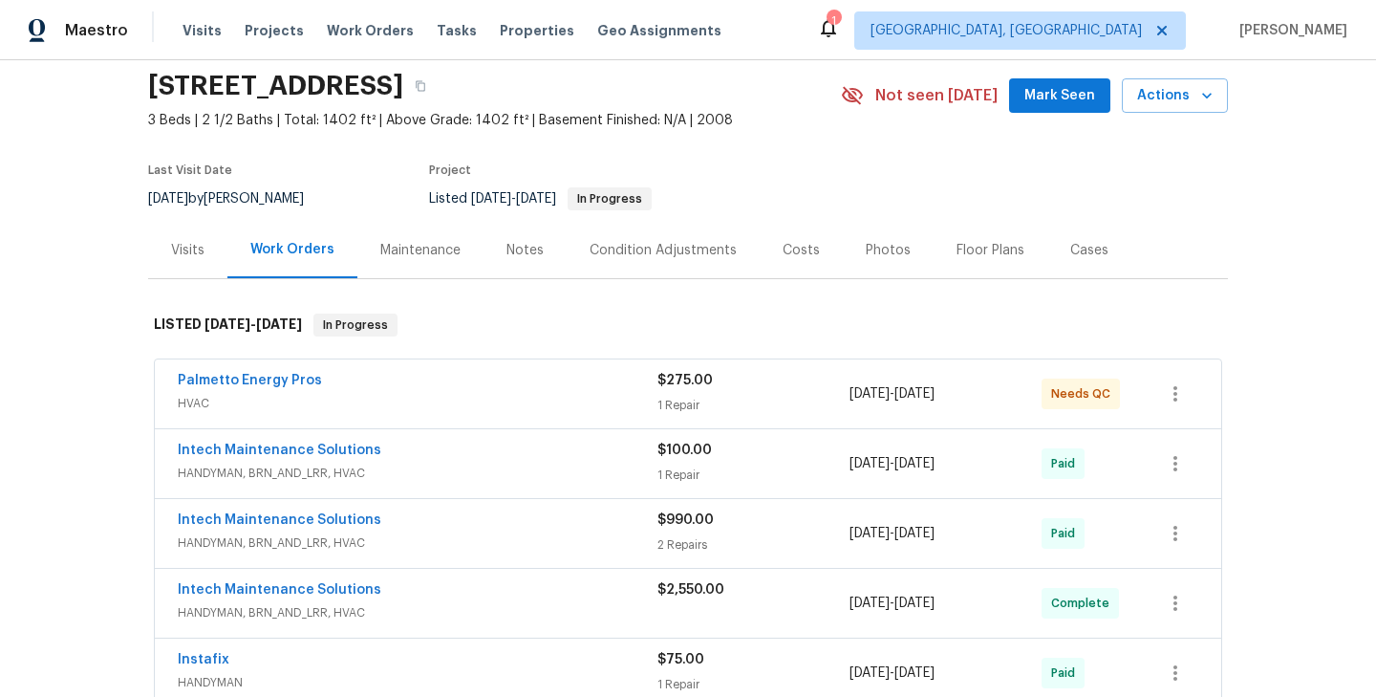
scroll to position [71, 0]
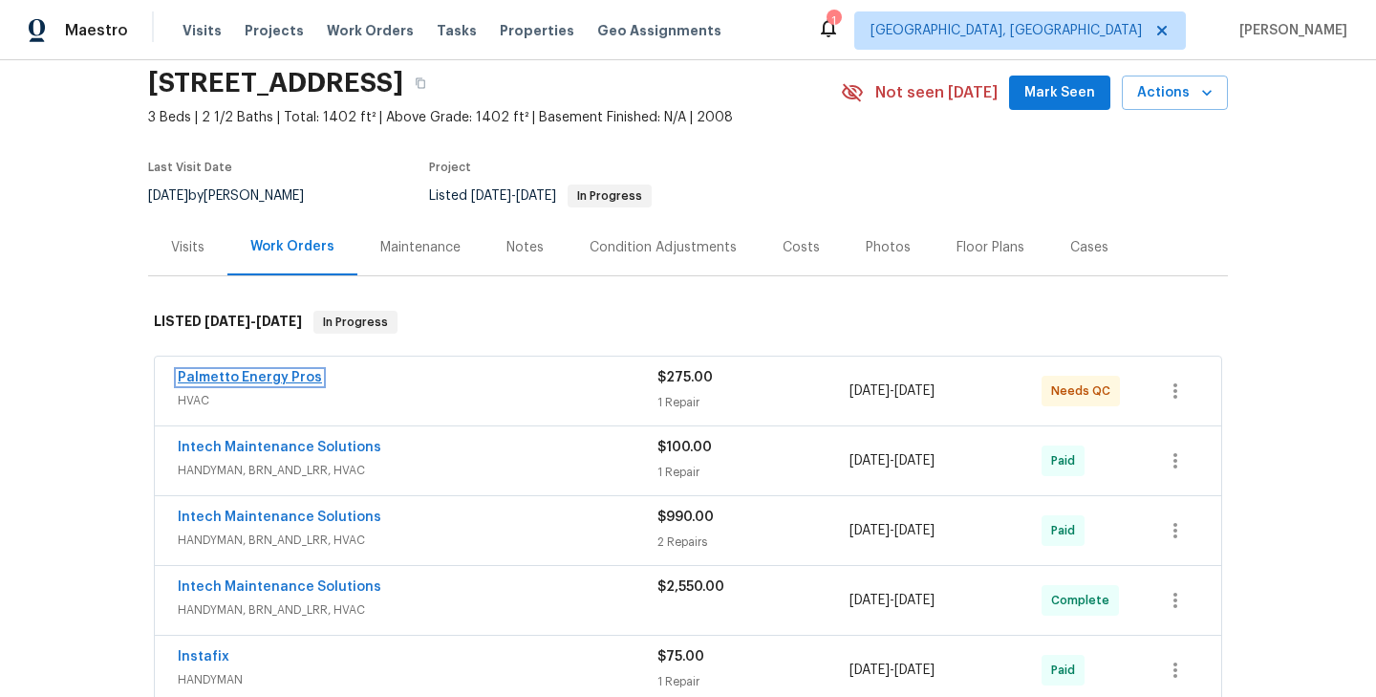
click at [254, 375] on link "Palmetto Energy Pros" at bounding box center [250, 377] width 144 height 13
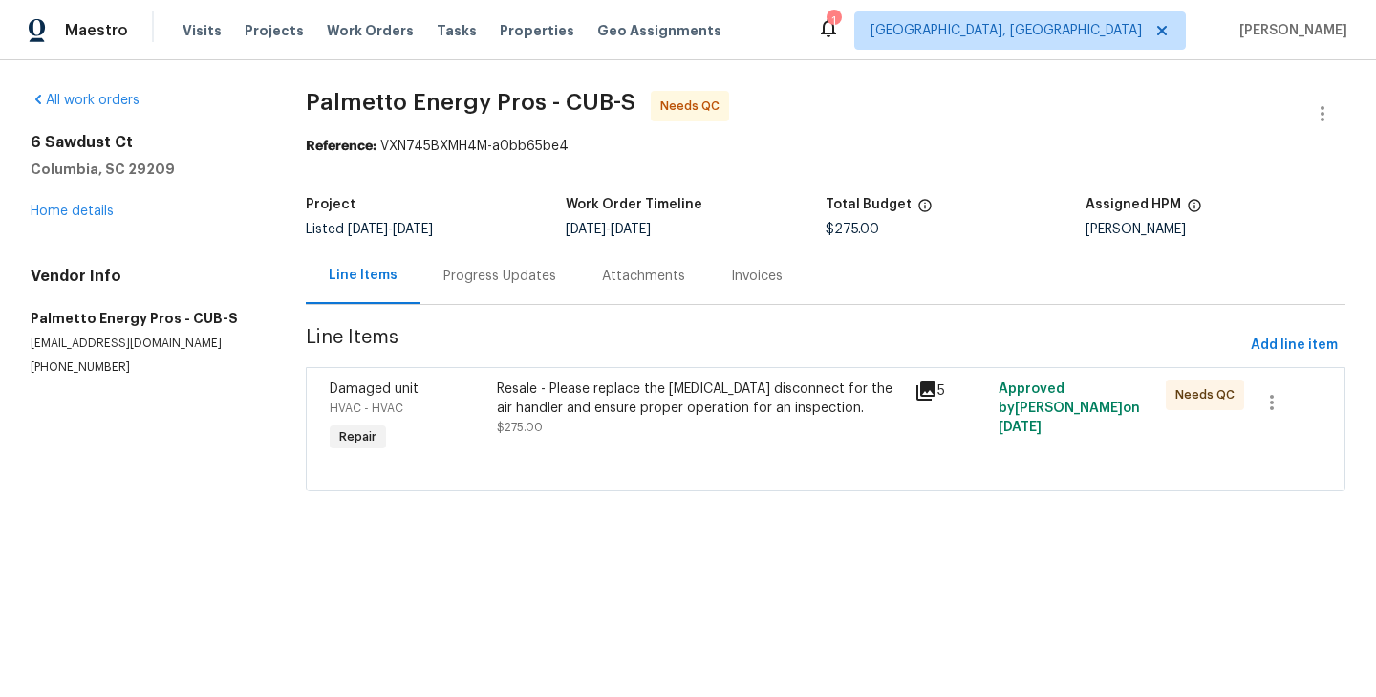
click at [499, 290] on div "Progress Updates" at bounding box center [499, 275] width 159 height 56
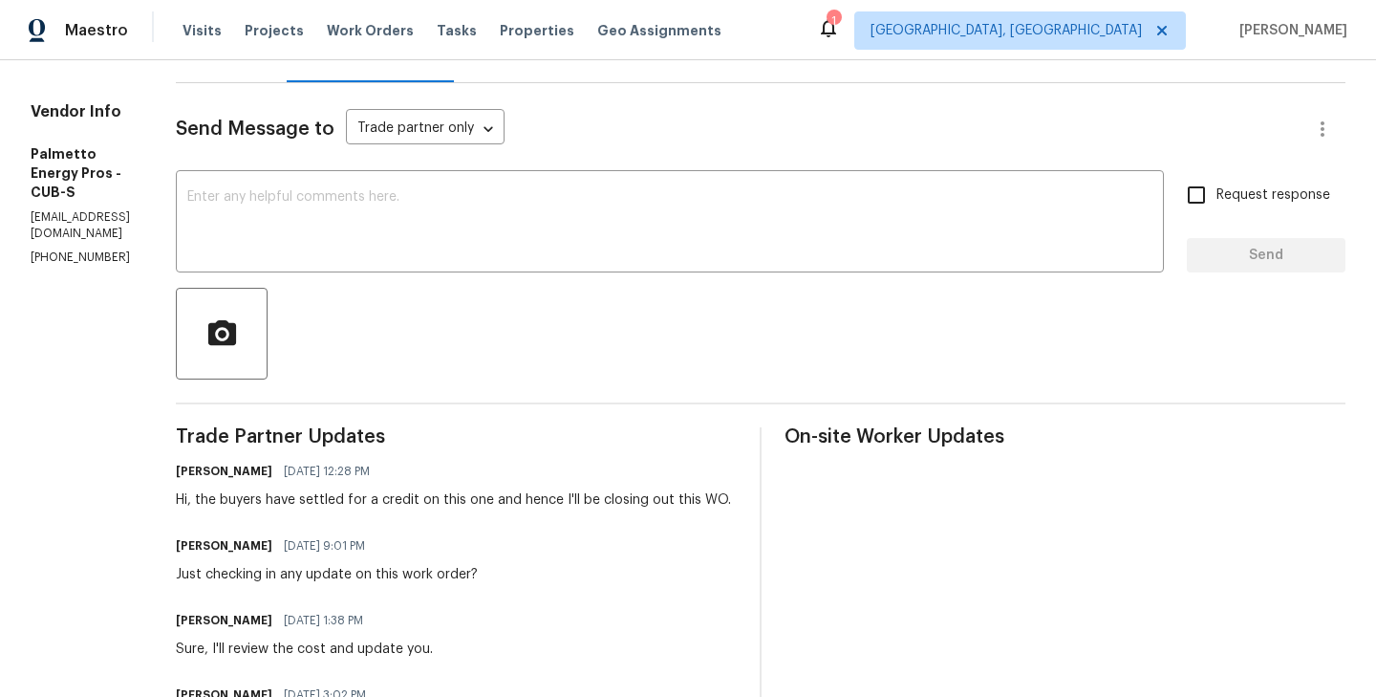
scroll to position [214, 0]
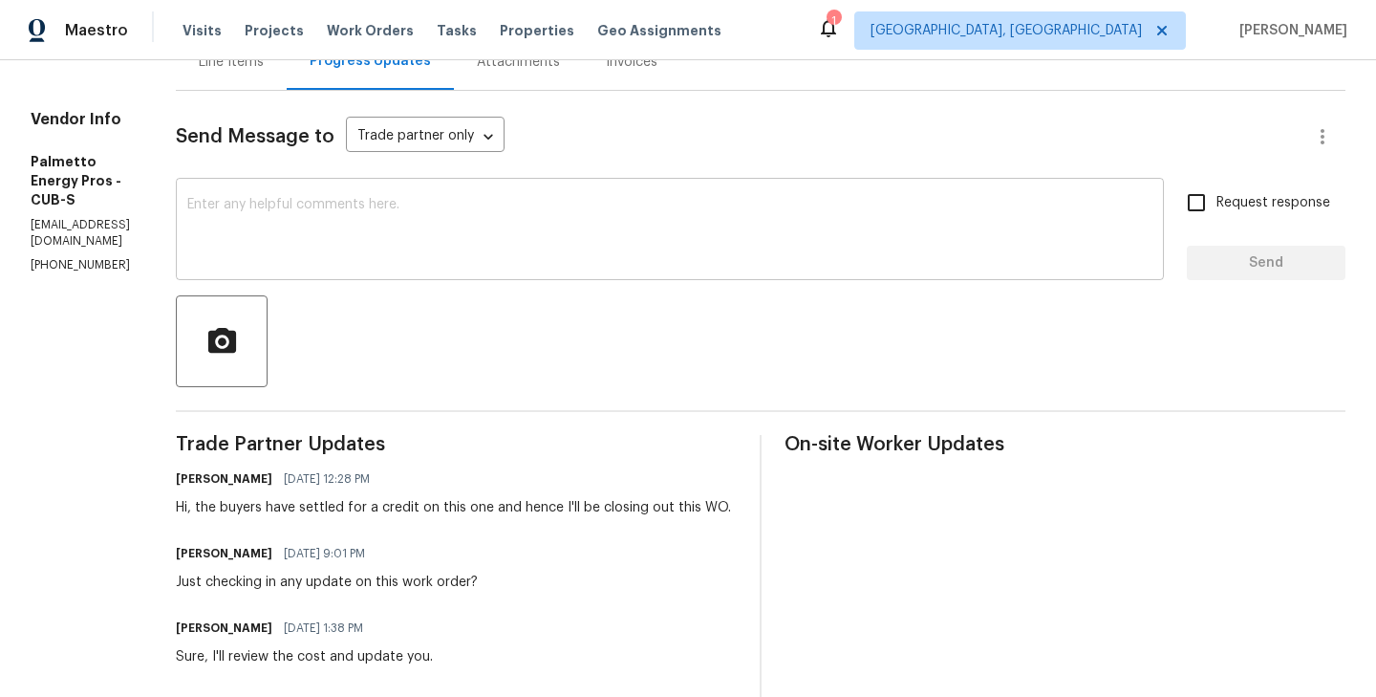
click at [398, 242] on textarea at bounding box center [669, 231] width 965 height 67
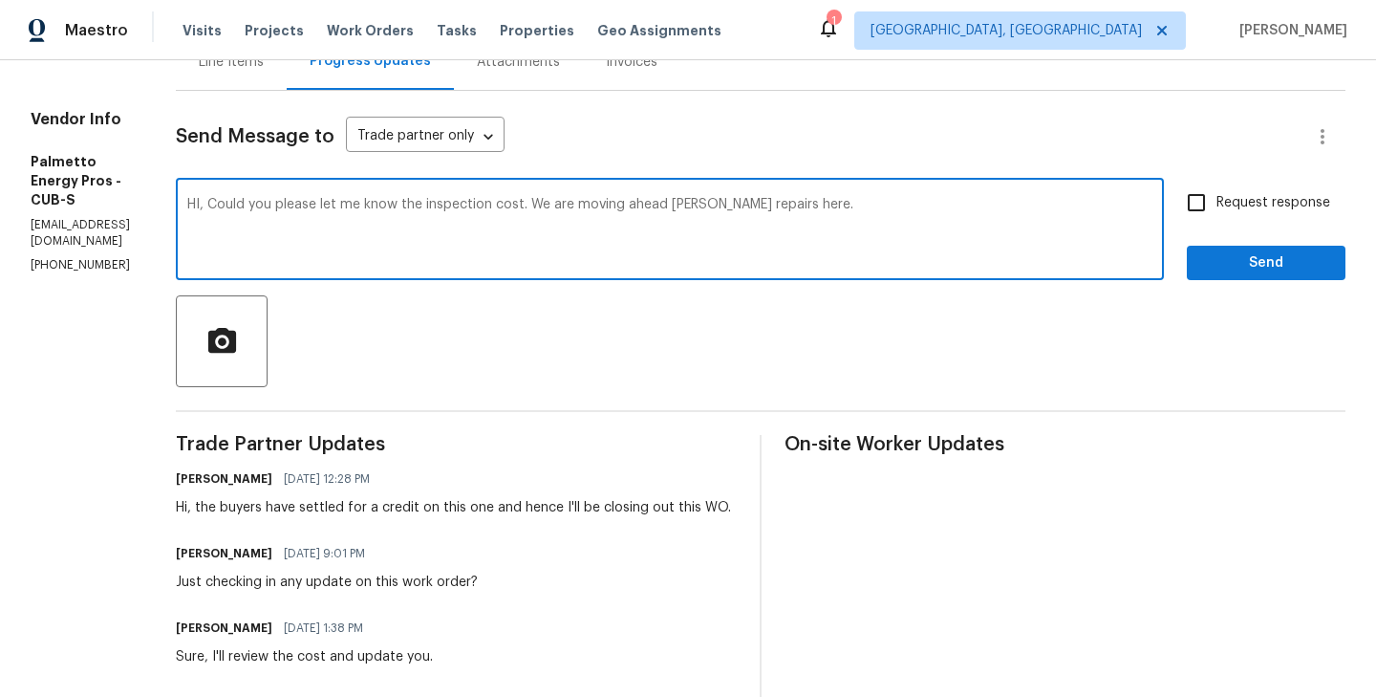
click at [737, 201] on textarea "HI, Could you please let me know the inspection cost. We are moving ahead [PERS…" at bounding box center [669, 231] width 965 height 67
type textarea "HI, Could you please let me know the inspection cost. We are moving ahead with …"
click at [1201, 208] on input "Request response" at bounding box center [1196, 203] width 40 height 40
checkbox input "true"
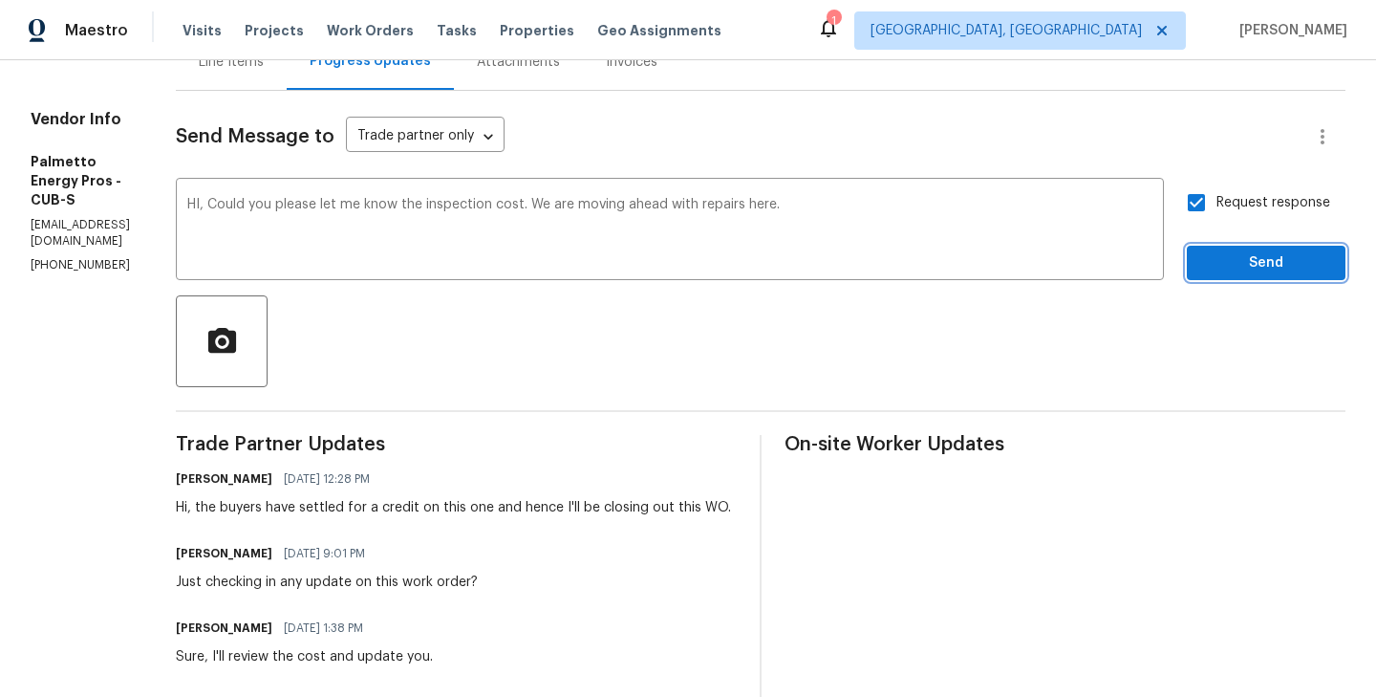
click at [1279, 273] on span "Send" at bounding box center [1266, 263] width 128 height 24
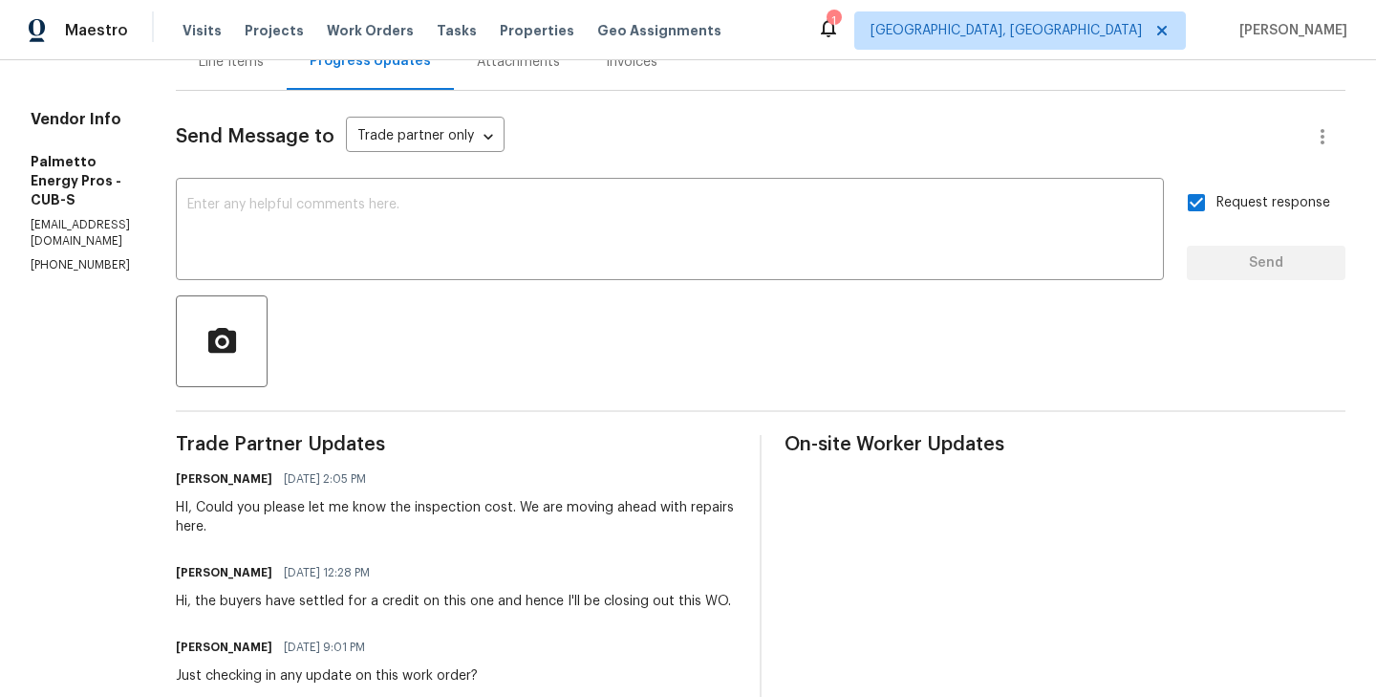
click at [285, 75] on div "Line Items" at bounding box center [231, 61] width 111 height 56
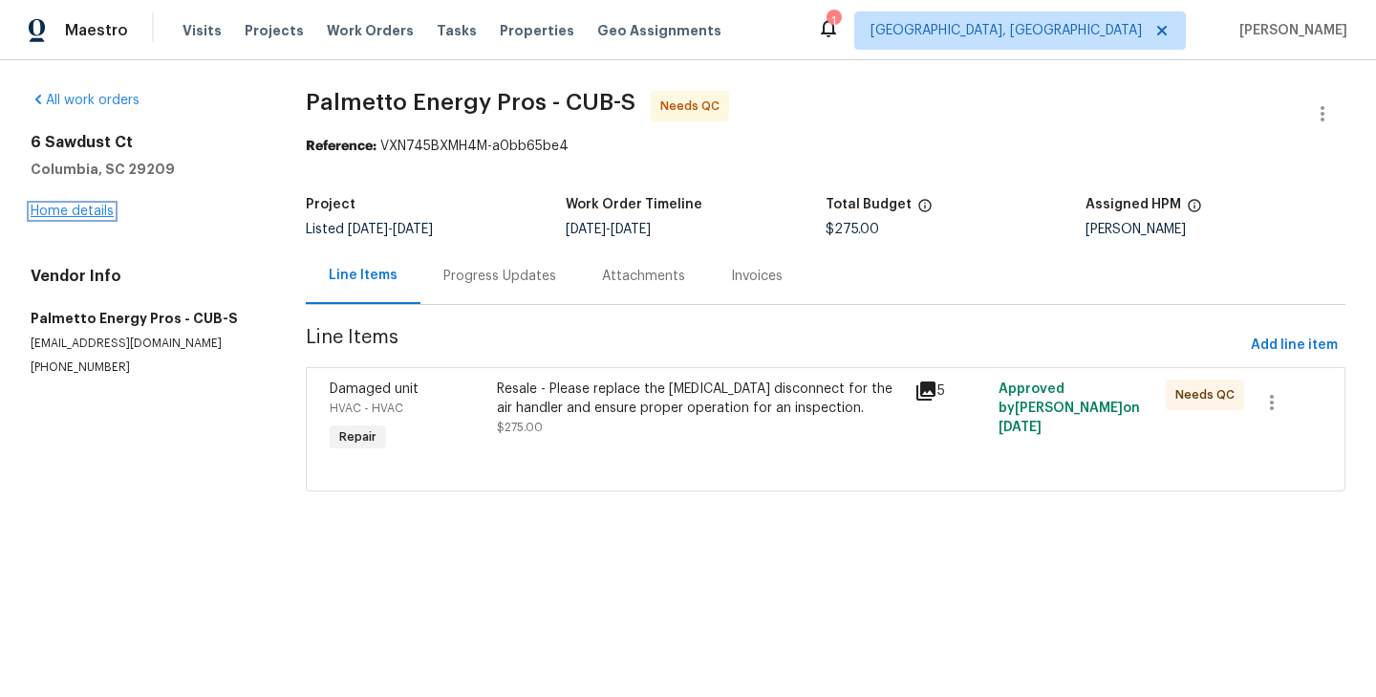
click at [80, 214] on link "Home details" at bounding box center [72, 210] width 83 height 13
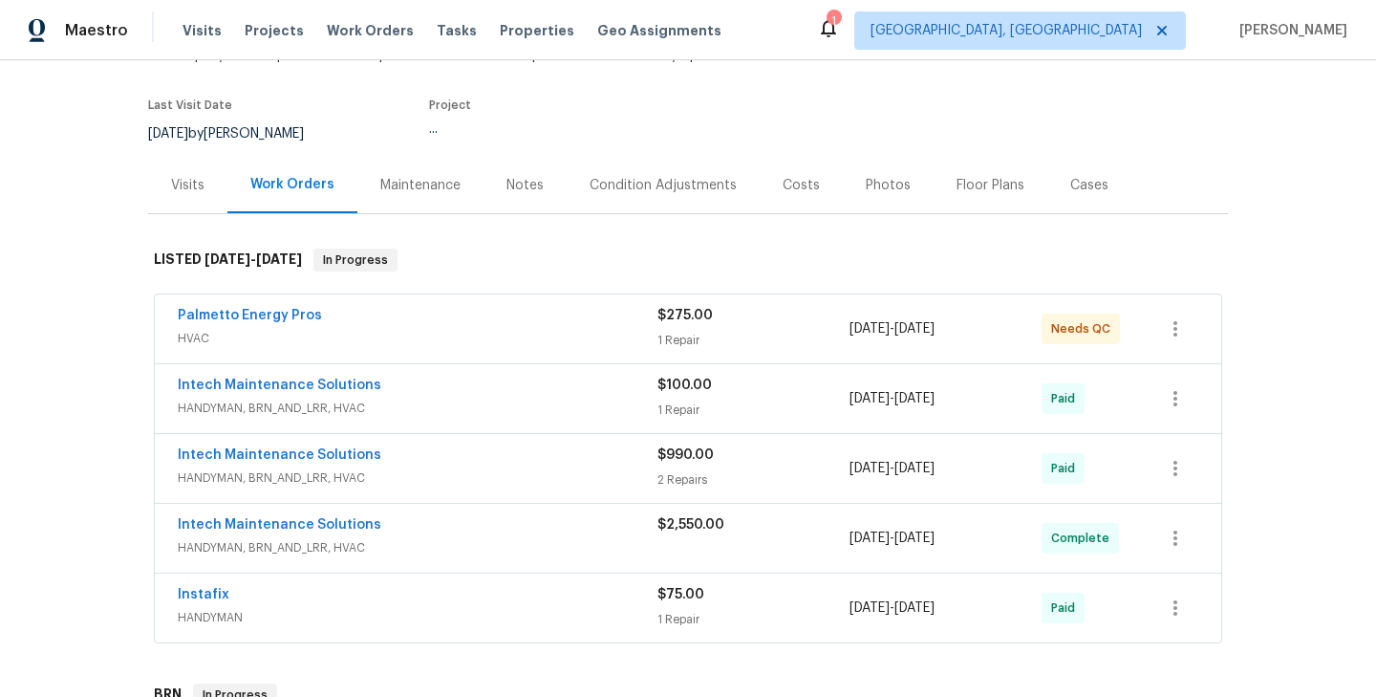
scroll to position [136, 0]
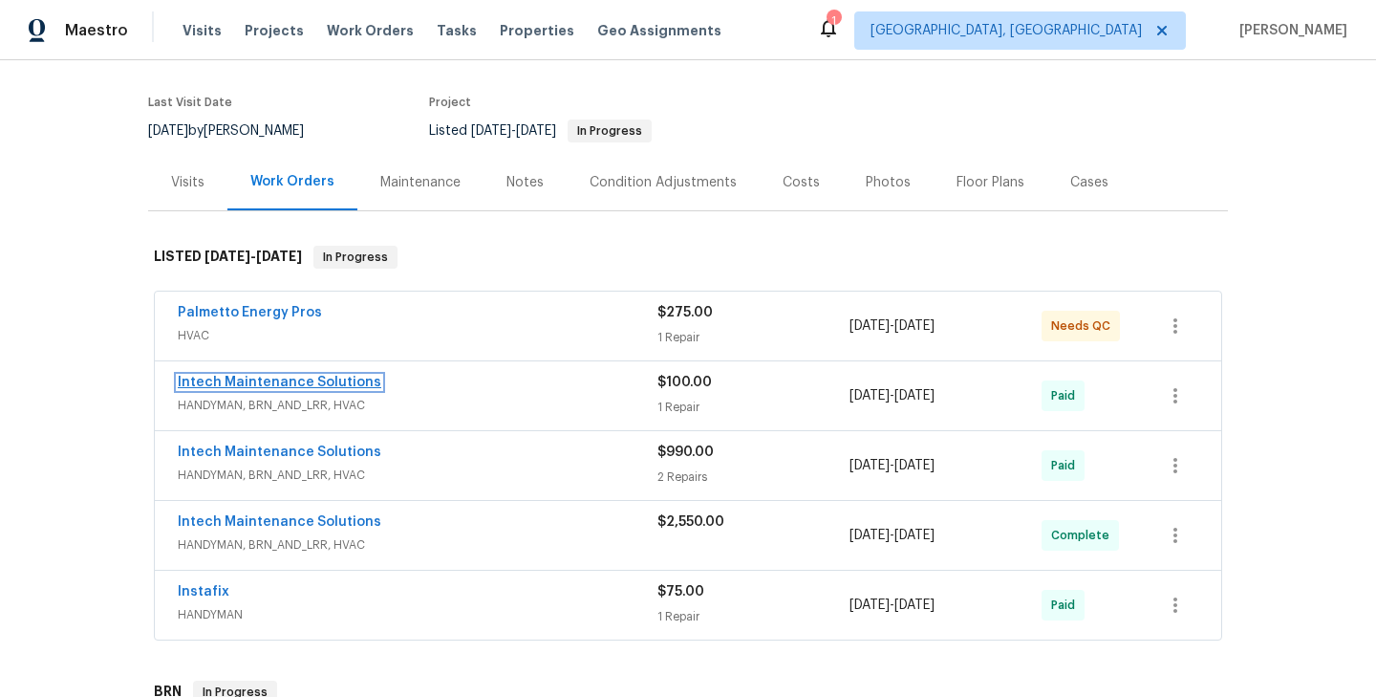
click at [299, 388] on link "Intech Maintenance Solutions" at bounding box center [280, 382] width 204 height 13
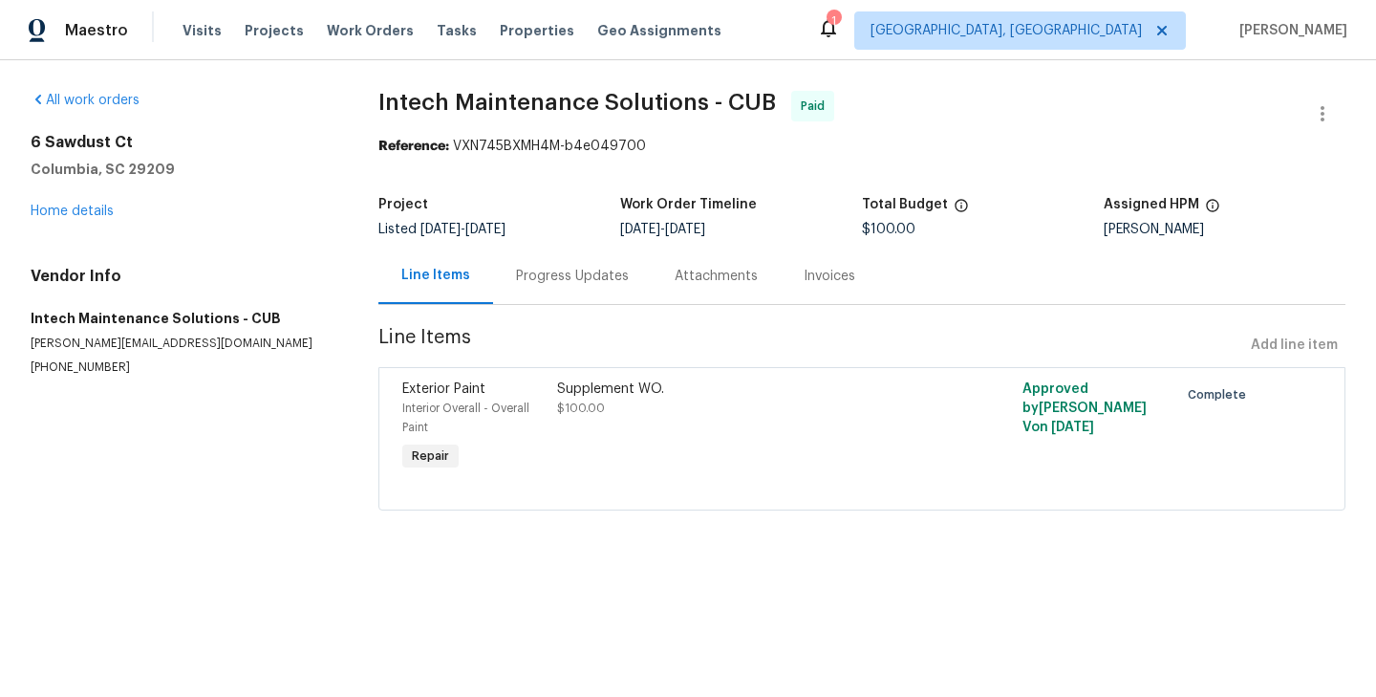
click at [577, 397] on div "Supplement WO. $100.00" at bounding box center [745, 398] width 376 height 38
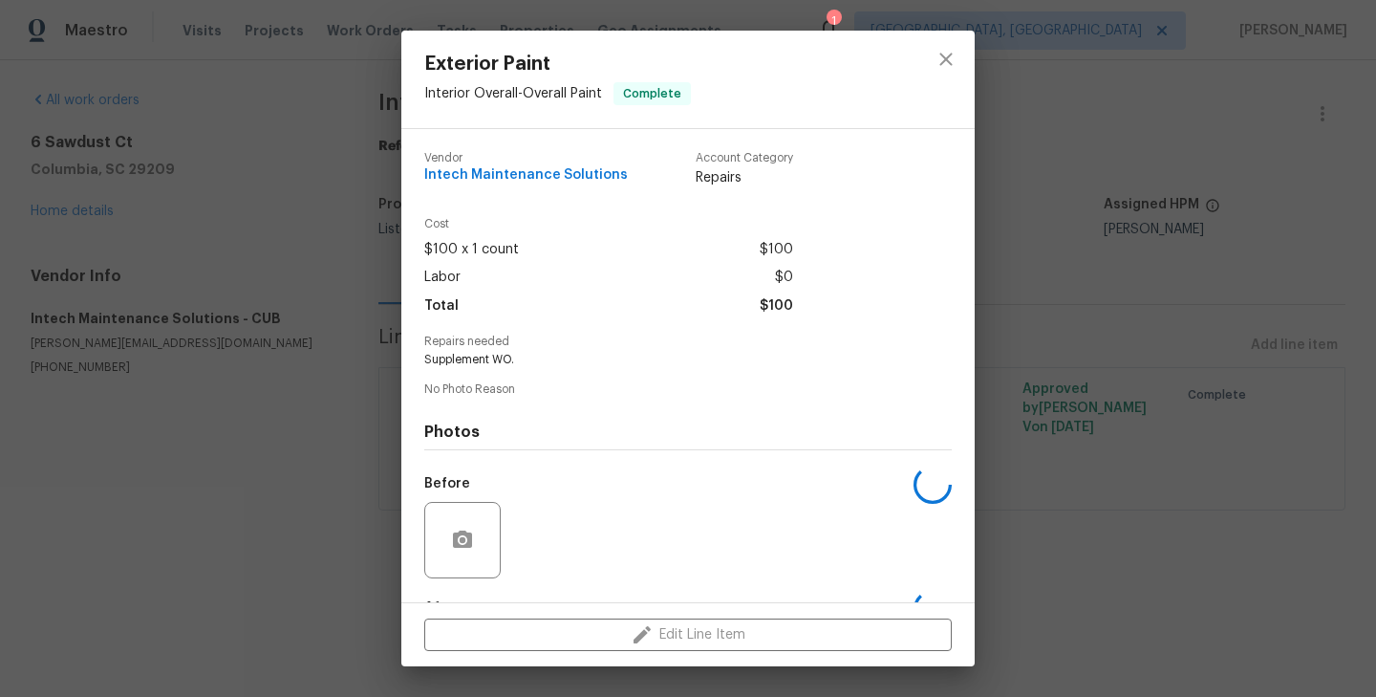
scroll to position [119, 0]
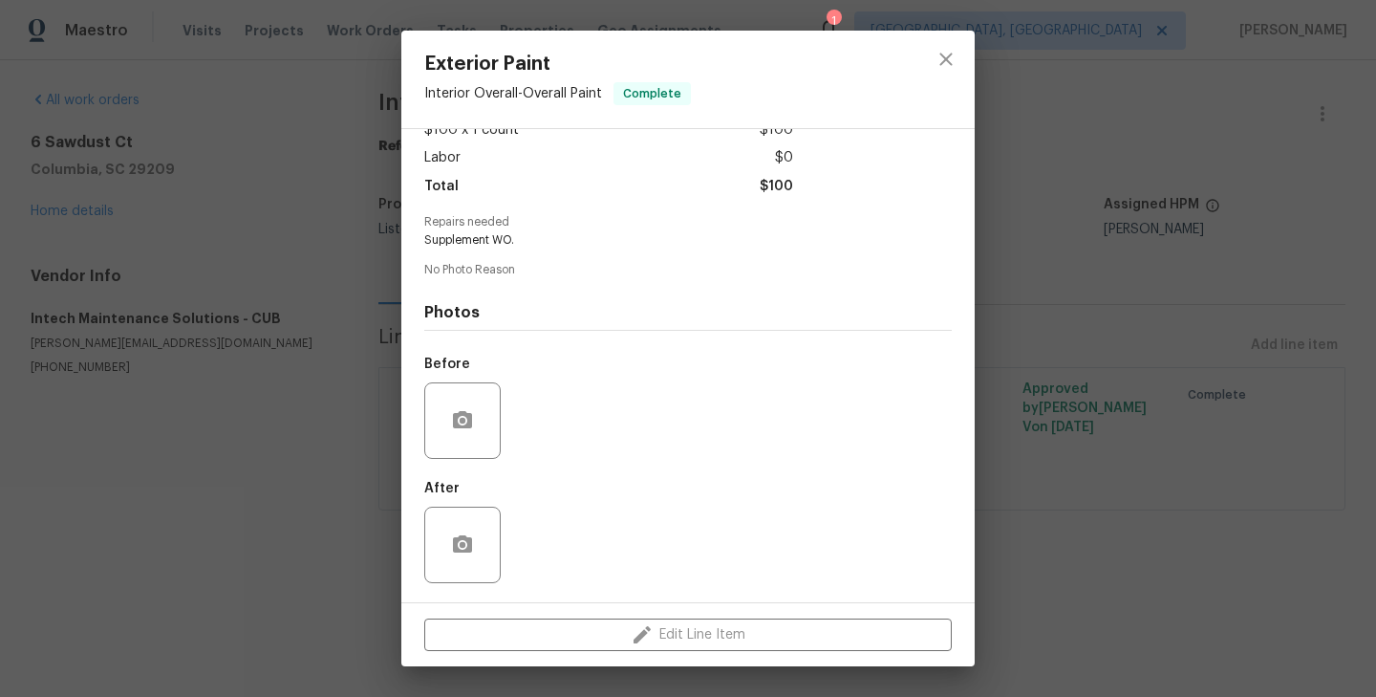
click at [273, 393] on div "Exterior Paint Interior Overall - Overall Paint Complete Vendor Intech Maintena…" at bounding box center [688, 348] width 1376 height 697
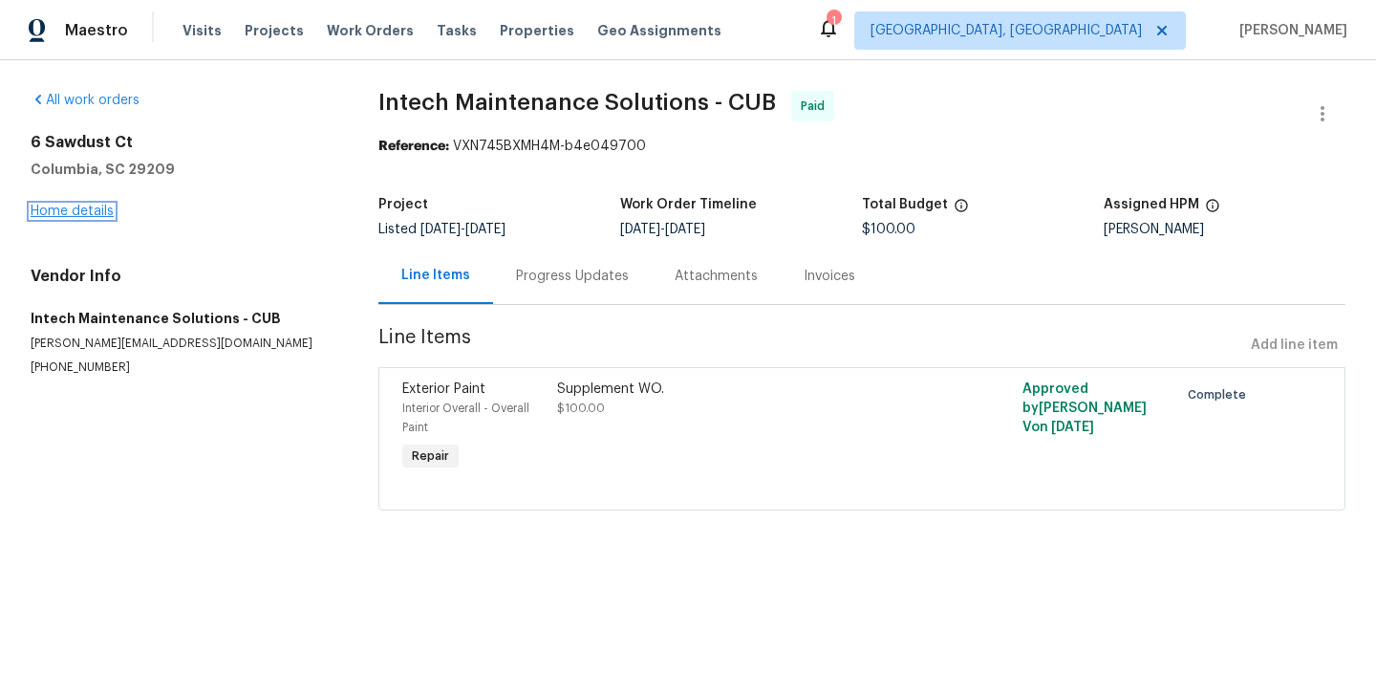
click at [90, 211] on link "Home details" at bounding box center [72, 210] width 83 height 13
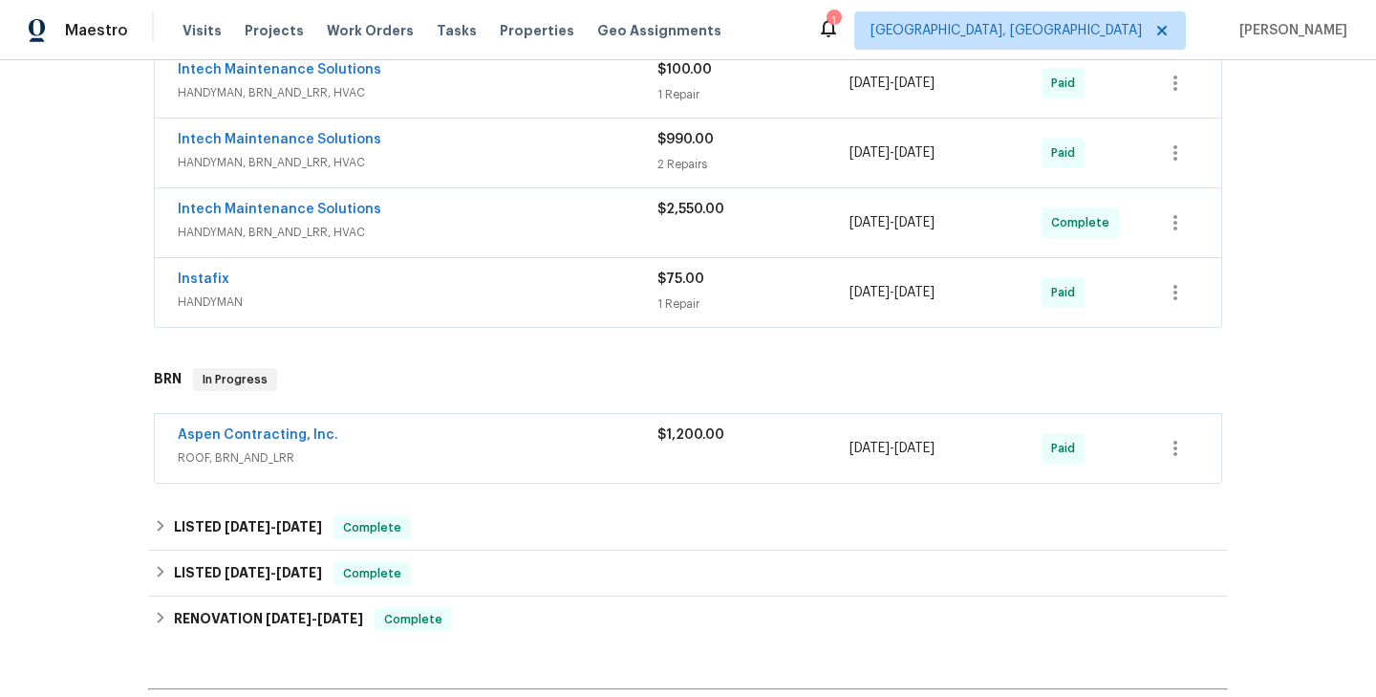
scroll to position [456, 0]
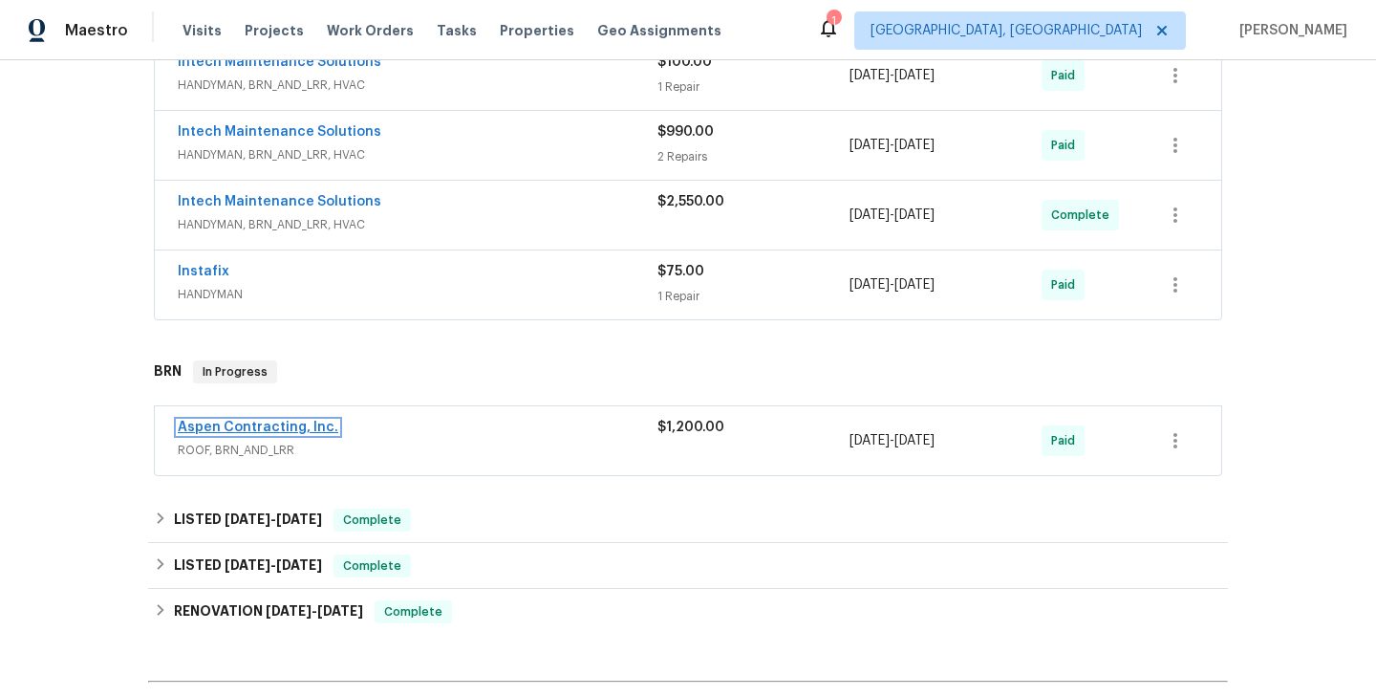
click at [280, 424] on link "Aspen Contracting, Inc." at bounding box center [258, 426] width 161 height 13
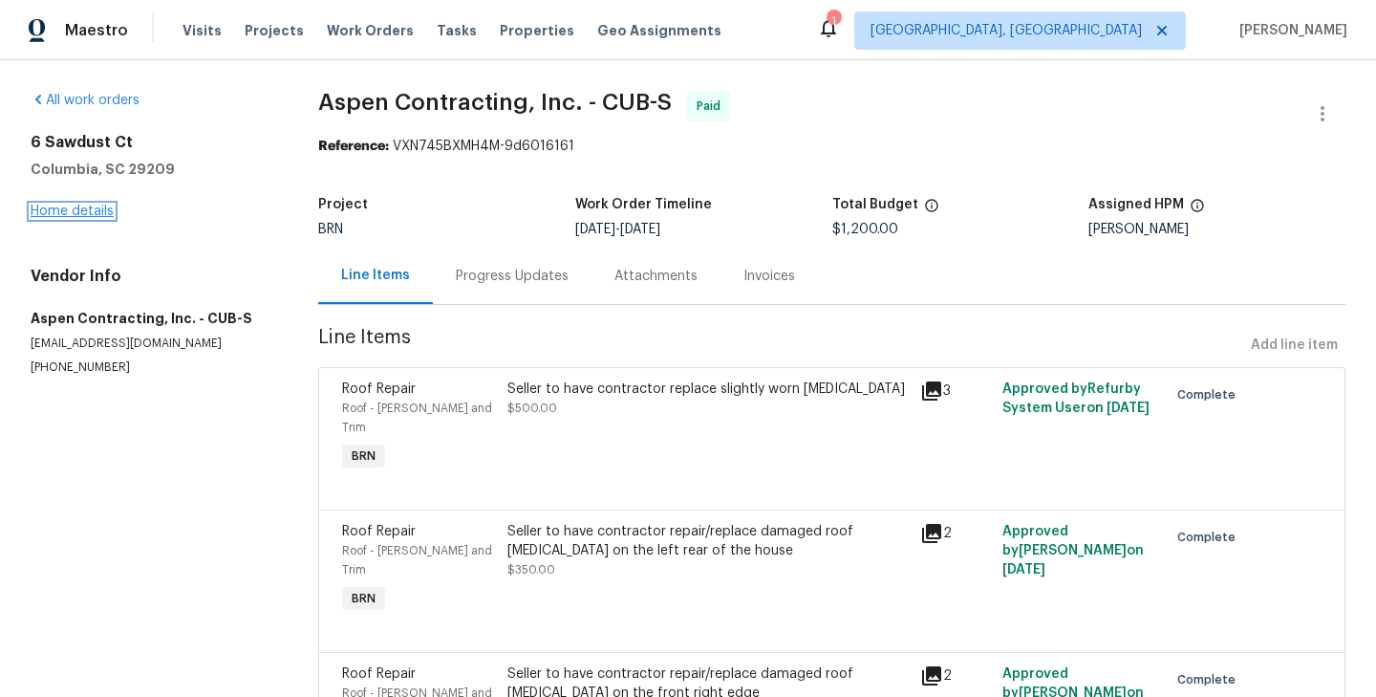
click at [84, 211] on link "Home details" at bounding box center [72, 210] width 83 height 13
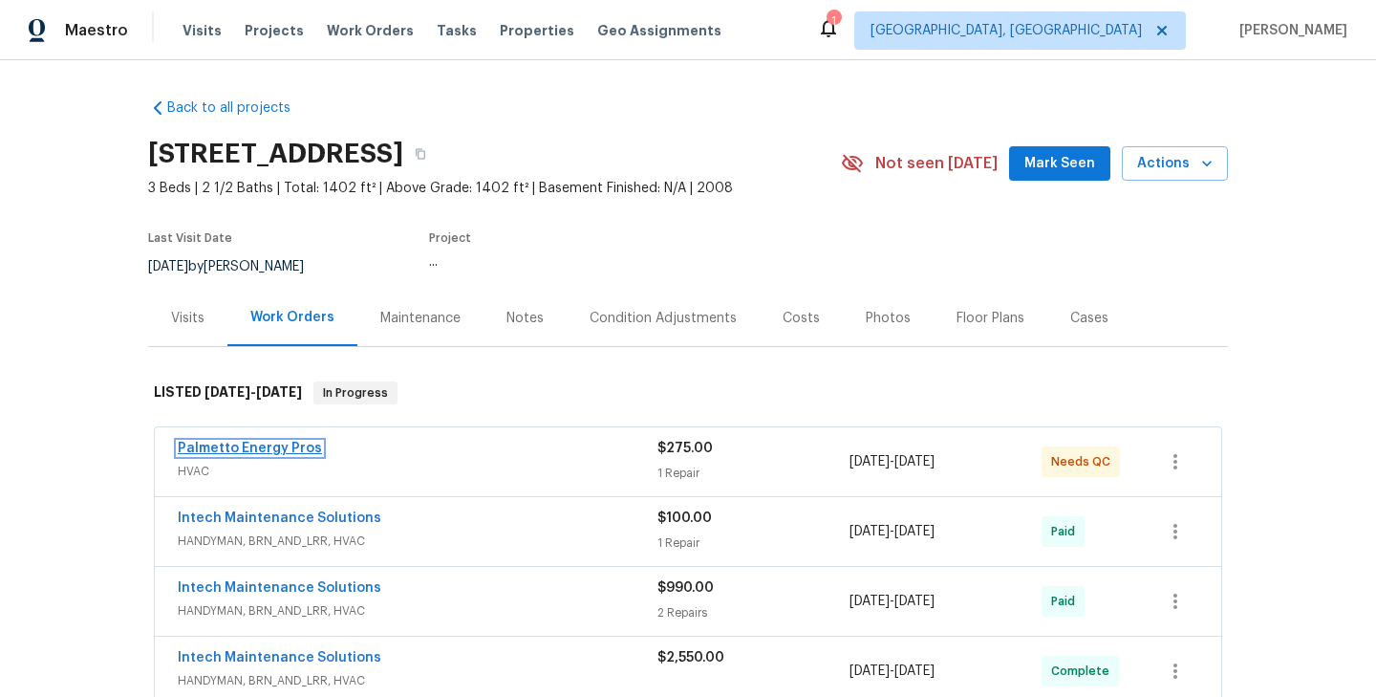
click at [238, 442] on link "Palmetto Energy Pros" at bounding box center [250, 447] width 144 height 13
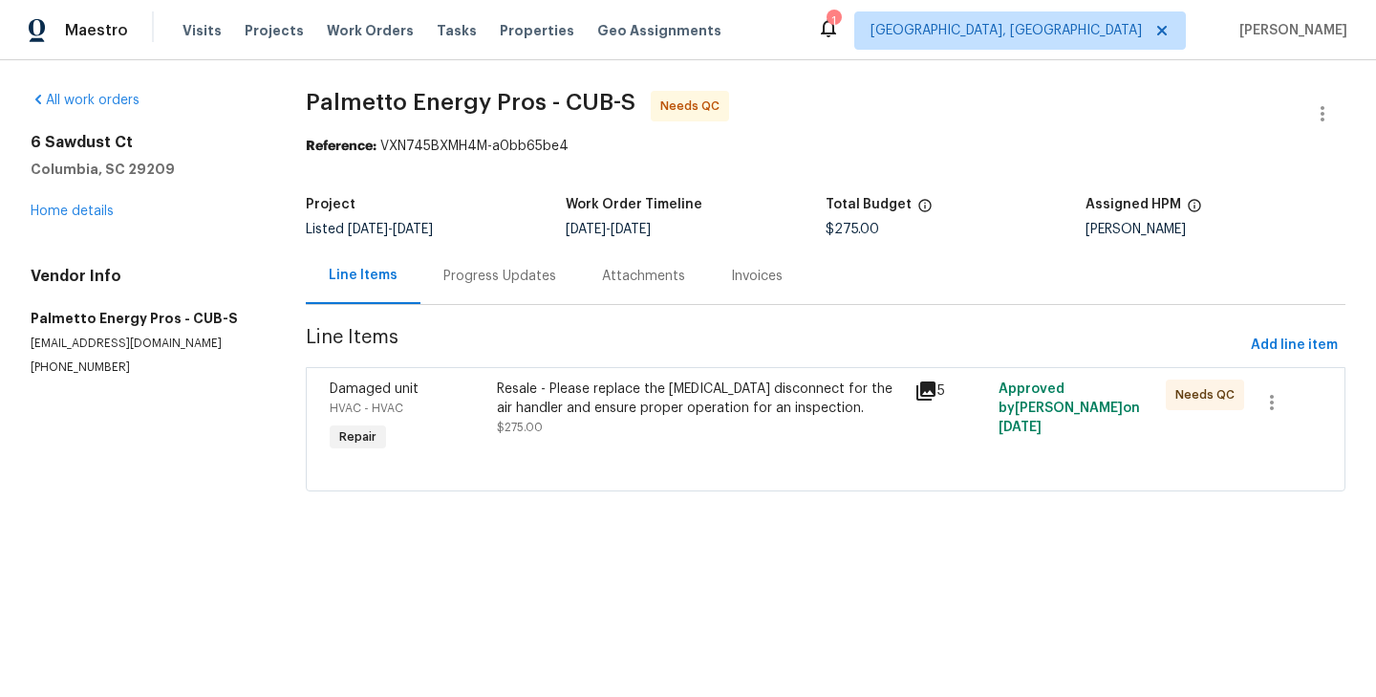
click at [534, 278] on div "Progress Updates" at bounding box center [499, 276] width 113 height 19
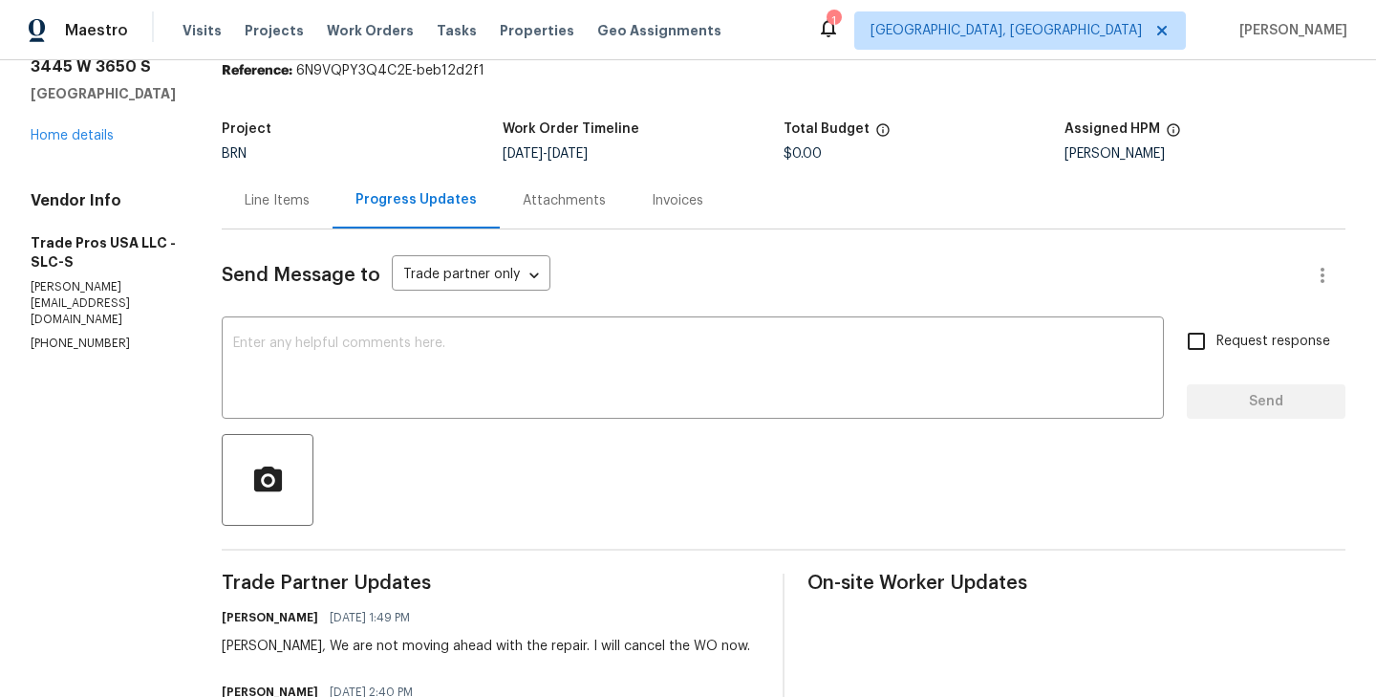
scroll to position [79, 0]
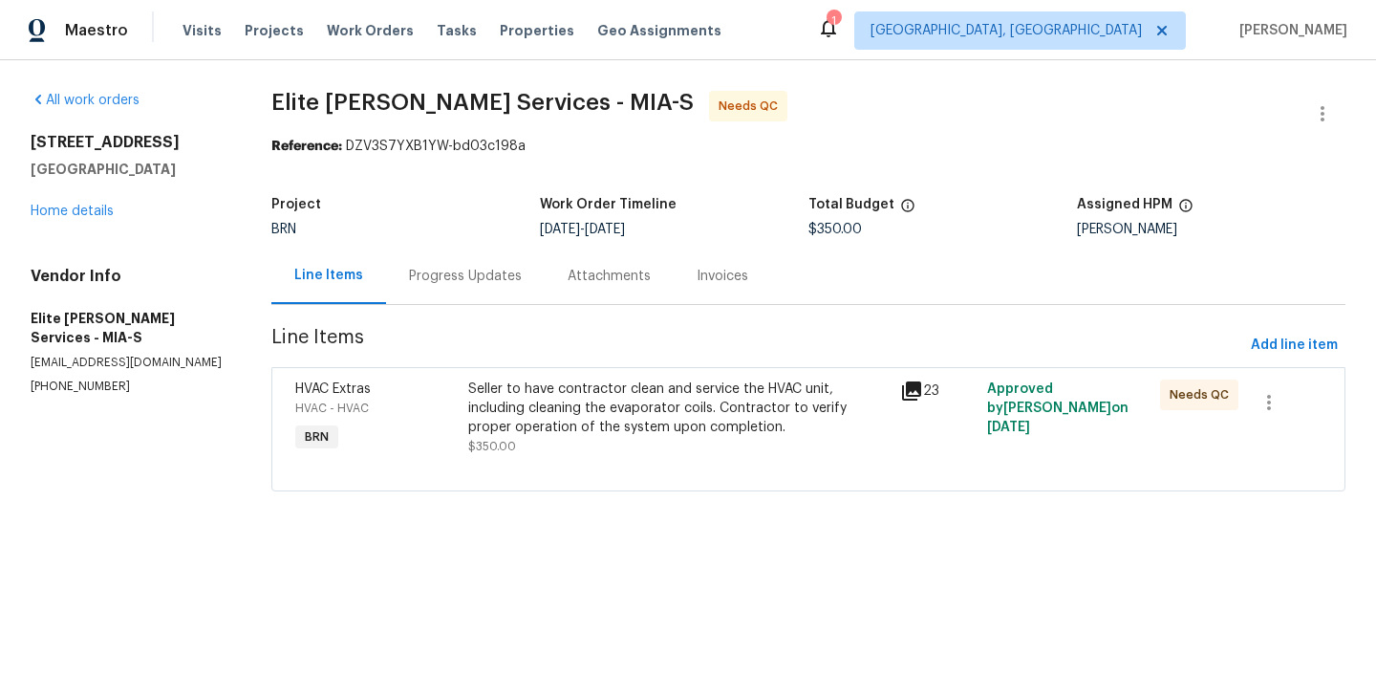
click at [515, 421] on div "Seller to have contractor clean and service the HVAC unit, including cleaning t…" at bounding box center [678, 407] width 421 height 57
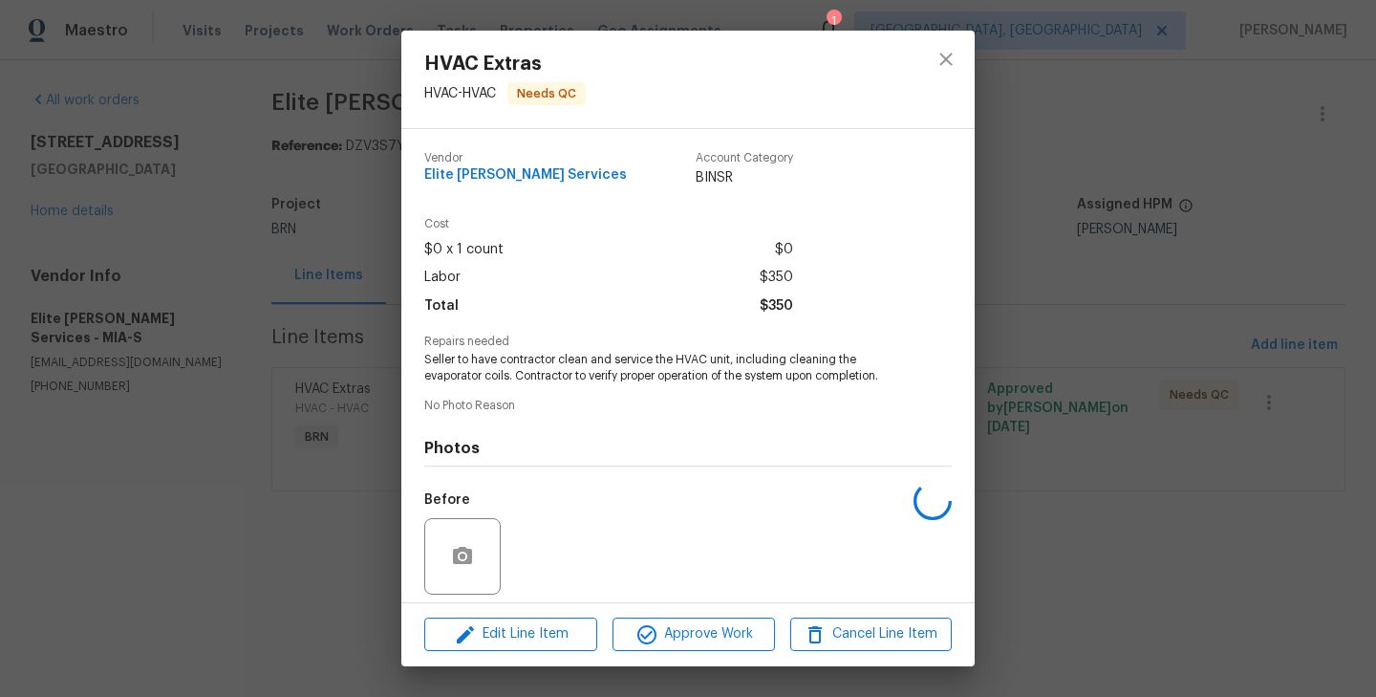
scroll to position [136, 0]
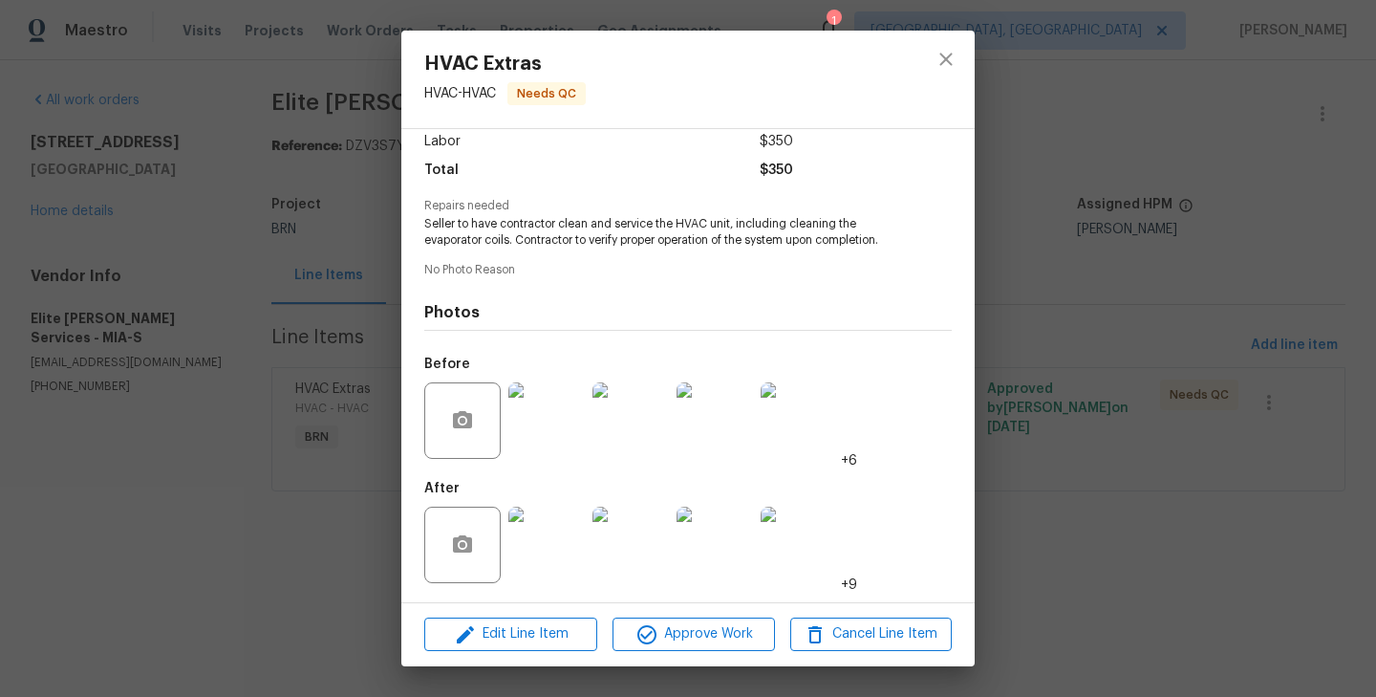
click at [540, 539] on img at bounding box center [546, 544] width 76 height 76
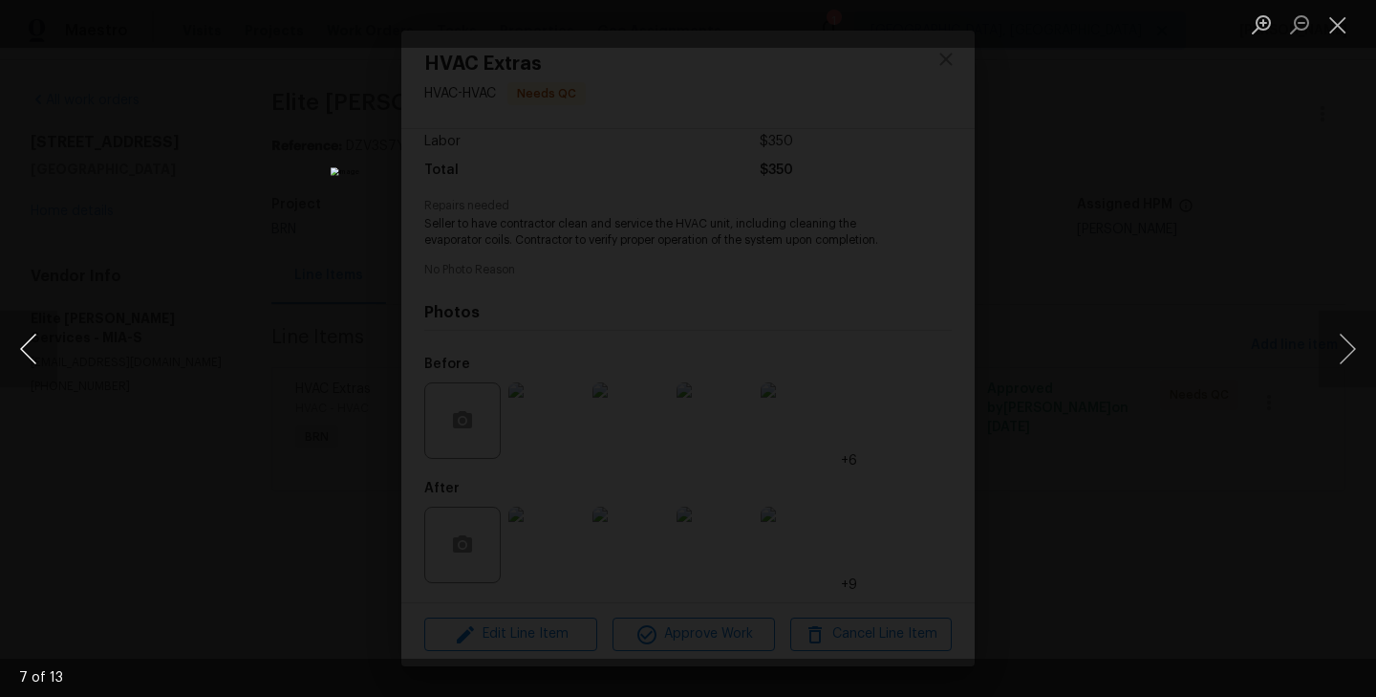
click at [18, 345] on button "Previous image" at bounding box center [28, 349] width 57 height 76
click at [147, 327] on div "Lightbox" at bounding box center [688, 348] width 1376 height 697
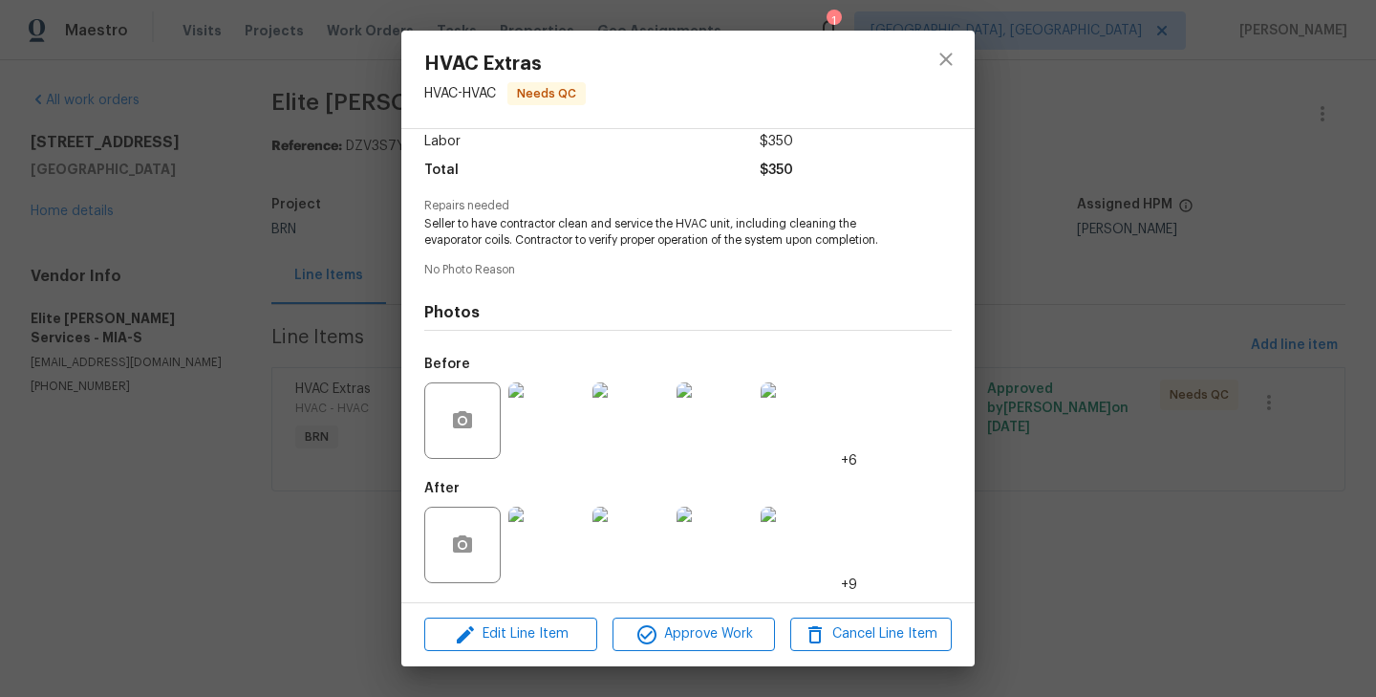
click at [183, 395] on div "HVAC Extras HVAC - HVAC Needs QC Vendor Elite [PERSON_NAME] Services Account Ca…" at bounding box center [688, 348] width 1376 height 697
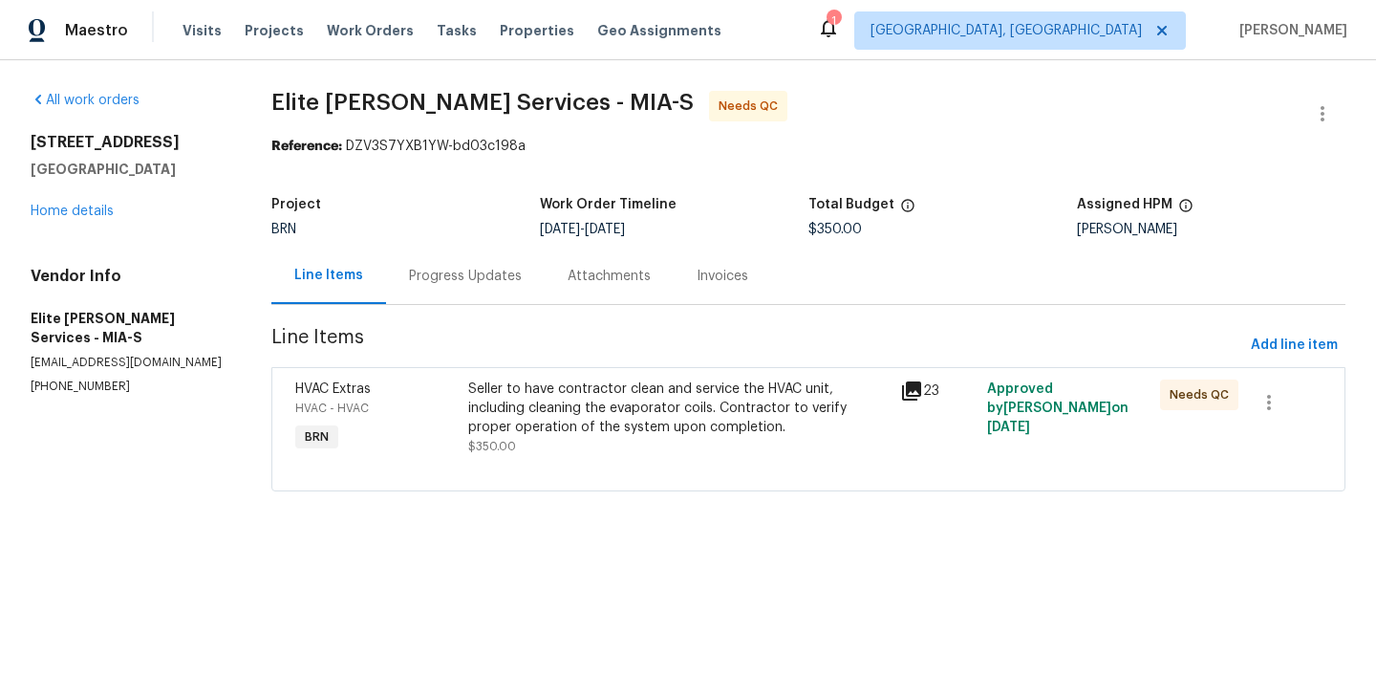
click at [446, 270] on div "Progress Updates" at bounding box center [465, 276] width 113 height 19
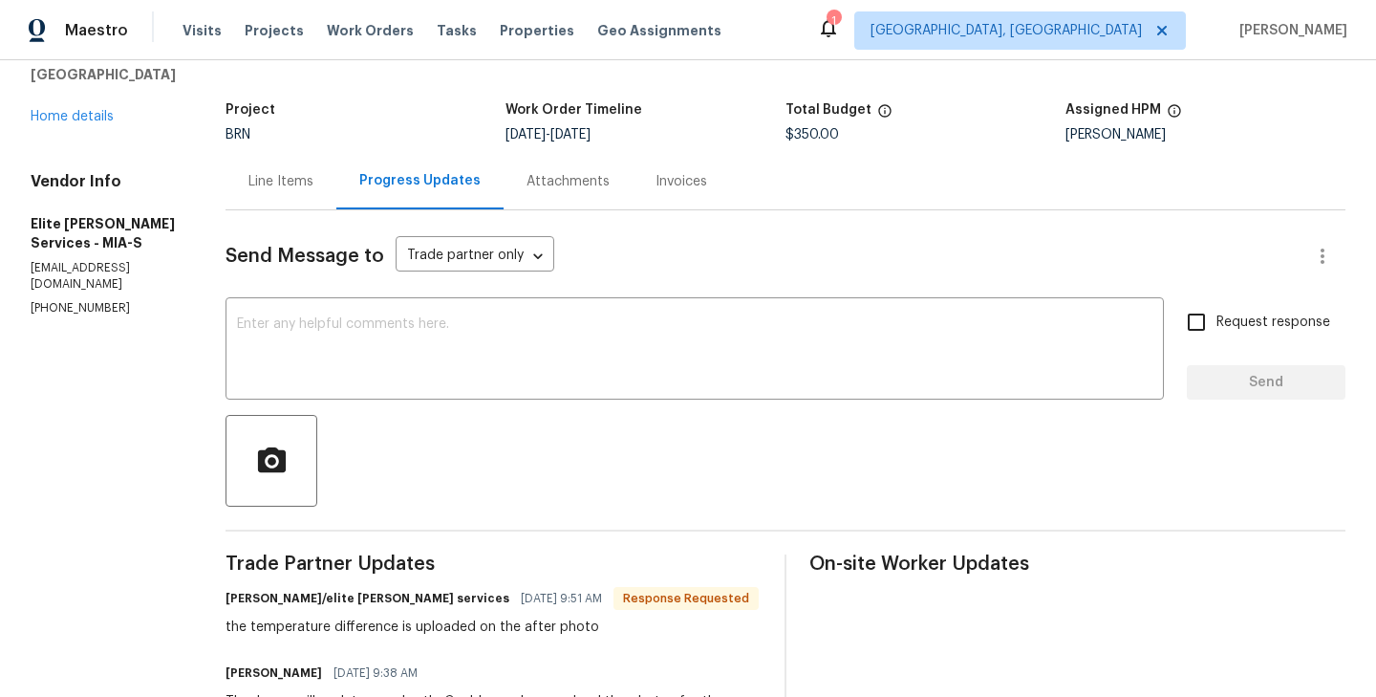
scroll to position [93, 0]
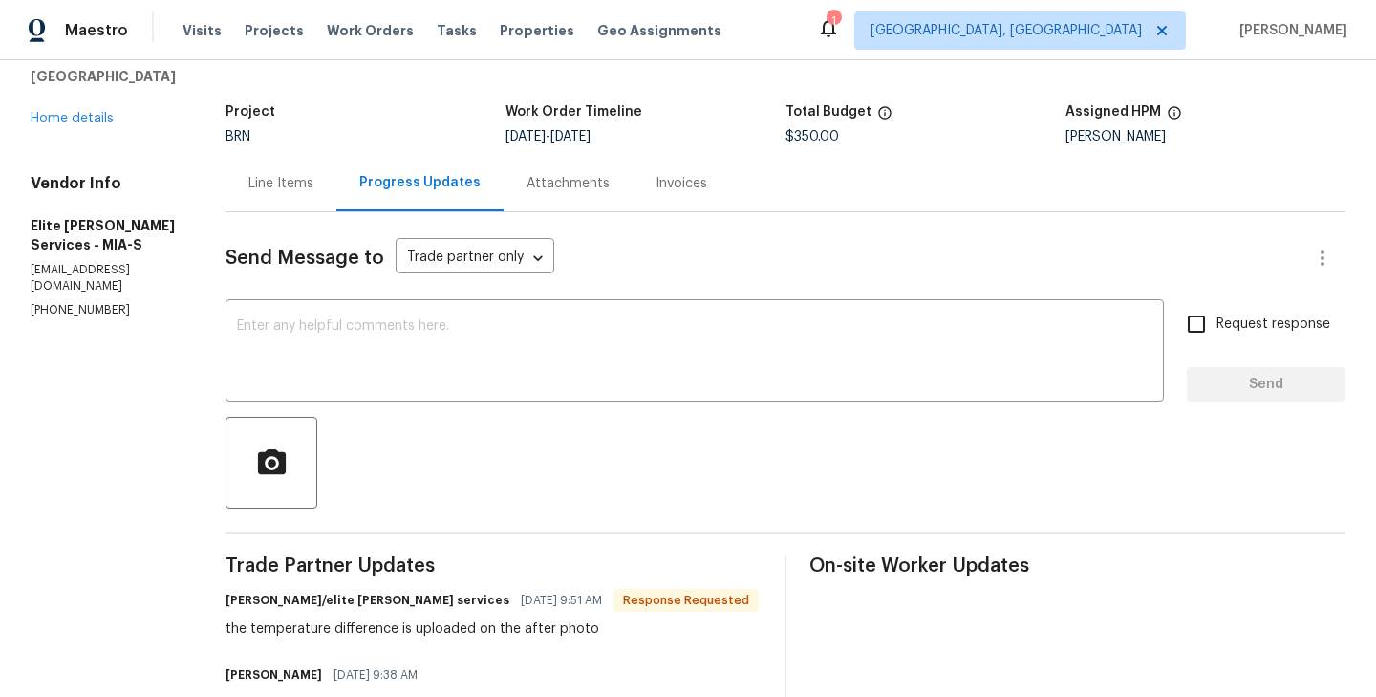
click at [313, 177] on div "Line Items" at bounding box center [280, 183] width 65 height 19
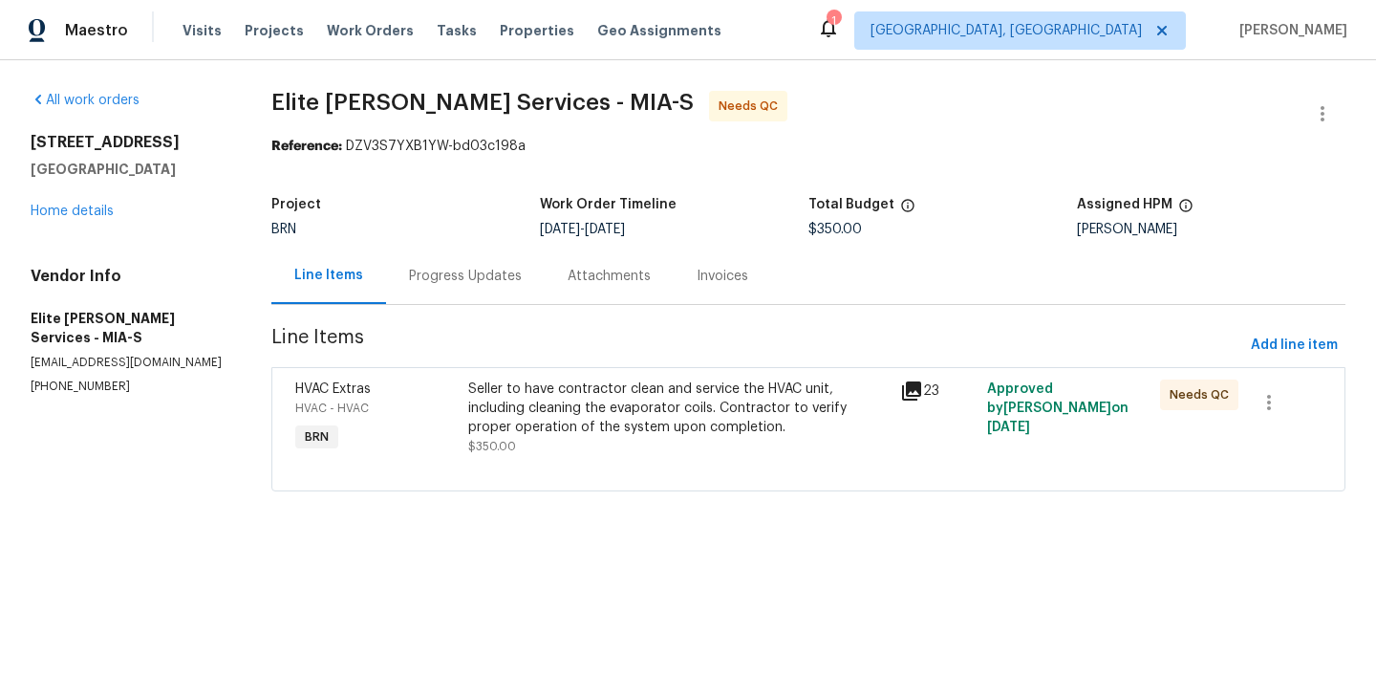
click at [463, 392] on div "Seller to have contractor clean and service the HVAC unit, including cleaning t…" at bounding box center [678, 418] width 433 height 88
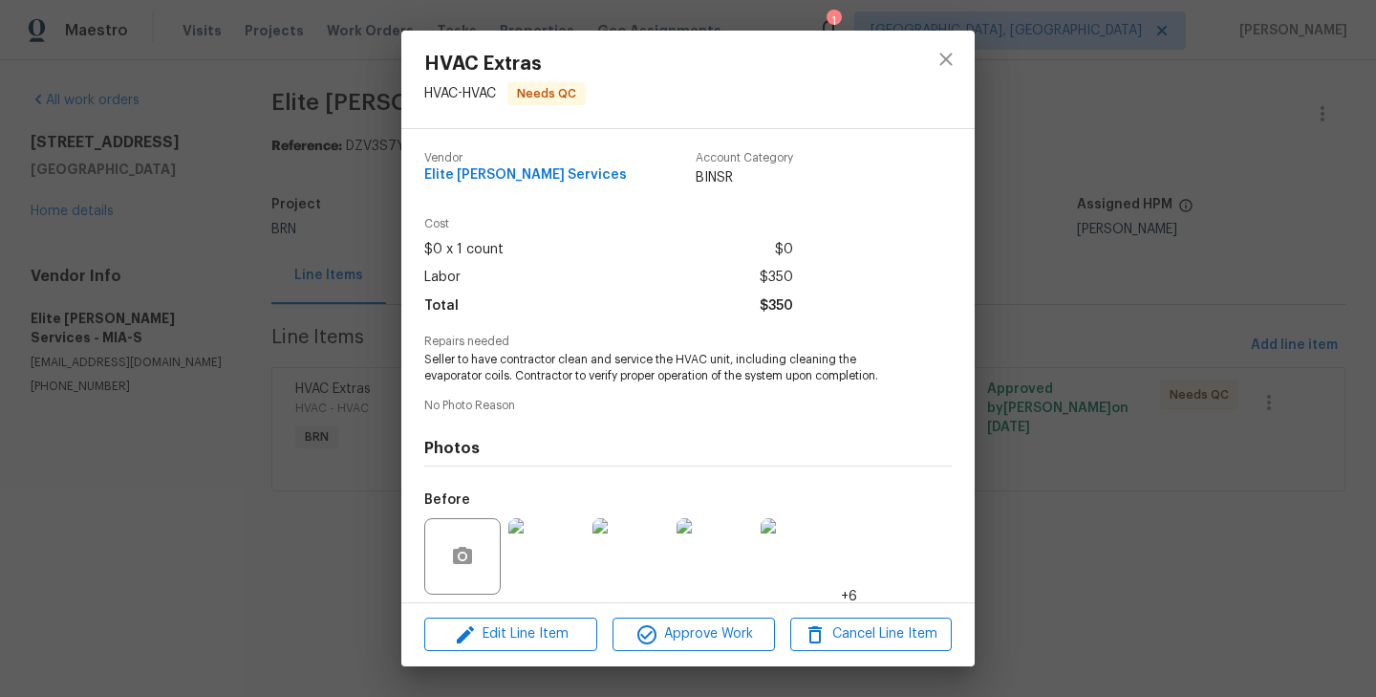
scroll to position [136, 0]
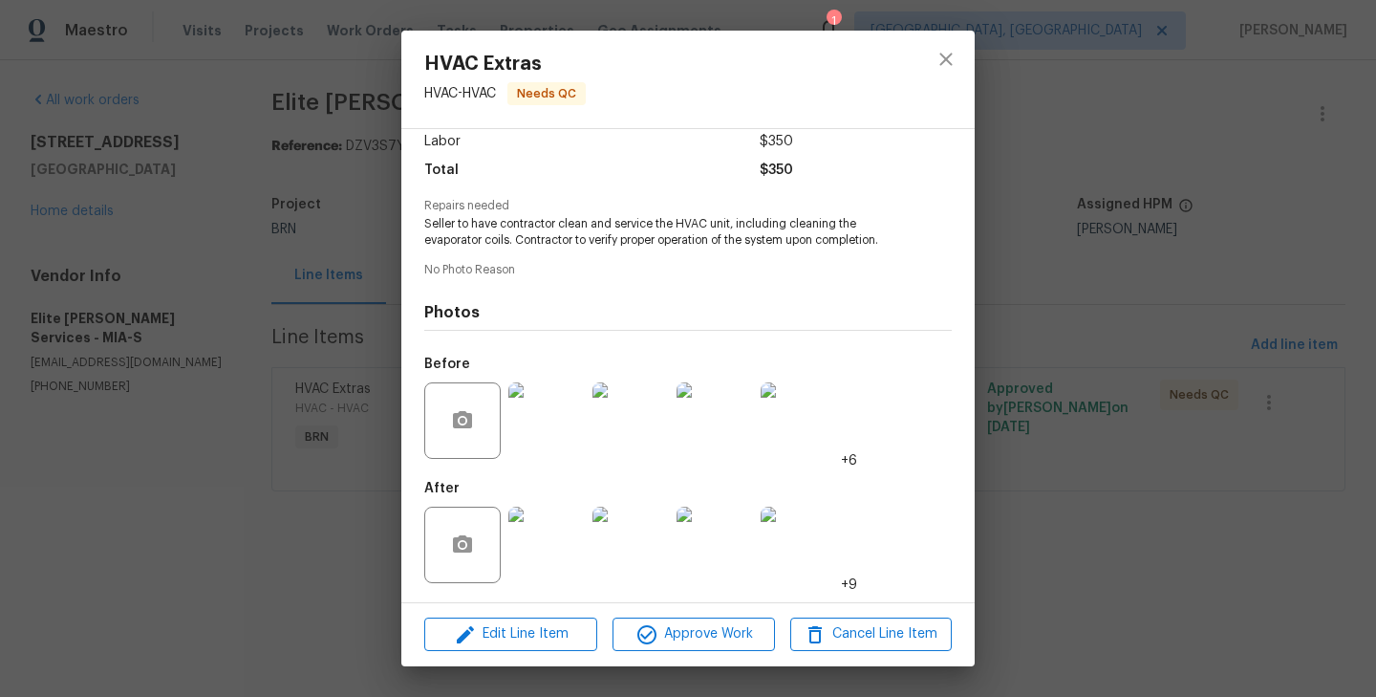
click at [552, 434] on img at bounding box center [546, 420] width 76 height 76
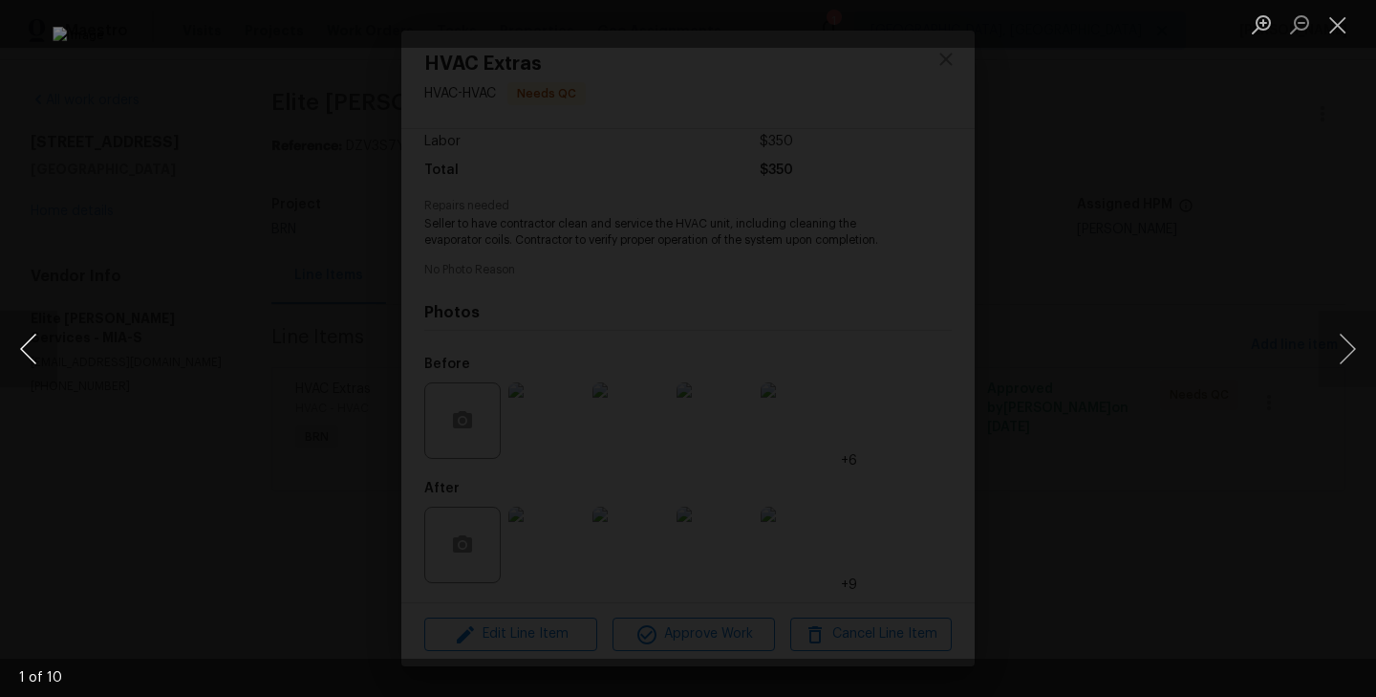
click at [34, 347] on button "Previous image" at bounding box center [28, 349] width 57 height 76
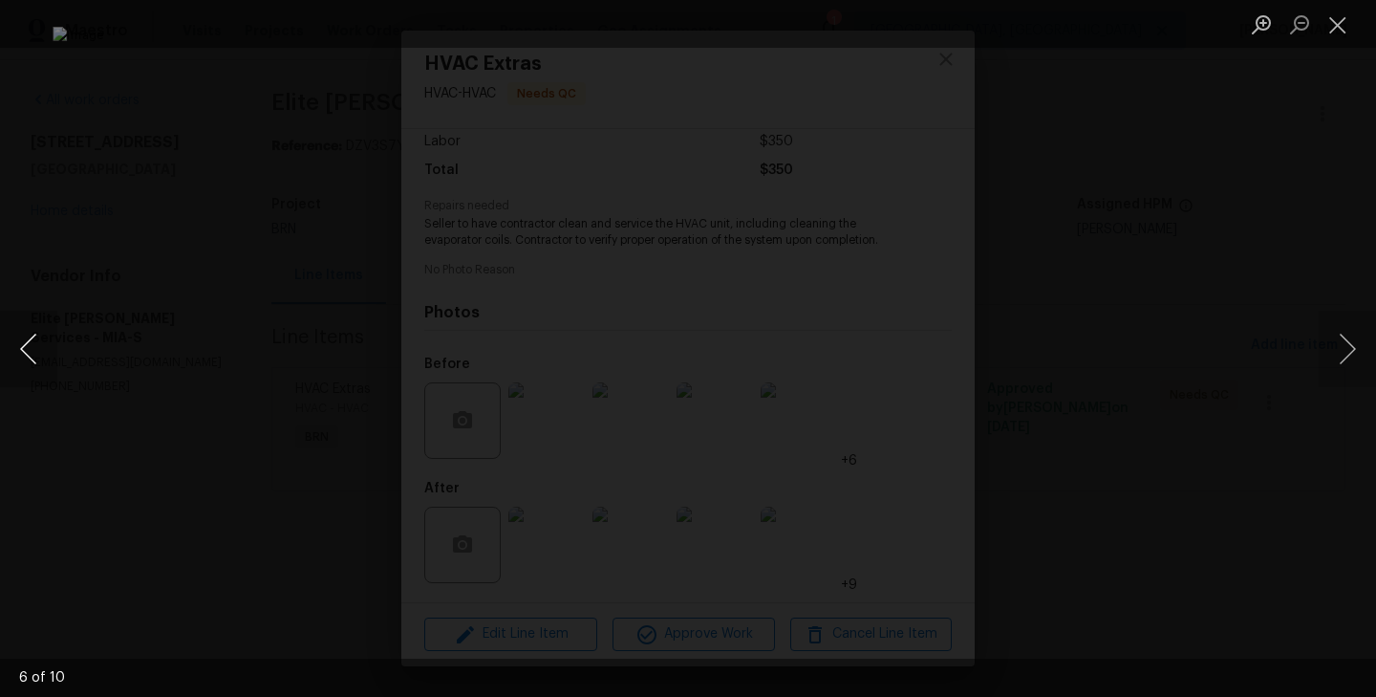
click at [34, 347] on button "Previous image" at bounding box center [28, 349] width 57 height 76
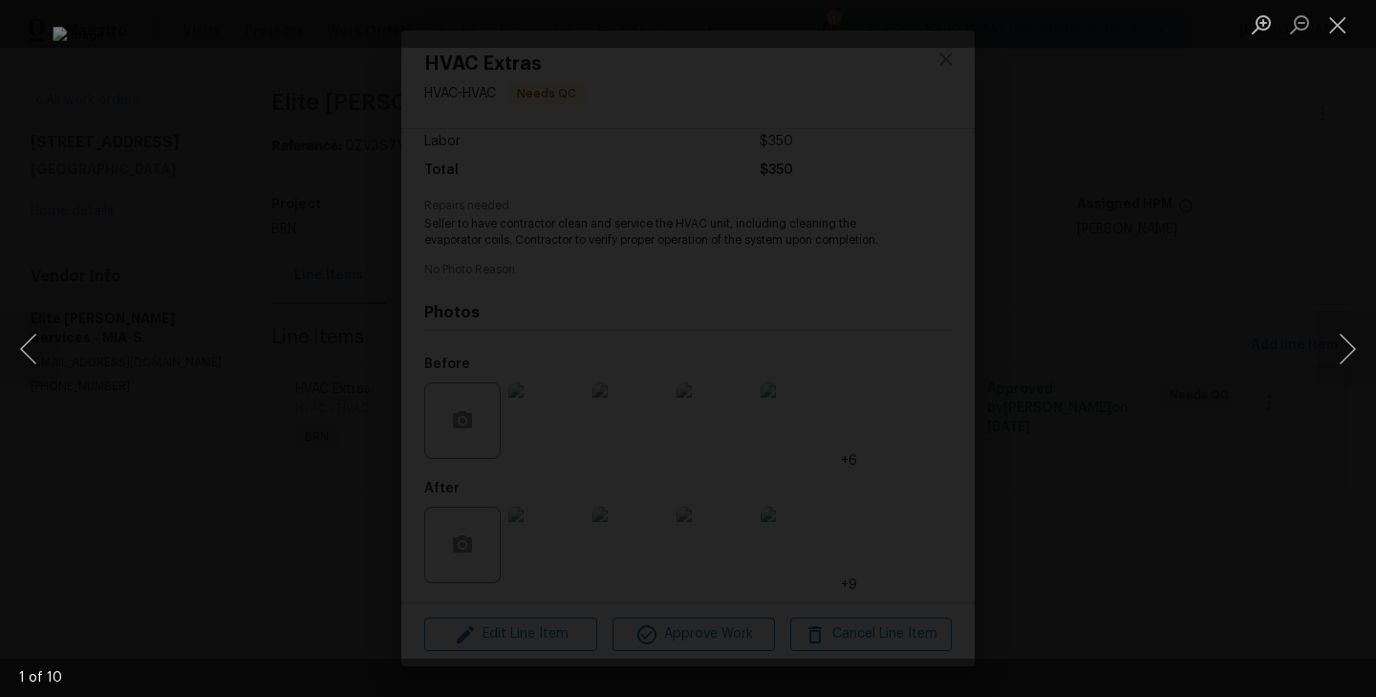
click at [161, 398] on div "Lightbox" at bounding box center [688, 348] width 1376 height 697
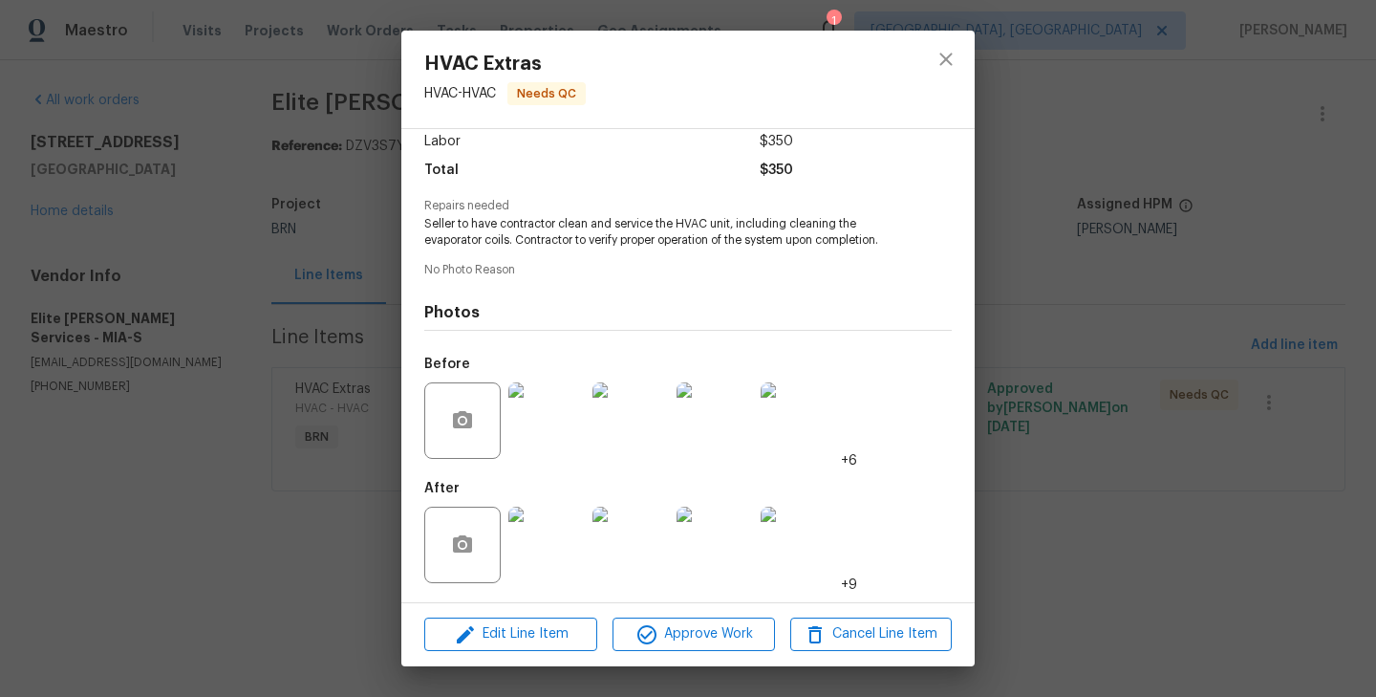
click at [575, 514] on img at bounding box center [546, 544] width 76 height 76
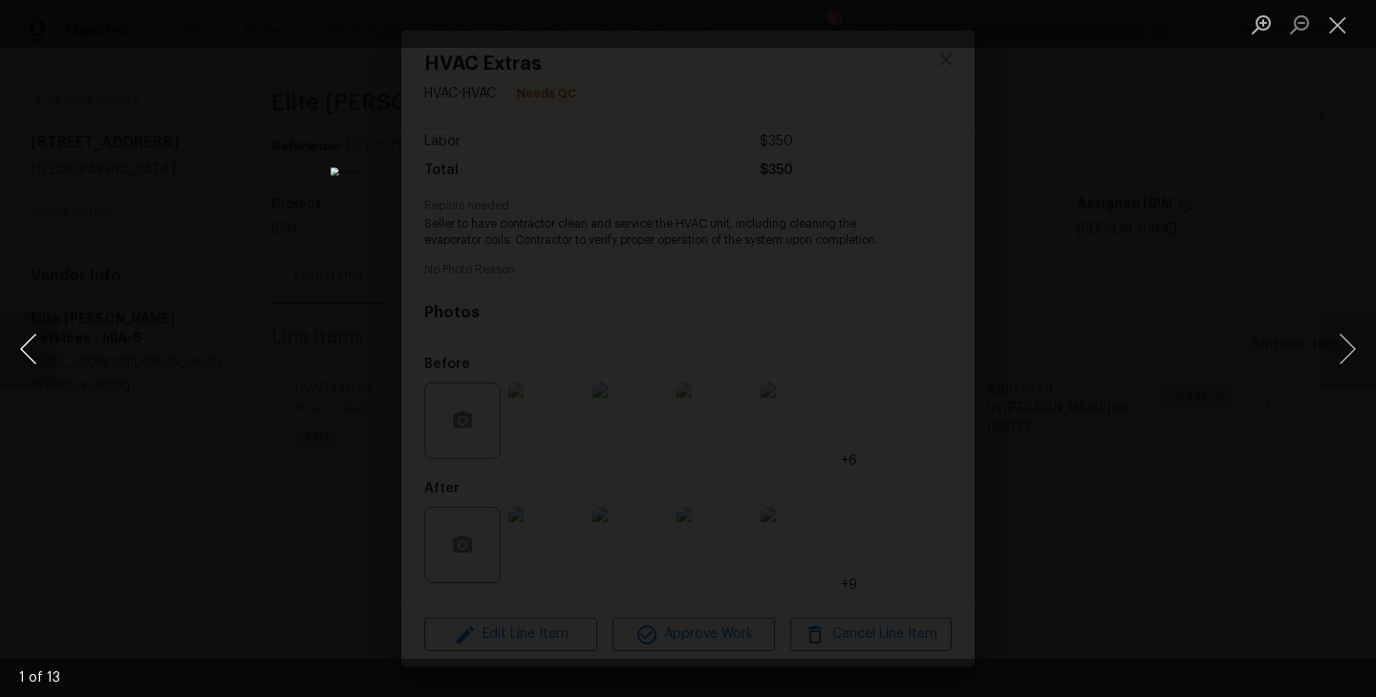
click at [45, 361] on button "Previous image" at bounding box center [28, 349] width 57 height 76
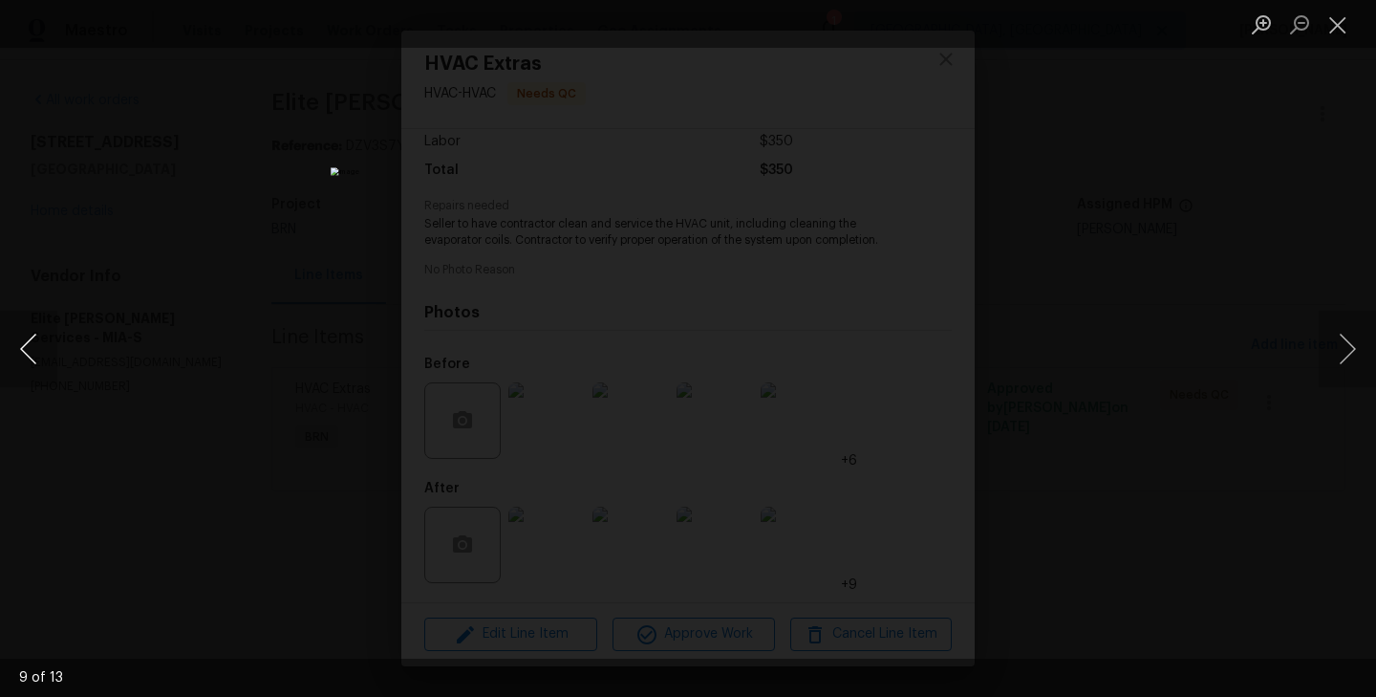
click at [45, 361] on button "Previous image" at bounding box center [28, 349] width 57 height 76
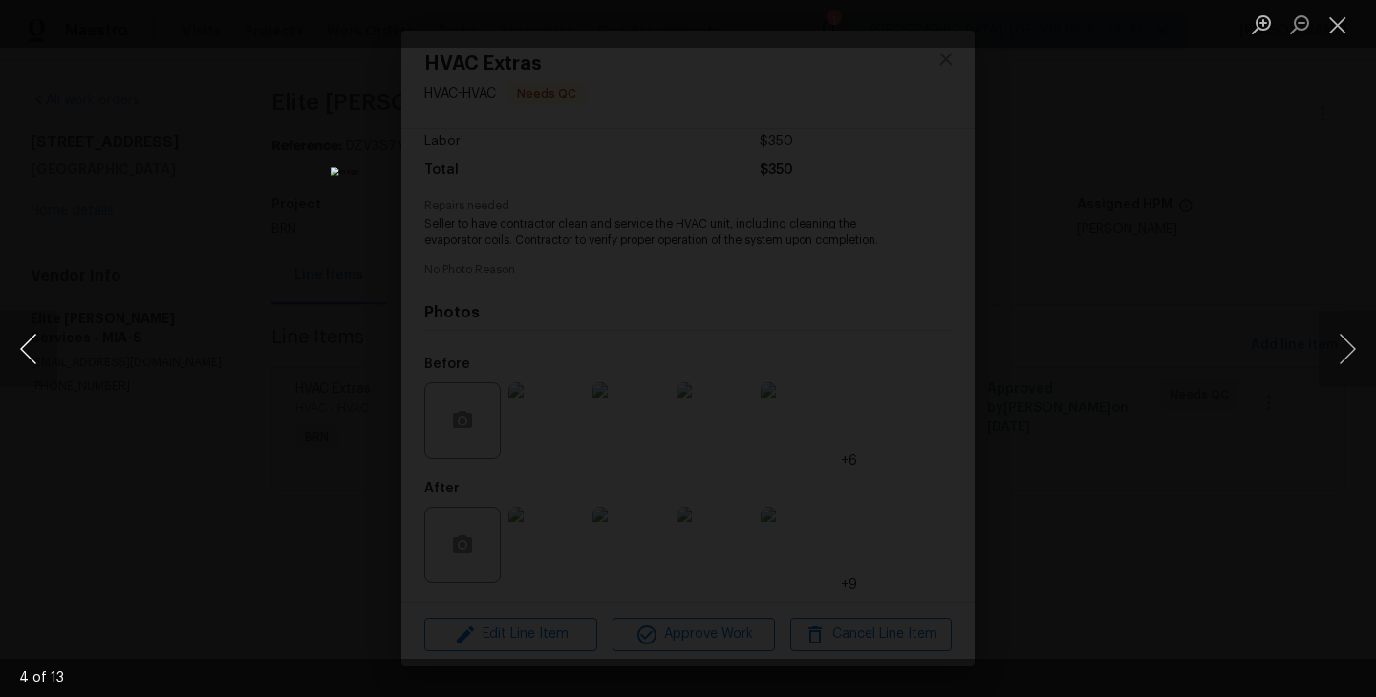
click at [45, 361] on button "Previous image" at bounding box center [28, 349] width 57 height 76
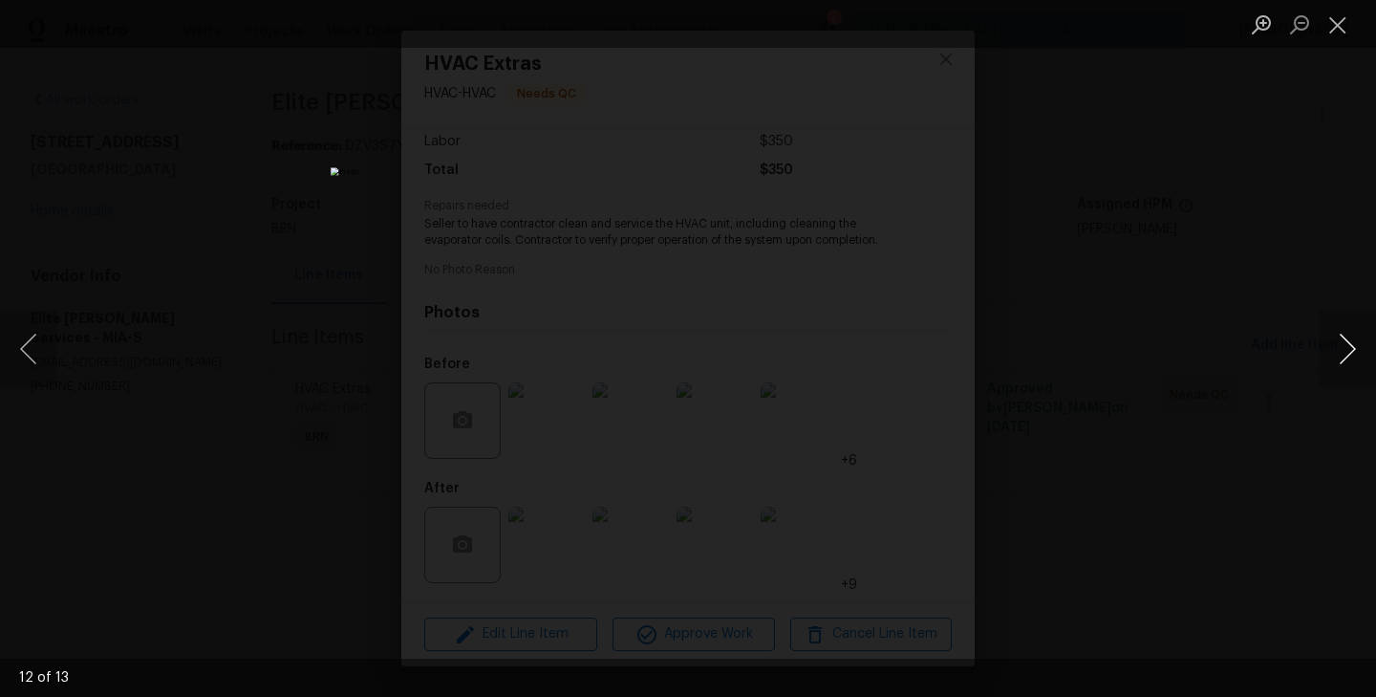
click at [1354, 352] on button "Next image" at bounding box center [1347, 349] width 57 height 76
click at [28, 361] on button "Previous image" at bounding box center [28, 349] width 57 height 76
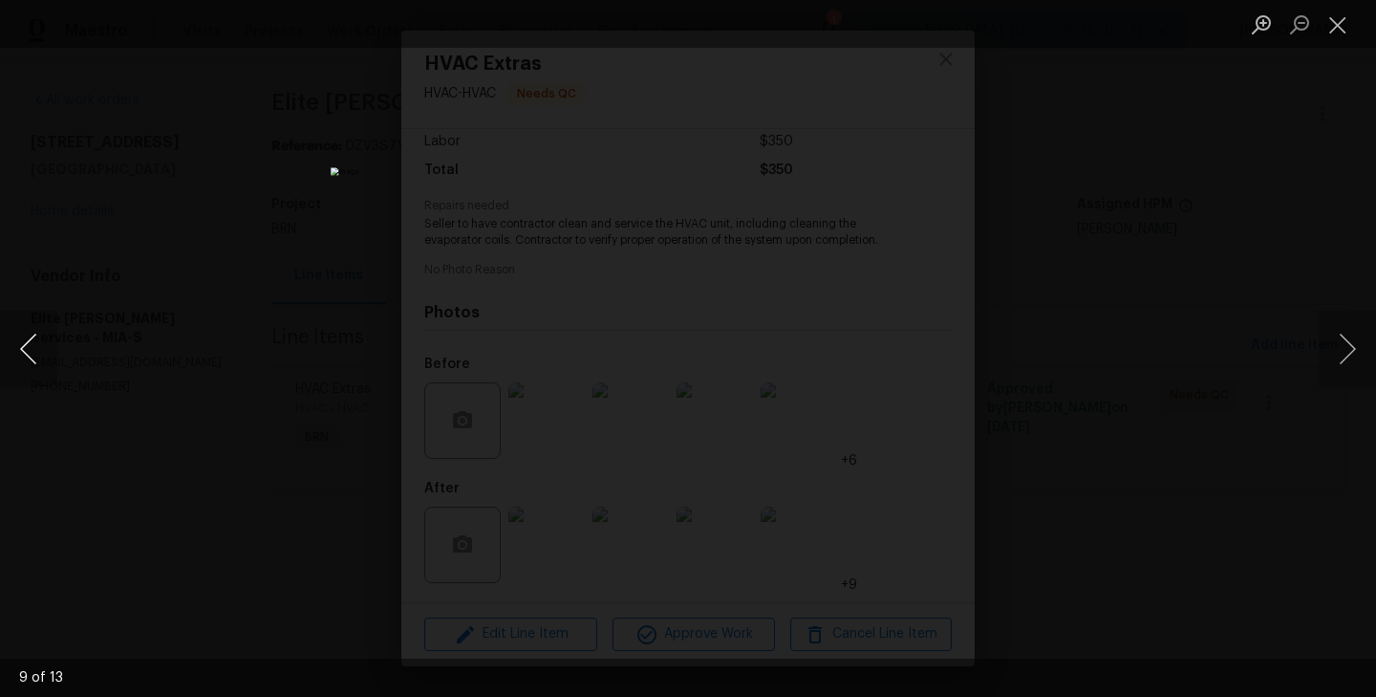
click at [28, 361] on button "Previous image" at bounding box center [28, 349] width 57 height 76
click at [173, 400] on img "Lightbox" at bounding box center [620, 369] width 2464 height 1248
click at [336, 393] on img "Lightbox" at bounding box center [620, 369] width 2464 height 1248
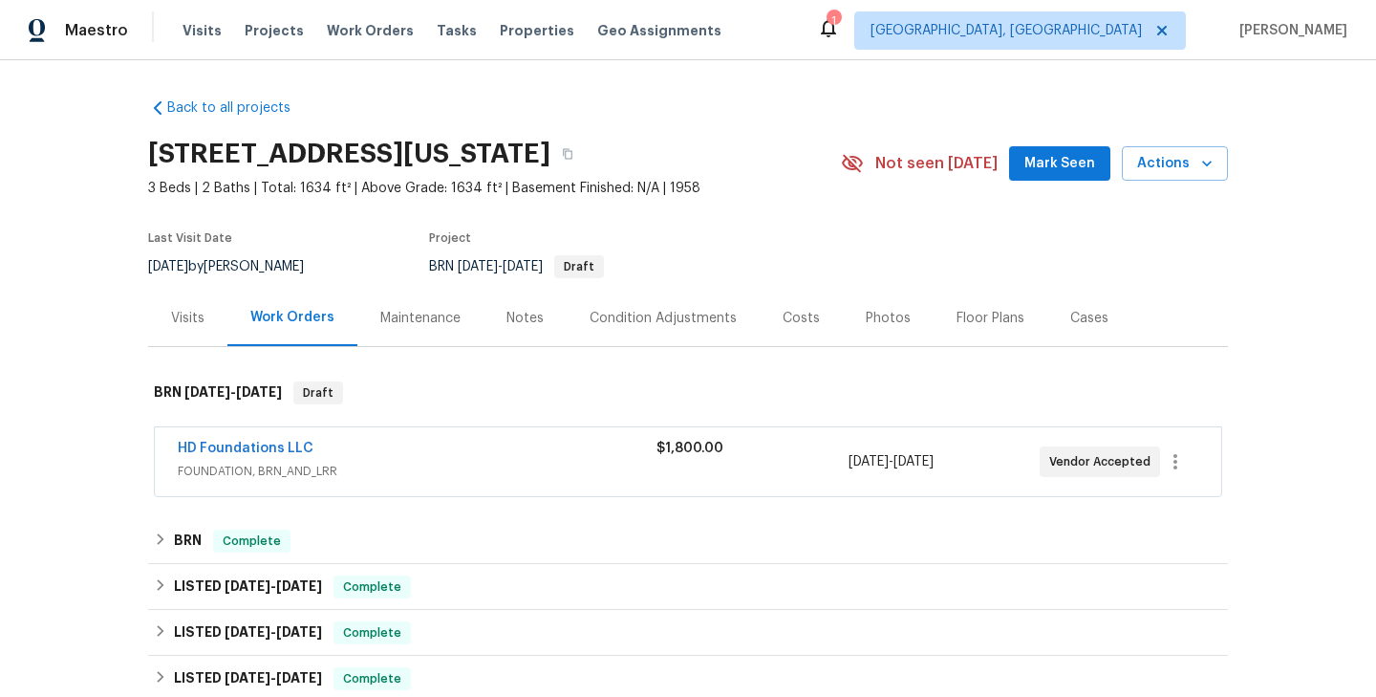
scroll to position [37, 0]
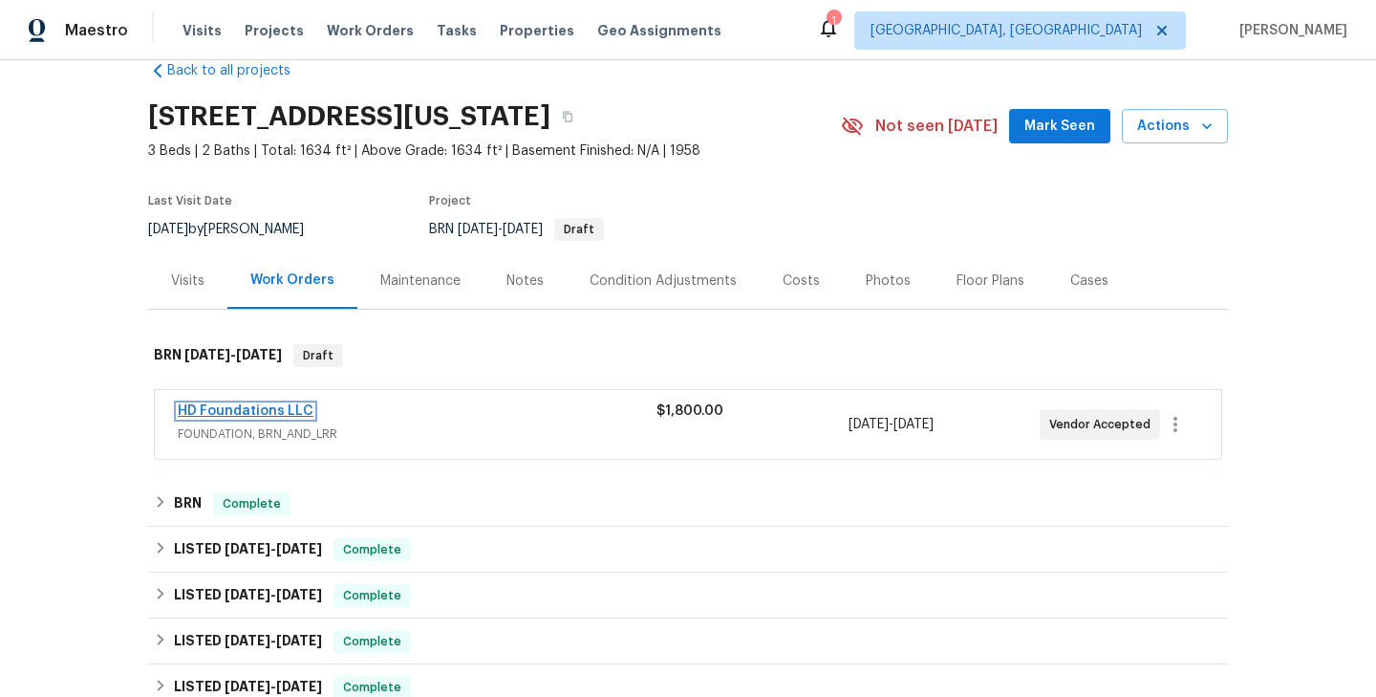
click at [238, 405] on link "HD Foundations LLC" at bounding box center [246, 410] width 136 height 13
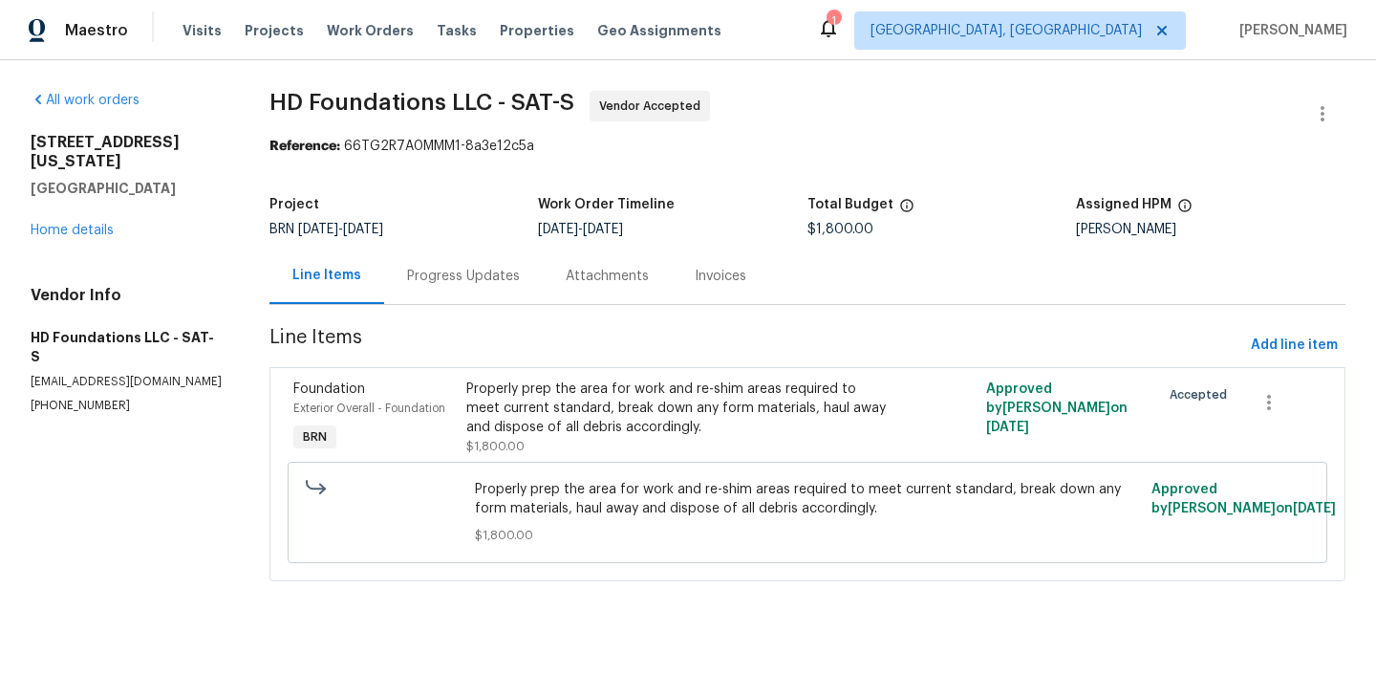
click at [434, 403] on span "Exterior Overall - Foundation" at bounding box center [369, 407] width 152 height 11
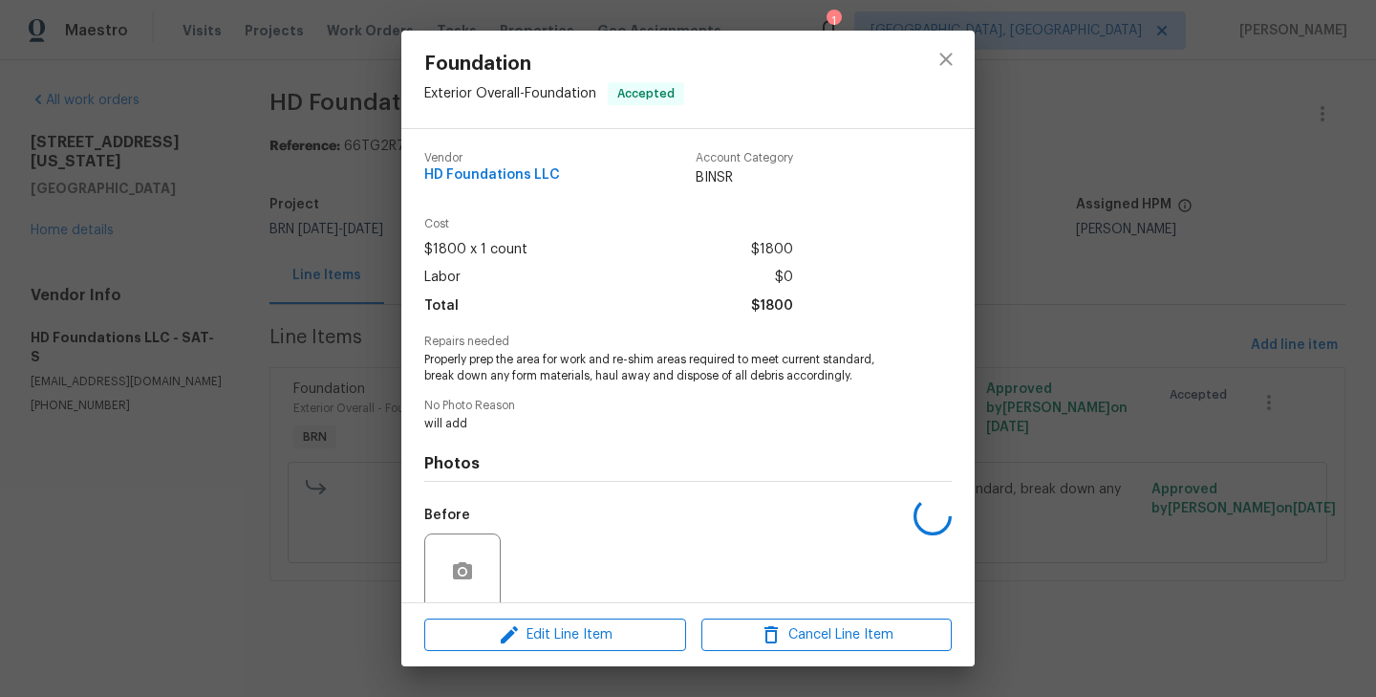
scroll to position [151, 0]
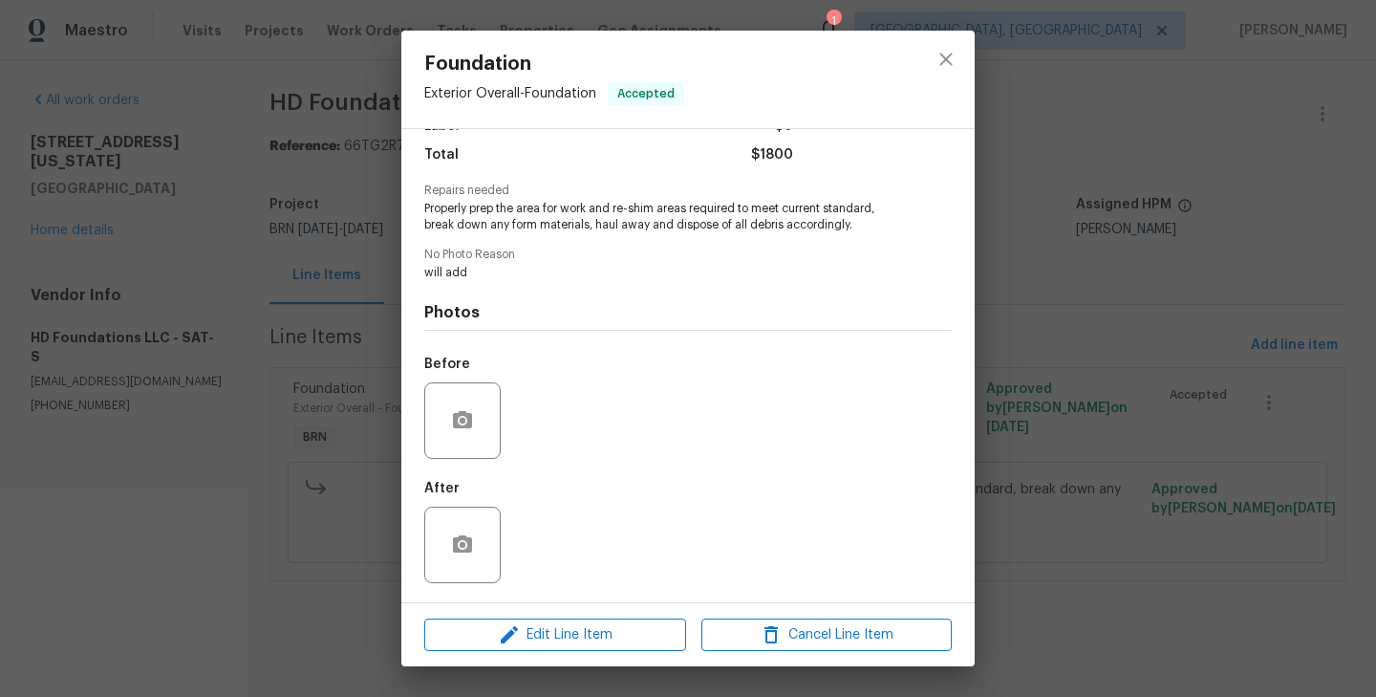
click at [284, 356] on div "Foundation Exterior Overall - Foundation Accepted Vendor HD Foundations LLC Acc…" at bounding box center [688, 348] width 1376 height 697
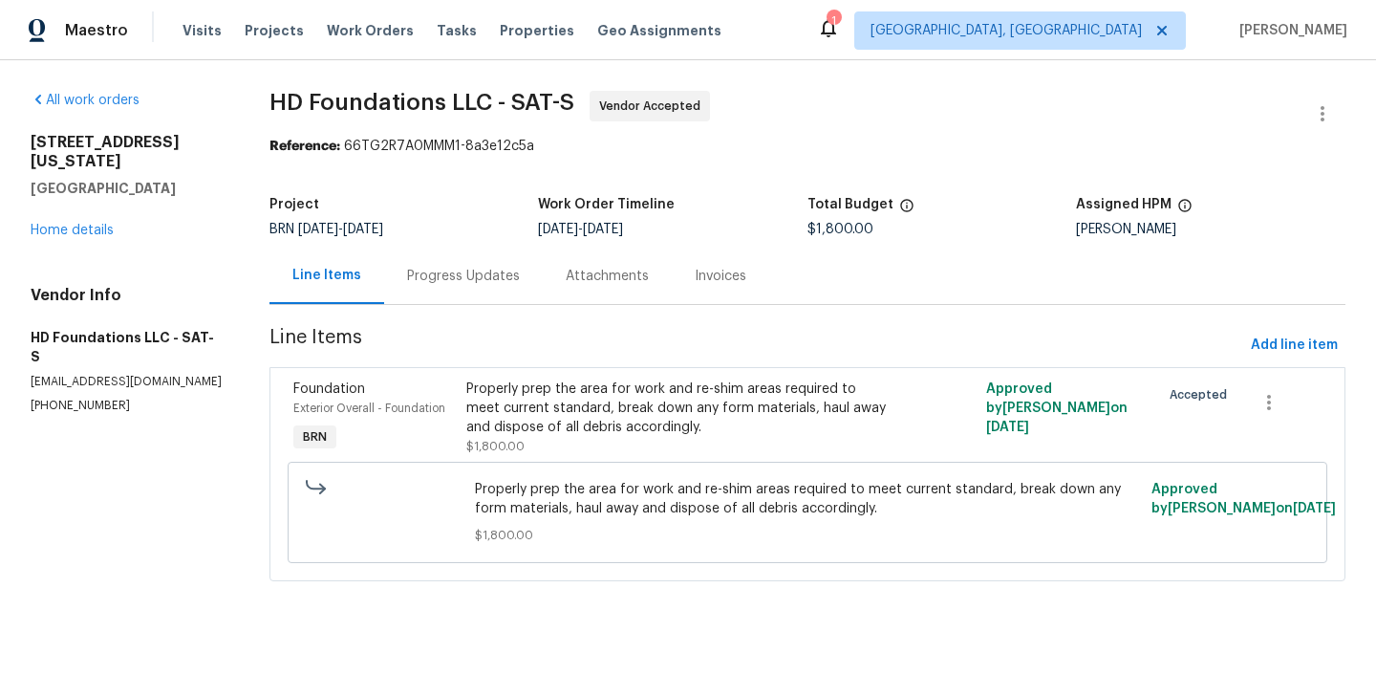
click at [448, 263] on div "Progress Updates" at bounding box center [463, 275] width 159 height 56
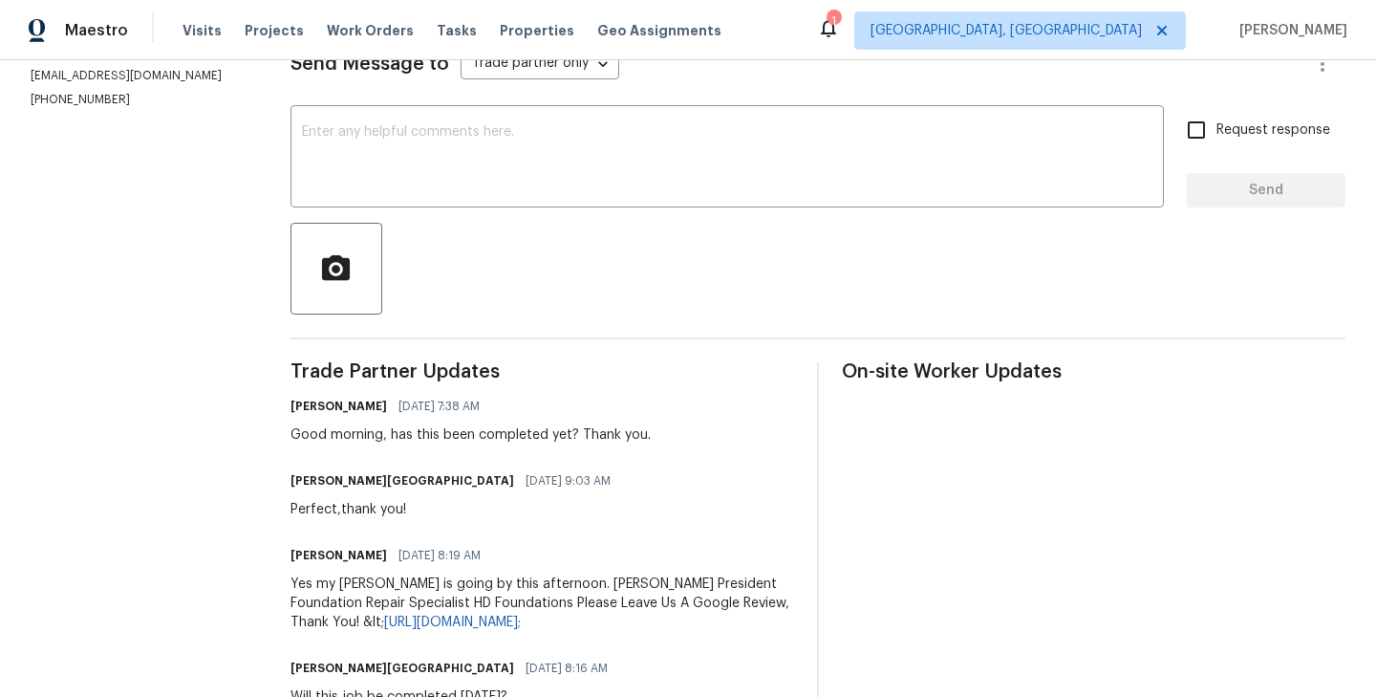
scroll to position [165, 0]
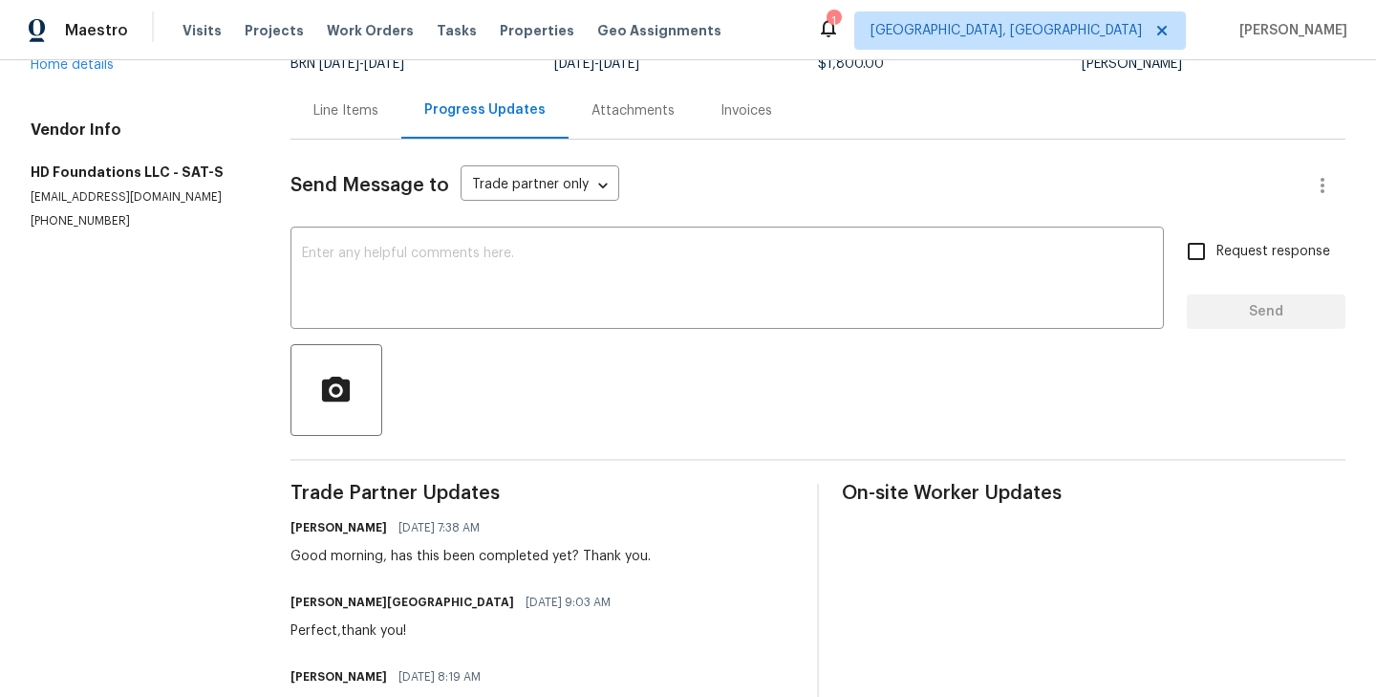
click at [682, 546] on div "[PERSON_NAME] [DATE] 7:38 AM Good morning, has this been completed yet? Thank y…" at bounding box center [542, 540] width 504 height 52
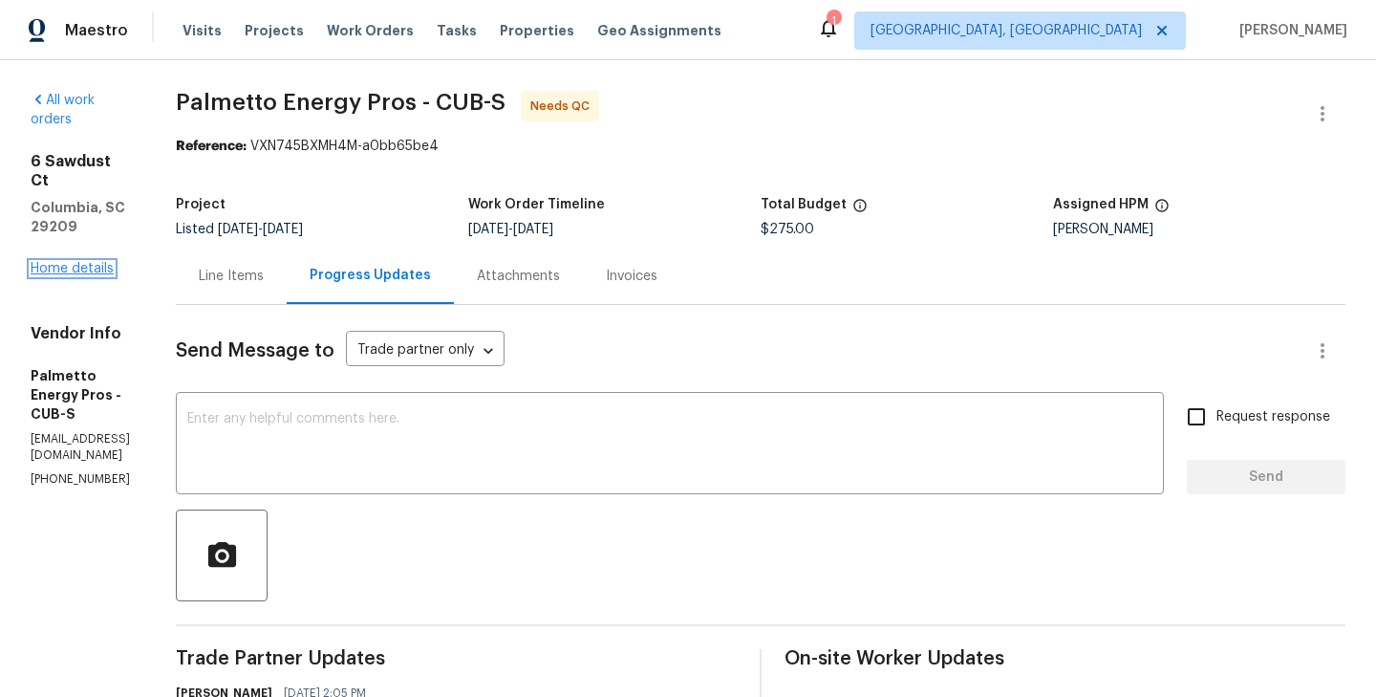
click at [95, 262] on link "Home details" at bounding box center [72, 268] width 83 height 13
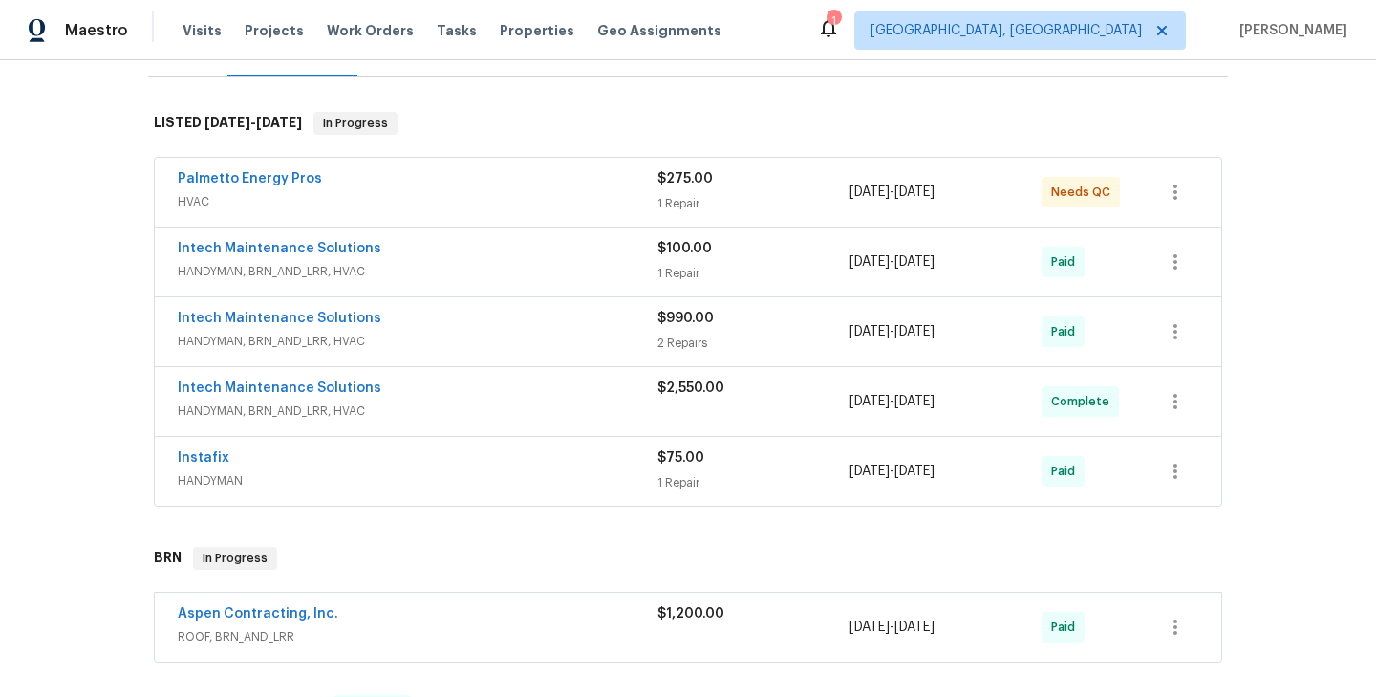
scroll to position [324, 0]
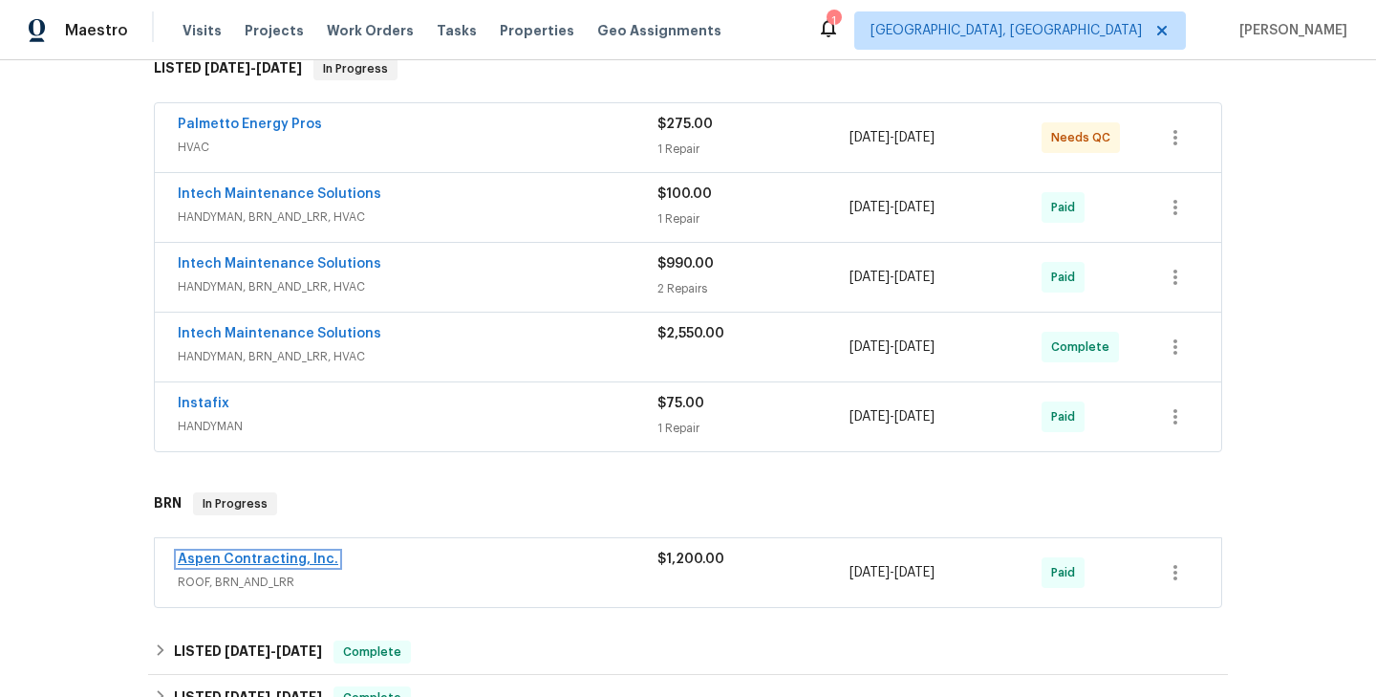
click at [263, 552] on link "Aspen Contracting, Inc." at bounding box center [258, 558] width 161 height 13
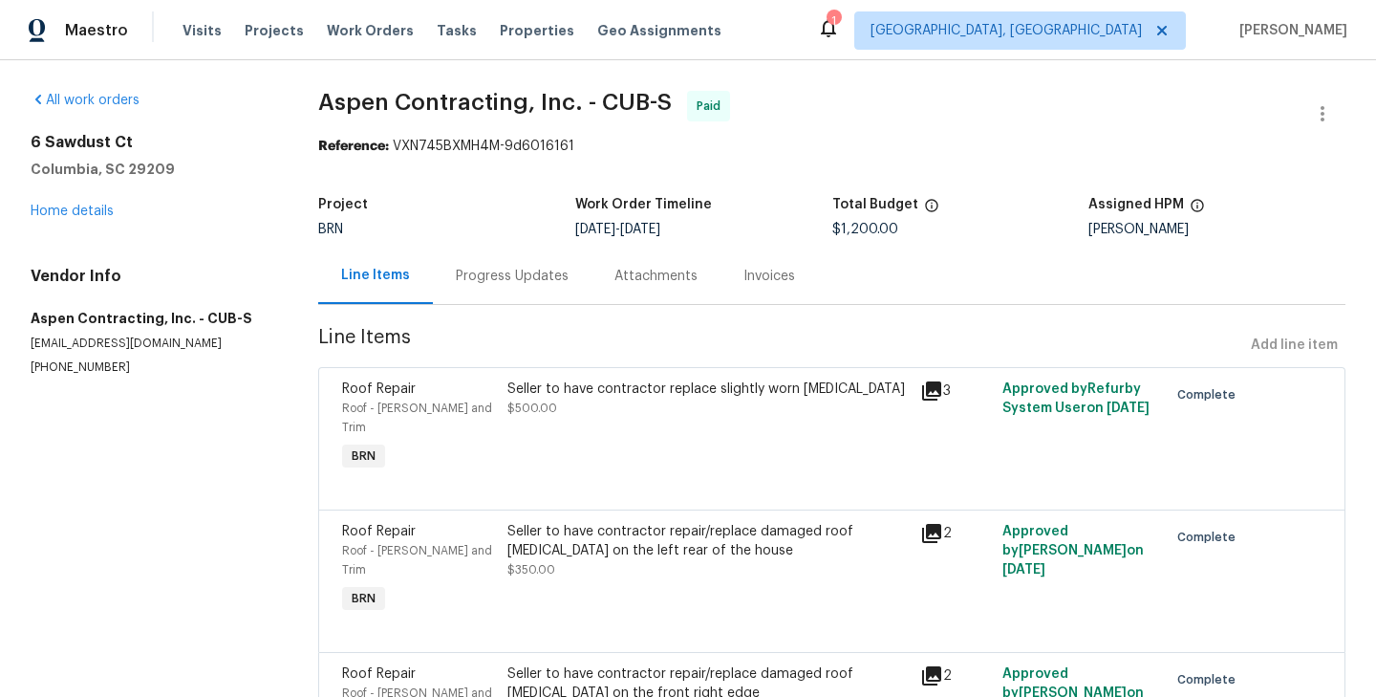
scroll to position [96, 0]
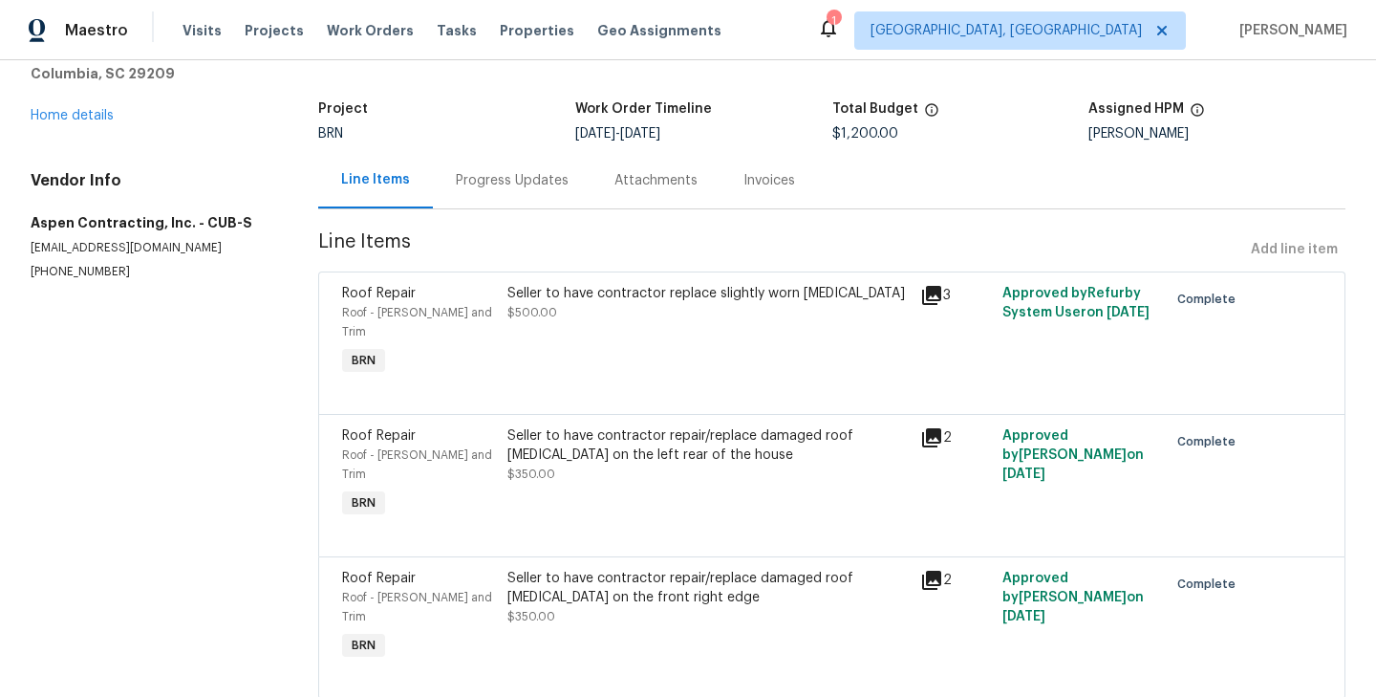
click at [544, 194] on div "Progress Updates" at bounding box center [512, 180] width 159 height 56
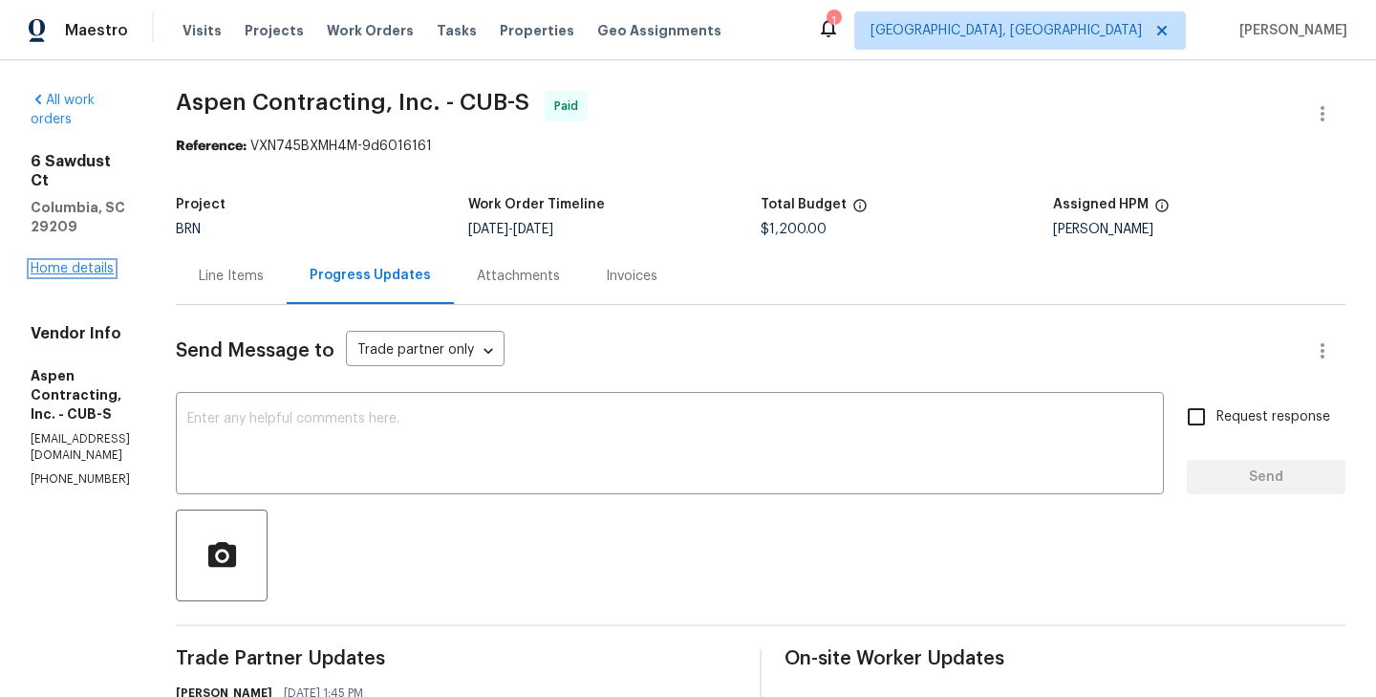
click at [76, 262] on link "Home details" at bounding box center [72, 268] width 83 height 13
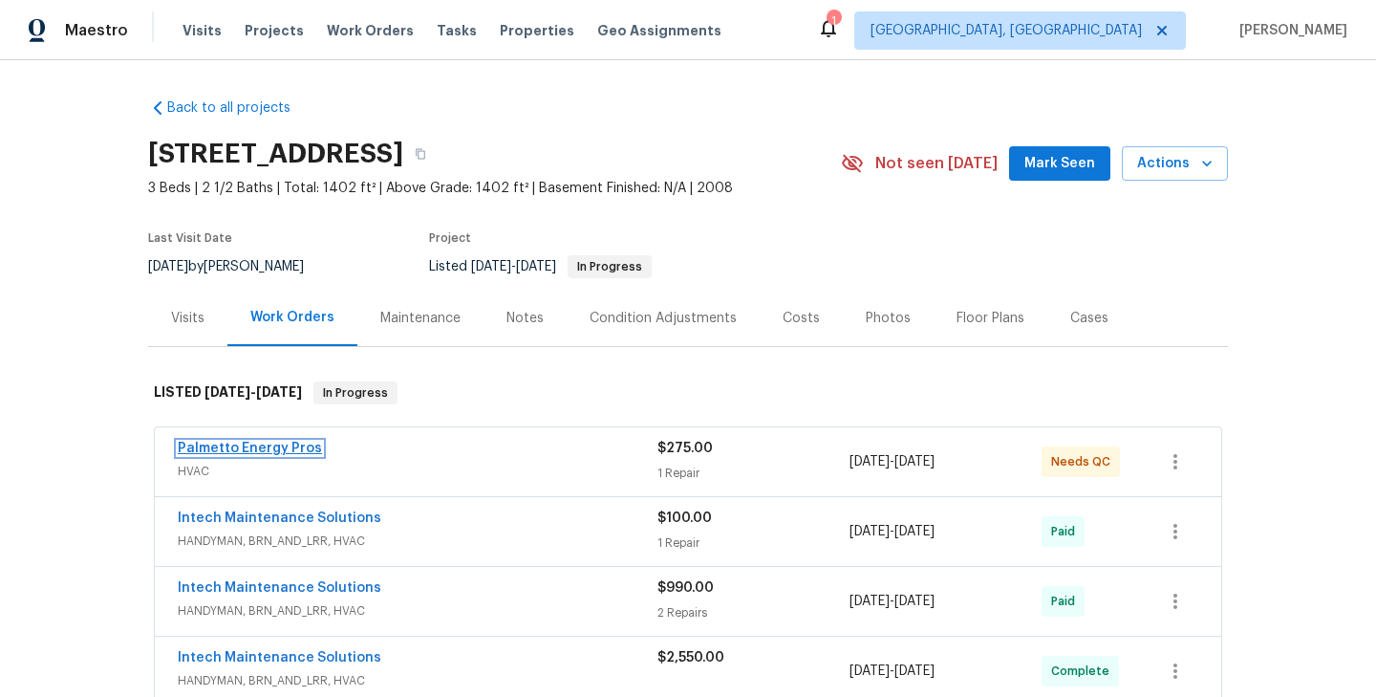
click at [291, 447] on link "Palmetto Energy Pros" at bounding box center [250, 447] width 144 height 13
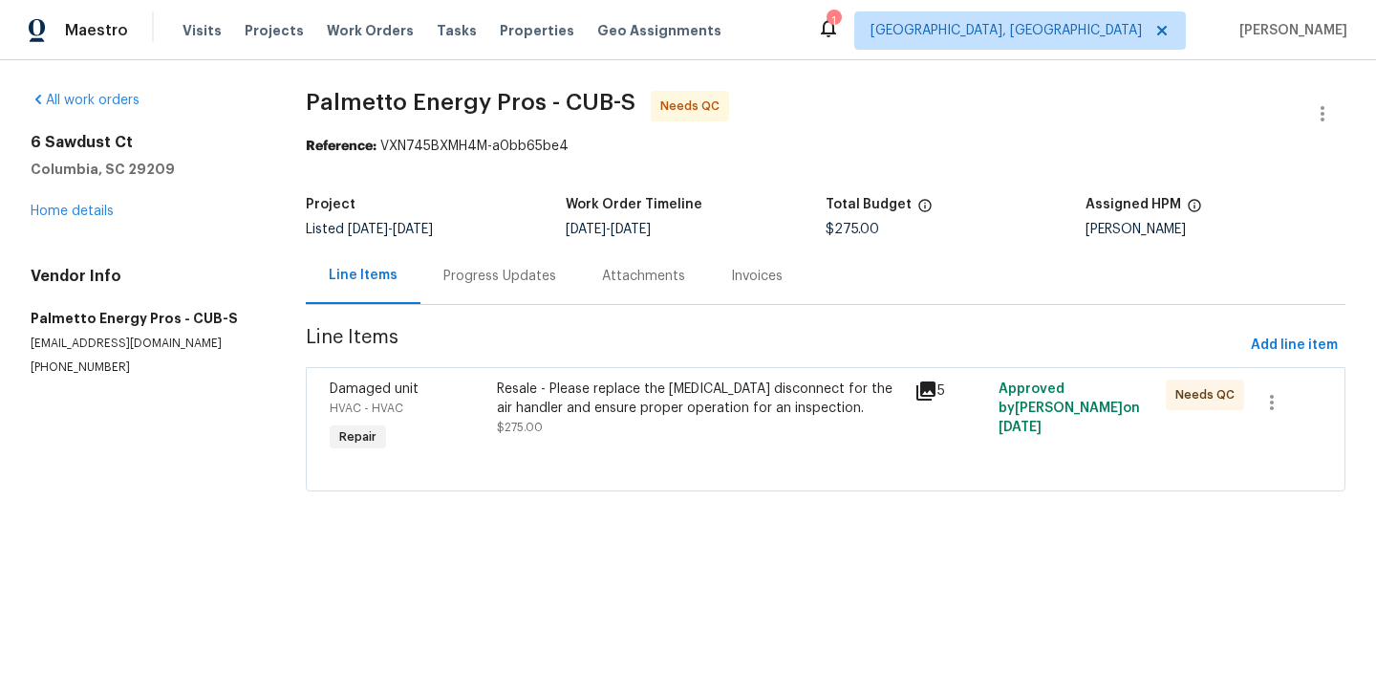
click at [554, 294] on div "Progress Updates" at bounding box center [499, 275] width 159 height 56
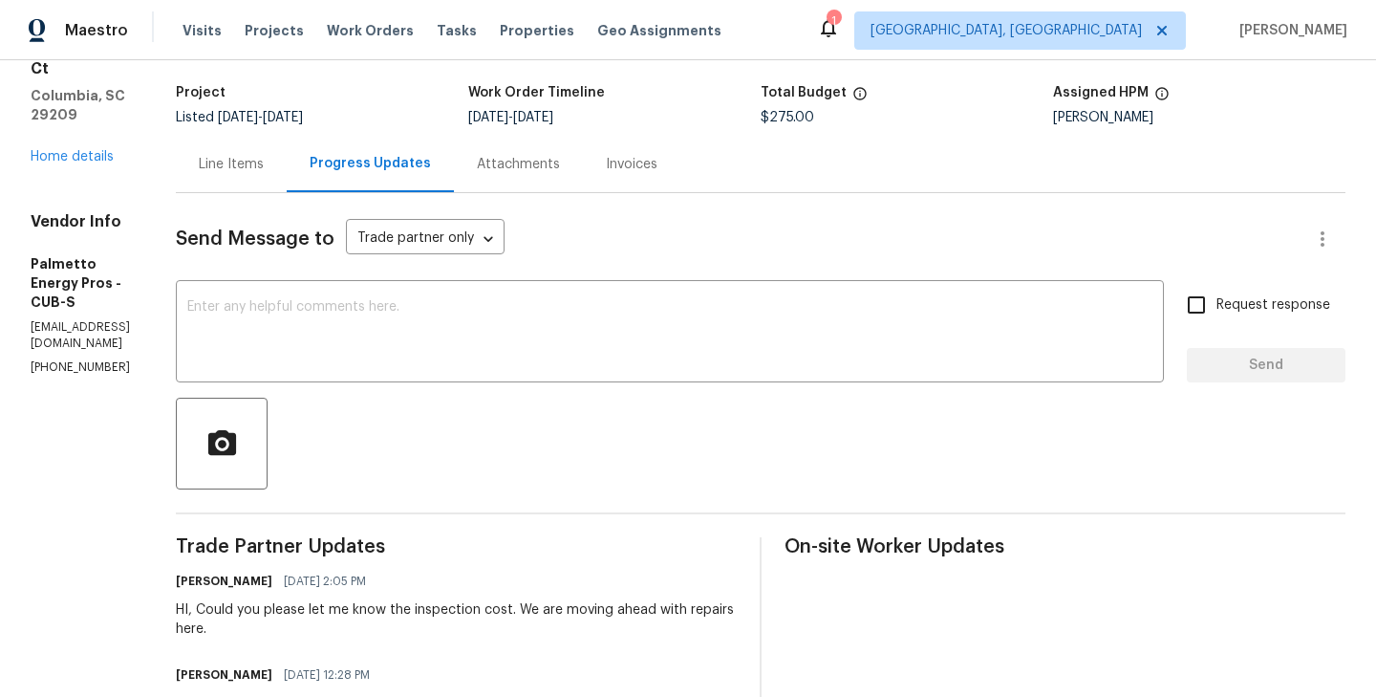
scroll to position [77, 0]
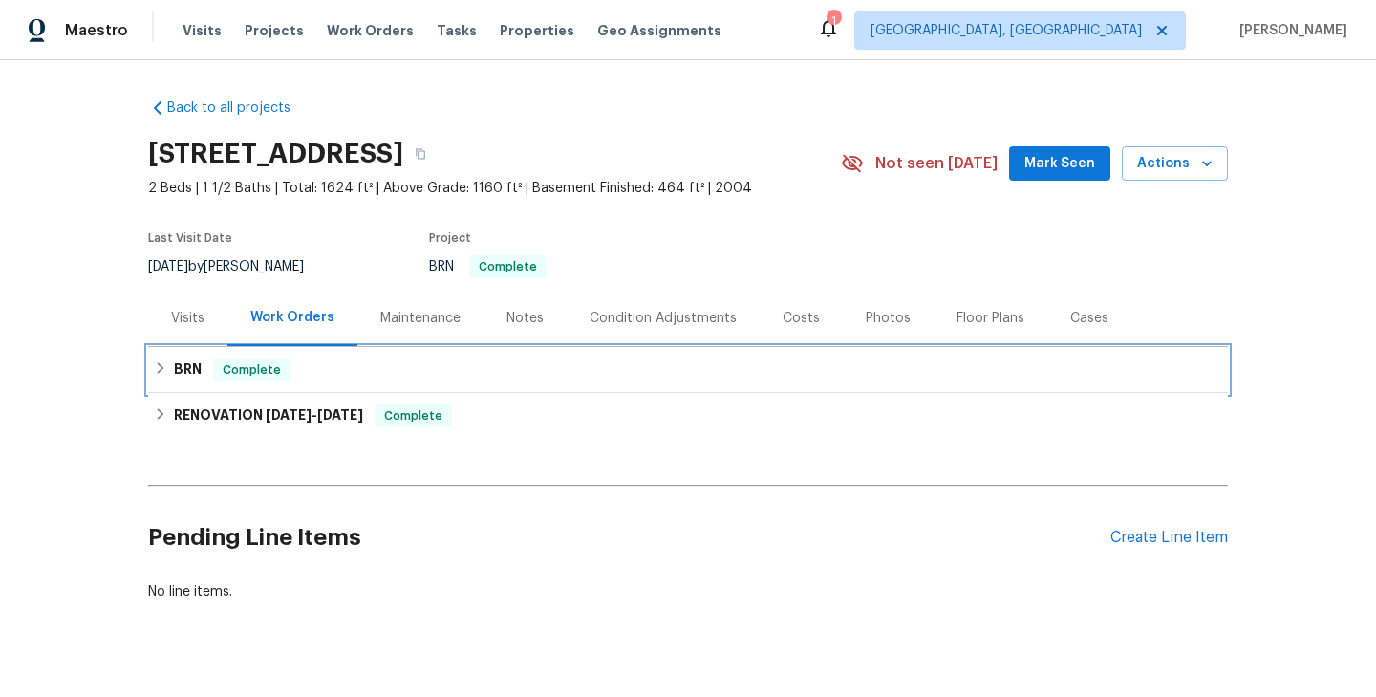
click at [376, 373] on div "BRN Complete" at bounding box center [688, 369] width 1068 height 23
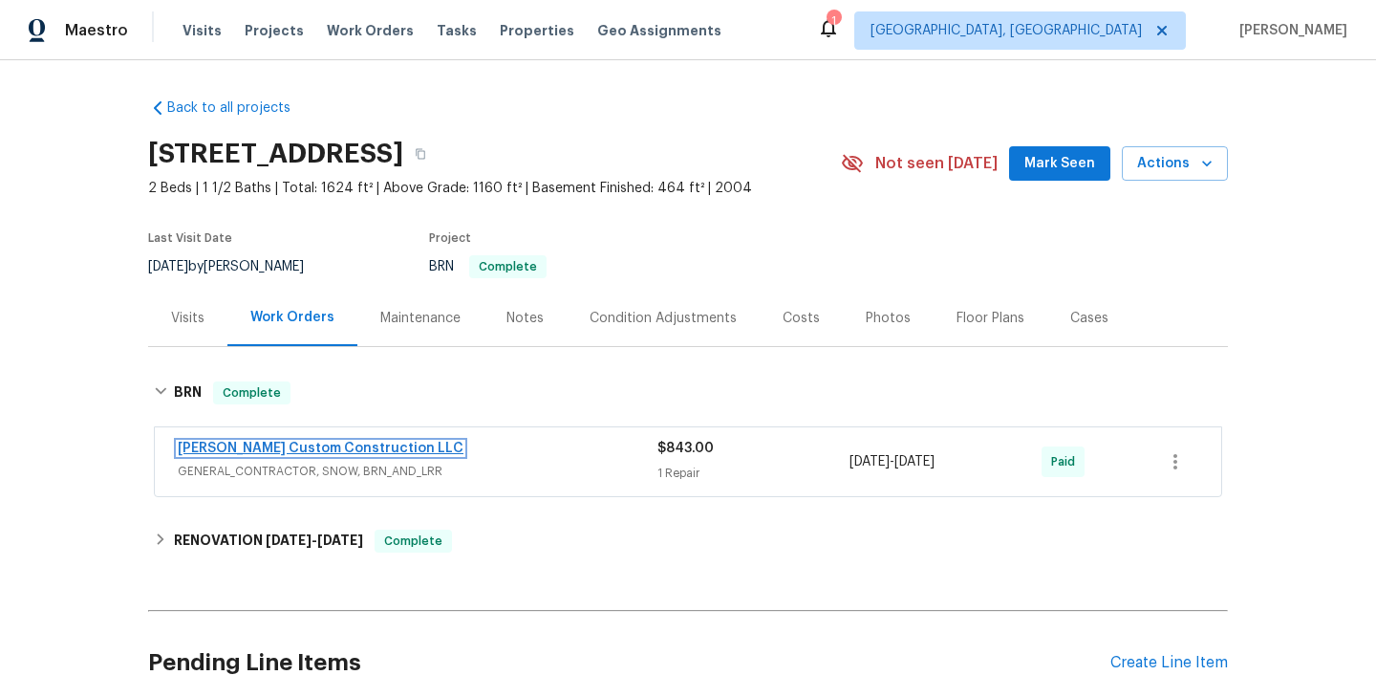
click at [333, 446] on link "Clark Custom Construction LLC" at bounding box center [321, 447] width 286 height 13
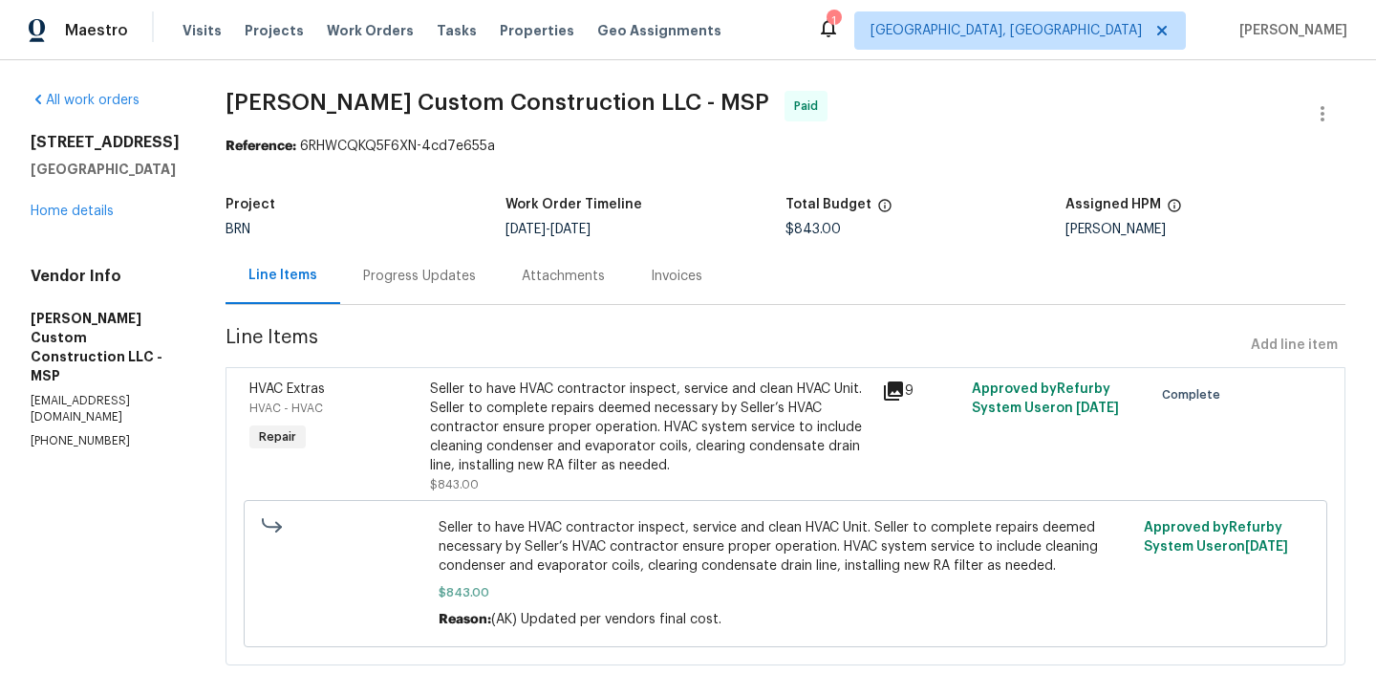
click at [424, 460] on div "HVAC Extras HVAC - HVAC Repair" at bounding box center [334, 437] width 181 height 126
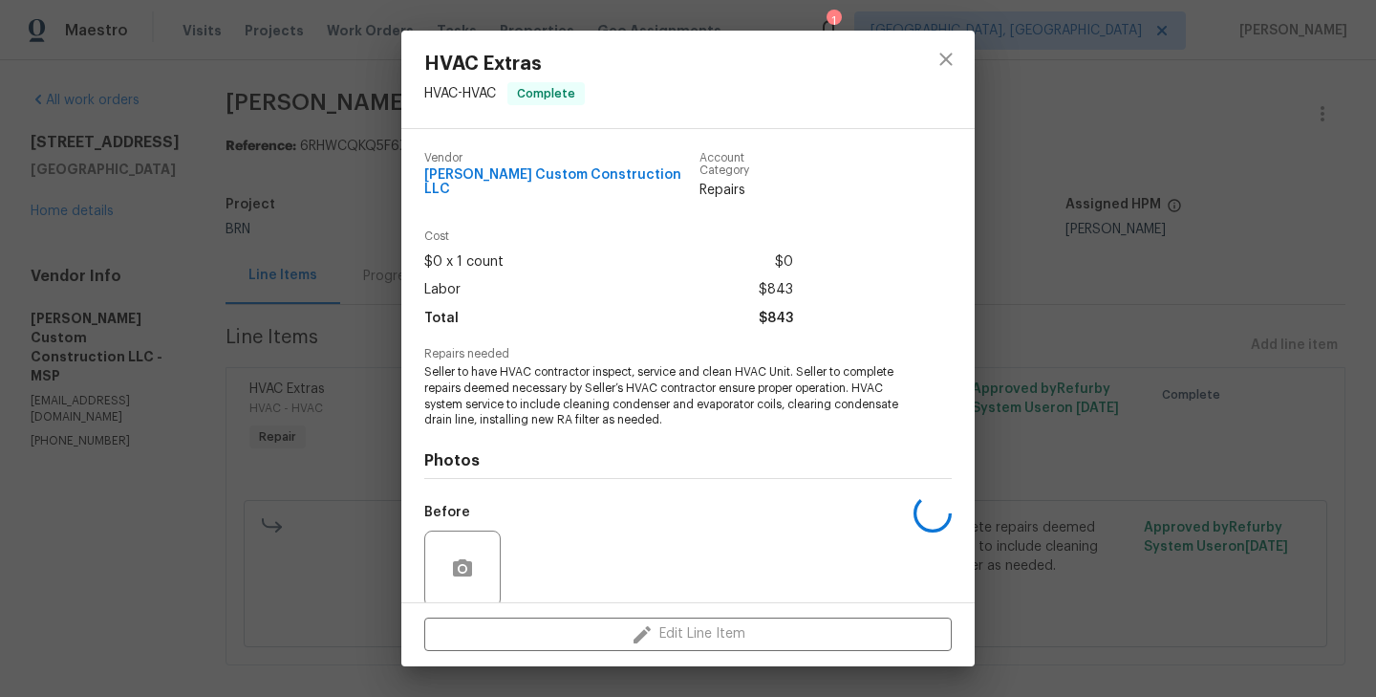
scroll to position [136, 0]
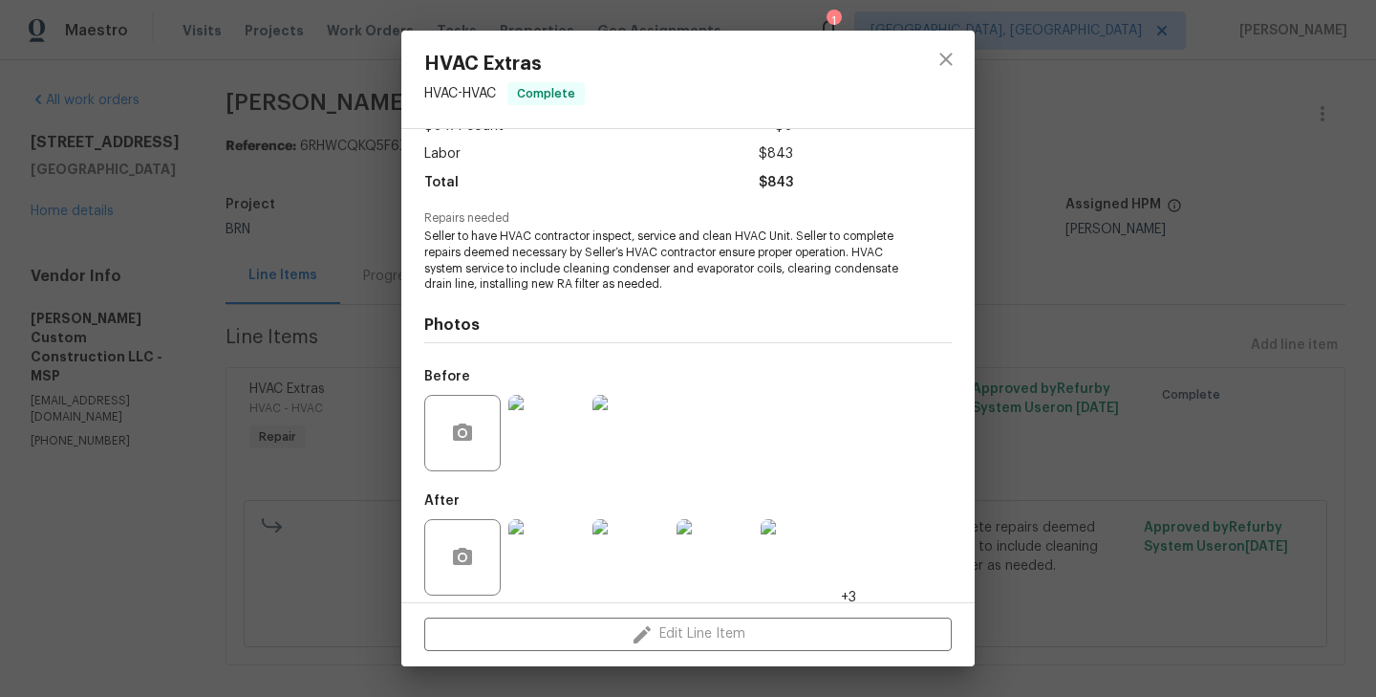
click at [562, 551] on img at bounding box center [546, 557] width 76 height 76
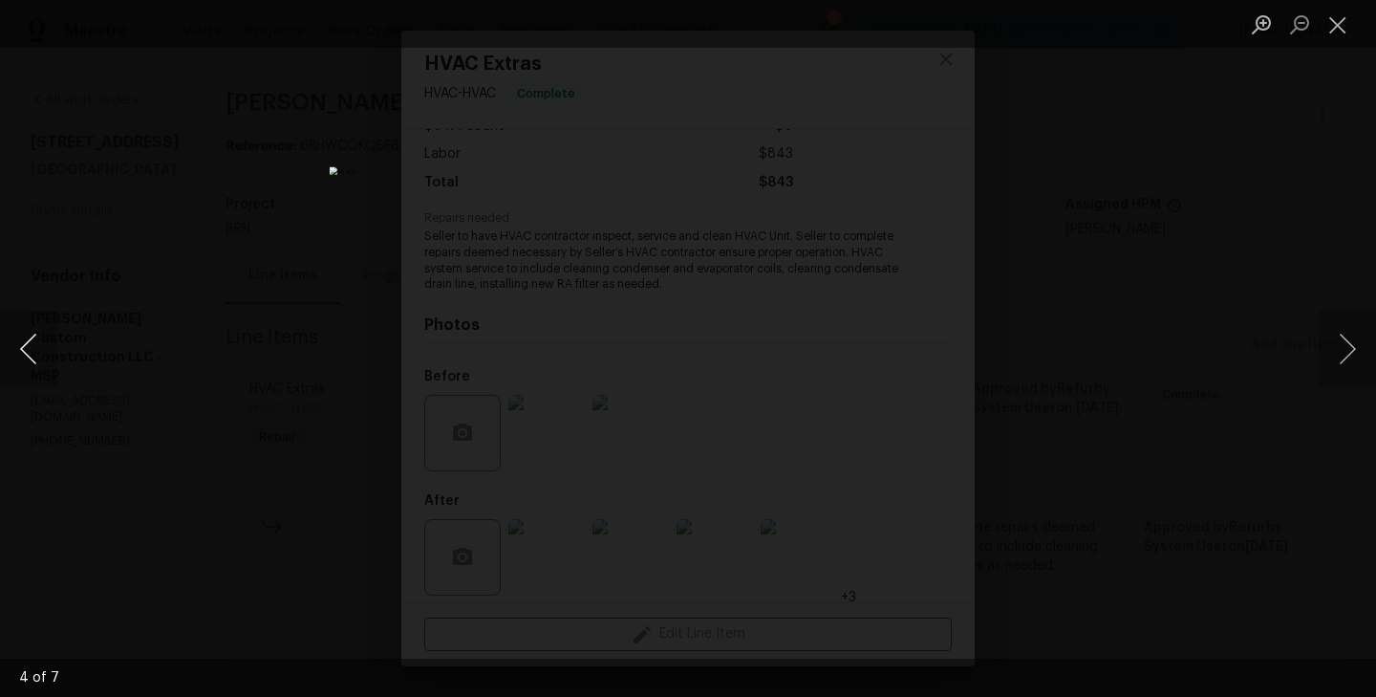
click at [45, 358] on button "Previous image" at bounding box center [28, 349] width 57 height 76
click at [314, 339] on div "Lightbox" at bounding box center [688, 348] width 1376 height 697
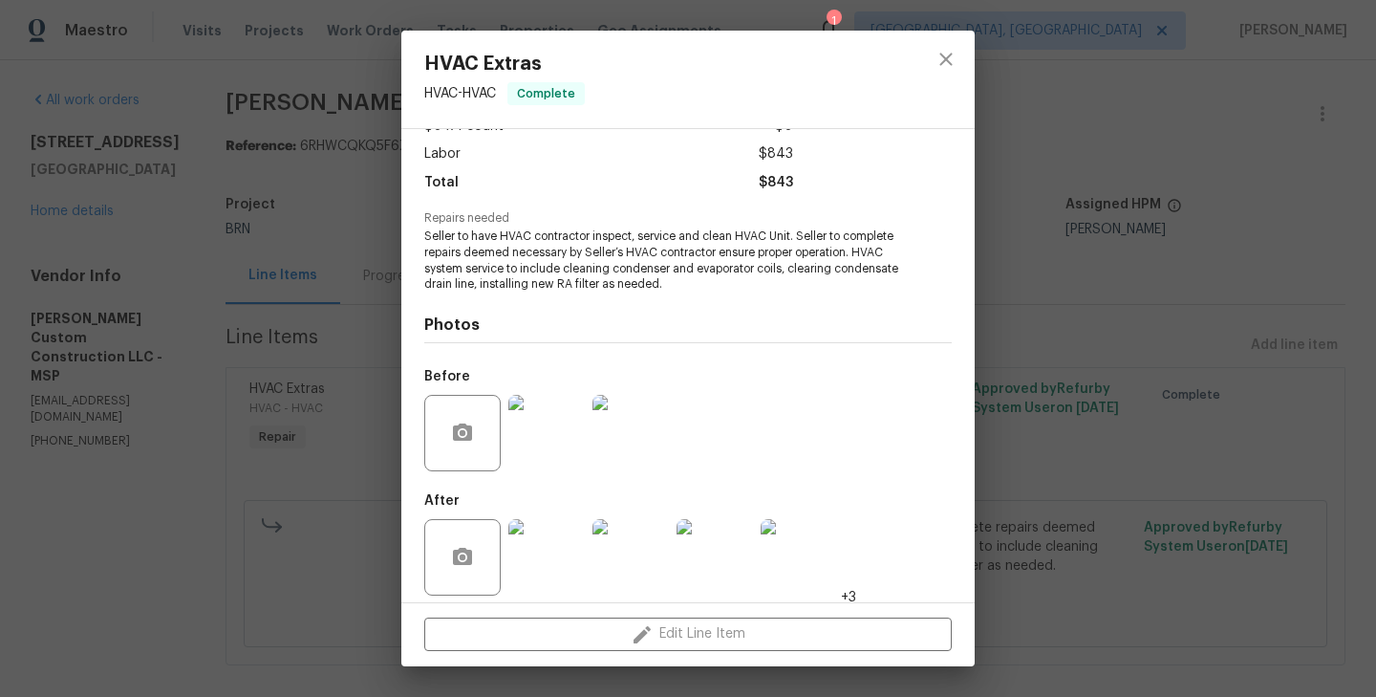
click at [338, 380] on div "HVAC Extras HVAC - HVAC Complete Vendor Clark Custom Construction LLC Account C…" at bounding box center [688, 348] width 1376 height 697
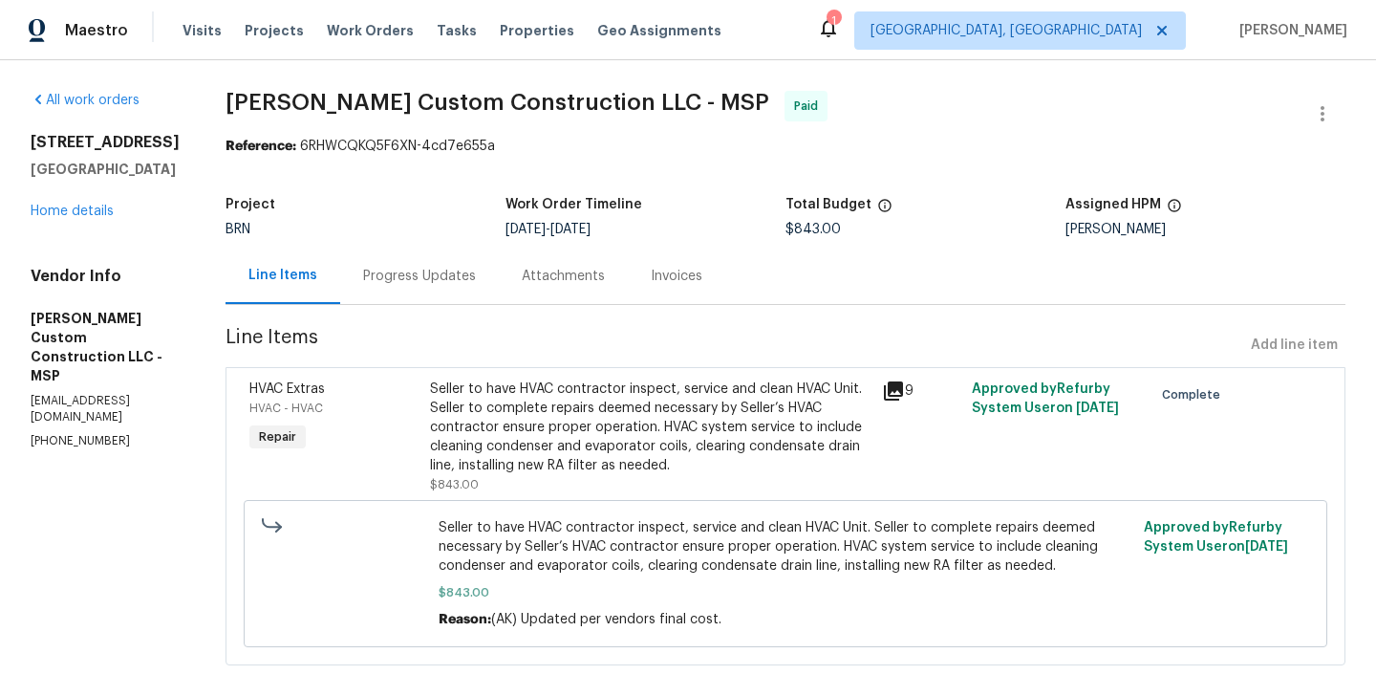
click at [468, 293] on div "Progress Updates" at bounding box center [419, 275] width 159 height 56
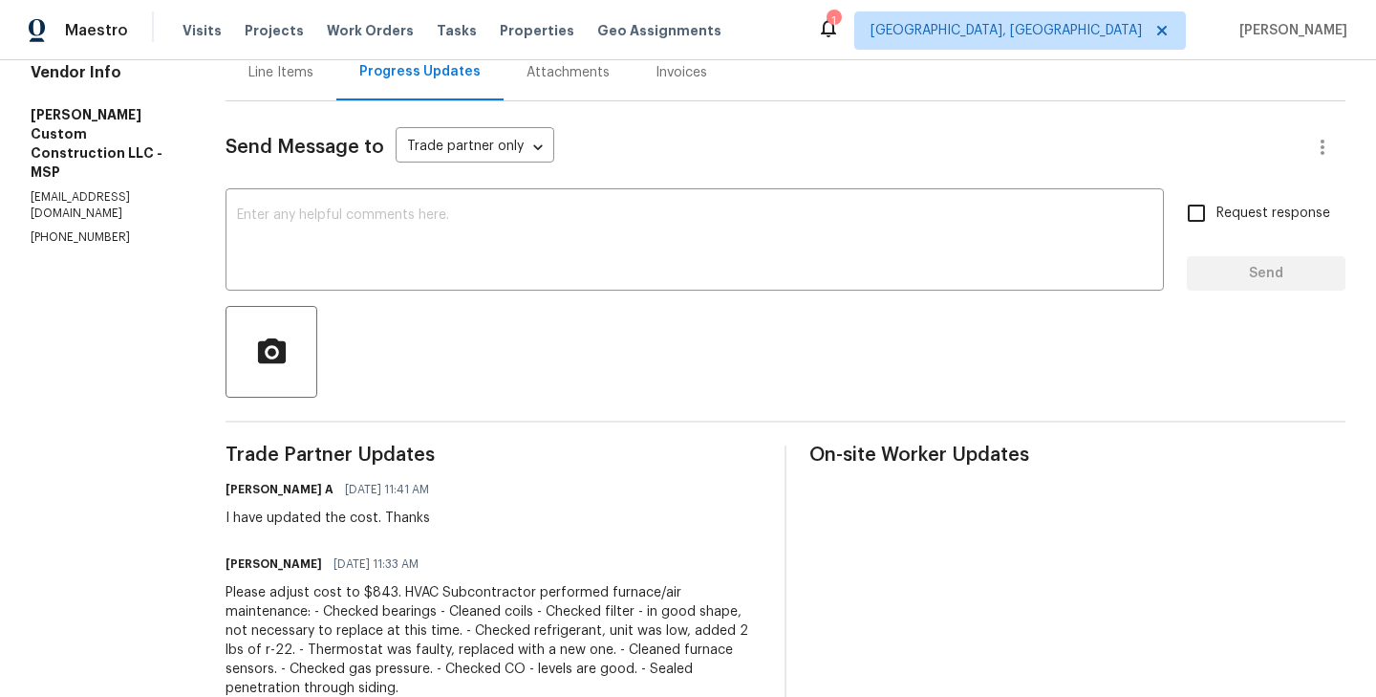
scroll to position [130, 0]
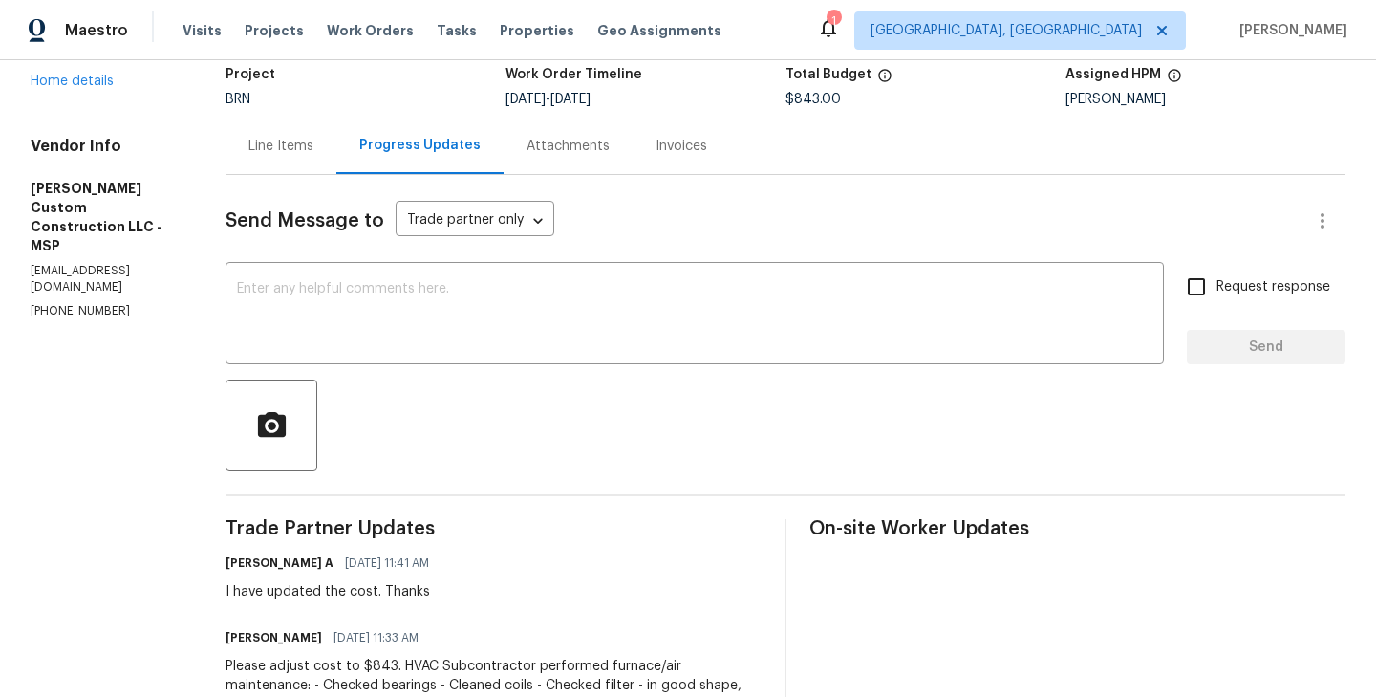
click at [332, 163] on div "Line Items" at bounding box center [281, 146] width 111 height 56
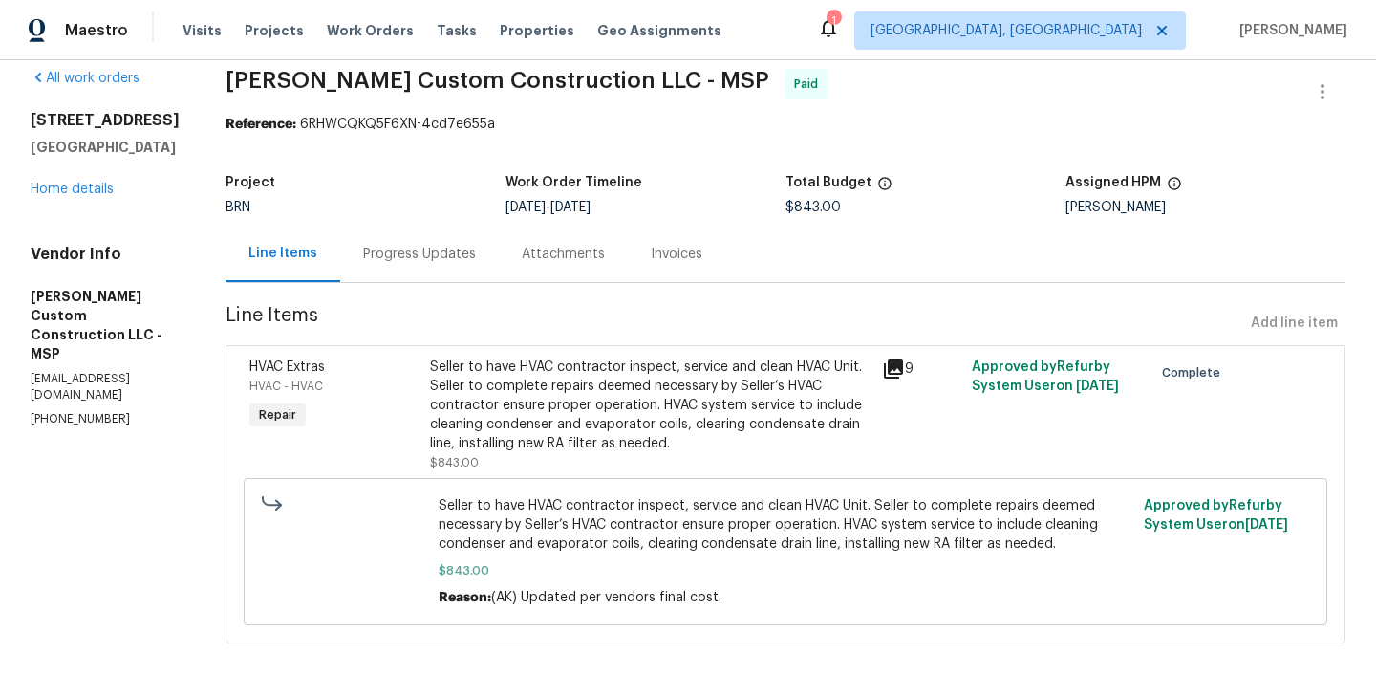
scroll to position [23, 0]
click at [476, 261] on div "Progress Updates" at bounding box center [419, 254] width 113 height 19
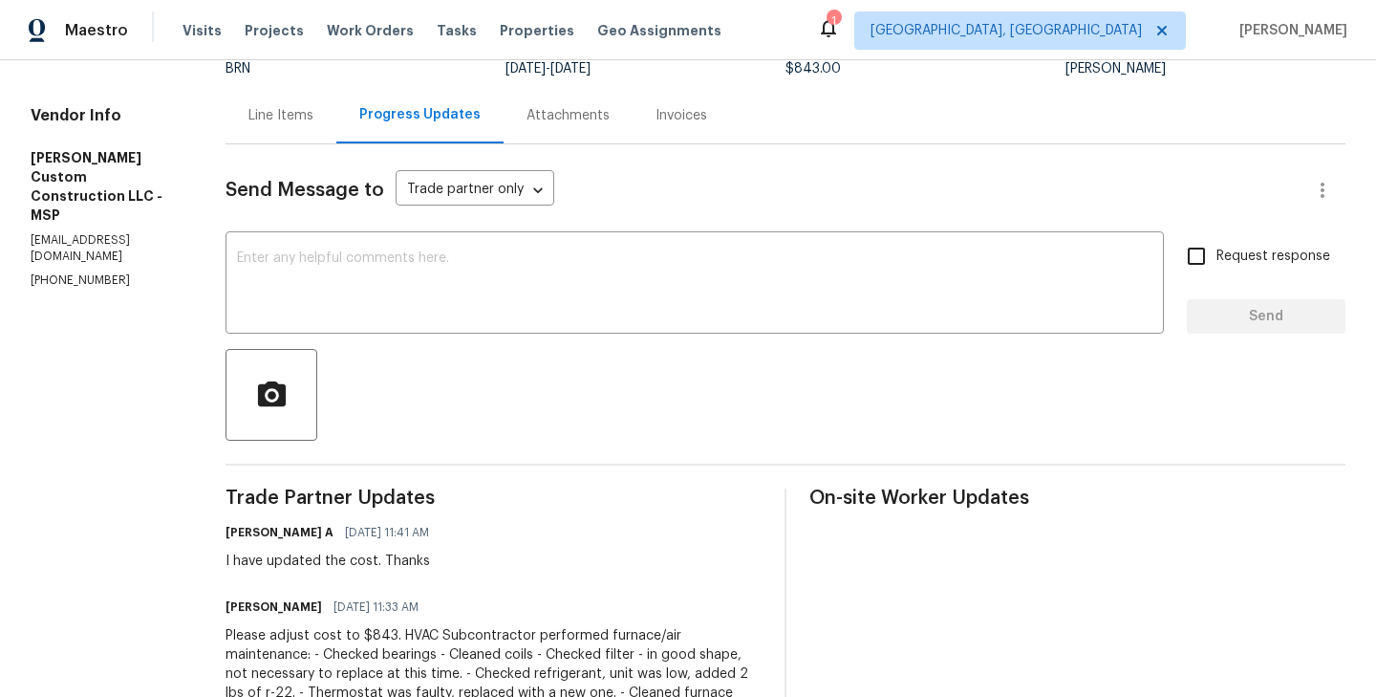
scroll to position [98, 0]
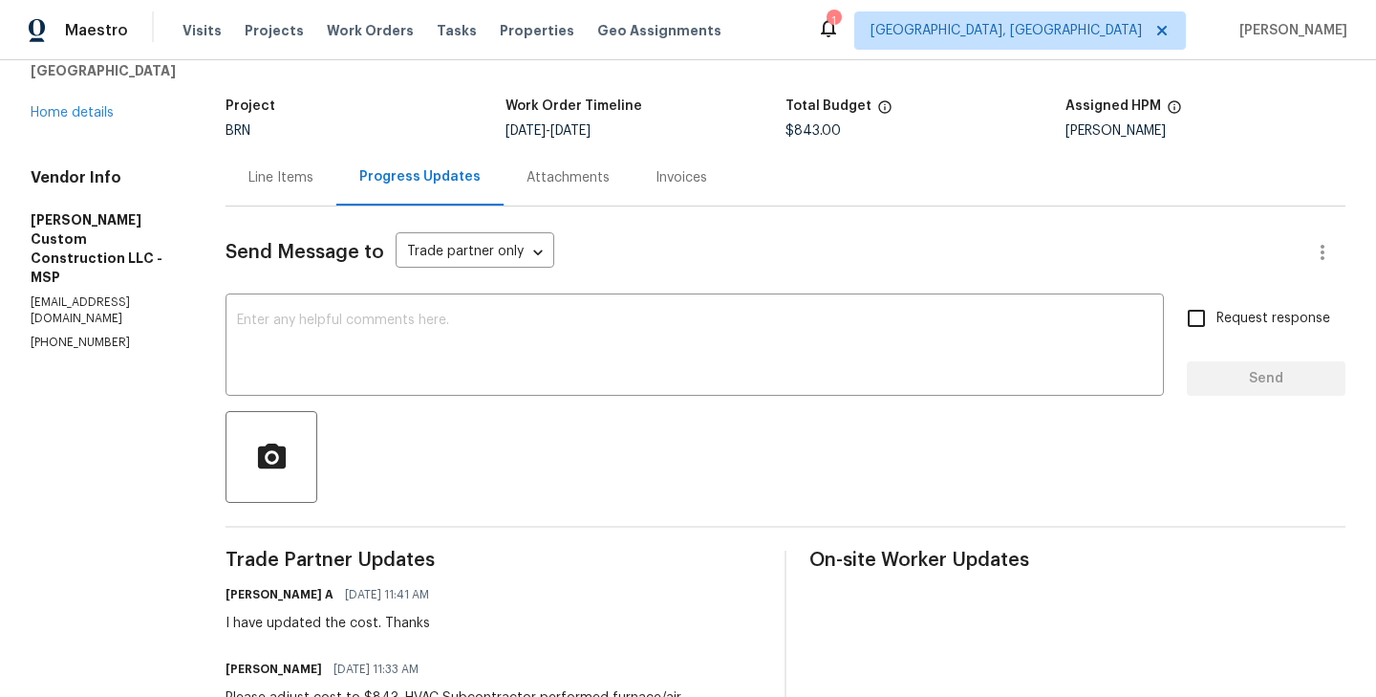
click at [316, 140] on div "Project BRN Work Order Timeline 7/29/2025 - 7/31/2025 Total Budget $843.00 Assi…" at bounding box center [786, 118] width 1120 height 61
click at [313, 178] on div "Line Items" at bounding box center [280, 177] width 65 height 19
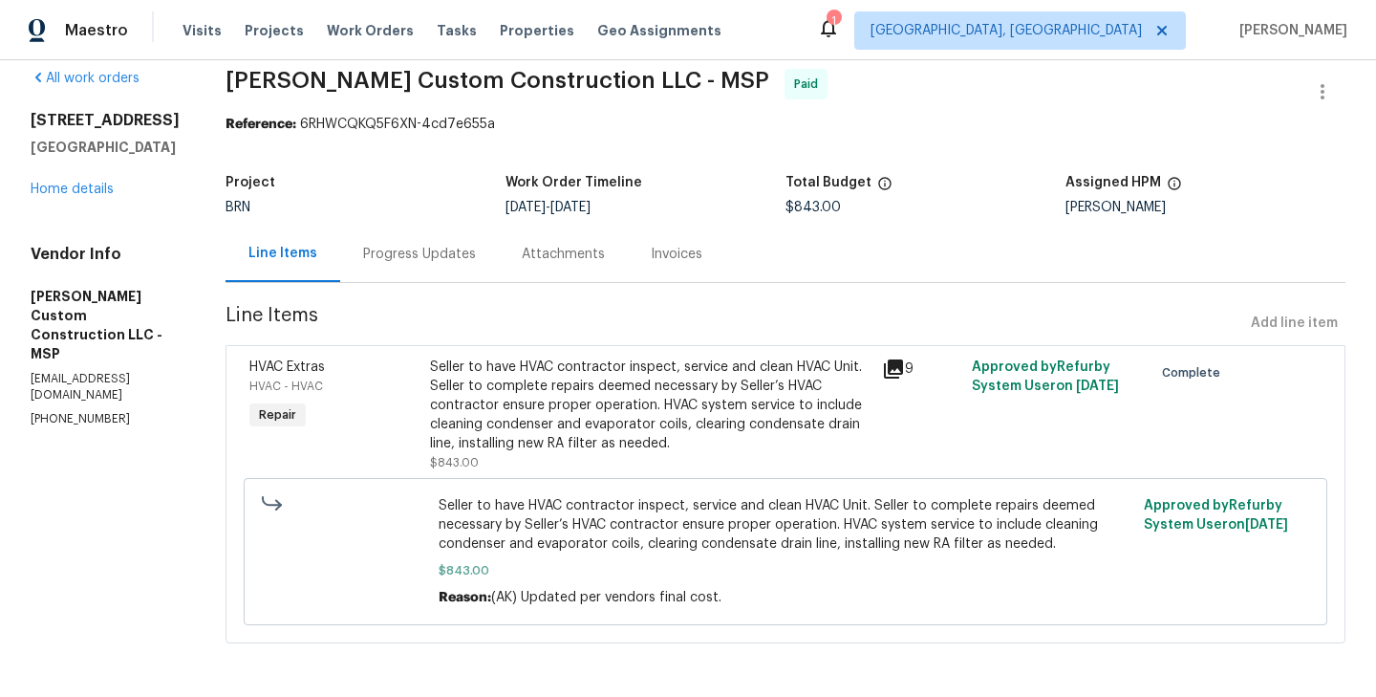
scroll to position [23, 0]
click at [476, 245] on div "Progress Updates" at bounding box center [419, 254] width 113 height 19
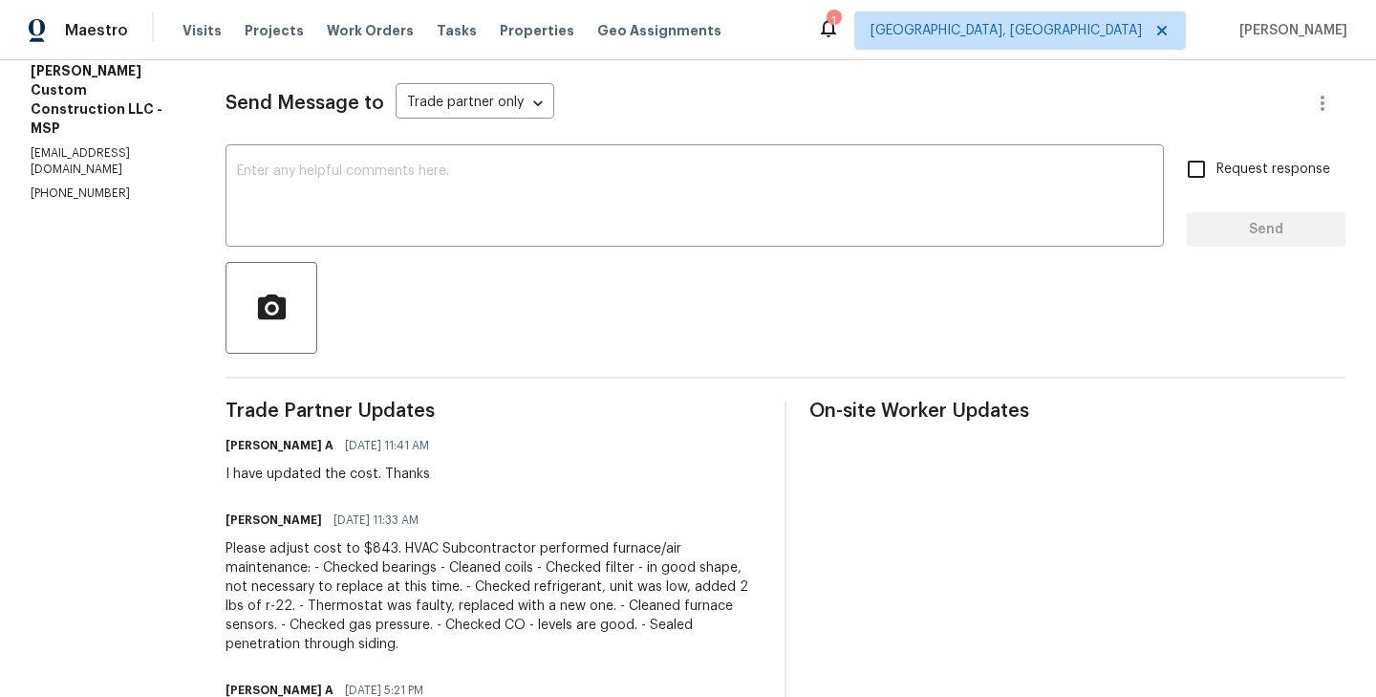
scroll to position [229, 0]
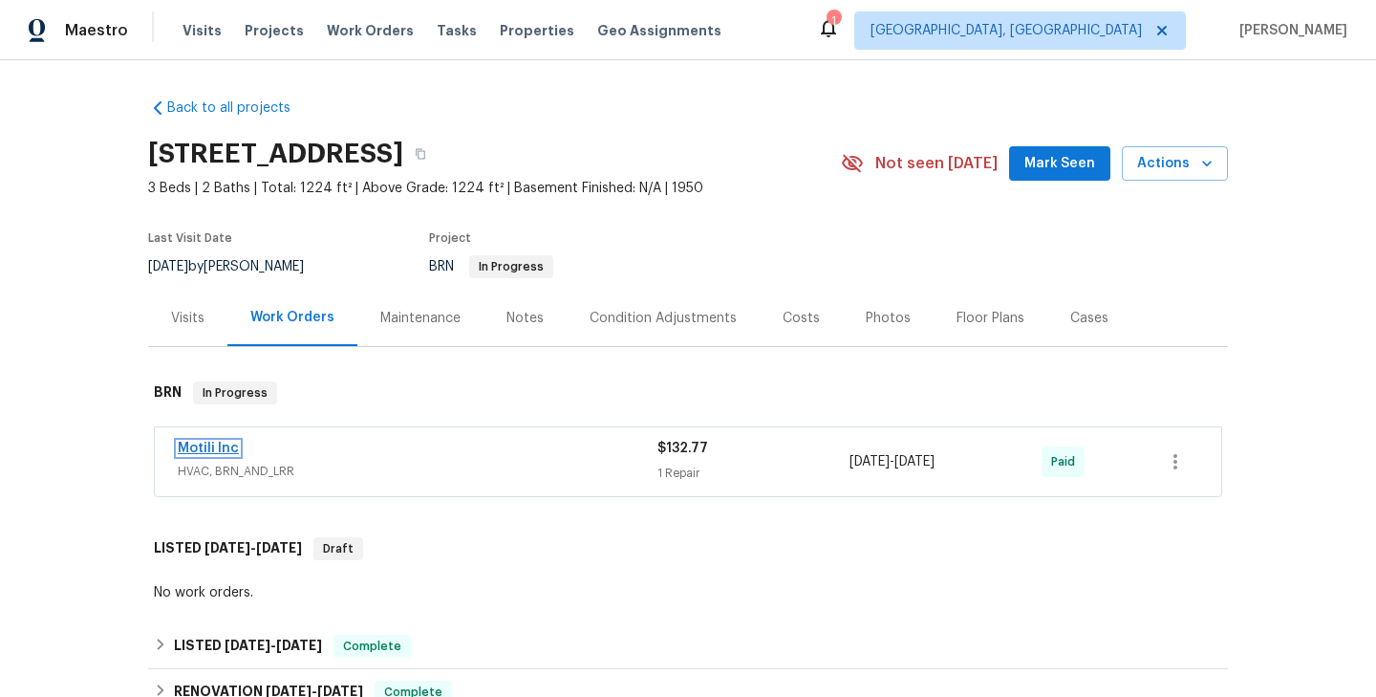
click at [216, 452] on link "Motili Inc" at bounding box center [208, 447] width 61 height 13
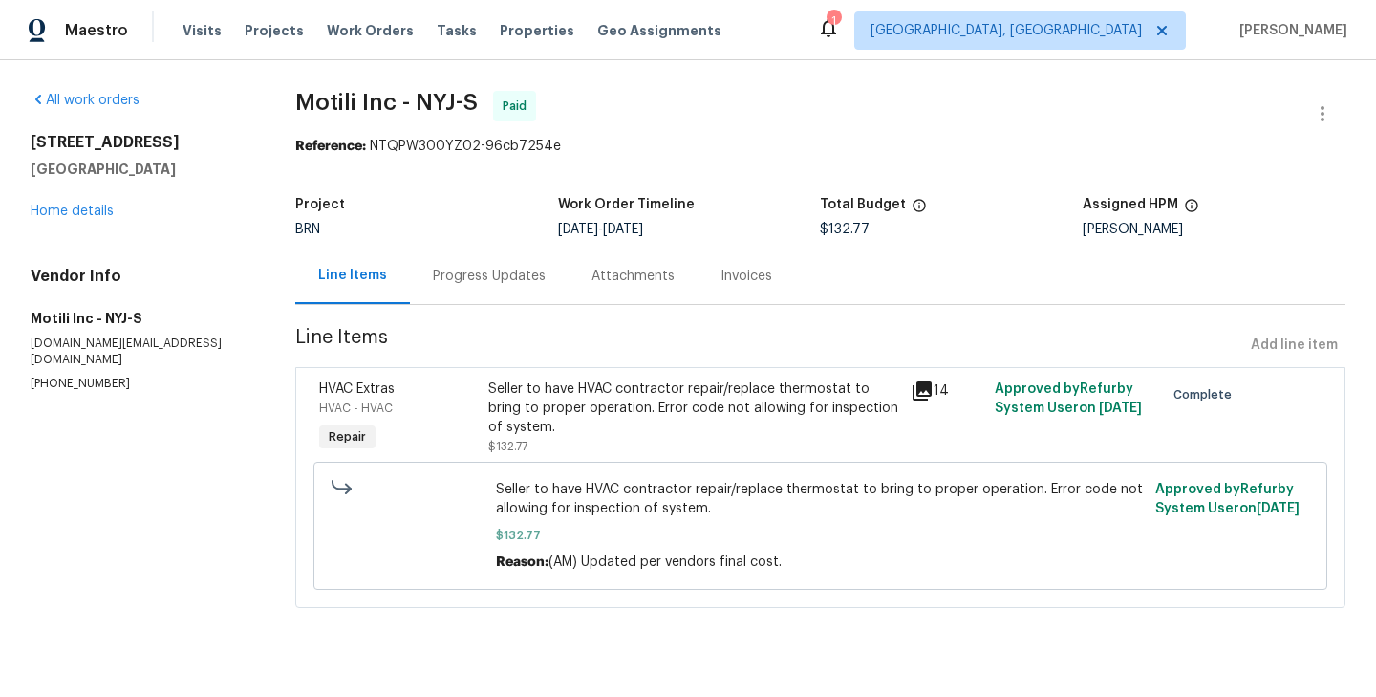
click at [476, 409] on div "HVAC - HVAC" at bounding box center [398, 407] width 158 height 19
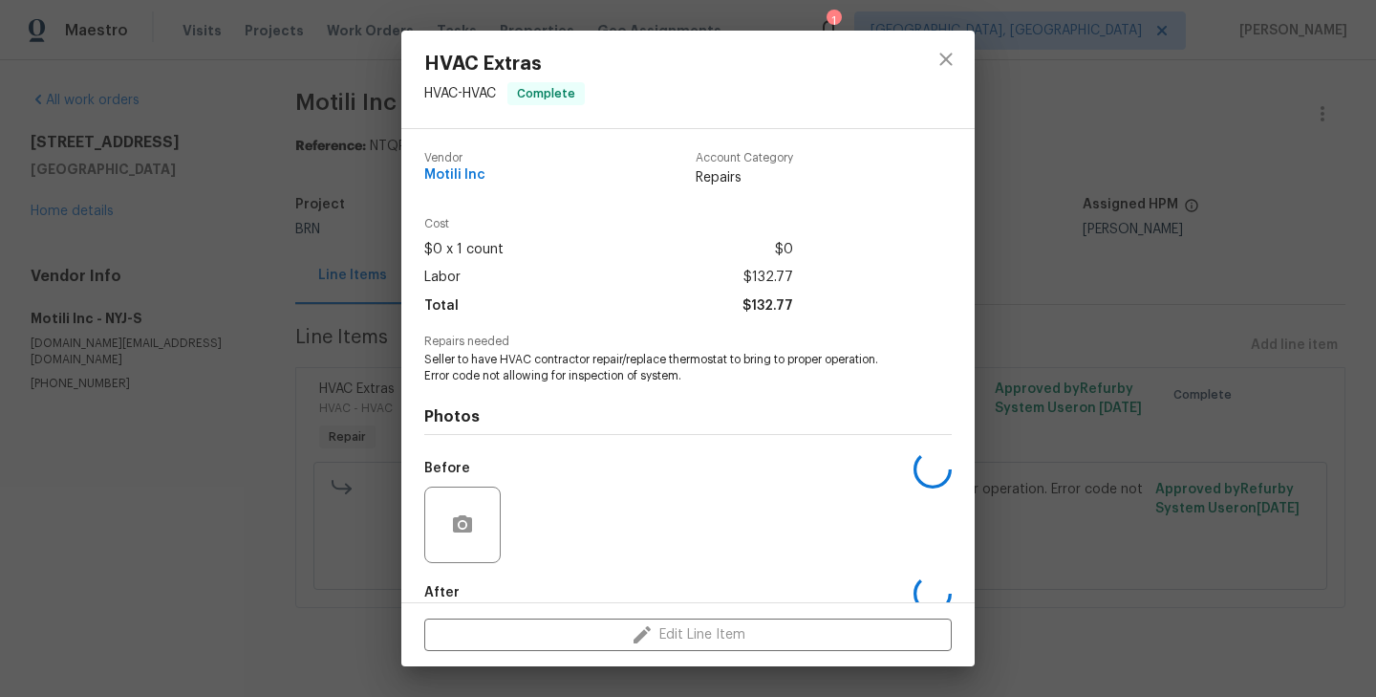
scroll to position [104, 0]
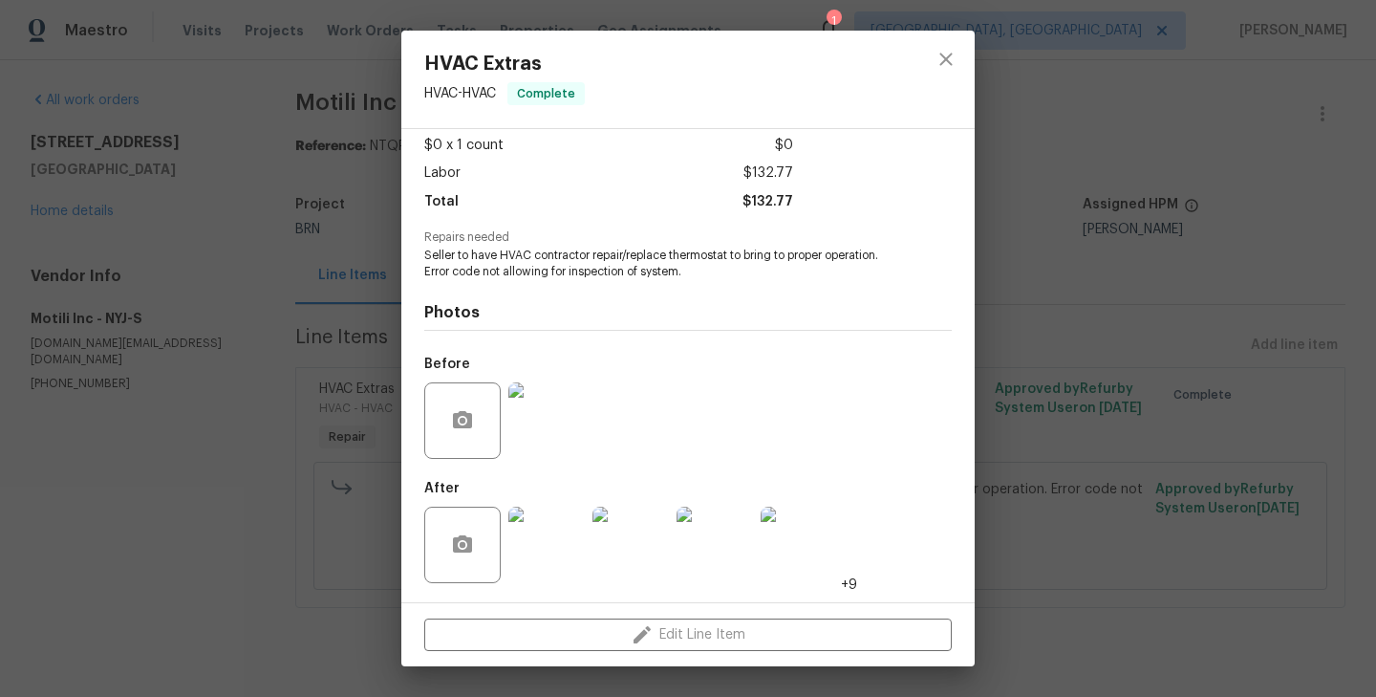
click at [554, 561] on img at bounding box center [546, 544] width 76 height 76
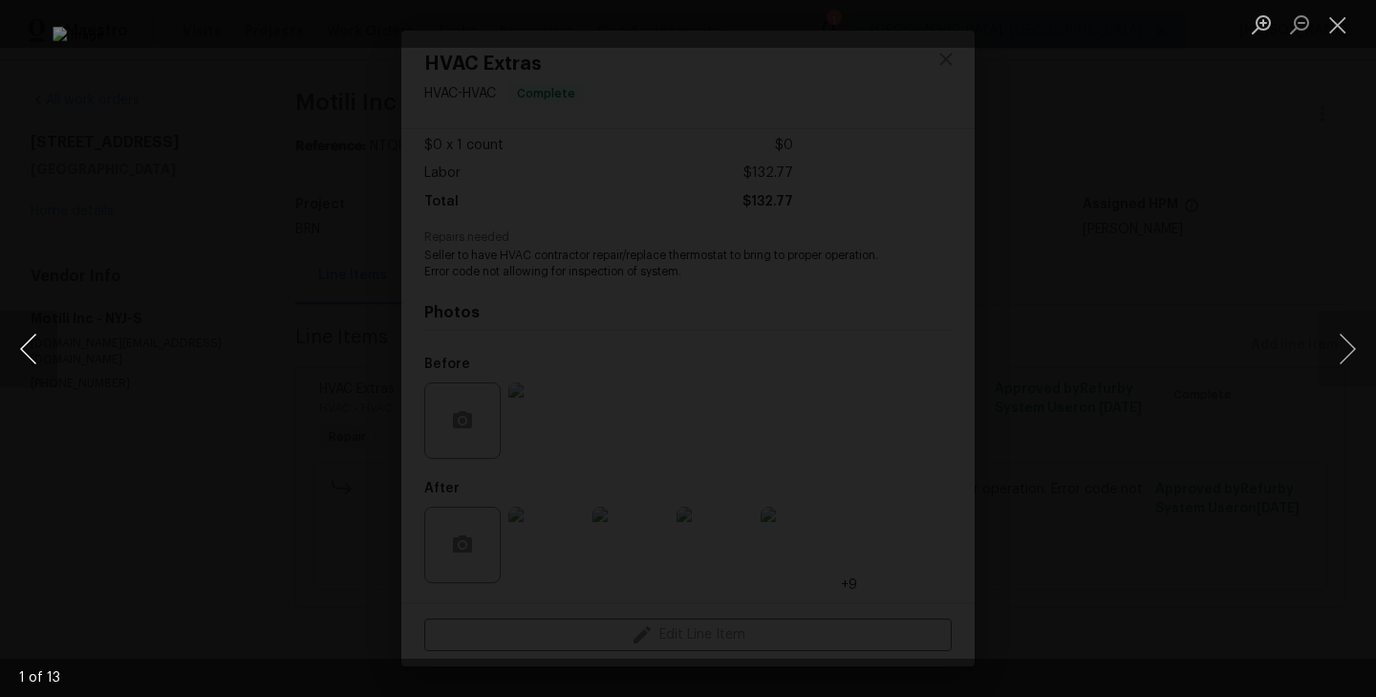
click at [32, 349] on button "Previous image" at bounding box center [28, 349] width 57 height 76
click at [158, 279] on div "Lightbox" at bounding box center [688, 348] width 1376 height 697
click at [324, 238] on div "Lightbox" at bounding box center [688, 348] width 1376 height 697
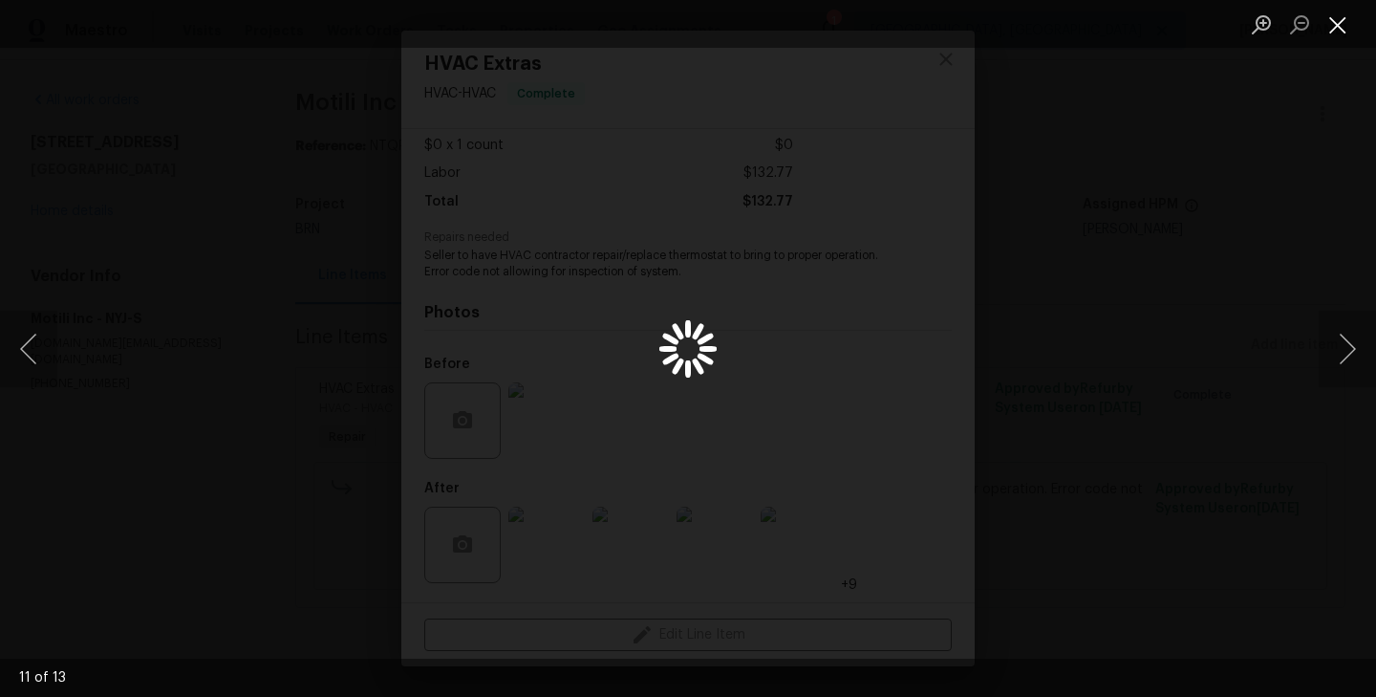
click at [1338, 26] on button "Close lightbox" at bounding box center [1338, 24] width 38 height 33
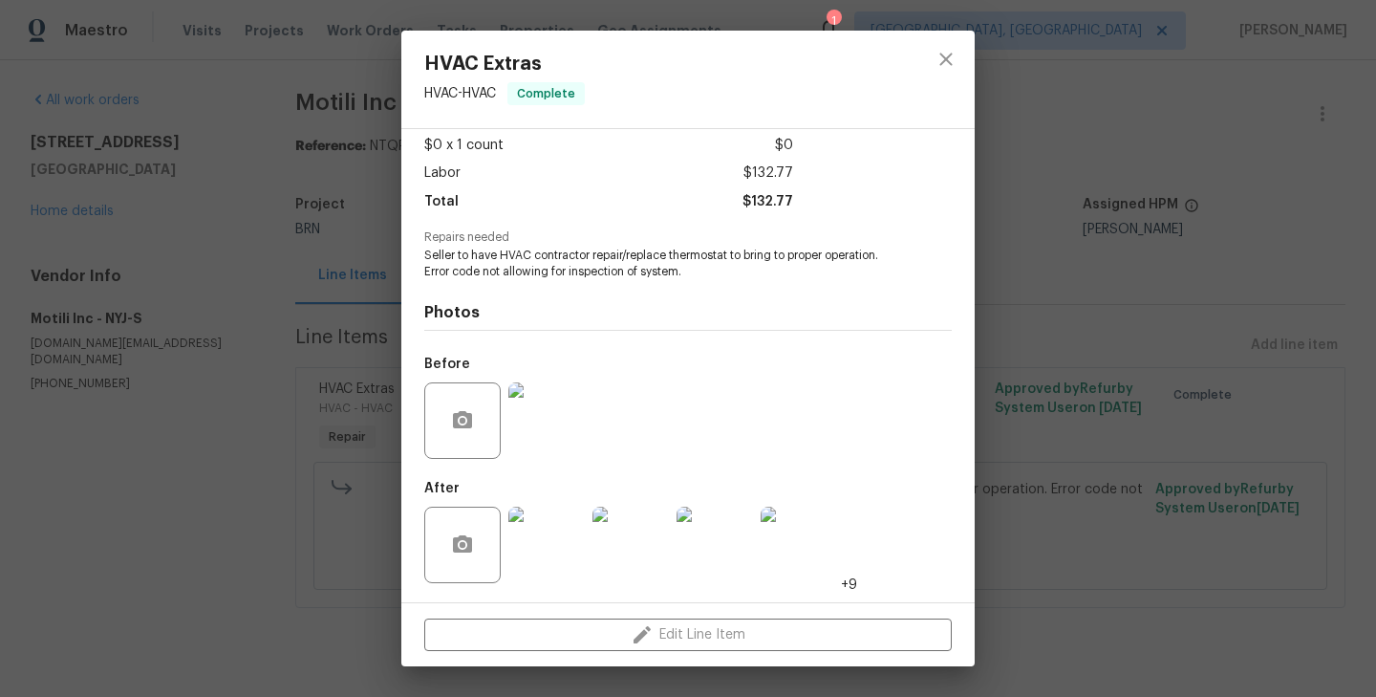
click at [352, 233] on div "HVAC Extras HVAC - HVAC Complete Vendor Motili Inc Account Category Repairs Cos…" at bounding box center [688, 348] width 1376 height 697
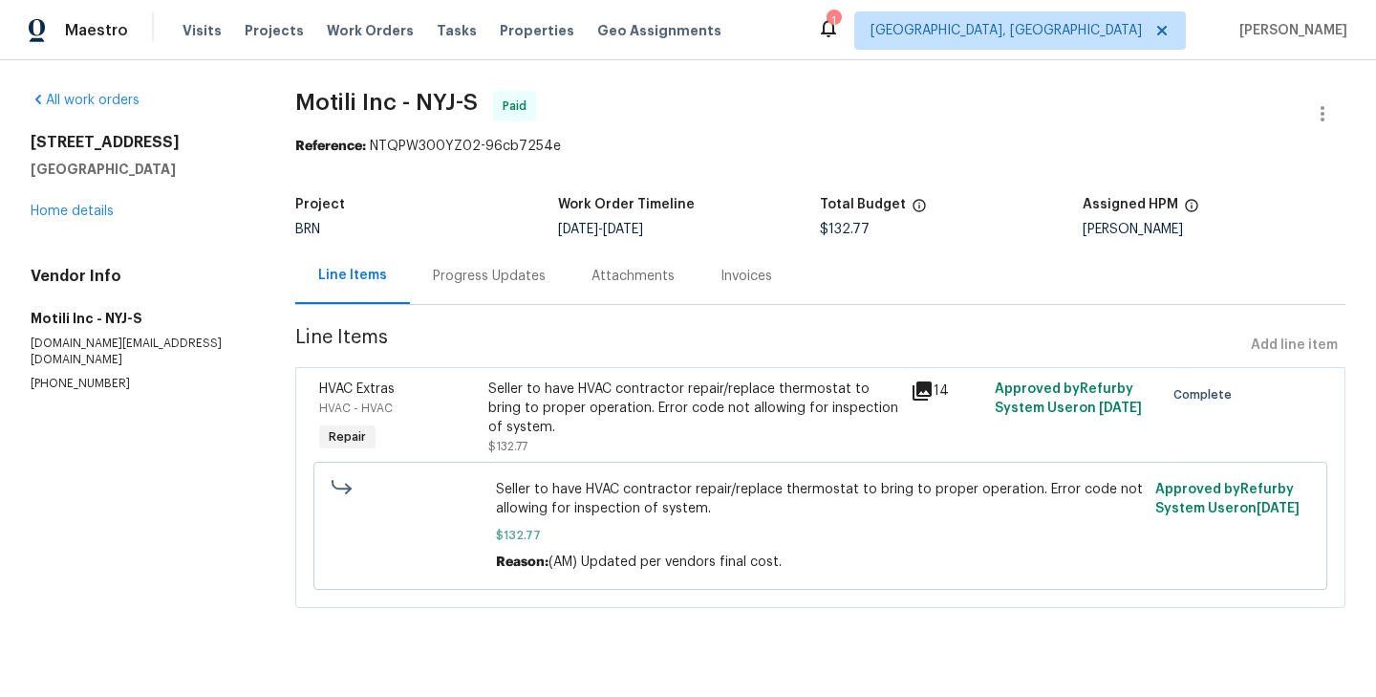
click at [520, 292] on div "Progress Updates" at bounding box center [489, 275] width 159 height 56
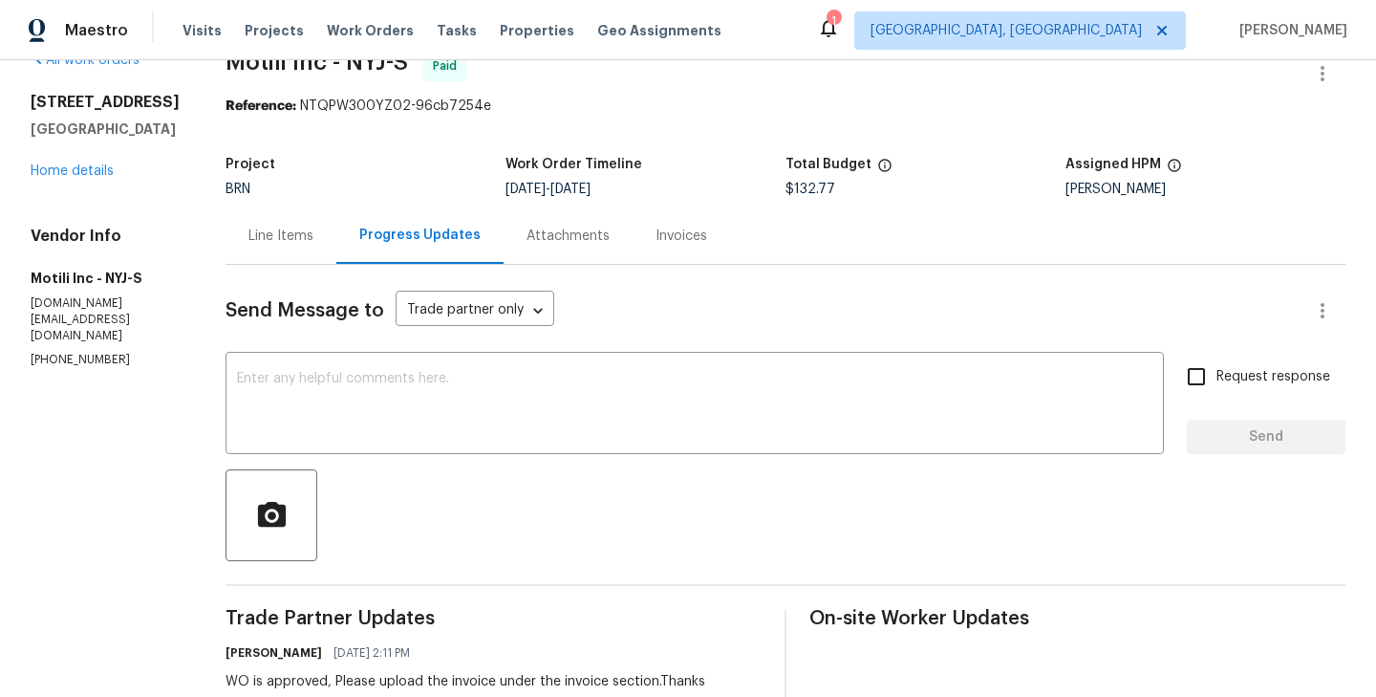
scroll to position [44, 0]
